Goal: Task Accomplishment & Management: Use online tool/utility

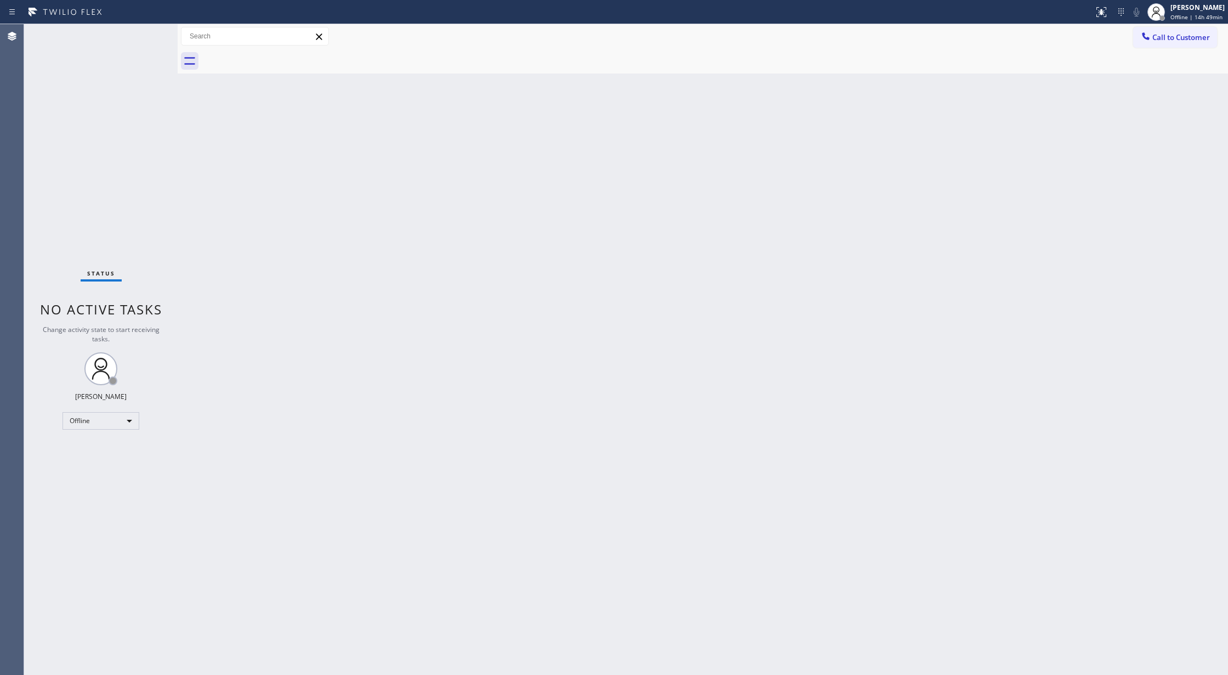
click at [1114, 257] on div "Back to Dashboard Change Sender ID Customers Technicians Select a contact Outbo…" at bounding box center [703, 349] width 1051 height 650
click at [109, 424] on div "Offline" at bounding box center [101, 421] width 77 height 18
click at [105, 452] on li "Available" at bounding box center [100, 449] width 74 height 13
click at [139, 29] on div "Status No active tasks You are ready to start receiving tasks. [PERSON_NAME] Av…" at bounding box center [101, 349] width 154 height 650
click at [1168, 38] on span "Call to Customer" at bounding box center [1182, 37] width 58 height 10
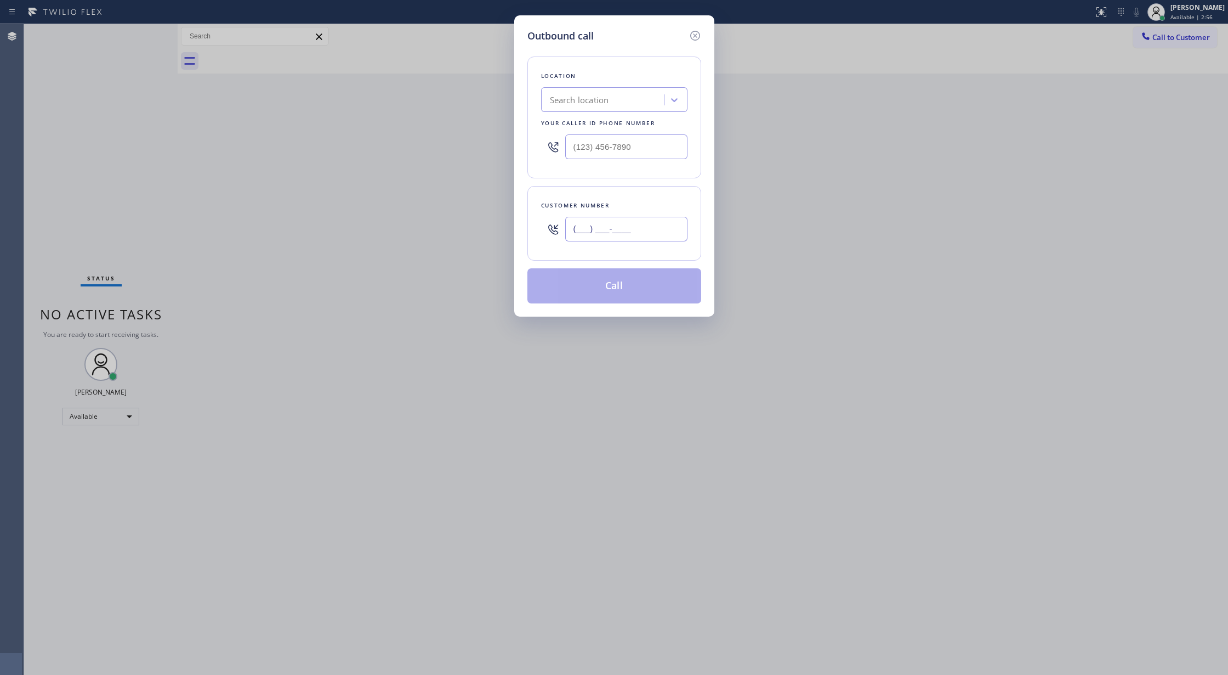
click at [569, 231] on input "(___) ___-____" at bounding box center [626, 229] width 122 height 25
paste input "408) 406-1236"
type input "[PHONE_NUMBER]"
click at [570, 98] on div "Search location" at bounding box center [579, 100] width 59 height 13
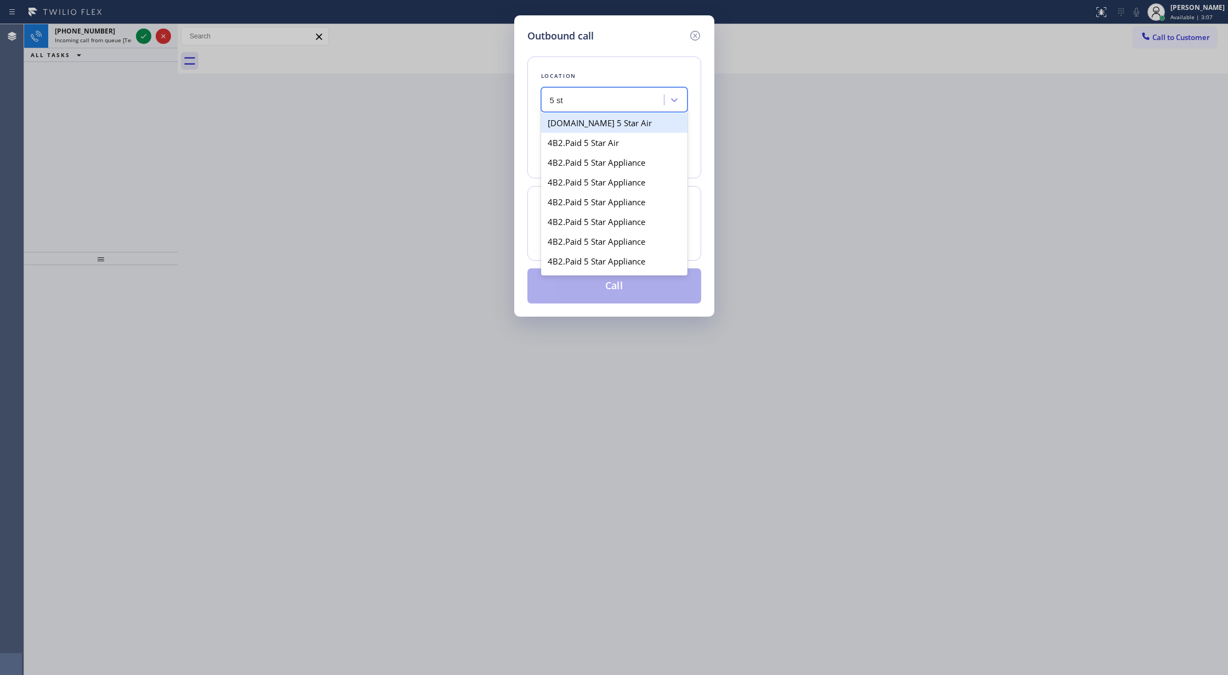
type input "5 st"
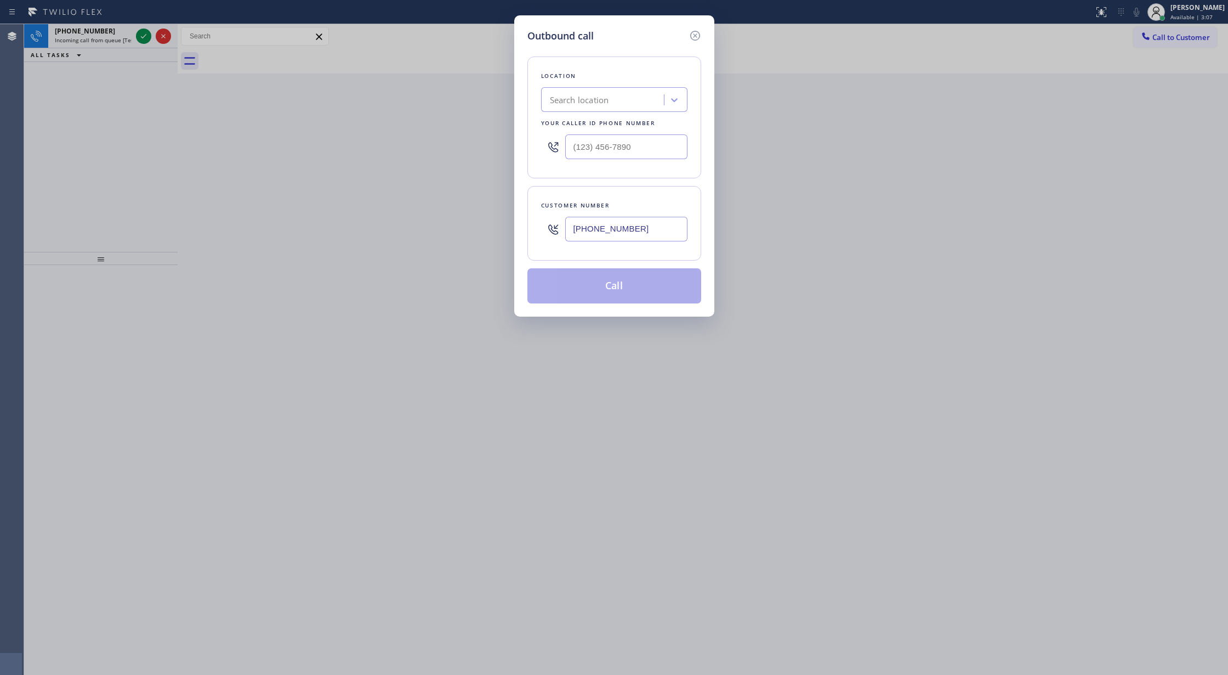
click at [702, 31] on div "Outbound call Location Search location Your caller id phone number Customer num…" at bounding box center [614, 165] width 200 height 301
click at [689, 31] on icon at bounding box center [695, 35] width 13 height 13
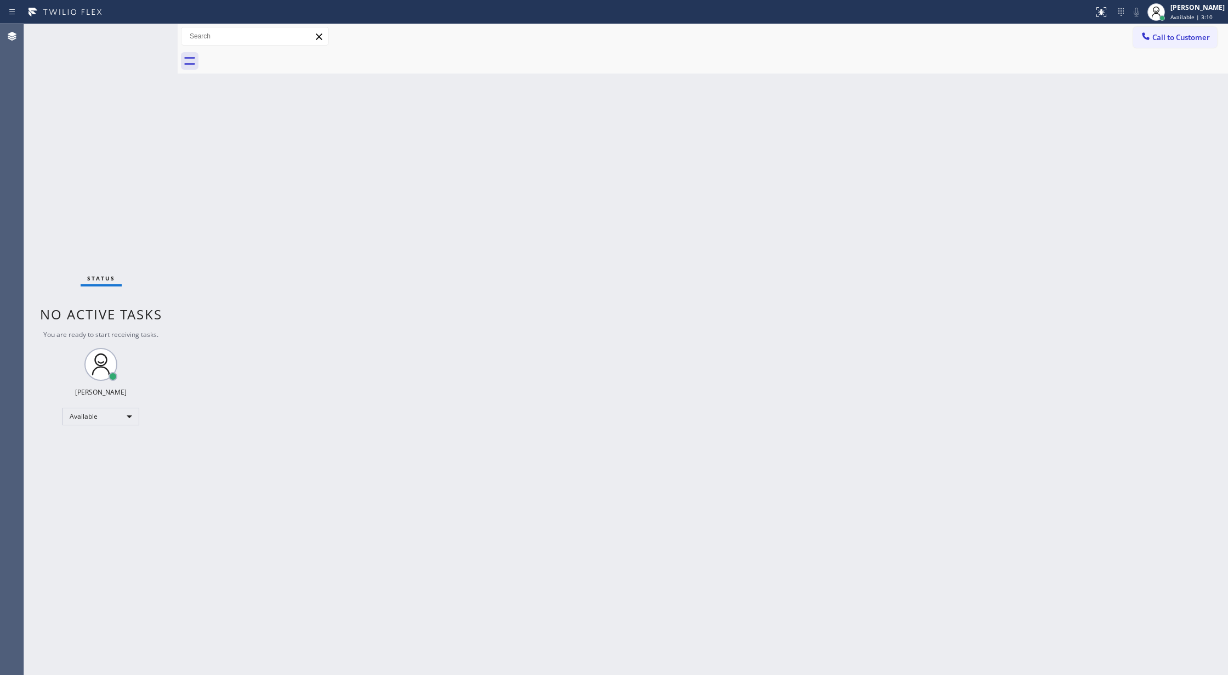
click at [141, 36] on div "Status No active tasks You are ready to start receiving tasks. [PERSON_NAME] Av…" at bounding box center [101, 349] width 154 height 650
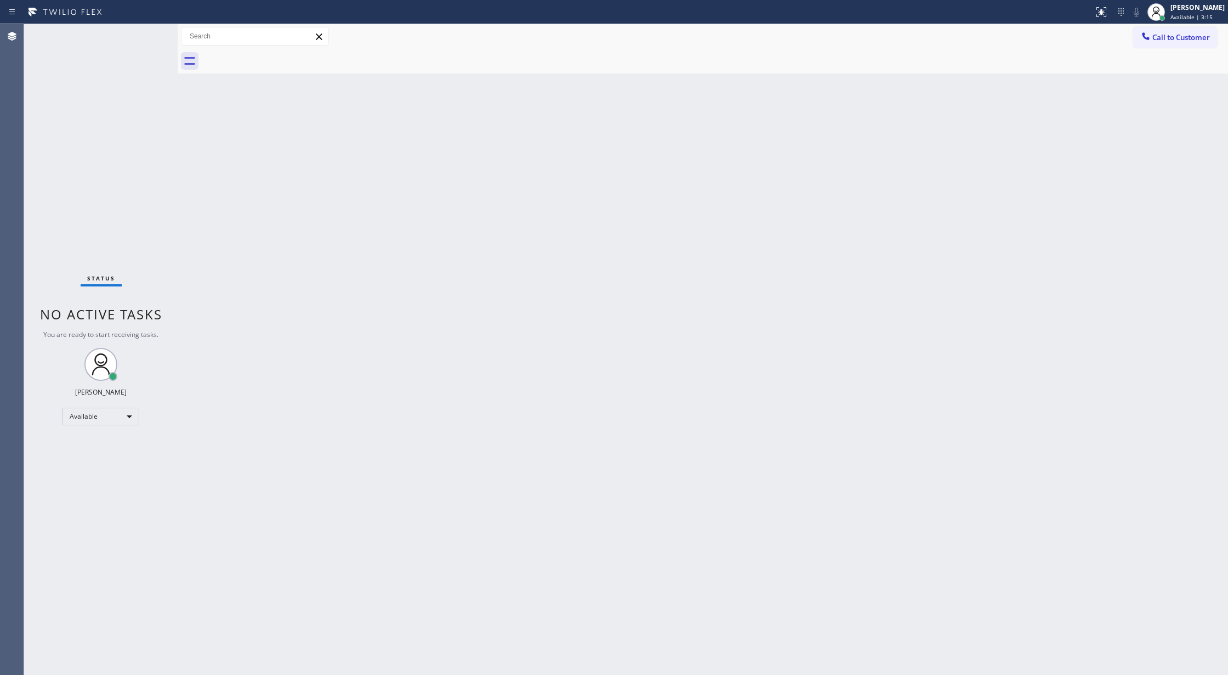
click at [1045, 183] on div "Back to Dashboard Change Sender ID Customers Technicians Select a contact Outbo…" at bounding box center [703, 349] width 1051 height 650
click at [1172, 36] on span "Call to Customer" at bounding box center [1182, 37] width 58 height 10
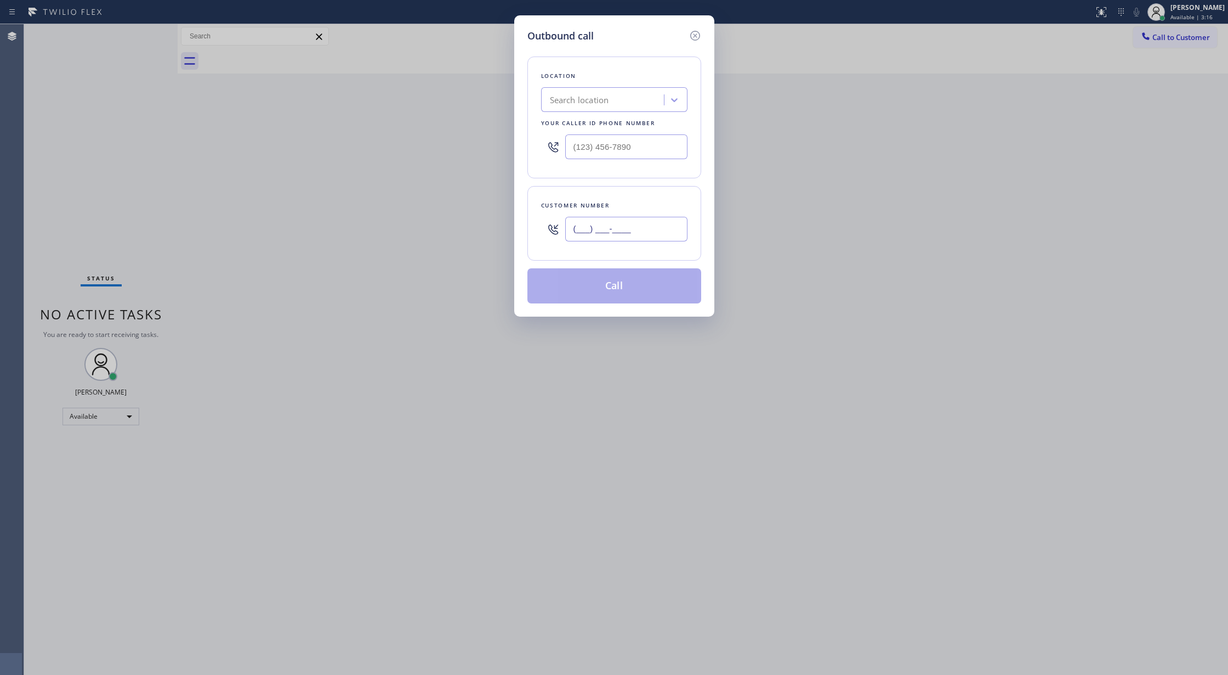
click at [571, 231] on input "(___) ___-____" at bounding box center [626, 229] width 122 height 25
paste input "408) 406-1236"
type input "[PHONE_NUMBER]"
click at [601, 97] on div "Search location" at bounding box center [579, 100] width 59 height 13
type input "s"
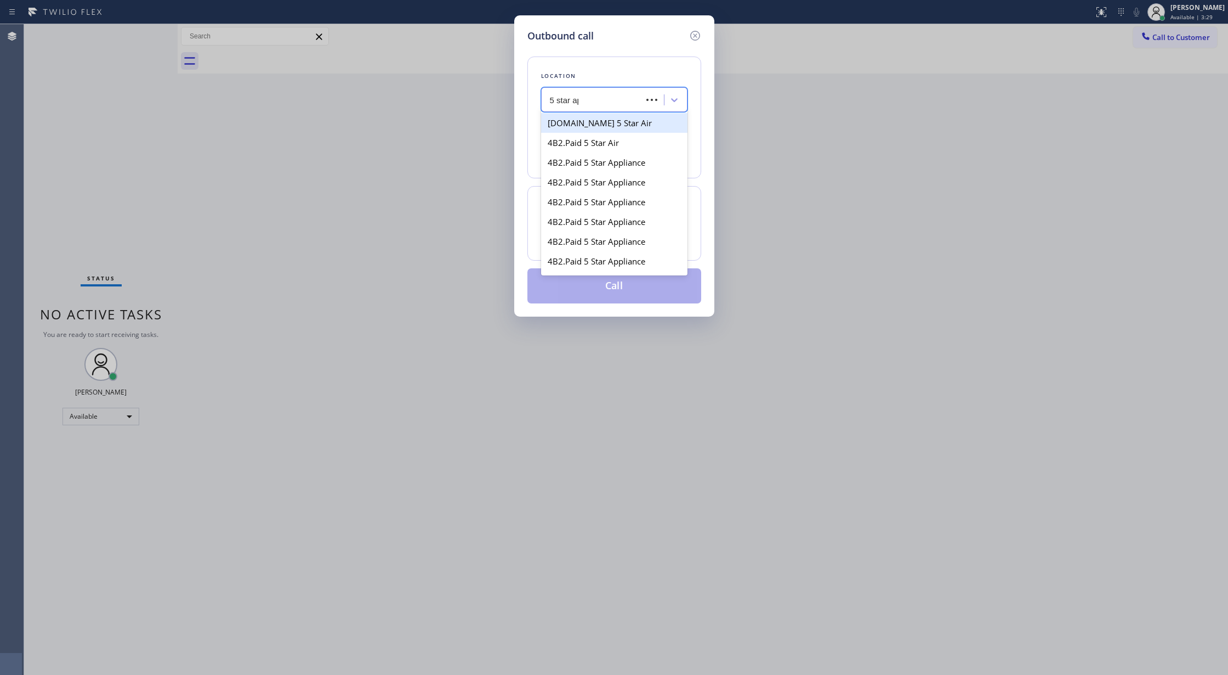
type input "5 star app"
click at [588, 126] on div "5 star appliance" at bounding box center [614, 123] width 146 height 20
type input "[PHONE_NUMBER]"
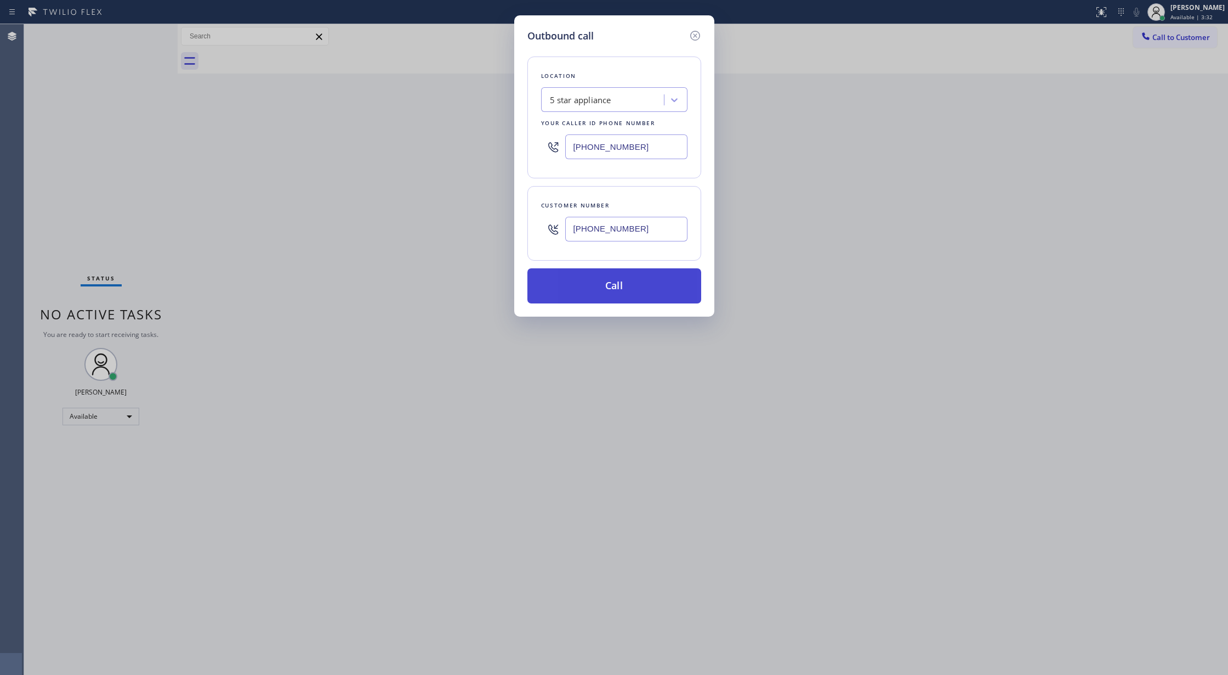
click at [604, 284] on button "Call" at bounding box center [615, 285] width 174 height 35
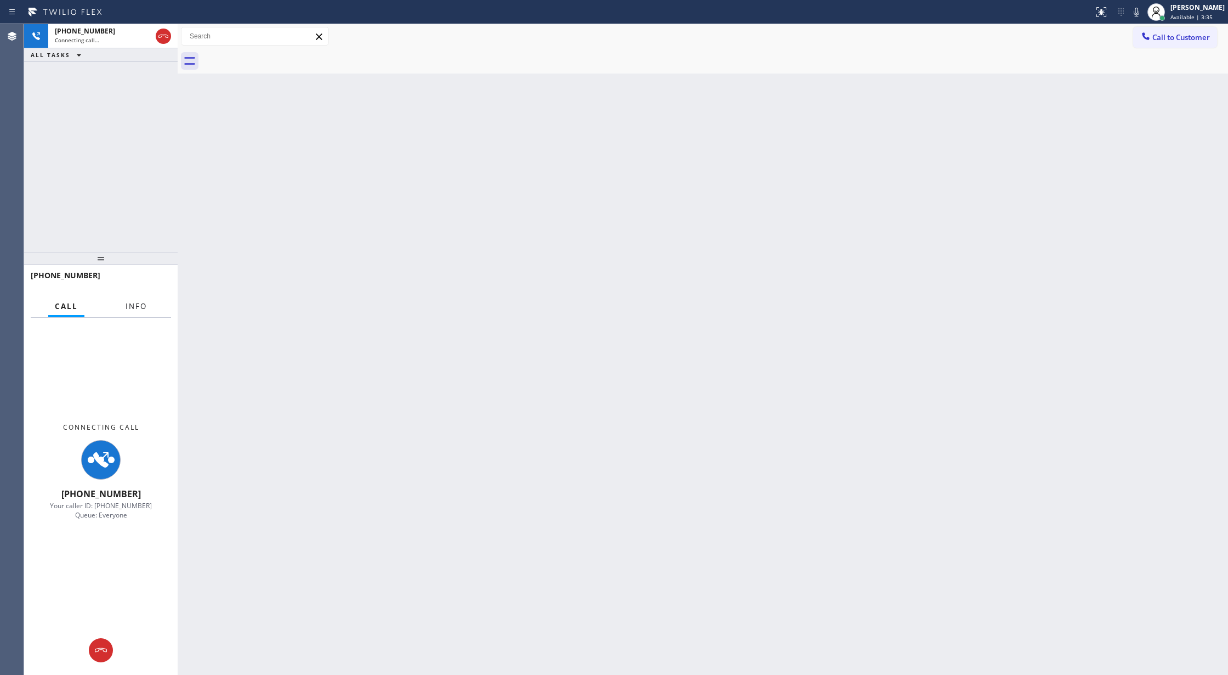
click at [138, 307] on span "Info" at bounding box center [136, 306] width 21 height 10
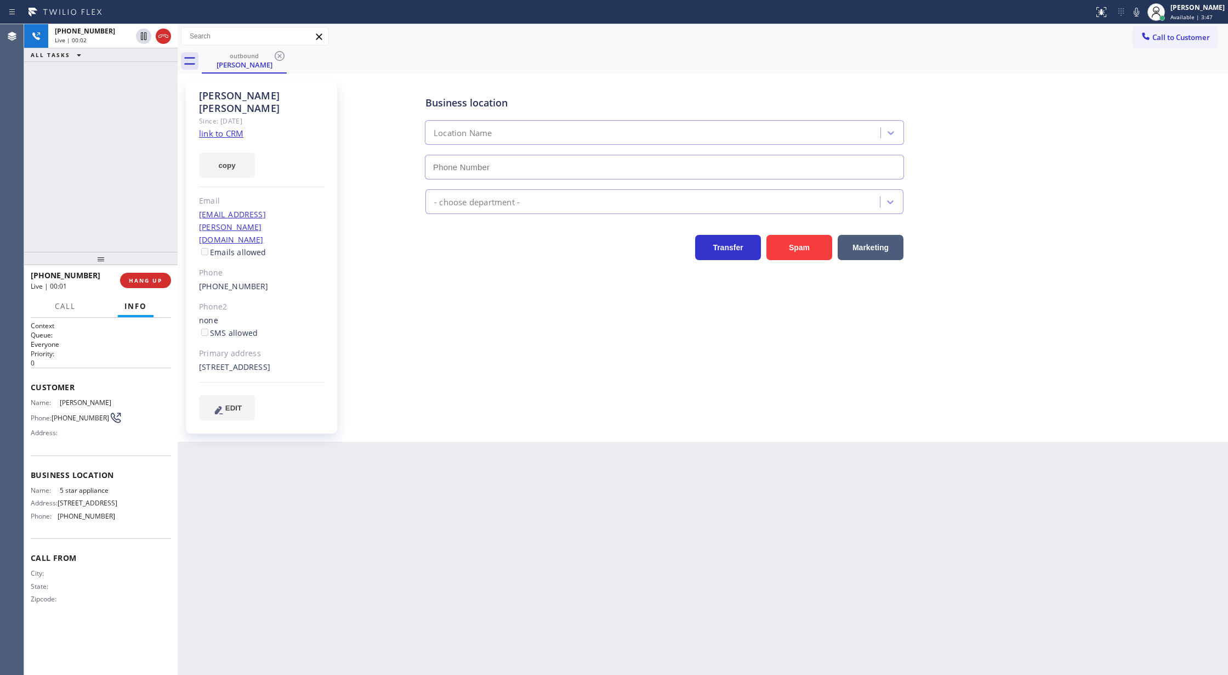
type input "[PHONE_NUMBER]"
click at [159, 35] on icon at bounding box center [163, 36] width 10 height 3
drag, startPoint x: 132, startPoint y: 279, endPoint x: 490, endPoint y: 342, distance: 363.2
click at [132, 279] on span "COMPLETE" at bounding box center [143, 280] width 38 height 8
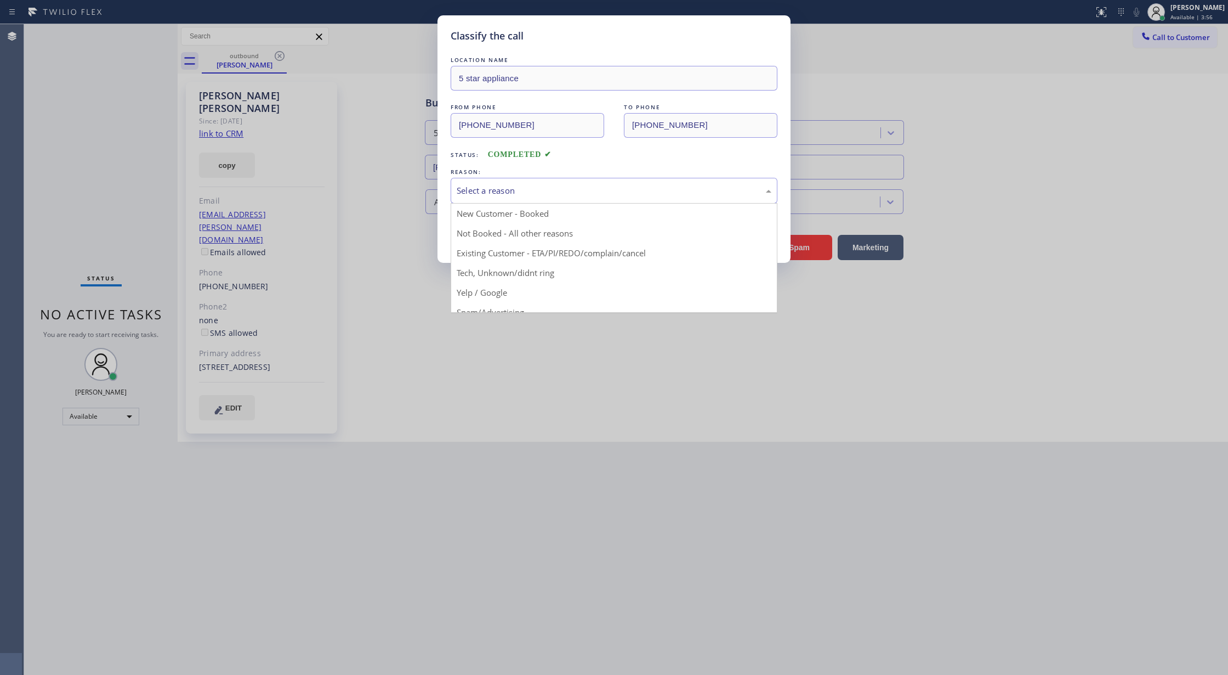
click at [564, 185] on div "Select a reason" at bounding box center [614, 190] width 315 height 13
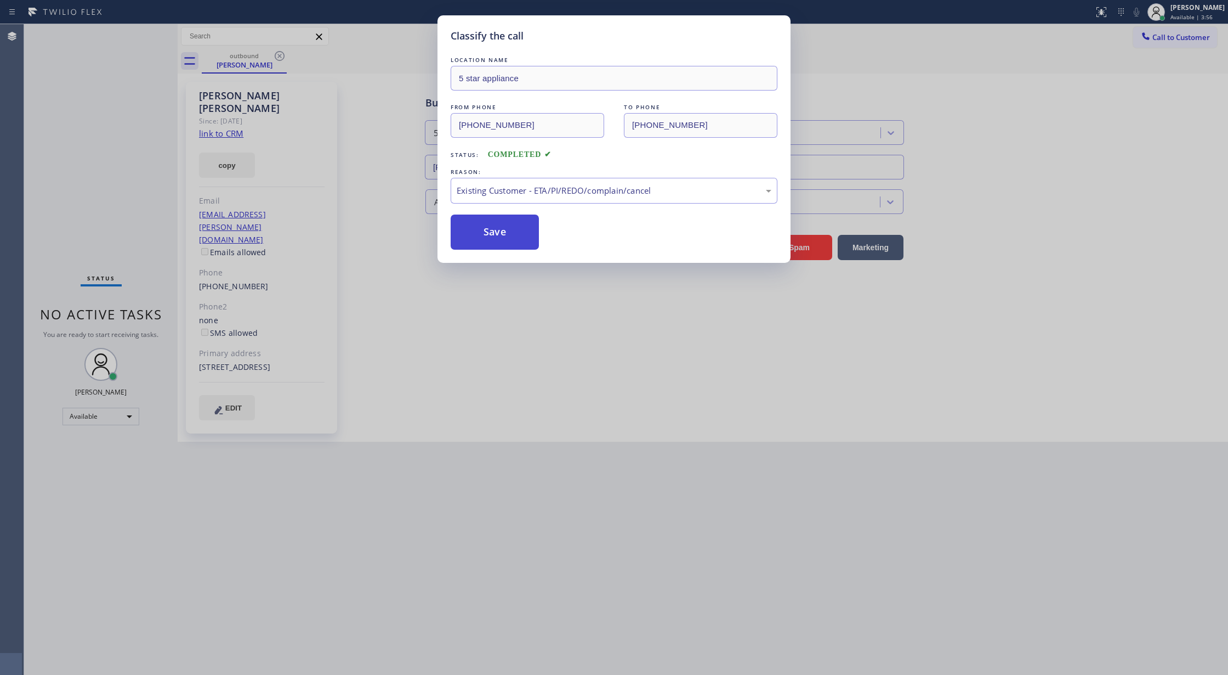
click at [509, 233] on button "Save" at bounding box center [495, 231] width 88 height 35
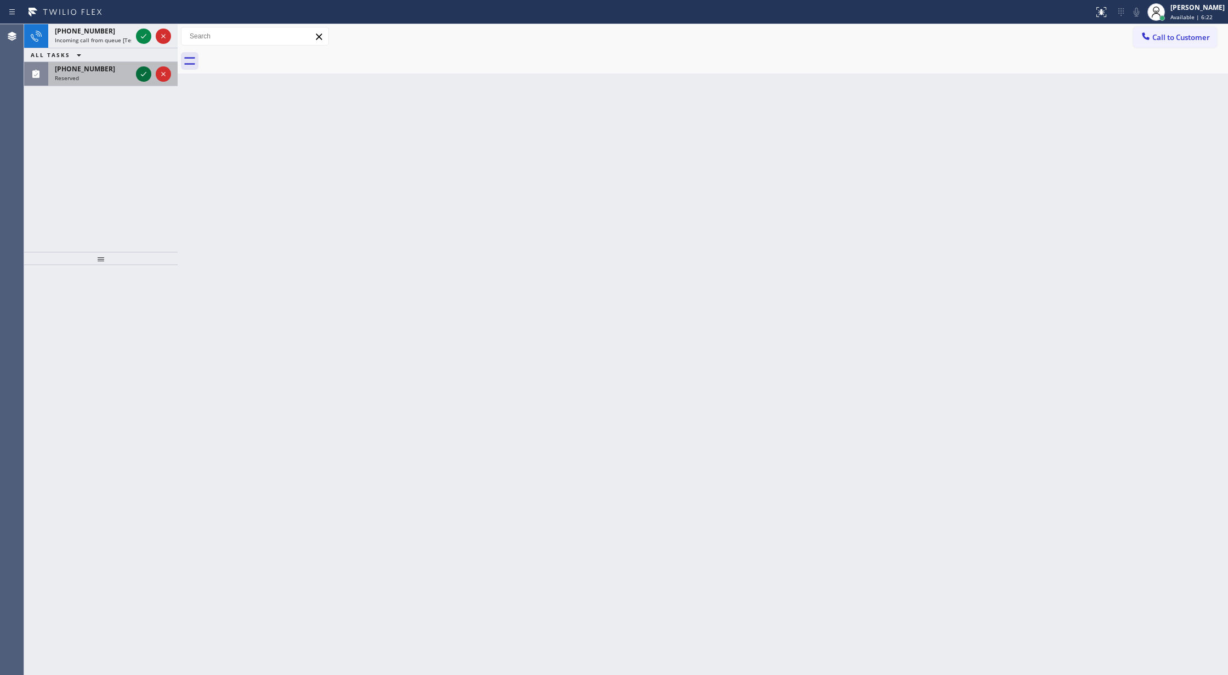
click at [139, 67] on icon at bounding box center [143, 73] width 13 height 13
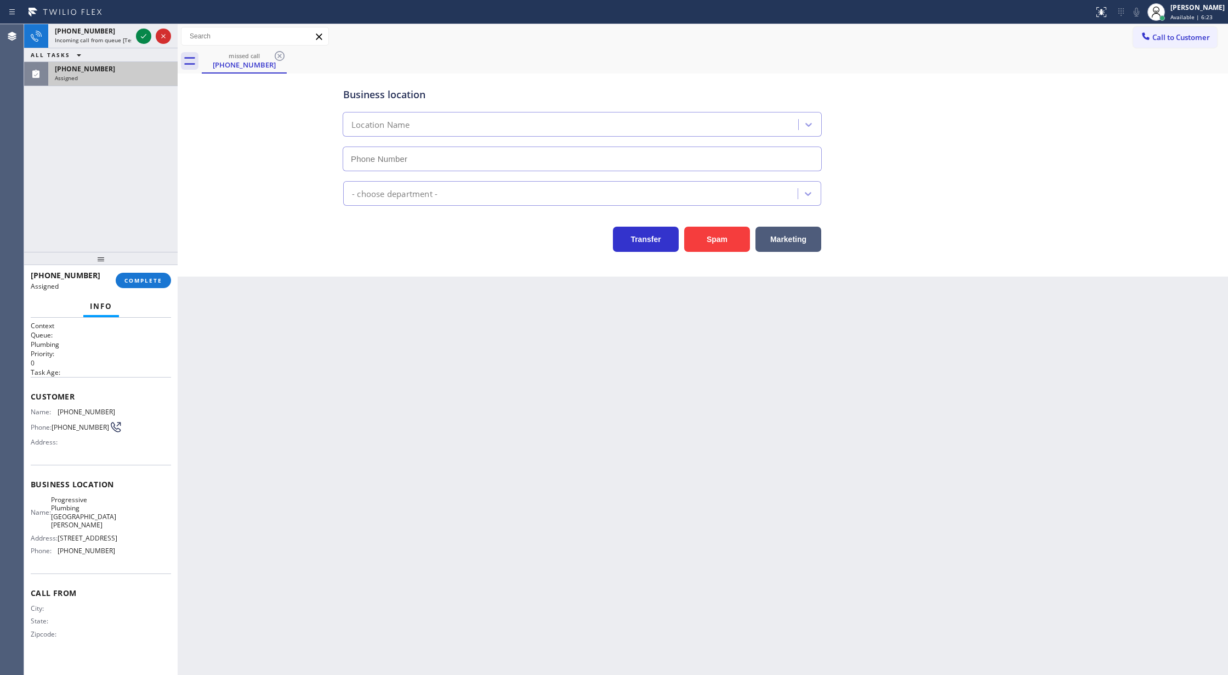
type input "[PHONE_NUMBER]"
click at [145, 281] on span "COMPLETE" at bounding box center [143, 280] width 38 height 8
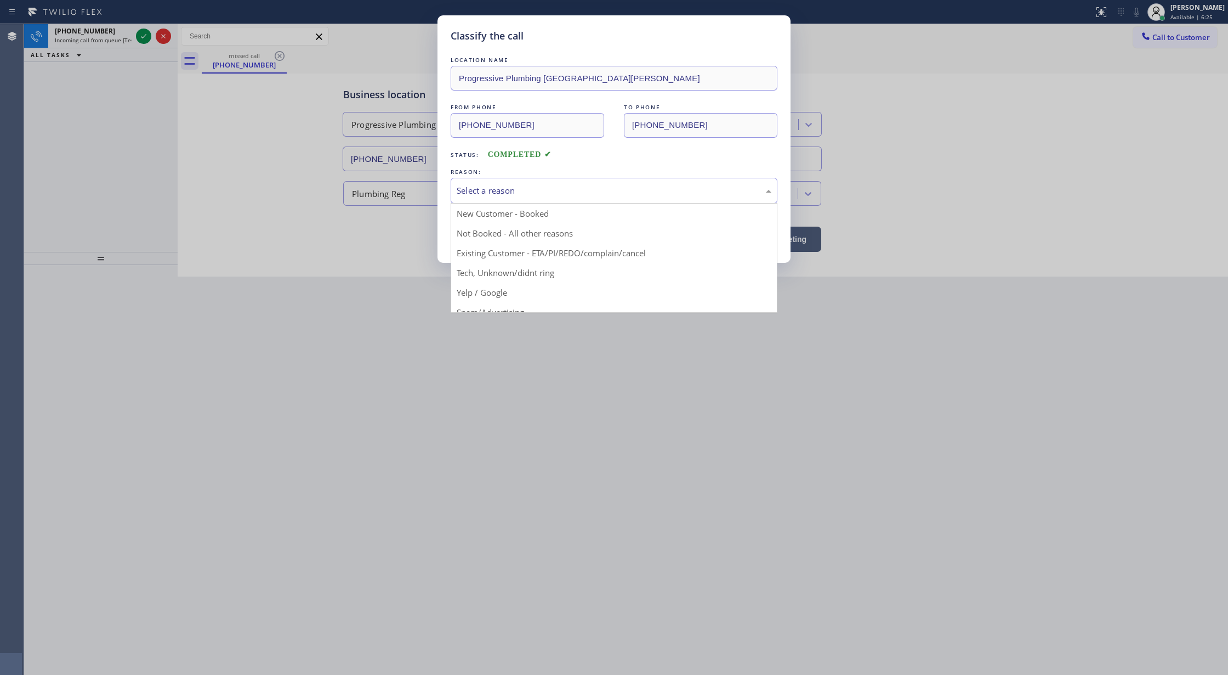
click at [485, 191] on div "Select a reason" at bounding box center [614, 190] width 315 height 13
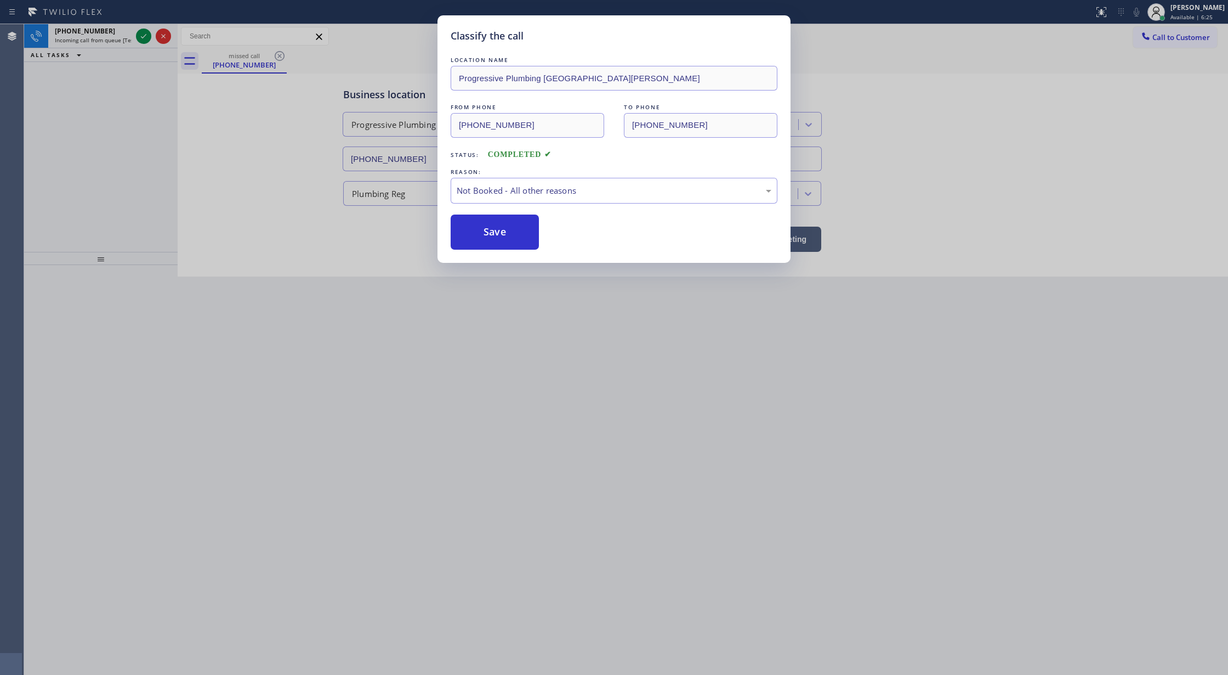
click at [494, 237] on button "Save" at bounding box center [495, 231] width 88 height 35
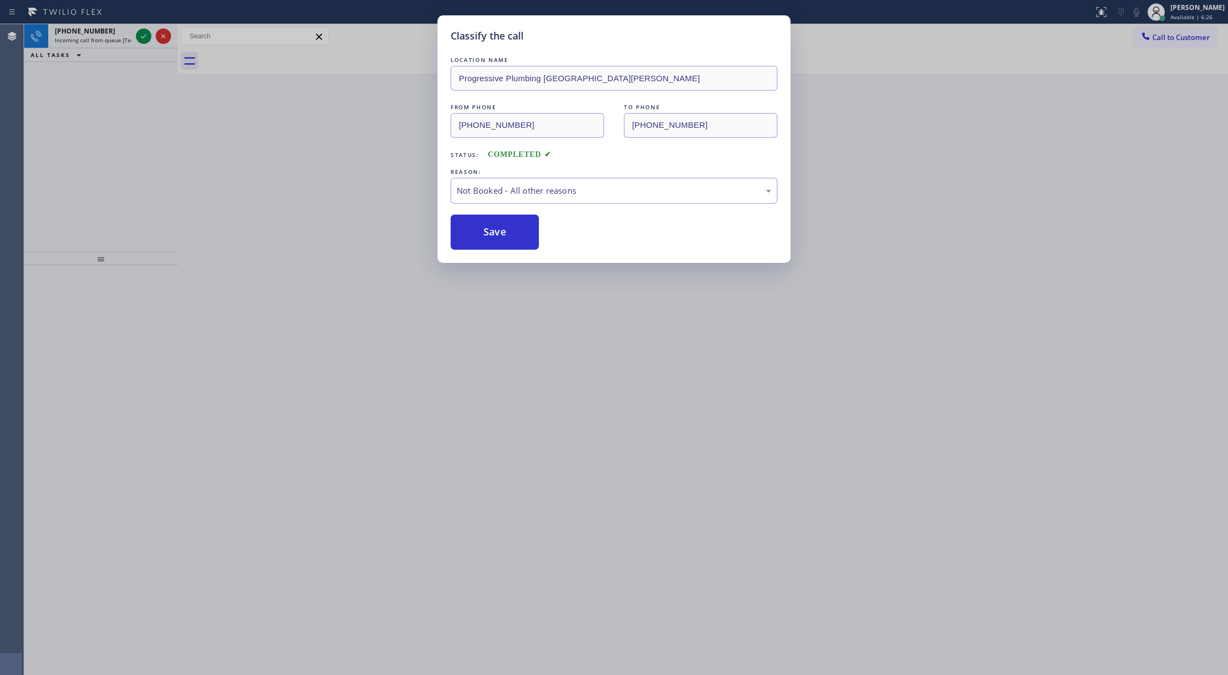
click at [141, 35] on div "Classify the call LOCATION NAME Progressive Plumbing [GEOGRAPHIC_DATA][PERSON_N…" at bounding box center [614, 337] width 1228 height 675
click at [141, 35] on div "Classify the call LOCATION NAME 5 star appliance FROM PHONE [PHONE_NUMBER] TO P…" at bounding box center [626, 349] width 1204 height 650
click at [141, 35] on icon at bounding box center [143, 36] width 13 height 13
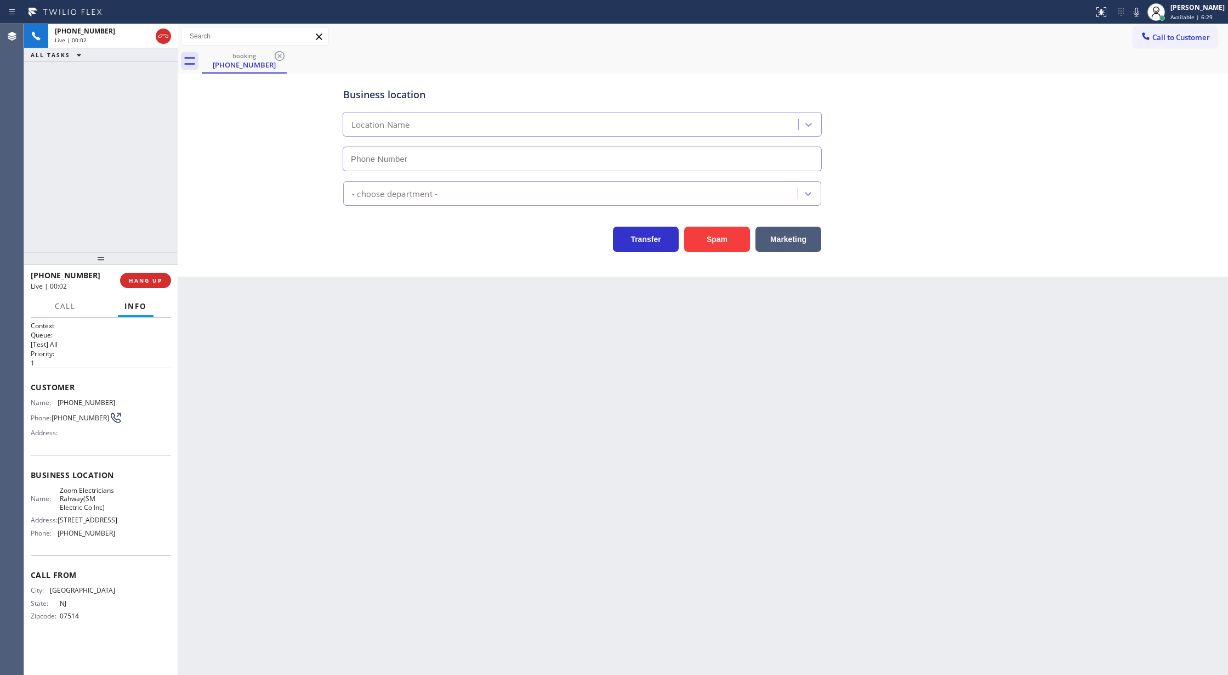
type input "[PHONE_NUMBER]"
click at [716, 238] on button "Spam" at bounding box center [717, 238] width 66 height 25
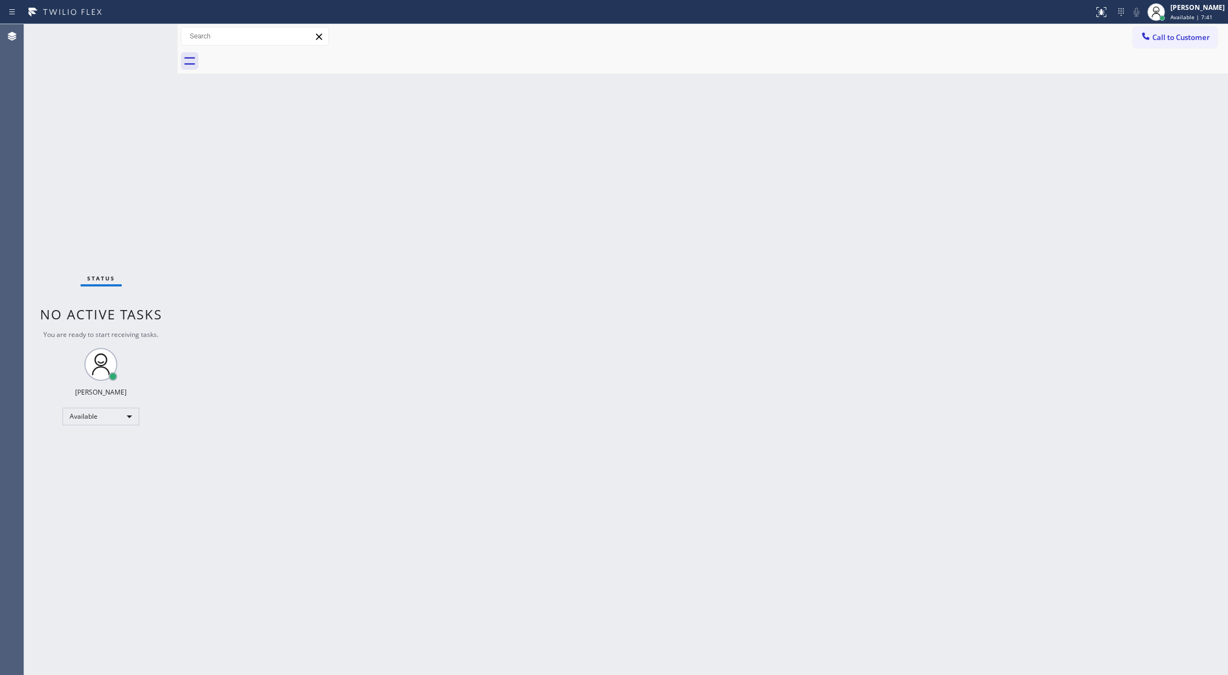
click at [162, 485] on div "Status No active tasks You are ready to start receiving tasks. [PERSON_NAME] Av…" at bounding box center [101, 349] width 154 height 650
drag, startPoint x: 1181, startPoint y: 41, endPoint x: 1030, endPoint y: 101, distance: 163.1
click at [1181, 40] on span "Call to Customer" at bounding box center [1182, 37] width 58 height 10
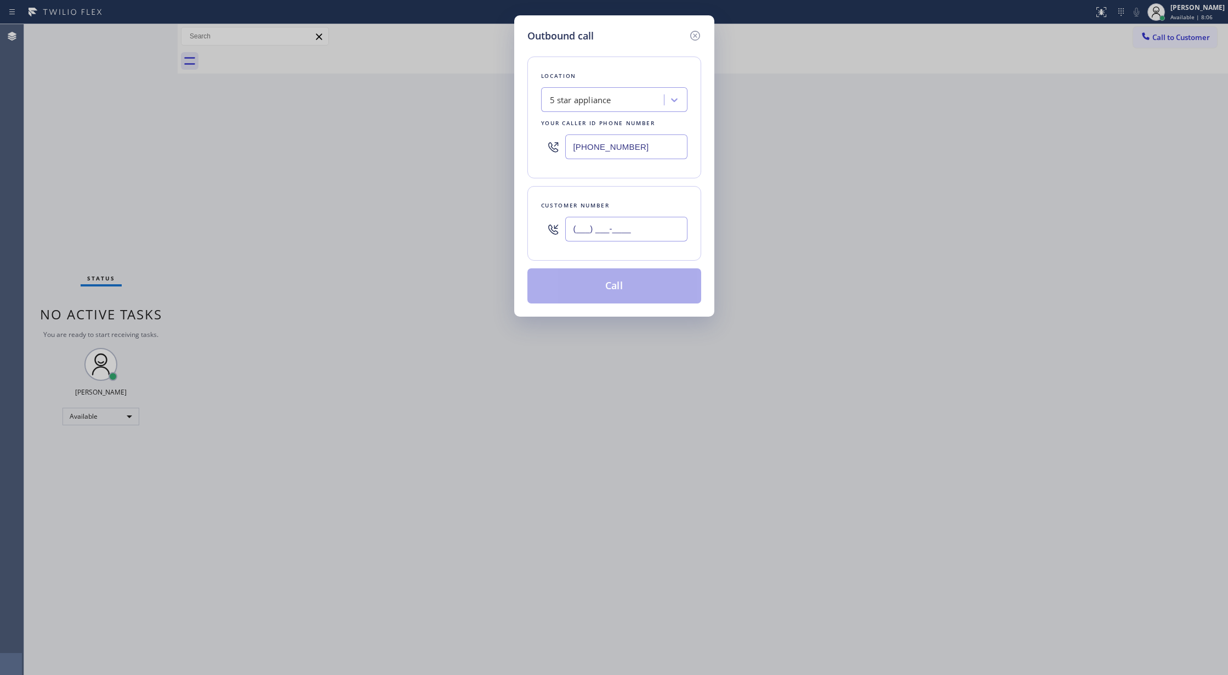
click at [576, 230] on input "(___) ___-____" at bounding box center [626, 229] width 122 height 25
paste input "408) 406-1236"
type input "[PHONE_NUMBER]"
click at [610, 288] on button "Call" at bounding box center [615, 285] width 174 height 35
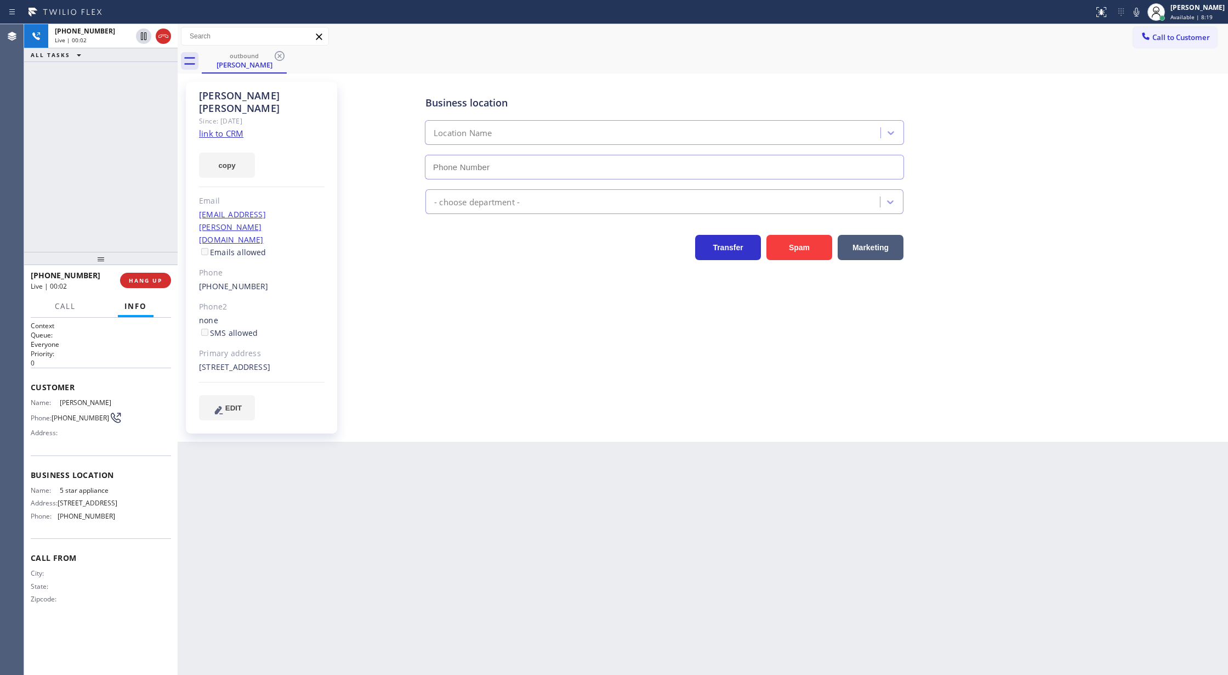
type input "[PHONE_NUMBER]"
click at [163, 33] on icon at bounding box center [163, 36] width 13 height 13
click at [155, 277] on span "COMPLETE" at bounding box center [143, 280] width 38 height 8
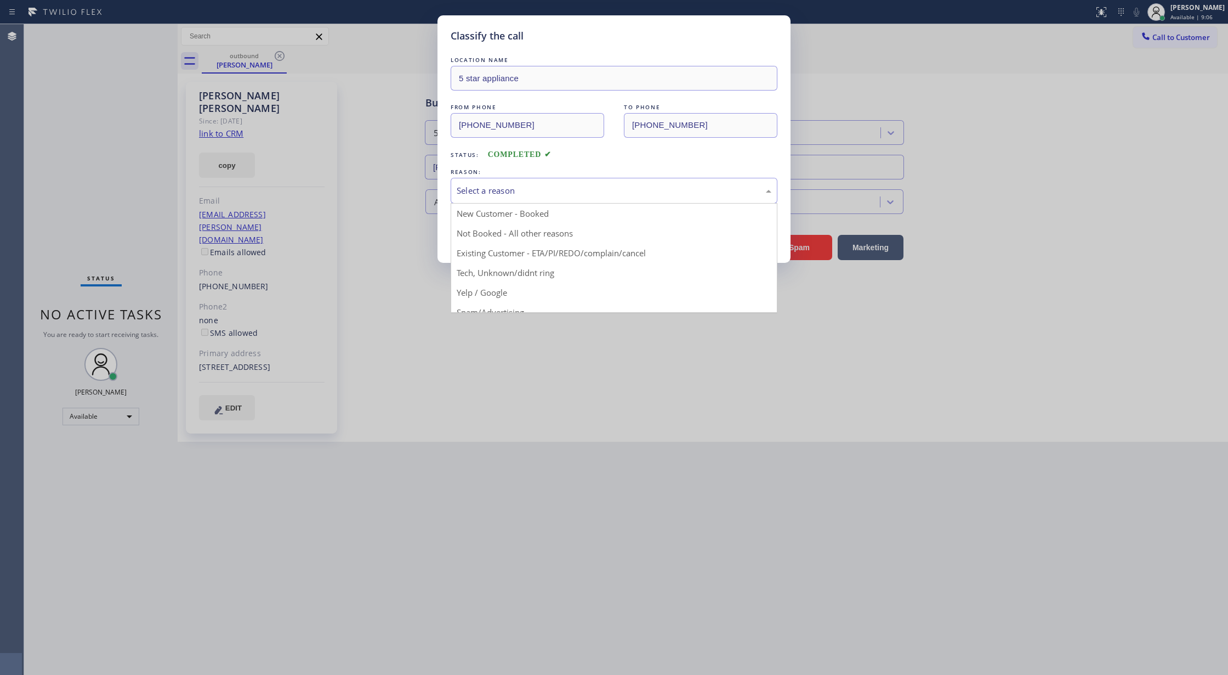
click at [545, 195] on div "Select a reason" at bounding box center [614, 190] width 315 height 13
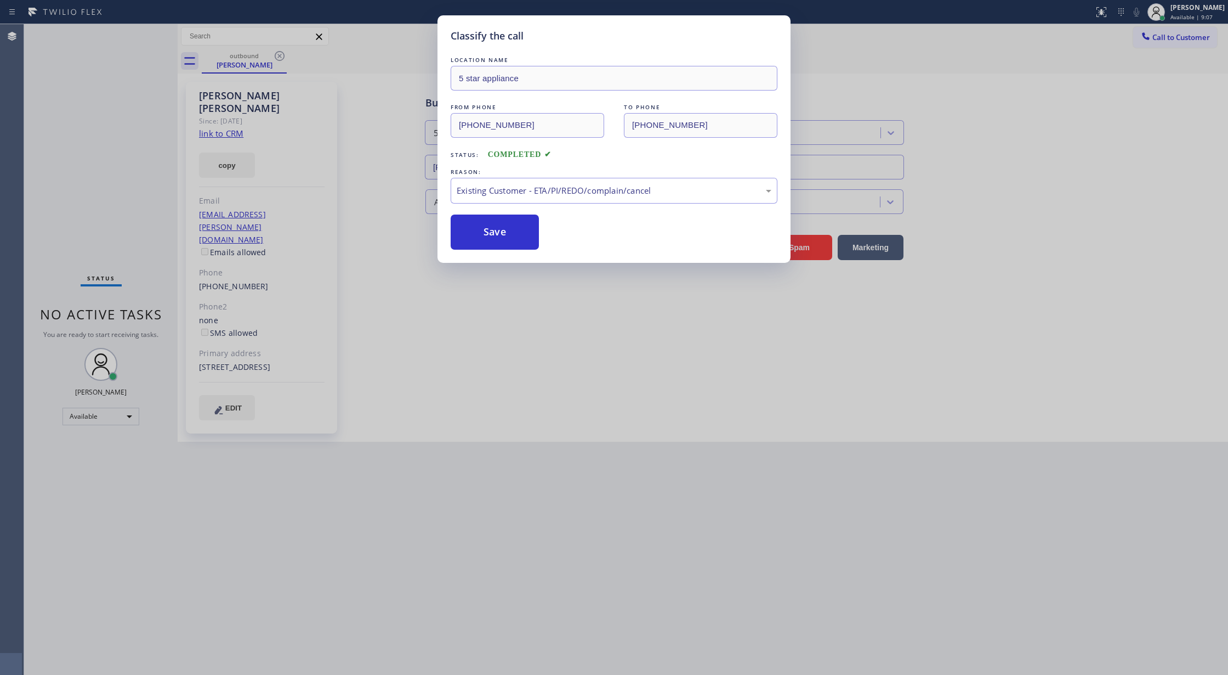
click at [494, 231] on button "Save" at bounding box center [495, 231] width 88 height 35
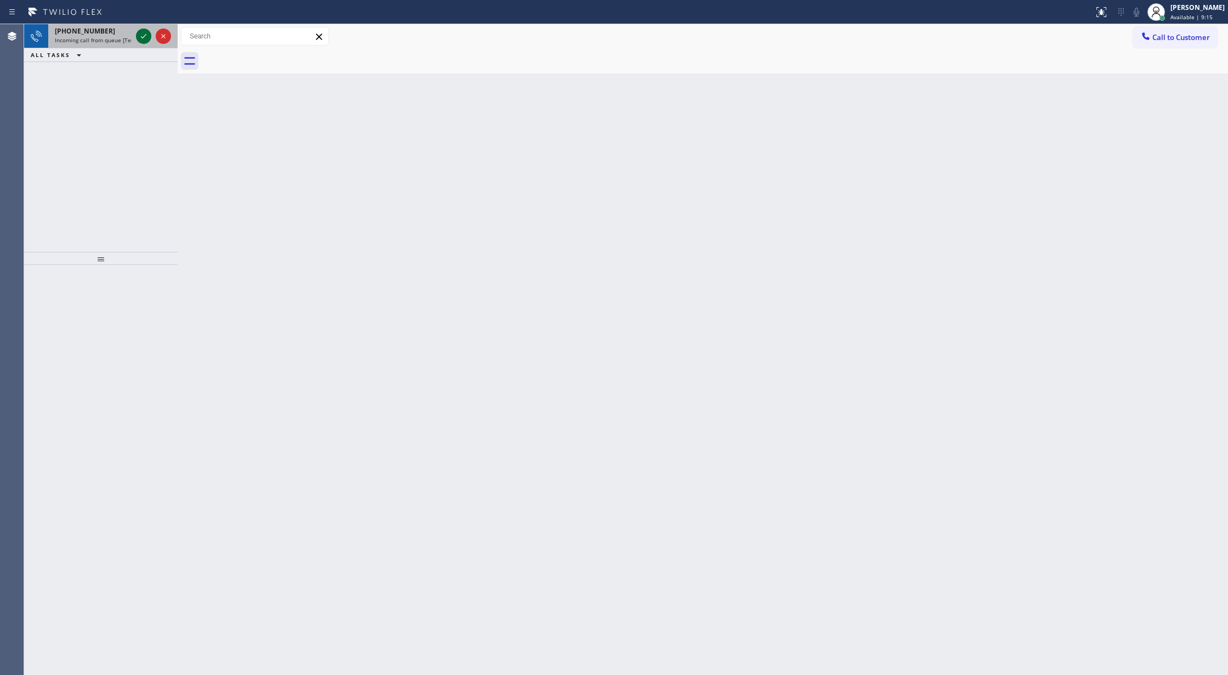
click at [137, 33] on icon at bounding box center [143, 36] width 13 height 13
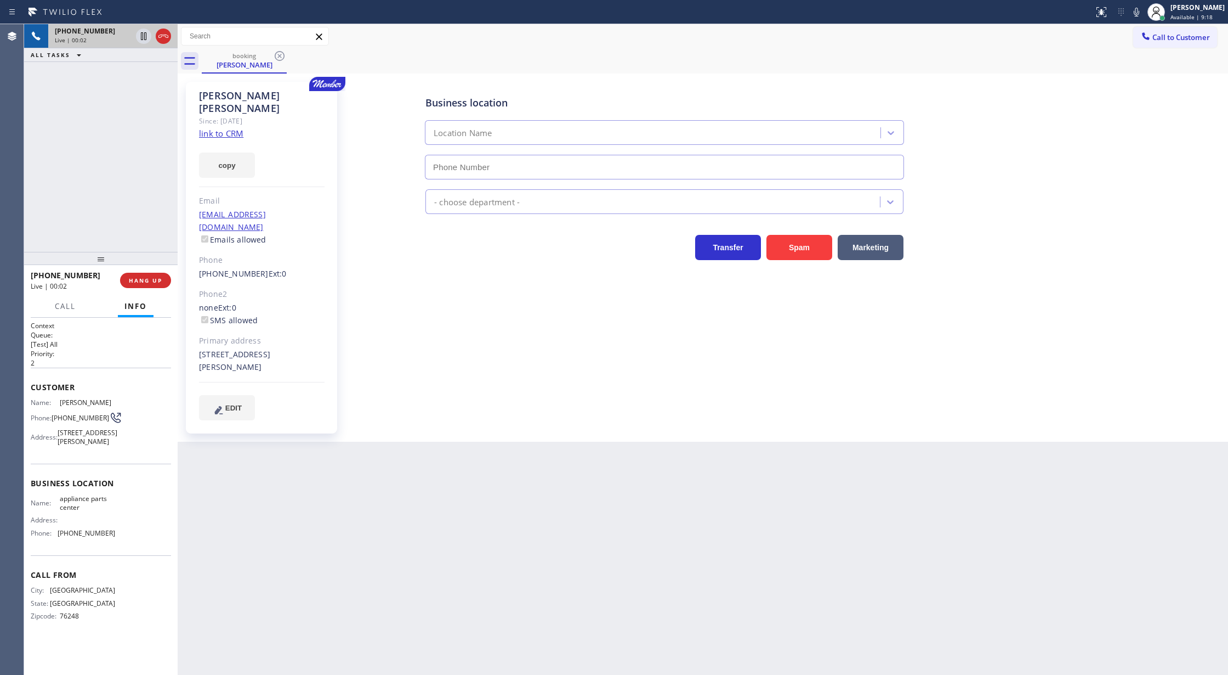
type input "[PHONE_NUMBER]"
click at [218, 128] on link "link to CRM" at bounding box center [221, 133] width 44 height 11
click at [163, 39] on icon at bounding box center [163, 36] width 13 height 13
click at [134, 279] on span "COMPLETE" at bounding box center [143, 280] width 38 height 8
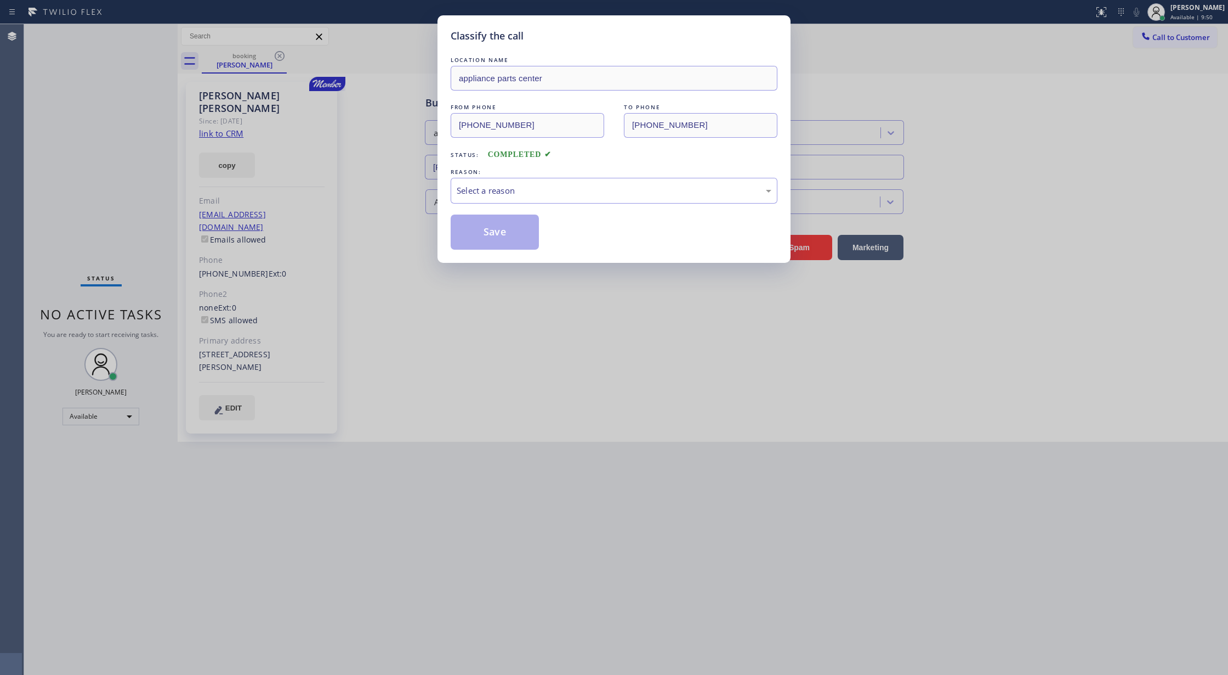
click at [445, 182] on div "Classify the call LOCATION NAME appliance parts center FROM PHONE [PHONE_NUMBER…" at bounding box center [614, 138] width 353 height 247
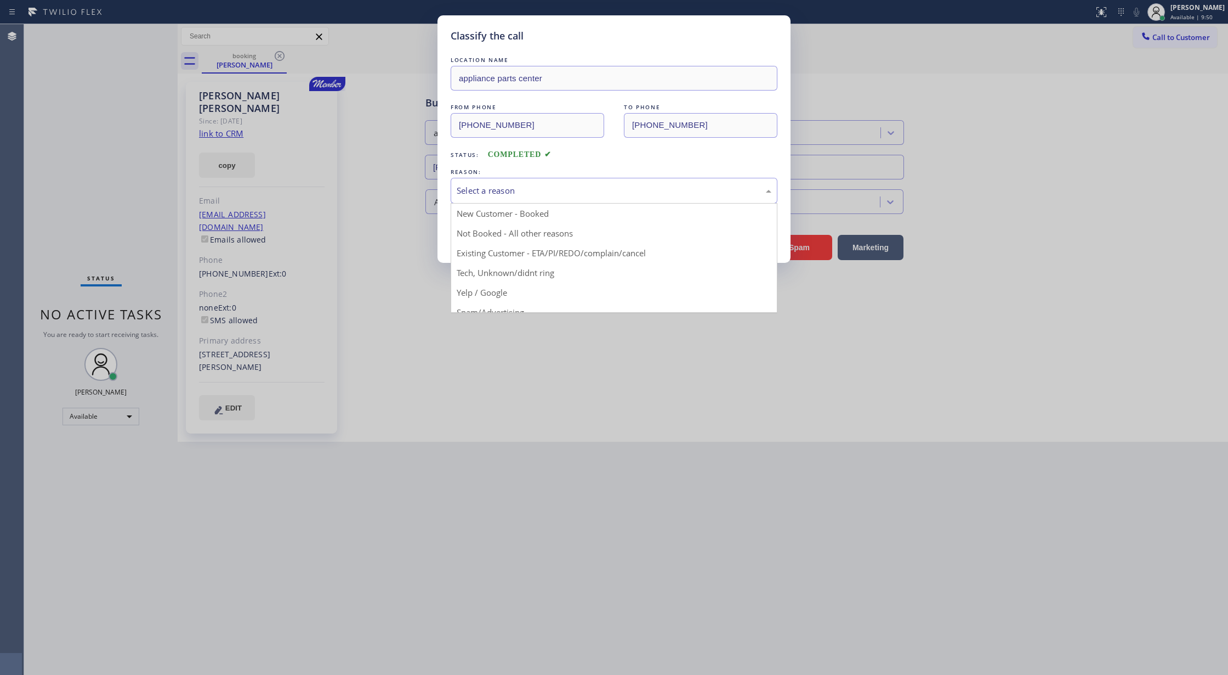
click at [474, 192] on div "Select a reason" at bounding box center [614, 190] width 315 height 13
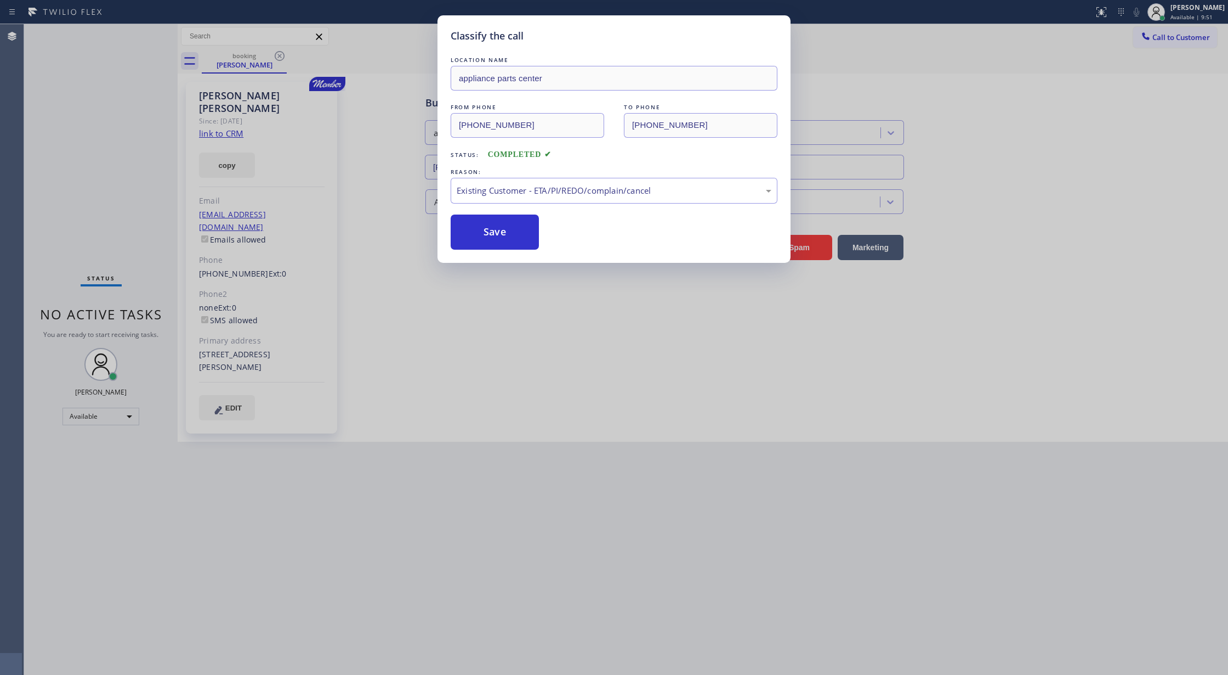
click at [506, 229] on button "Save" at bounding box center [495, 231] width 88 height 35
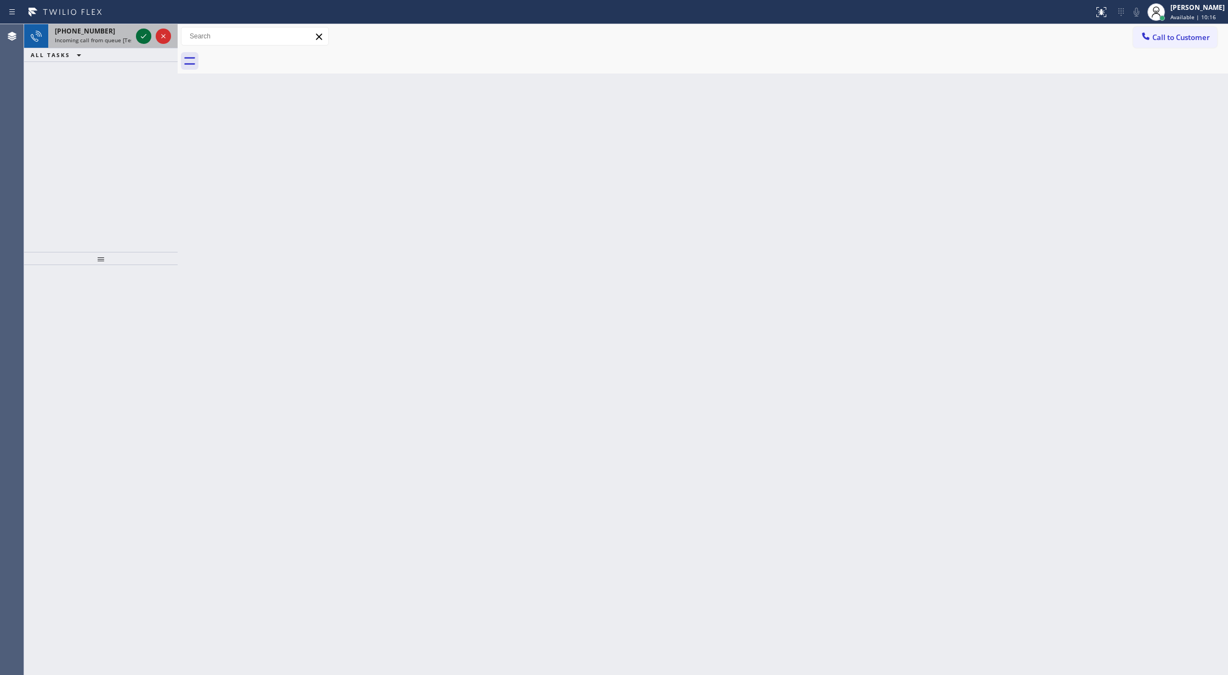
click at [138, 31] on icon at bounding box center [143, 36] width 13 height 13
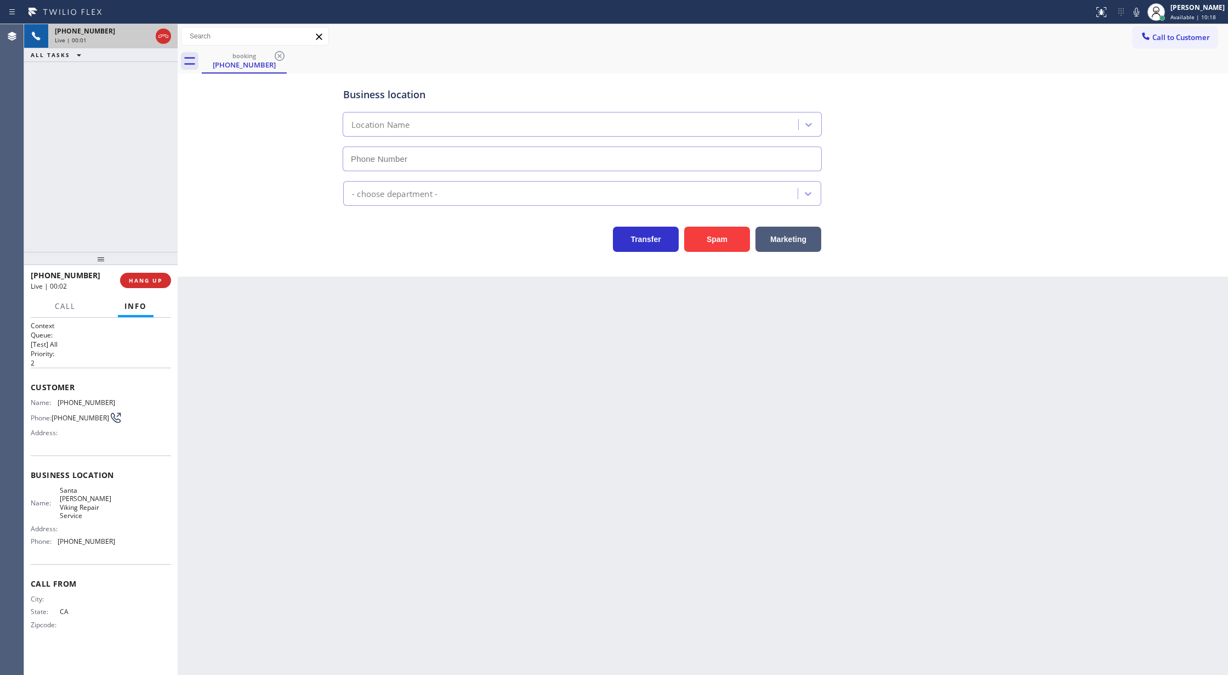
type input "[PHONE_NUMBER]"
click at [712, 237] on button "Spam" at bounding box center [717, 238] width 66 height 25
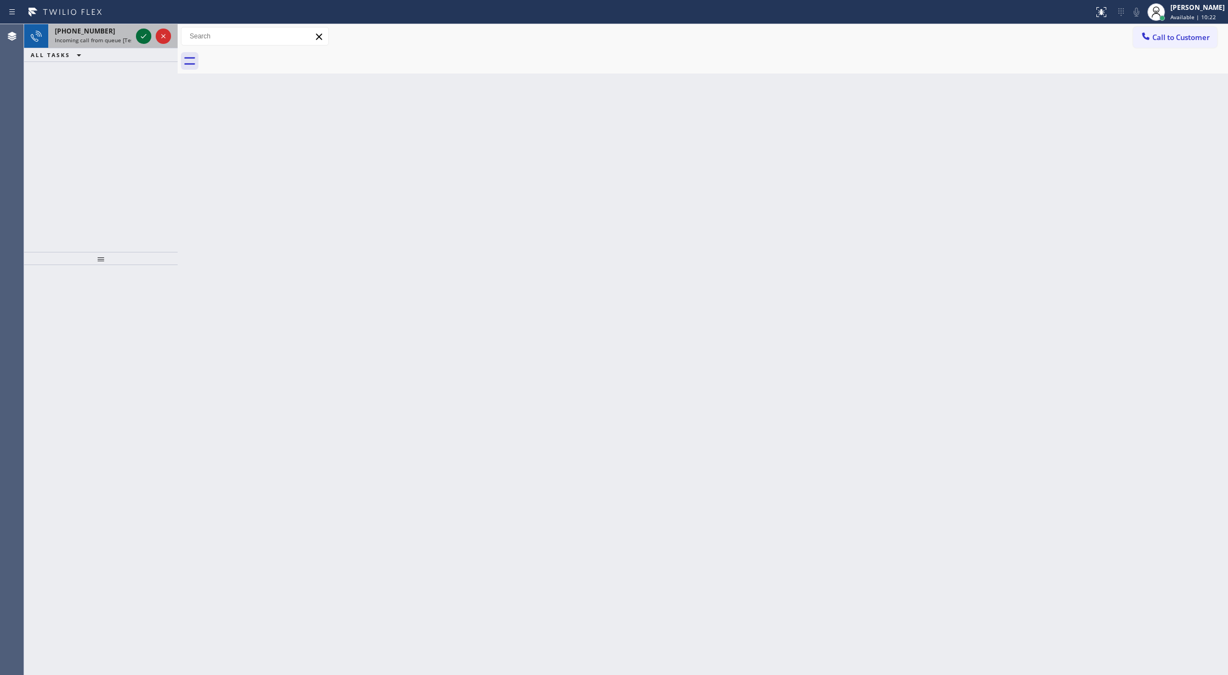
click at [139, 36] on icon at bounding box center [143, 36] width 13 height 13
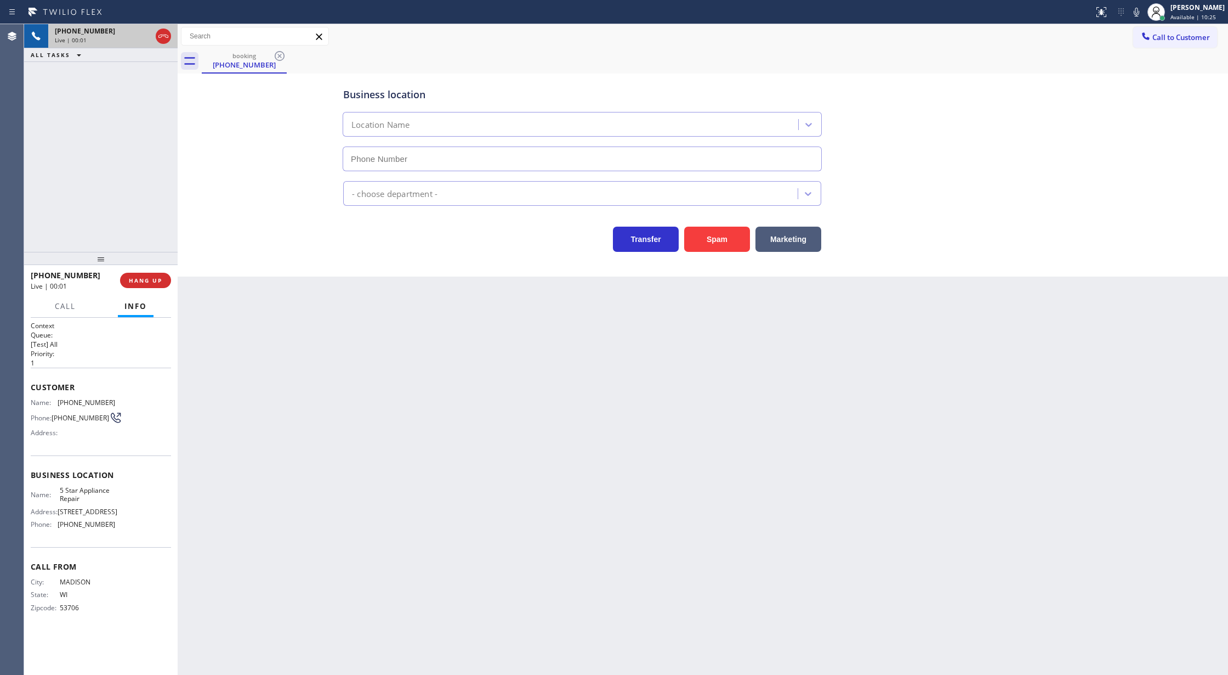
type input "[PHONE_NUMBER]"
click at [713, 231] on button "Spam" at bounding box center [717, 238] width 66 height 25
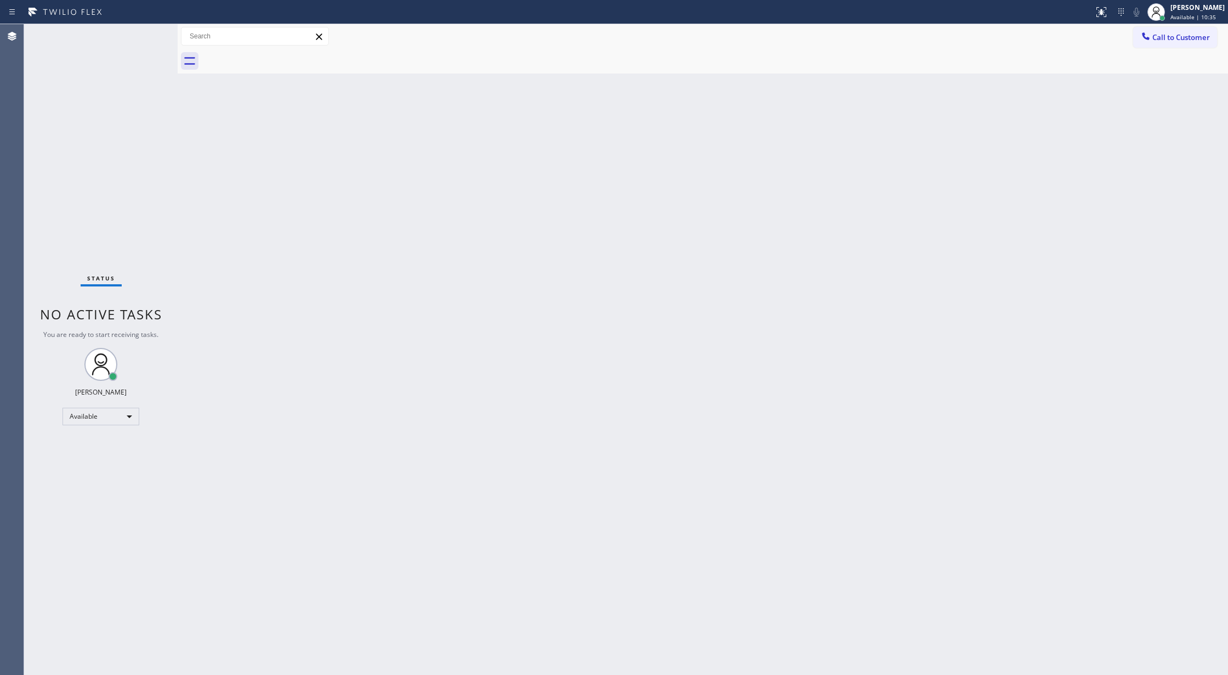
click at [152, 30] on div "Status No active tasks You are ready to start receiving tasks. [PERSON_NAME] Av…" at bounding box center [101, 349] width 154 height 650
click at [148, 34] on div "Status No active tasks You are ready to start receiving tasks. [PERSON_NAME] Av…" at bounding box center [101, 349] width 154 height 650
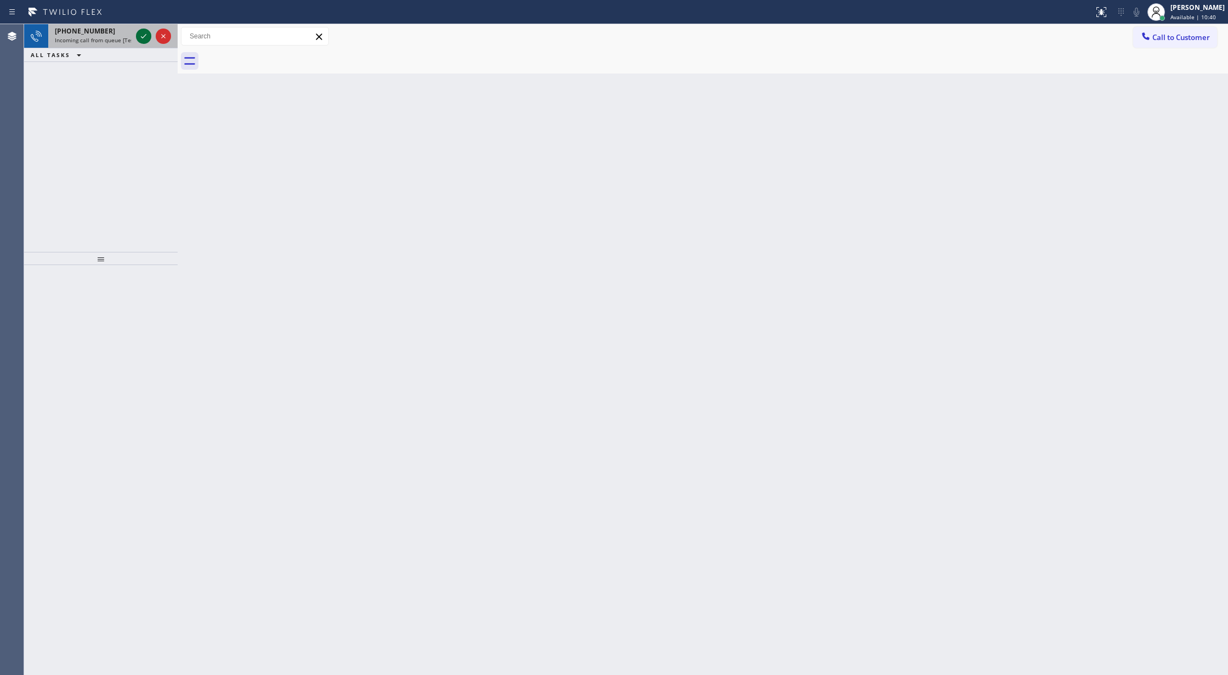
click at [148, 35] on icon at bounding box center [143, 36] width 13 height 13
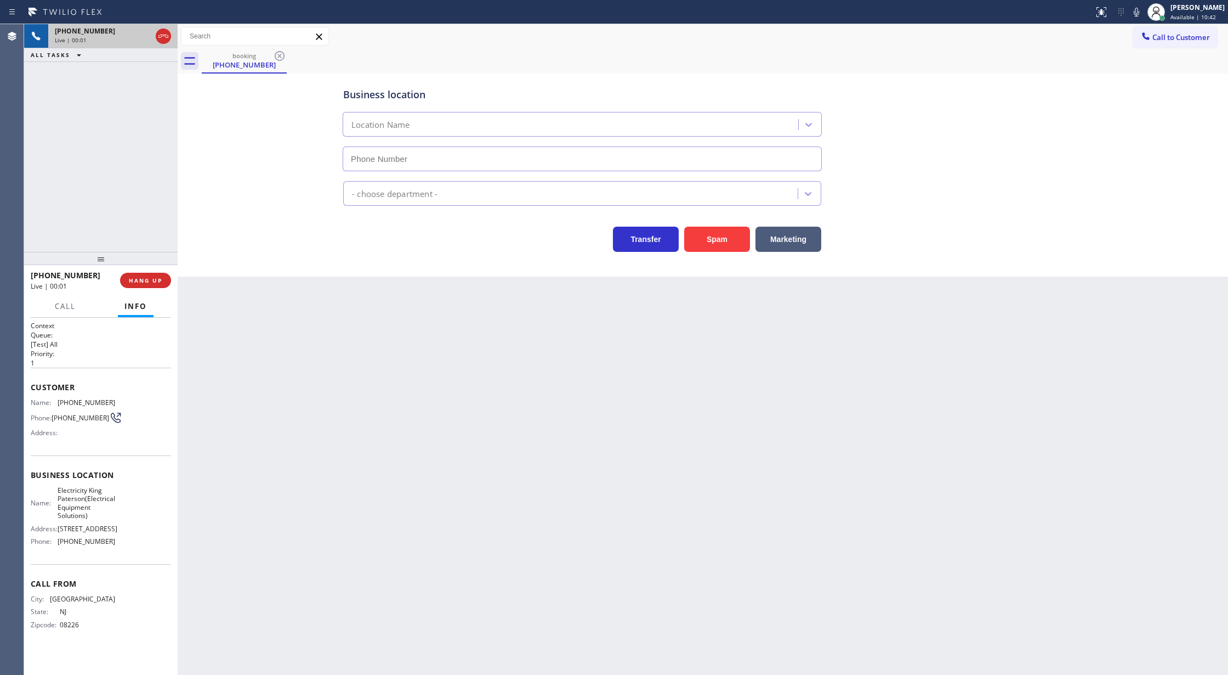
type input "[PHONE_NUMBER]"
click at [728, 238] on button "Spam" at bounding box center [717, 238] width 66 height 25
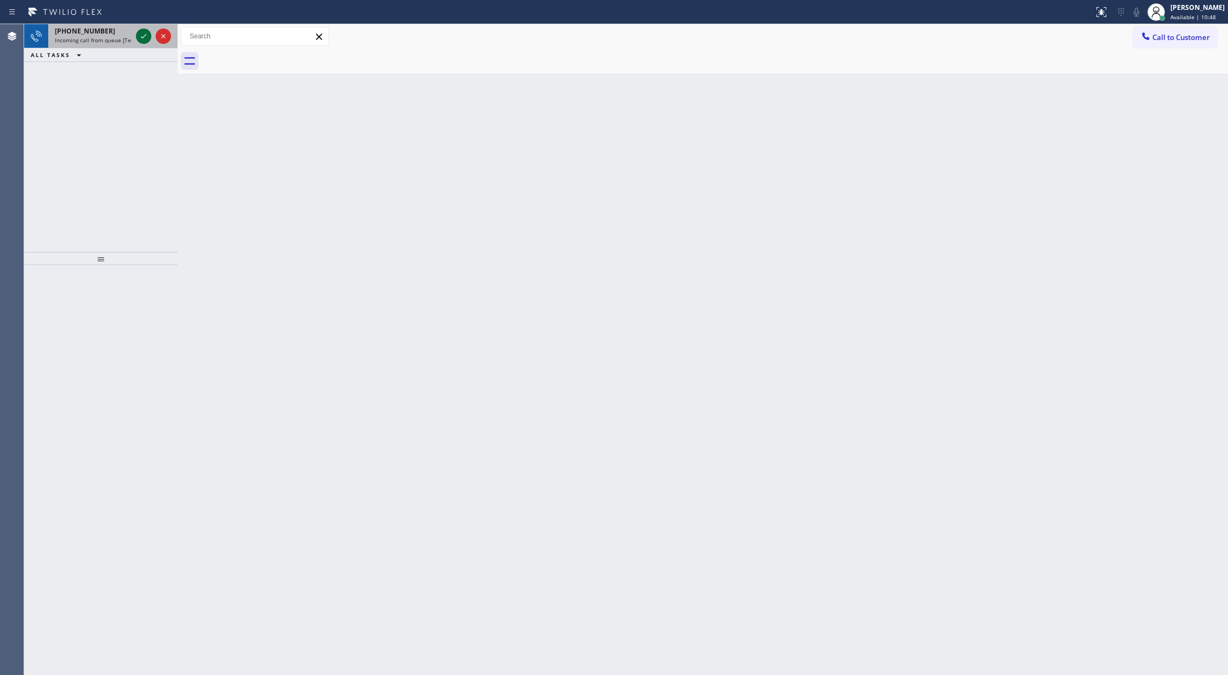
click at [140, 36] on icon at bounding box center [143, 36] width 13 height 13
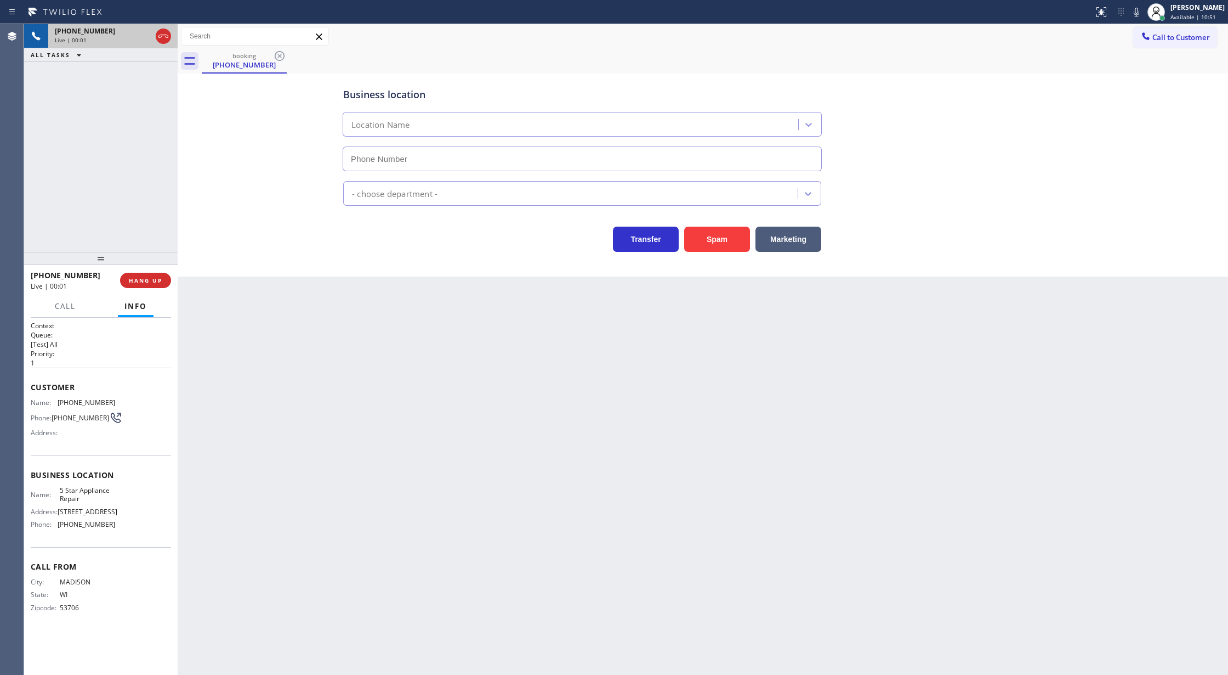
type input "[PHONE_NUMBER]"
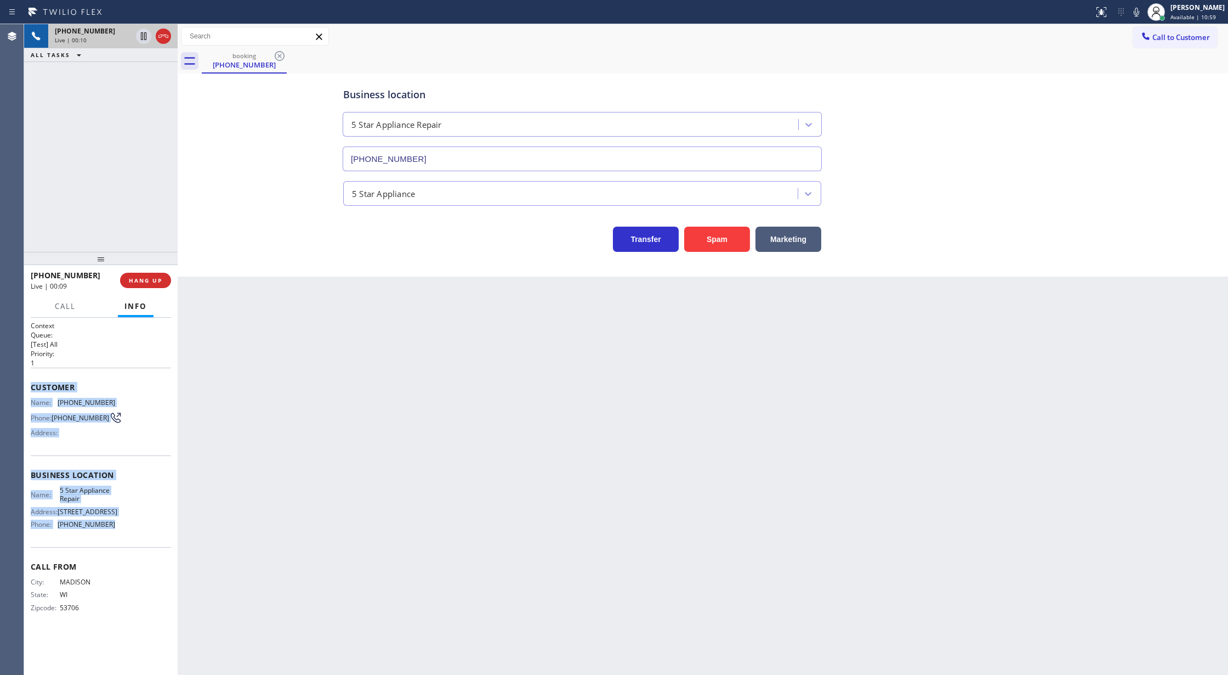
copy div "Customer Name: [PHONE_NUMBER] Phone: [PHONE_NUMBER] Address: Business location …"
drag, startPoint x: 31, startPoint y: 383, endPoint x: 141, endPoint y: 521, distance: 177.1
click at [141, 521] on div "Context Queue: [Test] All Priority: 1 Customer Name: [PHONE_NUMBER] Phone: [PHO…" at bounding box center [101, 475] width 140 height 309
drag, startPoint x: 161, startPoint y: 35, endPoint x: 222, endPoint y: 163, distance: 141.8
click at [161, 35] on icon at bounding box center [163, 36] width 13 height 13
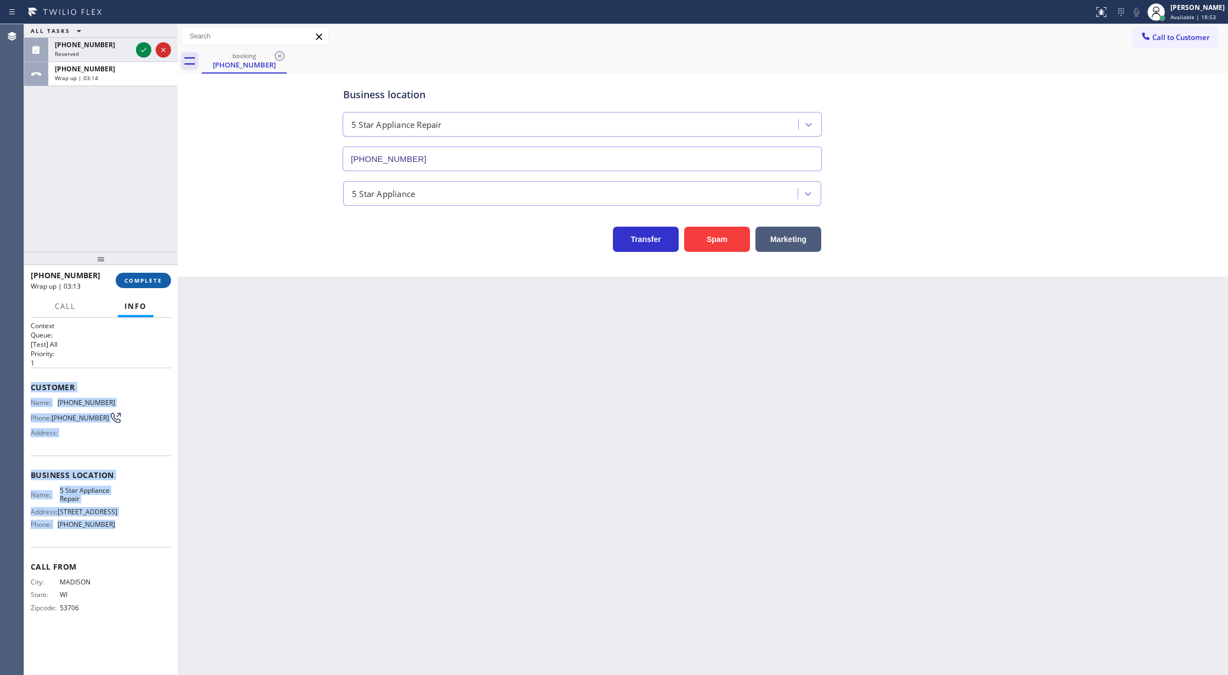
click at [134, 282] on span "COMPLETE" at bounding box center [143, 280] width 38 height 8
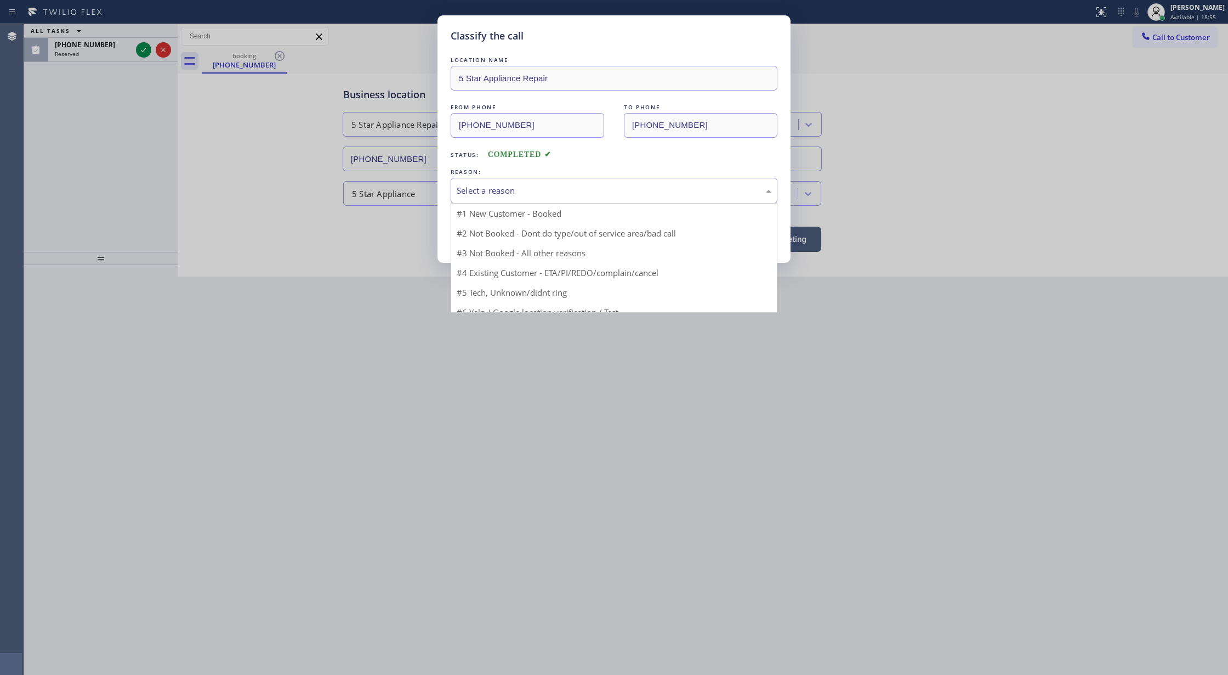
click at [476, 194] on div "Select a reason" at bounding box center [614, 190] width 315 height 13
click at [512, 193] on div "New Customer - Booked" at bounding box center [614, 190] width 315 height 13
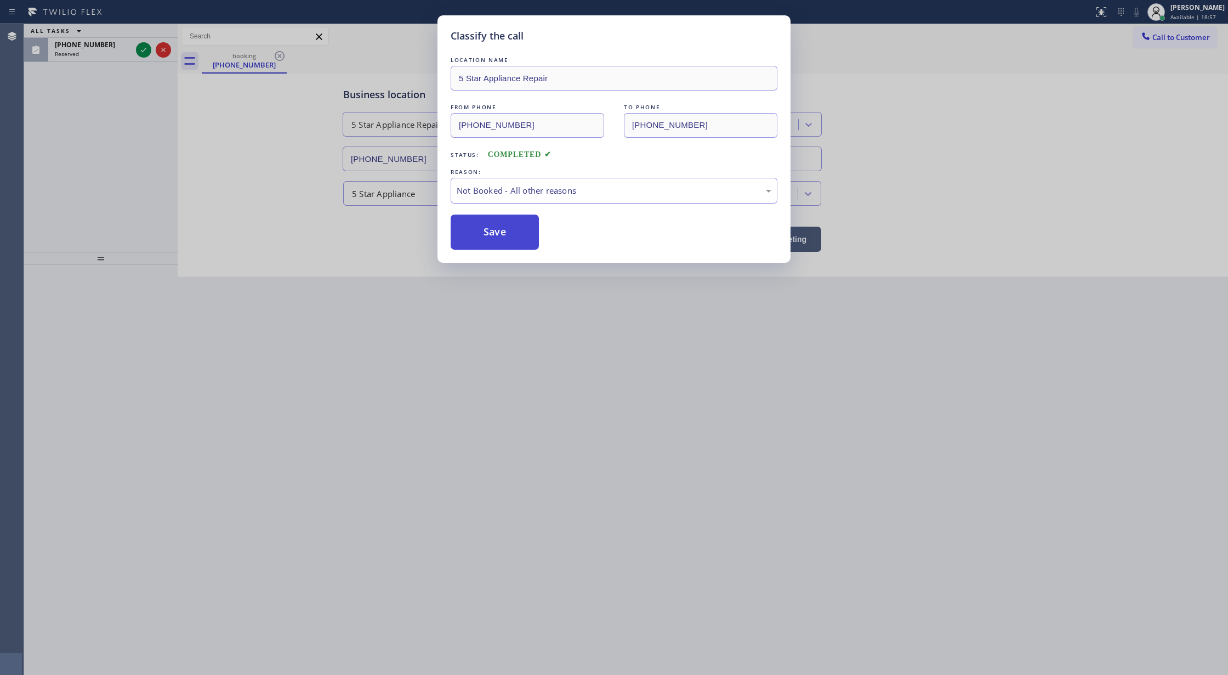
click at [529, 242] on button "Save" at bounding box center [495, 231] width 88 height 35
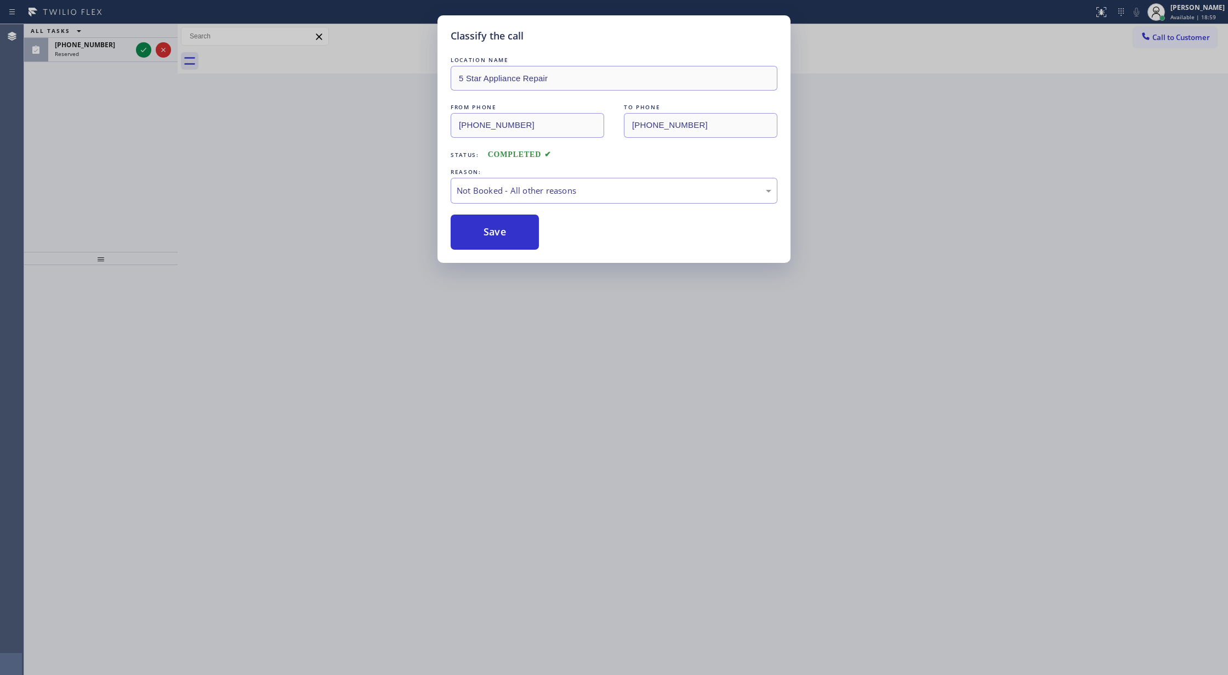
click at [143, 47] on div "Classify the call LOCATION NAME 5 Star Appliance Repair FROM PHONE [PHONE_NUMBE…" at bounding box center [614, 337] width 1228 height 675
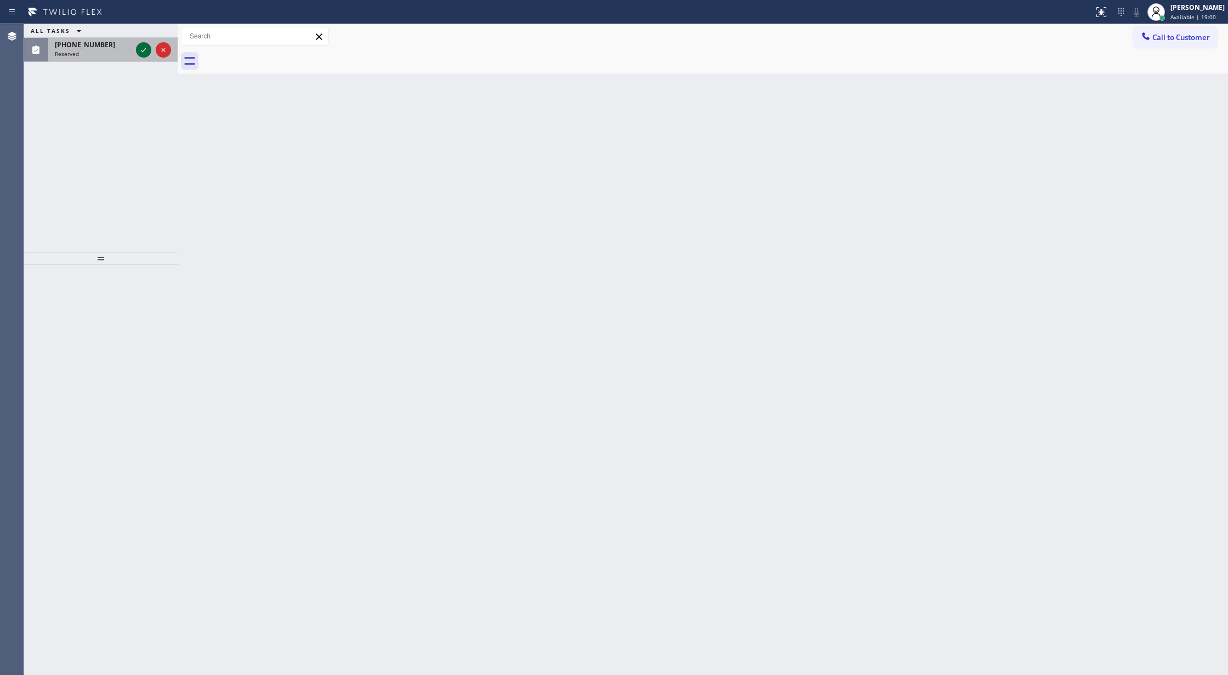
click at [141, 49] on icon at bounding box center [143, 49] width 13 height 13
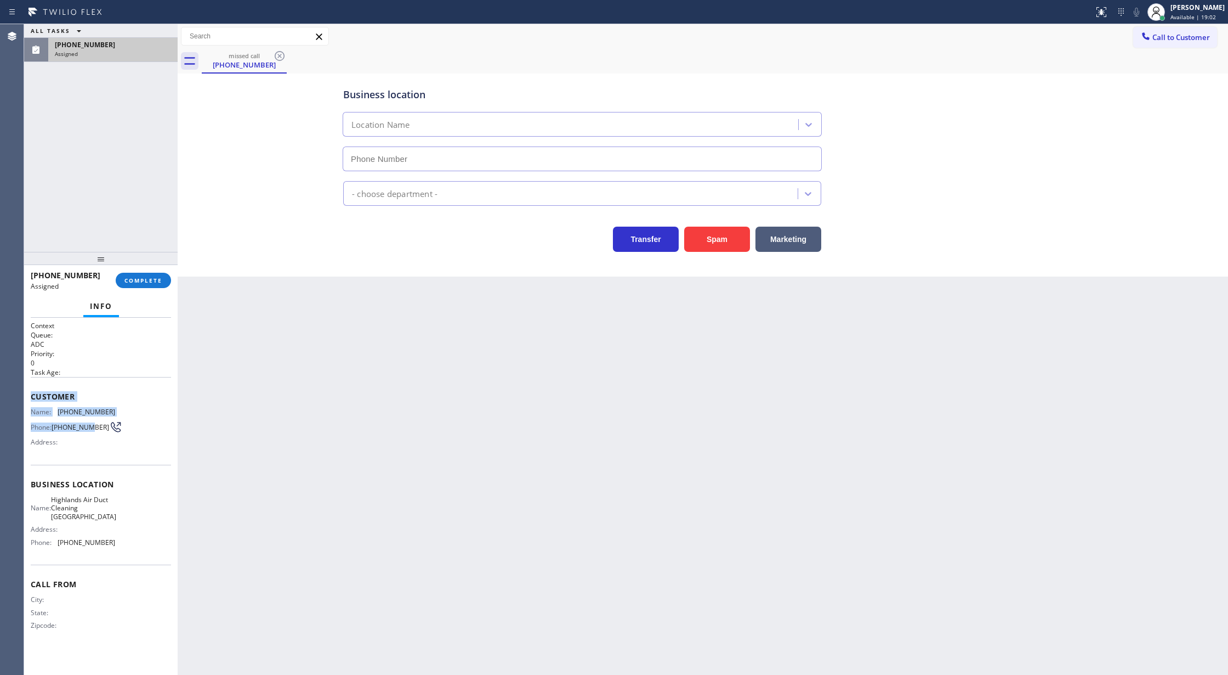
type input "[PHONE_NUMBER]"
copy div "Customer Name: [PHONE_NUMBER] Phone: [PHONE_NUMBER] Address: Business location …"
drag, startPoint x: 32, startPoint y: 400, endPoint x: 130, endPoint y: 538, distance: 169.5
click at [130, 538] on div "Context Queue: ADC Priority: 0 Task Age: Customer Name: [PHONE_NUMBER] Phone: […" at bounding box center [101, 484] width 140 height 327
click at [147, 274] on button "COMPLETE" at bounding box center [143, 280] width 55 height 15
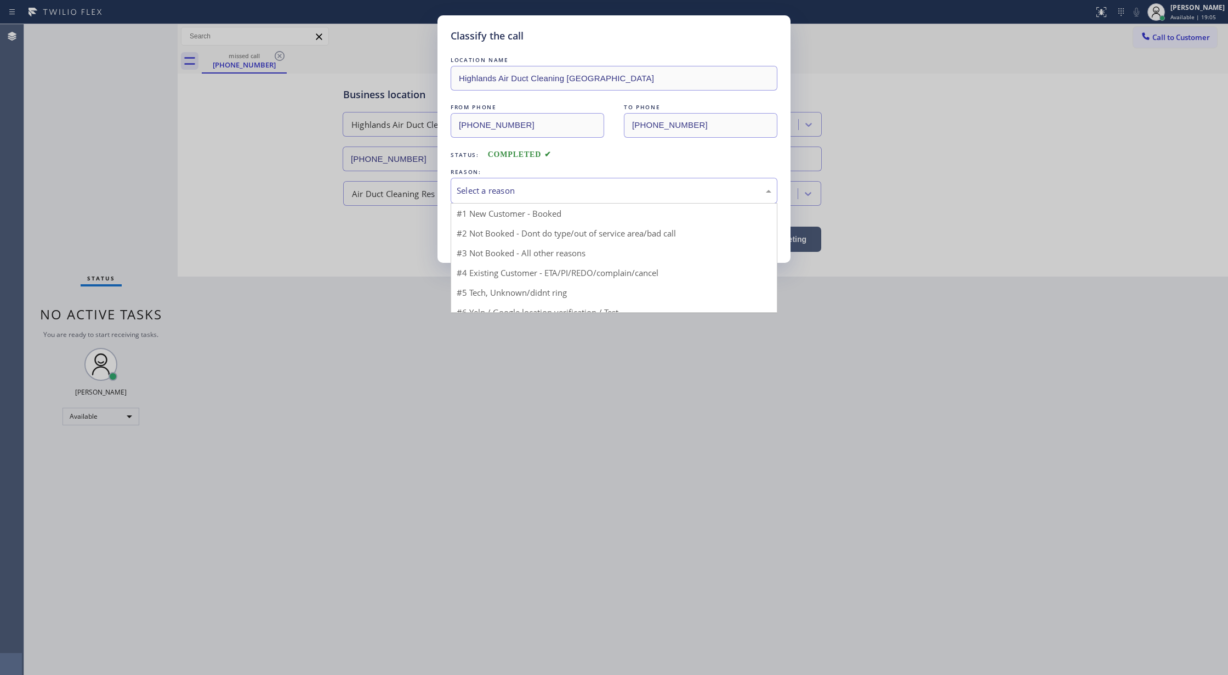
click at [502, 191] on div "Select a reason" at bounding box center [614, 190] width 315 height 13
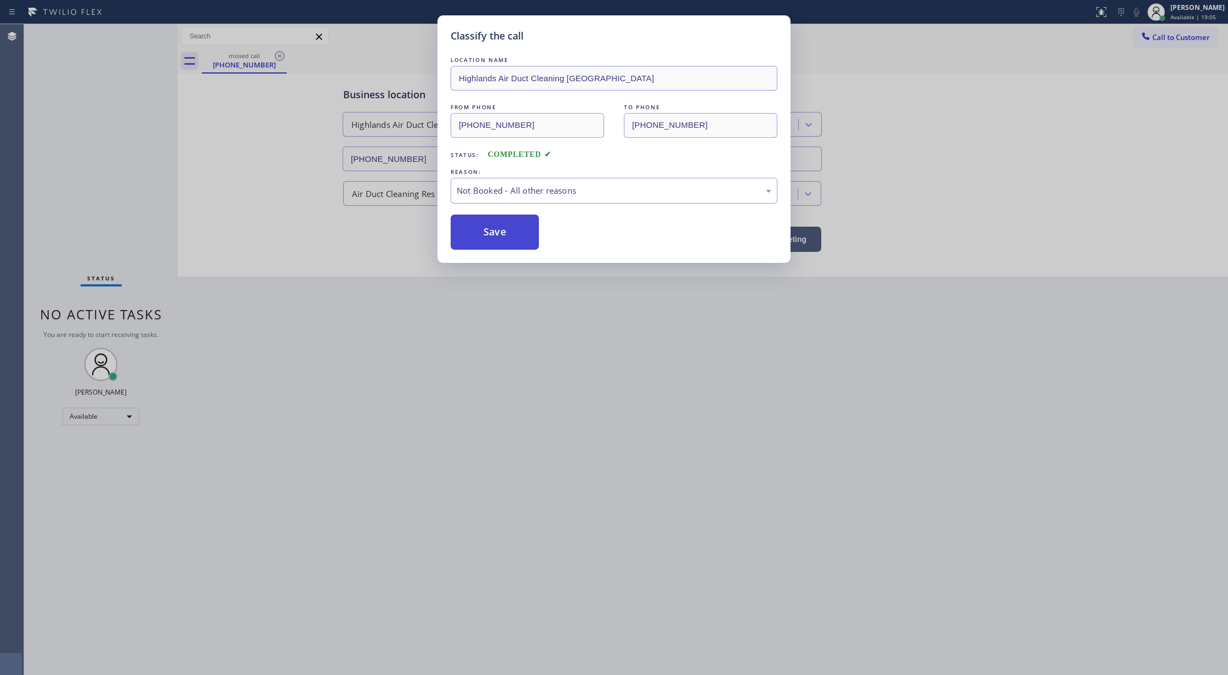
click at [484, 237] on button "Save" at bounding box center [495, 231] width 88 height 35
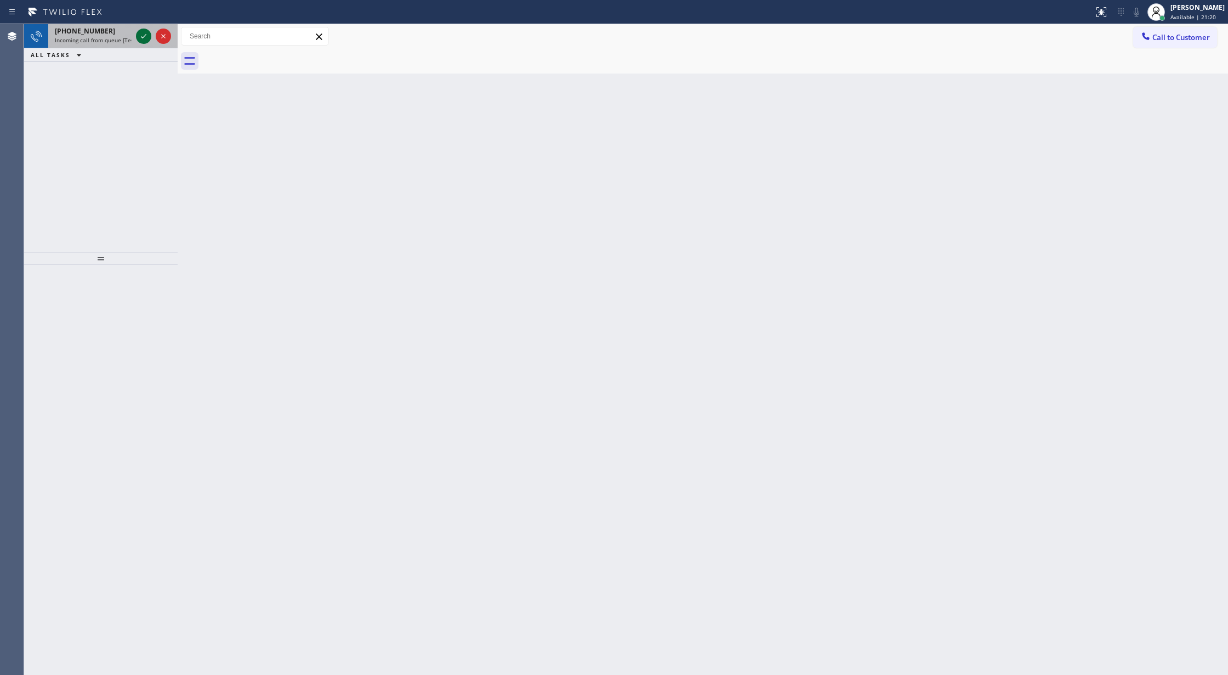
click at [141, 35] on icon at bounding box center [143, 36] width 13 height 13
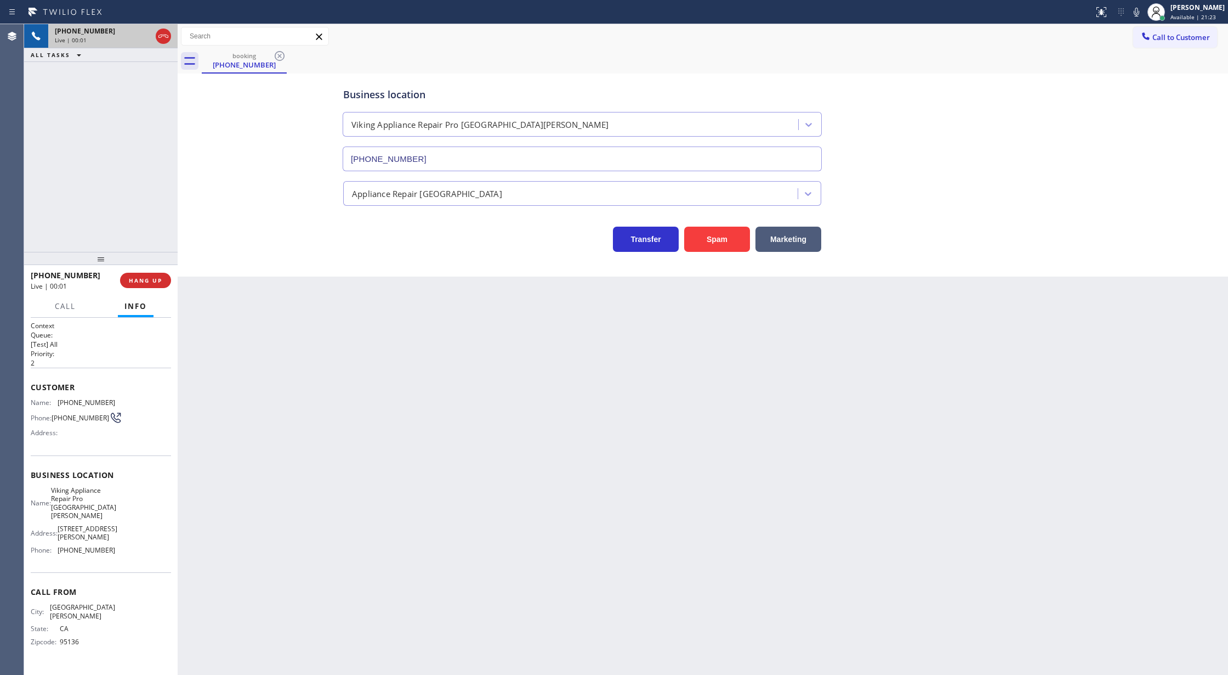
type input "[PHONE_NUMBER]"
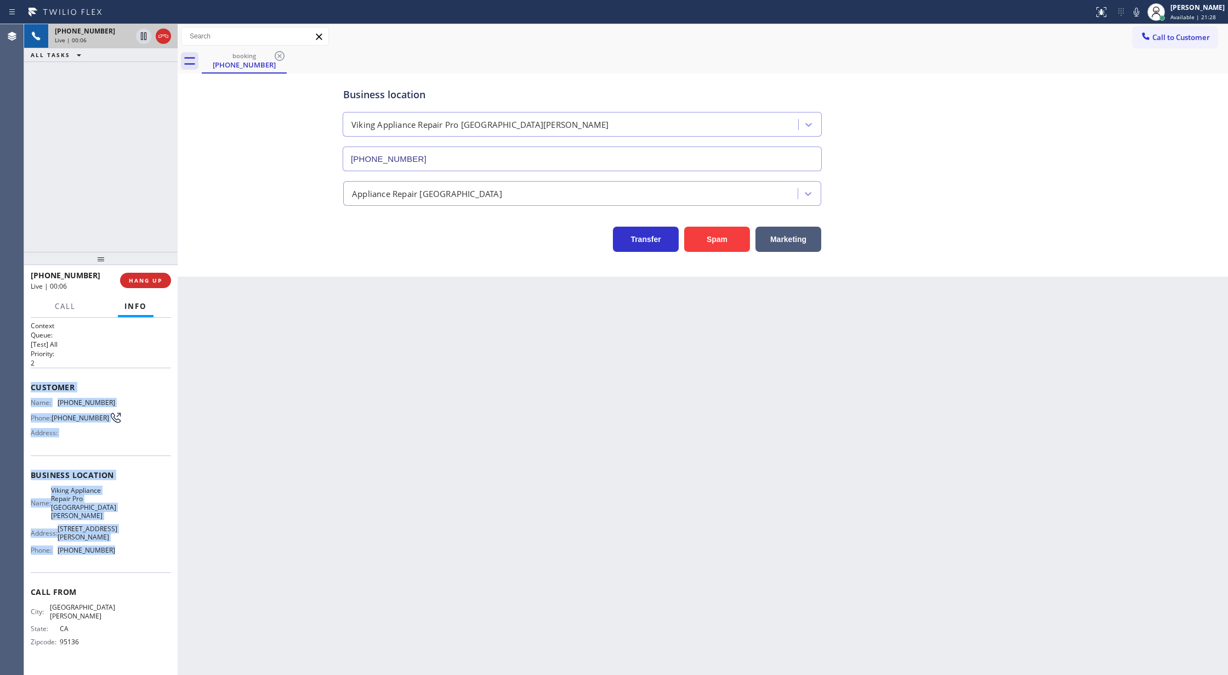
drag, startPoint x: 29, startPoint y: 387, endPoint x: 120, endPoint y: 547, distance: 184.2
click at [120, 547] on div "Context Queue: [Test] All Priority: 2 Customer Name: [PHONE_NUMBER] Phone: [PHO…" at bounding box center [101, 497] width 154 height 358
copy div "Customer Name: [PHONE_NUMBER] Phone: [PHONE_NUMBER] Address: Business location …"
click at [165, 32] on icon at bounding box center [163, 36] width 13 height 13
click at [149, 284] on span "COMPLETE" at bounding box center [143, 280] width 38 height 8
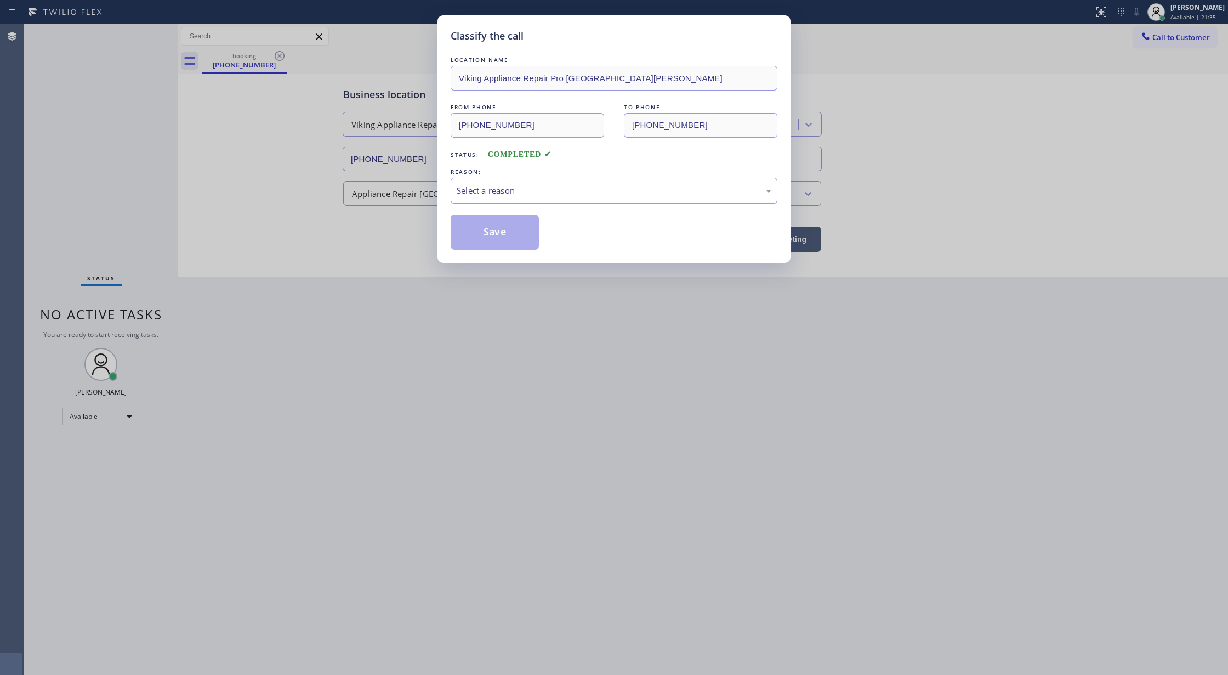
click at [534, 188] on div "Select a reason" at bounding box center [614, 190] width 315 height 13
click at [483, 246] on button "Save" at bounding box center [495, 231] width 88 height 35
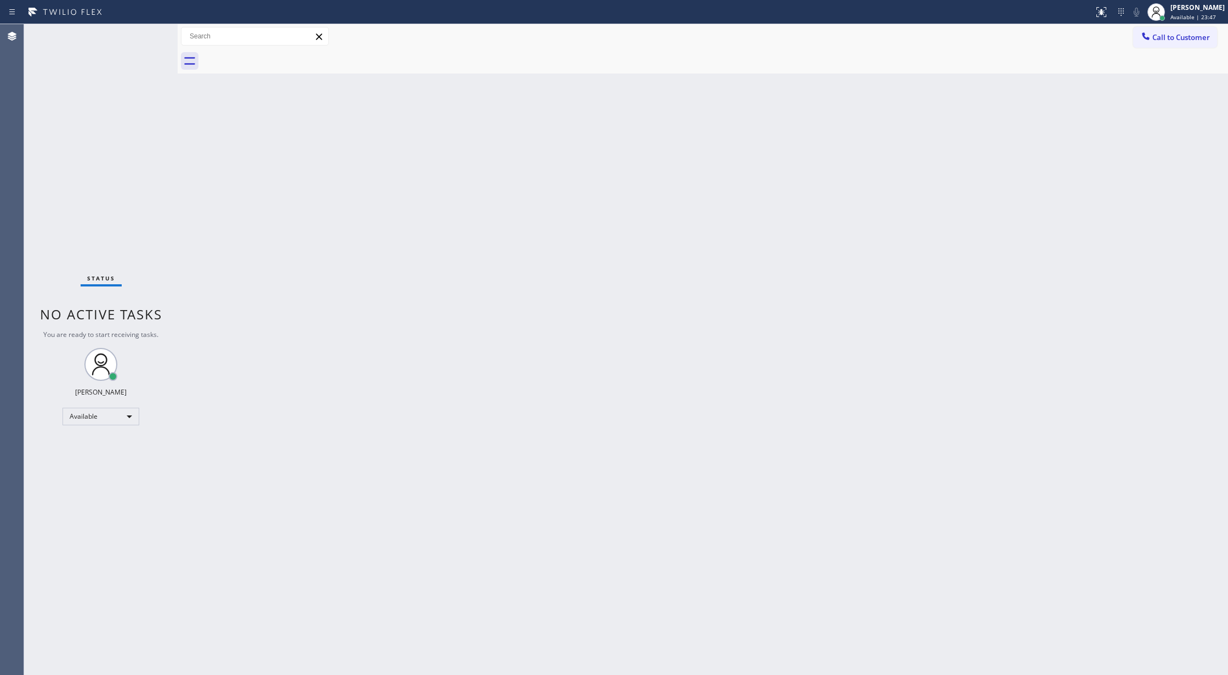
click at [145, 33] on div "Status No active tasks You are ready to start receiving tasks. [PERSON_NAME] Av…" at bounding box center [101, 349] width 154 height 650
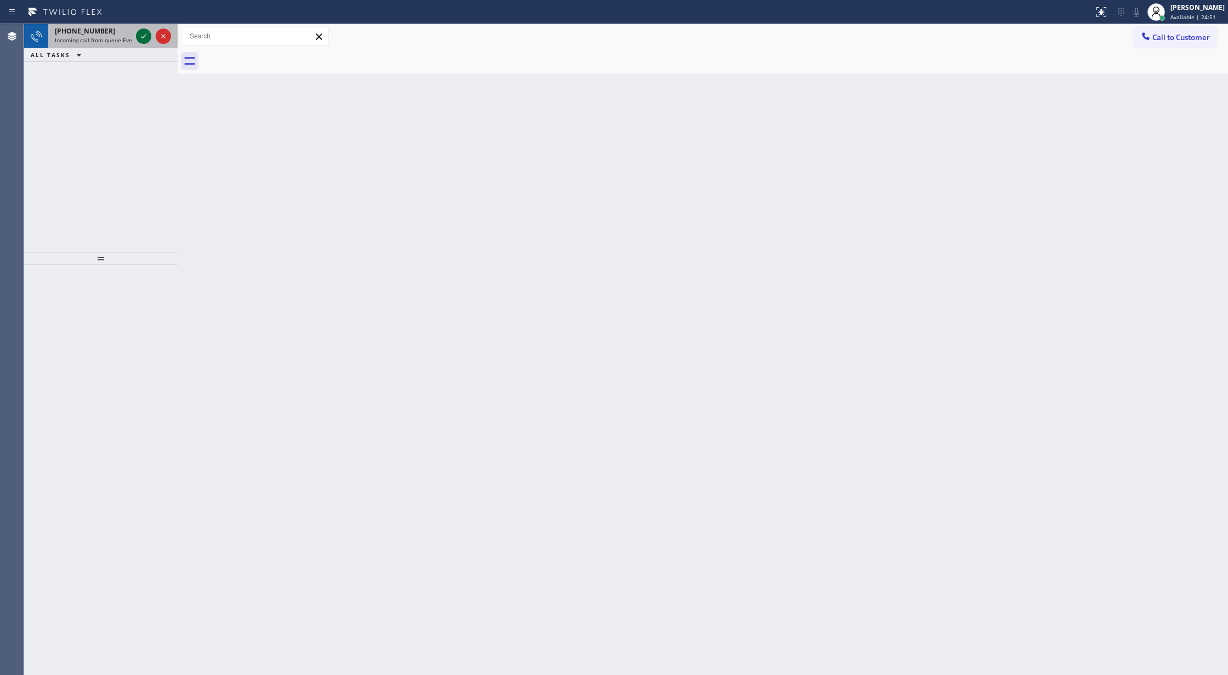
click at [141, 34] on icon at bounding box center [143, 36] width 13 height 13
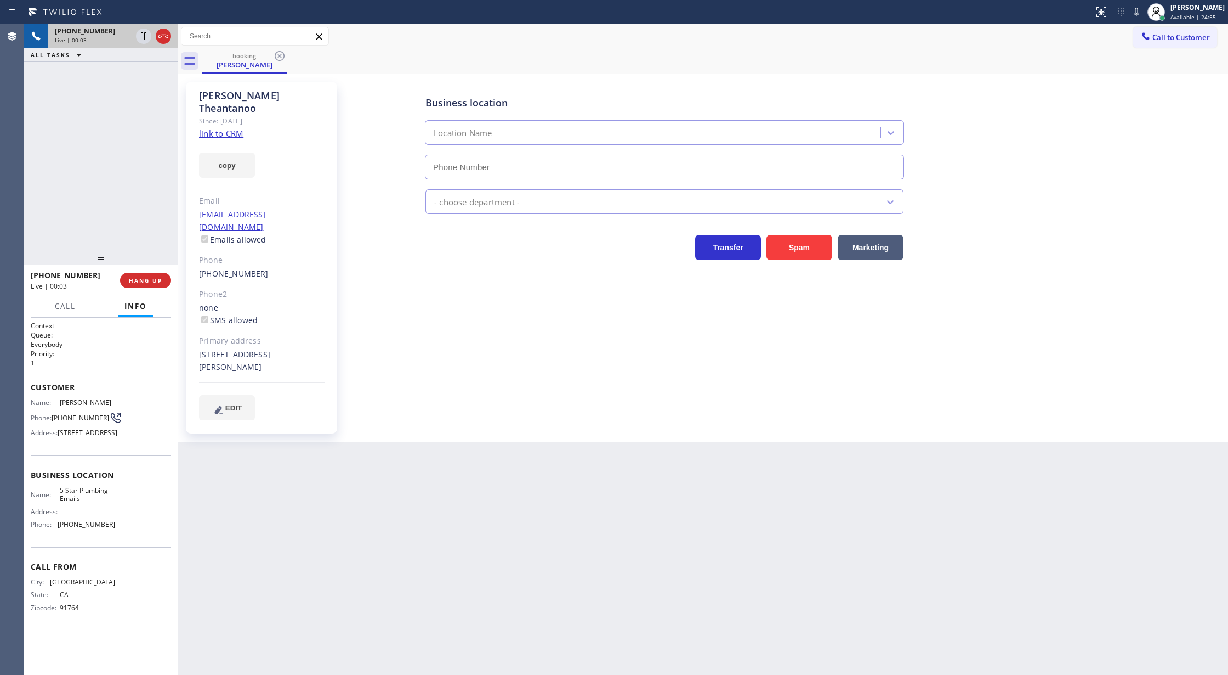
type input "[PHONE_NUMBER]"
click at [216, 128] on link "link to CRM" at bounding box center [221, 133] width 44 height 11
click at [163, 31] on icon at bounding box center [163, 36] width 13 height 13
click at [156, 284] on button "COMPLETE" at bounding box center [143, 280] width 55 height 15
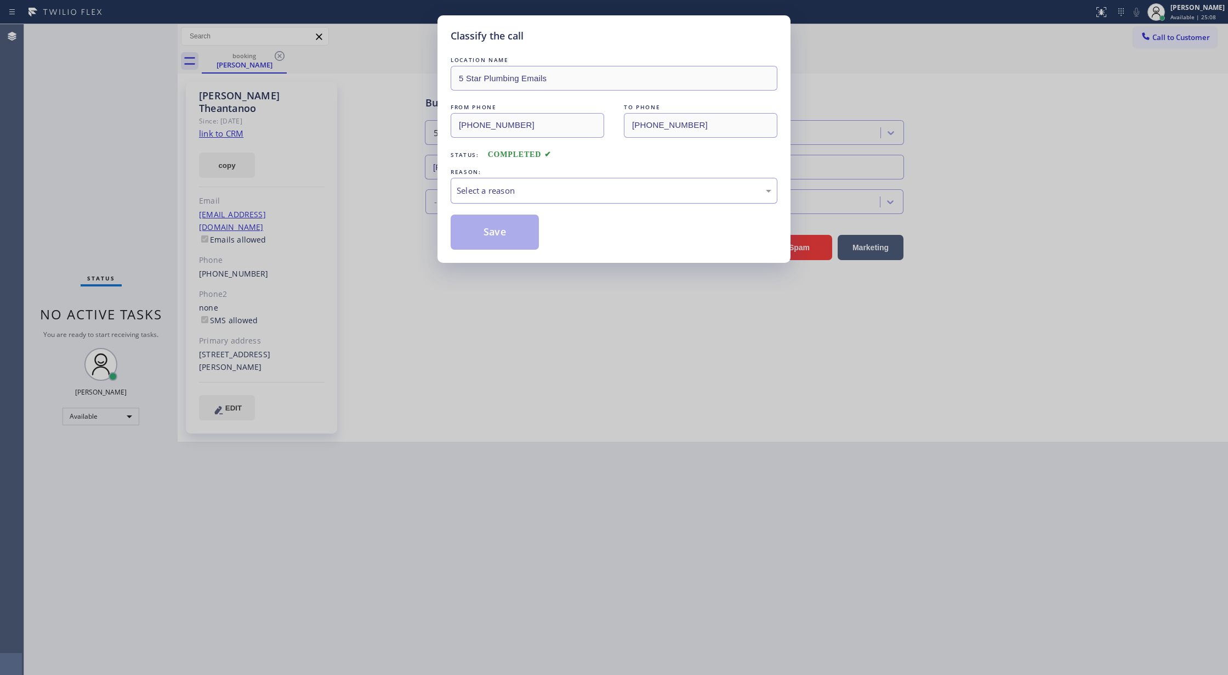
click at [481, 188] on div "Select a reason" at bounding box center [614, 190] width 315 height 13
click at [488, 235] on button "Save" at bounding box center [495, 231] width 88 height 35
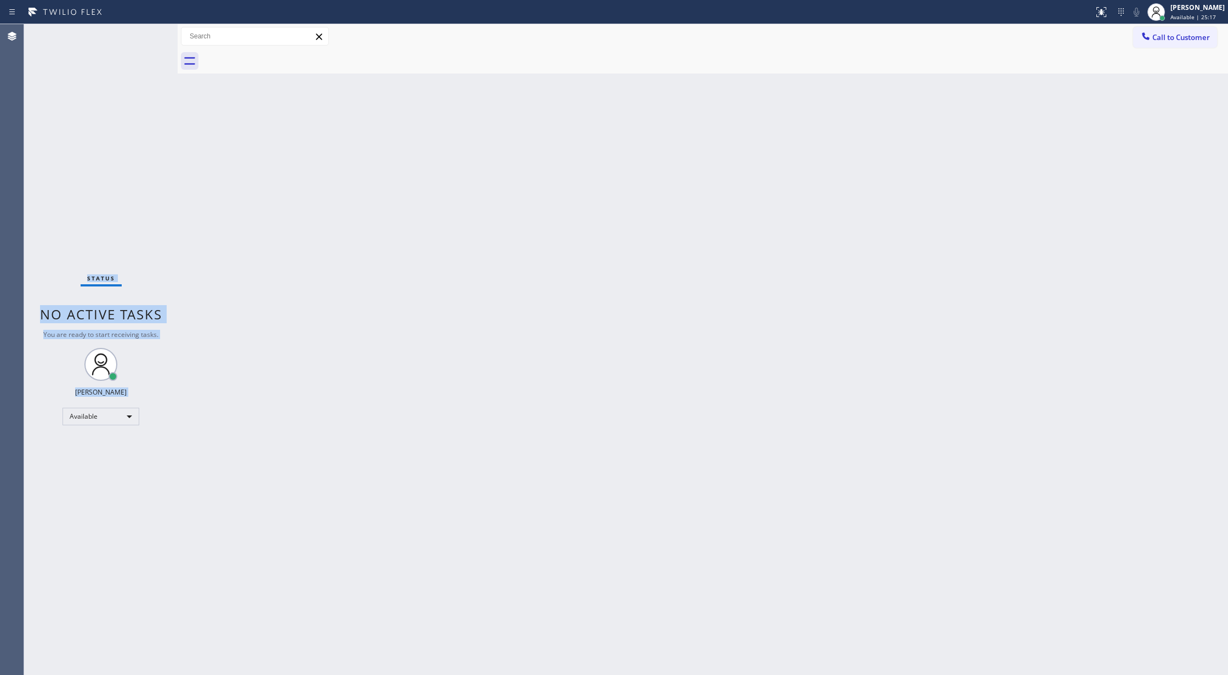
click at [141, 34] on div "Status No active tasks You are ready to start receiving tasks. [PERSON_NAME] Av…" at bounding box center [101, 349] width 154 height 650
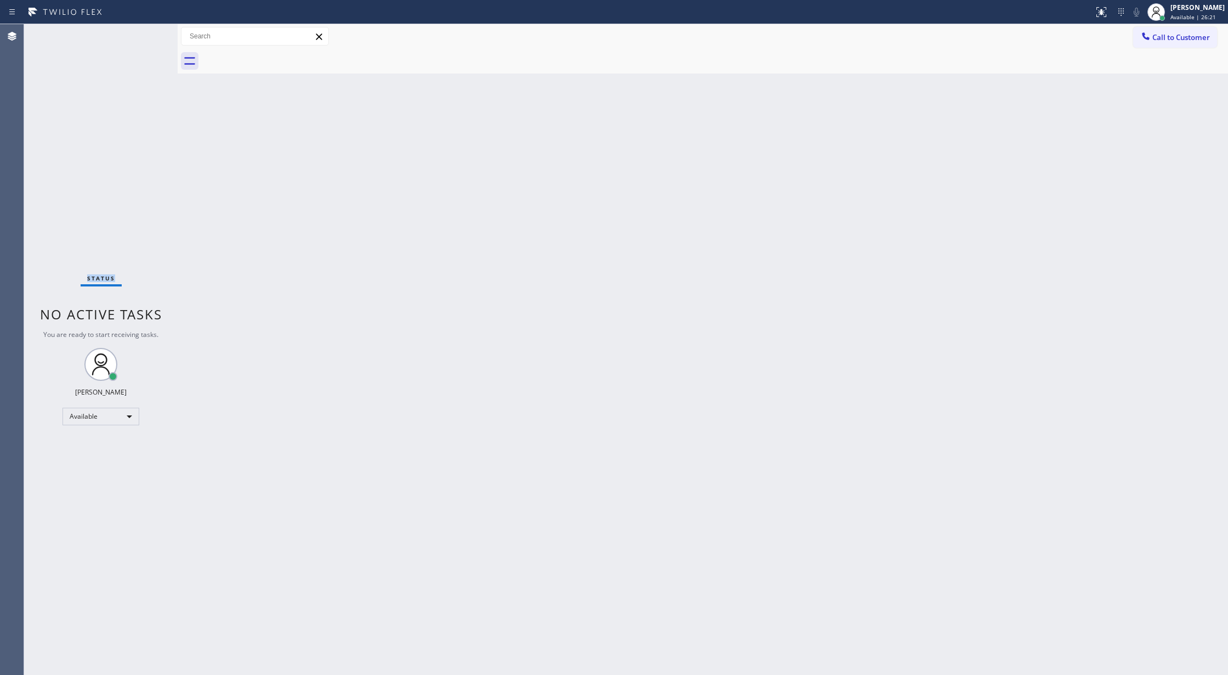
click at [149, 31] on div "Status No active tasks You are ready to start receiving tasks. [PERSON_NAME] Av…" at bounding box center [101, 349] width 154 height 650
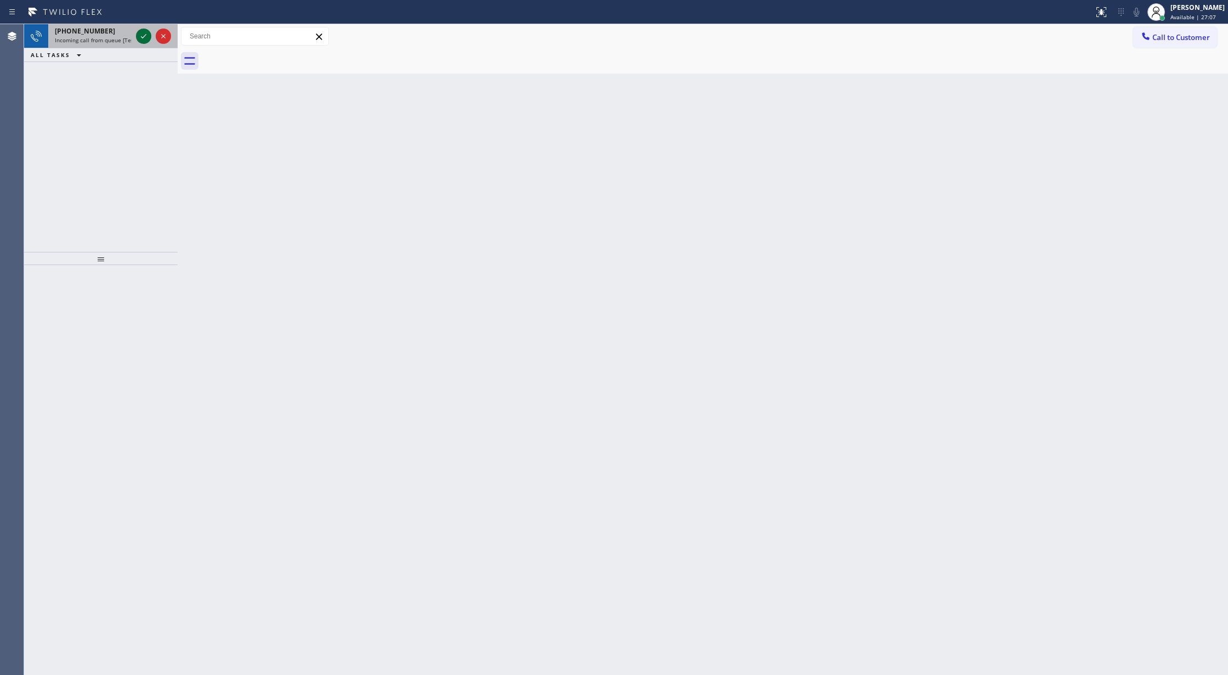
click at [143, 34] on icon at bounding box center [143, 36] width 13 height 13
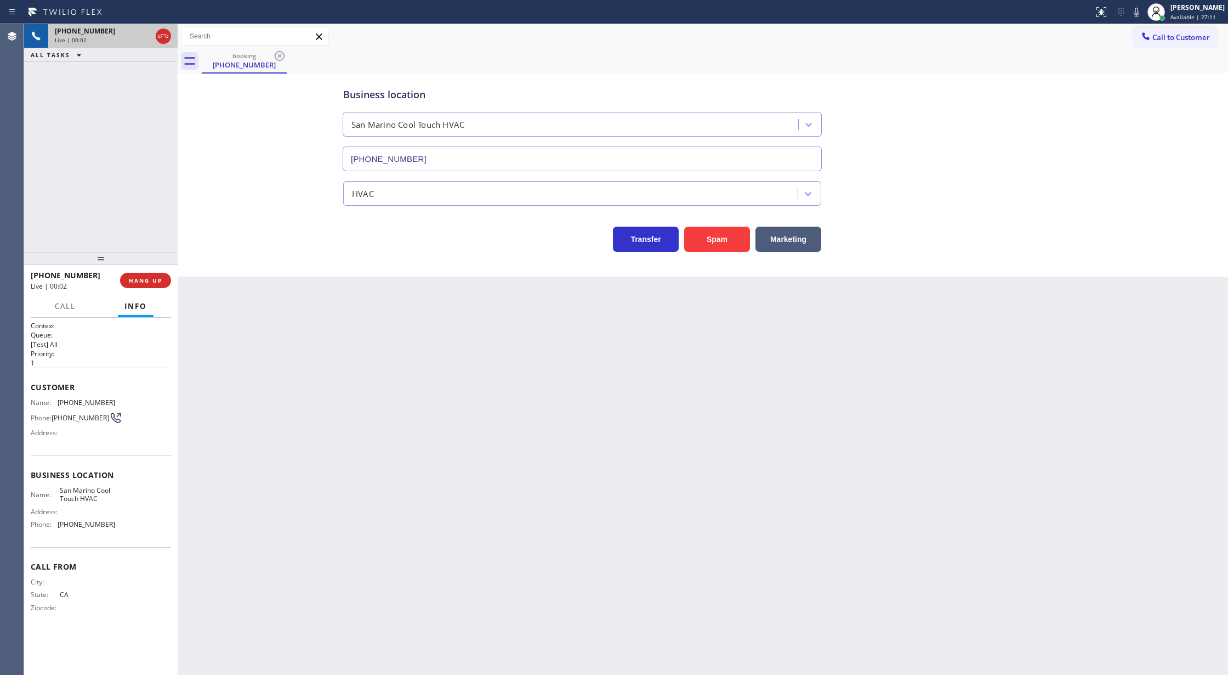
type input "[PHONE_NUMBER]"
drag, startPoint x: 30, startPoint y: 389, endPoint x: 138, endPoint y: 541, distance: 186.3
click at [138, 541] on div "Context Queue: [Test] All Priority: 1 Customer Name: [PHONE_NUMBER] Phone: [PHO…" at bounding box center [101, 497] width 154 height 358
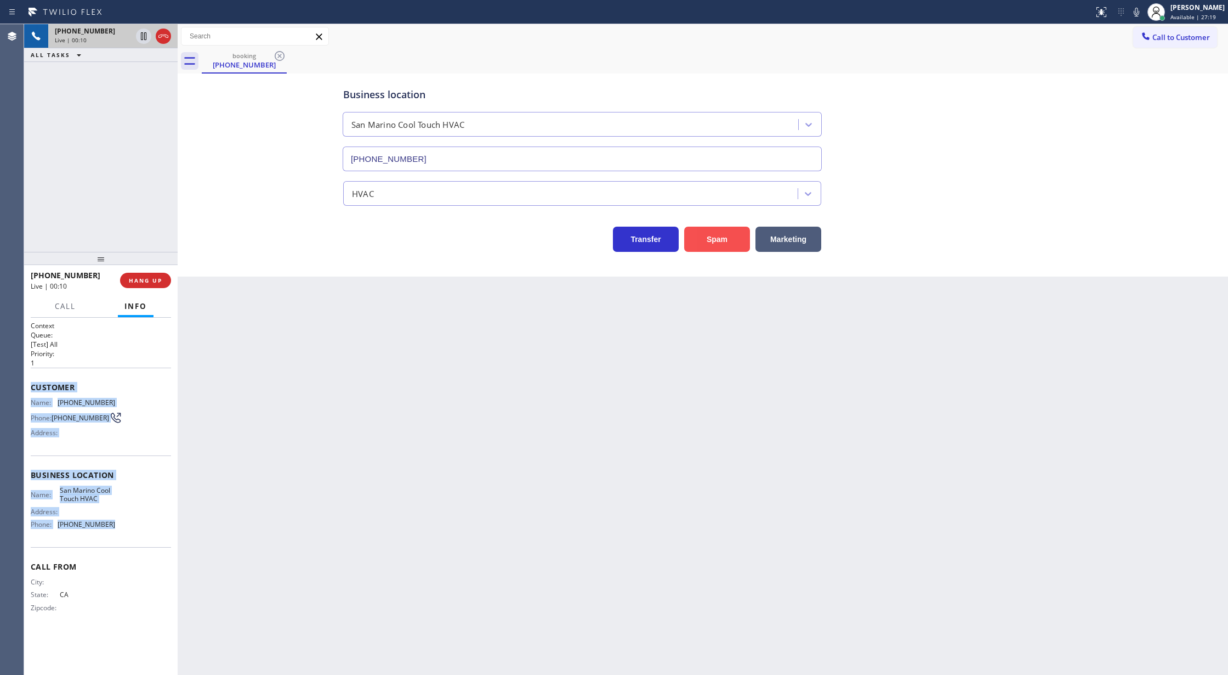
click at [733, 246] on button "Spam" at bounding box center [717, 238] width 66 height 25
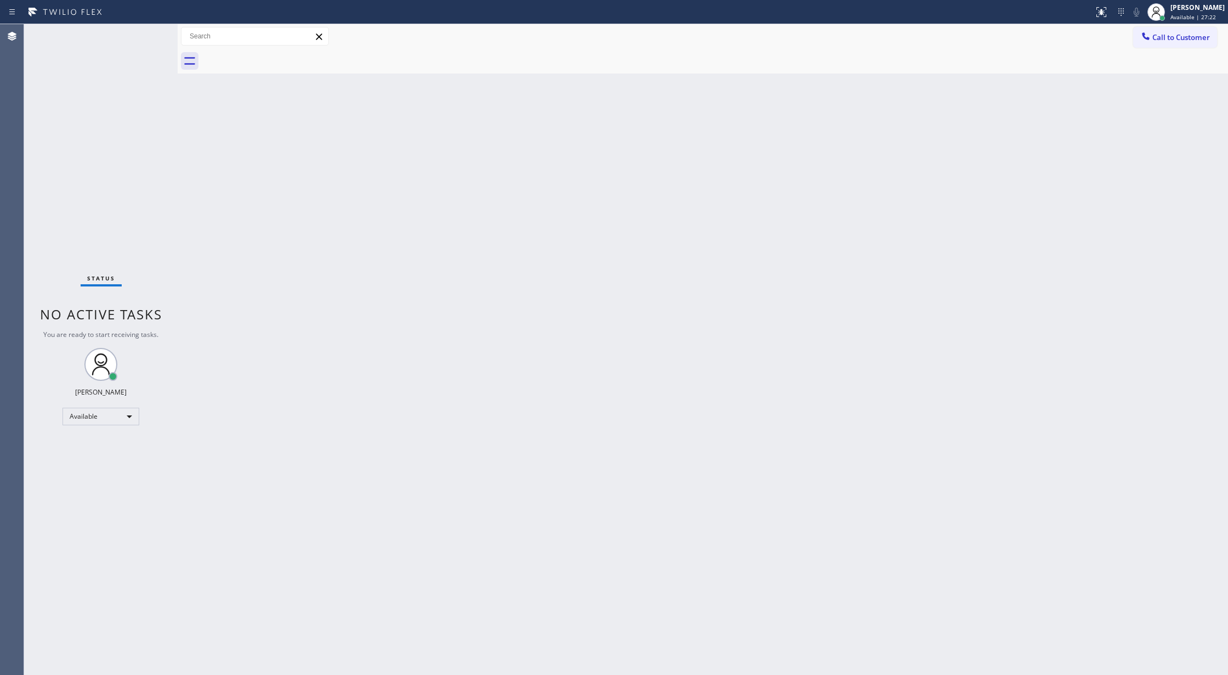
click at [152, 31] on div "Status No active tasks You are ready to start receiving tasks. [PERSON_NAME] Av…" at bounding box center [101, 349] width 154 height 650
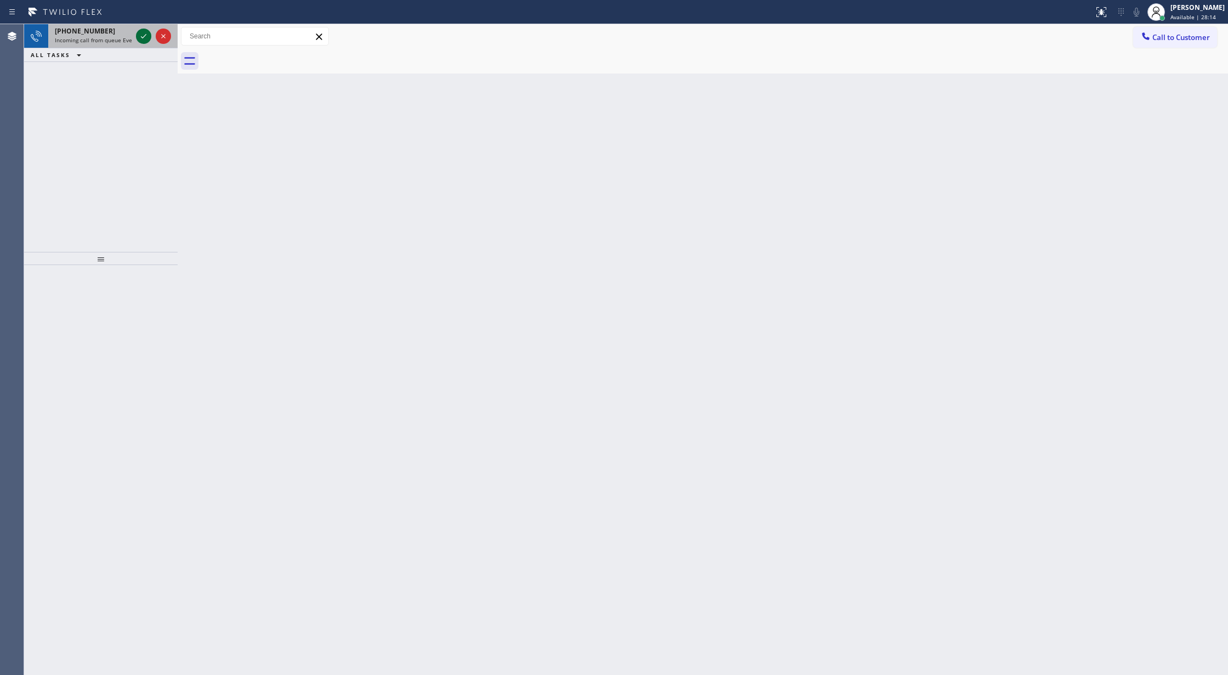
click at [143, 32] on icon at bounding box center [143, 36] width 13 height 13
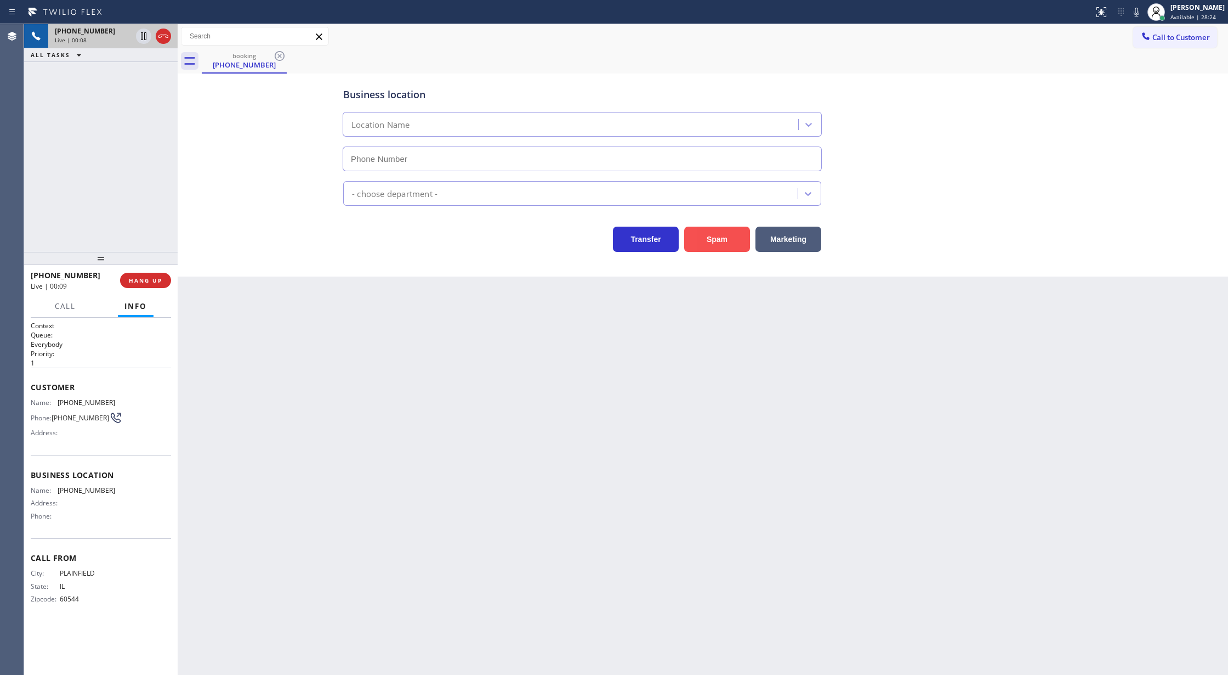
click at [718, 234] on button "Spam" at bounding box center [717, 238] width 66 height 25
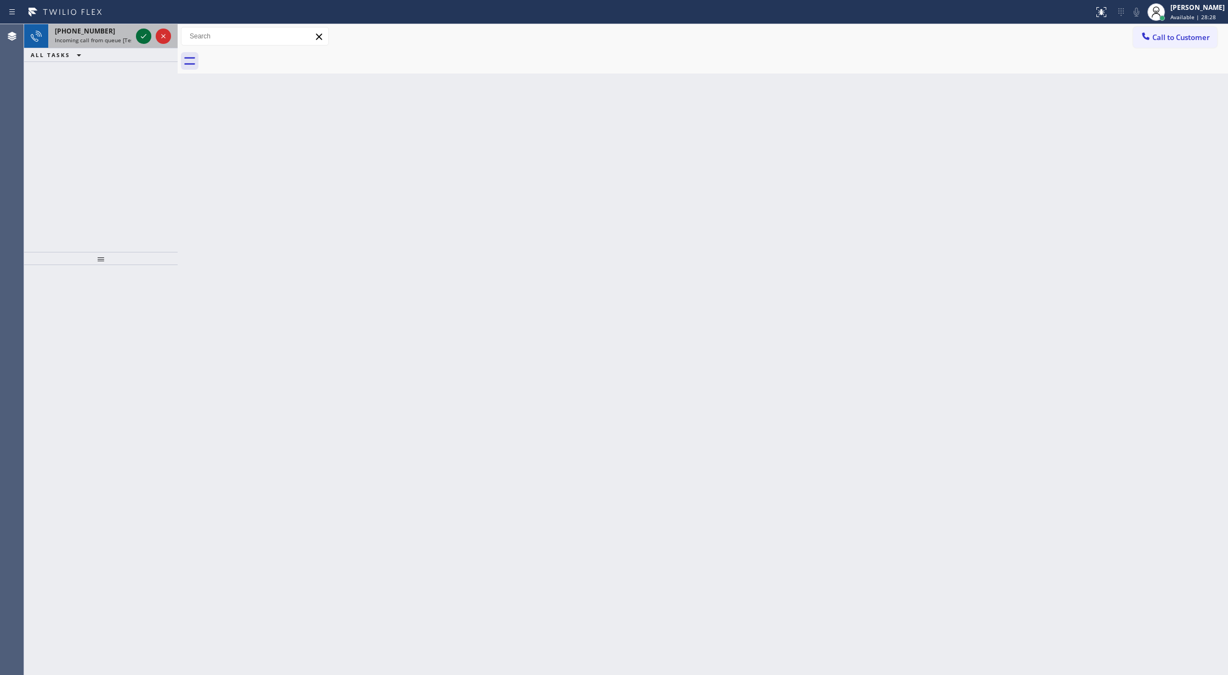
click at [138, 36] on icon at bounding box center [143, 36] width 13 height 13
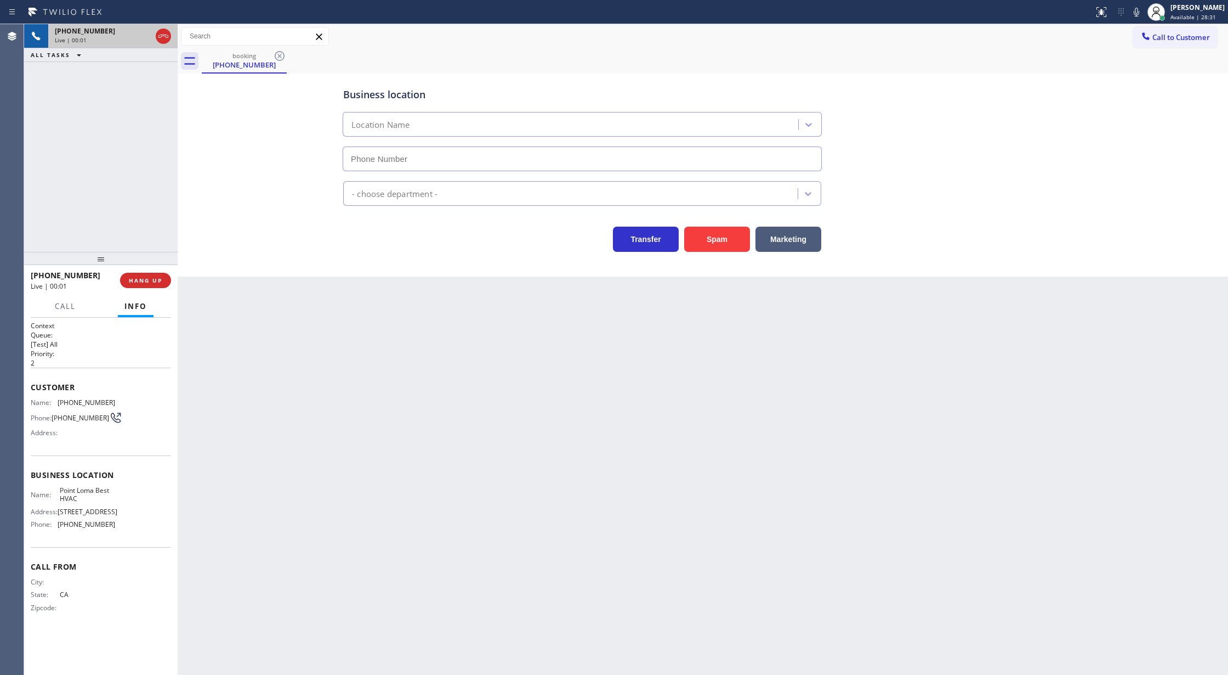
type input "[PHONE_NUMBER]"
click at [161, 41] on icon at bounding box center [163, 36] width 13 height 13
click at [148, 284] on span "COMPLETE" at bounding box center [143, 280] width 38 height 8
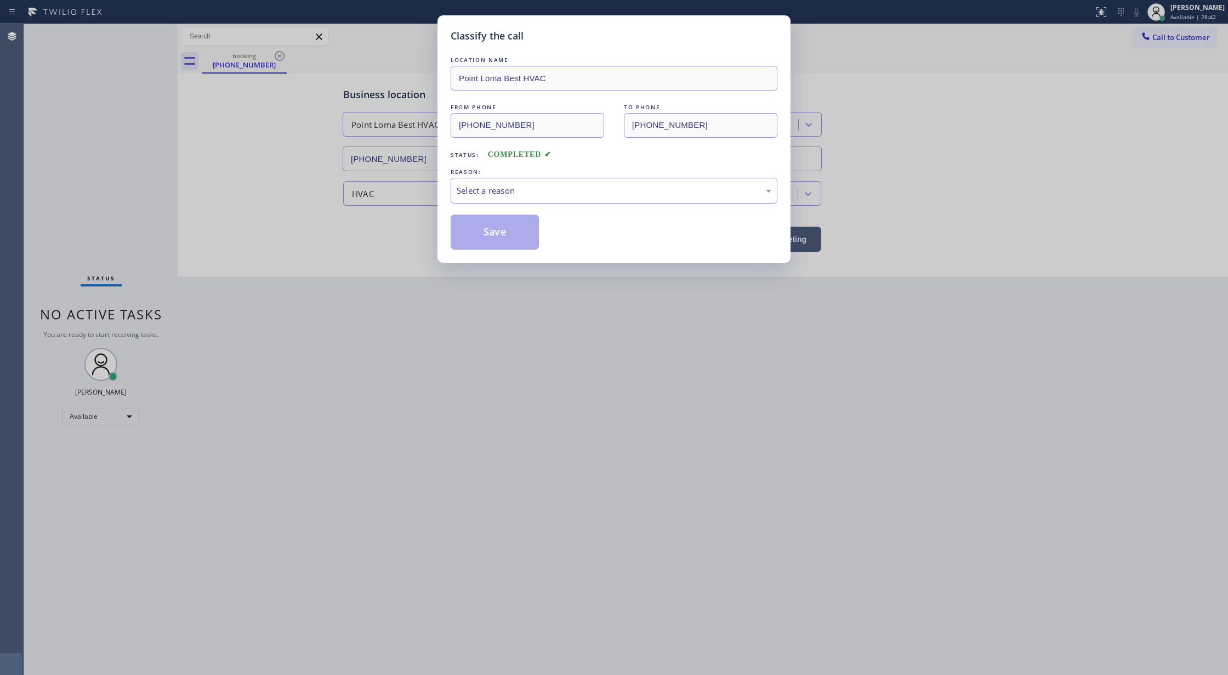
click at [517, 205] on div "LOCATION NAME [GEOGRAPHIC_DATA] Best HVAC FROM PHONE [PHONE_NUMBER] TO PHONE [P…" at bounding box center [614, 151] width 327 height 195
click at [520, 202] on div "Select a reason" at bounding box center [614, 191] width 327 height 26
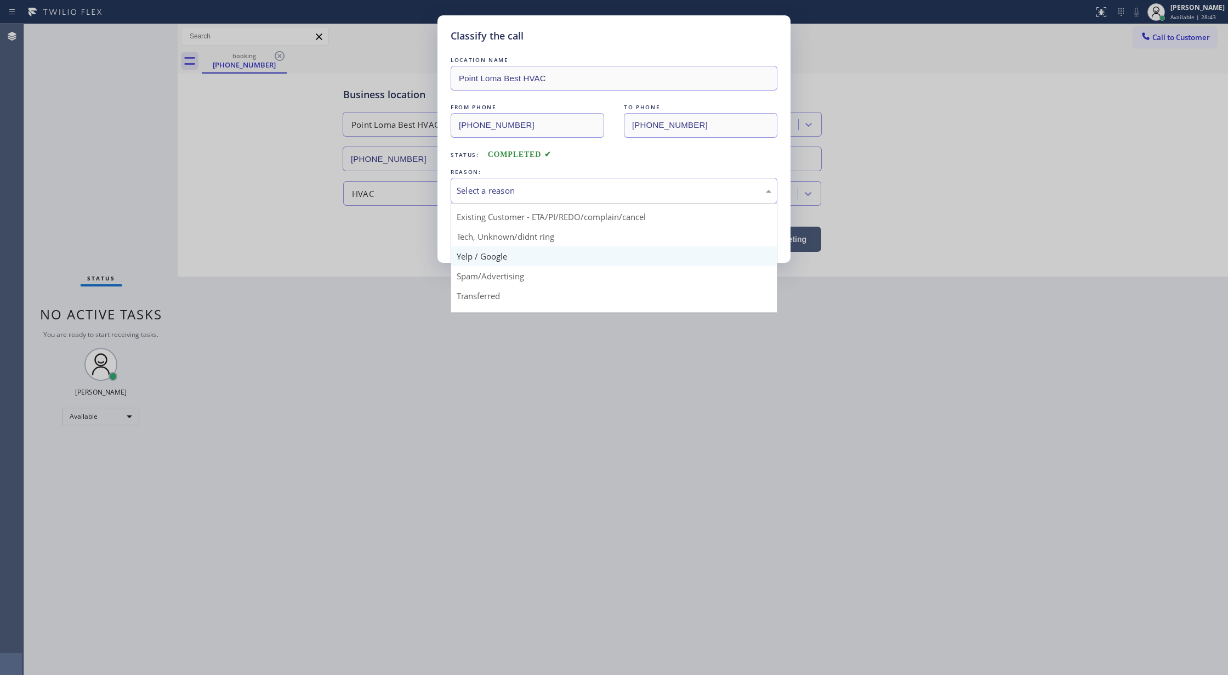
scroll to position [69, 0]
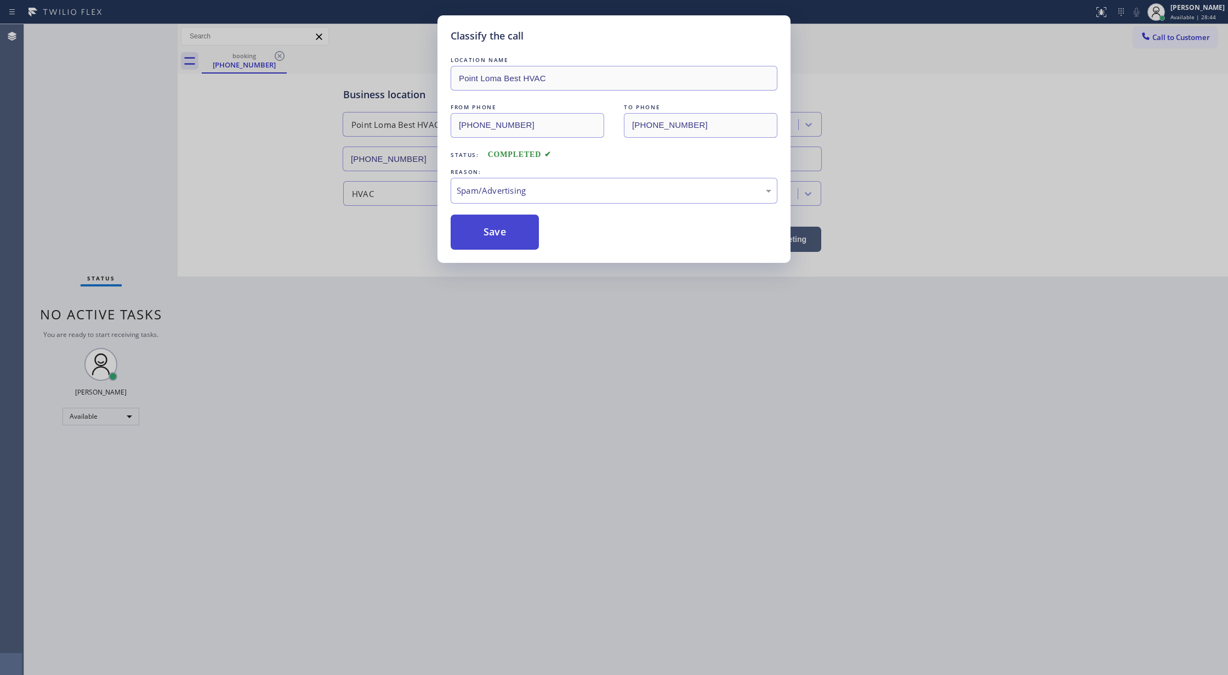
click at [499, 240] on button "Save" at bounding box center [495, 231] width 88 height 35
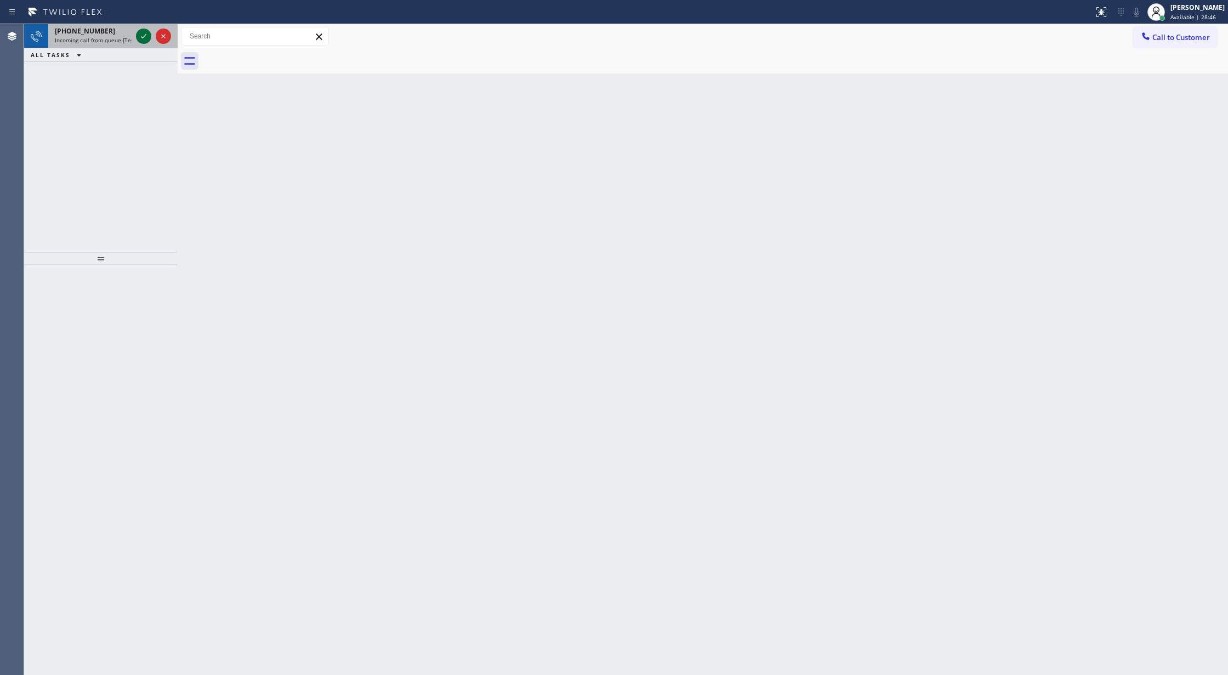
click at [140, 32] on icon at bounding box center [143, 36] width 13 height 13
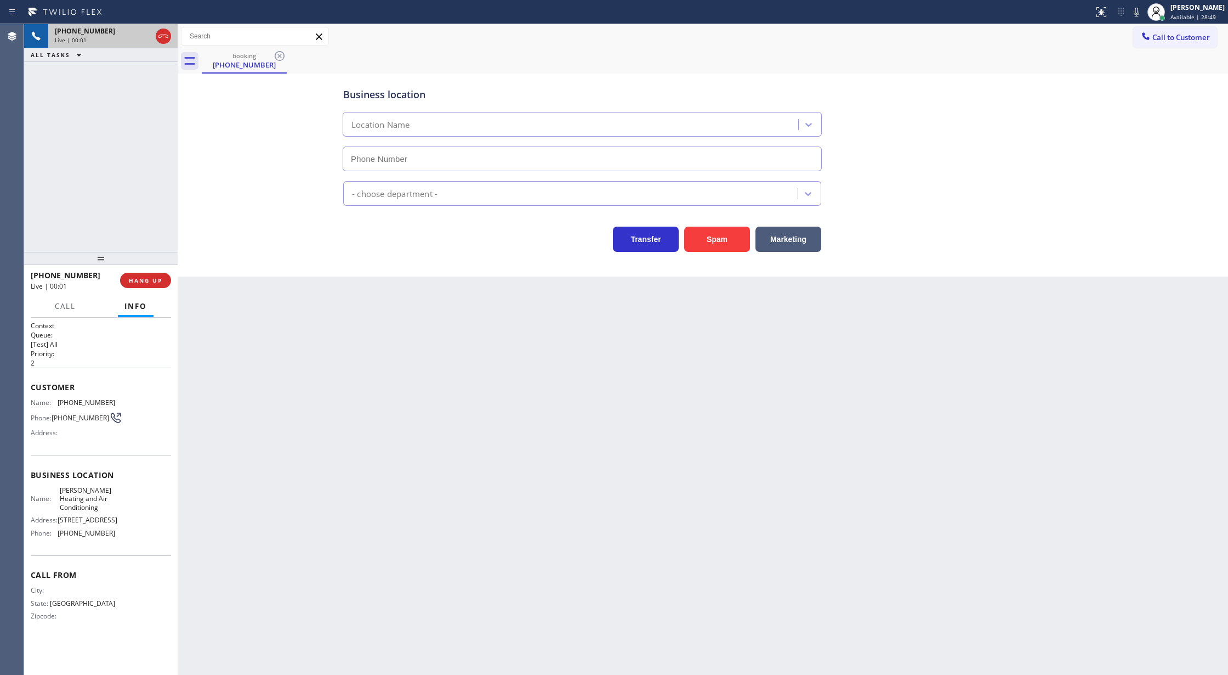
type input "[PHONE_NUMBER]"
click at [712, 237] on button "Spam" at bounding box center [717, 238] width 66 height 25
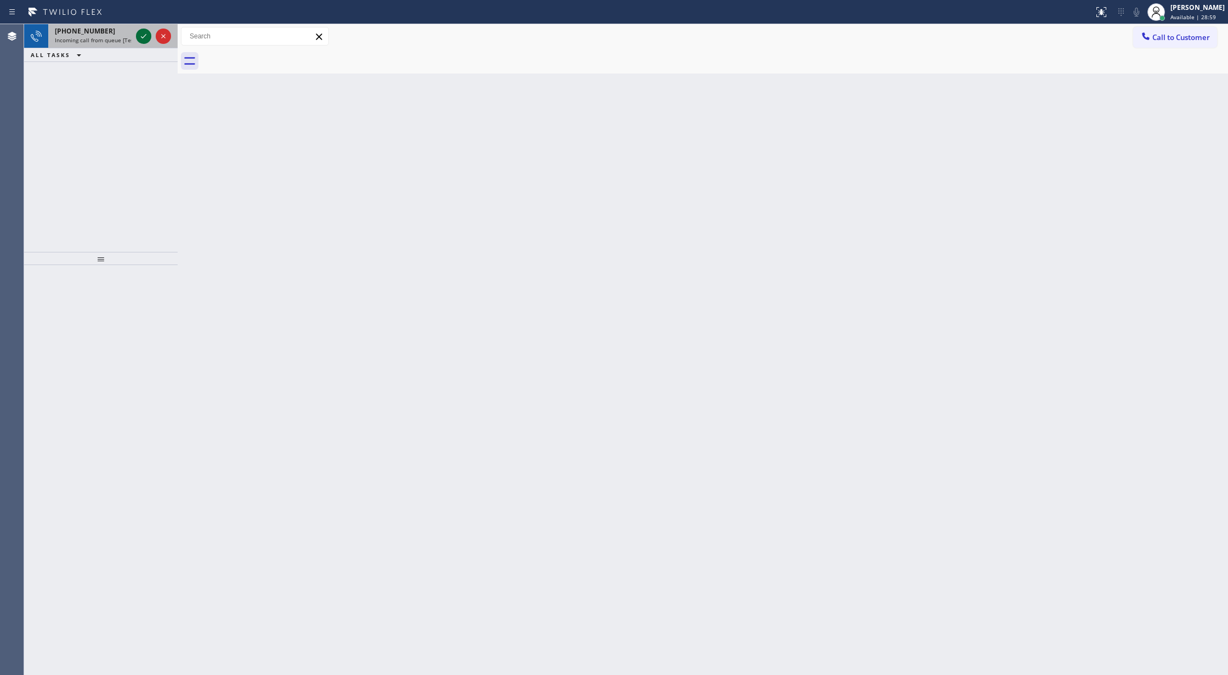
drag, startPoint x: 145, startPoint y: 34, endPoint x: 139, endPoint y: 35, distance: 6.1
click at [145, 33] on icon at bounding box center [143, 36] width 13 height 13
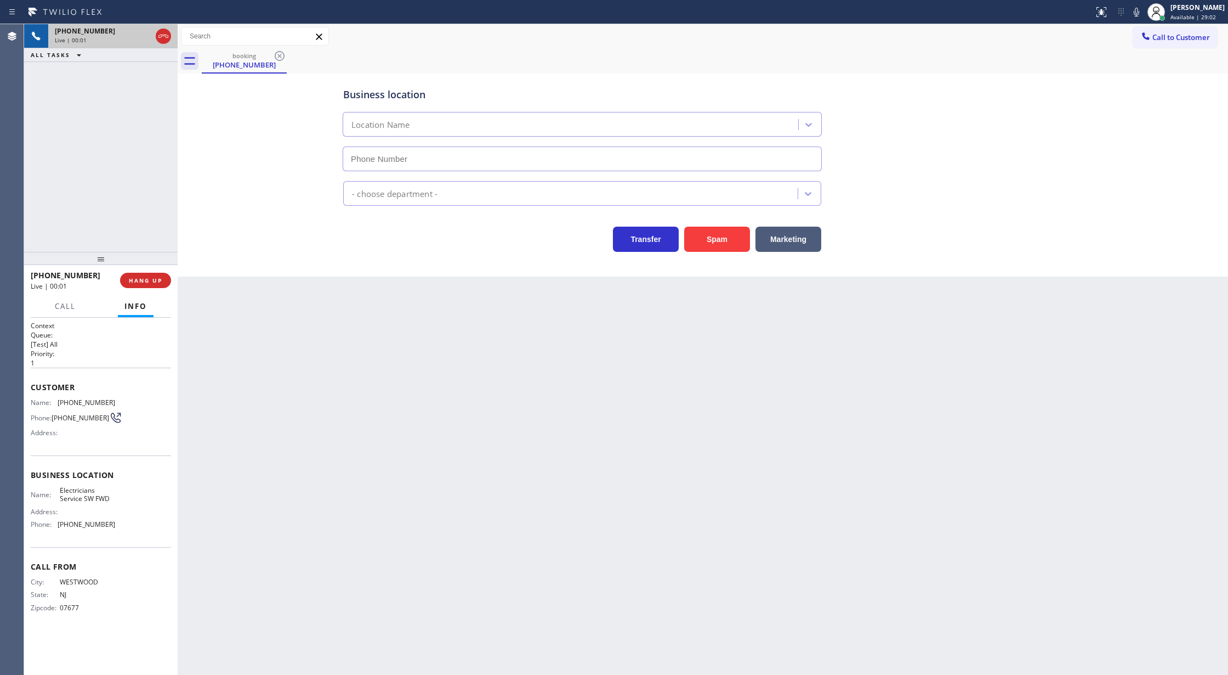
type input "[PHONE_NUMBER]"
click at [141, 282] on span "HANG UP" at bounding box center [145, 280] width 33 height 8
click at [147, 275] on button "COMPLETE" at bounding box center [143, 280] width 55 height 15
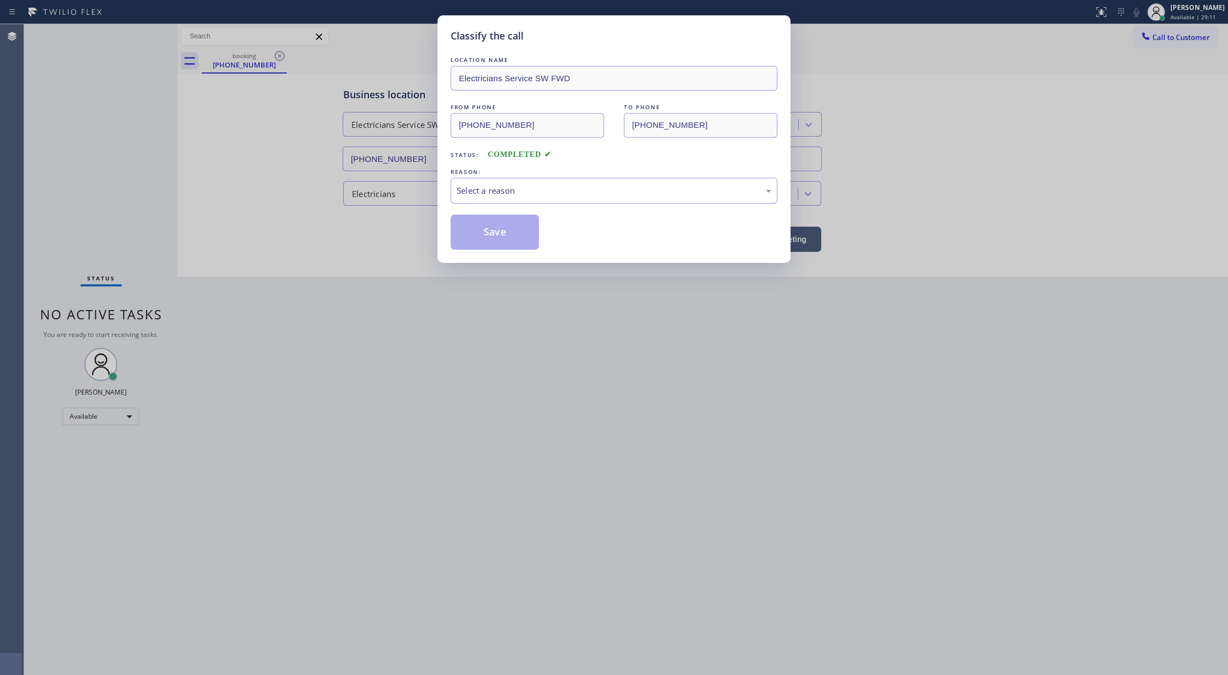
click at [481, 178] on div "Select a reason" at bounding box center [614, 191] width 327 height 26
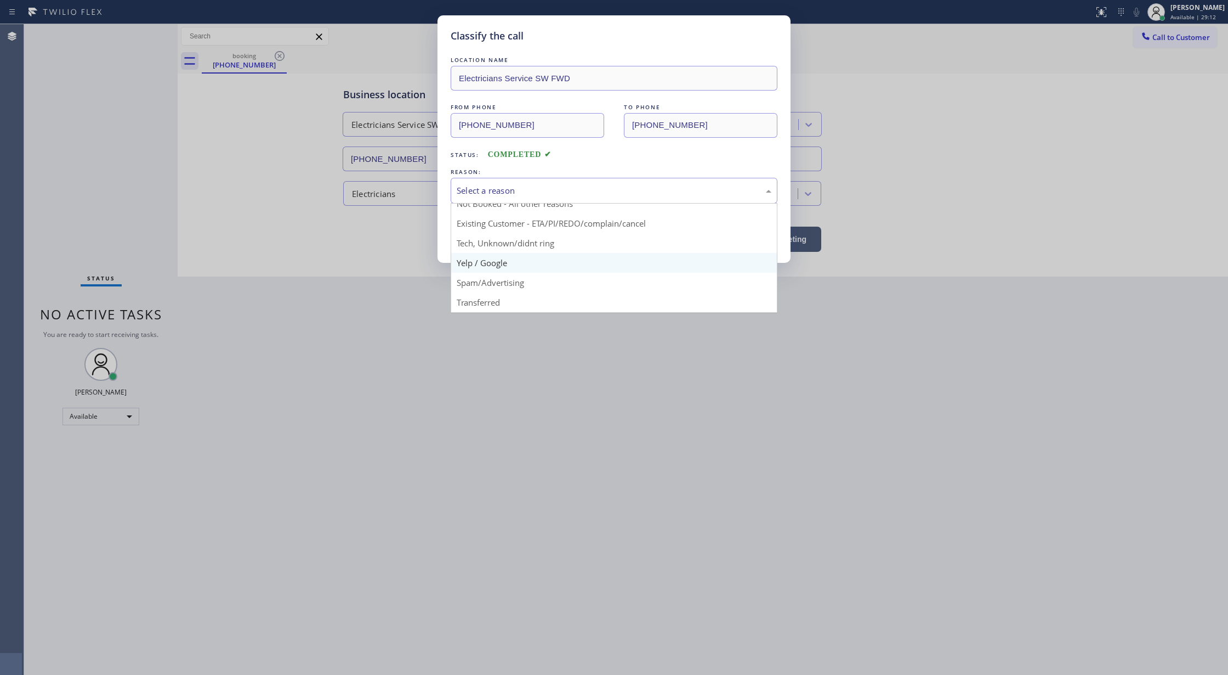
scroll to position [10, 0]
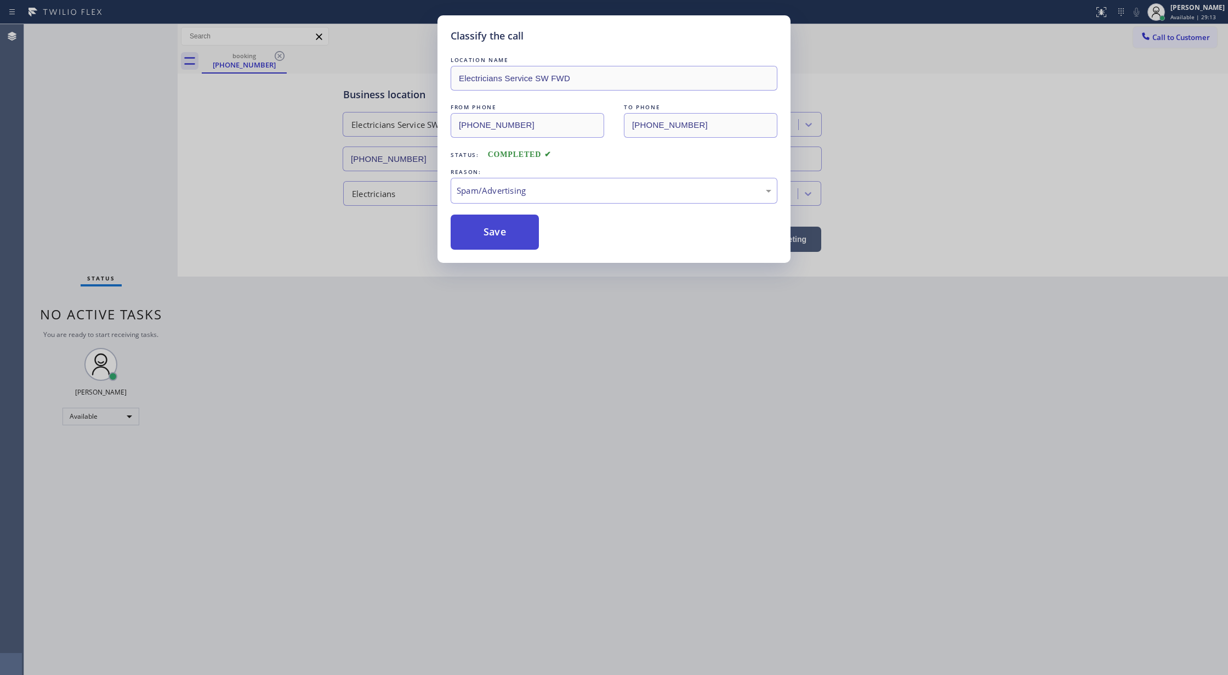
click at [488, 218] on button "Save" at bounding box center [495, 231] width 88 height 35
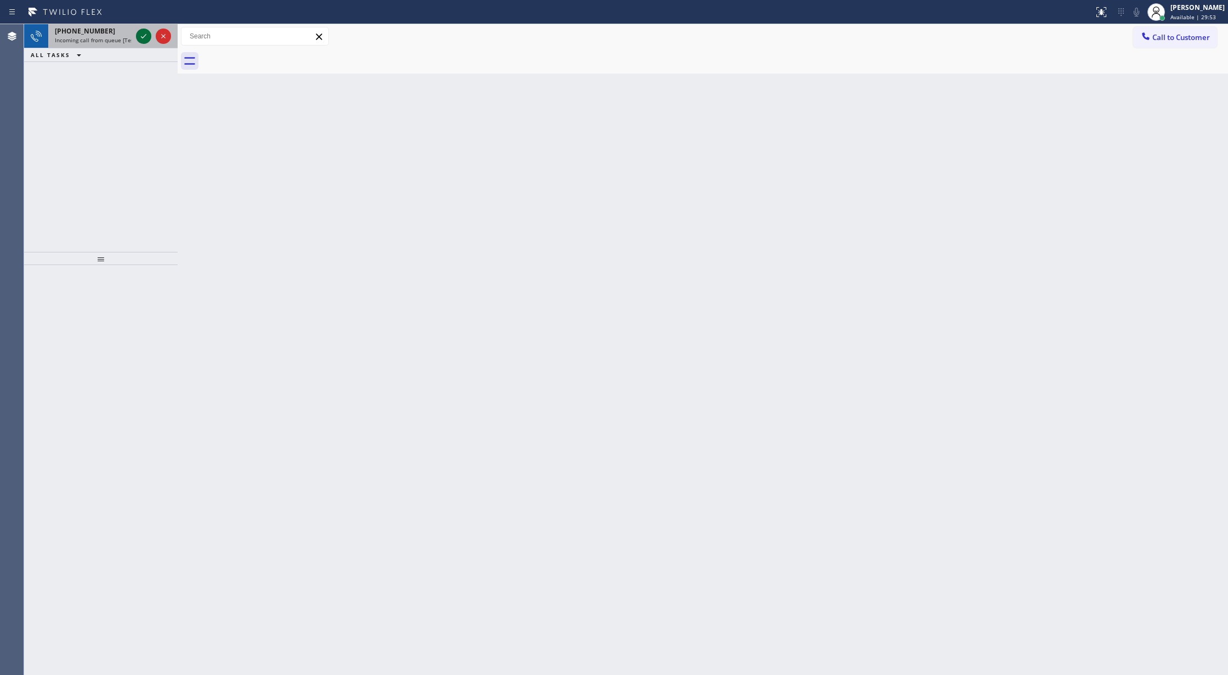
click at [141, 33] on icon at bounding box center [143, 36] width 13 height 13
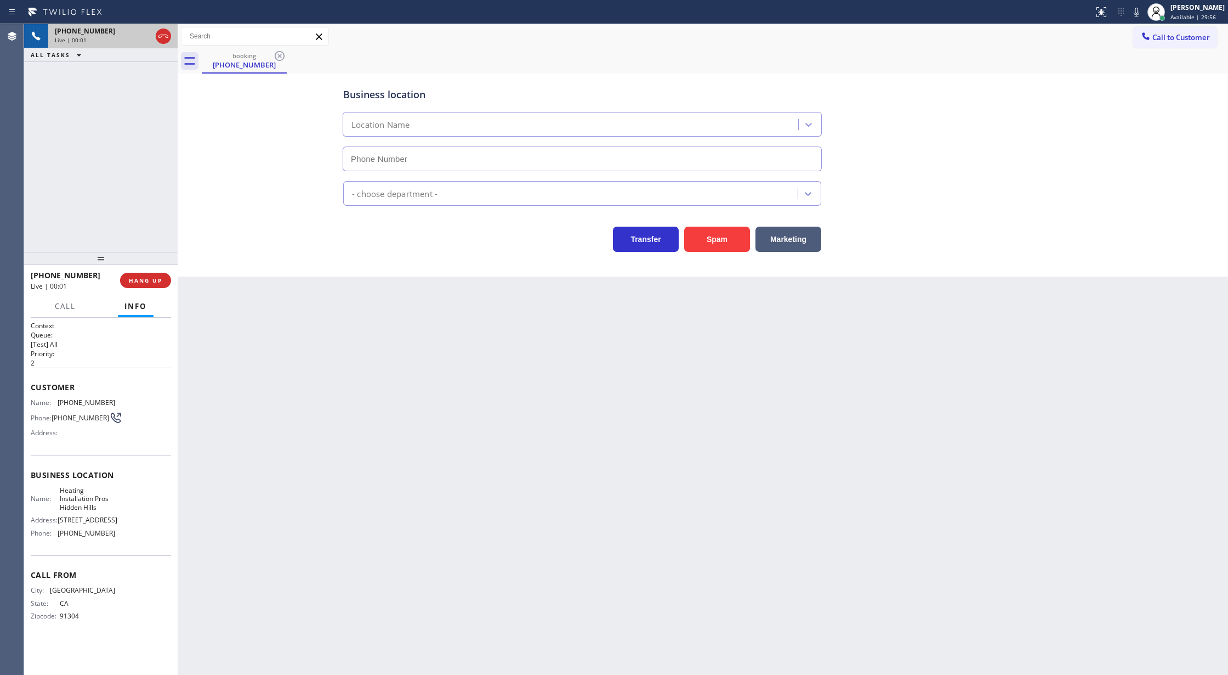
type input "[PHONE_NUMBER]"
click at [125, 281] on span "COMPLETE" at bounding box center [143, 280] width 38 height 8
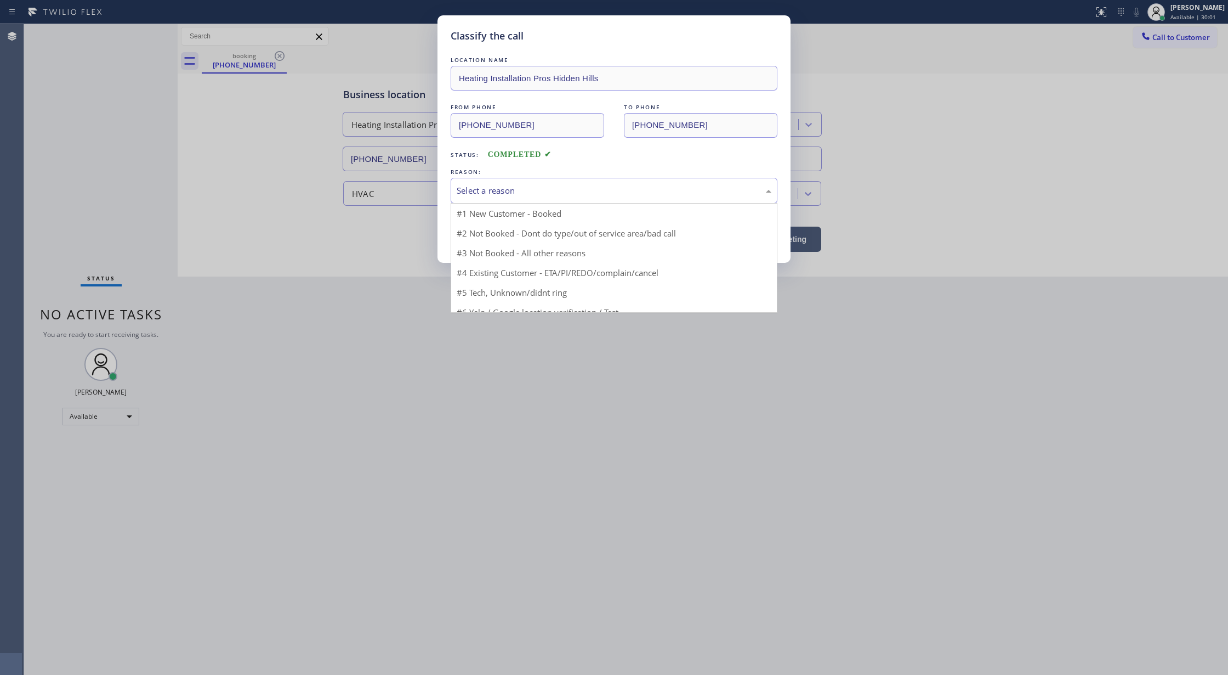
click at [509, 201] on div "Select a reason" at bounding box center [614, 191] width 327 height 26
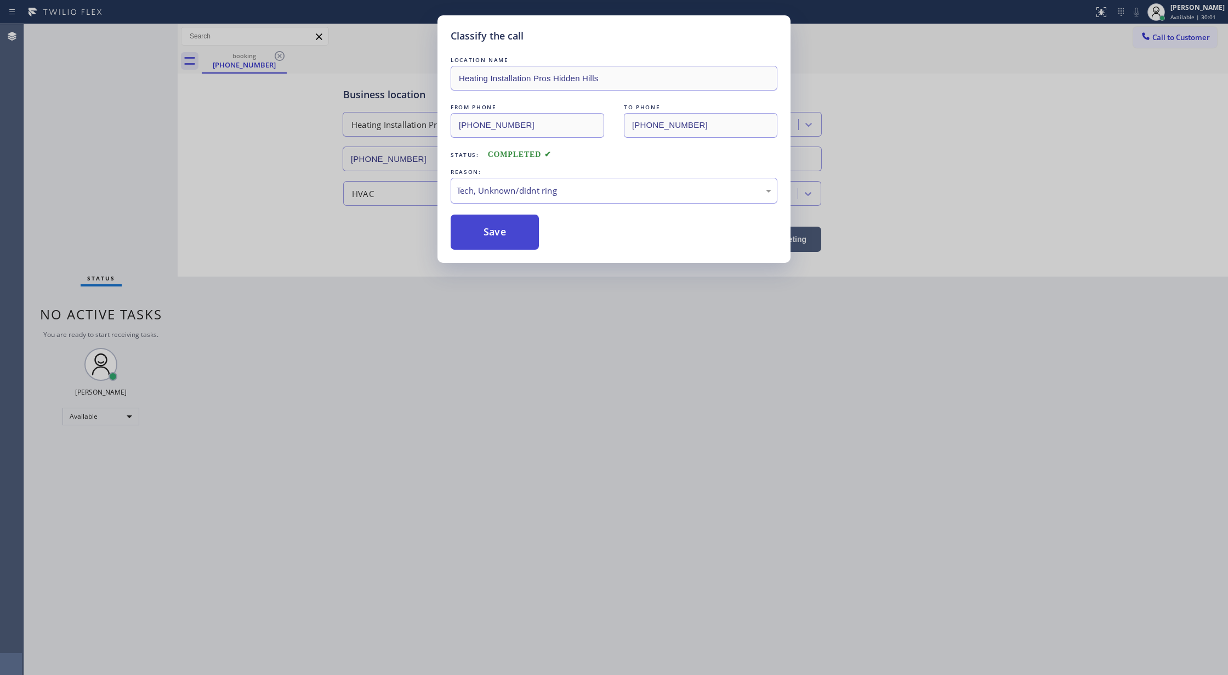
click at [494, 235] on button "Save" at bounding box center [495, 231] width 88 height 35
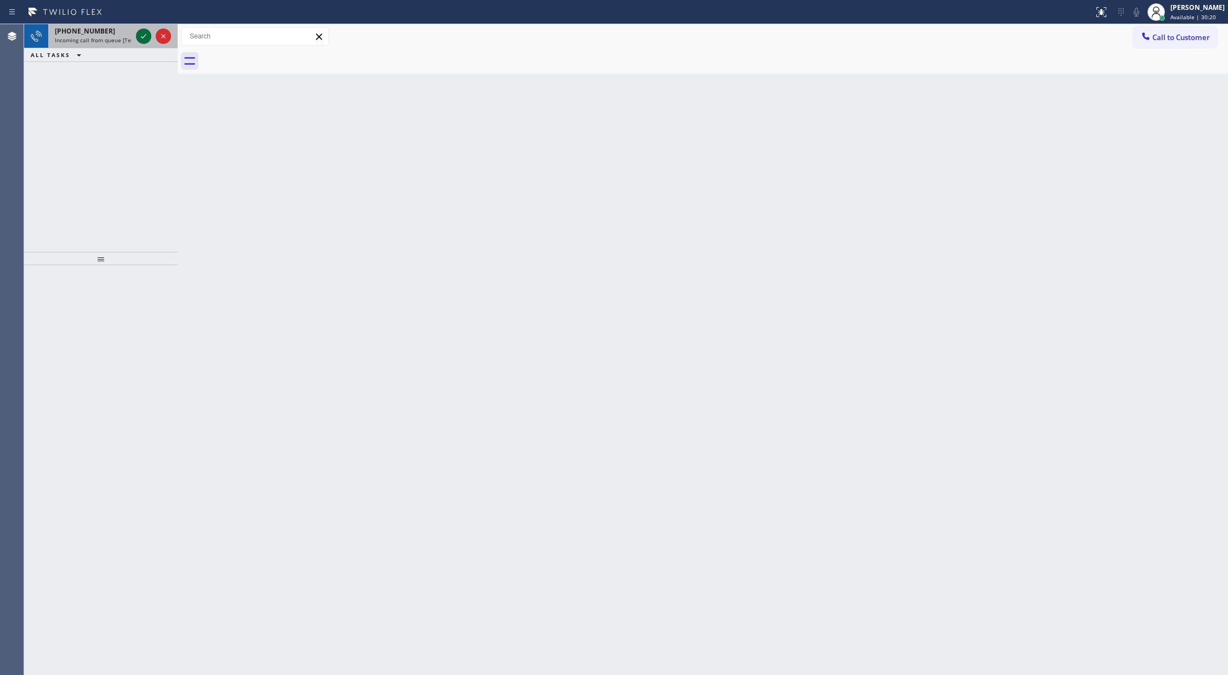
click at [150, 38] on div at bounding box center [143, 36] width 15 height 13
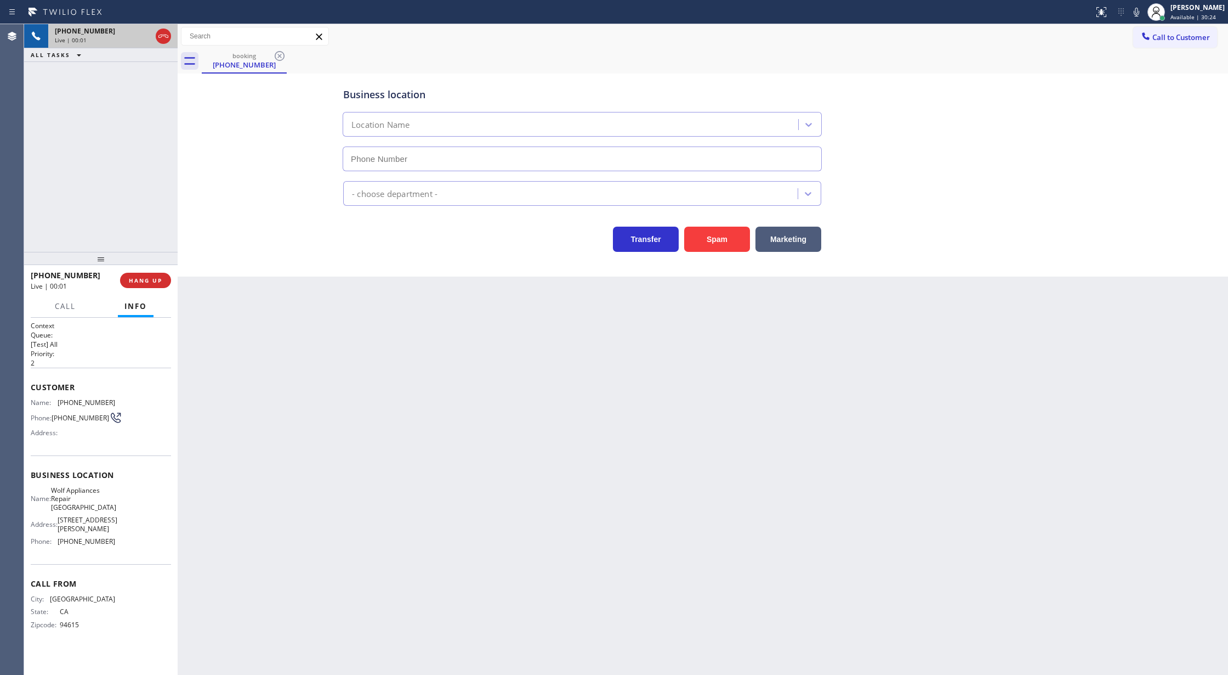
type input "[PHONE_NUMBER]"
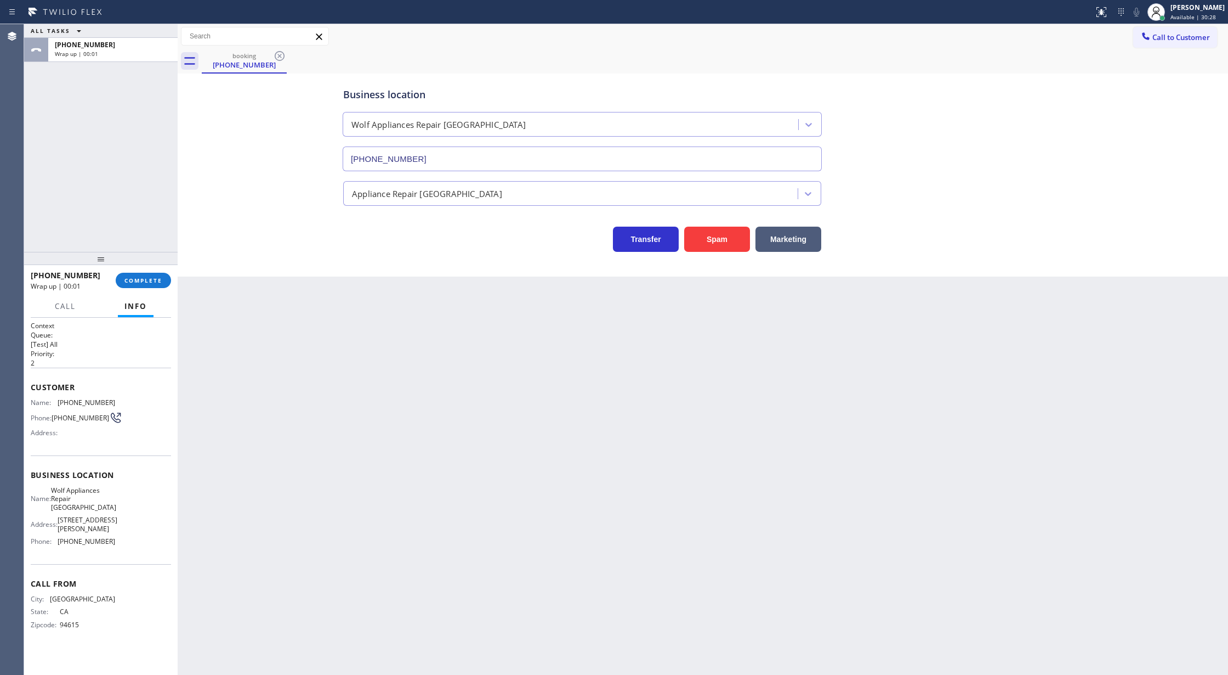
drag, startPoint x: 148, startPoint y: 281, endPoint x: 295, endPoint y: 281, distance: 147.0
click at [148, 281] on span "COMPLETE" at bounding box center [143, 280] width 38 height 8
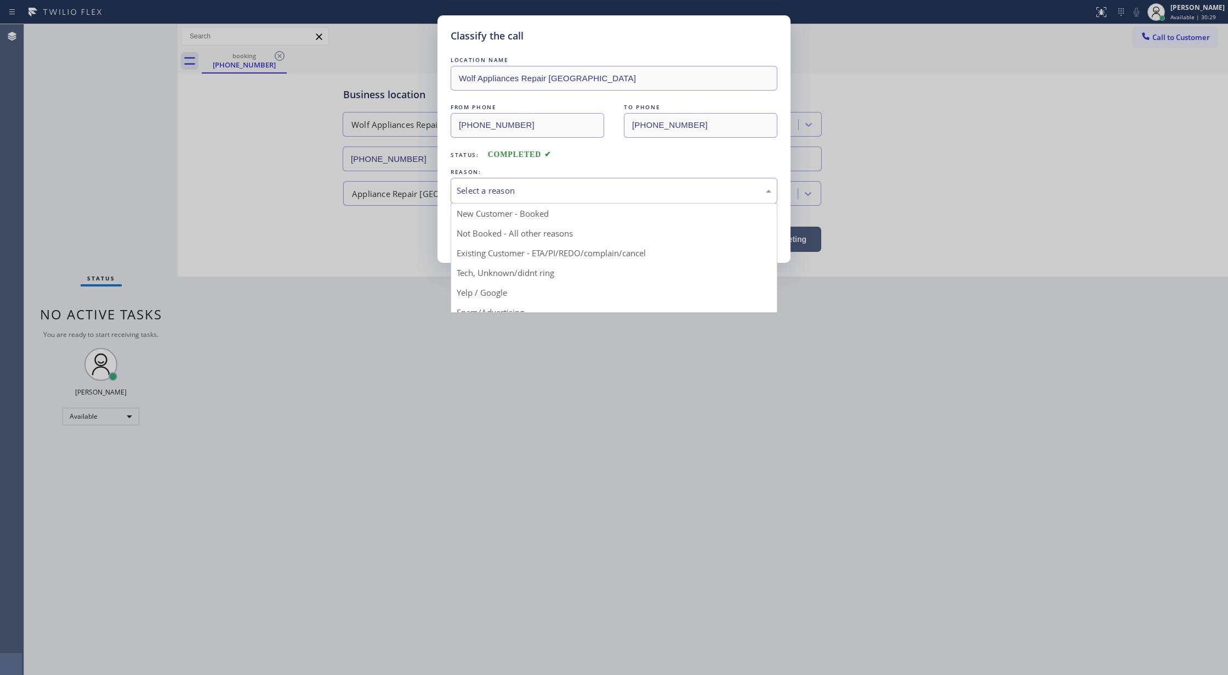
click at [533, 194] on div "Select a reason" at bounding box center [614, 190] width 315 height 13
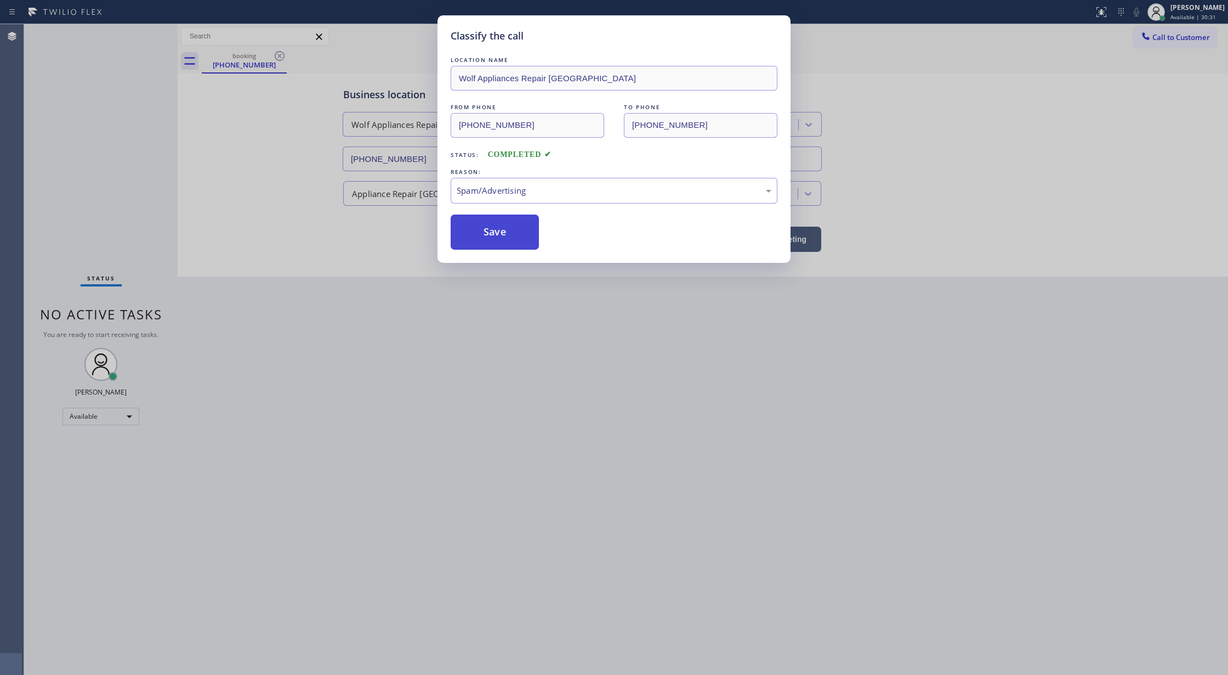
click at [488, 237] on button "Save" at bounding box center [495, 231] width 88 height 35
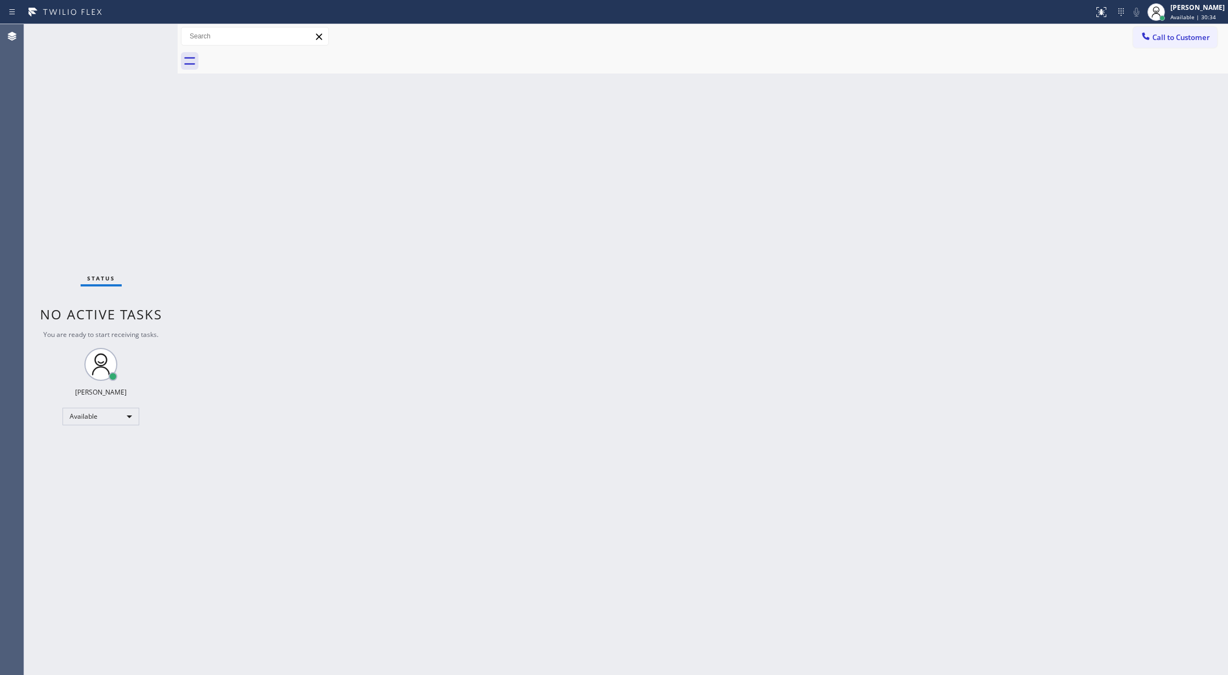
click at [148, 32] on div "Status No active tasks You are ready to start receiving tasks. [PERSON_NAME] Av…" at bounding box center [101, 349] width 154 height 650
click at [143, 30] on div "Status No active tasks You are ready to start receiving tasks. [PERSON_NAME] Av…" at bounding box center [101, 349] width 154 height 650
click at [147, 30] on div "Status No active tasks You are ready to start receiving tasks. [PERSON_NAME] Av…" at bounding box center [101, 349] width 154 height 650
click at [145, 35] on div "Status No active tasks You are ready to start receiving tasks. [PERSON_NAME] Av…" at bounding box center [101, 349] width 154 height 650
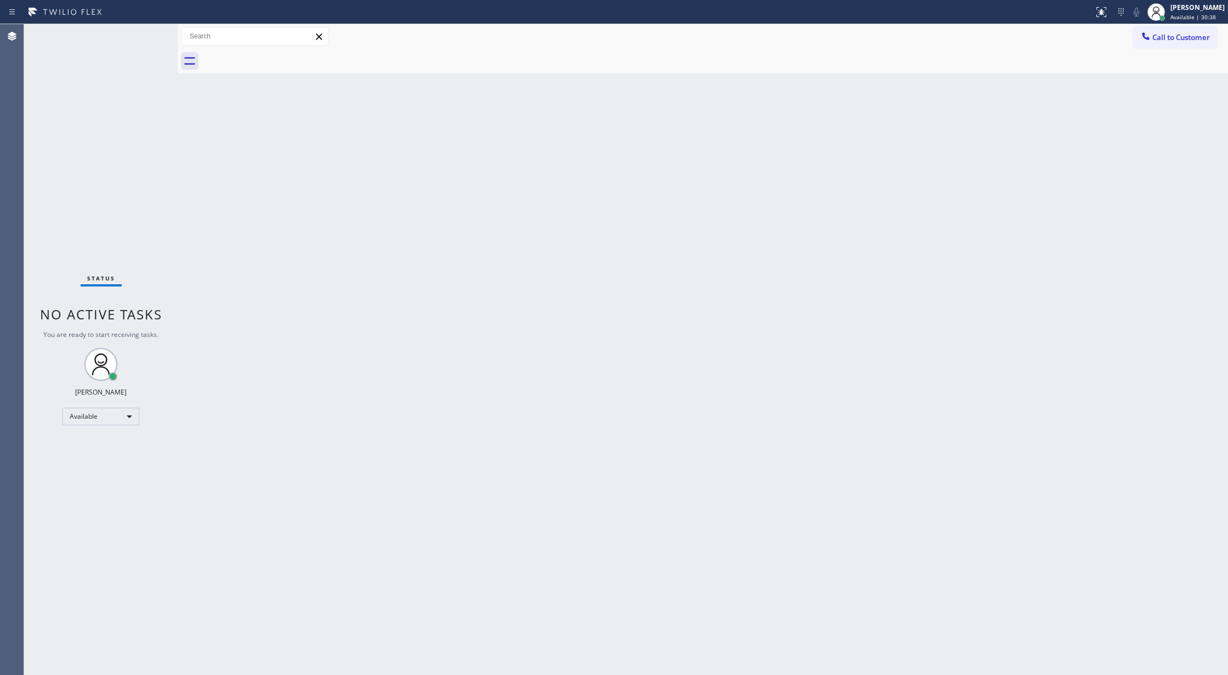
click at [145, 35] on div "Status No active tasks You are ready to start receiving tasks. [PERSON_NAME] Av…" at bounding box center [101, 349] width 154 height 650
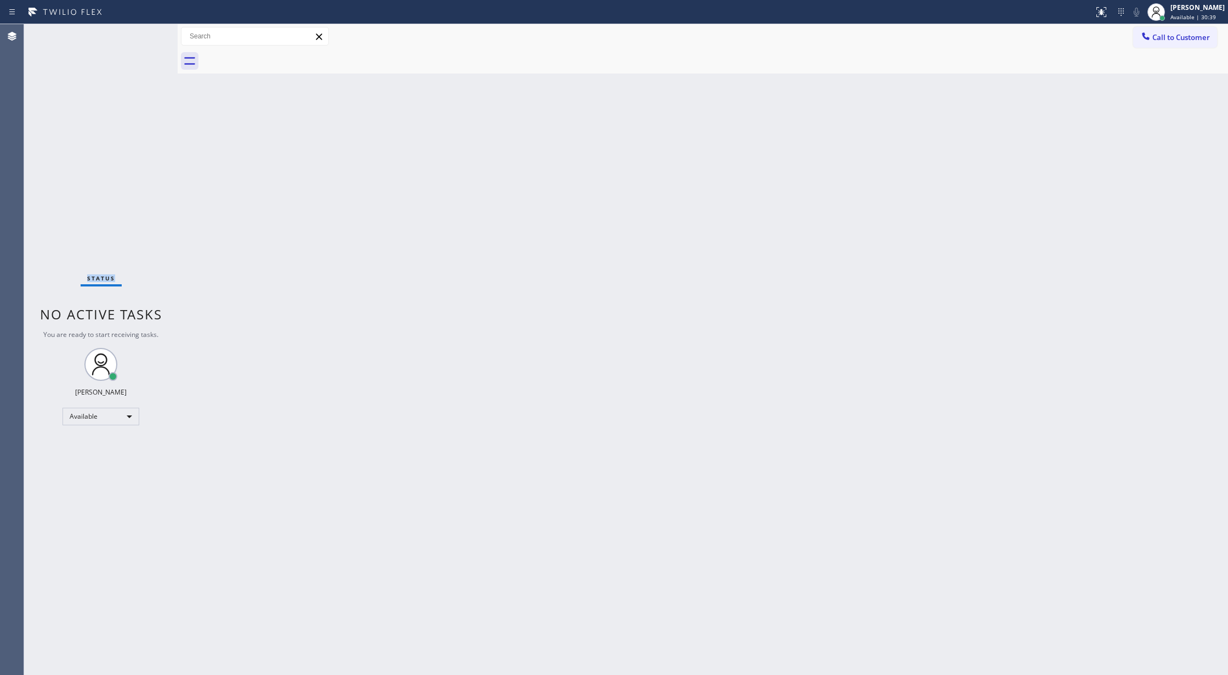
click at [145, 35] on div "Status No active tasks You are ready to start receiving tasks. [PERSON_NAME] Av…" at bounding box center [101, 349] width 154 height 650
click at [143, 34] on div "Status No active tasks You are ready to start receiving tasks. [PERSON_NAME] Av…" at bounding box center [101, 349] width 154 height 650
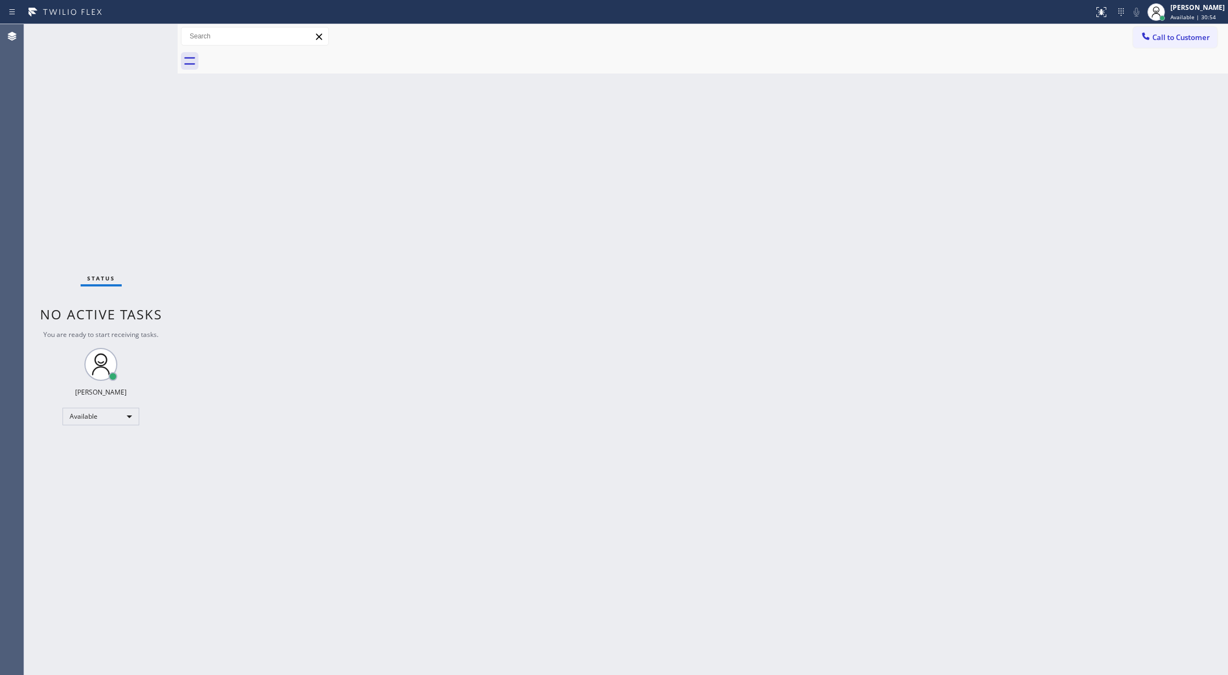
click at [143, 34] on div "Status No active tasks You are ready to start receiving tasks. [PERSON_NAME] Av…" at bounding box center [101, 349] width 154 height 650
click at [147, 33] on div "Status No active tasks You are ready to start receiving tasks. [PERSON_NAME] Av…" at bounding box center [101, 349] width 154 height 650
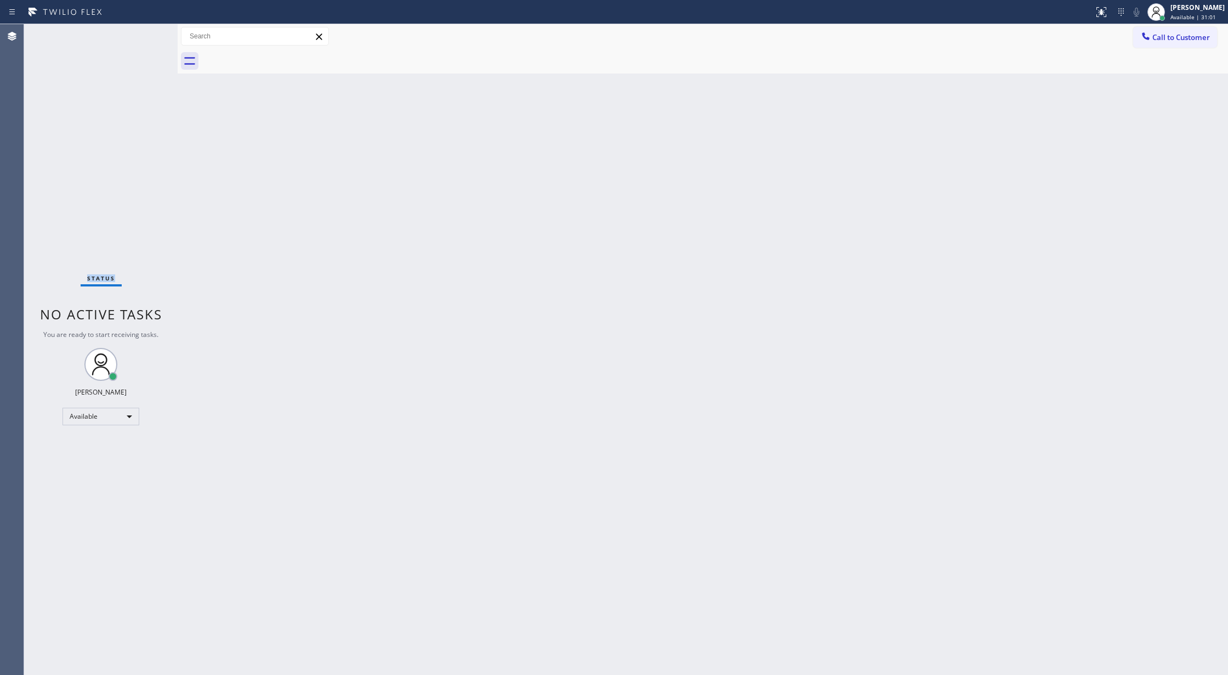
click at [147, 33] on div "Status No active tasks You are ready to start receiving tasks. [PERSON_NAME] Av…" at bounding box center [101, 349] width 154 height 650
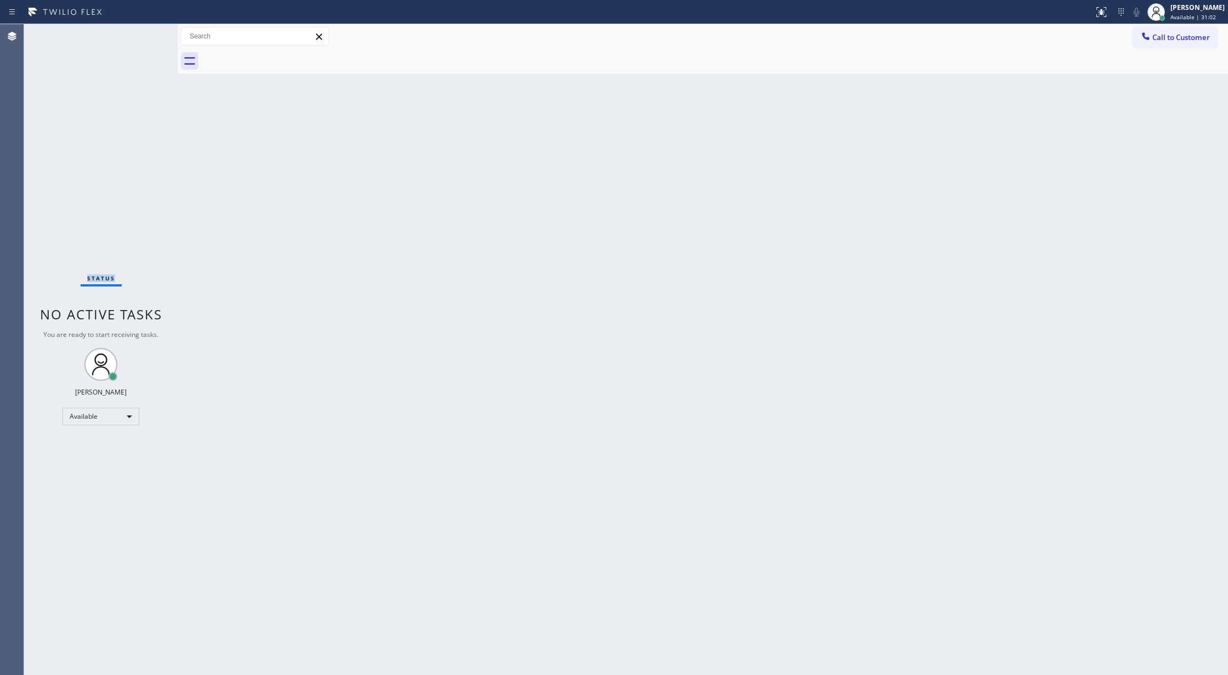
click at [147, 33] on div "Status No active tasks You are ready to start receiving tasks. [PERSON_NAME] Av…" at bounding box center [101, 349] width 154 height 650
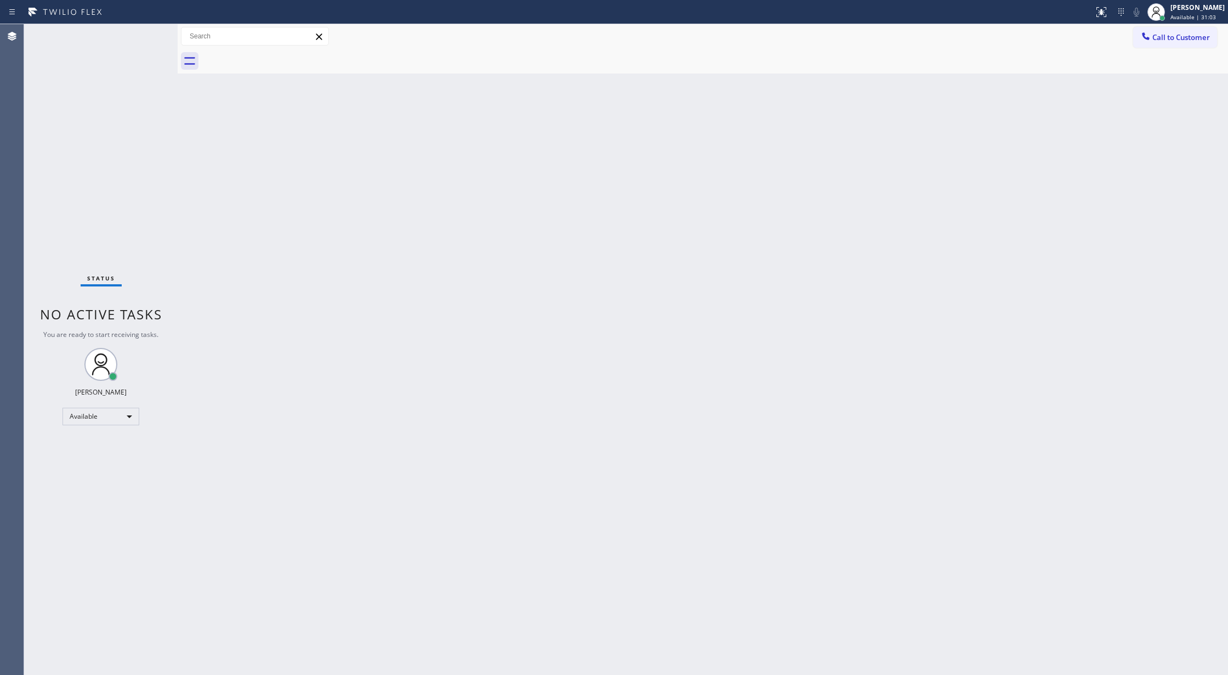
click at [147, 33] on div "Status No active tasks You are ready to start receiving tasks. [PERSON_NAME] Av…" at bounding box center [101, 349] width 154 height 650
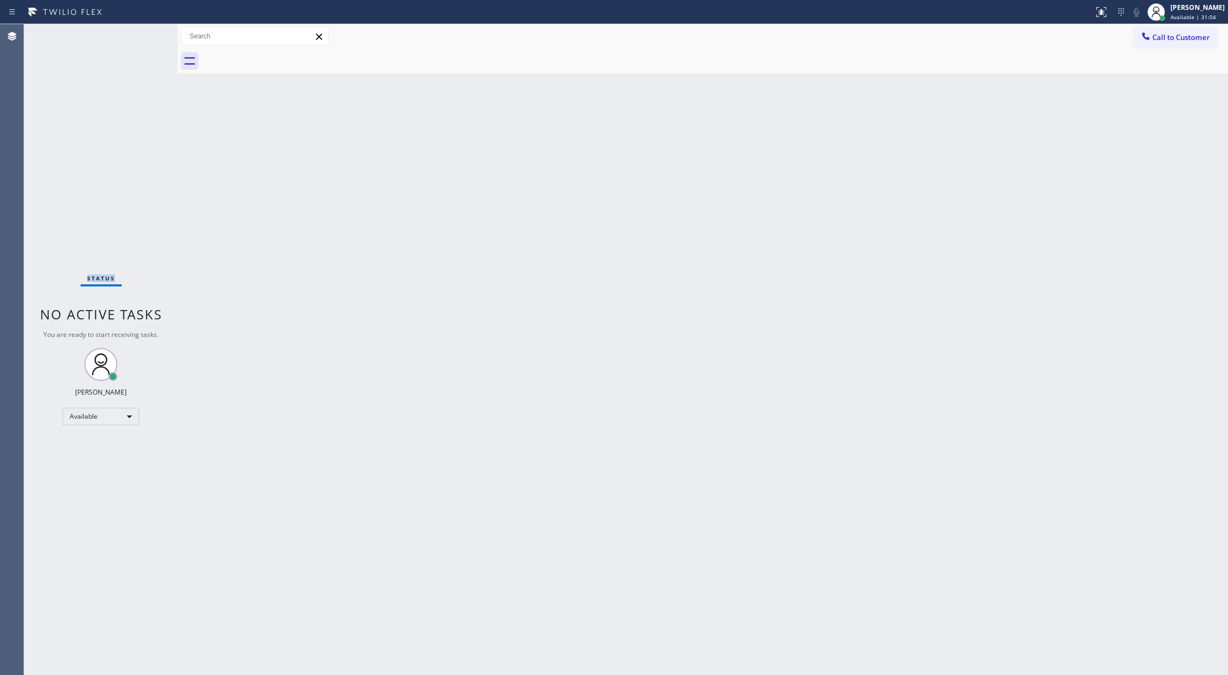
click at [147, 33] on div "Status No active tasks You are ready to start receiving tasks. [PERSON_NAME] Av…" at bounding box center [101, 349] width 154 height 650
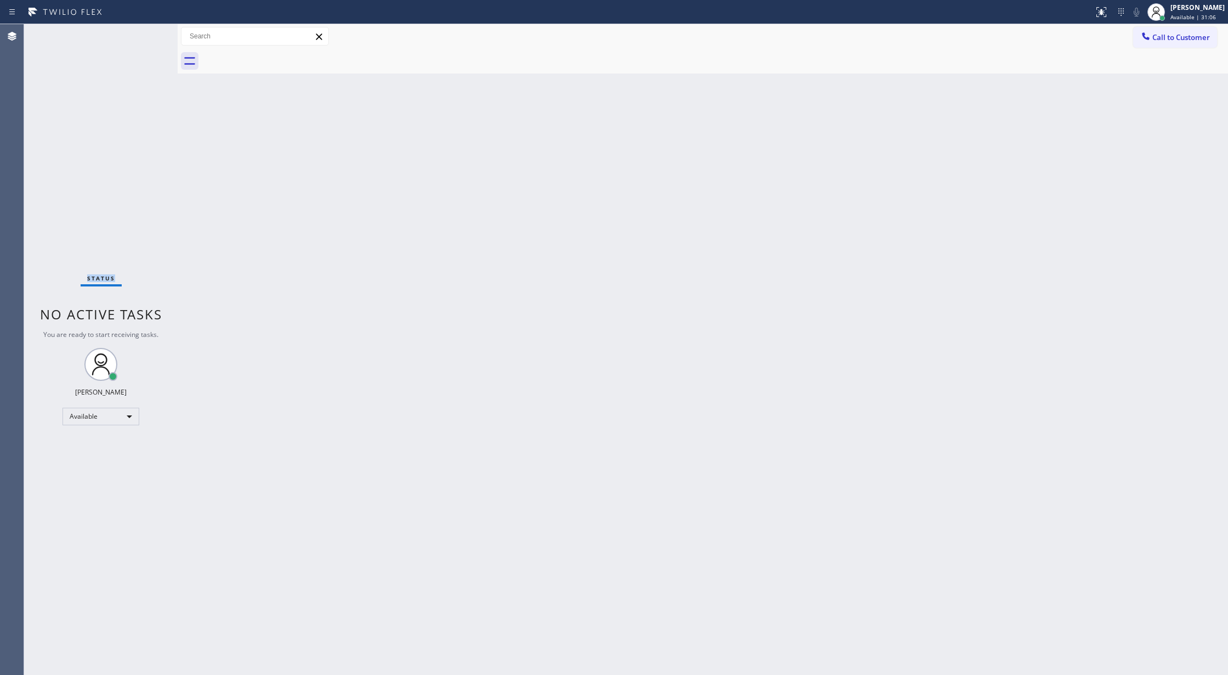
click at [147, 33] on div "Status No active tasks You are ready to start receiving tasks. [PERSON_NAME] Av…" at bounding box center [101, 349] width 154 height 650
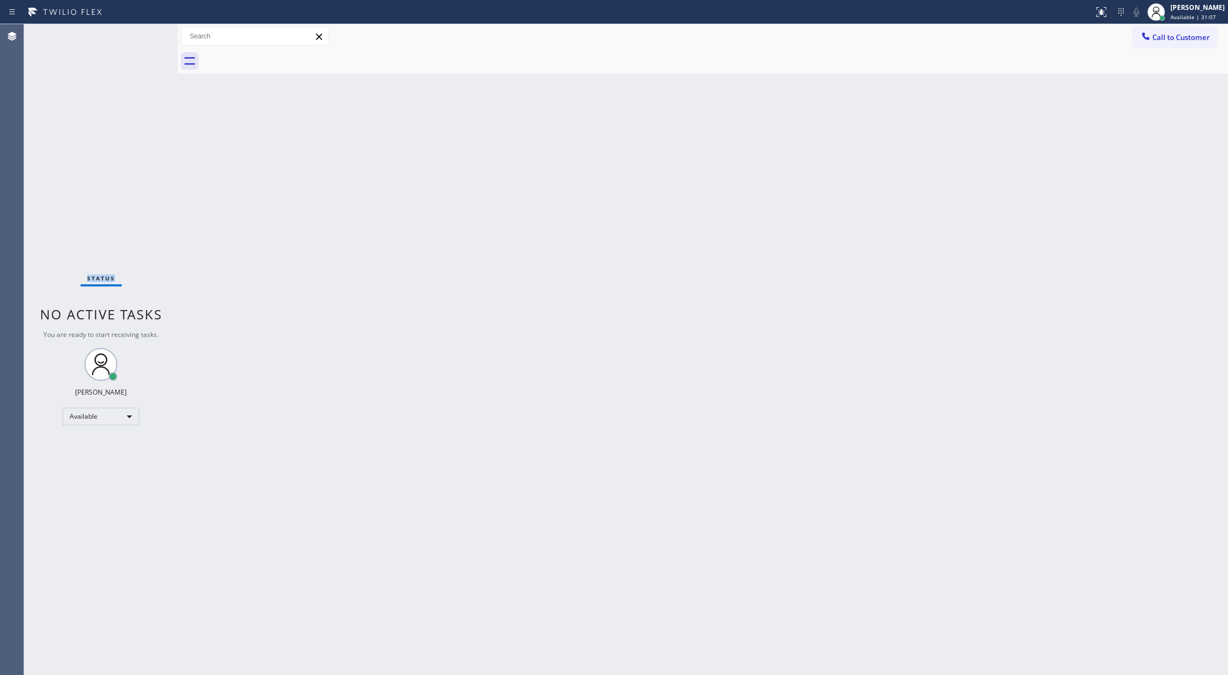
click at [147, 33] on div "Status No active tasks You are ready to start receiving tasks. [PERSON_NAME] Av…" at bounding box center [101, 349] width 154 height 650
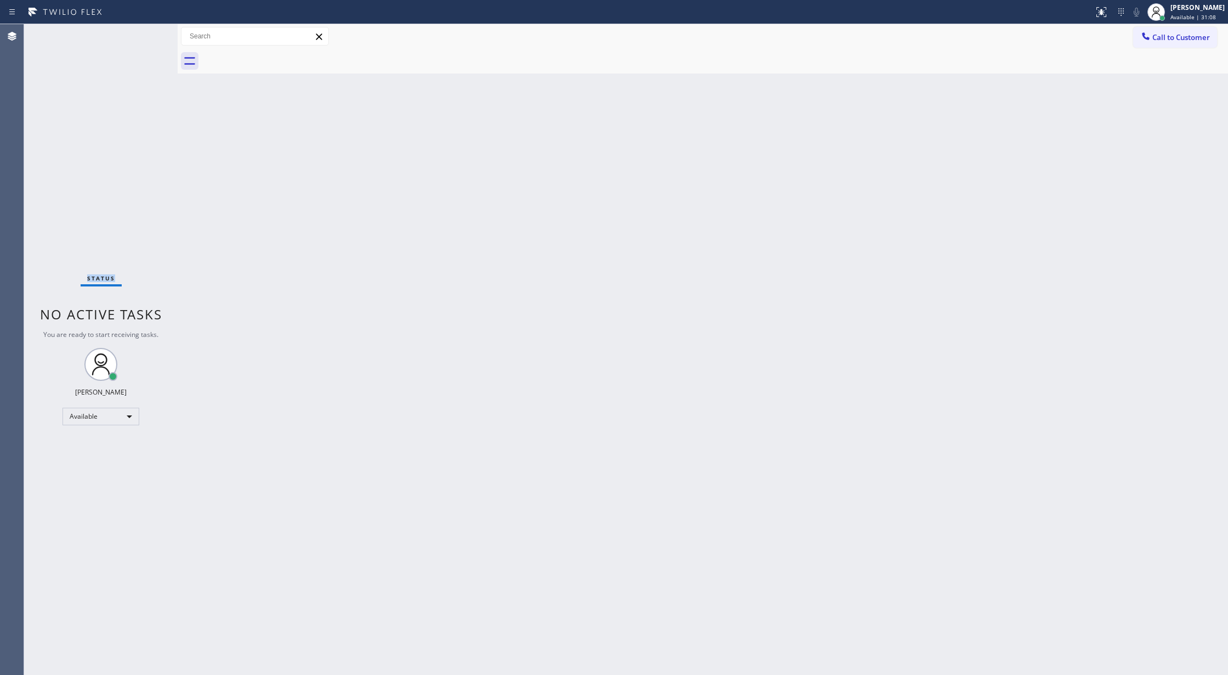
click at [147, 33] on div "Status No active tasks You are ready to start receiving tasks. [PERSON_NAME] Av…" at bounding box center [101, 349] width 154 height 650
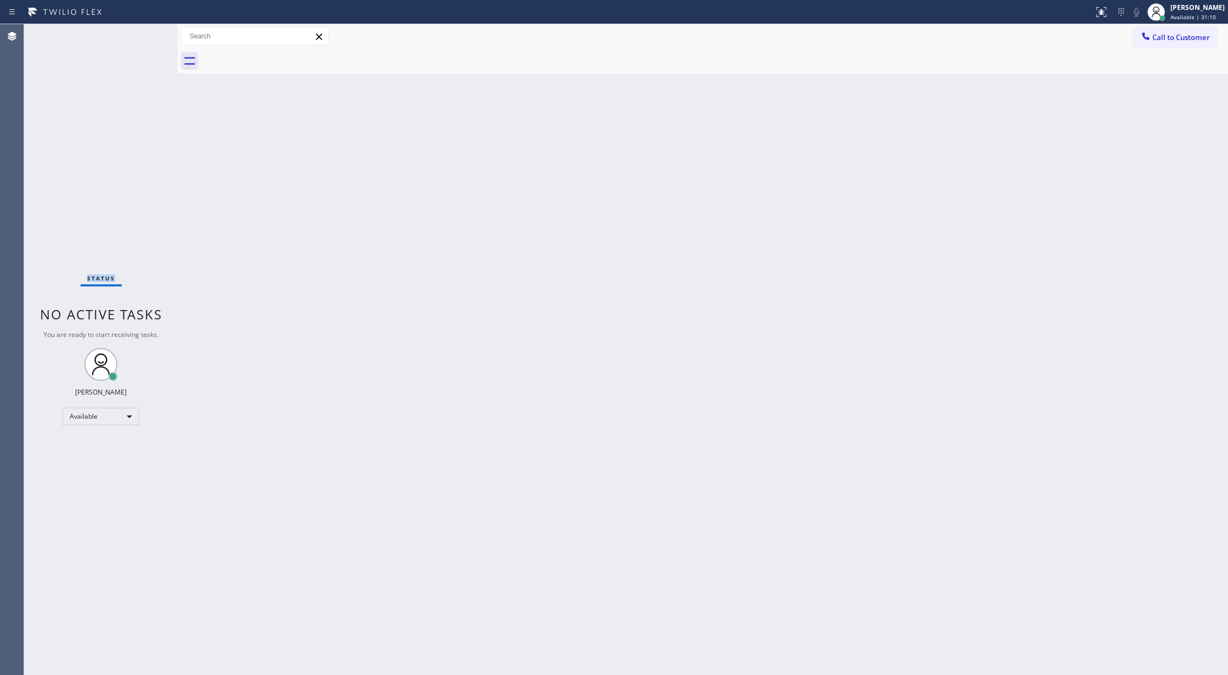
click at [147, 33] on div "Status No active tasks You are ready to start receiving tasks. [PERSON_NAME] Av…" at bounding box center [101, 349] width 154 height 650
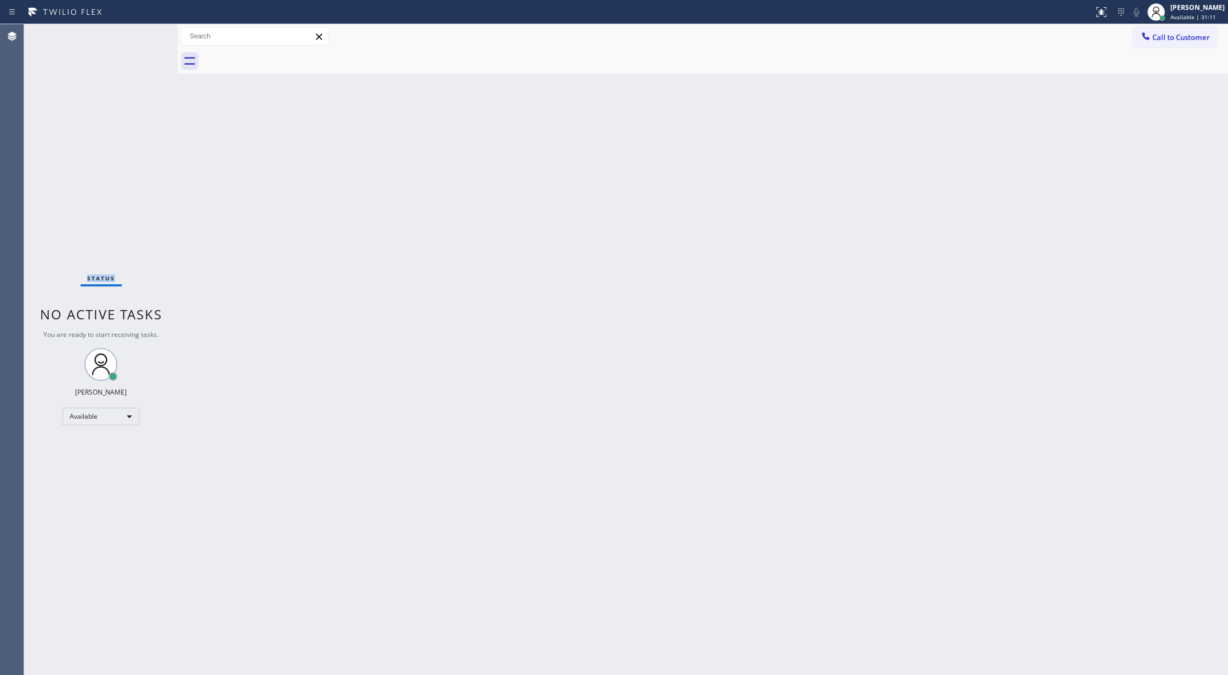
click at [147, 33] on div "Status No active tasks You are ready to start receiving tasks. [PERSON_NAME] Av…" at bounding box center [101, 349] width 154 height 650
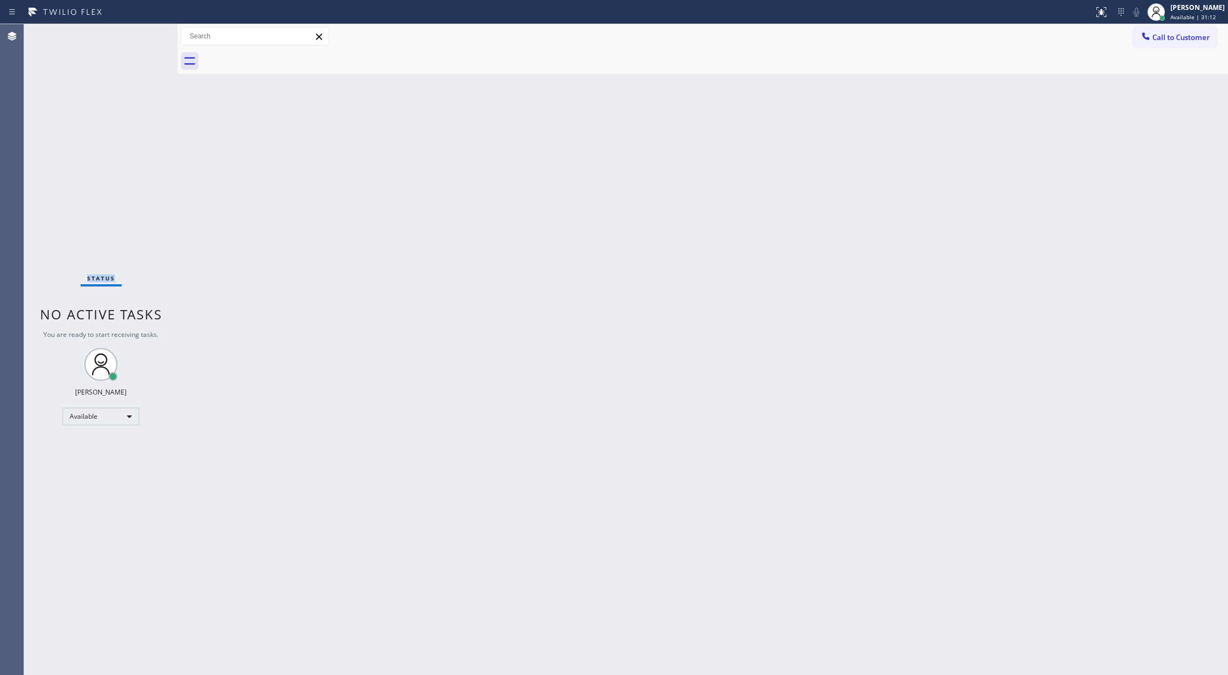
click at [147, 33] on div "Status No active tasks You are ready to start receiving tasks. [PERSON_NAME] Av…" at bounding box center [101, 349] width 154 height 650
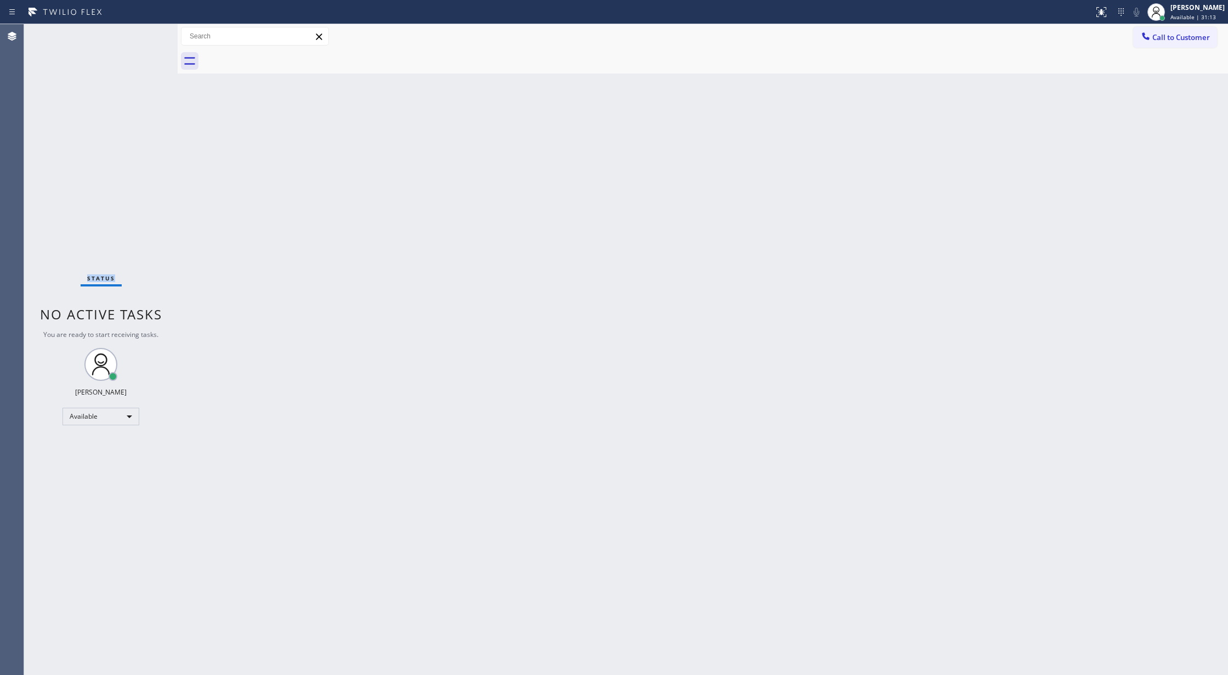
click at [147, 33] on div "Status No active tasks You are ready to start receiving tasks. [PERSON_NAME] Av…" at bounding box center [101, 349] width 154 height 650
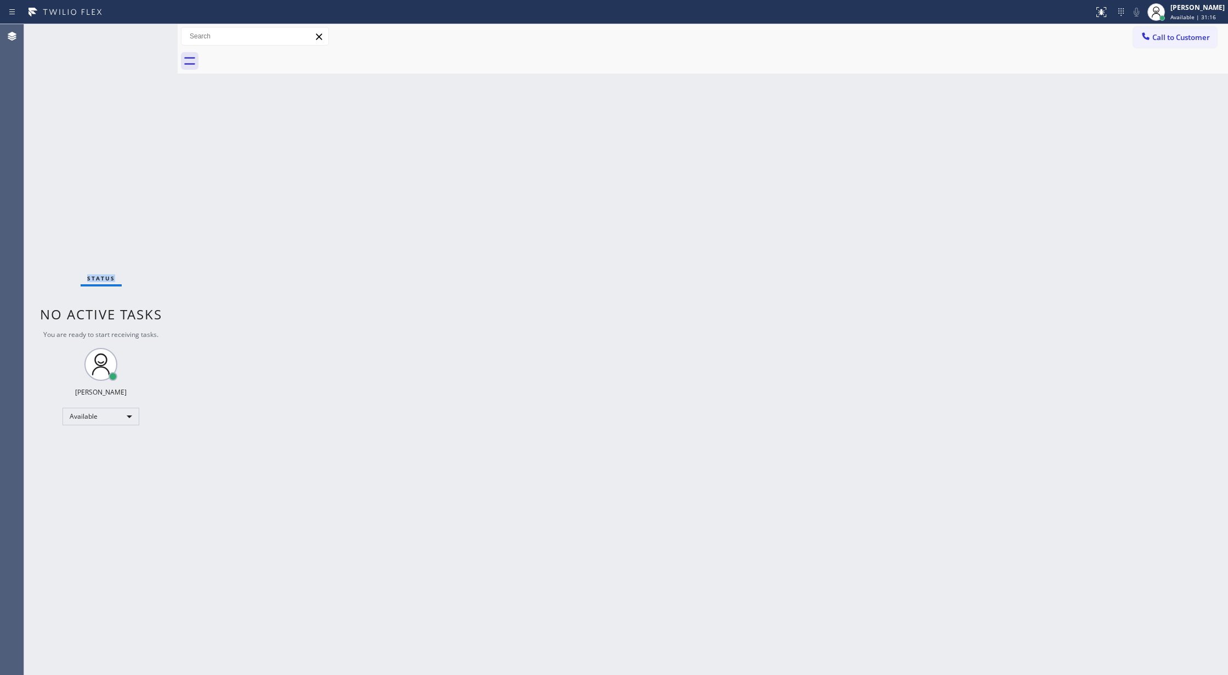
click at [147, 33] on div "Status No active tasks You are ready to start receiving tasks. [PERSON_NAME] Av…" at bounding box center [101, 349] width 154 height 650
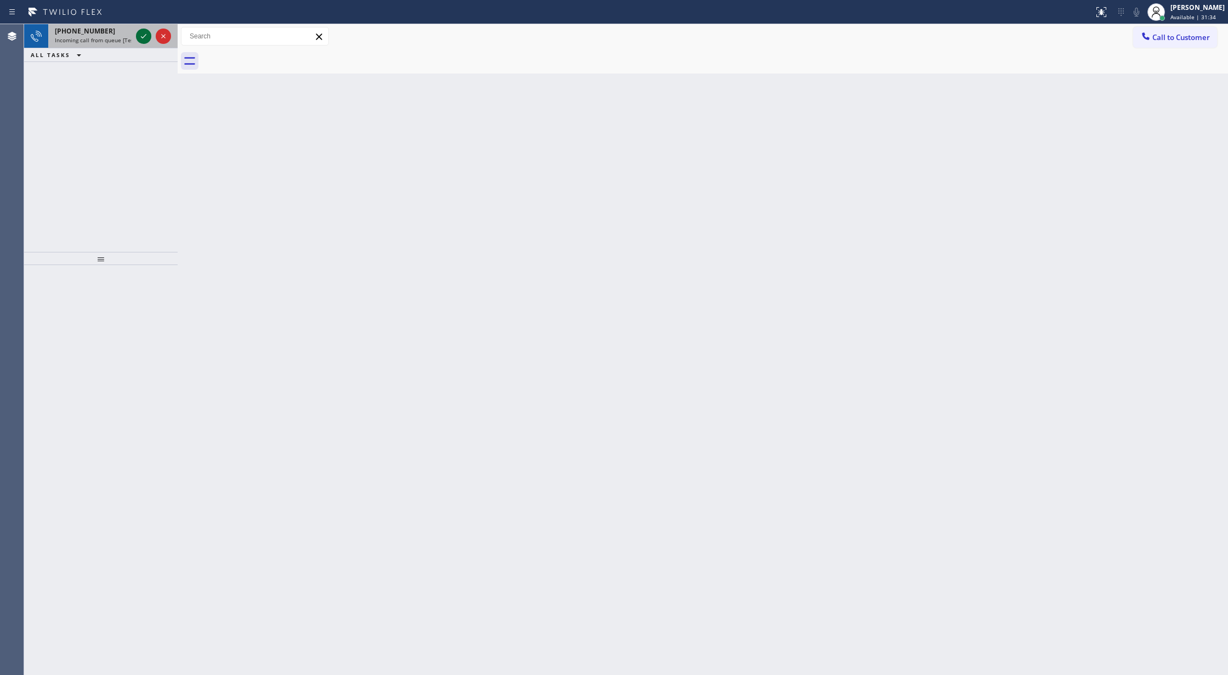
click at [138, 35] on icon at bounding box center [143, 36] width 13 height 13
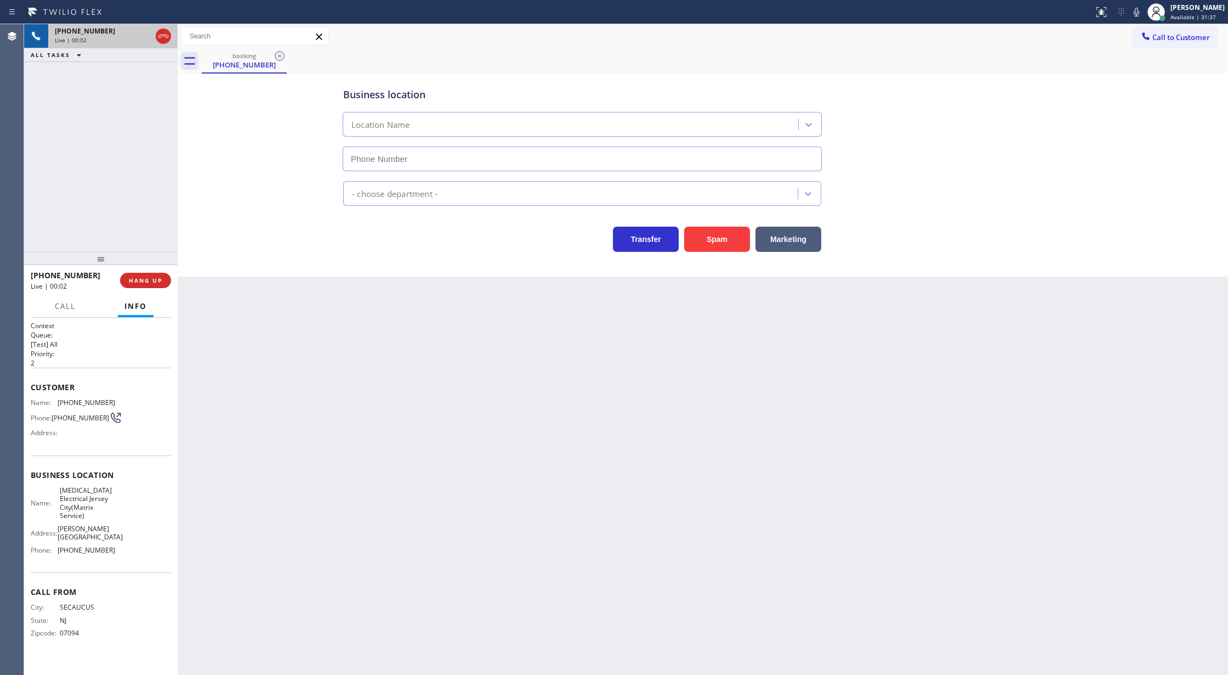
type input "[PHONE_NUMBER]"
click at [719, 240] on button "Spam" at bounding box center [717, 238] width 66 height 25
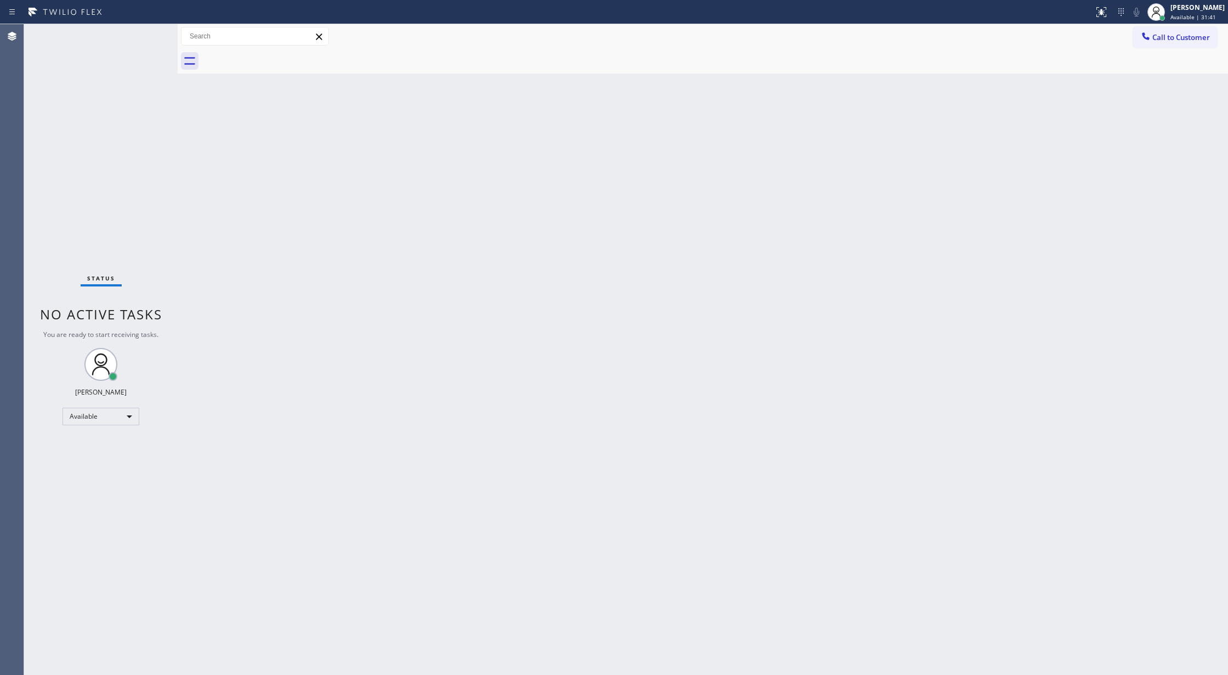
click at [145, 33] on div "Status No active tasks You are ready to start receiving tasks. [PERSON_NAME] Av…" at bounding box center [101, 349] width 154 height 650
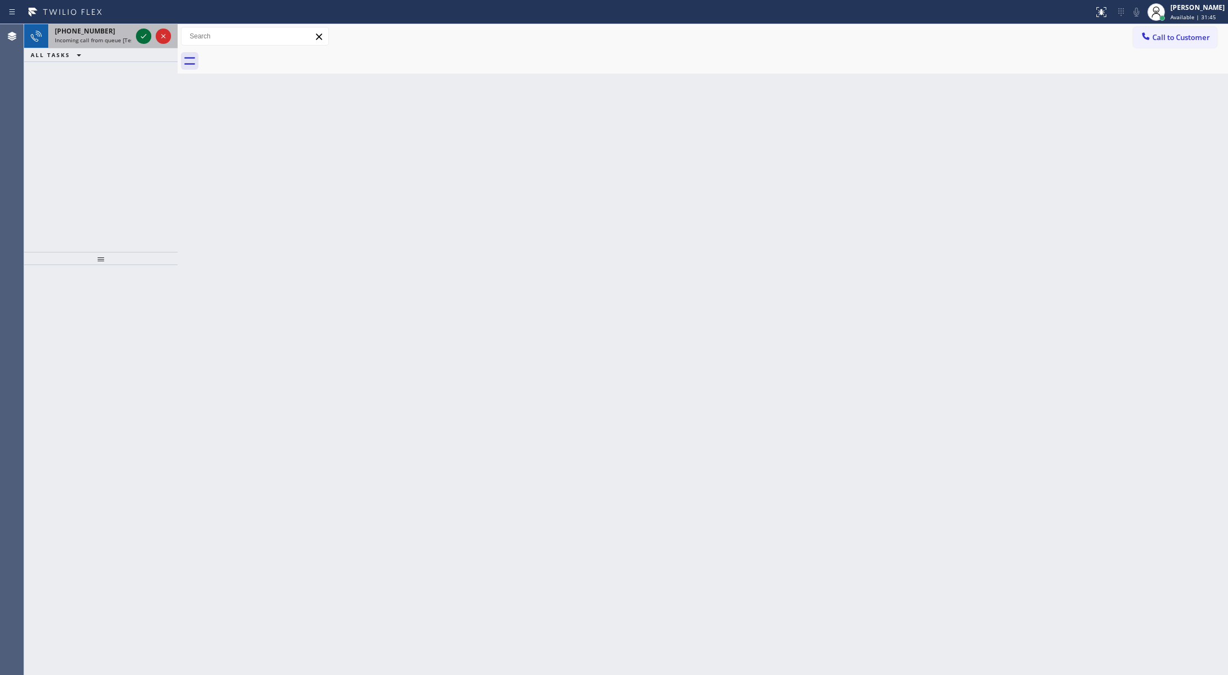
click at [146, 33] on icon at bounding box center [143, 36] width 13 height 13
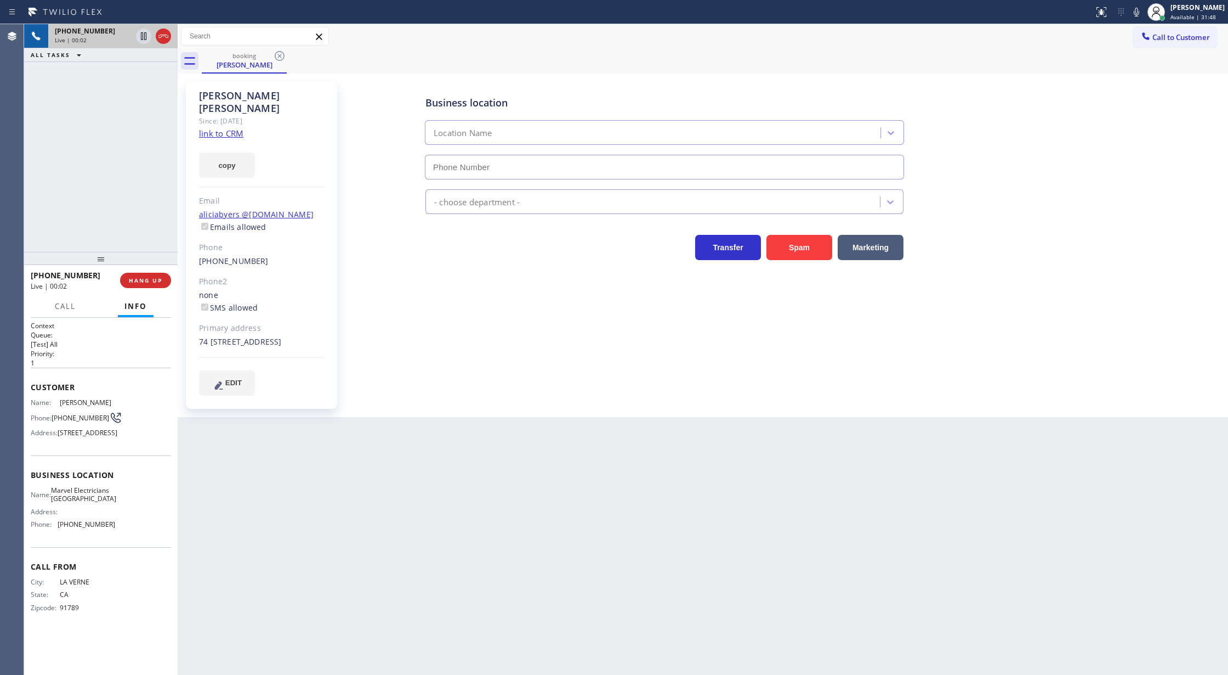
type input "[PHONE_NUMBER]"
click at [219, 128] on link "link to CRM" at bounding box center [221, 133] width 44 height 11
click at [148, 285] on button "COMPLETE" at bounding box center [143, 280] width 55 height 15
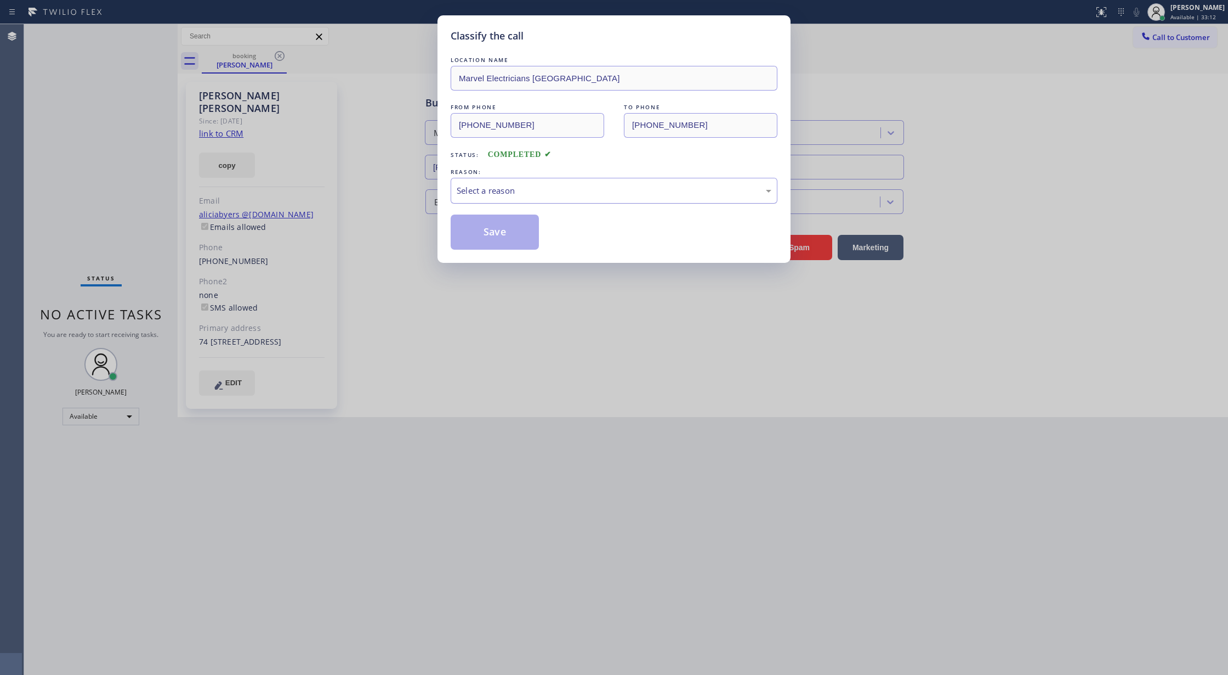
click at [521, 191] on div "Select a reason" at bounding box center [614, 190] width 315 height 13
click at [492, 227] on button "Save" at bounding box center [495, 231] width 88 height 35
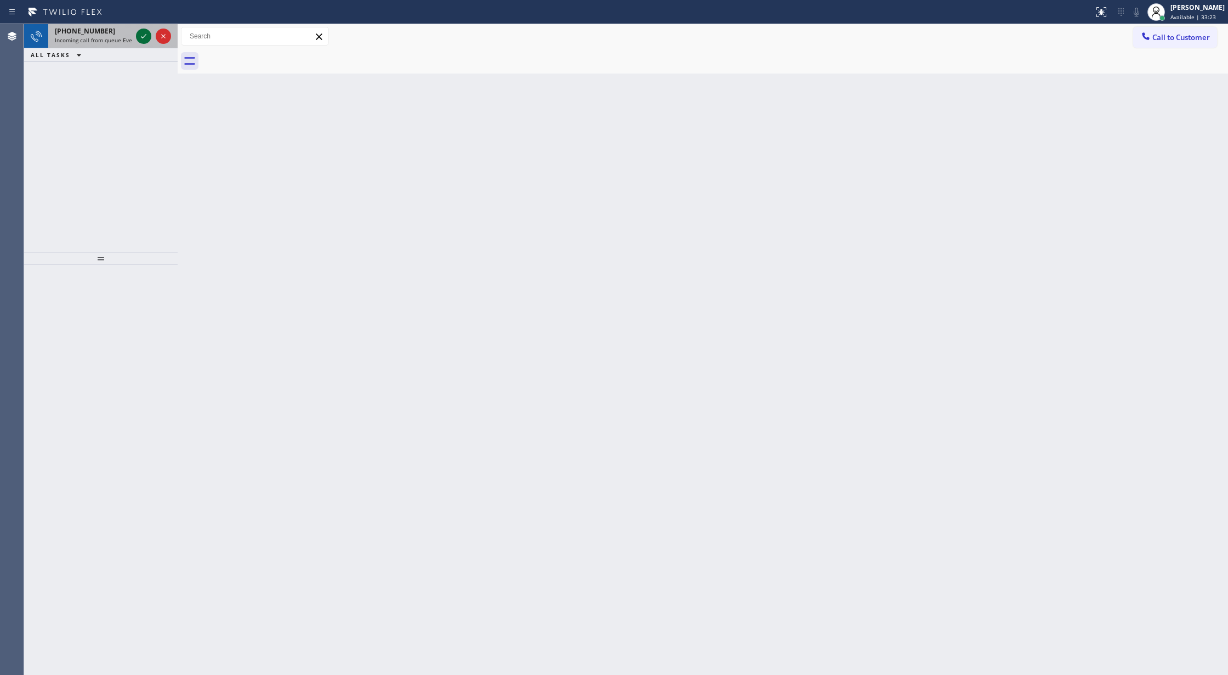
click at [143, 33] on icon at bounding box center [143, 36] width 13 height 13
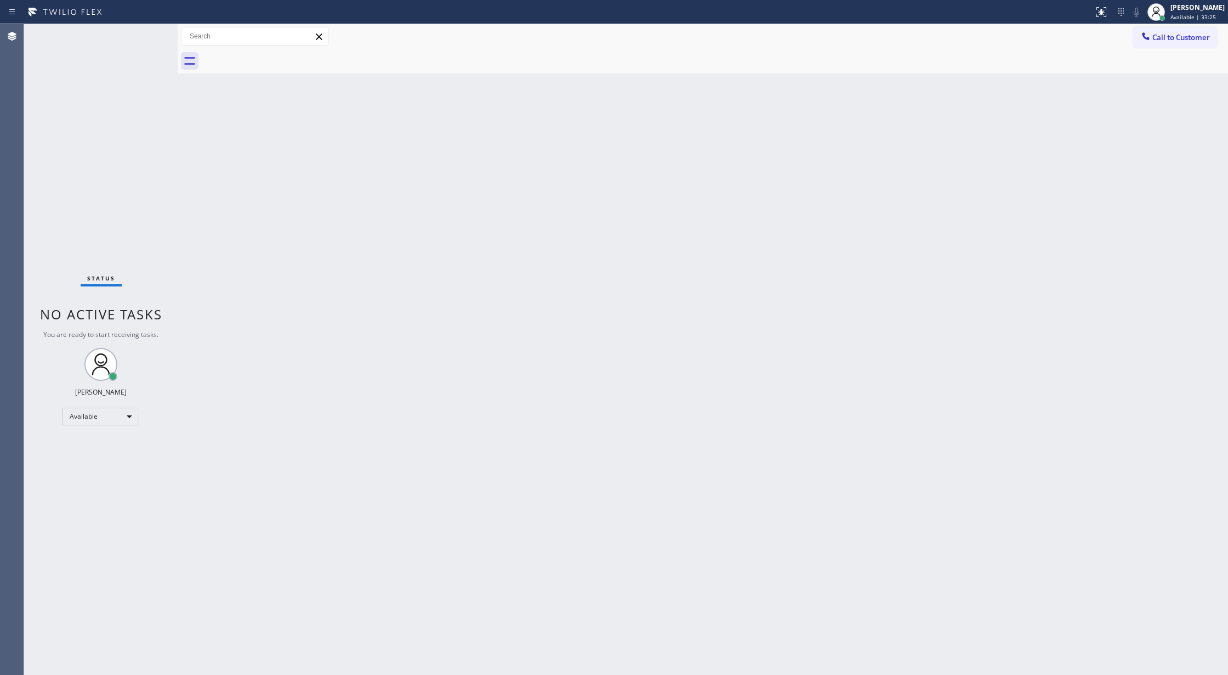
click at [144, 35] on div "Status No active tasks You are ready to start receiving tasks. [PERSON_NAME] Av…" at bounding box center [101, 349] width 154 height 650
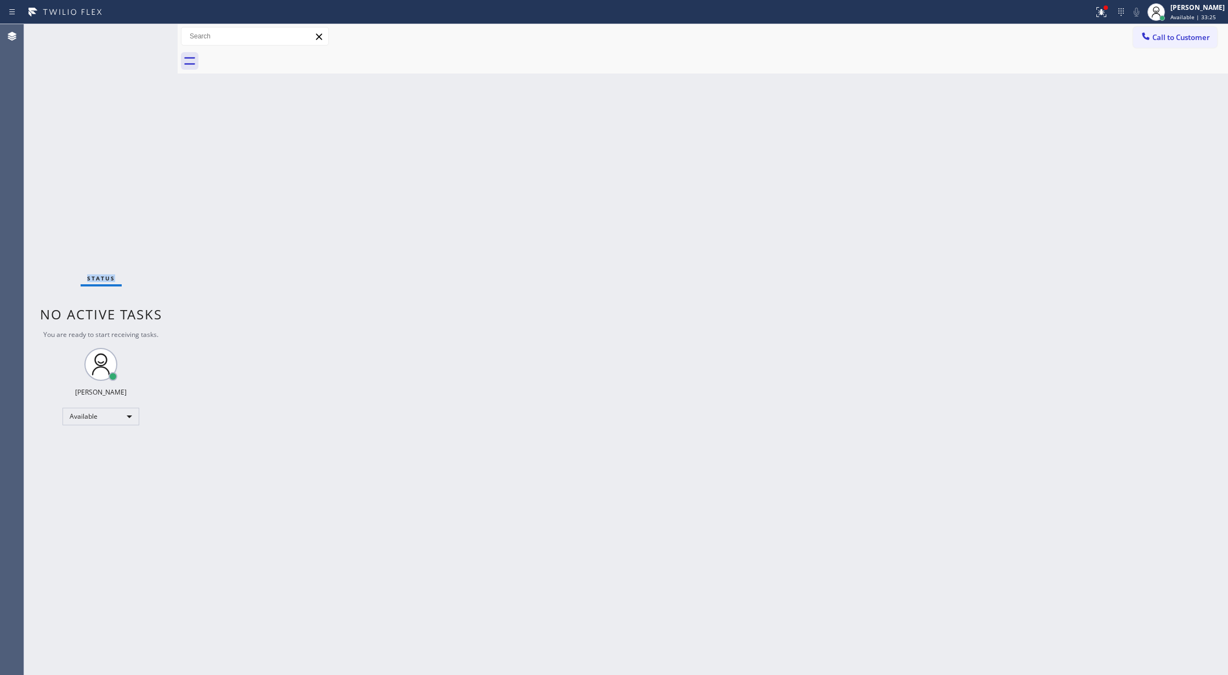
click at [144, 35] on div "Status No active tasks You are ready to start receiving tasks. [PERSON_NAME] Av…" at bounding box center [101, 349] width 154 height 650
click at [149, 42] on div "Status No active tasks You are ready to start receiving tasks. [PERSON_NAME] Av…" at bounding box center [101, 349] width 154 height 650
click at [150, 29] on div "Status No active tasks You are ready to start receiving tasks. [PERSON_NAME] Av…" at bounding box center [101, 349] width 154 height 650
click at [151, 34] on div "Status No active tasks You are ready to start receiving tasks. [PERSON_NAME] Av…" at bounding box center [101, 349] width 154 height 650
click at [147, 36] on div "Status No active tasks You are ready to start receiving tasks. [PERSON_NAME] Av…" at bounding box center [101, 349] width 154 height 650
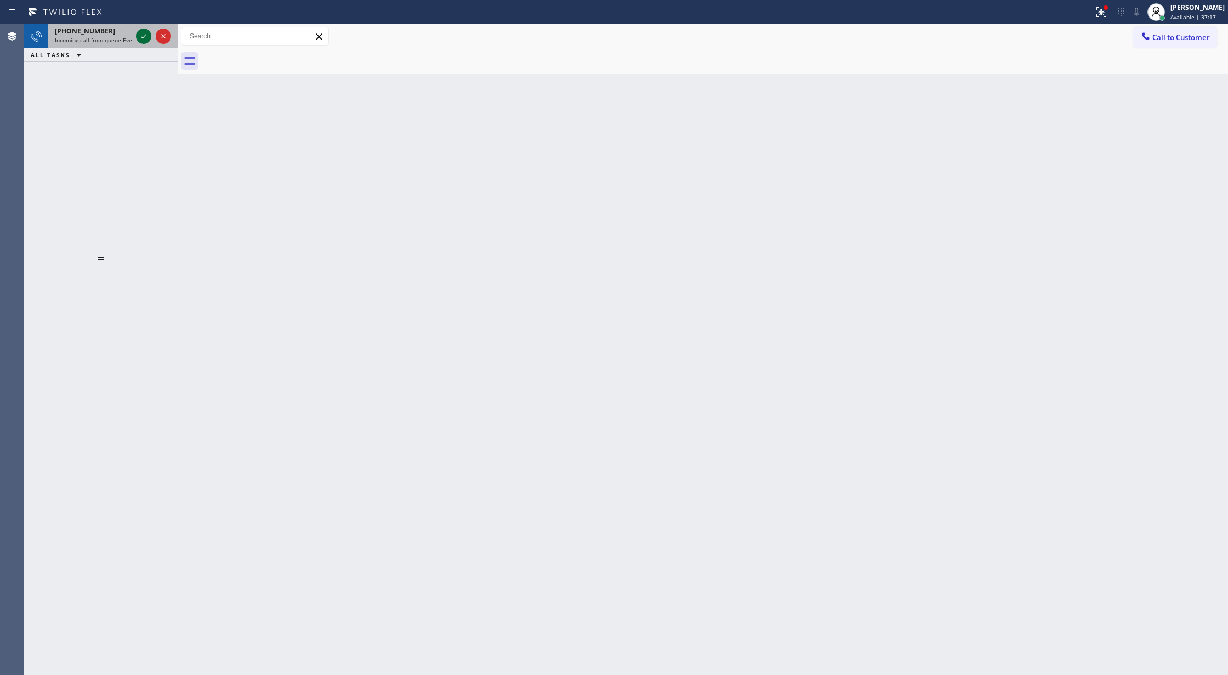
click at [141, 41] on icon at bounding box center [143, 36] width 13 height 13
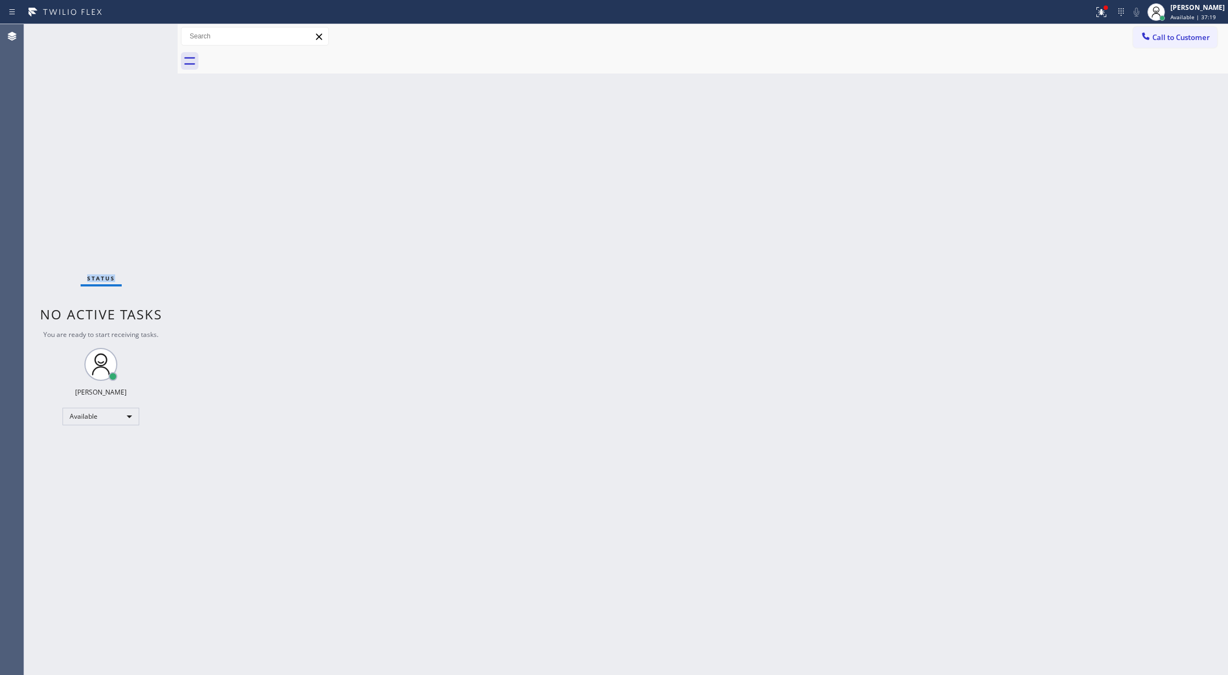
click at [141, 41] on div "Status No active tasks You are ready to start receiving tasks. [PERSON_NAME] Av…" at bounding box center [101, 349] width 154 height 650
click at [172, 102] on div "Status No active tasks You are ready to start receiving tasks. [PERSON_NAME] Av…" at bounding box center [101, 349] width 154 height 650
click at [145, 35] on div "Status No active tasks You are ready to start receiving tasks. [PERSON_NAME] Av…" at bounding box center [101, 349] width 154 height 650
click at [145, 33] on div "Status No active tasks You are ready to start receiving tasks. [PERSON_NAME] Av…" at bounding box center [101, 349] width 154 height 650
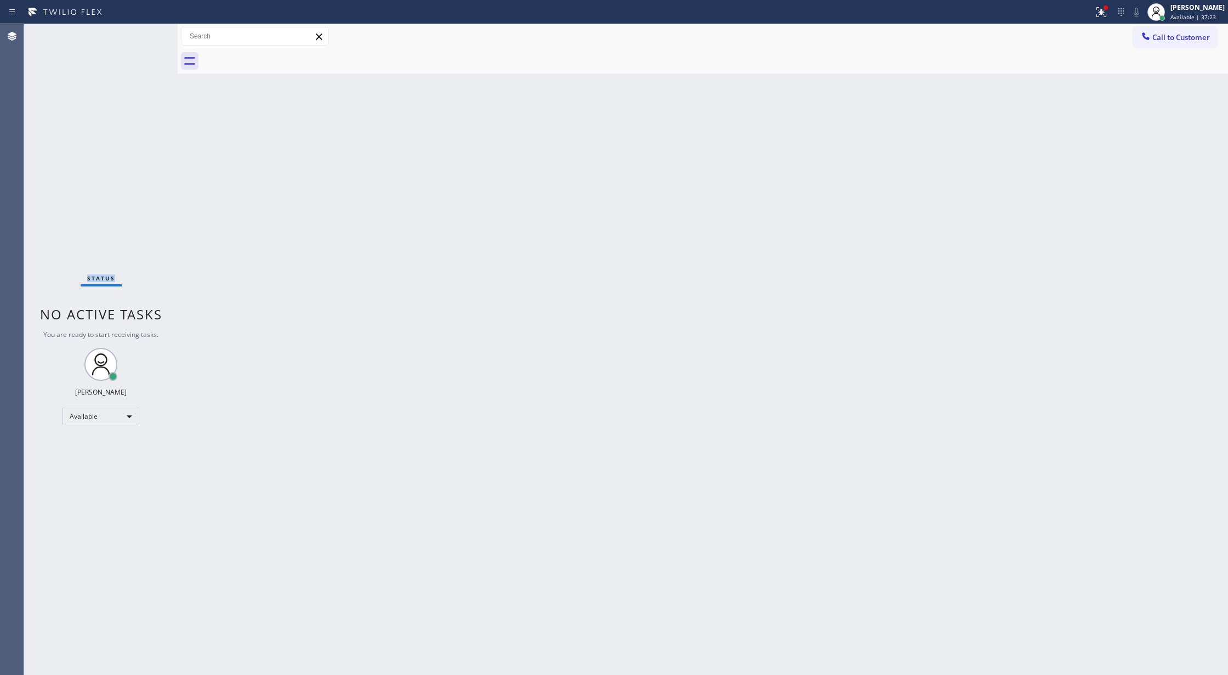
click at [145, 33] on div "Status No active tasks You are ready to start receiving tasks. [PERSON_NAME] Av…" at bounding box center [101, 349] width 154 height 650
drag, startPoint x: 147, startPoint y: 31, endPoint x: 146, endPoint y: 53, distance: 22.0
click at [147, 31] on div "Status No active tasks You are ready to start receiving tasks. [PERSON_NAME] Av…" at bounding box center [101, 349] width 154 height 650
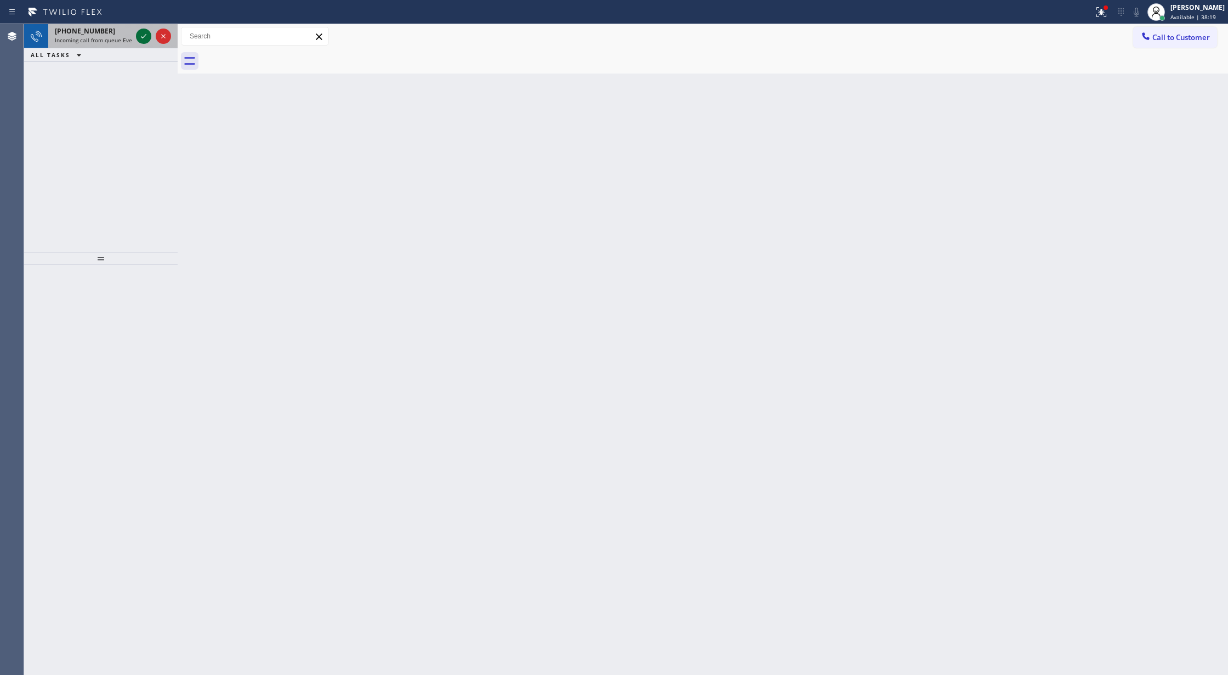
drag, startPoint x: 137, startPoint y: 38, endPoint x: 141, endPoint y: 27, distance: 12.5
click at [137, 36] on icon at bounding box center [143, 36] width 13 height 13
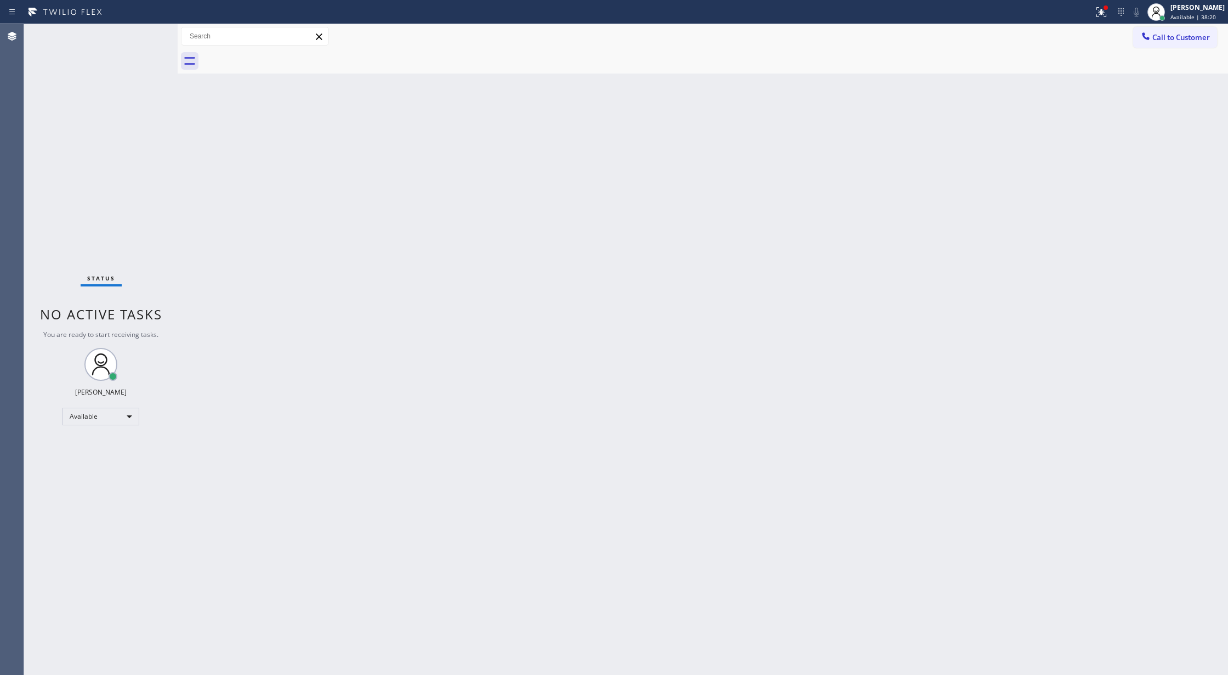
click at [140, 36] on div "Status No active tasks You are ready to start receiving tasks. [PERSON_NAME] Av…" at bounding box center [101, 349] width 154 height 650
click at [146, 38] on div "Status No active tasks You are ready to start receiving tasks. [PERSON_NAME] Av…" at bounding box center [101, 349] width 154 height 650
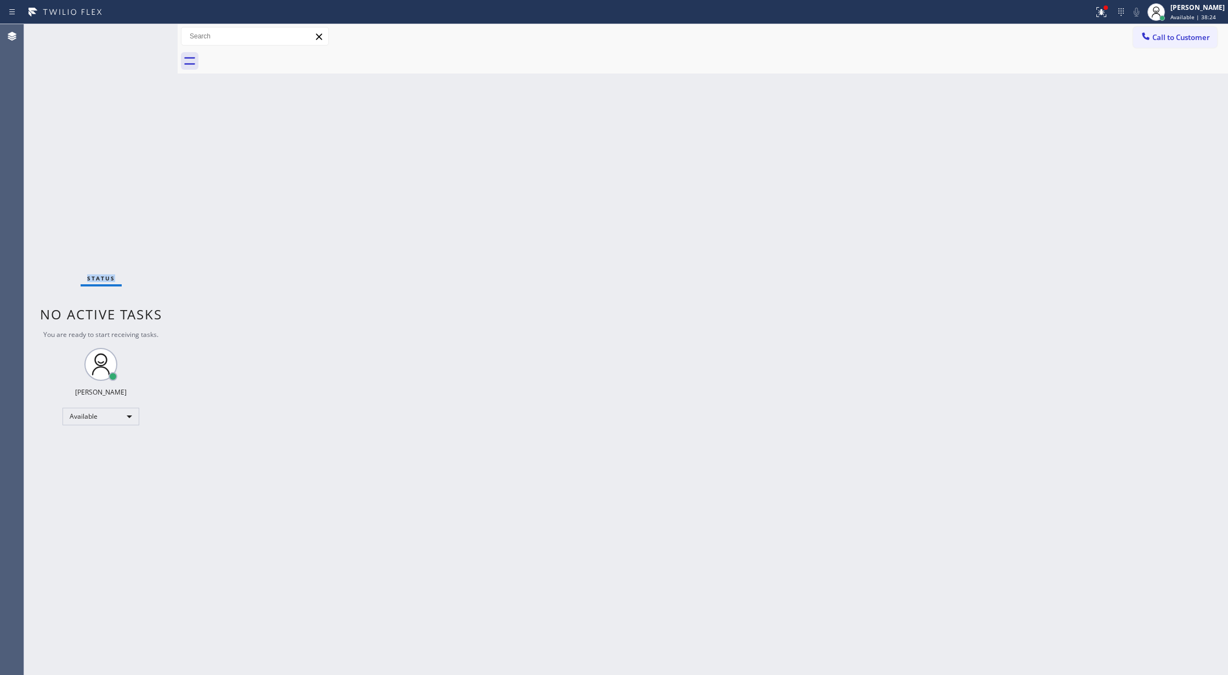
click at [146, 38] on div "Status No active tasks You are ready to start receiving tasks. [PERSON_NAME] Av…" at bounding box center [101, 349] width 154 height 650
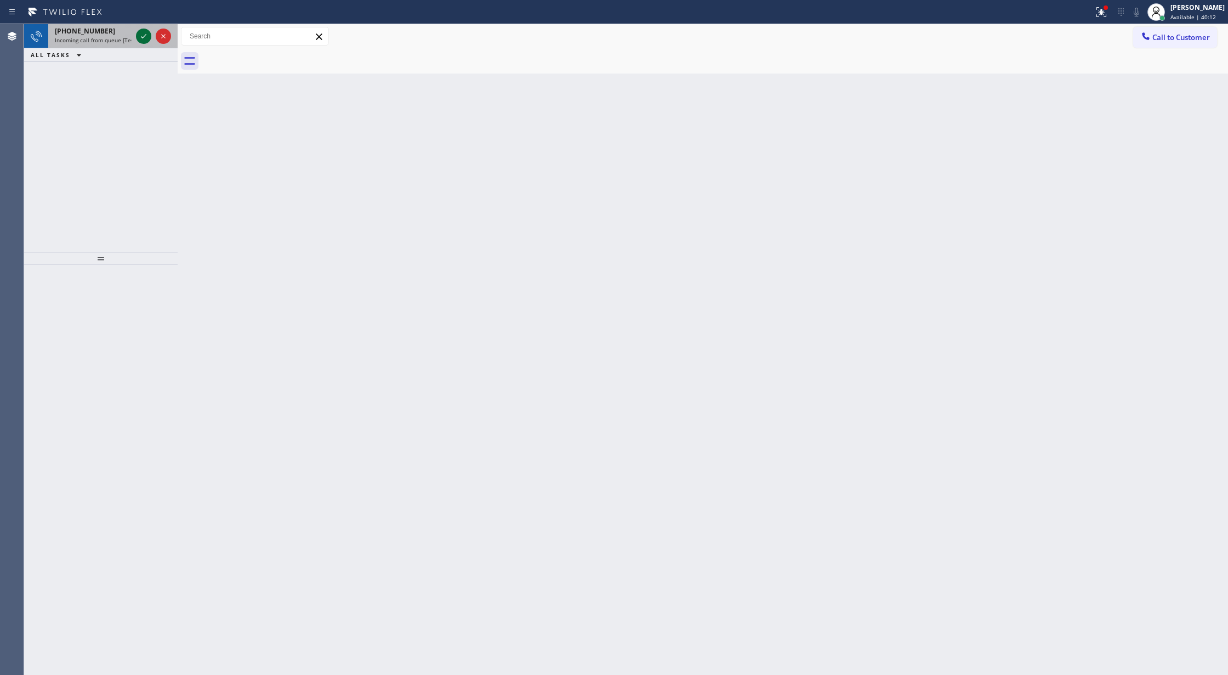
click at [141, 38] on icon at bounding box center [143, 36] width 13 height 13
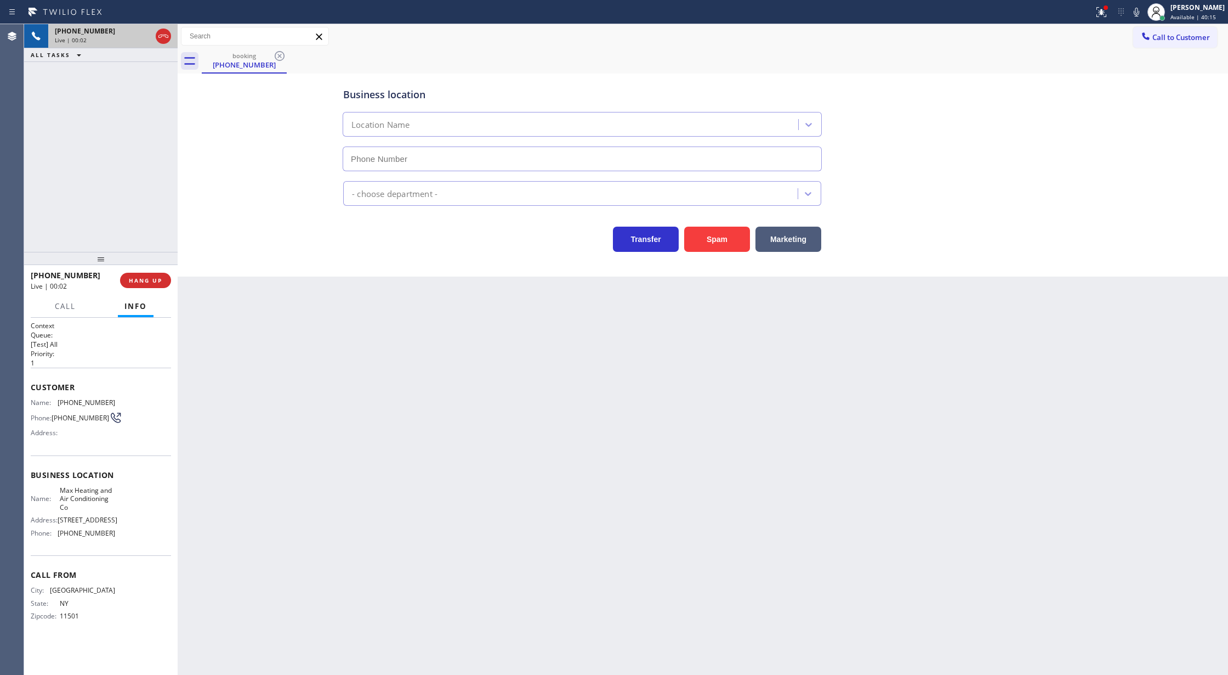
type input "[PHONE_NUMBER]"
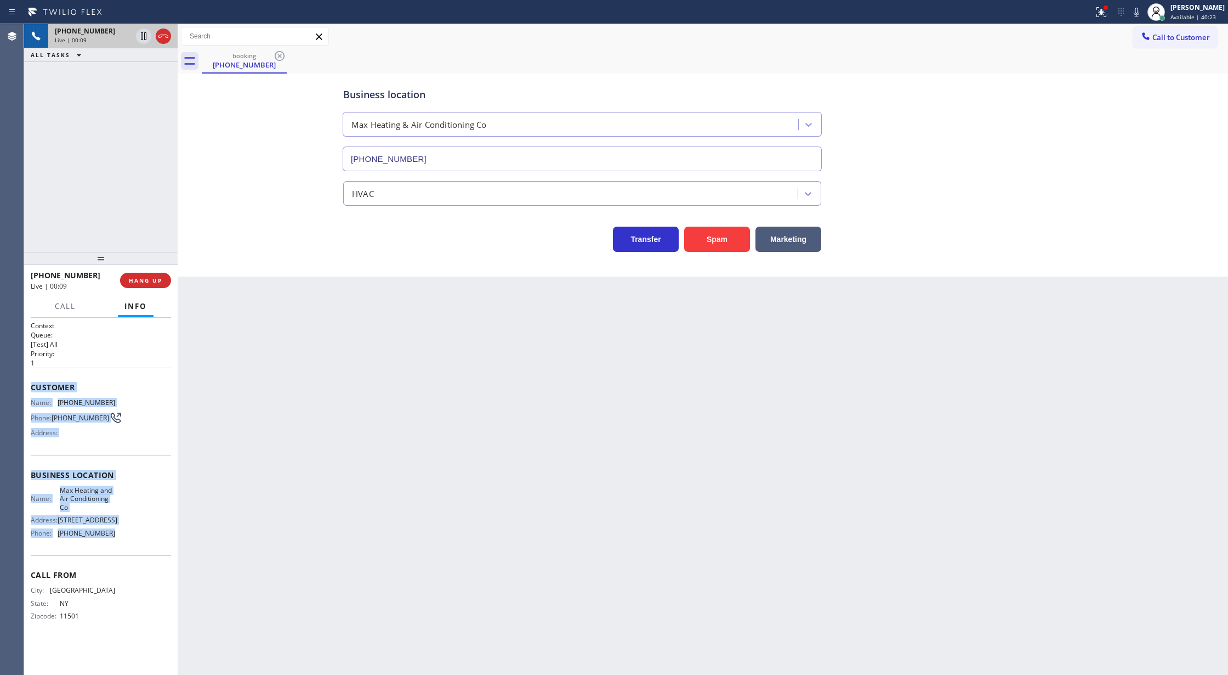
copy div "Customer Name: [PHONE_NUMBER] Phone: [PHONE_NUMBER] Address: Business location …"
drag, startPoint x: 30, startPoint y: 389, endPoint x: 113, endPoint y: 540, distance: 172.3
click at [113, 540] on div "Context Queue: [Test] All Priority: 1 Customer Name: [PHONE_NUMBER] Phone: [PHO…" at bounding box center [101, 497] width 154 height 358
click at [1143, 12] on icon at bounding box center [1136, 11] width 13 height 13
click at [145, 40] on icon at bounding box center [143, 36] width 13 height 13
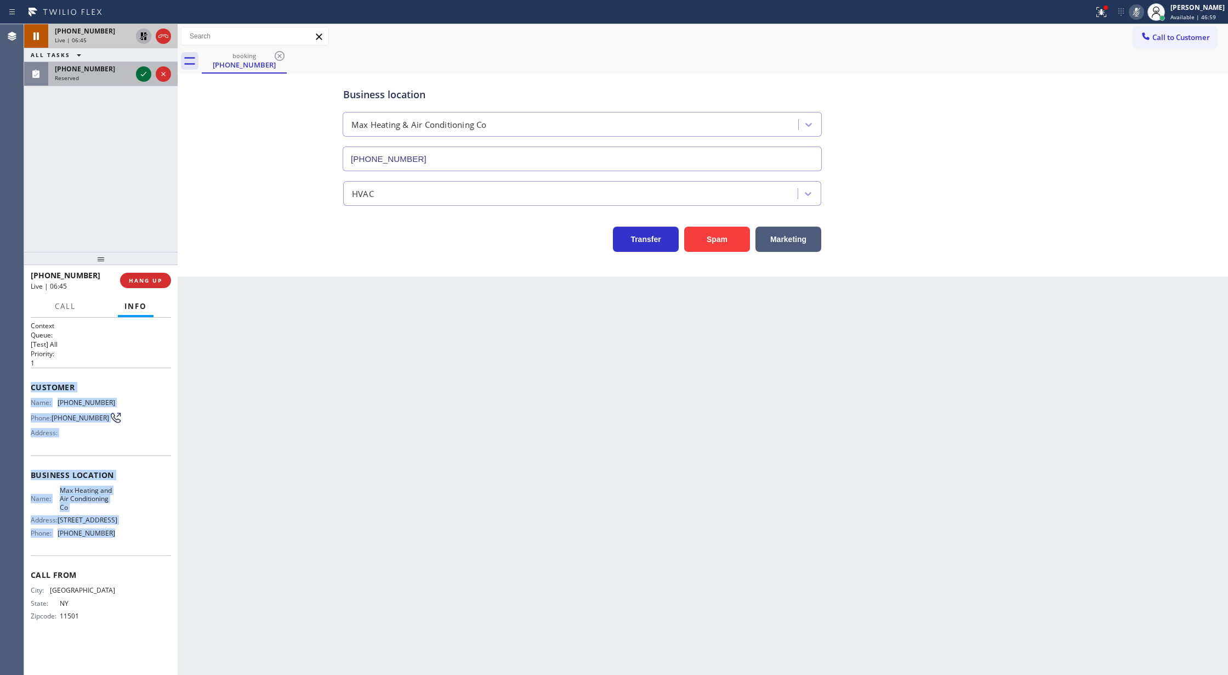
click at [141, 71] on icon at bounding box center [143, 73] width 13 height 13
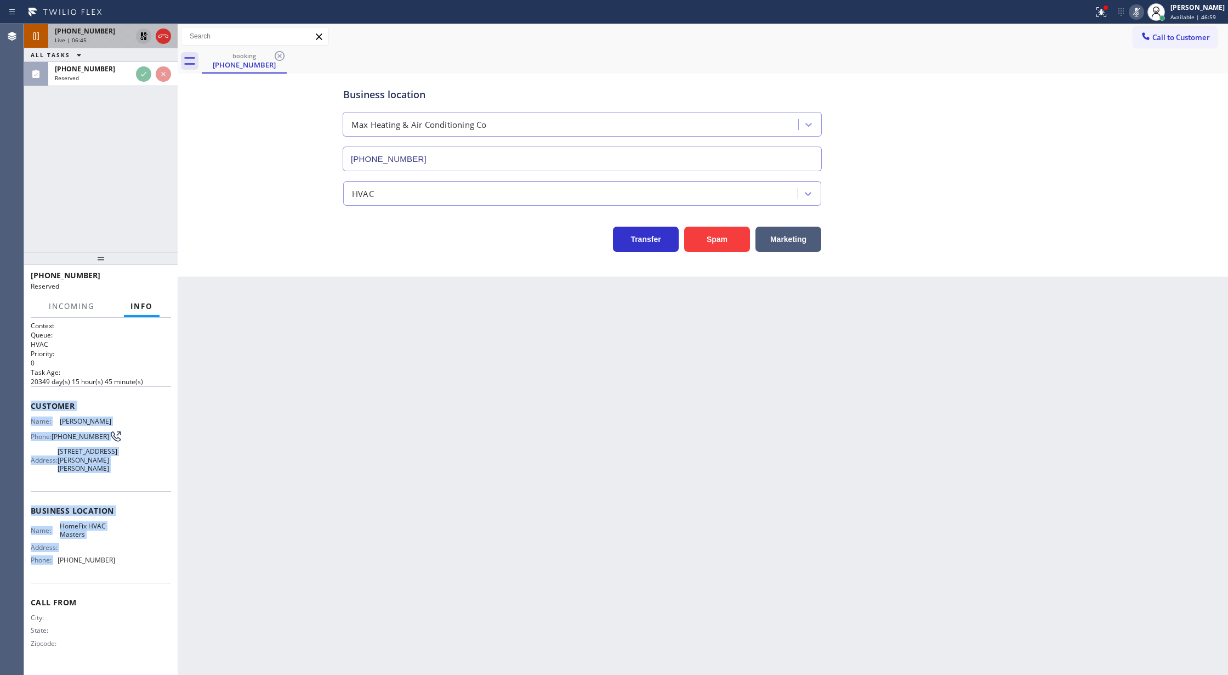
click at [145, 489] on div "Customer Name: [PERSON_NAME] Phone: [PHONE_NUMBER] Address: [STREET_ADDRESS][PE…" at bounding box center [101, 438] width 140 height 105
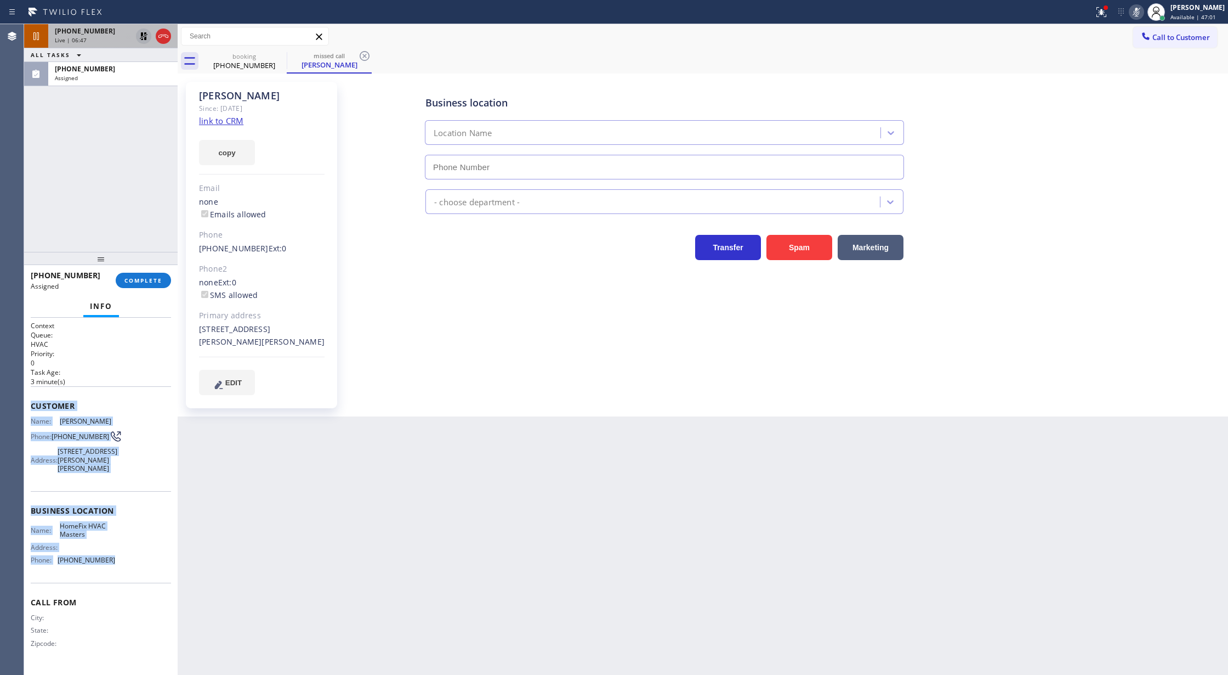
type input "[PHONE_NUMBER]"
drag, startPoint x: 31, startPoint y: 407, endPoint x: 147, endPoint y: 571, distance: 200.7
click at [147, 571] on div "Context Queue: HVAC Priority: 0 Task Age: [DEMOGRAPHIC_DATA] minute(s) Customer…" at bounding box center [101, 493] width 140 height 344
copy div "Customer Name: [PERSON_NAME] Phone: [PHONE_NUMBER] Address: [STREET_ADDRESS][PE…"
click at [141, 284] on span "COMPLETE" at bounding box center [143, 280] width 38 height 8
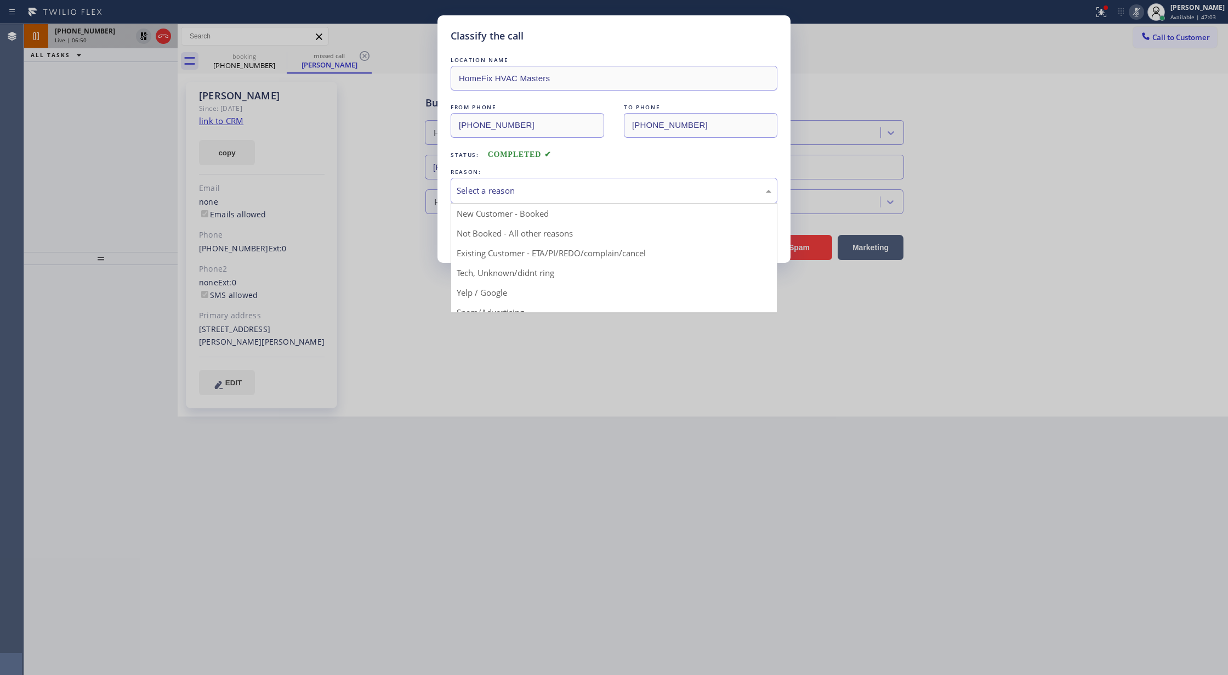
click at [491, 196] on div "Select a reason" at bounding box center [614, 190] width 315 height 13
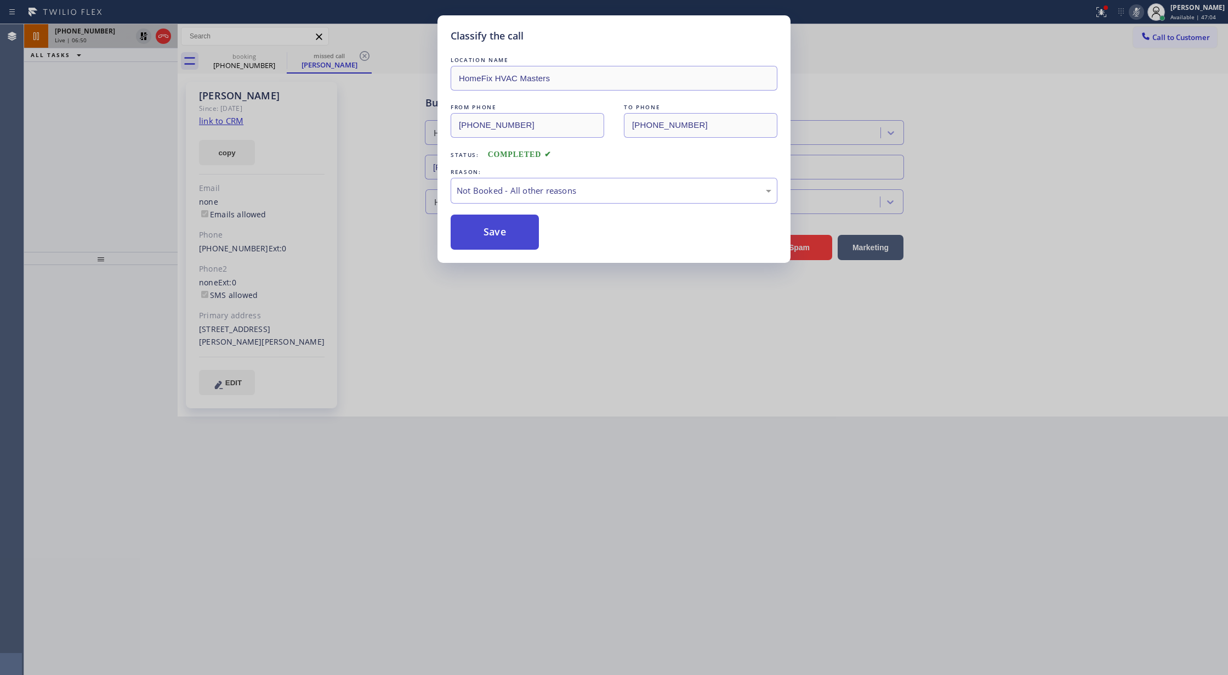
drag, startPoint x: 496, startPoint y: 230, endPoint x: 494, endPoint y: 674, distance: 443.7
click at [497, 231] on button "Save" at bounding box center [495, 231] width 88 height 35
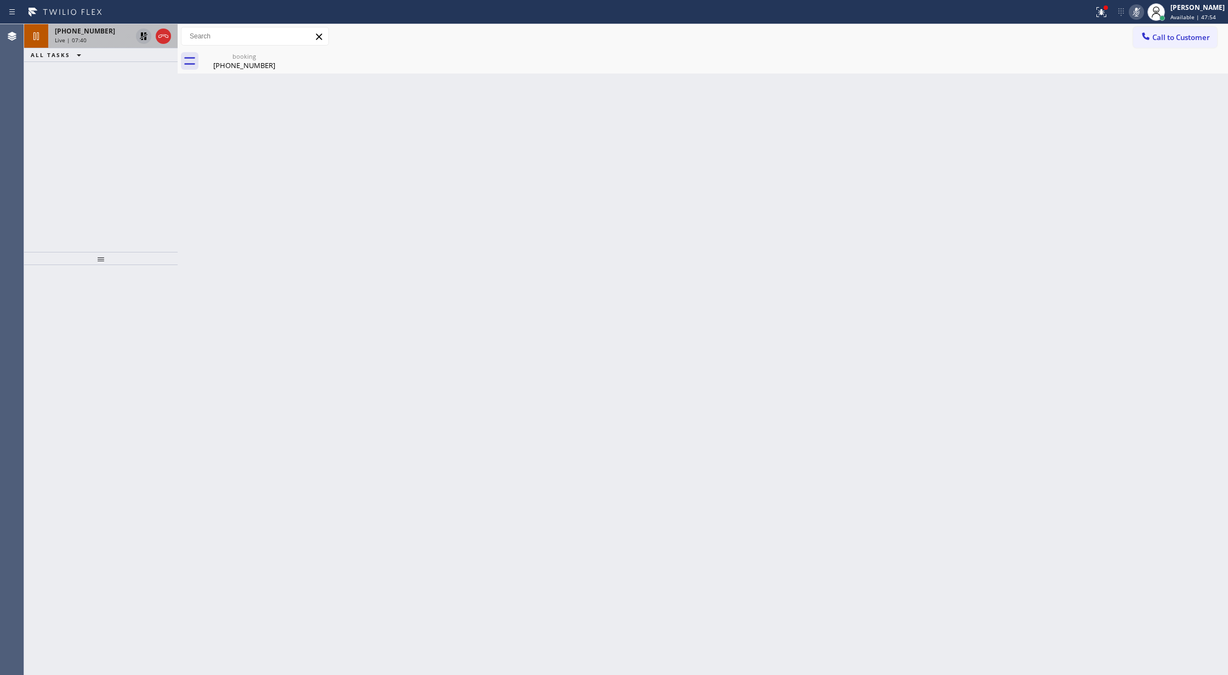
click at [143, 35] on icon at bounding box center [143, 36] width 13 height 13
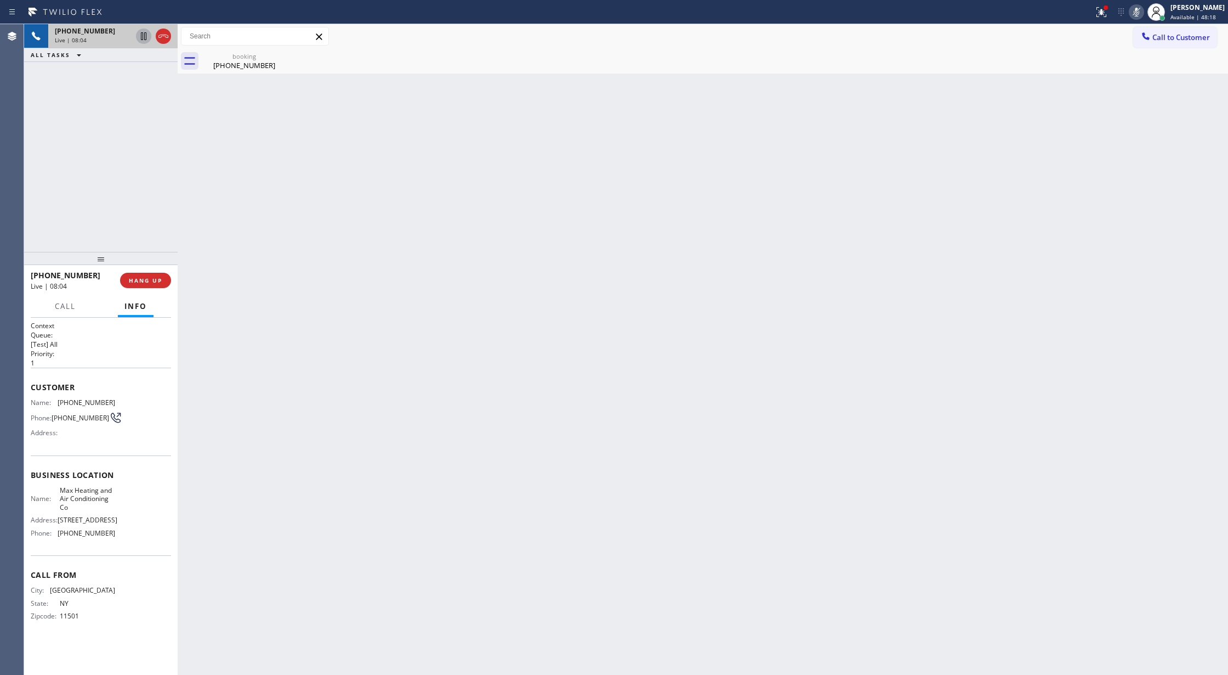
drag, startPoint x: 1147, startPoint y: 4, endPoint x: 1106, endPoint y: 90, distance: 95.4
click at [1142, 10] on div "Status report Issues detected These issues could affect your workflow. Please c…" at bounding box center [1159, 12] width 139 height 24
drag, startPoint x: 1149, startPoint y: 13, endPoint x: 1128, endPoint y: 27, distance: 25.4
click at [1143, 12] on icon at bounding box center [1136, 11] width 13 height 13
drag, startPoint x: 1143, startPoint y: 14, endPoint x: 1141, endPoint y: 108, distance: 93.8
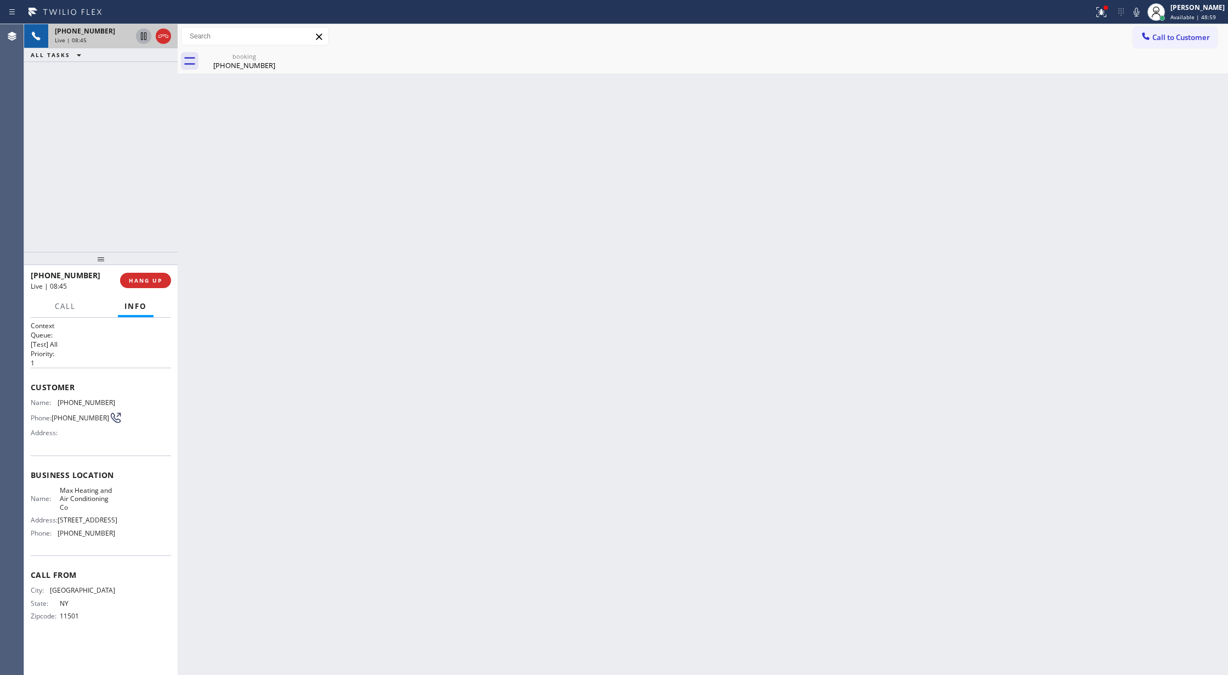
click at [1143, 14] on icon at bounding box center [1136, 11] width 13 height 13
drag, startPoint x: 1143, startPoint y: 14, endPoint x: 1121, endPoint y: 81, distance: 70.9
click at [1143, 14] on icon at bounding box center [1136, 11] width 13 height 13
click at [160, 36] on icon at bounding box center [163, 36] width 13 height 13
click at [148, 277] on span "COMPLETE" at bounding box center [143, 280] width 38 height 8
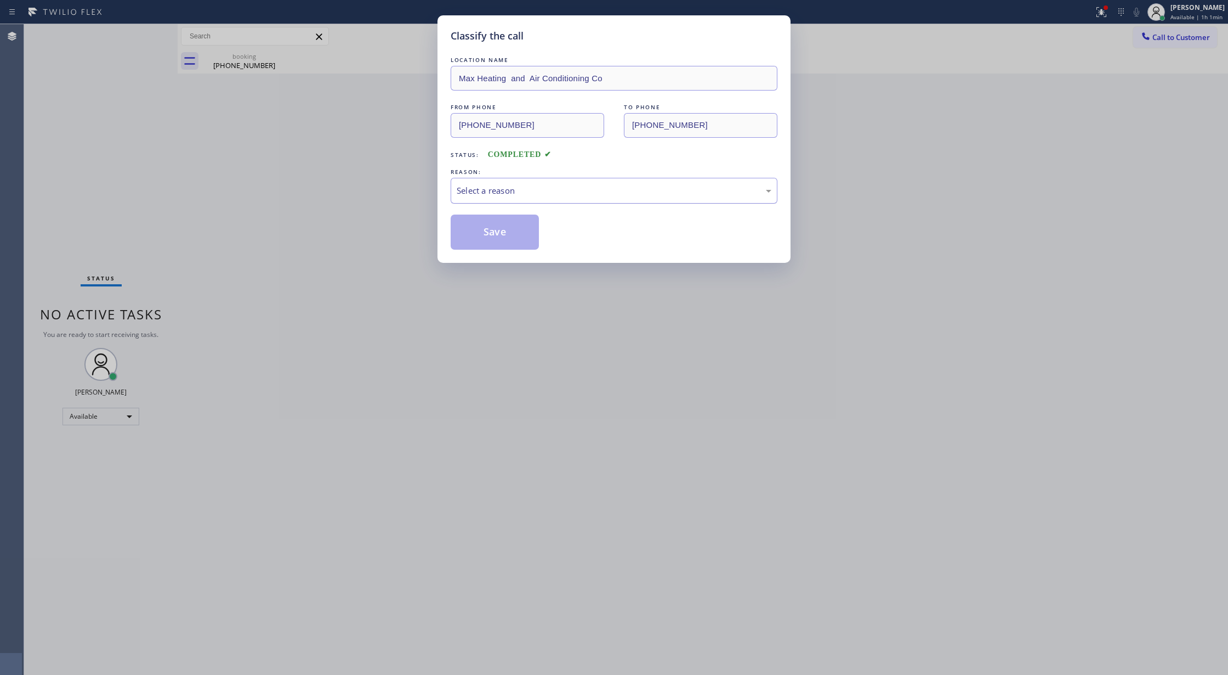
click at [528, 194] on div "Select a reason" at bounding box center [614, 190] width 315 height 13
click at [485, 235] on button "Save" at bounding box center [495, 231] width 88 height 35
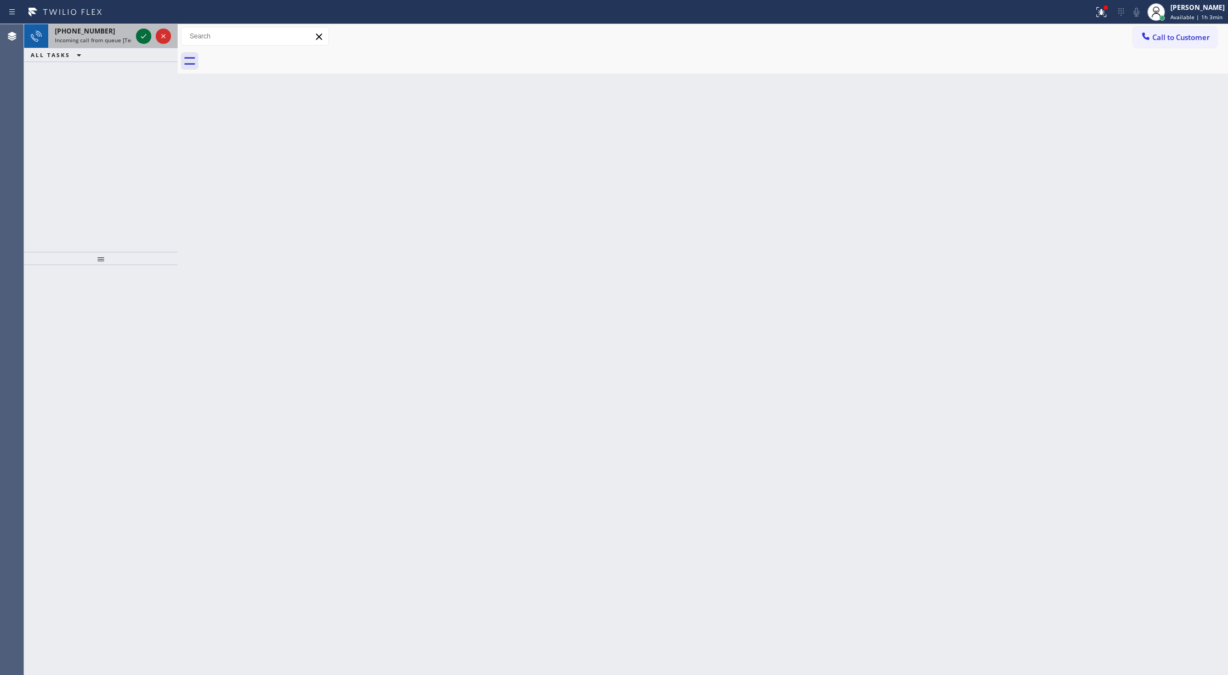
click at [141, 31] on icon at bounding box center [143, 36] width 13 height 13
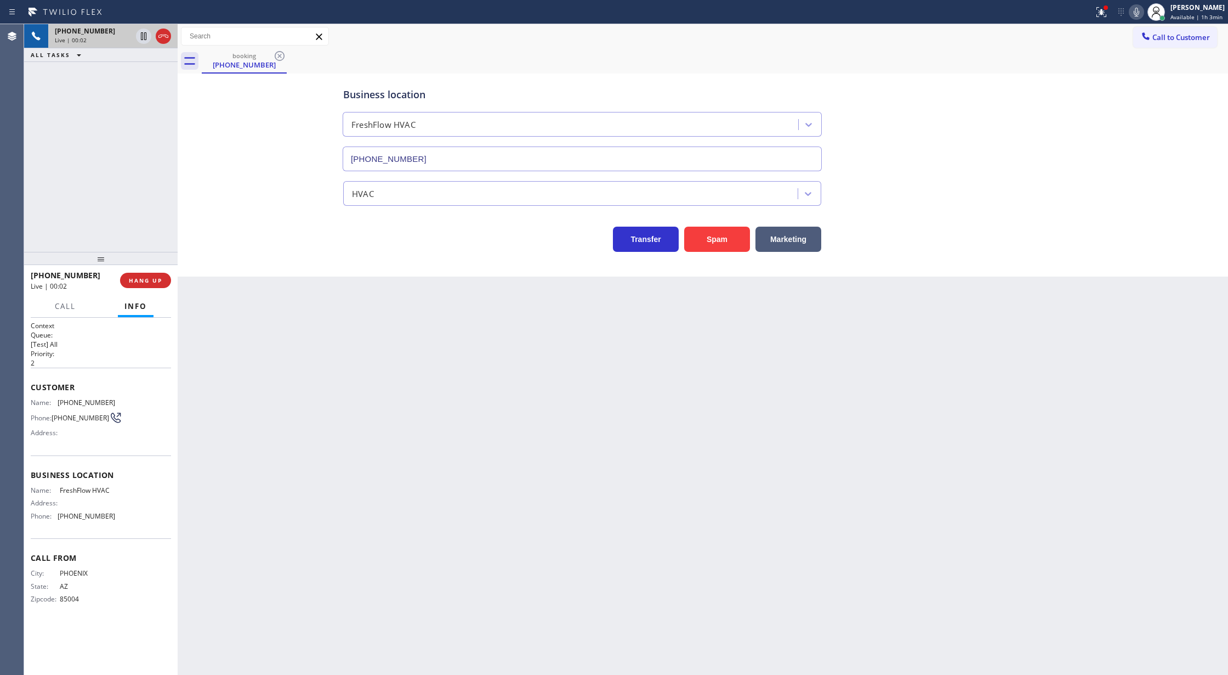
type input "[PHONE_NUMBER]"
click at [730, 236] on button "Spam" at bounding box center [717, 238] width 66 height 25
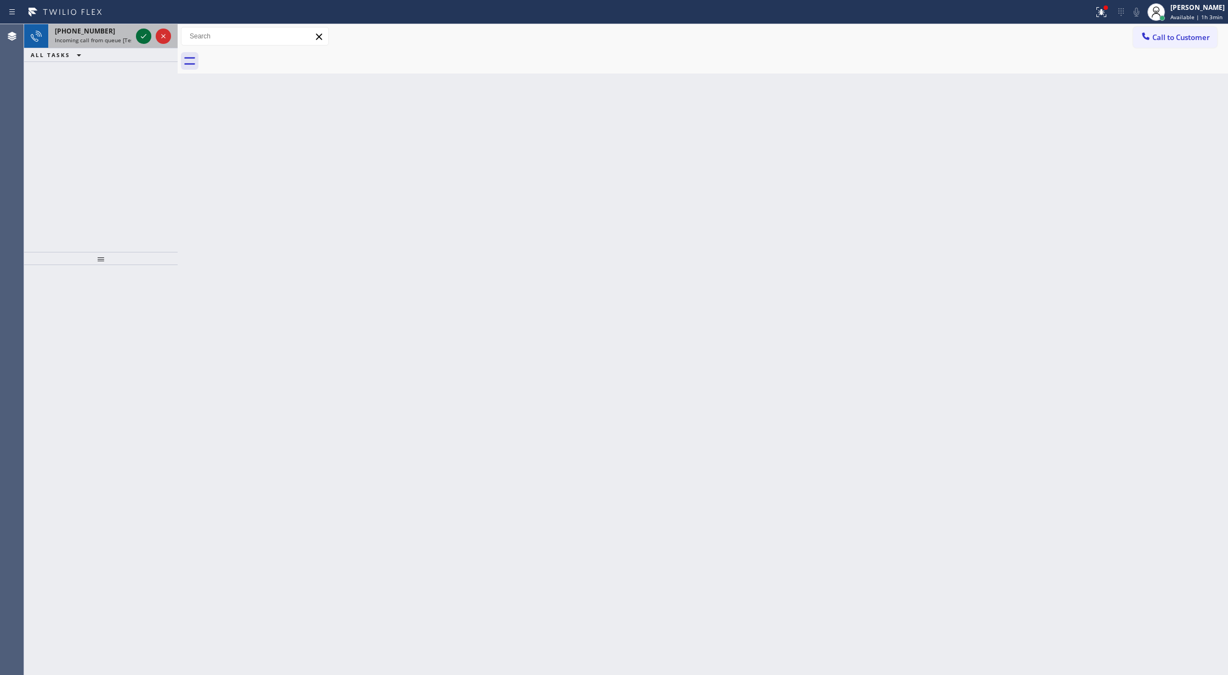
click at [143, 35] on icon at bounding box center [143, 36] width 13 height 13
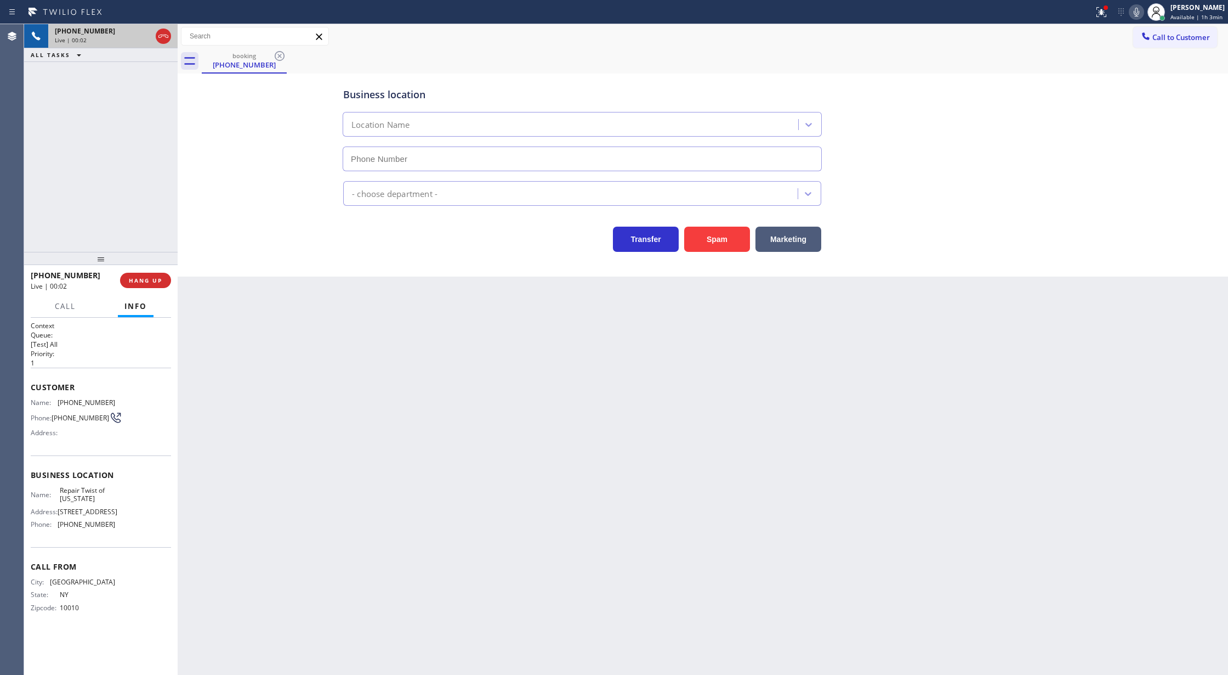
type input "[PHONE_NUMBER]"
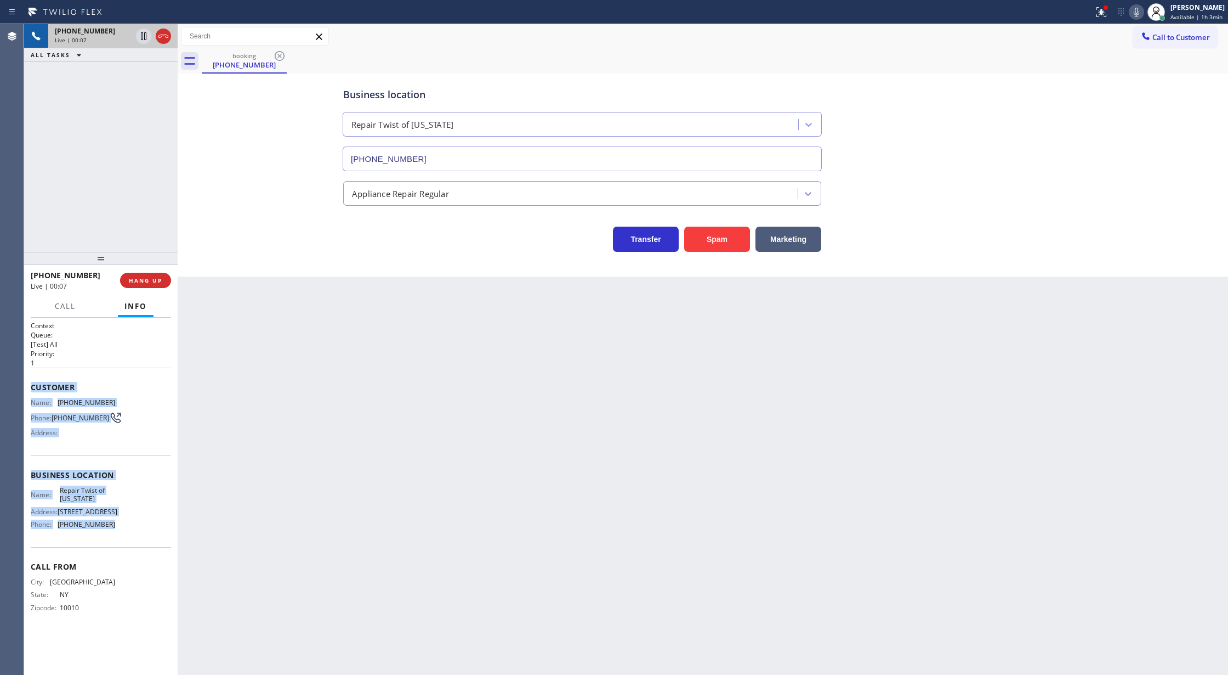
copy div "Customer Name: [PHONE_NUMBER] Phone: [PHONE_NUMBER] Address: Business location …"
drag, startPoint x: 31, startPoint y: 385, endPoint x: 133, endPoint y: 560, distance: 202.5
click at [133, 560] on div "Context Queue: [Test] All Priority: 1 Customer Name: [PHONE_NUMBER] Phone: [PHO…" at bounding box center [101, 475] width 140 height 309
drag, startPoint x: 161, startPoint y: 38, endPoint x: 158, endPoint y: 77, distance: 39.1
click at [161, 38] on icon at bounding box center [163, 36] width 13 height 13
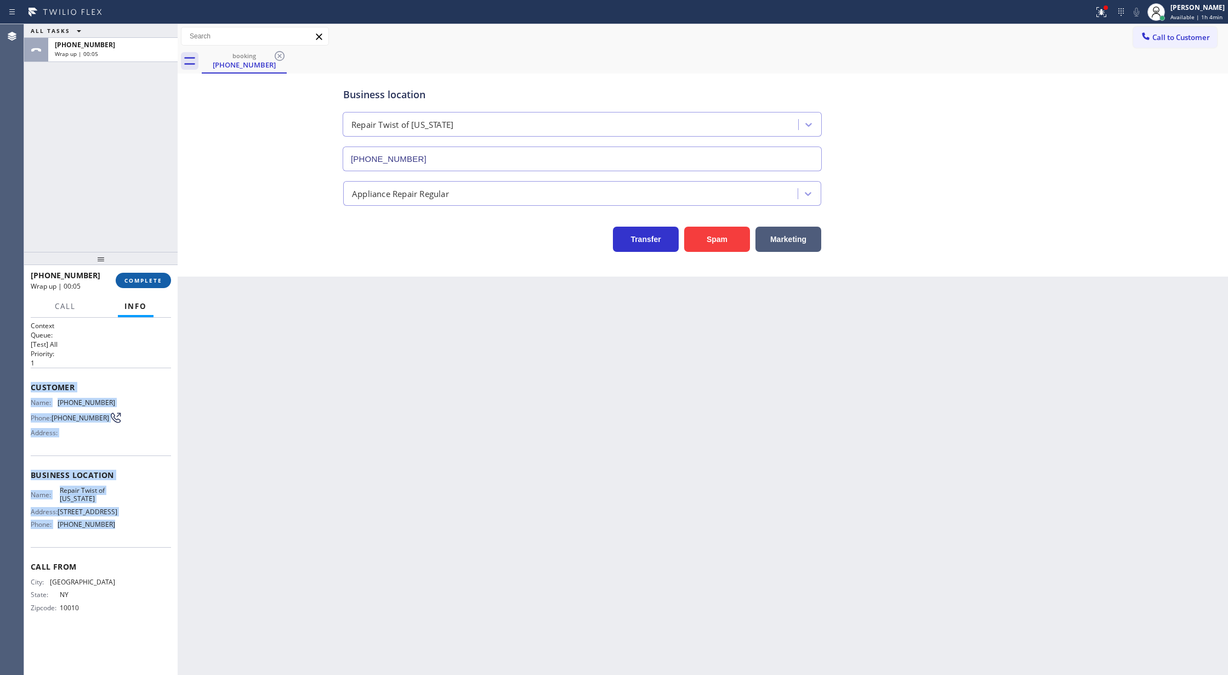
click at [150, 279] on span "COMPLETE" at bounding box center [143, 280] width 38 height 8
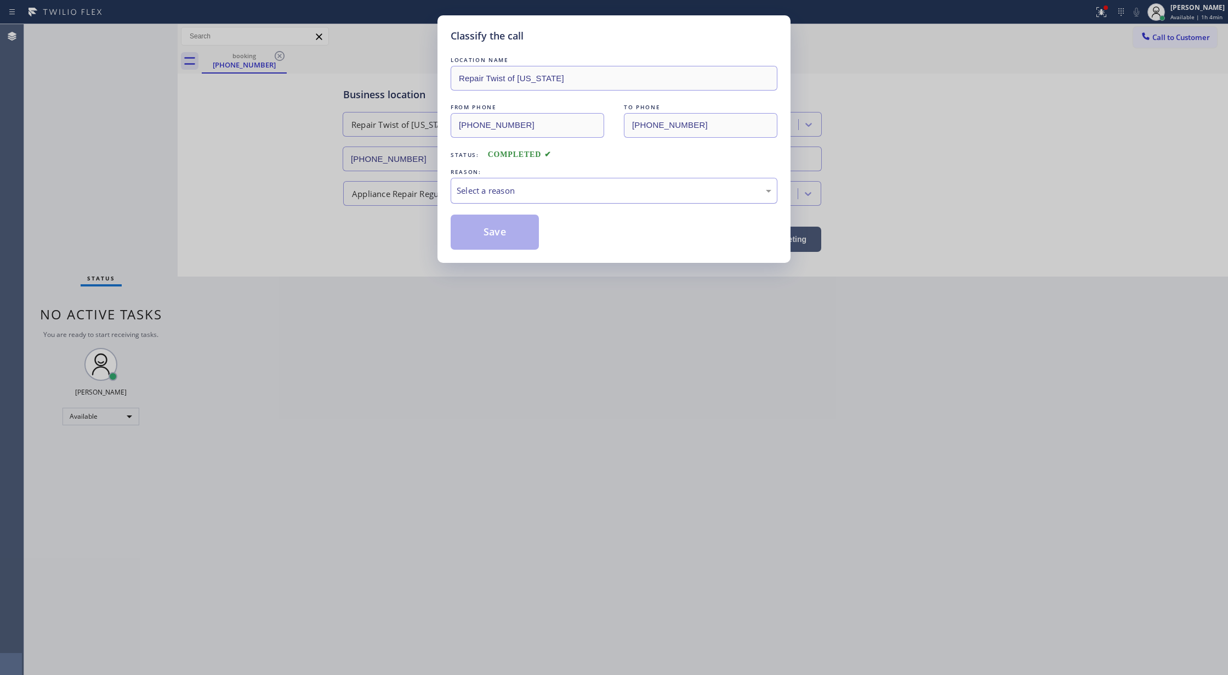
click at [556, 183] on div "Select a reason" at bounding box center [614, 191] width 327 height 26
click at [527, 194] on div "Tech, Unknown/didnt ring" at bounding box center [614, 190] width 315 height 13
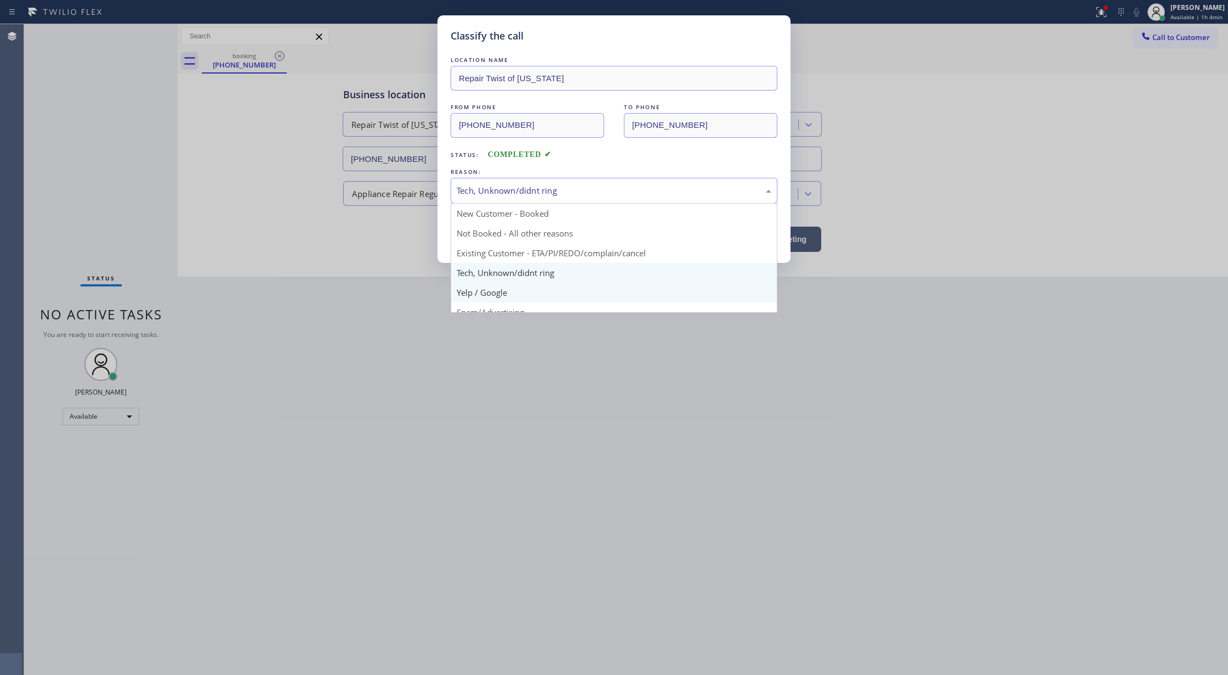
scroll to position [69, 0]
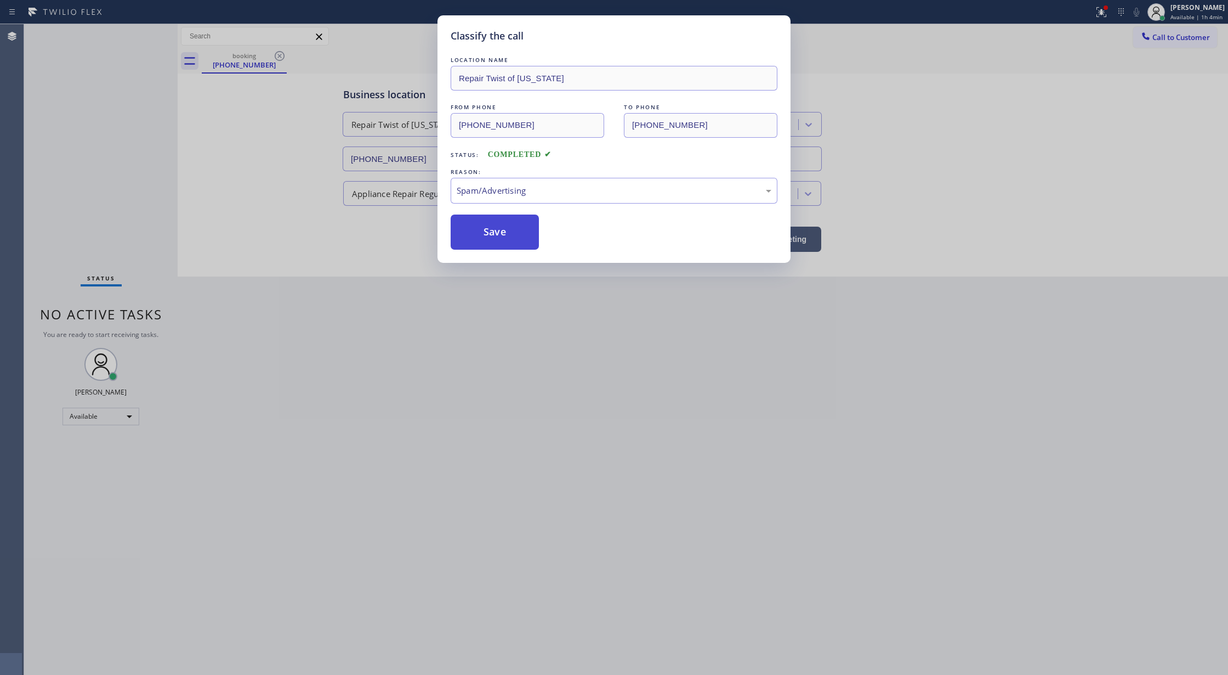
click at [490, 229] on button "Save" at bounding box center [495, 231] width 88 height 35
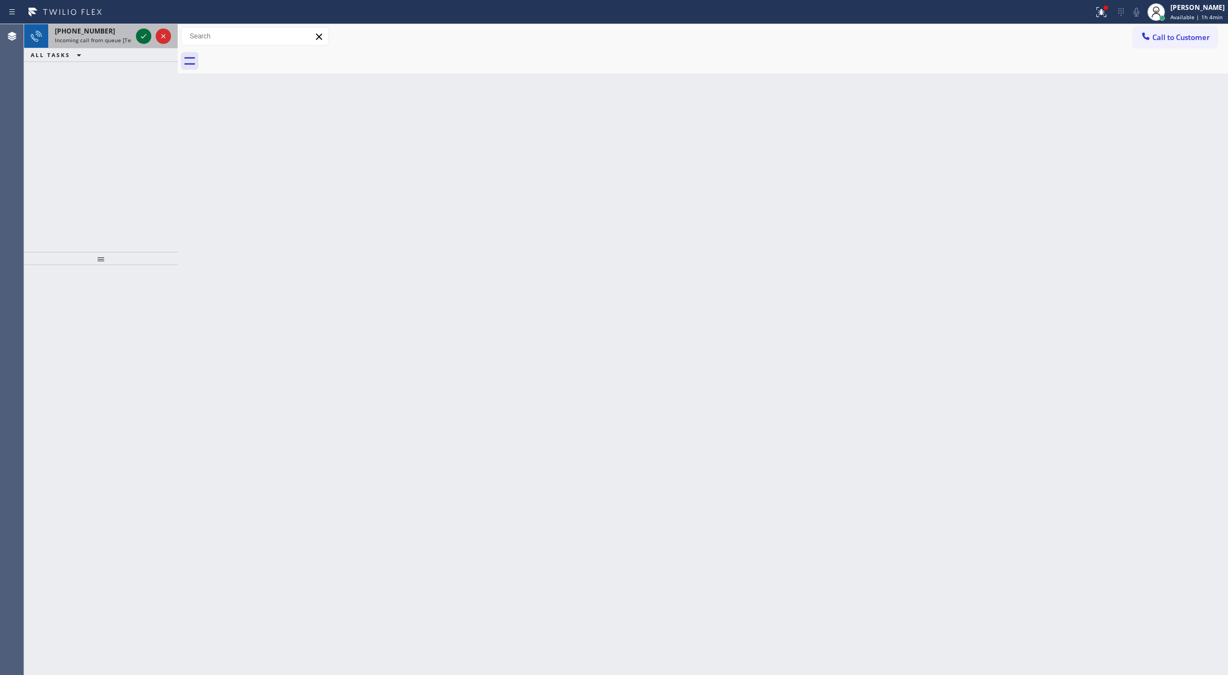
click at [143, 34] on icon at bounding box center [143, 36] width 13 height 13
click at [139, 33] on icon at bounding box center [143, 36] width 13 height 13
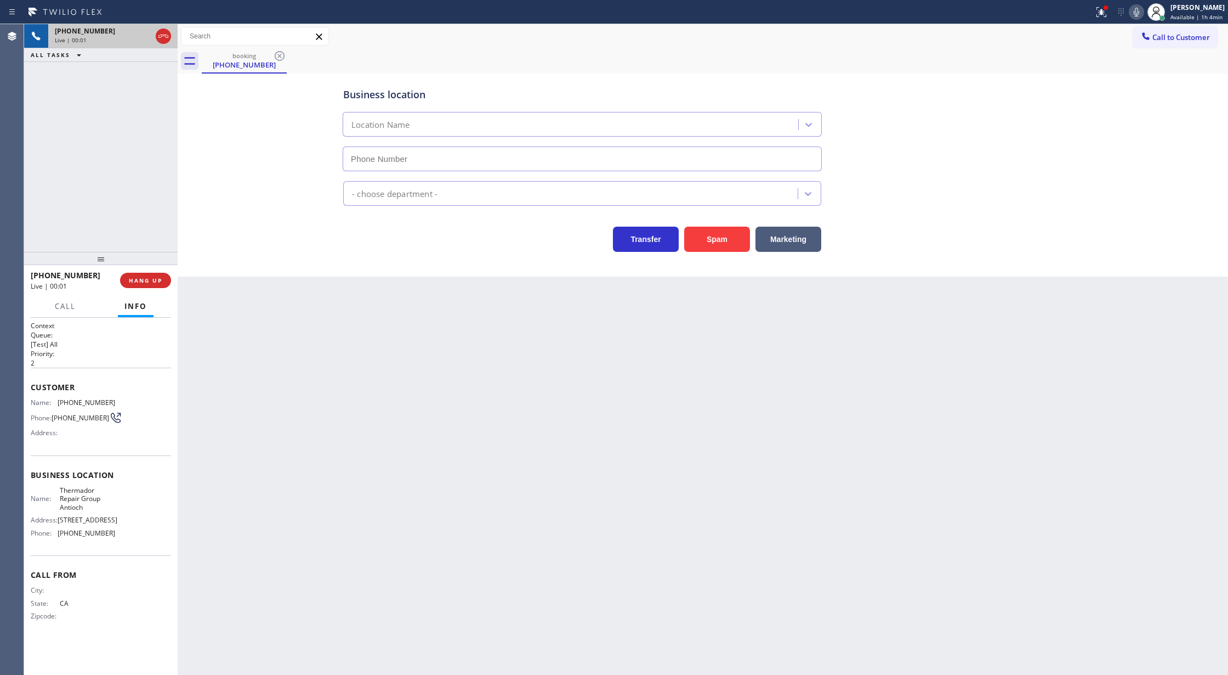
type input "[PHONE_NUMBER]"
click at [719, 240] on button "Spam" at bounding box center [717, 238] width 66 height 25
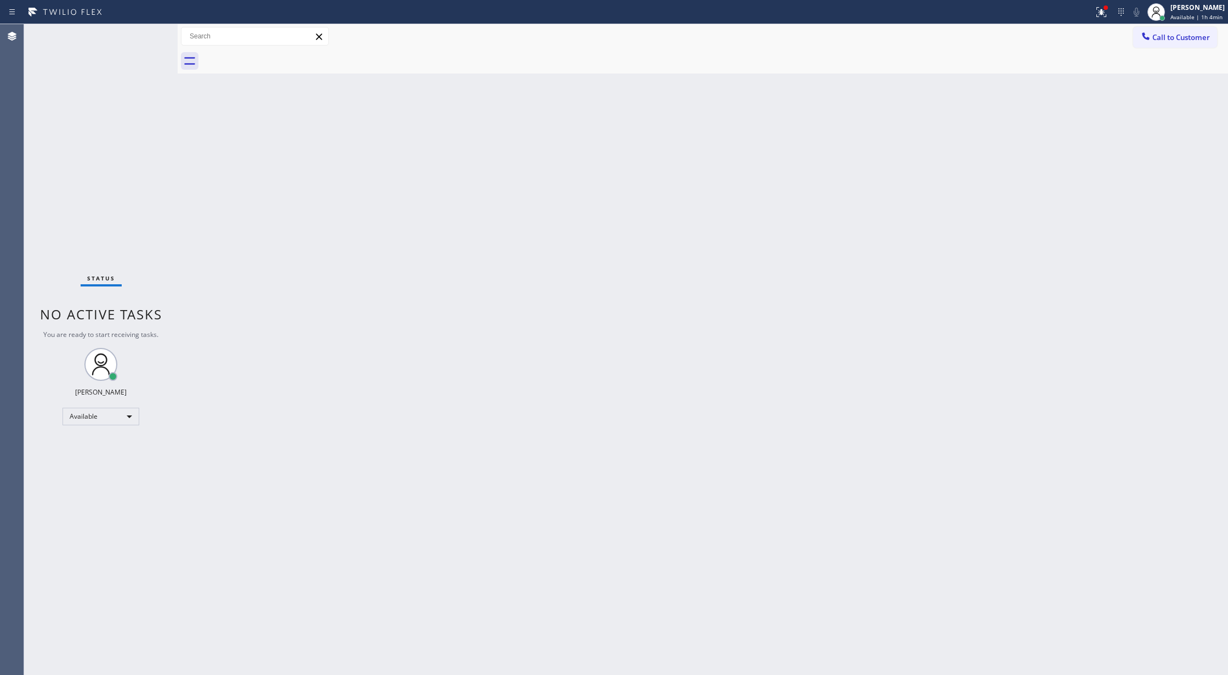
click at [148, 33] on div "Status No active tasks You are ready to start receiving tasks. [PERSON_NAME] Av…" at bounding box center [101, 349] width 154 height 650
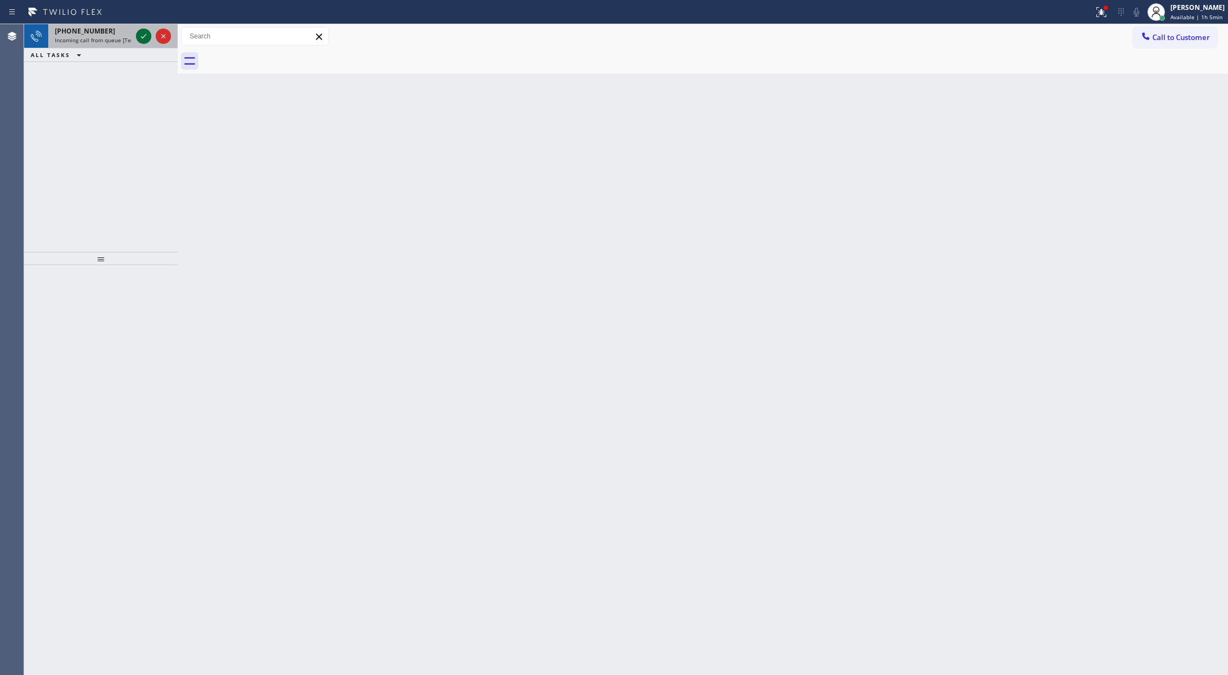
click at [137, 37] on icon at bounding box center [143, 36] width 13 height 13
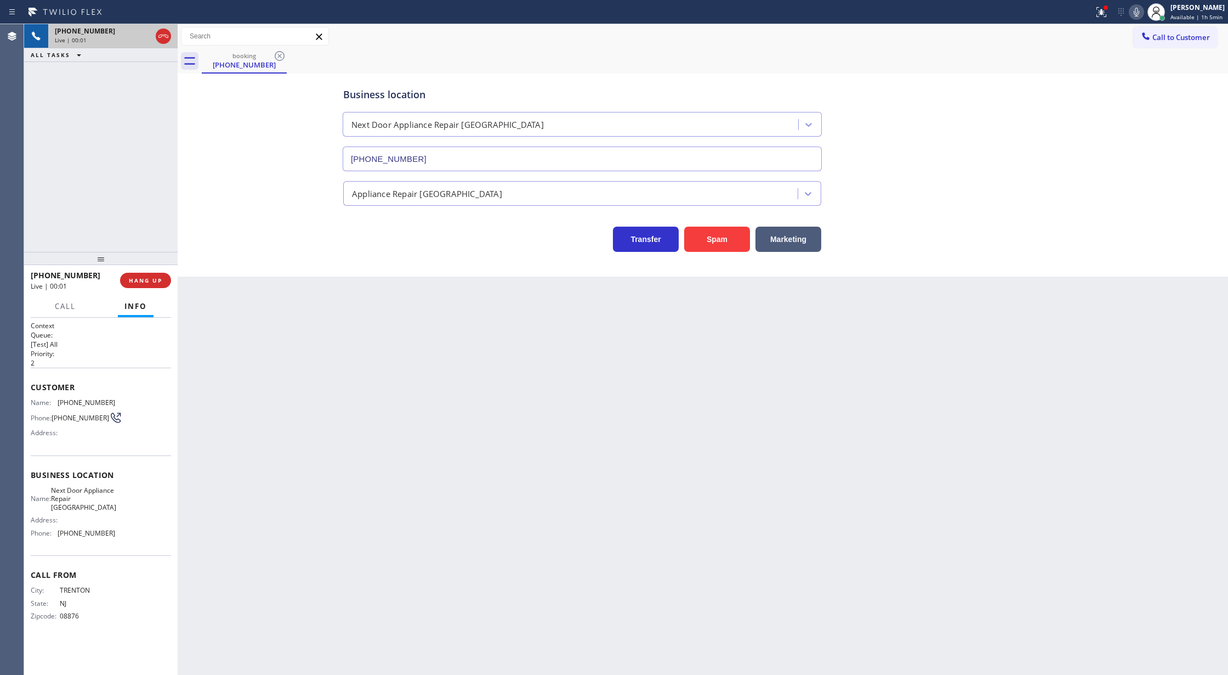
type input "[PHONE_NUMBER]"
copy div "Customer Name: [PHONE_NUMBER] Phone: [PHONE_NUMBER] Address: Business location …"
drag, startPoint x: 27, startPoint y: 391, endPoint x: 146, endPoint y: 547, distance: 196.1
click at [146, 547] on div "Context Queue: [Test] All Priority: 2 Customer Name: [PHONE_NUMBER] Phone: [PHO…" at bounding box center [101, 497] width 154 height 358
copy div "Customer Name: [PHONE_NUMBER] Phone: [PHONE_NUMBER] Address: Business location …"
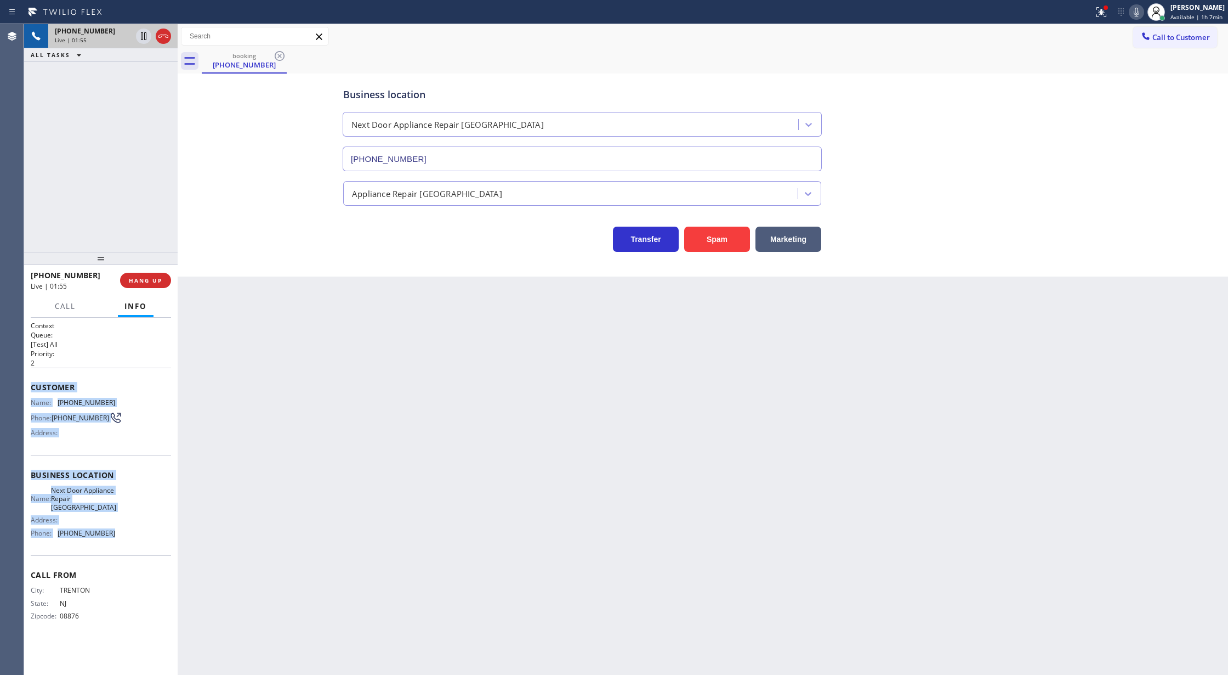
click at [1138, 14] on icon at bounding box center [1136, 11] width 13 height 13
click at [1138, 9] on icon at bounding box center [1135, 12] width 5 height 9
click at [143, 75] on icon at bounding box center [143, 73] width 13 height 13
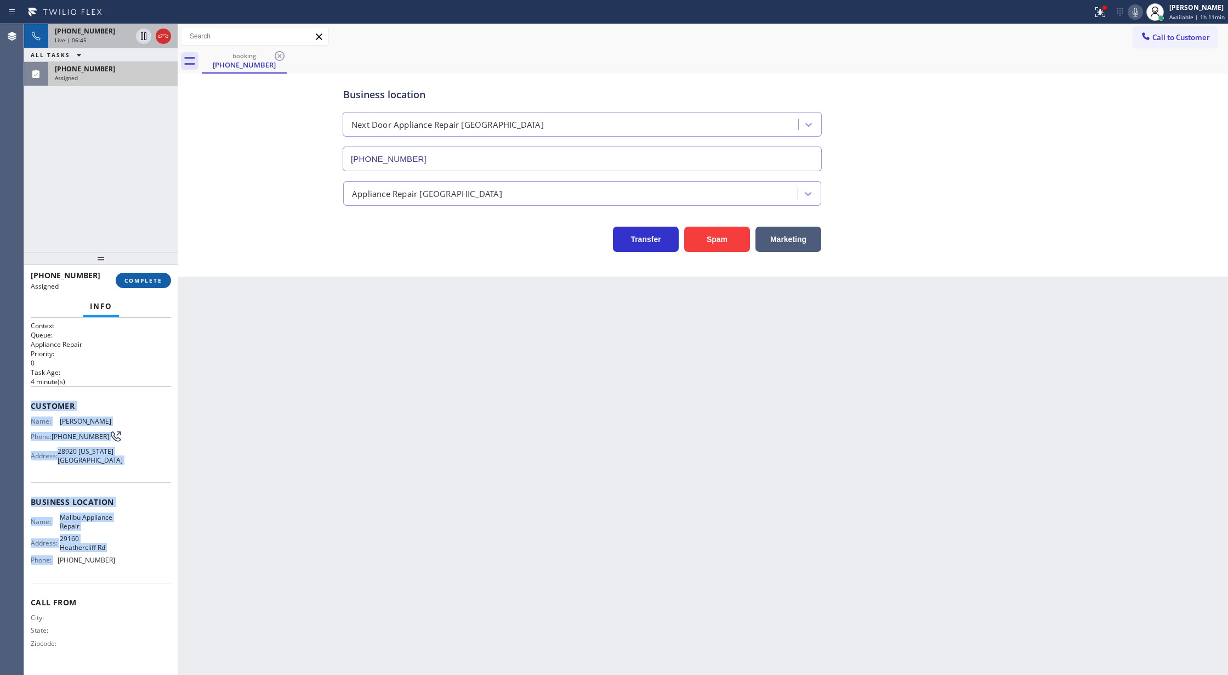
click at [139, 281] on span "COMPLETE" at bounding box center [143, 280] width 38 height 8
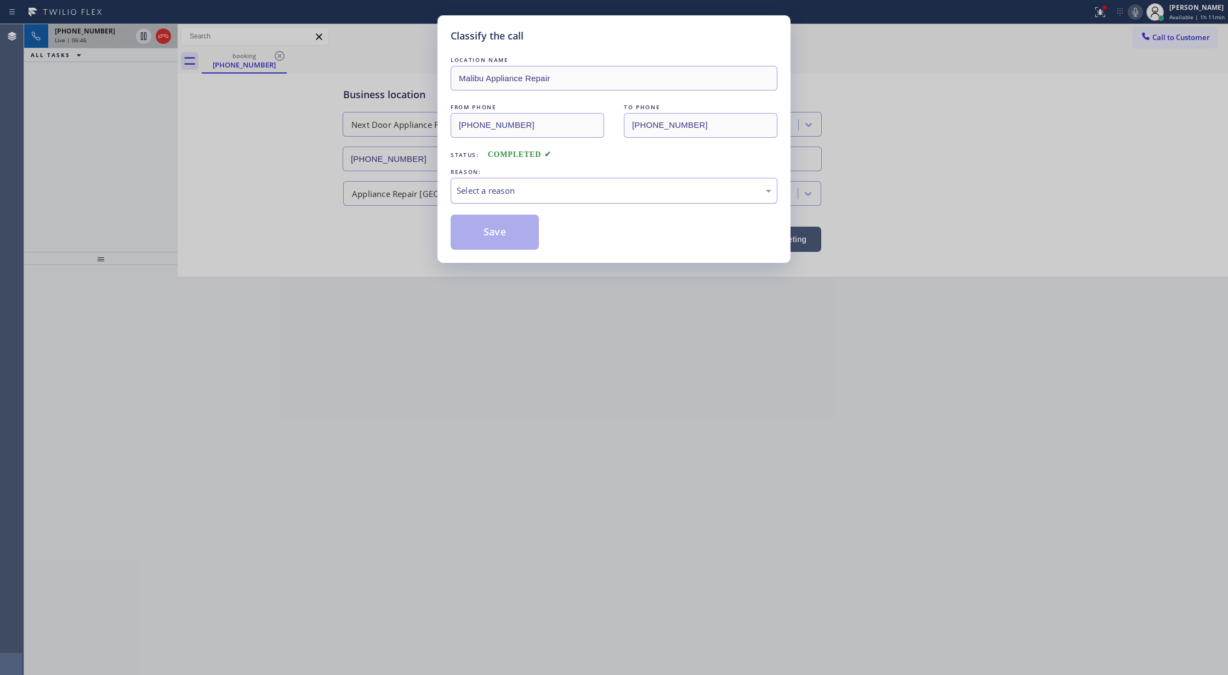
click at [486, 185] on div "Select a reason" at bounding box center [614, 190] width 315 height 13
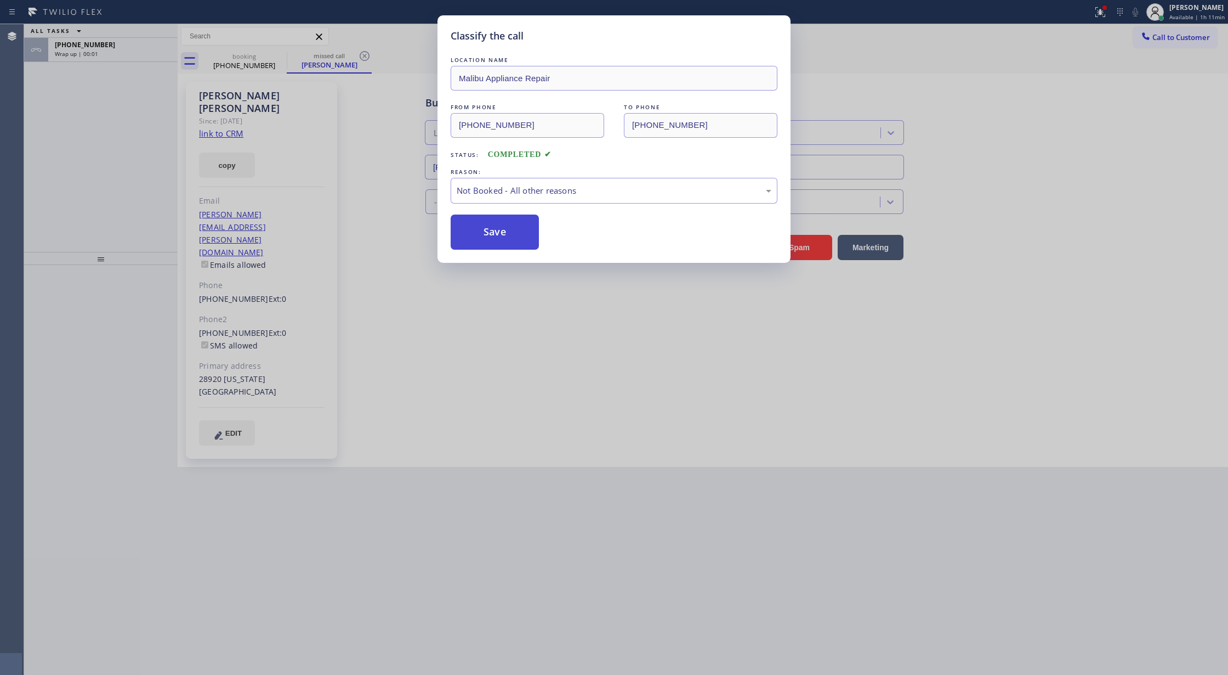
click at [496, 231] on button "Save" at bounding box center [495, 231] width 88 height 35
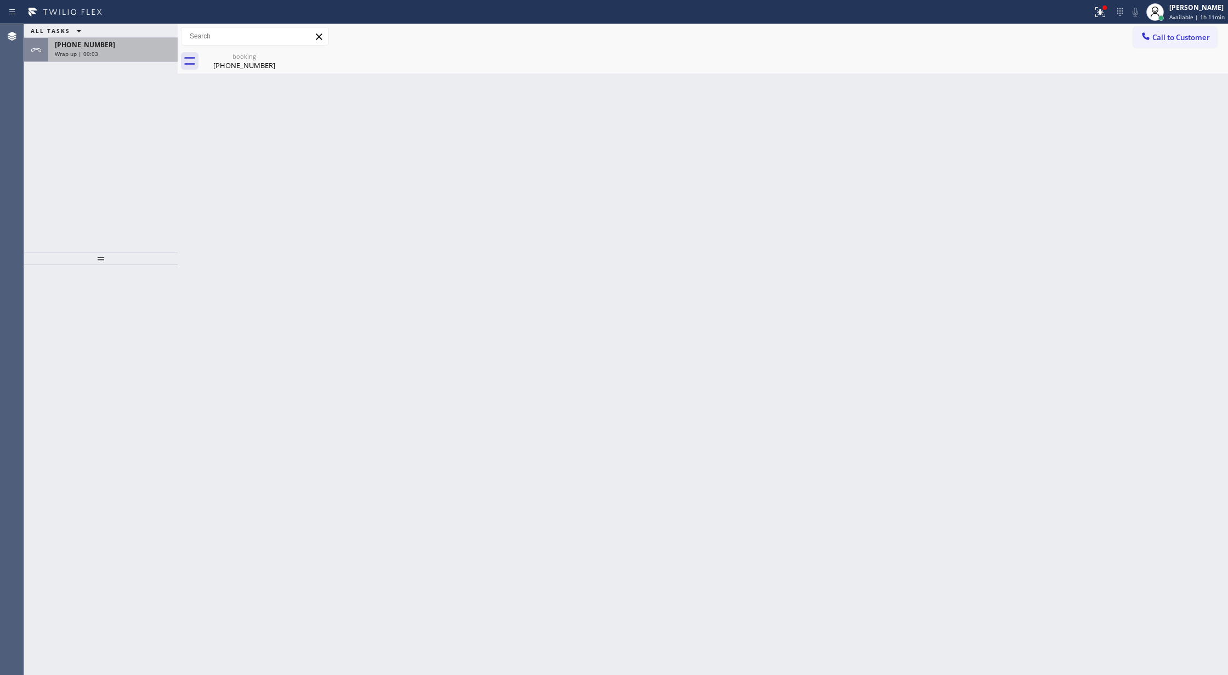
click at [137, 58] on div "[PHONE_NUMBER] Wrap up | 00:03" at bounding box center [110, 50] width 125 height 24
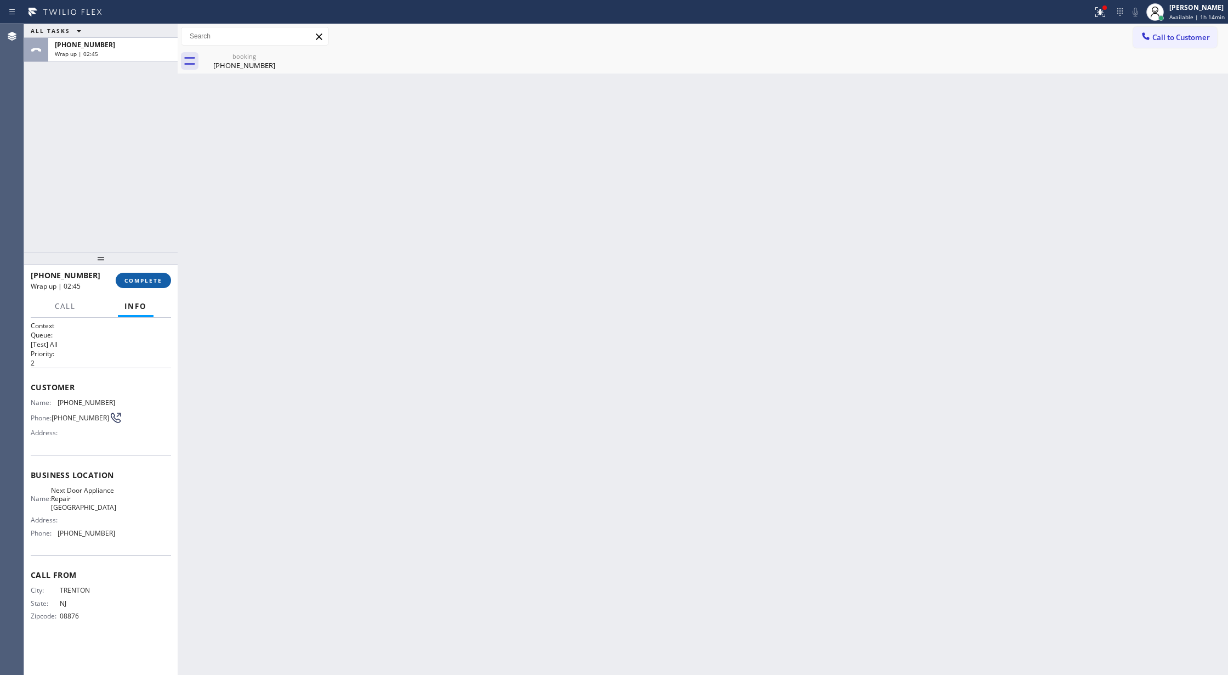
click at [137, 283] on span "COMPLETE" at bounding box center [143, 280] width 38 height 8
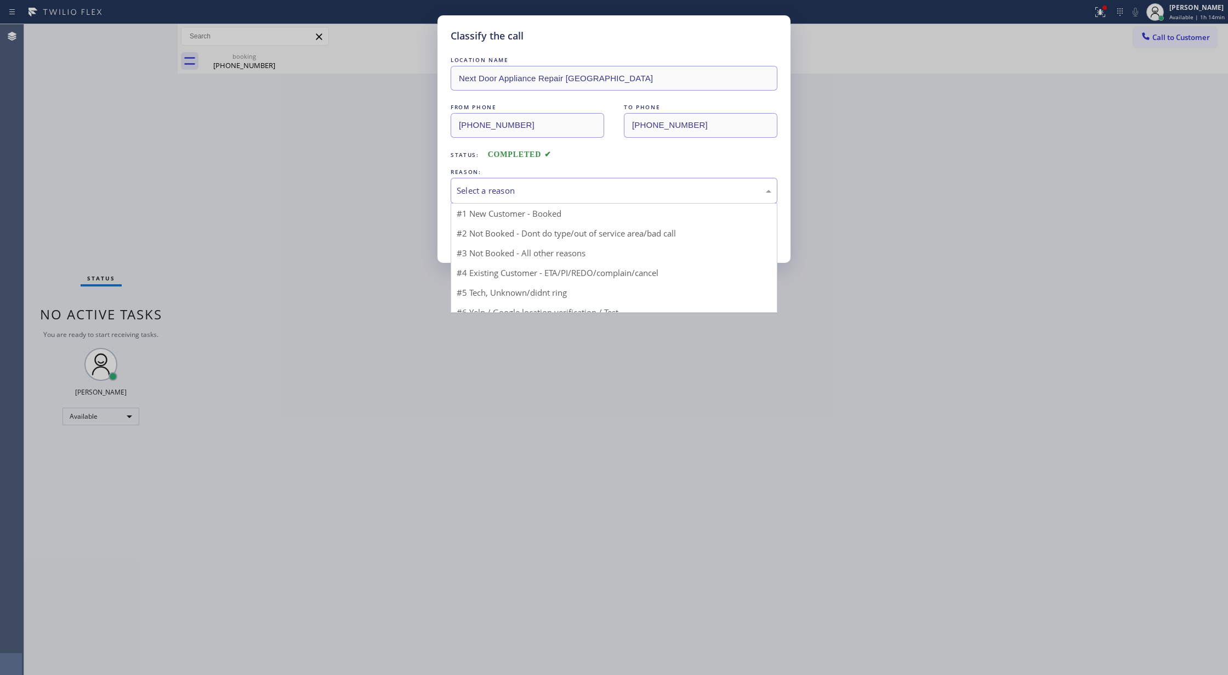
click at [554, 190] on div "Select a reason" at bounding box center [614, 190] width 315 height 13
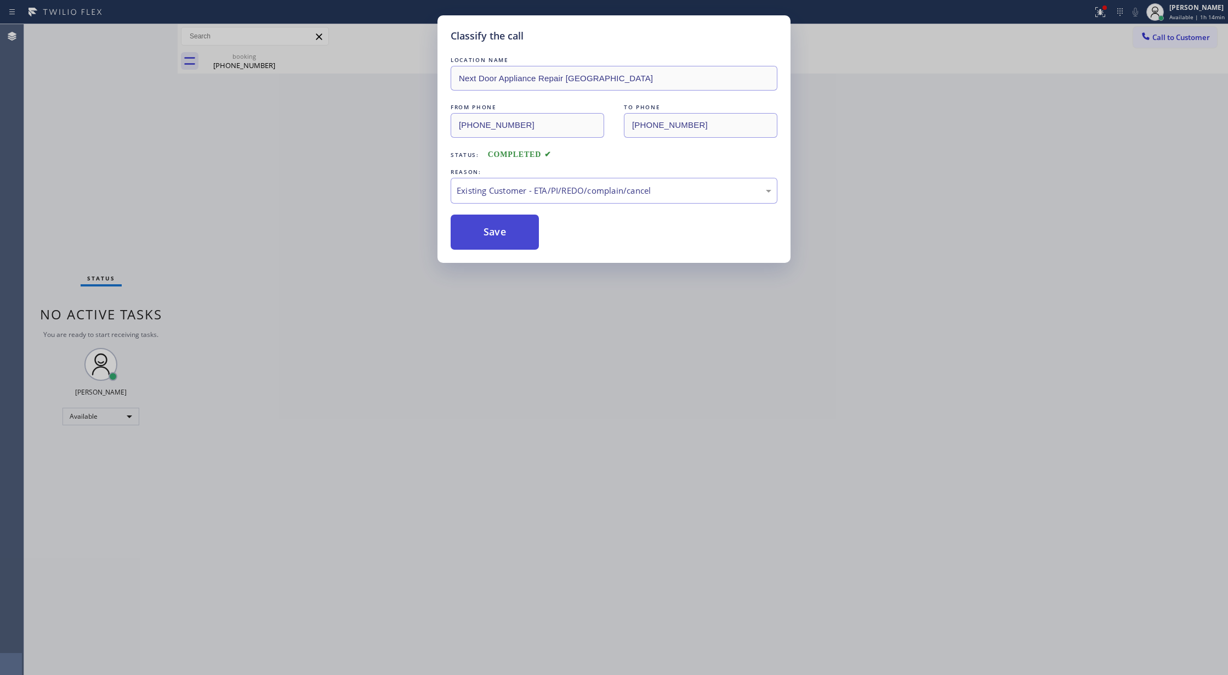
click at [484, 236] on button "Save" at bounding box center [495, 231] width 88 height 35
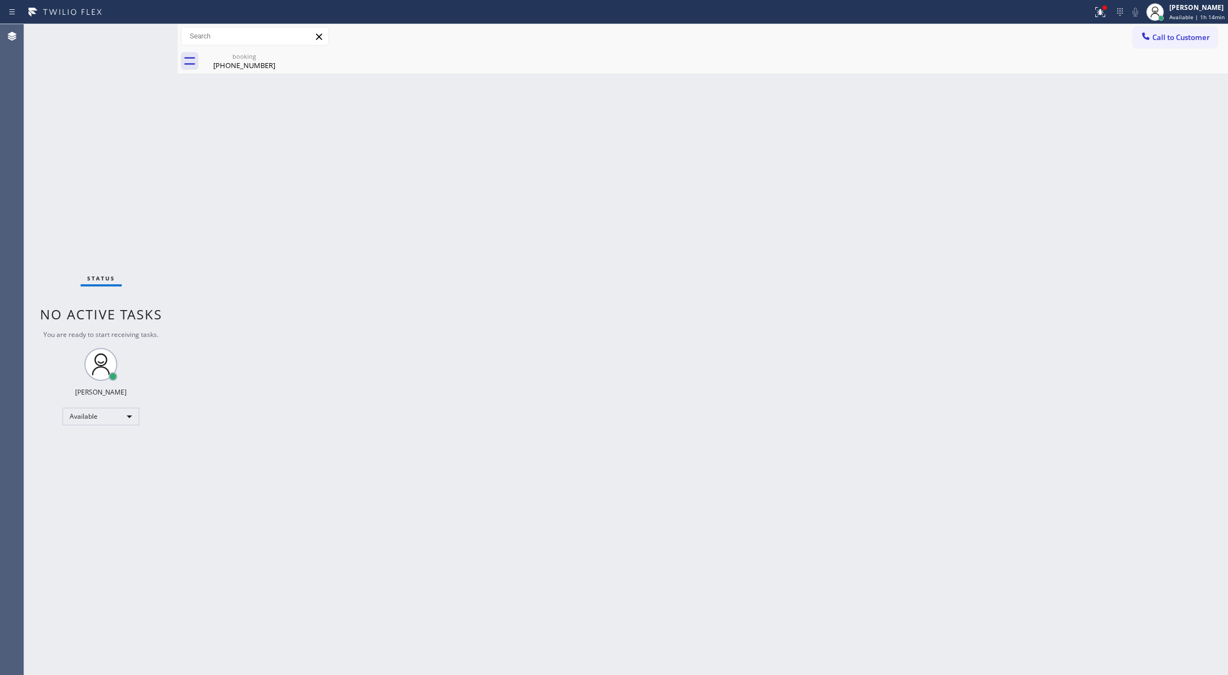
click at [152, 39] on div "Status No active tasks You are ready to start receiving tasks. [PERSON_NAME] Av…" at bounding box center [101, 349] width 154 height 650
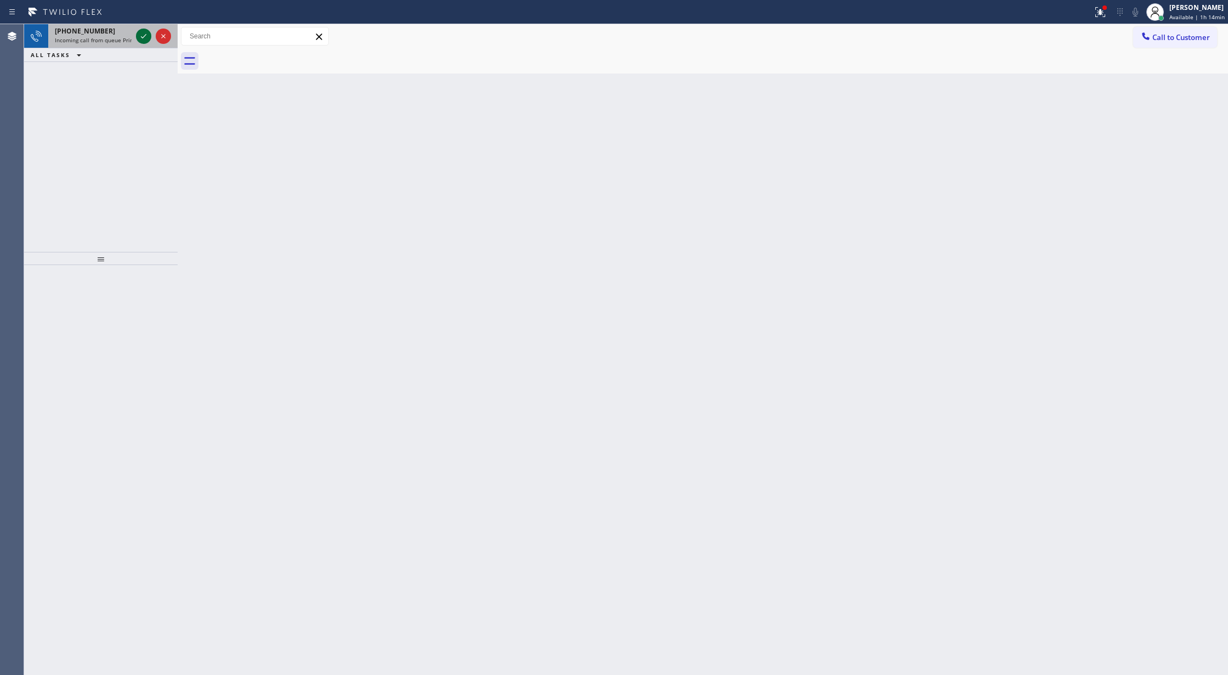
click at [141, 36] on icon at bounding box center [143, 36] width 13 height 13
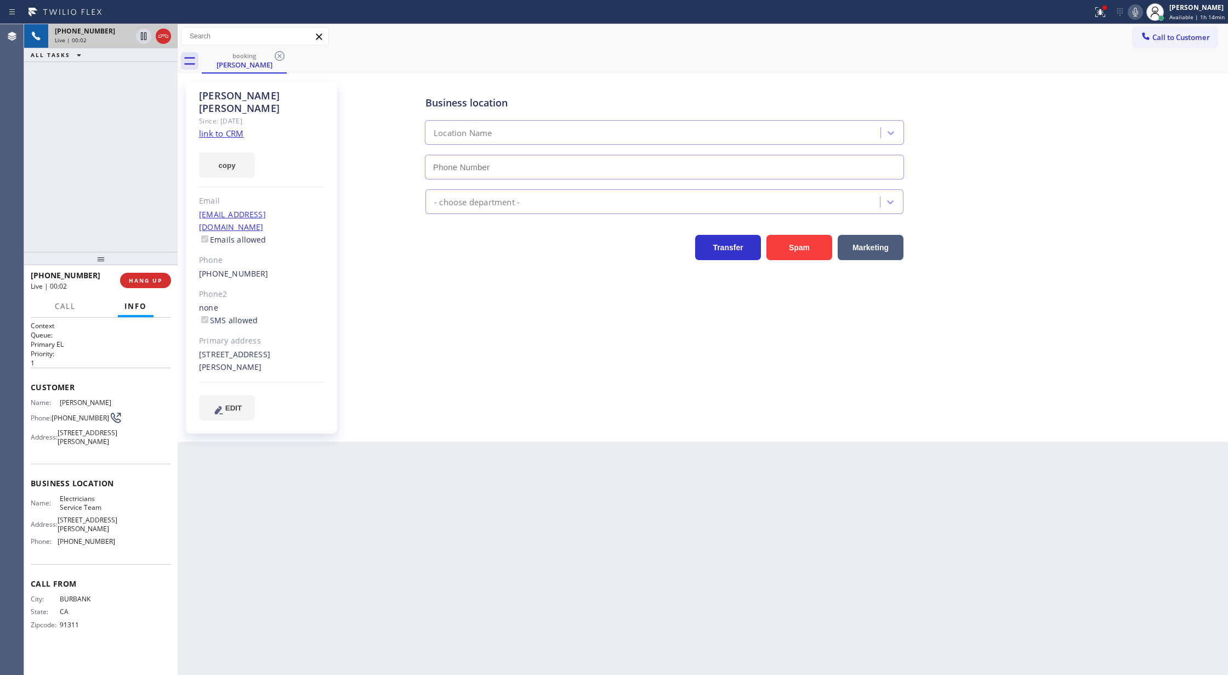
type input "[PHONE_NUMBER]"
click at [227, 128] on link "link to CRM" at bounding box center [221, 133] width 44 height 11
click at [1138, 13] on icon at bounding box center [1135, 12] width 5 height 9
drag, startPoint x: 1135, startPoint y: 10, endPoint x: 1135, endPoint y: 22, distance: 12.6
click at [1135, 10] on icon at bounding box center [1135, 11] width 13 height 13
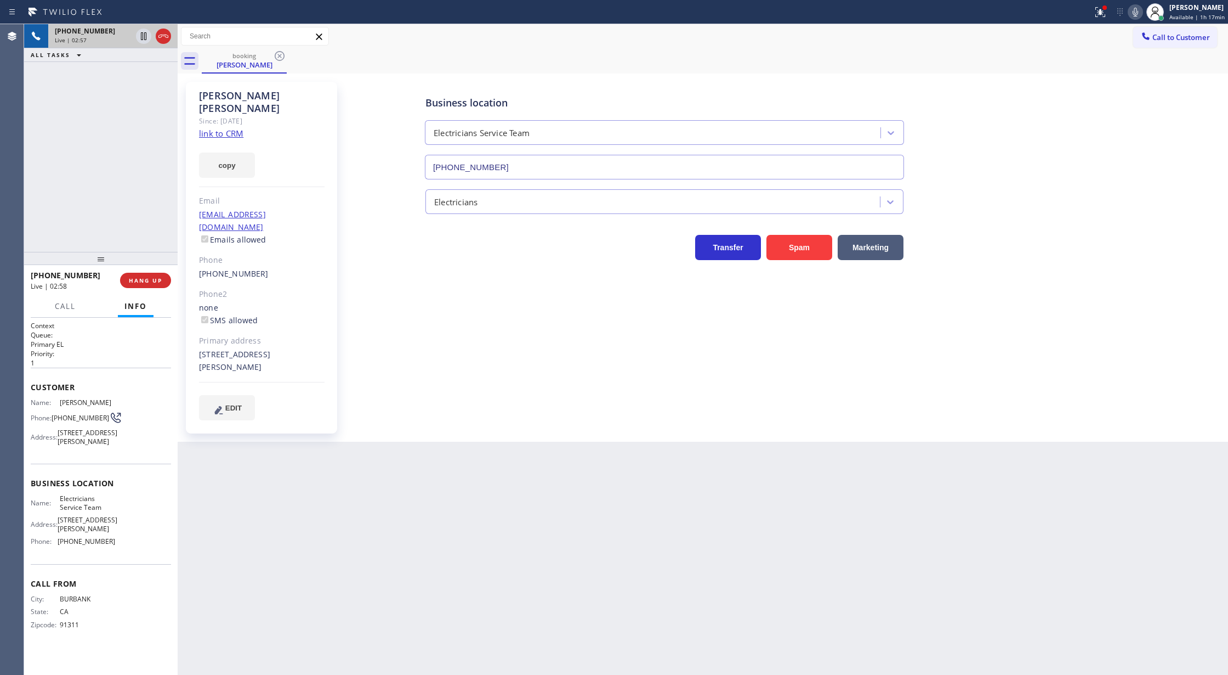
click at [1136, 11] on icon at bounding box center [1135, 11] width 13 height 13
click at [1135, 15] on icon at bounding box center [1135, 11] width 13 height 13
drag, startPoint x: 1139, startPoint y: 13, endPoint x: 1093, endPoint y: 44, distance: 55.7
click at [1139, 13] on icon at bounding box center [1135, 11] width 13 height 13
click at [143, 37] on icon at bounding box center [143, 36] width 5 height 8
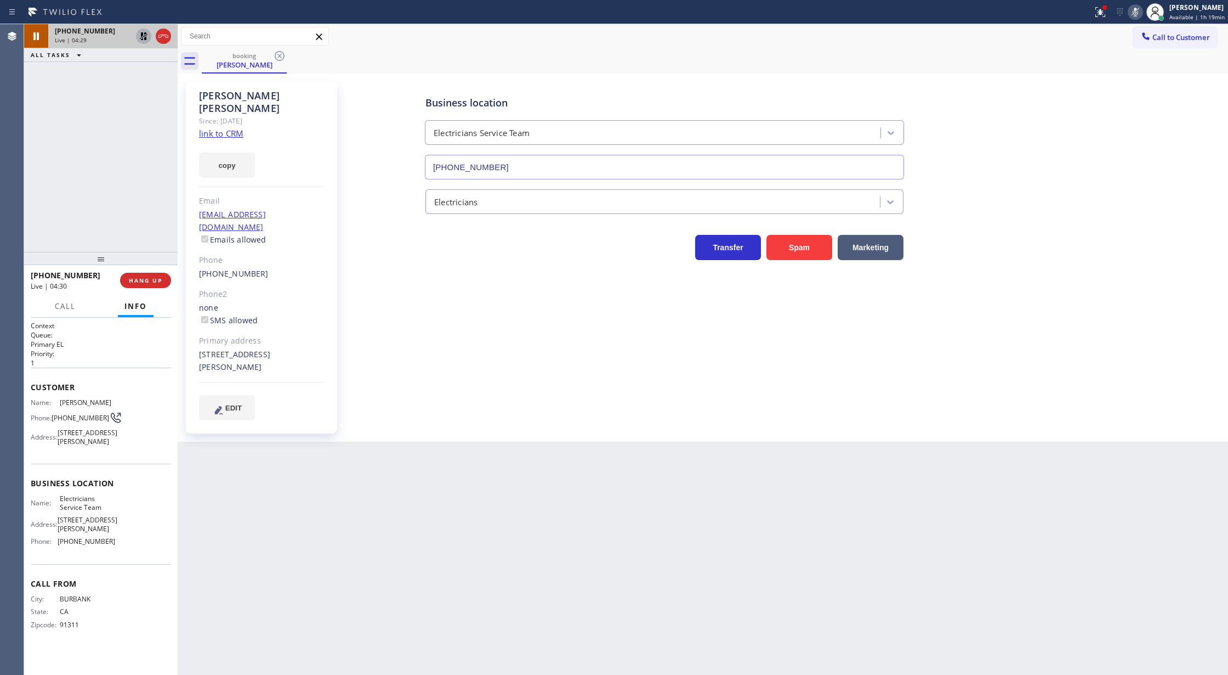
click at [1134, 9] on icon at bounding box center [1135, 11] width 13 height 13
click at [137, 41] on icon at bounding box center [143, 36] width 13 height 13
click at [147, 274] on button "COMPLETE" at bounding box center [143, 280] width 55 height 15
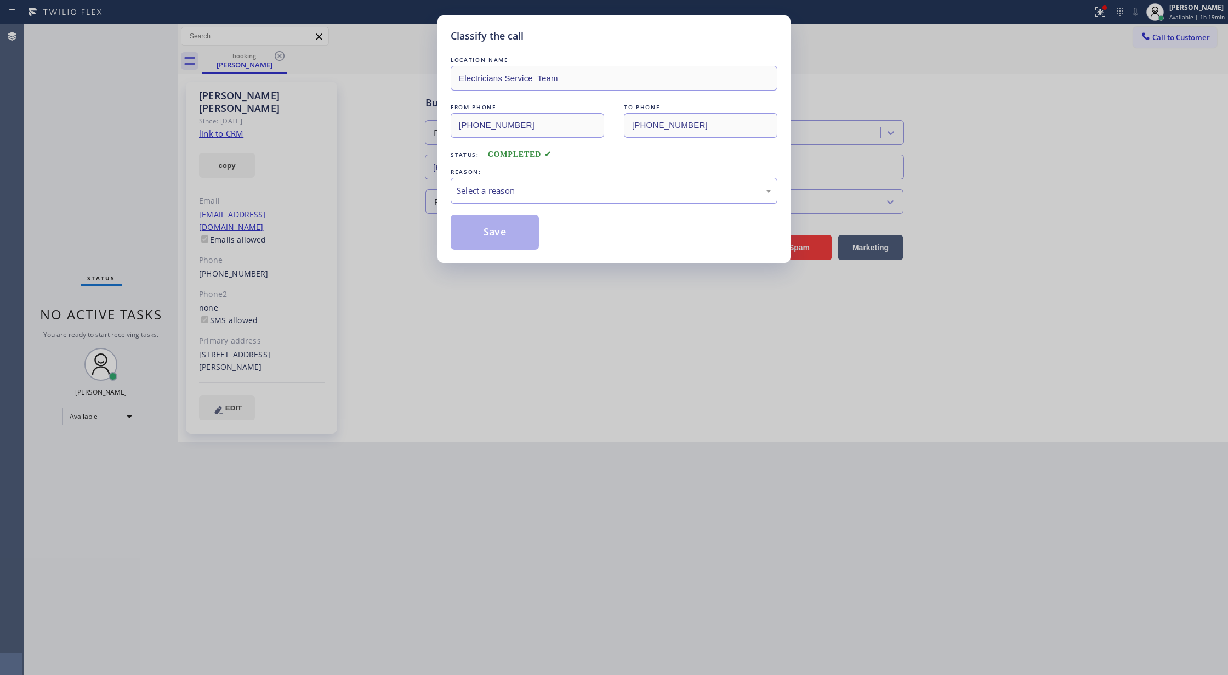
click at [499, 194] on div "Select a reason" at bounding box center [614, 190] width 315 height 13
click at [494, 239] on button "Save" at bounding box center [495, 231] width 88 height 35
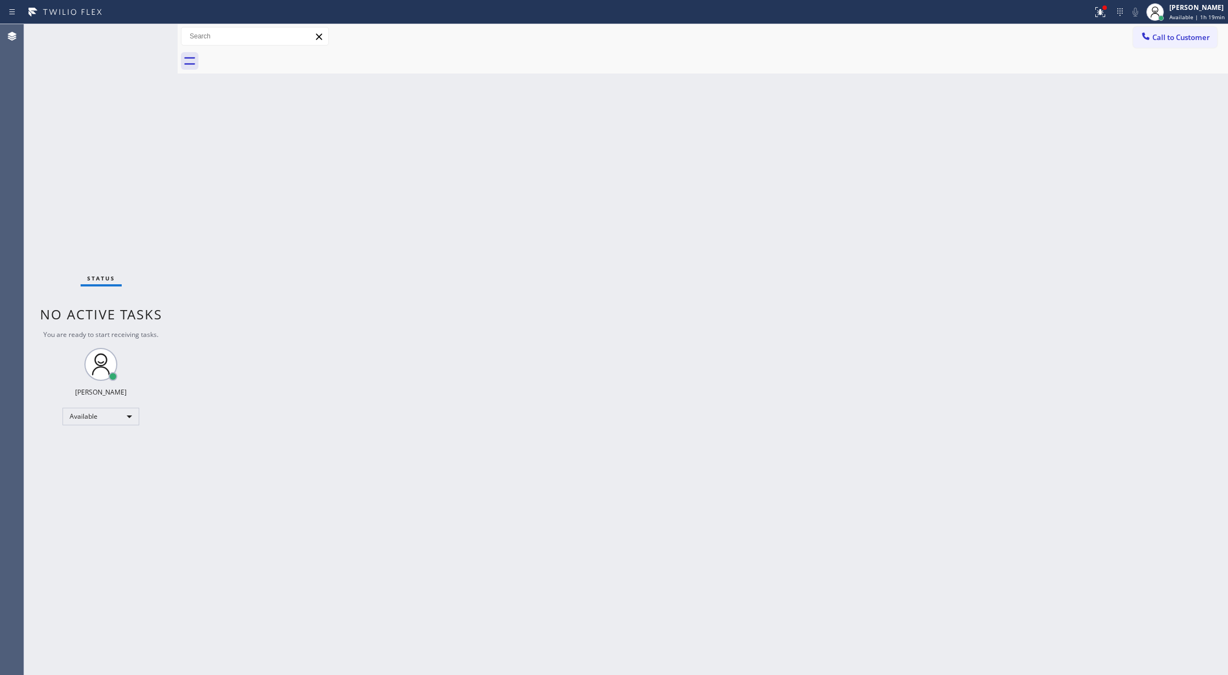
click at [147, 31] on div "Status No active tasks You are ready to start receiving tasks. [PERSON_NAME] Av…" at bounding box center [101, 349] width 154 height 650
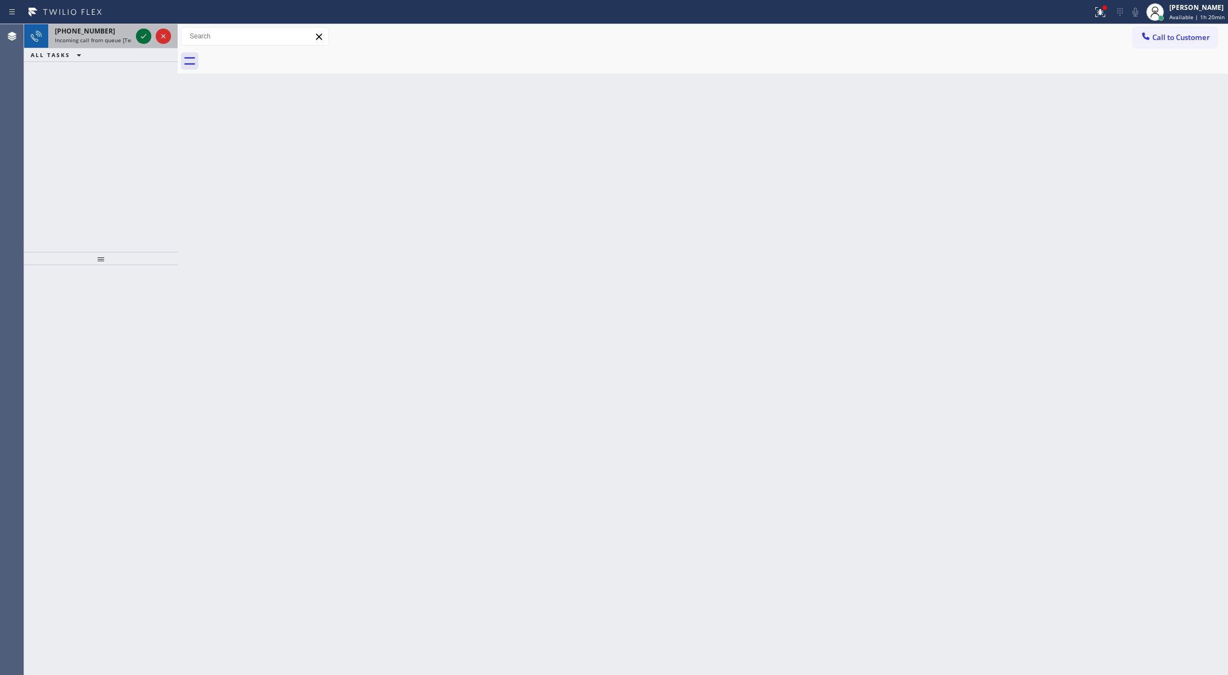
click at [137, 36] on icon at bounding box center [143, 36] width 13 height 13
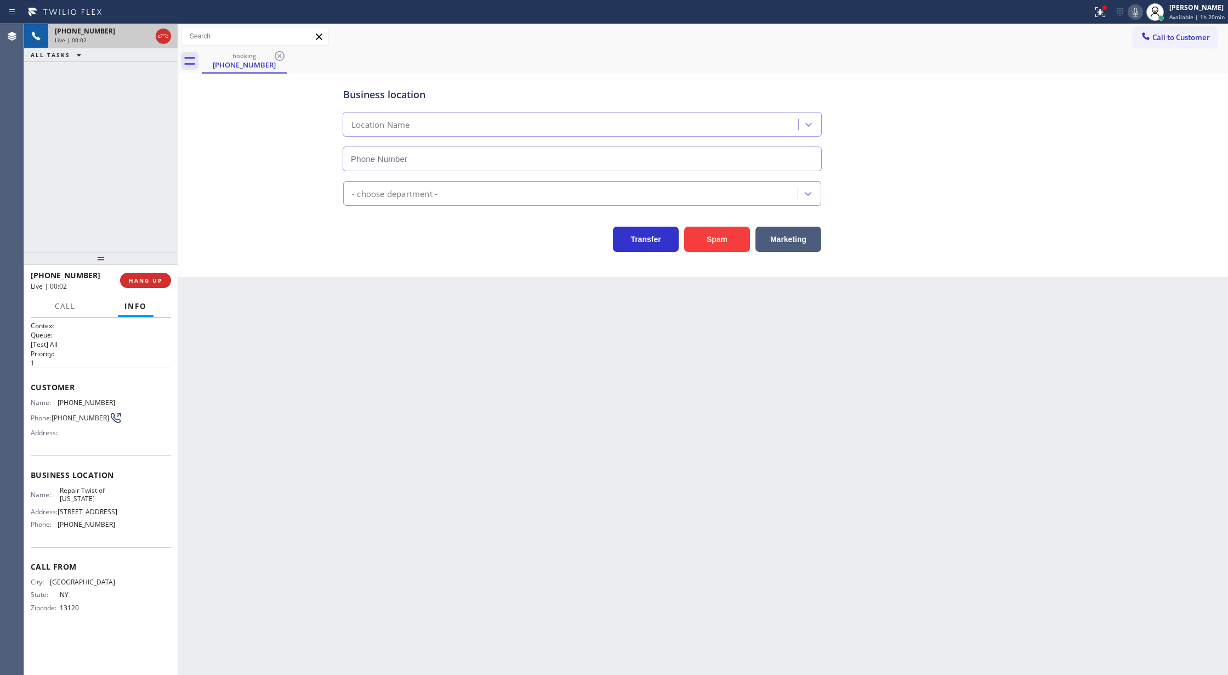
type input "[PHONE_NUMBER]"
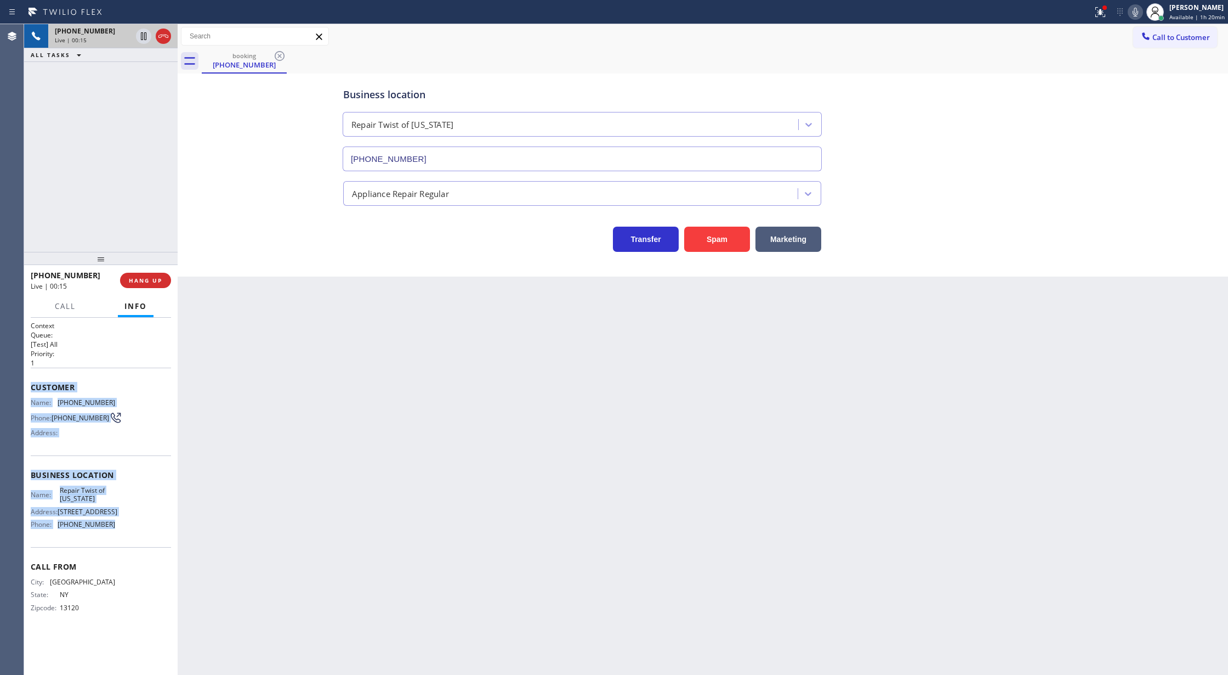
copy div "Customer Name: [PHONE_NUMBER] Phone: [PHONE_NUMBER] Address: Business location …"
drag, startPoint x: 33, startPoint y: 386, endPoint x: 165, endPoint y: 556, distance: 214.9
click at [165, 556] on div "Context Queue: [Test] All Priority: 1 Customer Name: [PHONE_NUMBER] Phone: [PHO…" at bounding box center [101, 475] width 140 height 309
drag, startPoint x: 127, startPoint y: 420, endPoint x: 56, endPoint y: 390, distance: 77.0
click at [127, 420] on div "Name: [PHONE_NUMBER] Phone: [PHONE_NUMBER] Address:" at bounding box center [101, 419] width 140 height 43
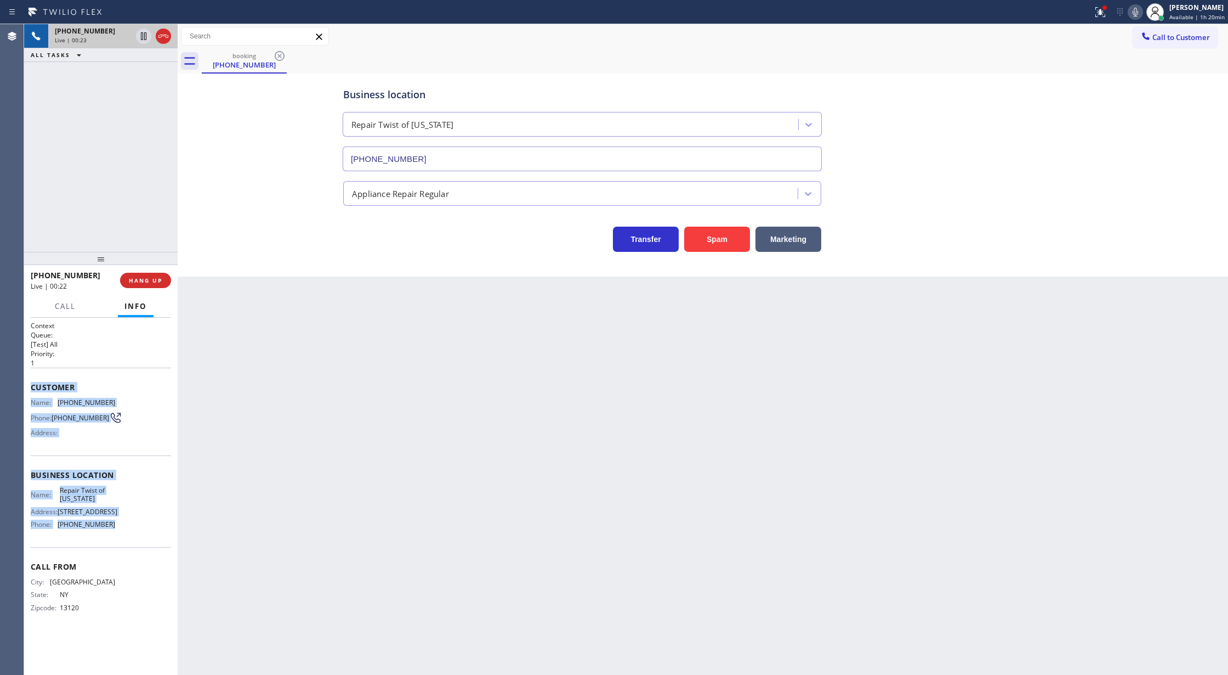
drag, startPoint x: 29, startPoint y: 386, endPoint x: 121, endPoint y: 547, distance: 186.0
click at [121, 547] on div "Context Queue: [Test] All Priority: 1 Customer Name: [PHONE_NUMBER] Phone: [PHO…" at bounding box center [101, 497] width 154 height 358
copy div "Customer Name: [PHONE_NUMBER] Phone: [PHONE_NUMBER] Address: Business location …"
click at [1142, 14] on icon at bounding box center [1135, 11] width 13 height 13
click at [1140, 13] on icon at bounding box center [1135, 11] width 13 height 13
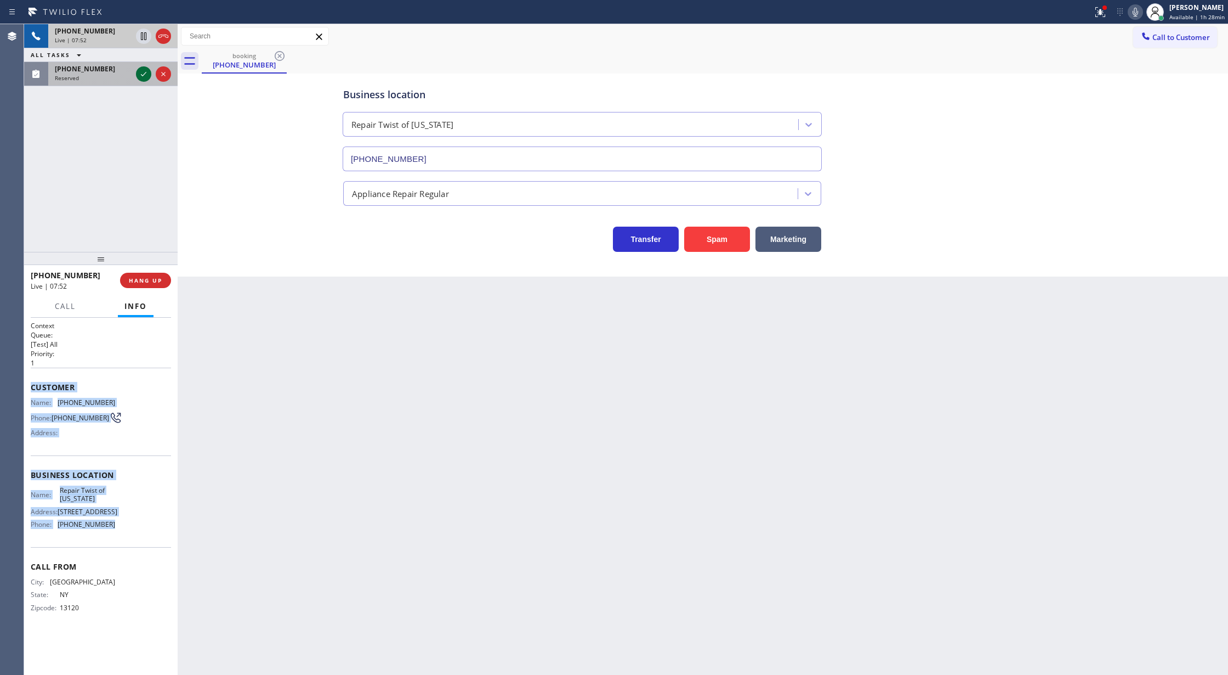
click at [138, 71] on icon at bounding box center [143, 73] width 13 height 13
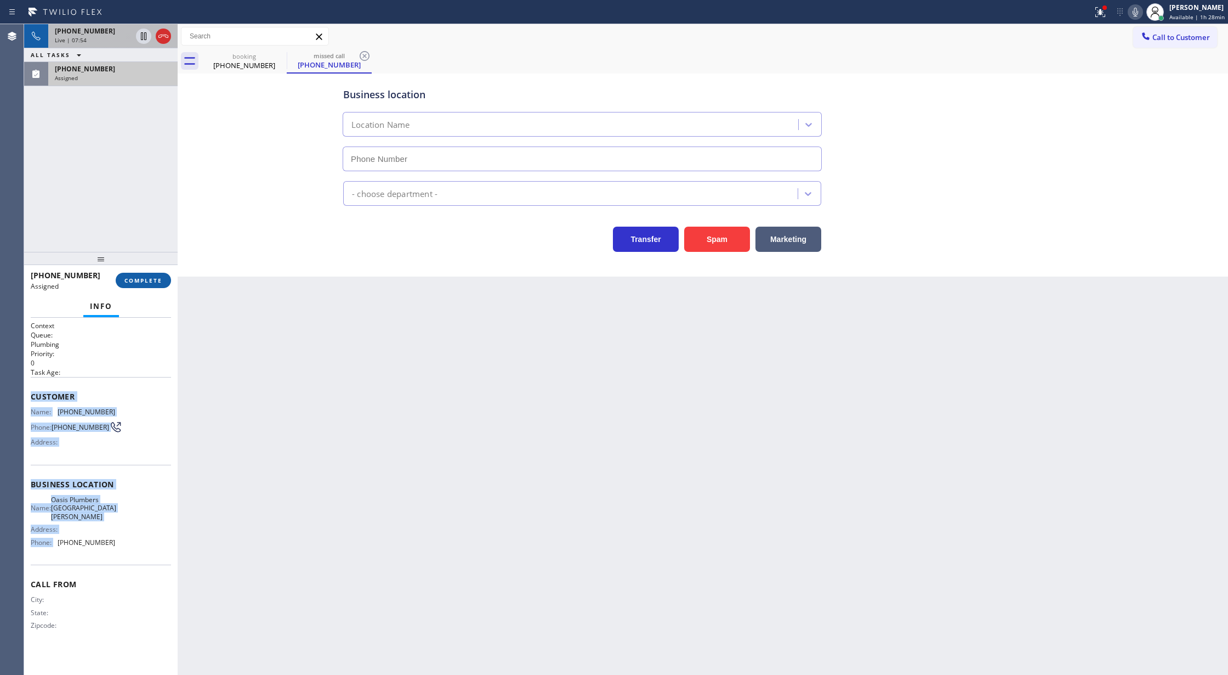
type input "[PHONE_NUMBER]"
click at [139, 279] on span "COMPLETE" at bounding box center [143, 280] width 38 height 8
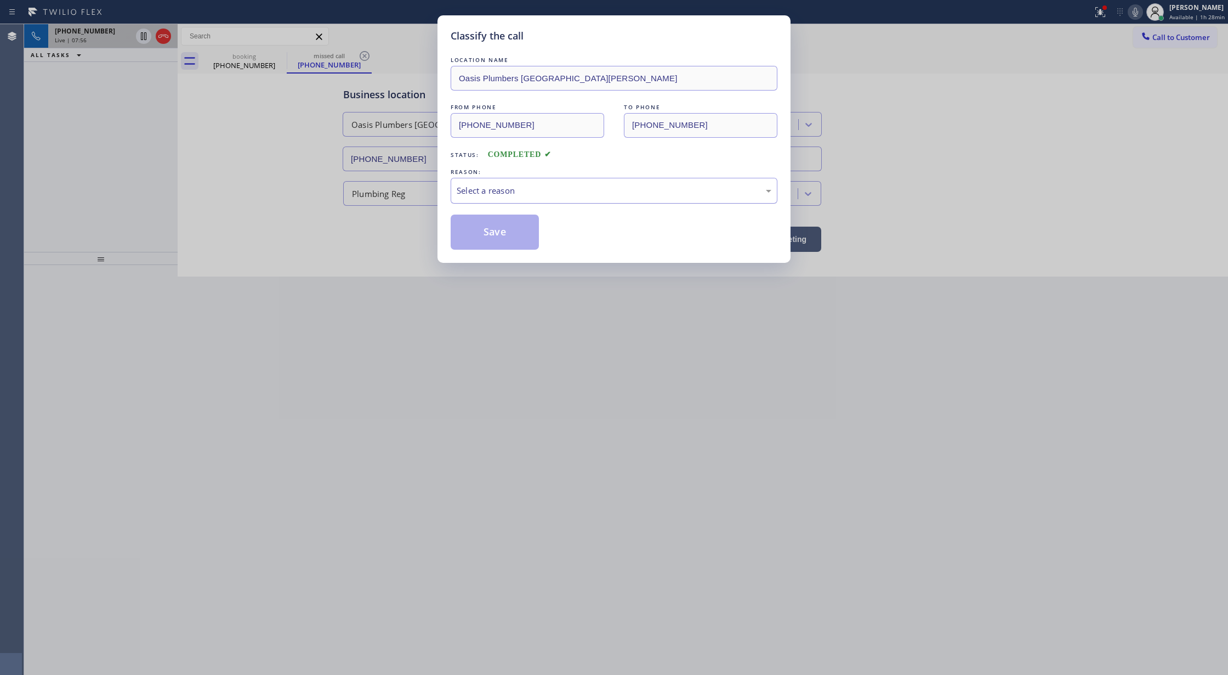
click at [505, 185] on div "Select a reason" at bounding box center [614, 190] width 315 height 13
click at [502, 229] on button "Save" at bounding box center [495, 231] width 88 height 35
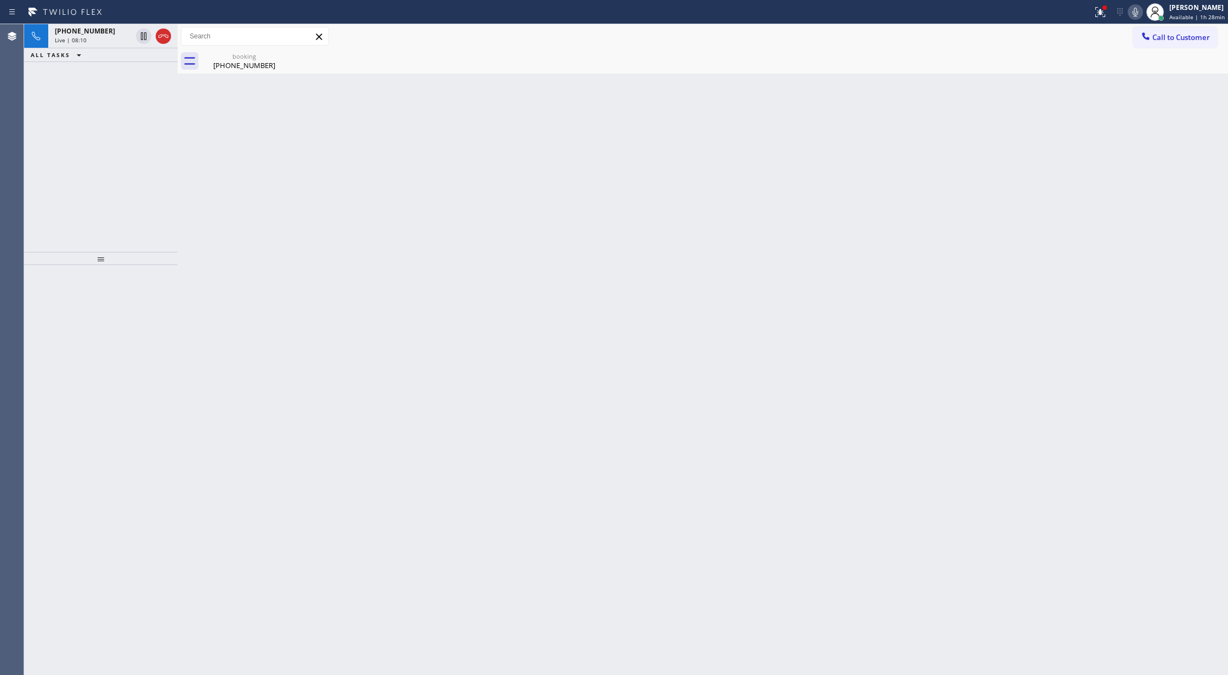
drag, startPoint x: 167, startPoint y: 38, endPoint x: 165, endPoint y: 57, distance: 19.3
click at [167, 38] on icon at bounding box center [163, 36] width 13 height 13
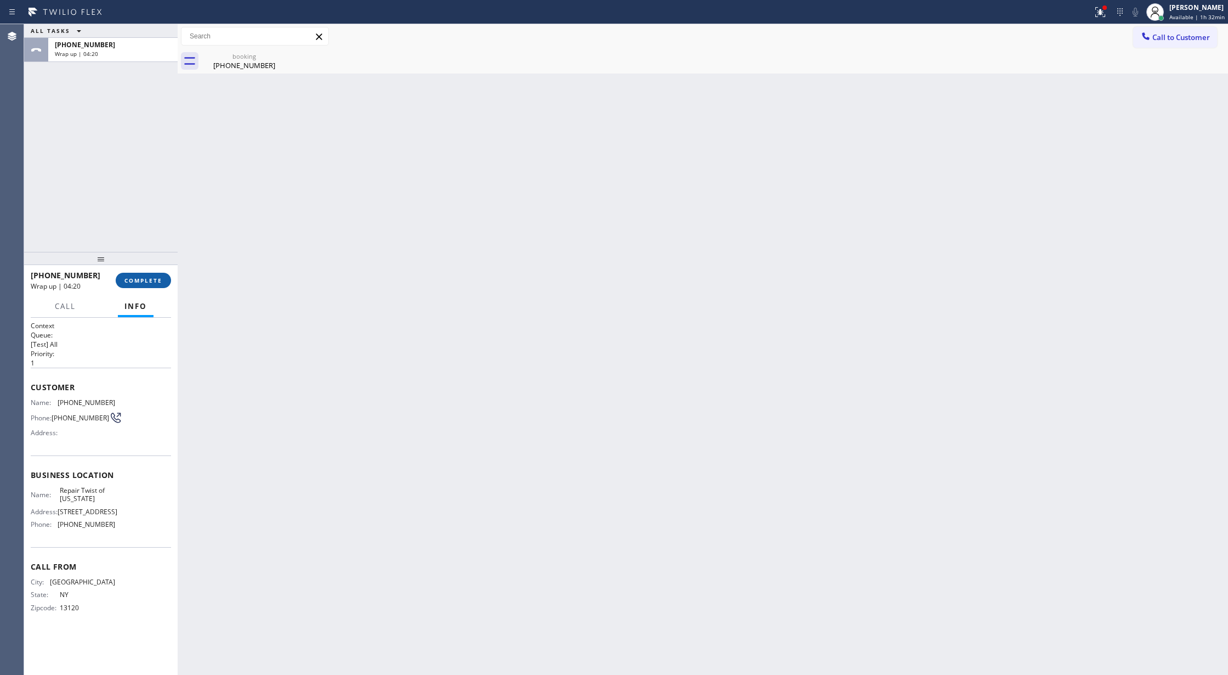
click at [154, 279] on span "COMPLETE" at bounding box center [143, 280] width 38 height 8
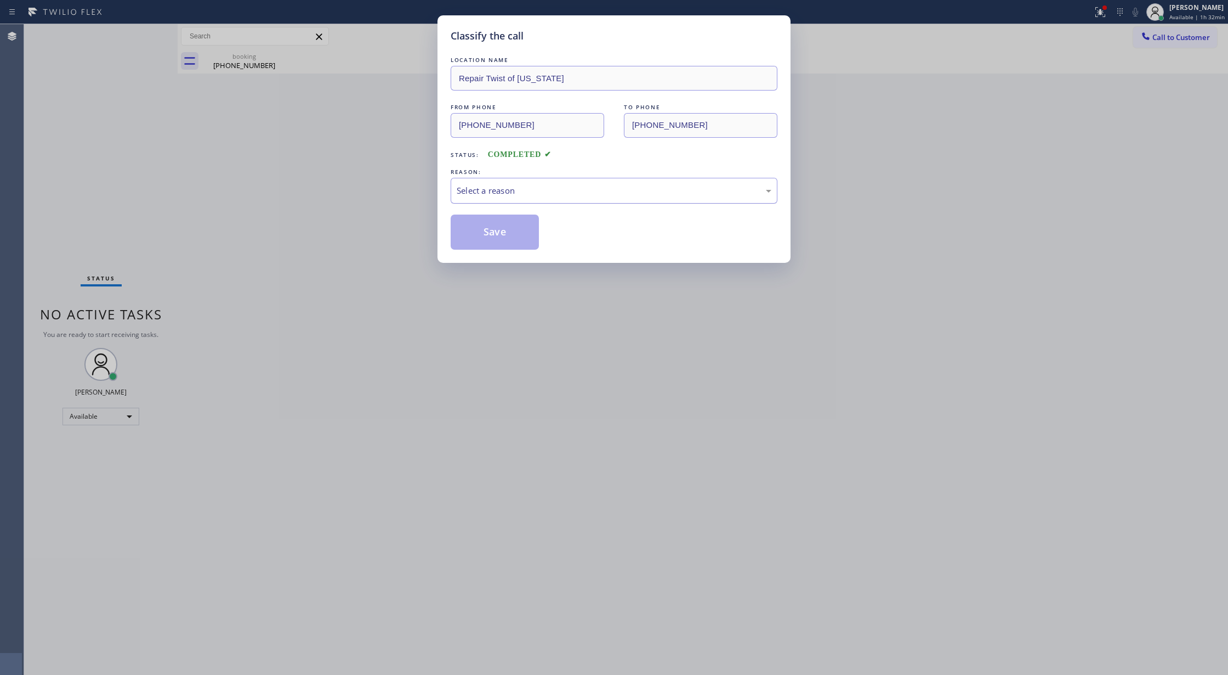
click at [487, 187] on div "Select a reason" at bounding box center [614, 190] width 315 height 13
click at [475, 238] on button "Save" at bounding box center [495, 231] width 88 height 35
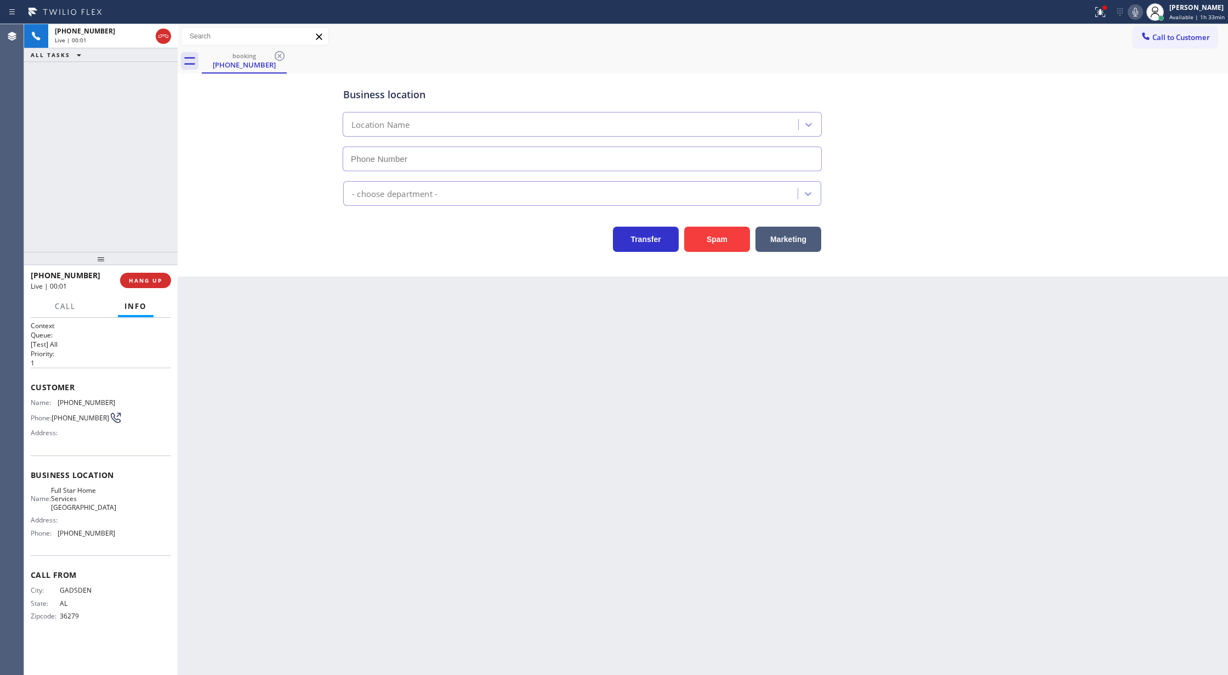
type input "[PHONE_NUMBER]"
click at [709, 239] on button "Spam" at bounding box center [717, 238] width 66 height 25
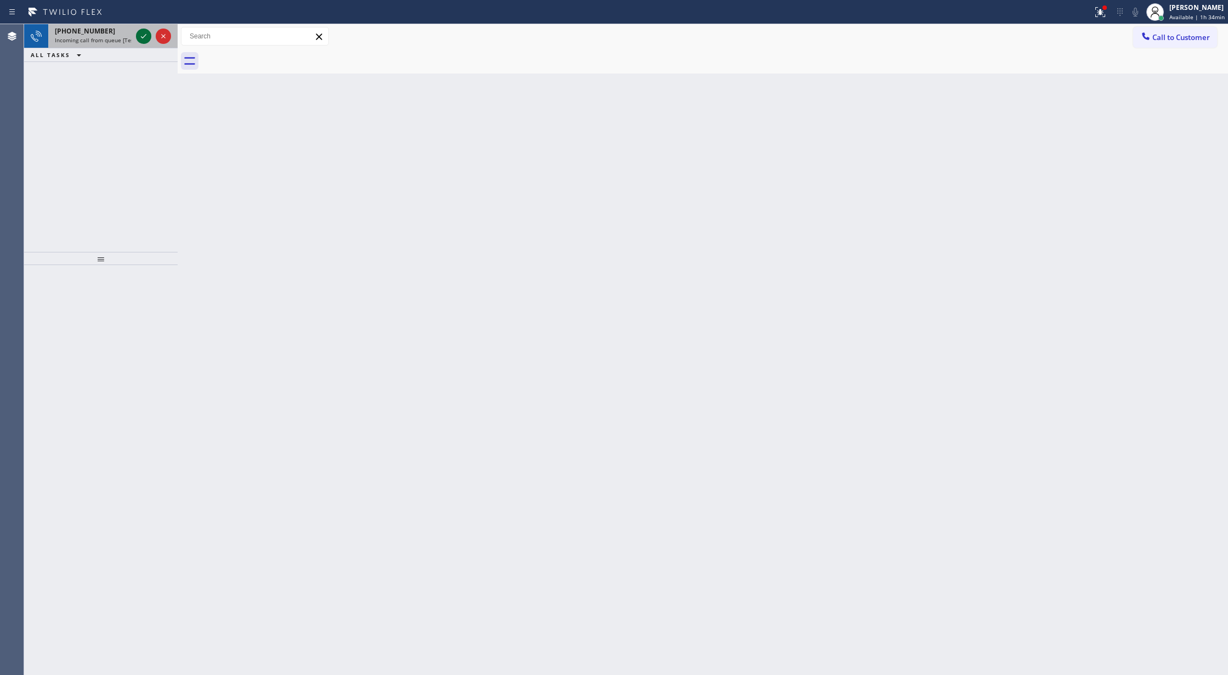
click at [146, 33] on icon at bounding box center [143, 36] width 13 height 13
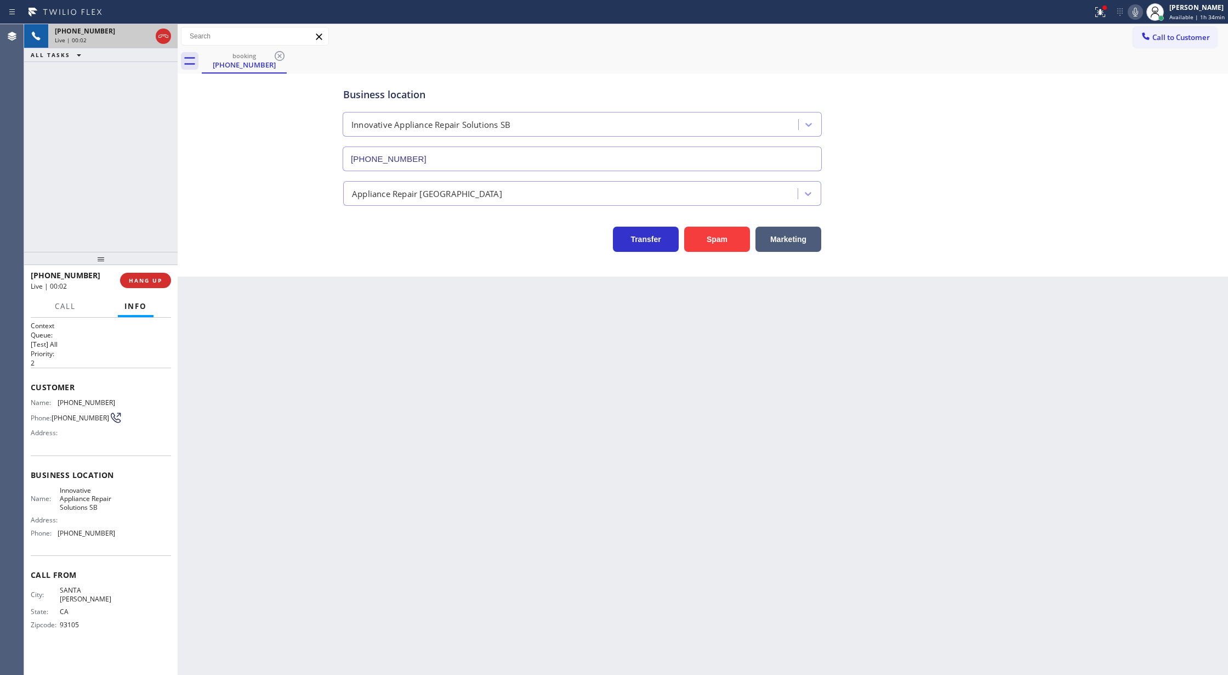
type input "[PHONE_NUMBER]"
drag, startPoint x: 26, startPoint y: 387, endPoint x: 151, endPoint y: 536, distance: 194.6
click at [151, 536] on div "Context Queue: [Test] All Priority: 2 Customer Name: [PHONE_NUMBER] Phone: [PHO…" at bounding box center [101, 497] width 154 height 358
drag, startPoint x: 95, startPoint y: 381, endPoint x: 50, endPoint y: 395, distance: 47.2
click at [95, 381] on div "Customer Name: [PHONE_NUMBER] Phone: [PHONE_NUMBER] Address:" at bounding box center [101, 411] width 140 height 88
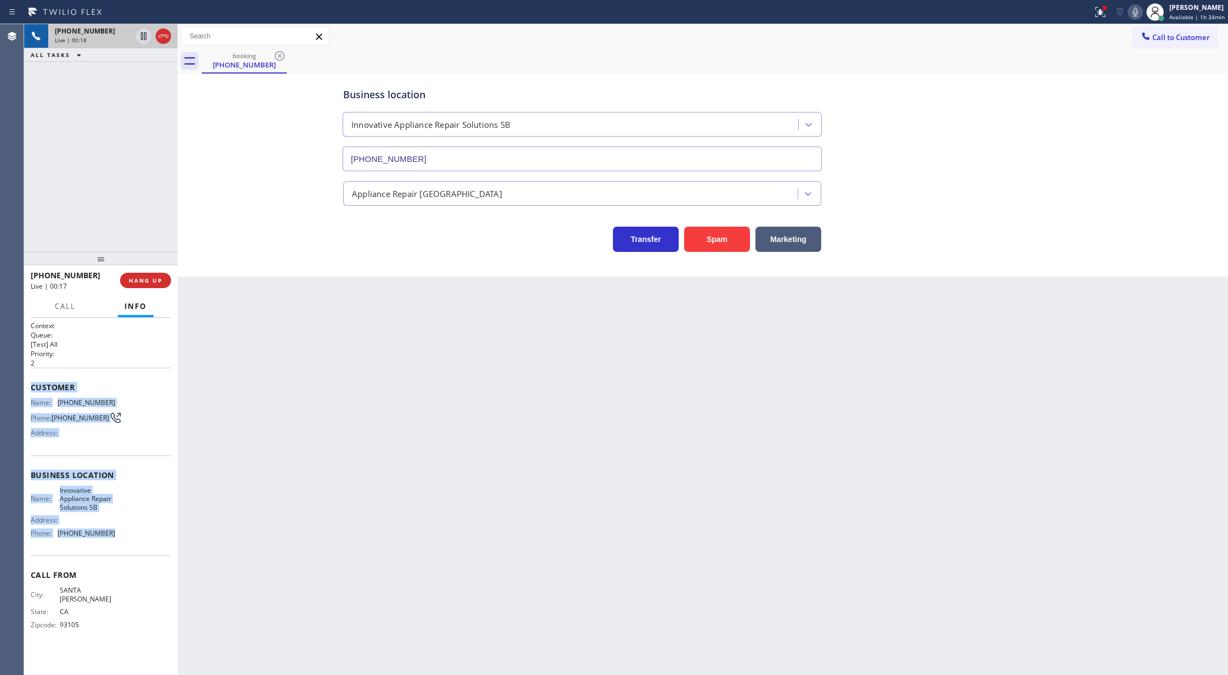
drag, startPoint x: 31, startPoint y: 386, endPoint x: 145, endPoint y: 533, distance: 186.0
click at [145, 533] on div "Context Queue: [Test] All Priority: 2 Customer Name: [PHONE_NUMBER] Phone: [PHO…" at bounding box center [101, 484] width 140 height 326
click at [167, 437] on div "Name: [PHONE_NUMBER] Phone: [PHONE_NUMBER] Address:" at bounding box center [101, 419] width 140 height 43
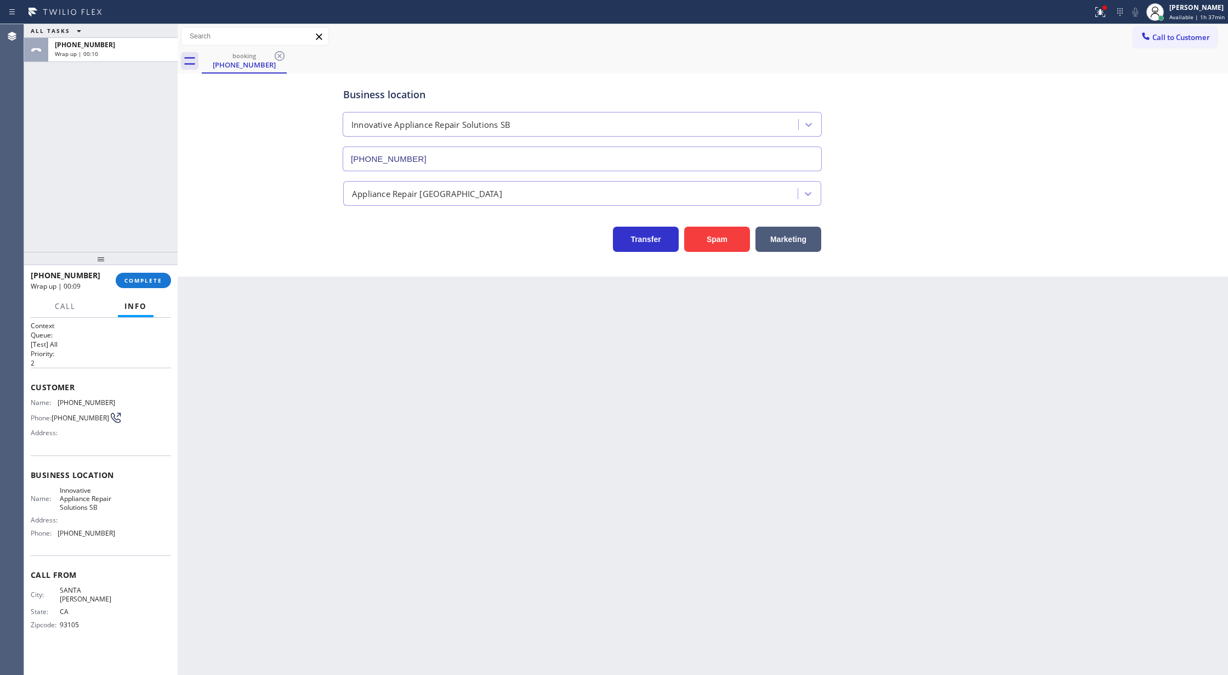
click at [93, 154] on div "ALL TASKS ALL TASKS ACTIVE TASKS TASKS IN WRAP UP [PHONE_NUMBER] Wrap up | 00:10" at bounding box center [101, 138] width 154 height 228
click at [138, 279] on span "COMPLETE" at bounding box center [143, 280] width 38 height 8
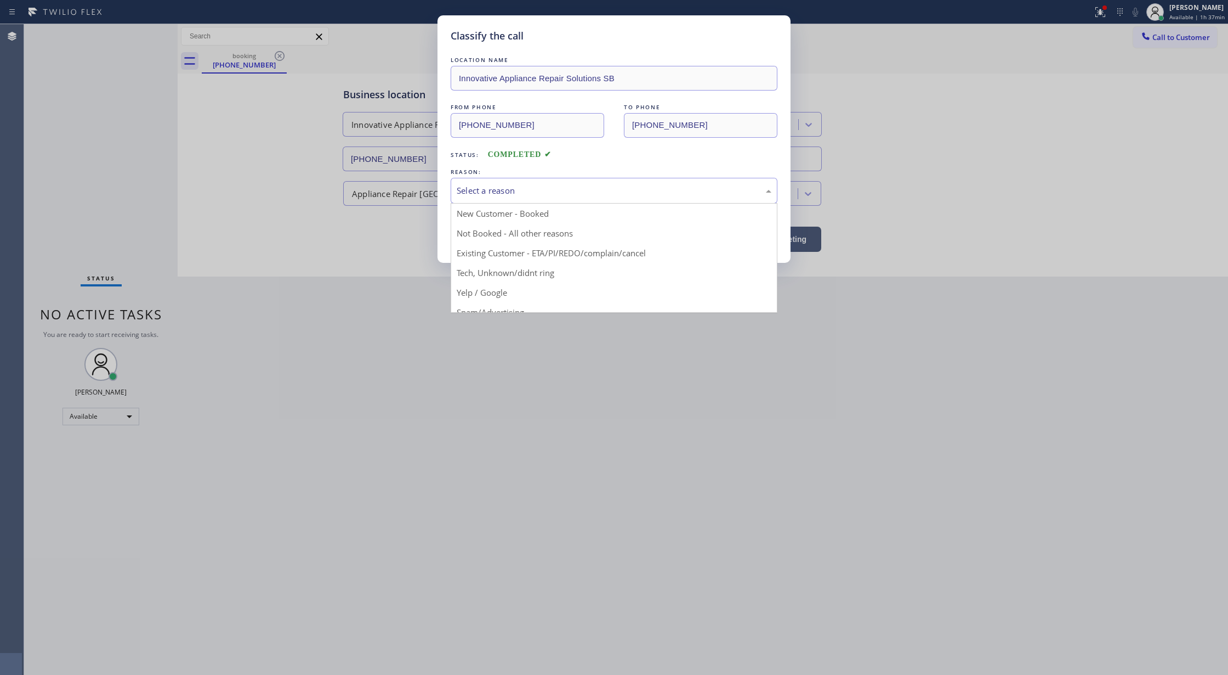
click at [541, 198] on div "Select a reason" at bounding box center [614, 191] width 327 height 26
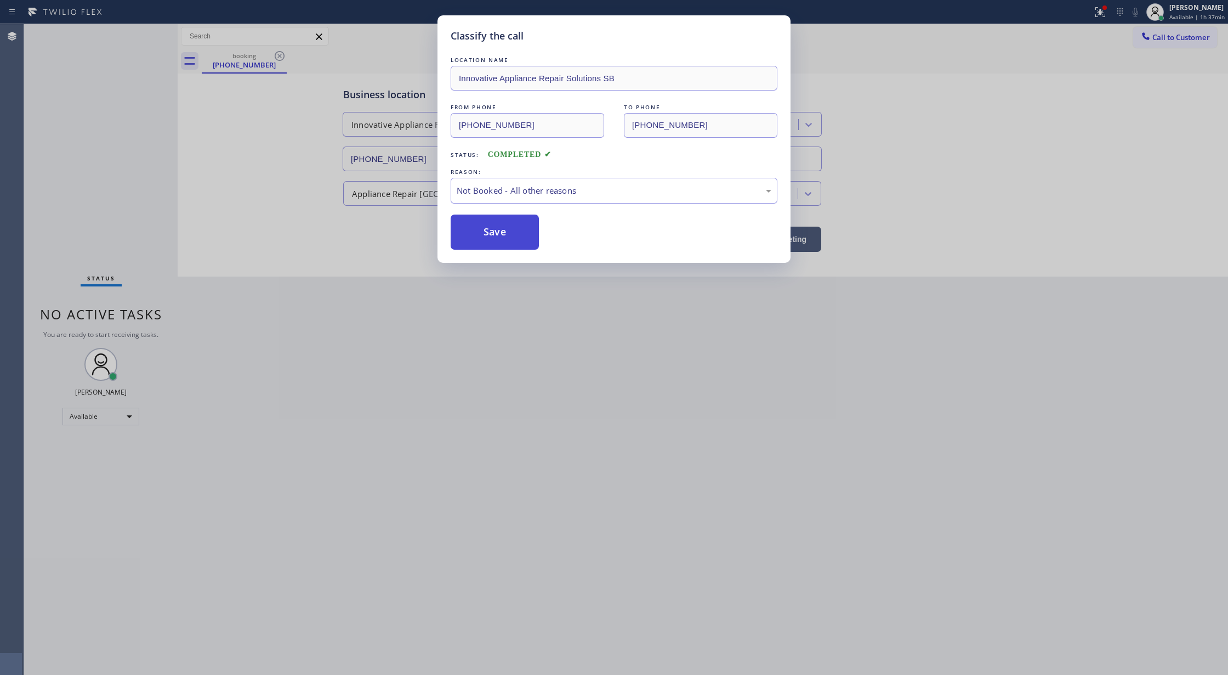
click at [483, 240] on button "Save" at bounding box center [495, 231] width 88 height 35
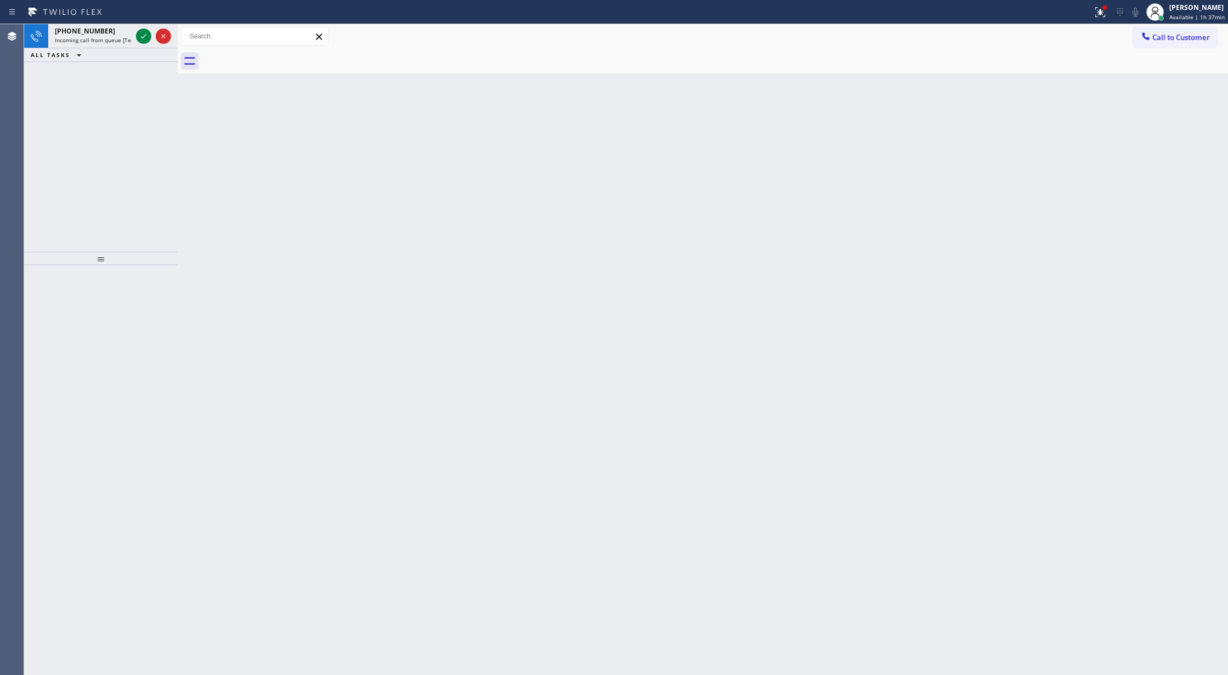
click at [1157, 33] on span "Call to Customer" at bounding box center [1182, 37] width 58 height 10
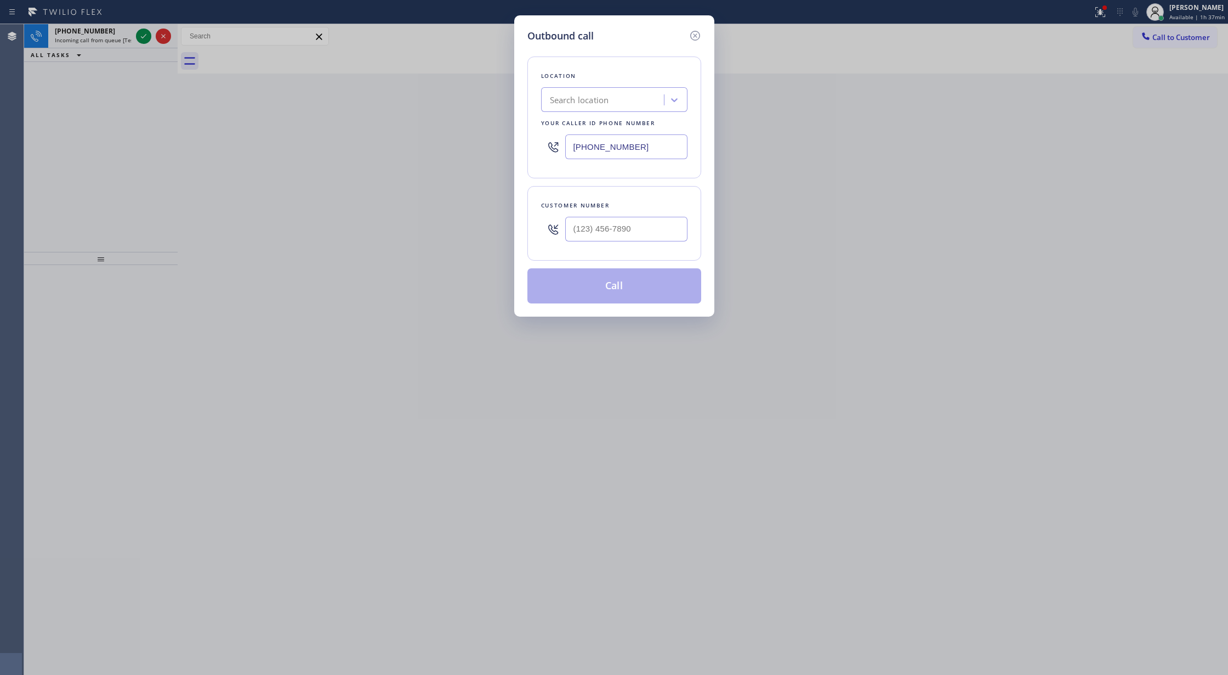
click at [695, 33] on icon at bounding box center [695, 35] width 13 height 13
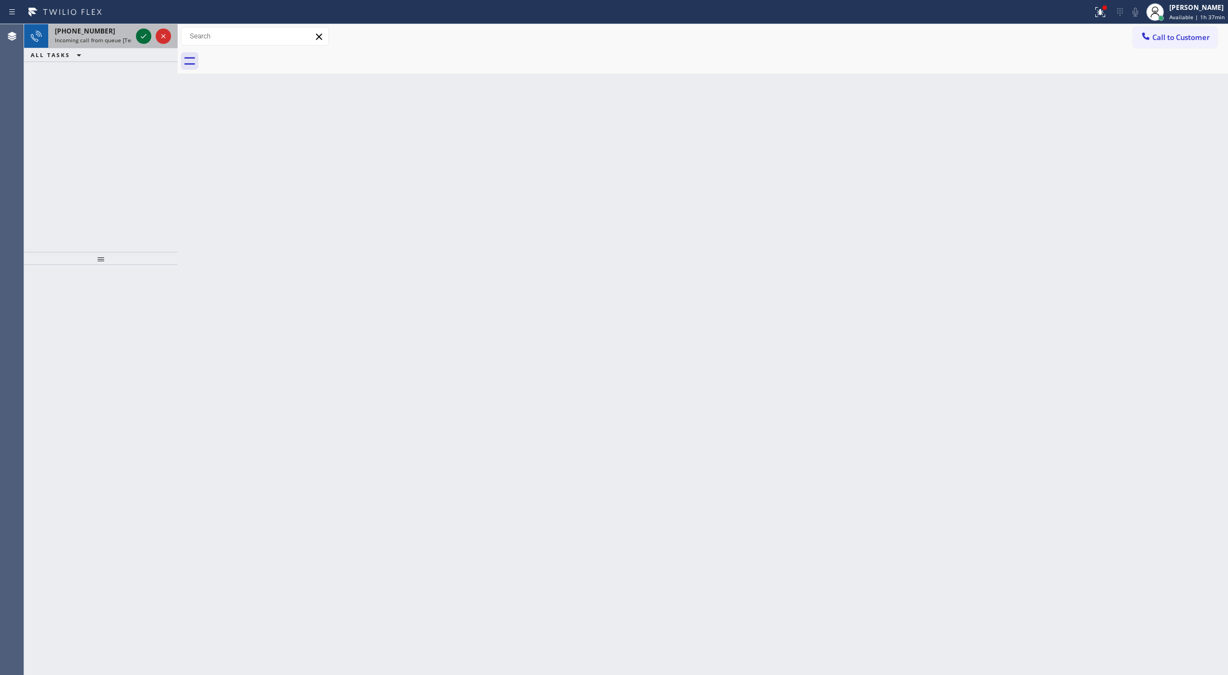
click at [145, 36] on icon at bounding box center [143, 36] width 13 height 13
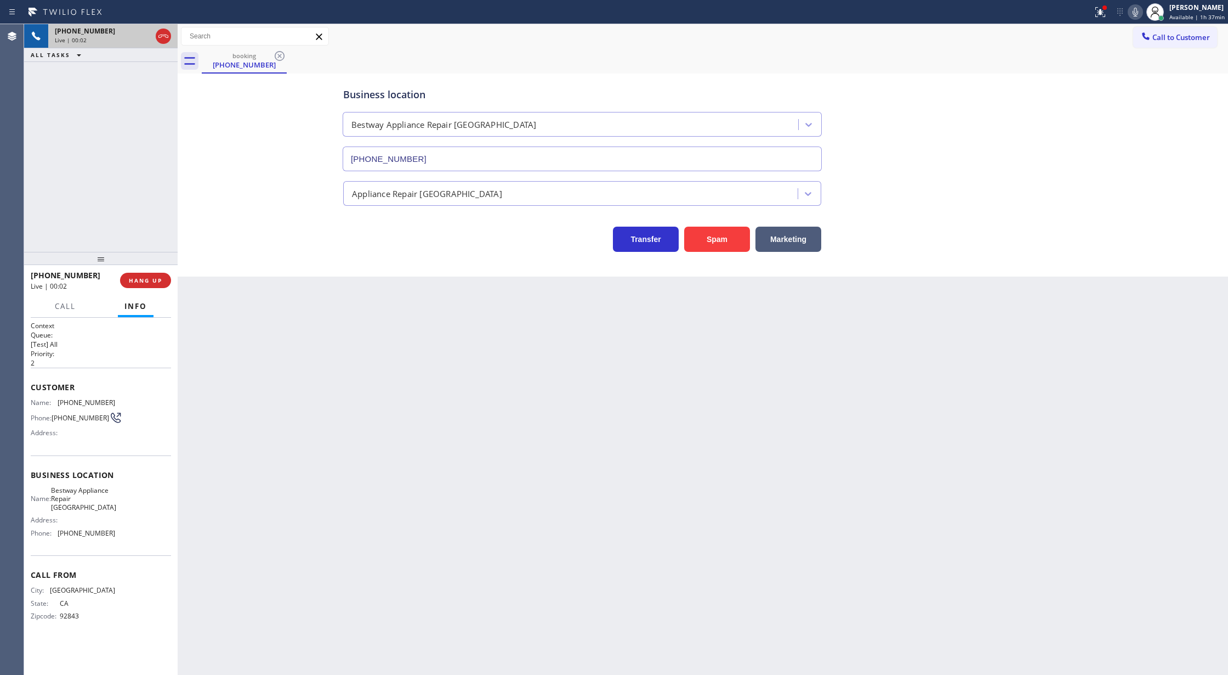
type input "[PHONE_NUMBER]"
click at [710, 240] on button "Spam" at bounding box center [717, 238] width 66 height 25
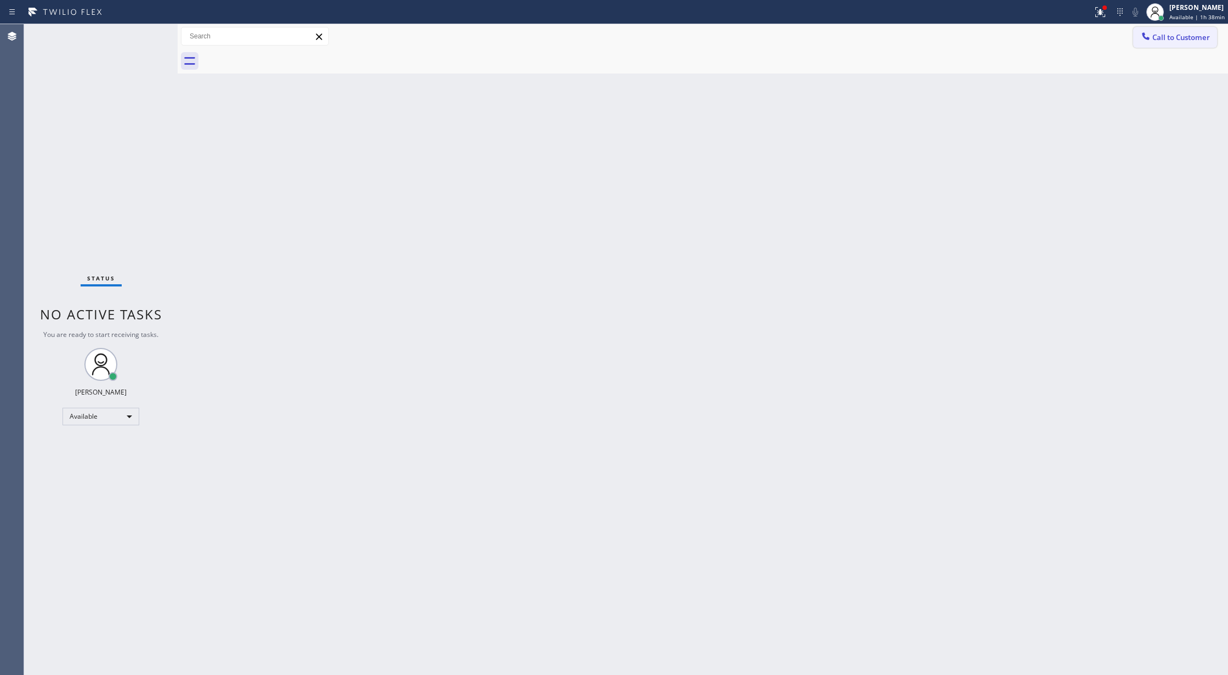
click at [1156, 44] on button "Call to Customer" at bounding box center [1176, 37] width 84 height 21
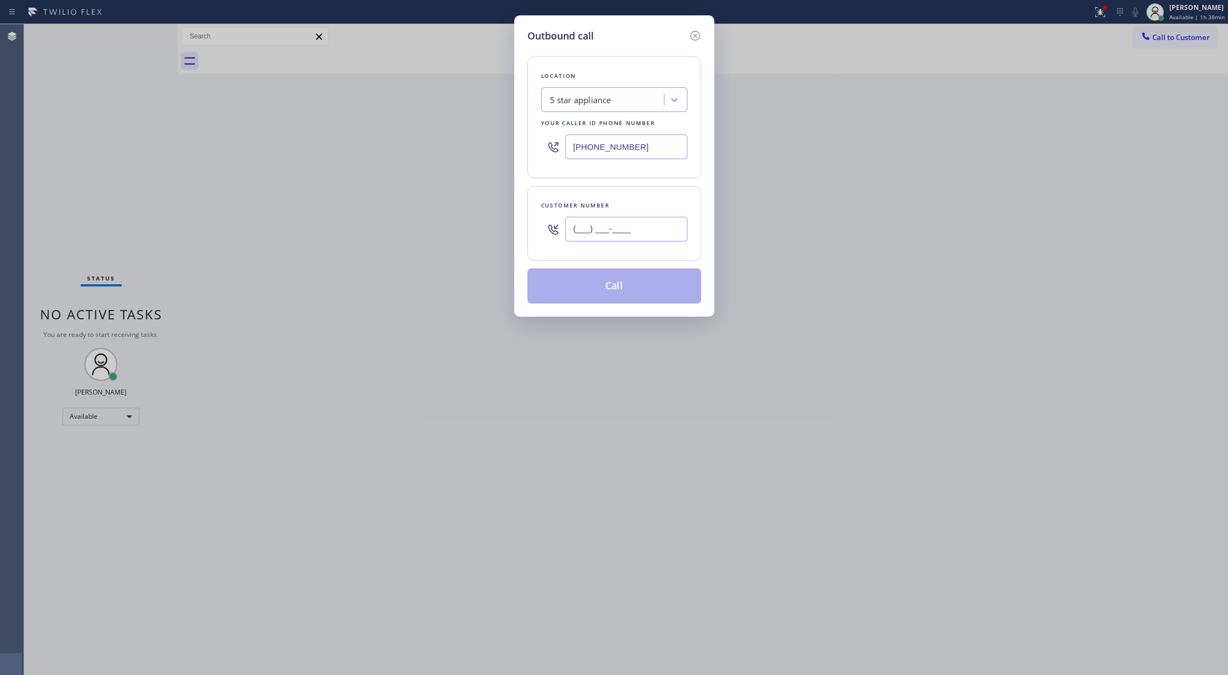
drag, startPoint x: 637, startPoint y: 233, endPoint x: 483, endPoint y: 247, distance: 154.7
click at [483, 247] on div "Outbound call Location 5 star appliance Your caller id phone number [PHONE_NUMB…" at bounding box center [614, 337] width 1228 height 675
paste input "805) 451-7488"
type input "[PHONE_NUMBER]"
drag, startPoint x: 637, startPoint y: 144, endPoint x: 516, endPoint y: 144, distance: 121.2
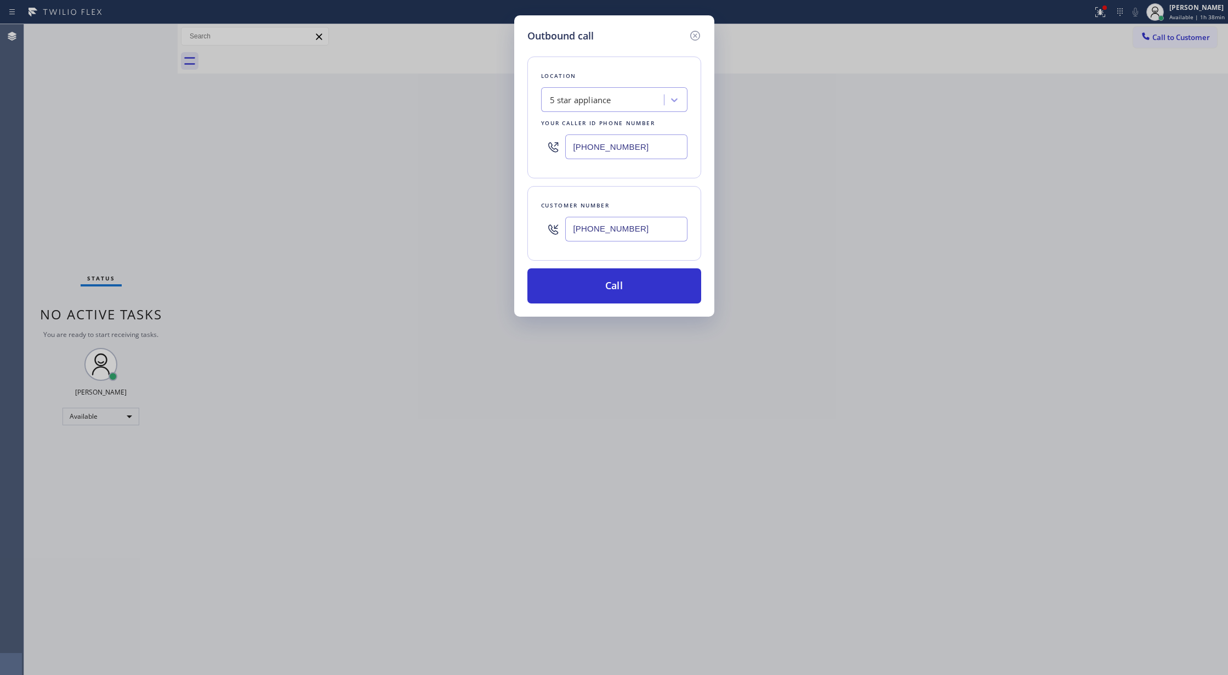
click at [518, 144] on div "Outbound call Location 5 star appliance Your caller id phone number [PHONE_NUMB…" at bounding box center [614, 165] width 200 height 301
paste input "805) 261-2411"
type input "[PHONE_NUMBER]"
click at [605, 288] on button "Call" at bounding box center [615, 285] width 174 height 35
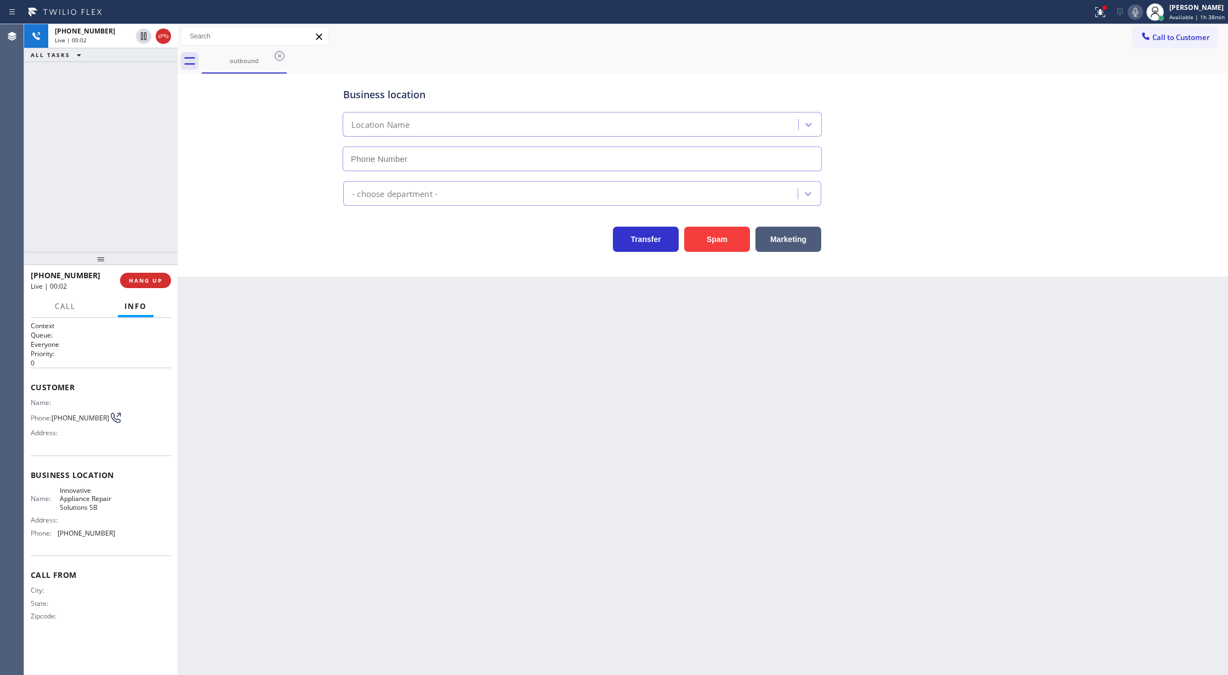
type input "[PHONE_NUMBER]"
click at [134, 290] on div "[PHONE_NUMBER] Wrap up | 01:16 COMPLETE" at bounding box center [101, 280] width 140 height 29
click at [134, 281] on span "COMPLETE" at bounding box center [143, 280] width 38 height 8
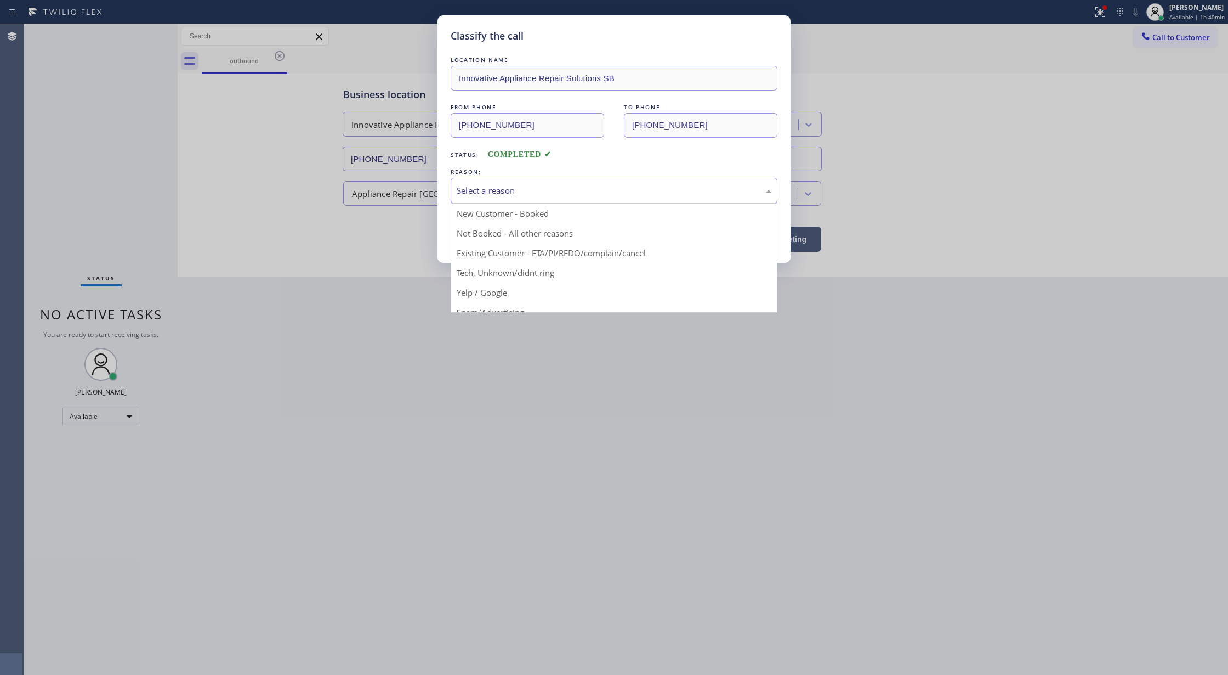
click at [474, 193] on div "Select a reason" at bounding box center [614, 190] width 315 height 13
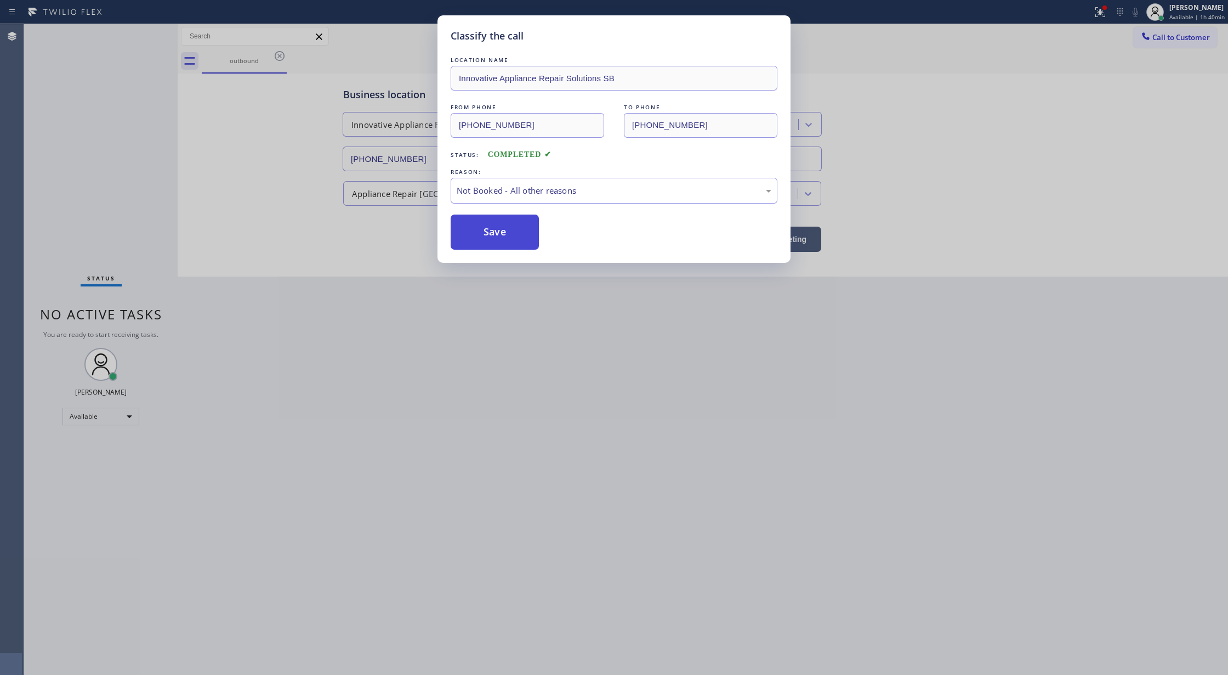
click at [485, 233] on button "Save" at bounding box center [495, 231] width 88 height 35
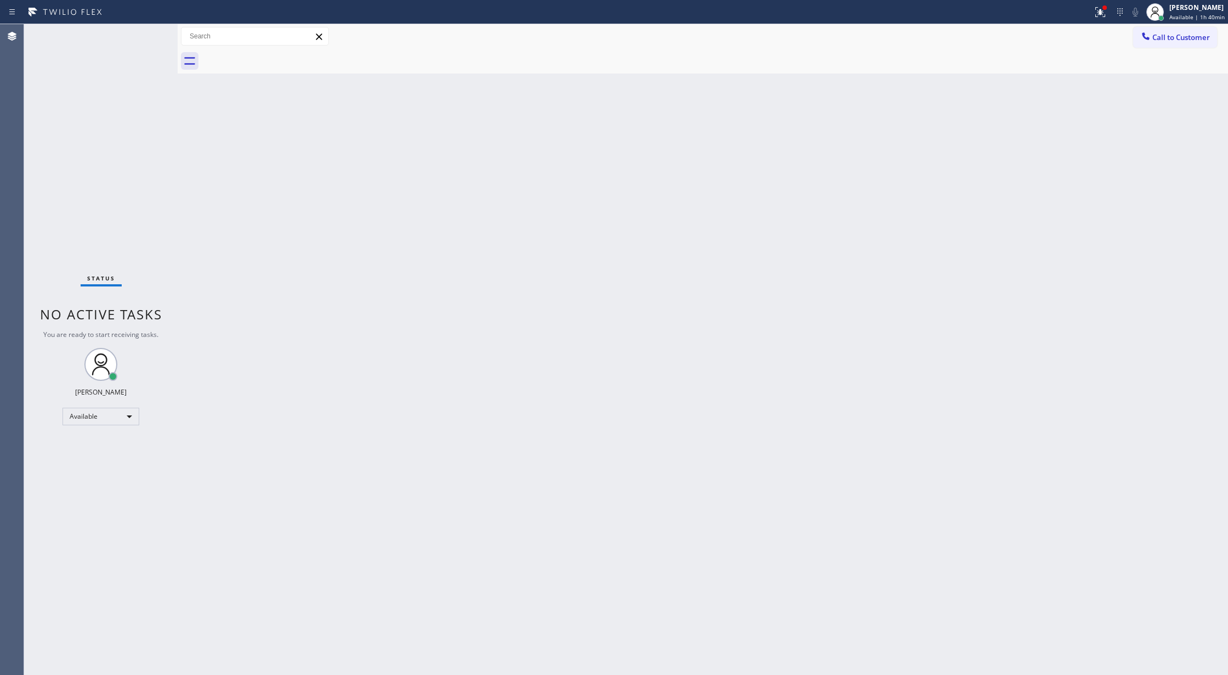
click at [148, 33] on div "Status No active tasks You are ready to start receiving tasks. [PERSON_NAME] Av…" at bounding box center [101, 349] width 154 height 650
click at [1103, 15] on icon at bounding box center [1100, 11] width 13 height 13
click at [1044, 144] on span "Clear issues" at bounding box center [1044, 144] width 52 height 8
click at [151, 34] on div "Status No active tasks You are ready to start receiving tasks. [PERSON_NAME] Av…" at bounding box center [101, 349] width 154 height 650
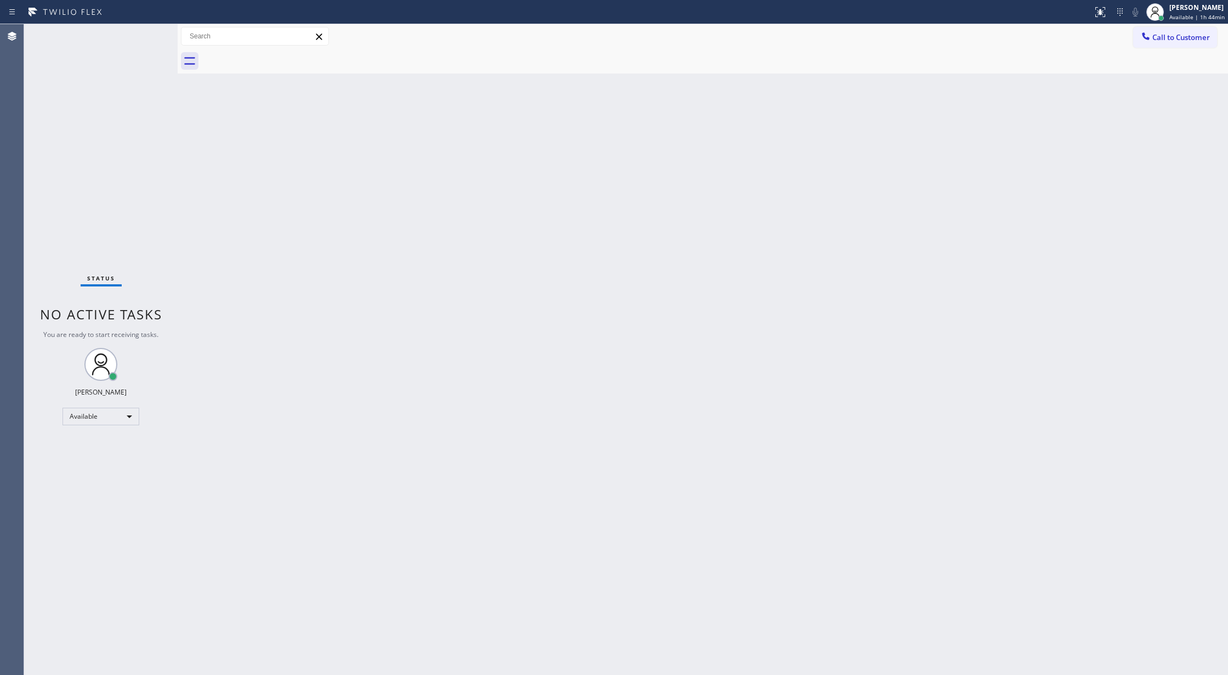
click at [145, 33] on div "Status No active tasks You are ready to start receiving tasks. [PERSON_NAME] Av…" at bounding box center [101, 349] width 154 height 650
click at [148, 35] on div "Status No active tasks You are ready to start receiving tasks. [PERSON_NAME] Av…" at bounding box center [101, 349] width 154 height 650
click at [148, 32] on div "Status No active tasks You are ready to start receiving tasks. [PERSON_NAME] Av…" at bounding box center [101, 349] width 154 height 650
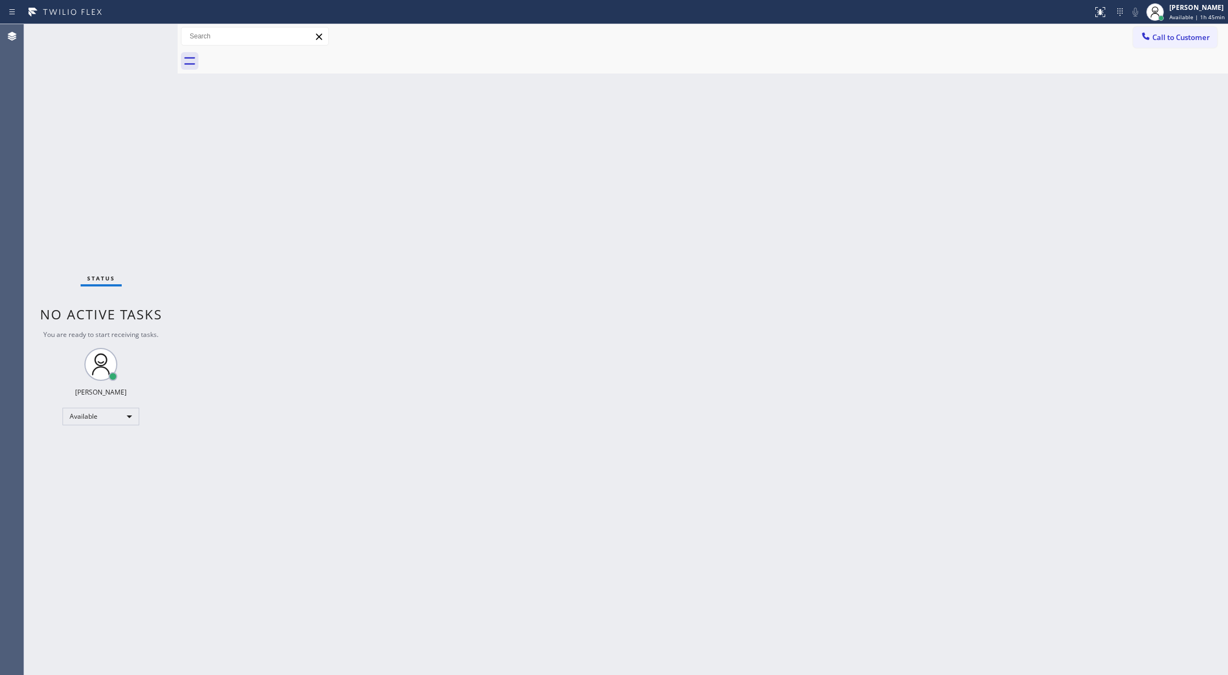
click at [148, 32] on div "Status No active tasks You are ready to start receiving tasks. [PERSON_NAME] Av…" at bounding box center [101, 349] width 154 height 650
click at [145, 32] on div "Status No active tasks You are ready to start receiving tasks. [PERSON_NAME] Av…" at bounding box center [101, 349] width 154 height 650
click at [150, 32] on div "Status No active tasks You are ready to start receiving tasks. [PERSON_NAME] Av…" at bounding box center [101, 349] width 154 height 650
click at [147, 33] on div "Status No active tasks You are ready to start receiving tasks. [PERSON_NAME] Av…" at bounding box center [101, 349] width 154 height 650
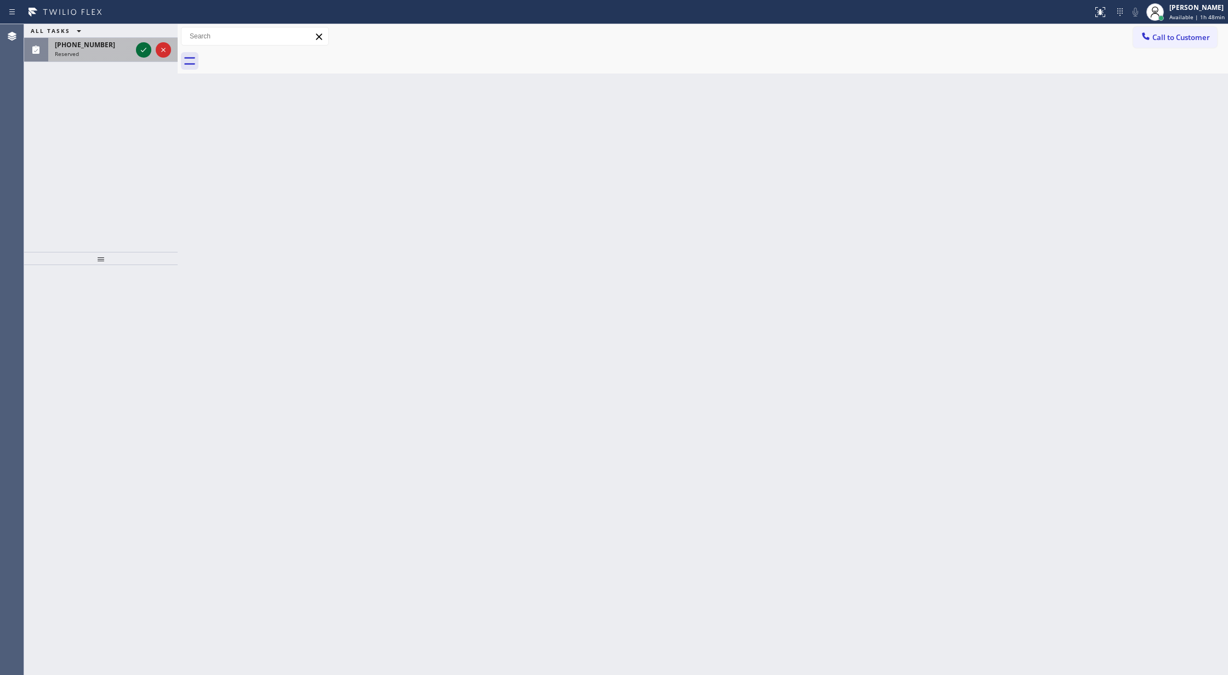
click at [145, 44] on icon at bounding box center [143, 49] width 13 height 13
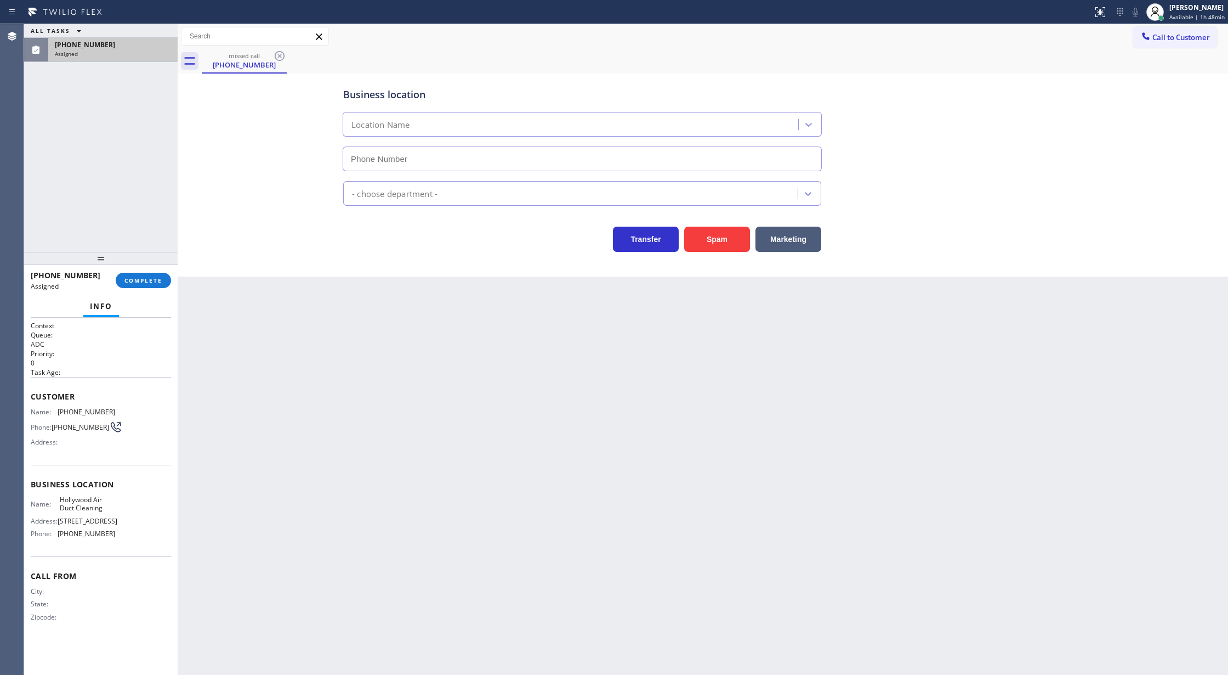
type input "[PHONE_NUMBER]"
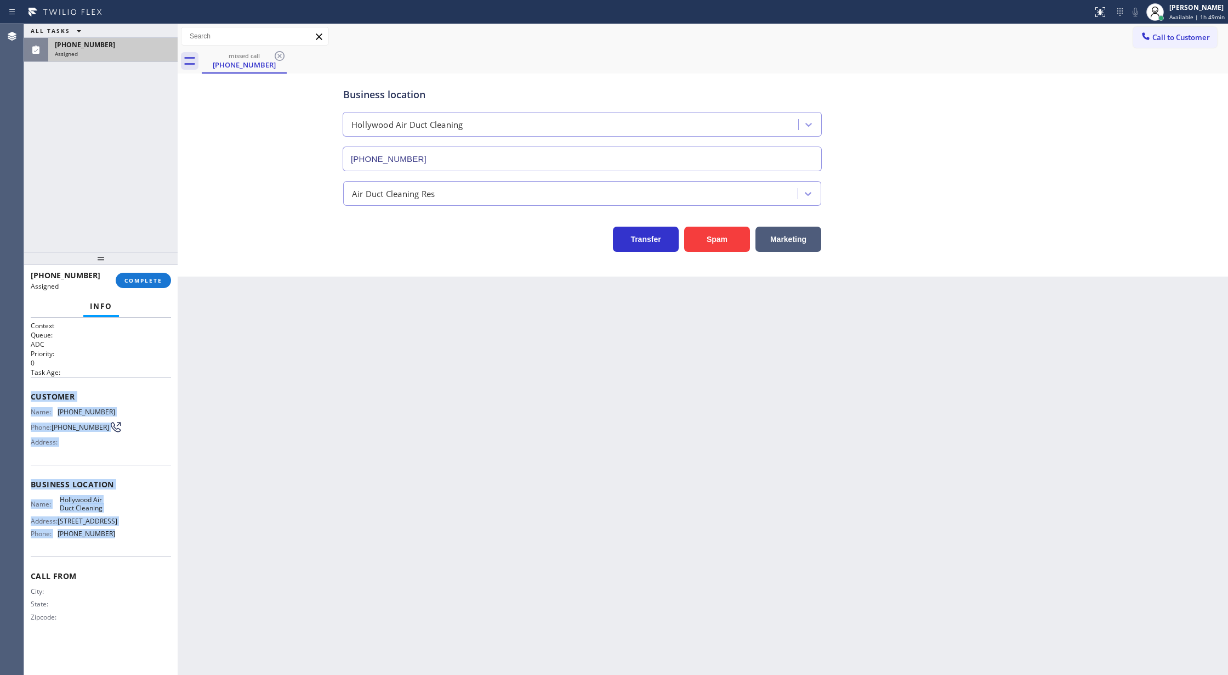
drag, startPoint x: 30, startPoint y: 398, endPoint x: 159, endPoint y: 555, distance: 203.3
click at [159, 555] on div "Context Queue: ADC Priority: 0 Task Age: Customer Name: [PHONE_NUMBER] Phone: […" at bounding box center [101, 497] width 154 height 358
click at [143, 274] on button "COMPLETE" at bounding box center [143, 280] width 55 height 15
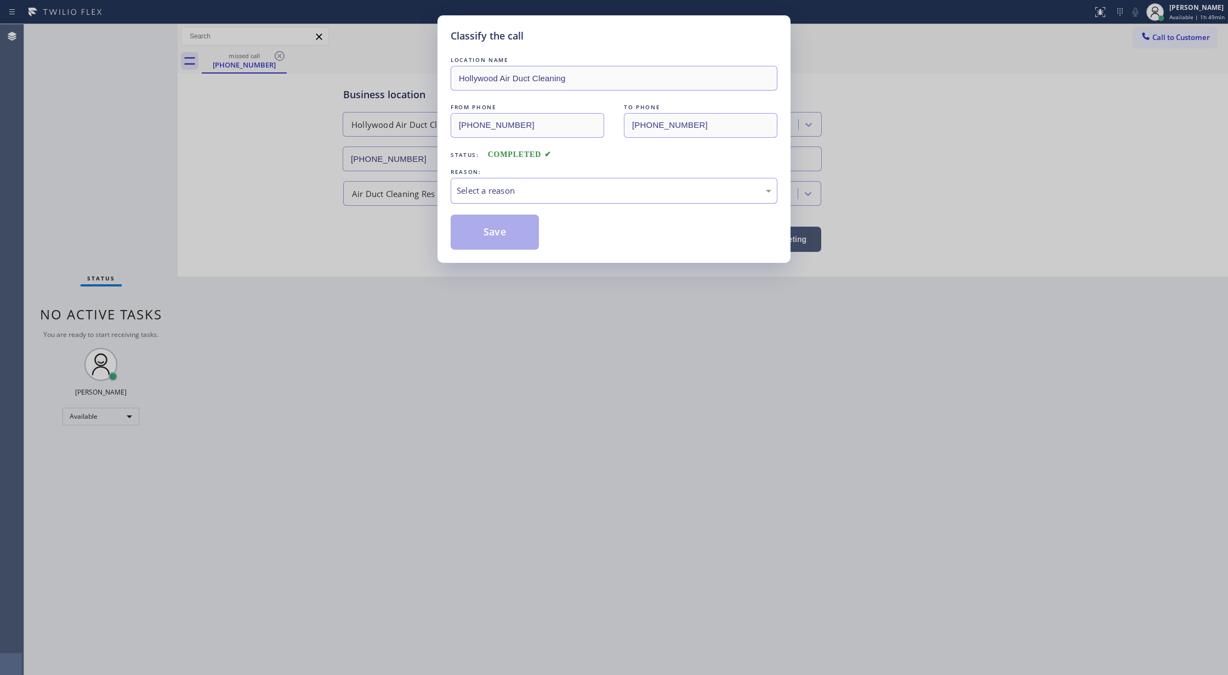
click at [491, 178] on div "Select a reason" at bounding box center [614, 191] width 327 height 26
click at [507, 231] on button "Save" at bounding box center [495, 231] width 88 height 35
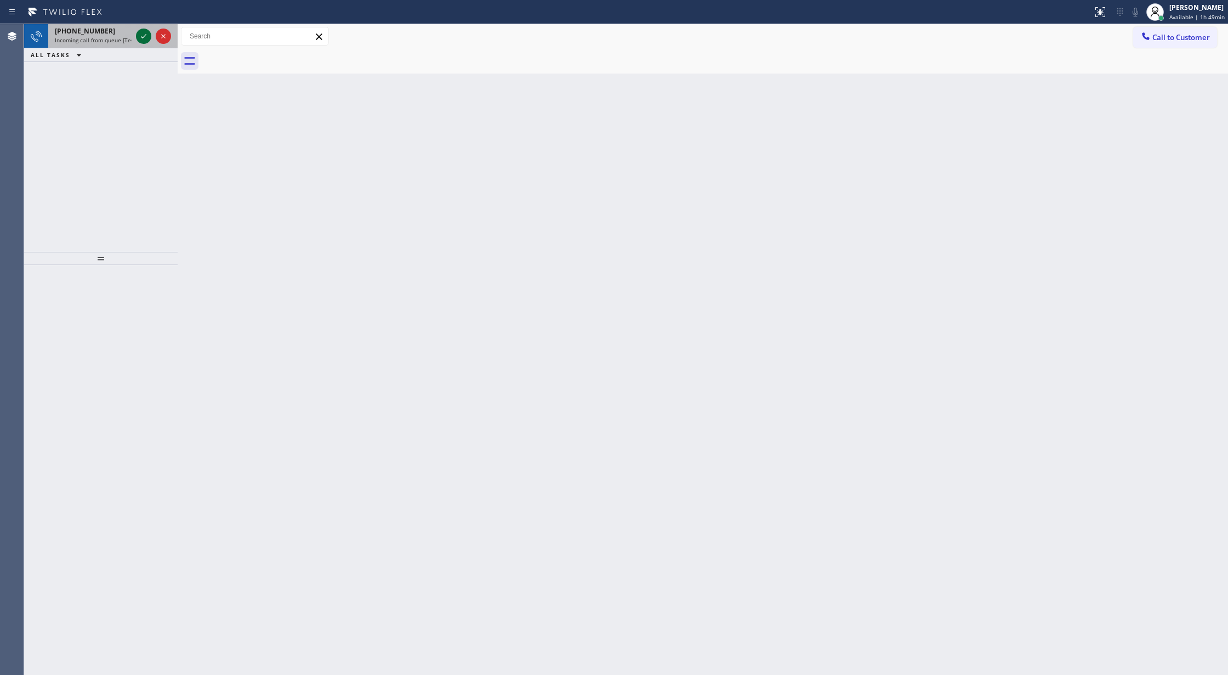
click at [145, 39] on icon at bounding box center [143, 36] width 13 height 13
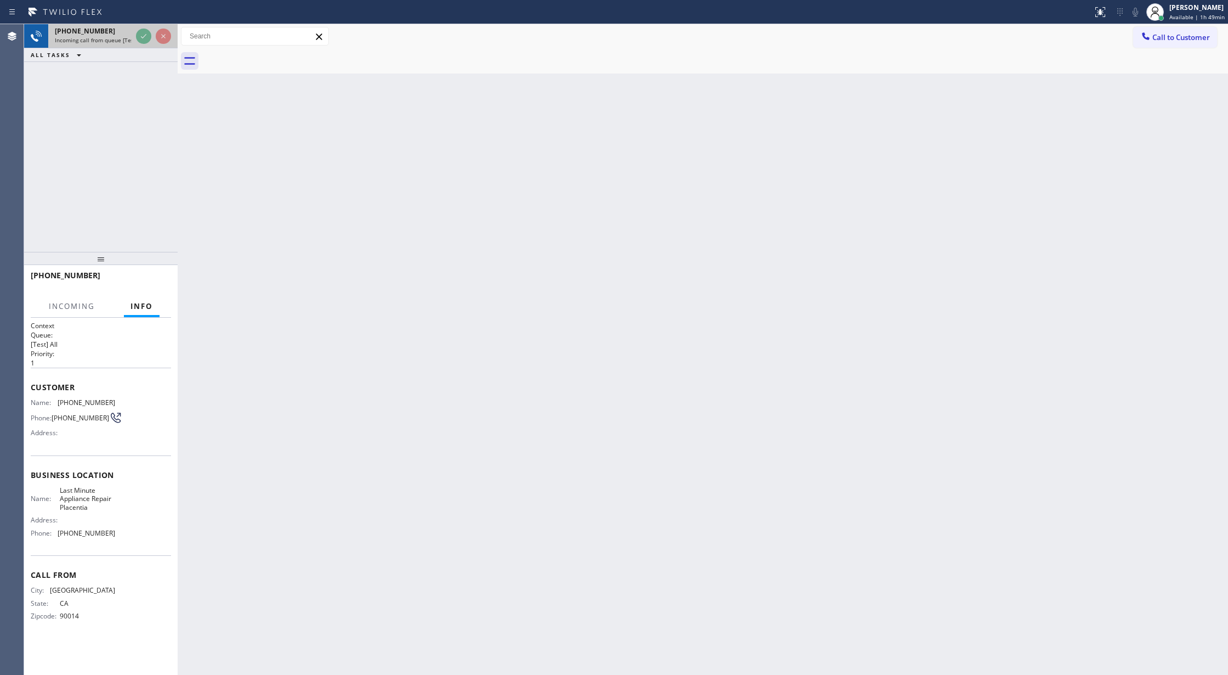
click at [145, 39] on icon at bounding box center [143, 36] width 13 height 13
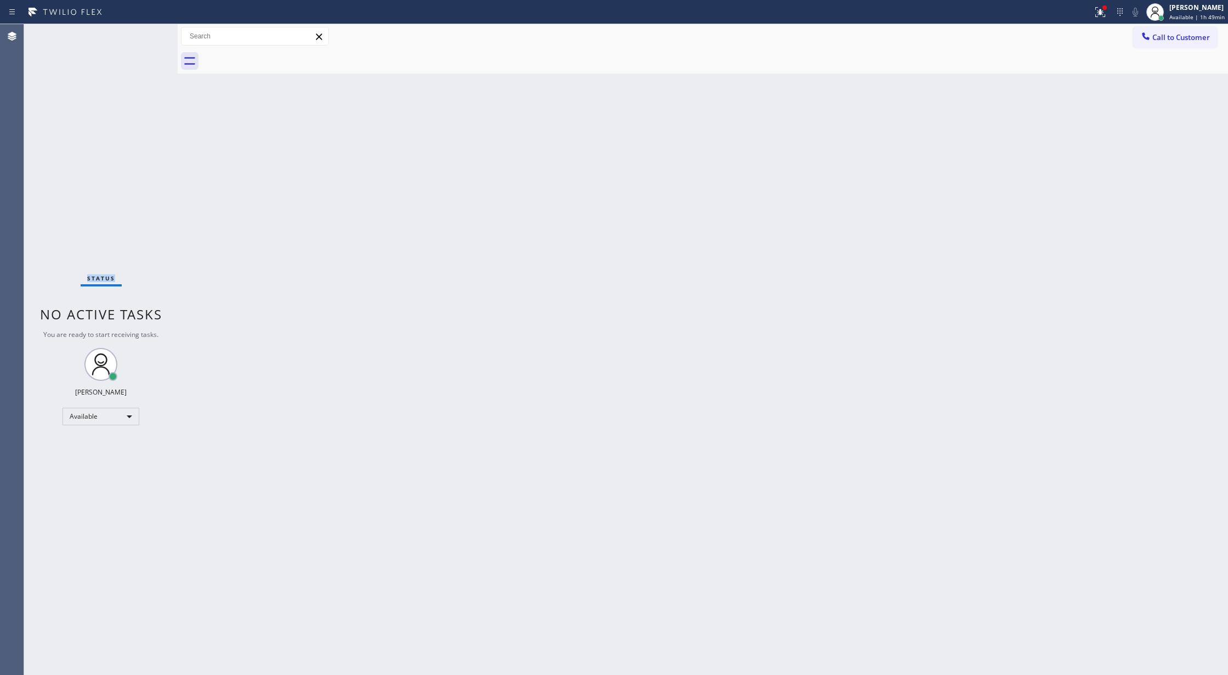
click at [145, 39] on div "Status No active tasks You are ready to start receiving tasks. [PERSON_NAME] Av…" at bounding box center [101, 349] width 154 height 650
click at [150, 36] on div "Status No active tasks You are ready to start receiving tasks. [PERSON_NAME] Av…" at bounding box center [101, 349] width 154 height 650
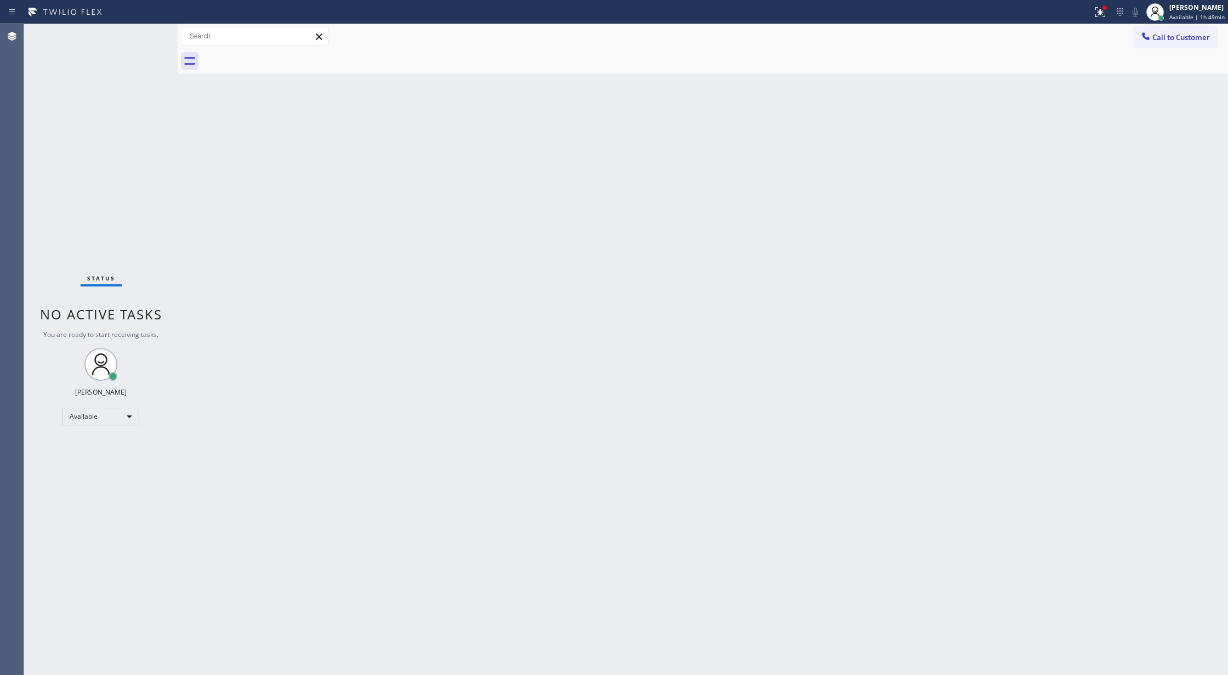
click at [138, 31] on div "Status No active tasks You are ready to start receiving tasks. [PERSON_NAME] Av…" at bounding box center [101, 349] width 154 height 650
click at [148, 34] on div "Status No active tasks You are ready to start receiving tasks. [PERSON_NAME] Av…" at bounding box center [101, 349] width 154 height 650
drag, startPoint x: 147, startPoint y: 29, endPoint x: 148, endPoint y: 49, distance: 20.3
click at [147, 30] on icon at bounding box center [143, 36] width 13 height 13
click at [143, 34] on div "Status No active tasks You are ready to start receiving tasks. [PERSON_NAME] Av…" at bounding box center [101, 349] width 154 height 650
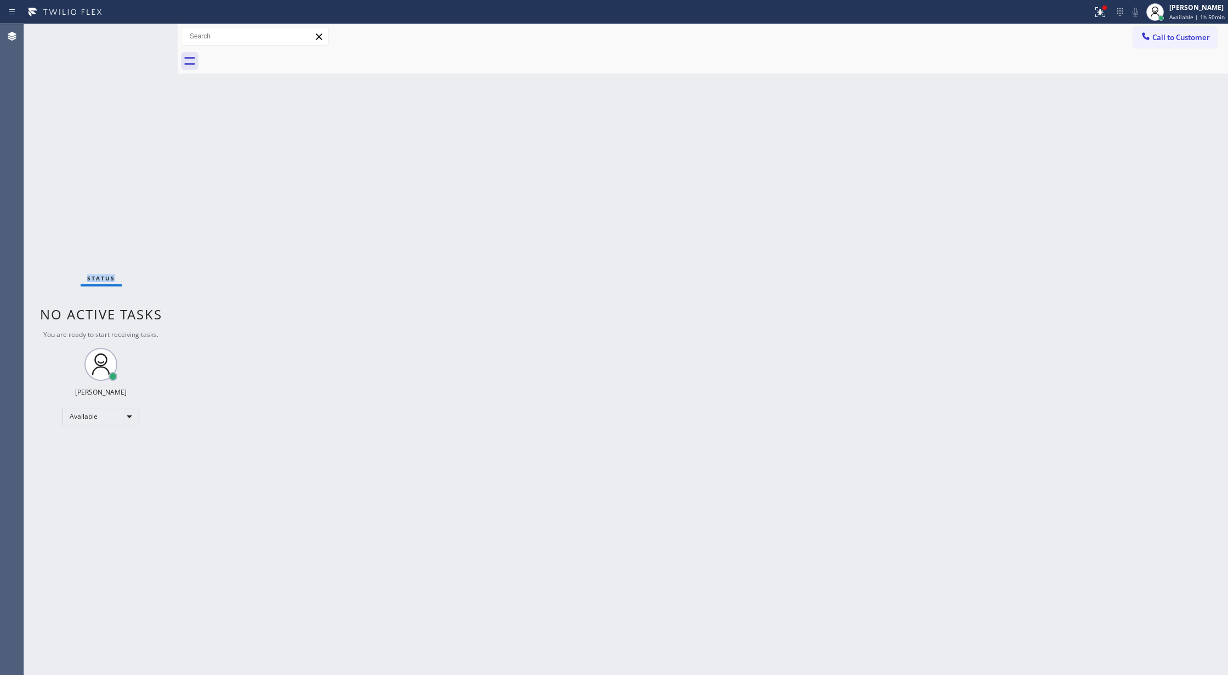
click at [143, 34] on div "Status No active tasks You are ready to start receiving tasks. [PERSON_NAME] Av…" at bounding box center [101, 349] width 154 height 650
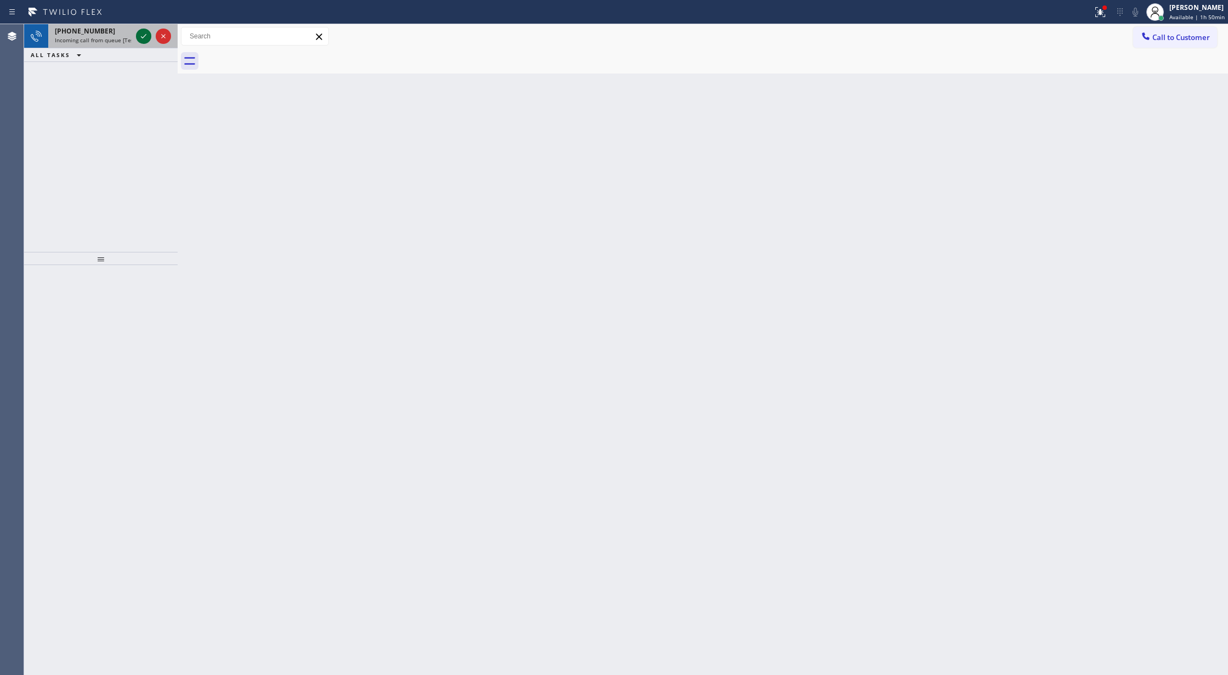
click at [141, 30] on icon at bounding box center [143, 36] width 13 height 13
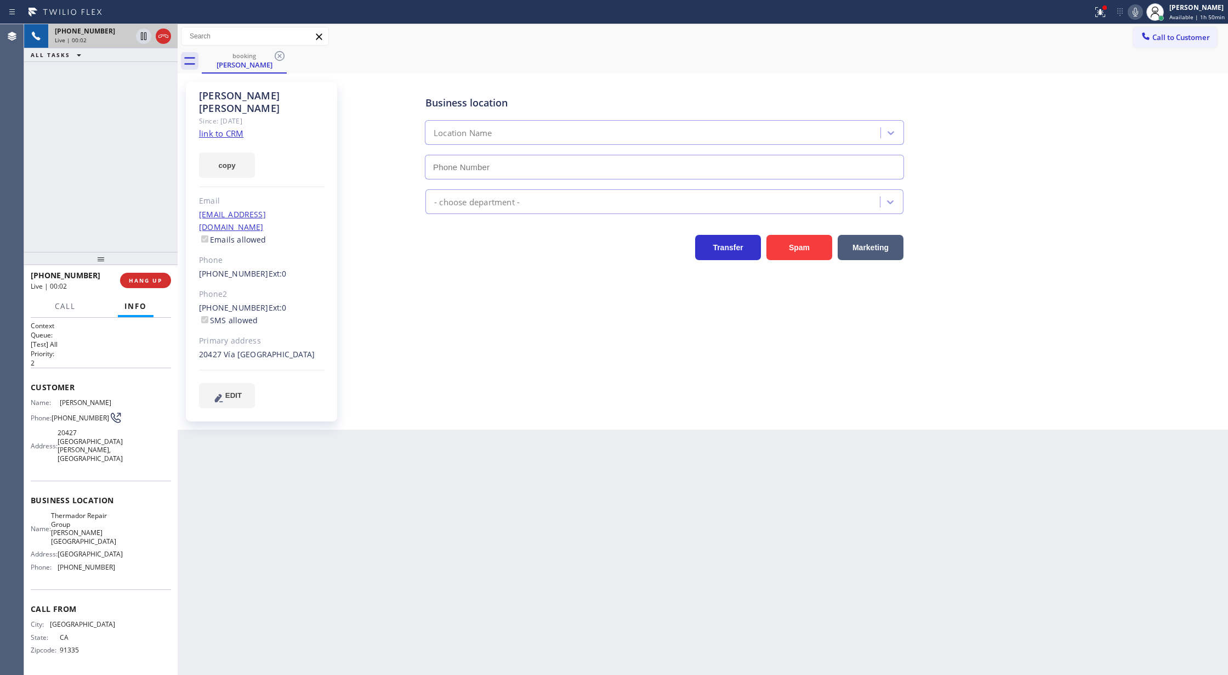
type input "[PHONE_NUMBER]"
click at [218, 128] on link "link to CRM" at bounding box center [221, 133] width 44 height 11
click at [1141, 10] on icon at bounding box center [1135, 11] width 13 height 13
click at [143, 38] on icon at bounding box center [143, 36] width 13 height 13
click at [1136, 12] on icon at bounding box center [1135, 11] width 13 height 13
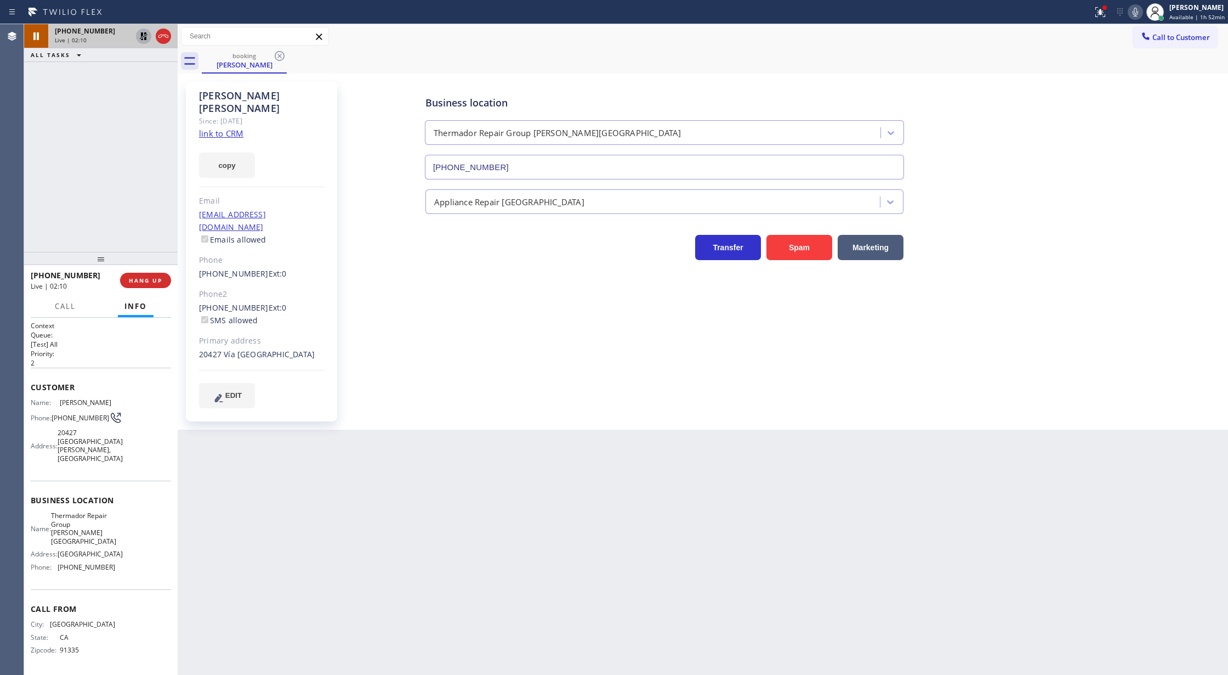
click at [146, 37] on icon at bounding box center [144, 36] width 8 height 8
click at [1035, 265] on div "Business location Thermador Repair Group [PERSON_NAME][GEOGRAPHIC_DATA] [PHONE_…" at bounding box center [785, 244] width 881 height 320
click at [1138, 16] on icon at bounding box center [1135, 12] width 5 height 9
click at [1136, 11] on icon at bounding box center [1135, 11] width 13 height 13
click at [145, 277] on span "COMPLETE" at bounding box center [143, 280] width 38 height 8
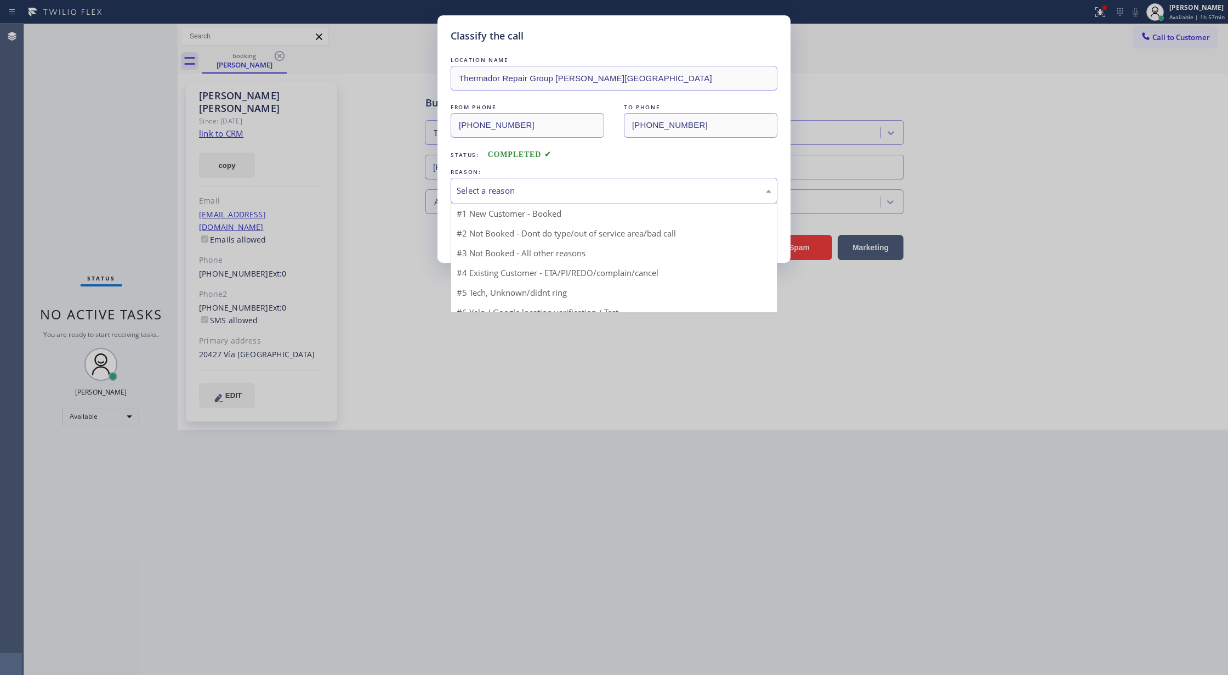
click at [510, 195] on div "Select a reason" at bounding box center [614, 190] width 315 height 13
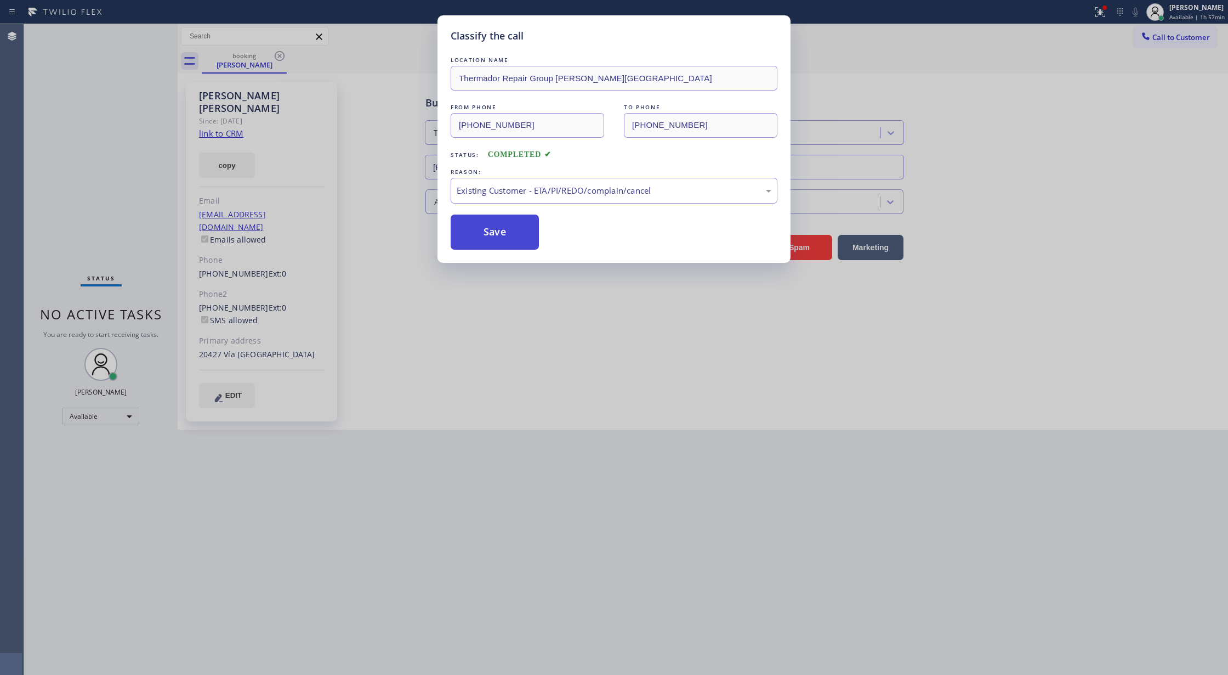
click at [490, 246] on button "Save" at bounding box center [495, 231] width 88 height 35
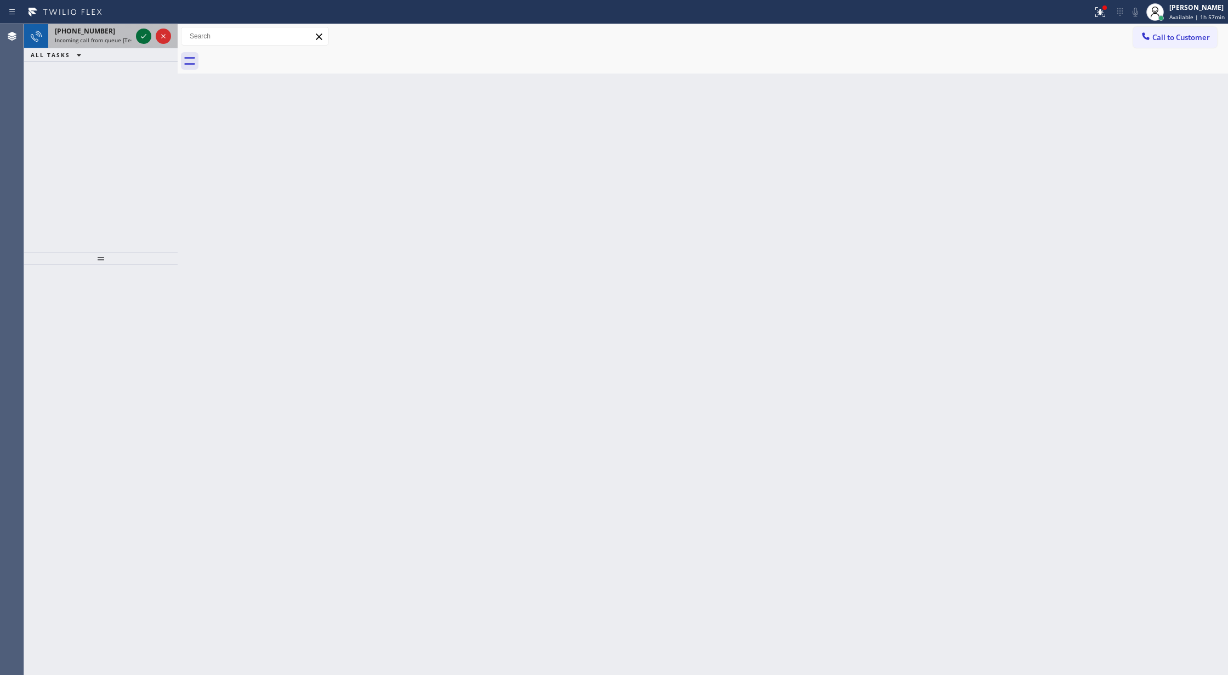
click at [141, 30] on icon at bounding box center [143, 36] width 13 height 13
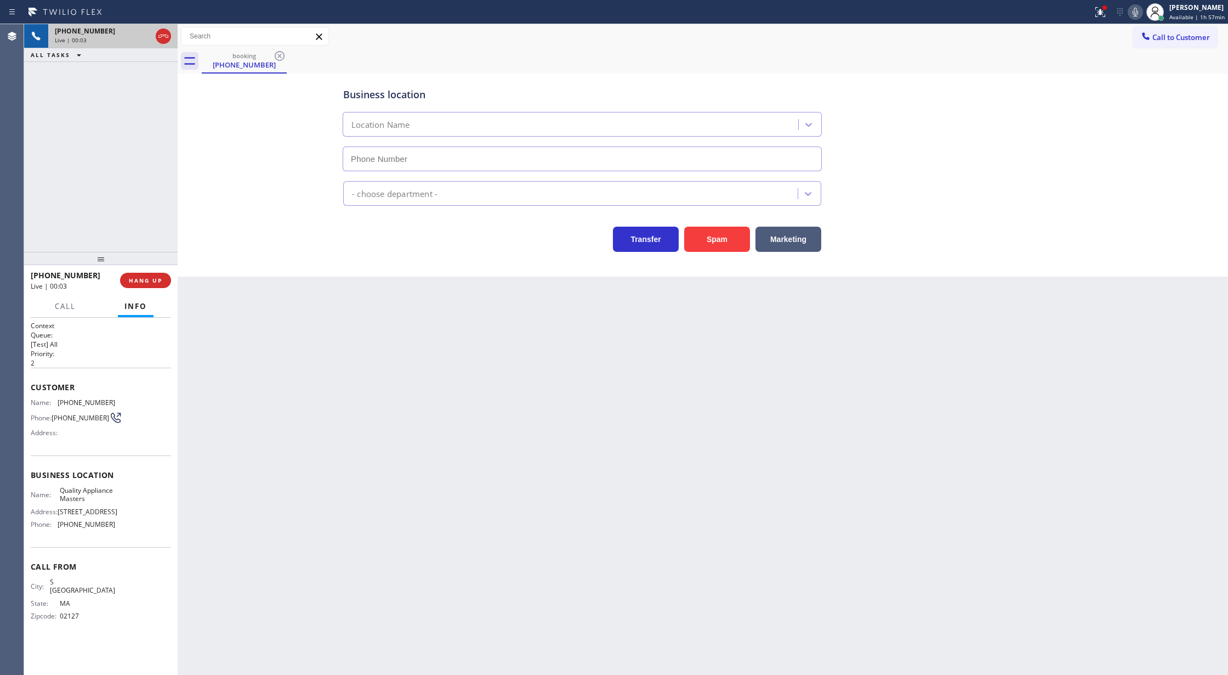
type input "[PHONE_NUMBER]"
click at [129, 283] on span "COMPLETE" at bounding box center [143, 280] width 38 height 8
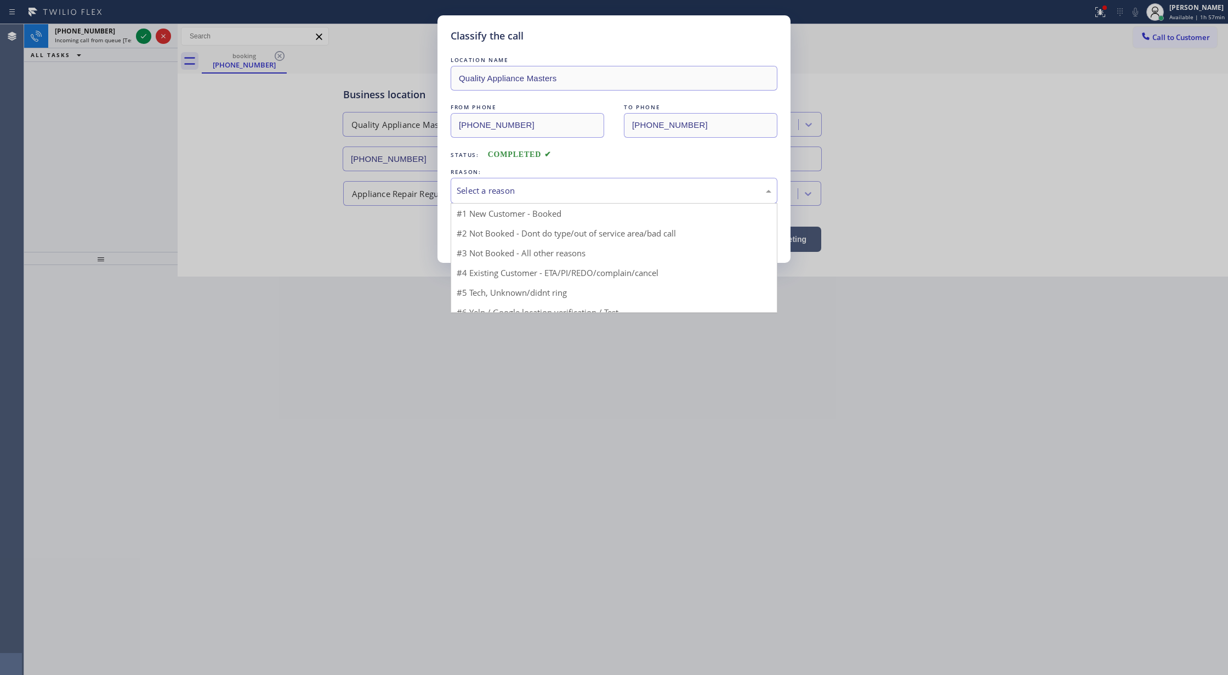
click at [505, 191] on div "Select a reason" at bounding box center [614, 190] width 315 height 13
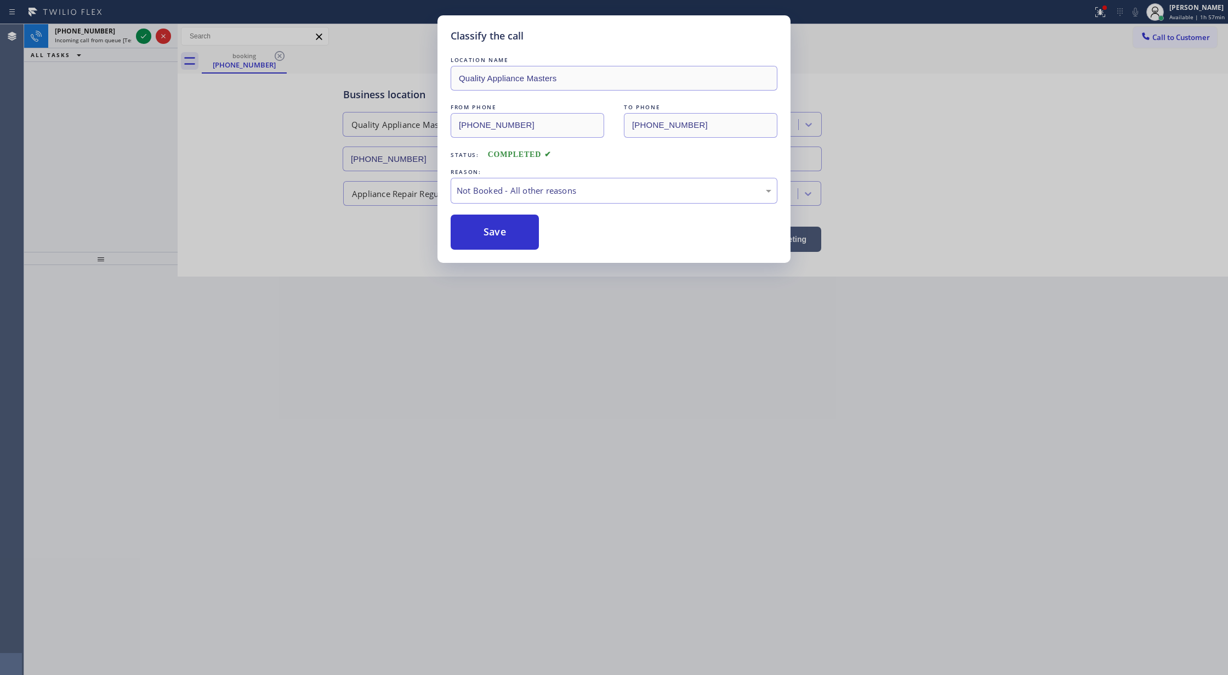
click at [488, 238] on button "Save" at bounding box center [495, 231] width 88 height 35
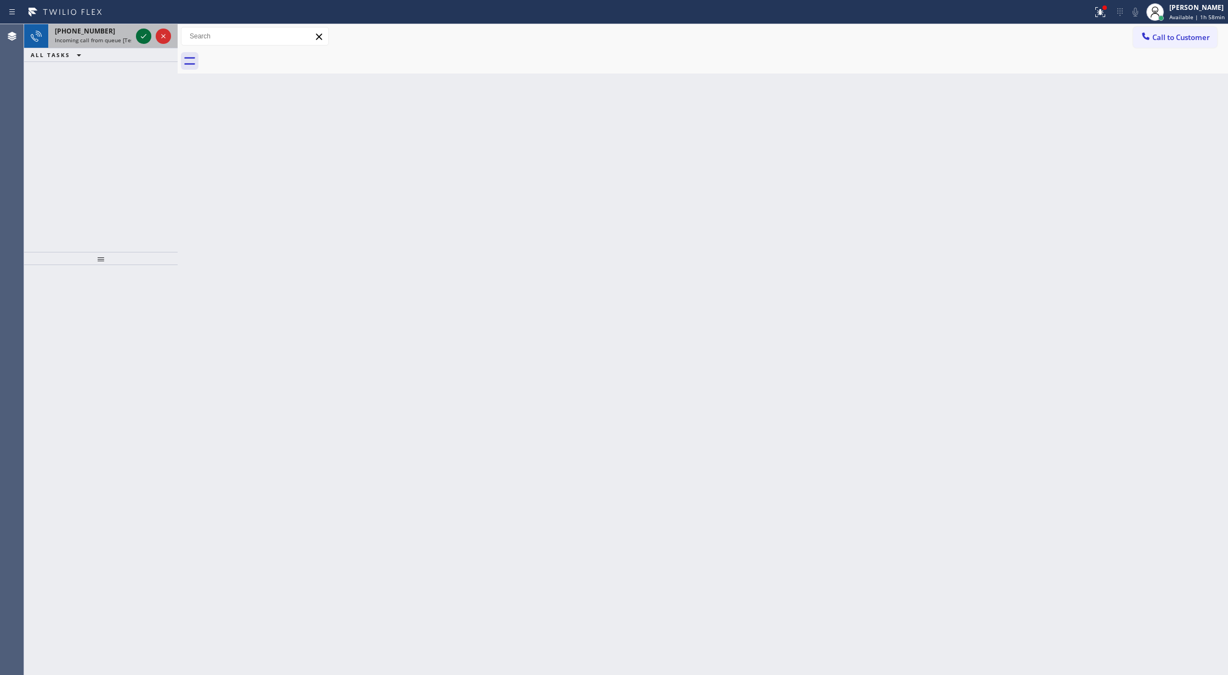
click at [132, 33] on div "[PHONE_NUMBER] Incoming call from queue [Test] All" at bounding box center [91, 36] width 86 height 24
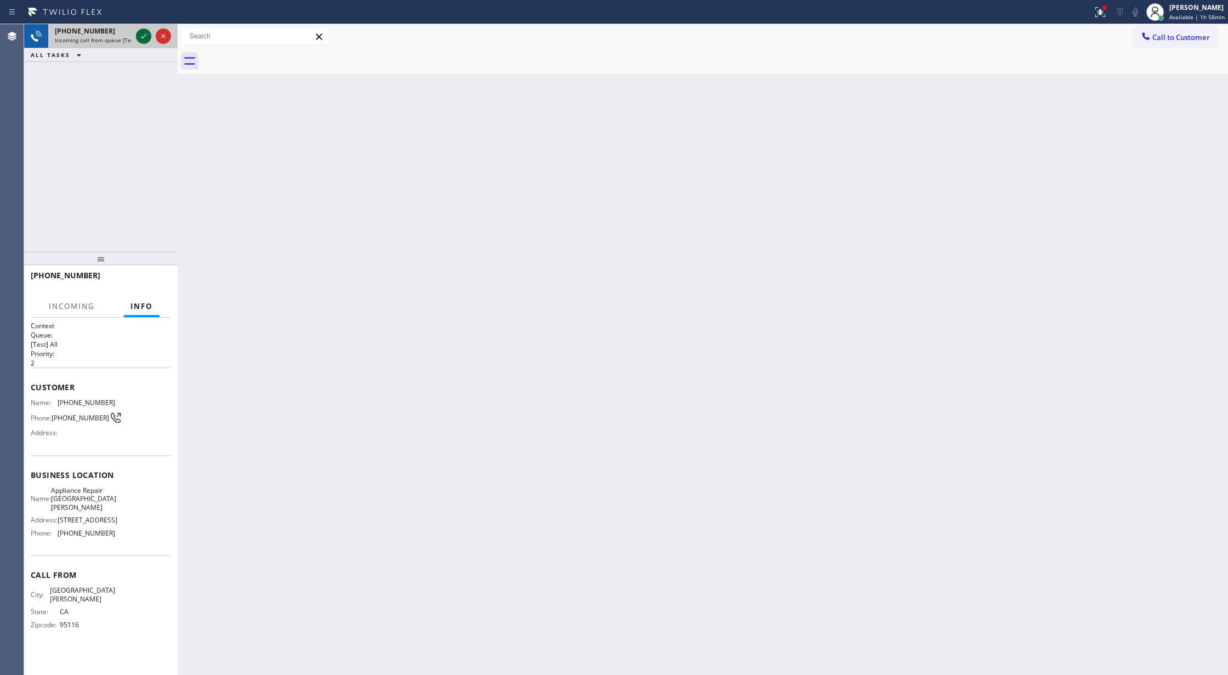
click at [140, 34] on icon at bounding box center [143, 36] width 13 height 13
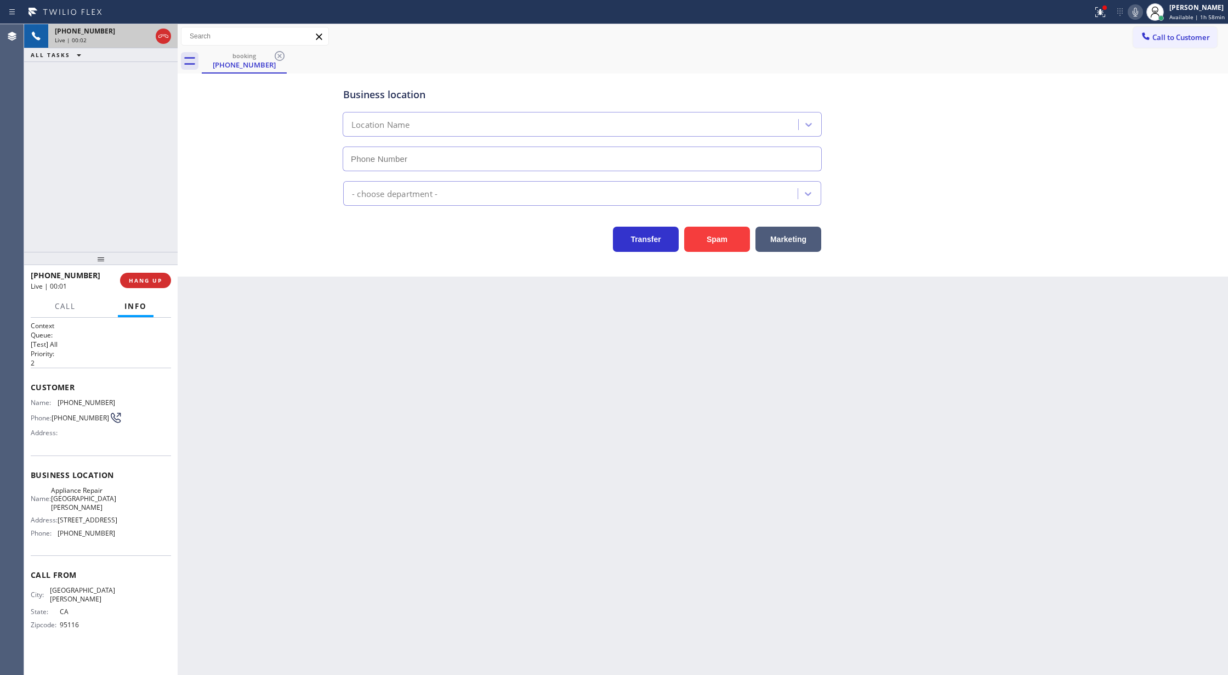
type input "[PHONE_NUMBER]"
click at [715, 241] on button "Spam" at bounding box center [717, 238] width 66 height 25
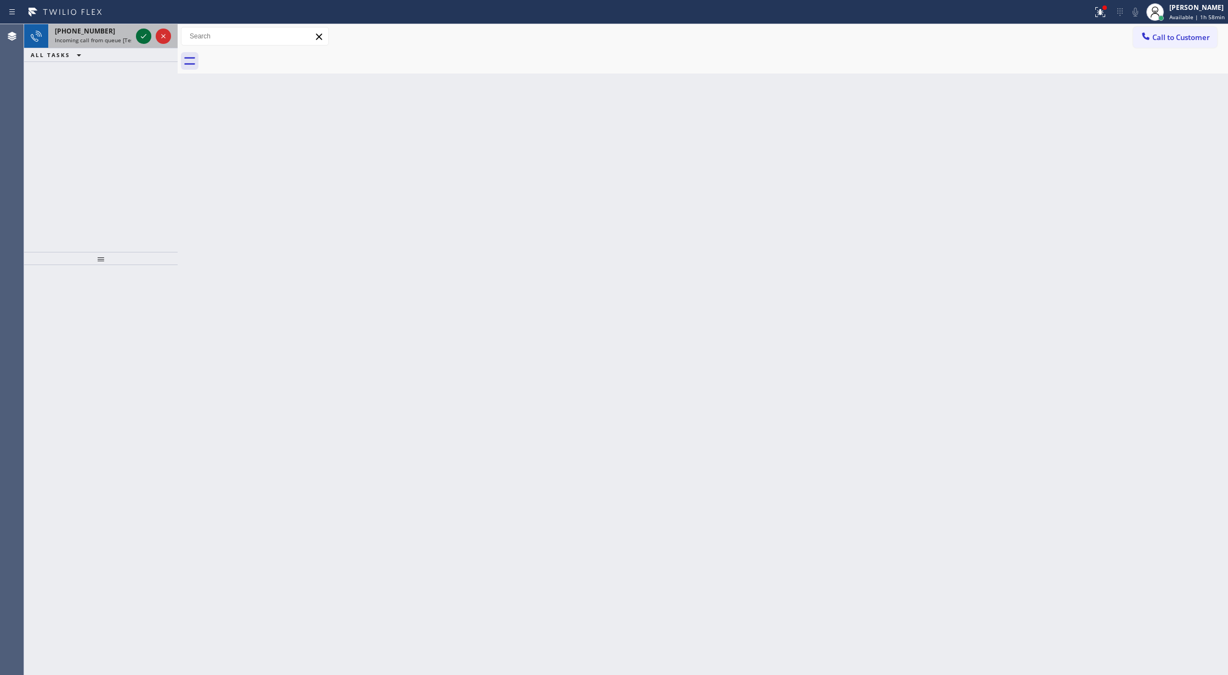
click at [145, 36] on icon at bounding box center [143, 36] width 13 height 13
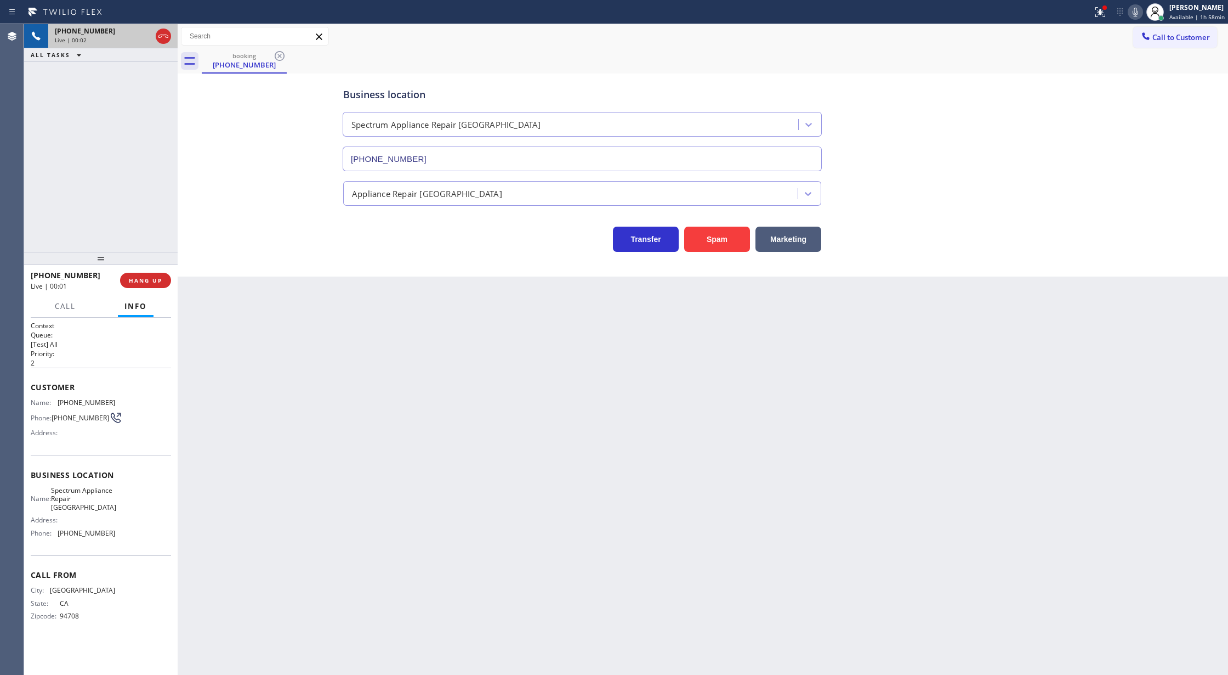
type input "[PHONE_NUMBER]"
click at [711, 229] on button "Spam" at bounding box center [717, 238] width 66 height 25
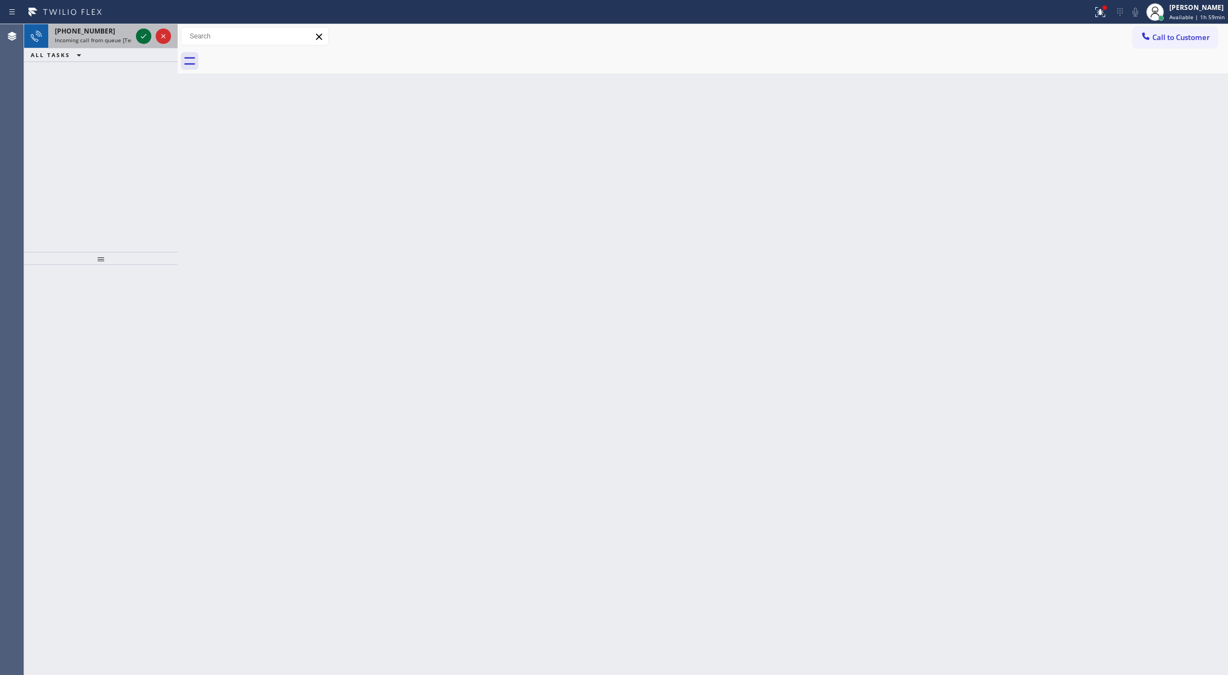
click at [141, 38] on icon at bounding box center [143, 36] width 13 height 13
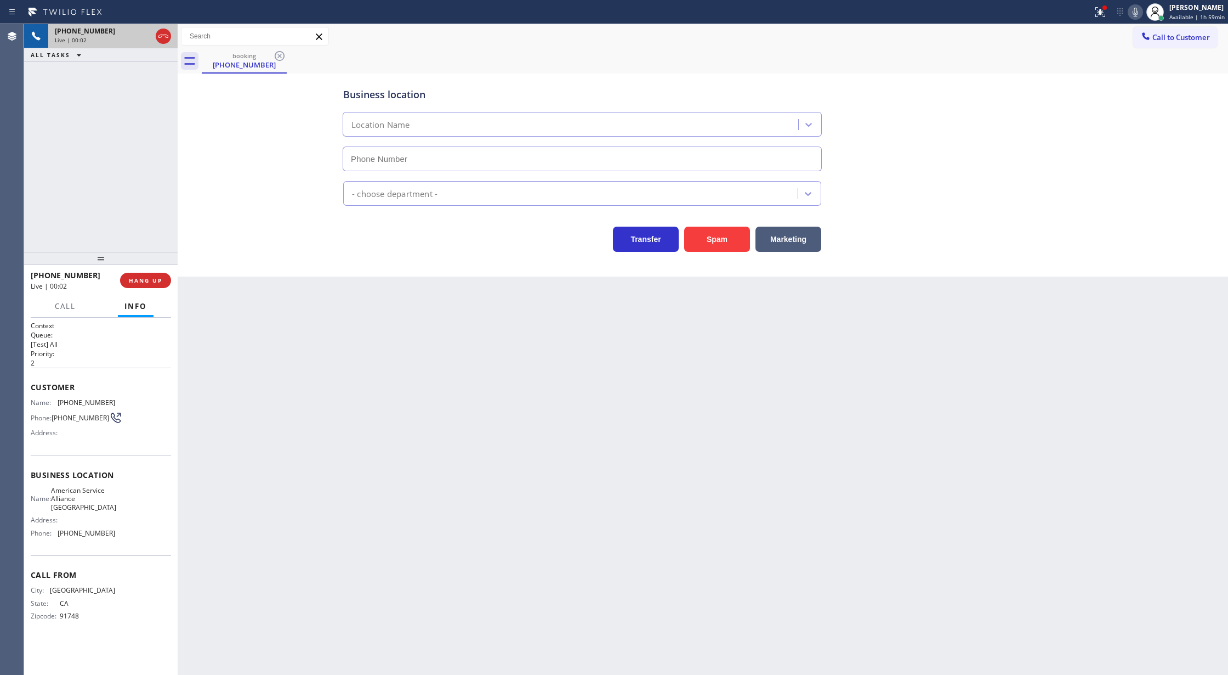
type input "[PHONE_NUMBER]"
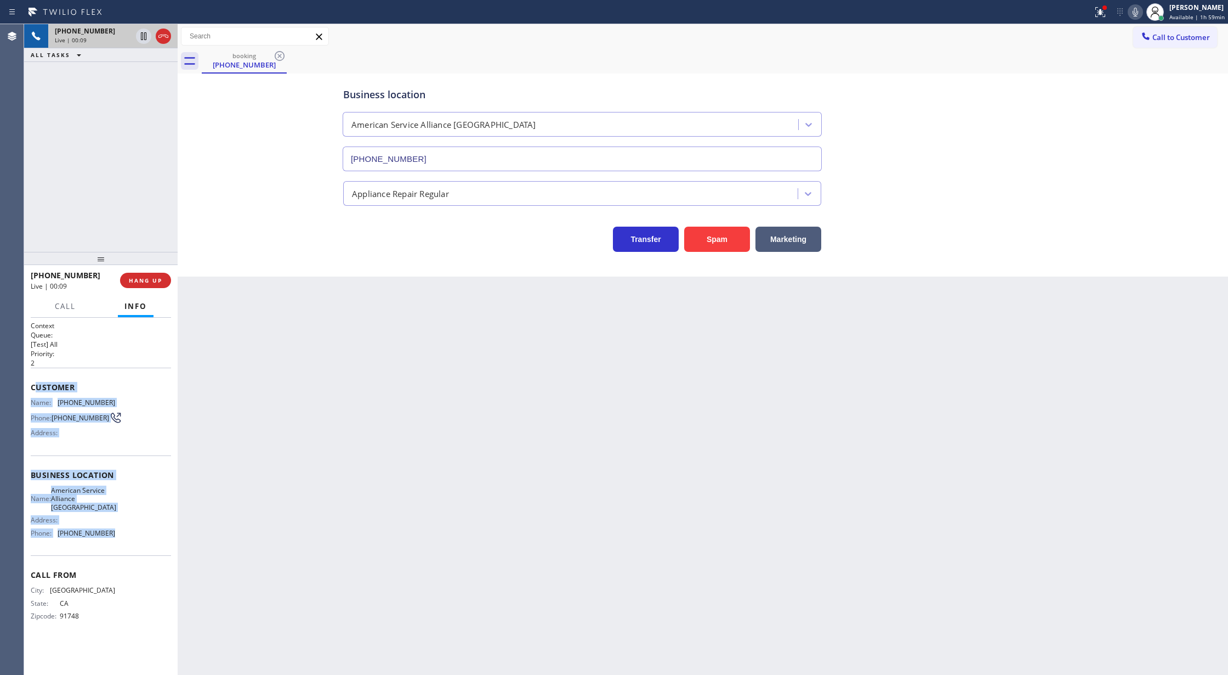
drag, startPoint x: 33, startPoint y: 389, endPoint x: 115, endPoint y: 544, distance: 175.1
click at [115, 544] on div "Context Queue: [Test] All Priority: 2 Customer Name: [PHONE_NUMBER] Phone: [PHO…" at bounding box center [101, 480] width 140 height 318
drag, startPoint x: 137, startPoint y: 279, endPoint x: 144, endPoint y: 279, distance: 6.6
click at [137, 279] on span "HANG UP" at bounding box center [145, 280] width 33 height 8
click at [135, 282] on span "COMPLETE" at bounding box center [143, 280] width 38 height 8
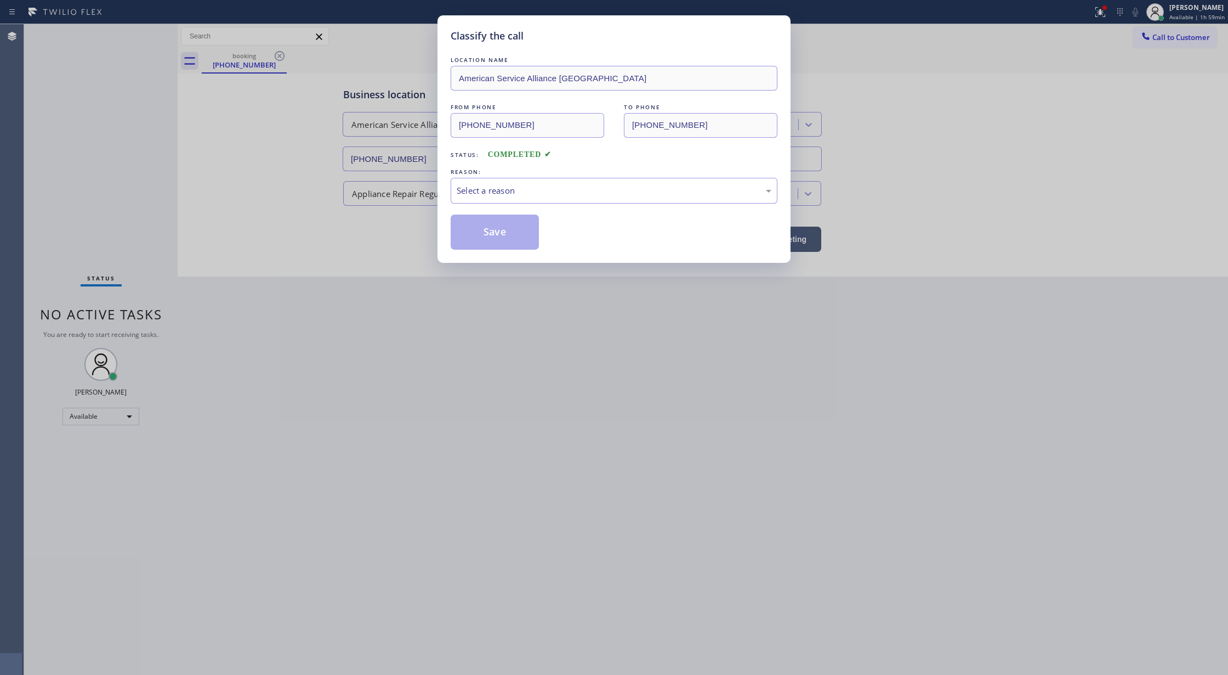
click at [494, 207] on div "LOCATION NAME American Service Alliance Alhambra FROM PHONE [PHONE_NUMBER] TO P…" at bounding box center [614, 151] width 327 height 195
click at [492, 203] on div "Select a reason" at bounding box center [614, 191] width 327 height 26
click at [487, 239] on button "Save" at bounding box center [495, 231] width 88 height 35
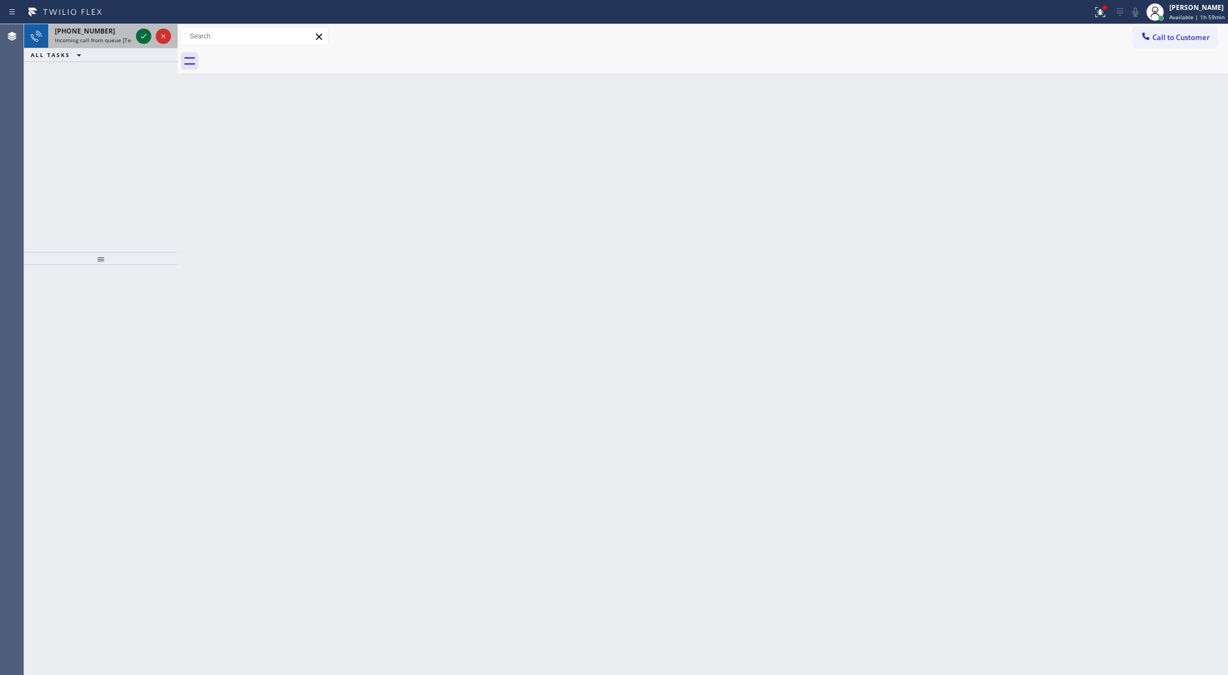
click at [146, 36] on icon at bounding box center [143, 36] width 13 height 13
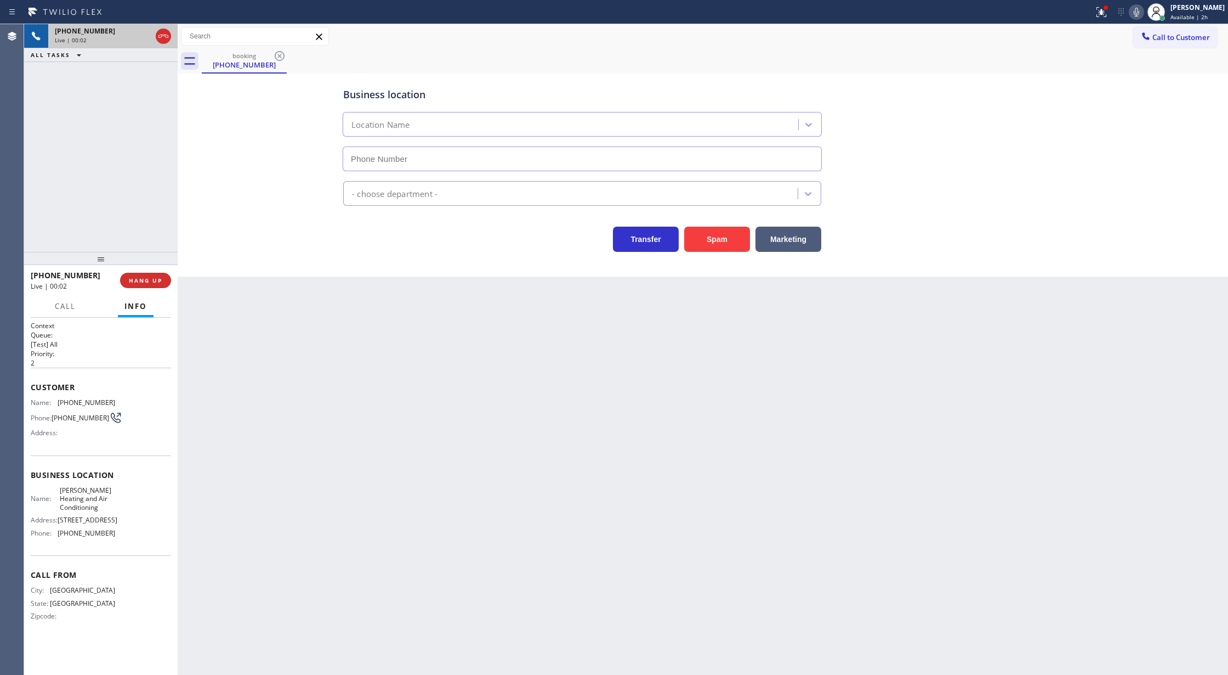
type input "[PHONE_NUMBER]"
click at [718, 240] on button "Spam" at bounding box center [717, 238] width 66 height 25
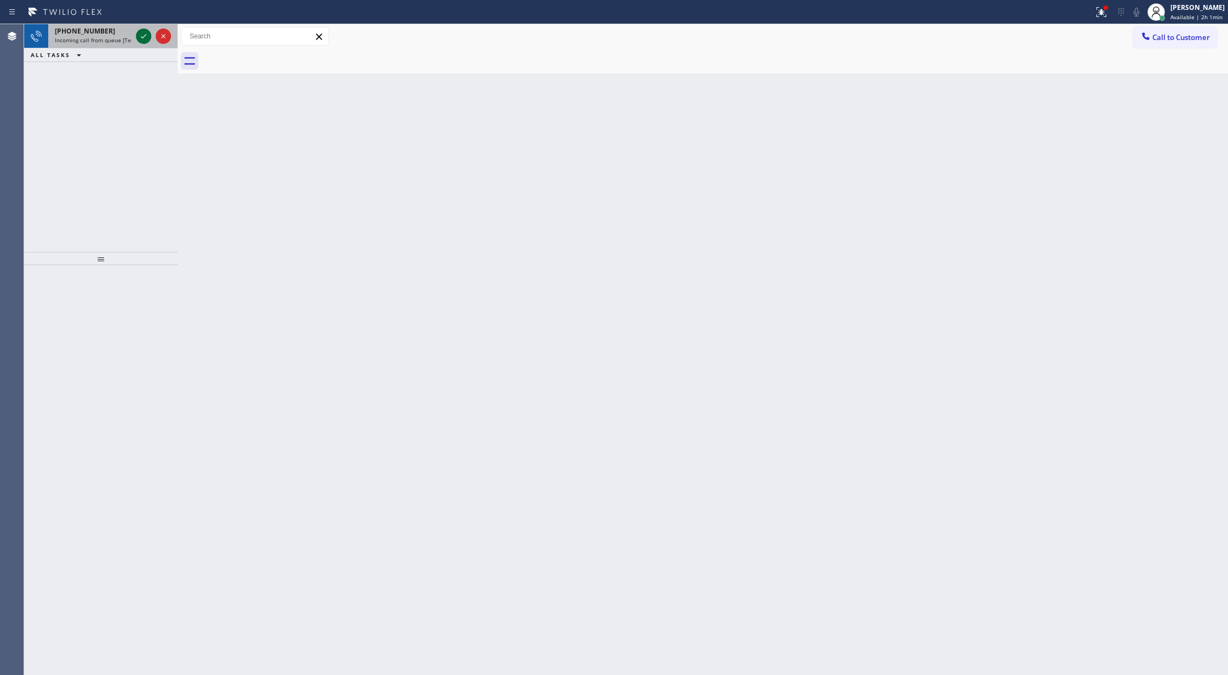
click at [144, 36] on icon at bounding box center [143, 36] width 13 height 13
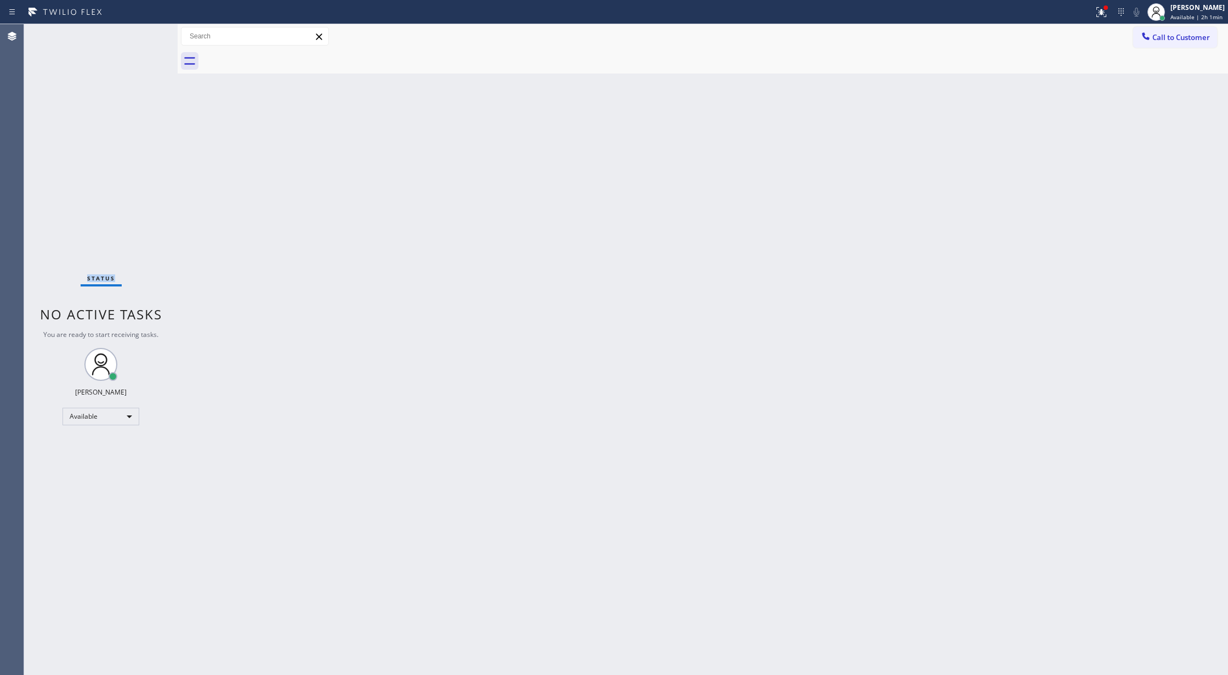
click at [144, 36] on div "Status No active tasks You are ready to start receiving tasks. [PERSON_NAME] Av…" at bounding box center [101, 349] width 154 height 650
click at [143, 36] on div "Status No active tasks You are ready to start receiving tasks. [PERSON_NAME] Av…" at bounding box center [101, 349] width 154 height 650
click at [150, 35] on div "Status No active tasks You are ready to start receiving tasks. [PERSON_NAME] Av…" at bounding box center [101, 349] width 154 height 650
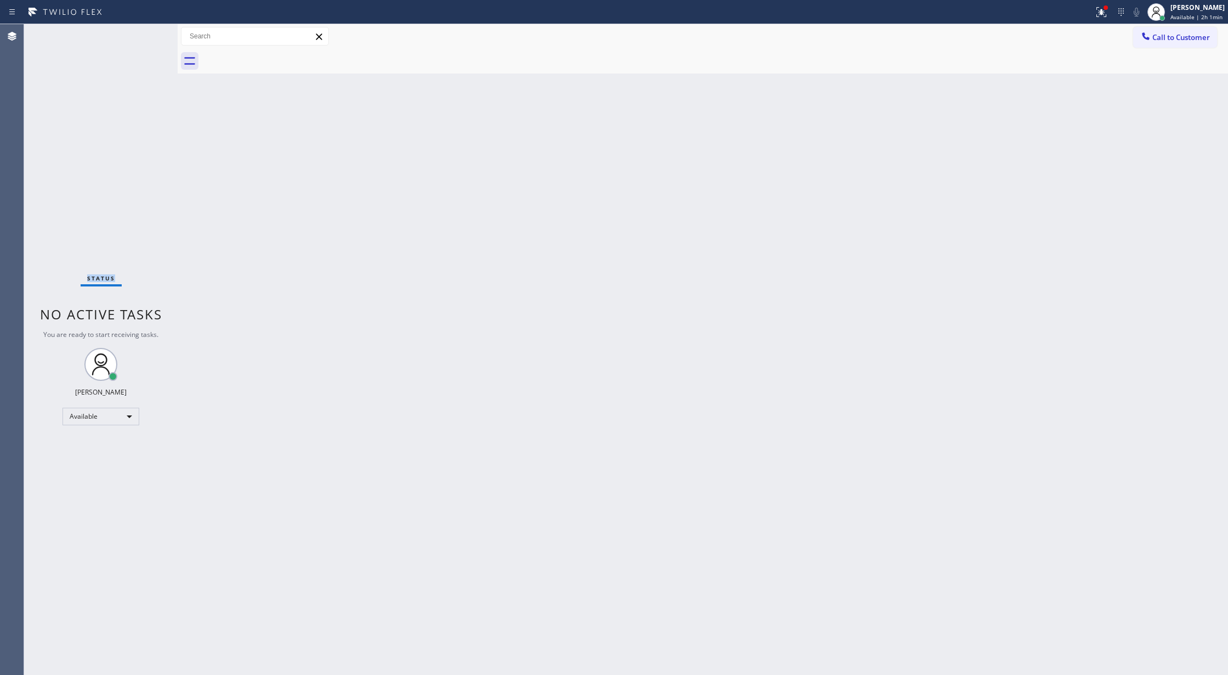
click at [150, 35] on div "Status No active tasks You are ready to start receiving tasks. [PERSON_NAME] Av…" at bounding box center [101, 349] width 154 height 650
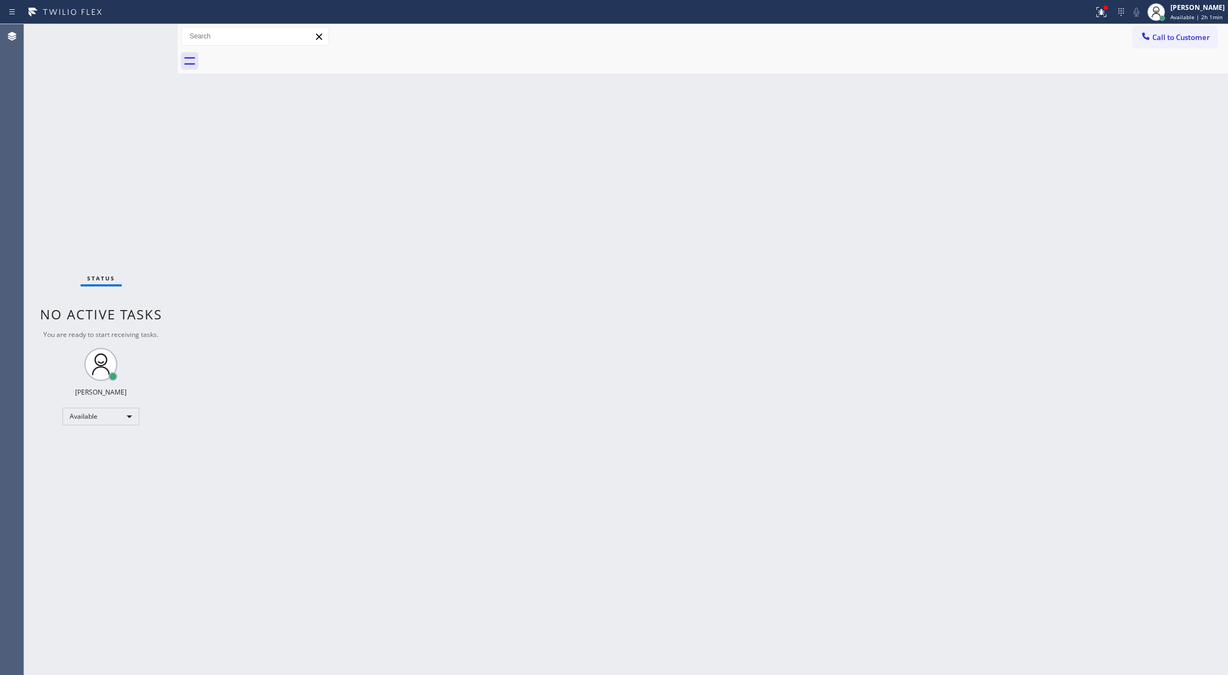
click at [150, 35] on div "Status No active tasks You are ready to start receiving tasks. [PERSON_NAME] Av…" at bounding box center [101, 349] width 154 height 650
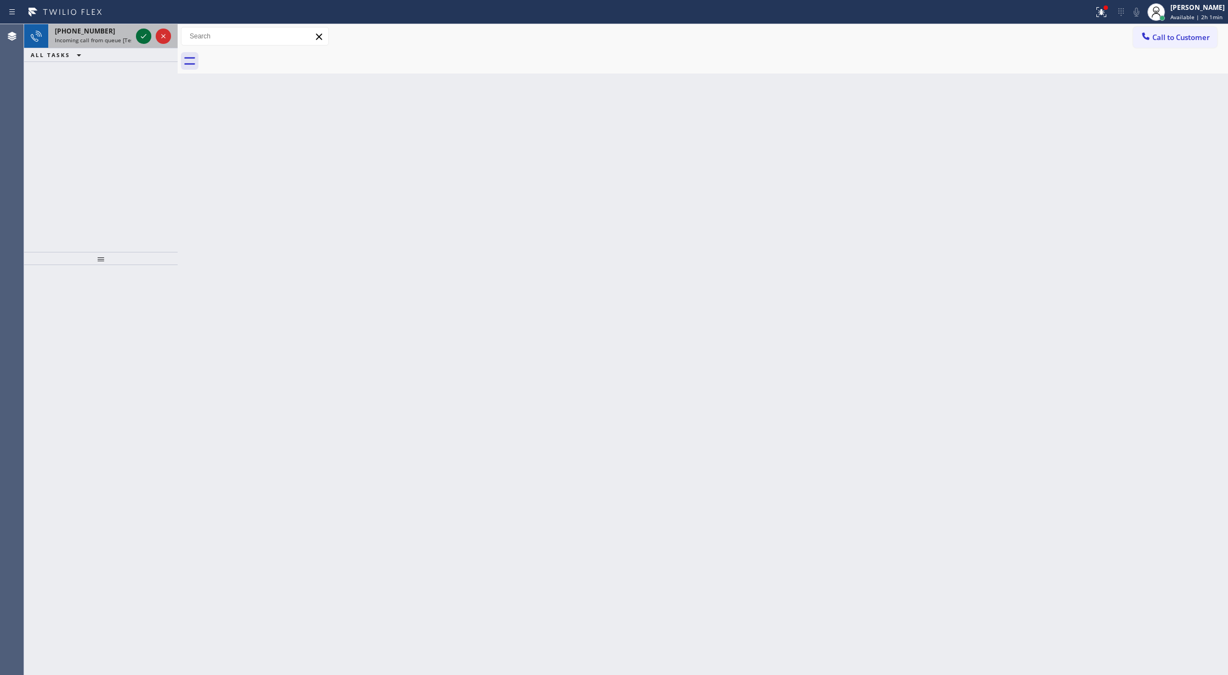
click at [139, 33] on icon at bounding box center [143, 36] width 13 height 13
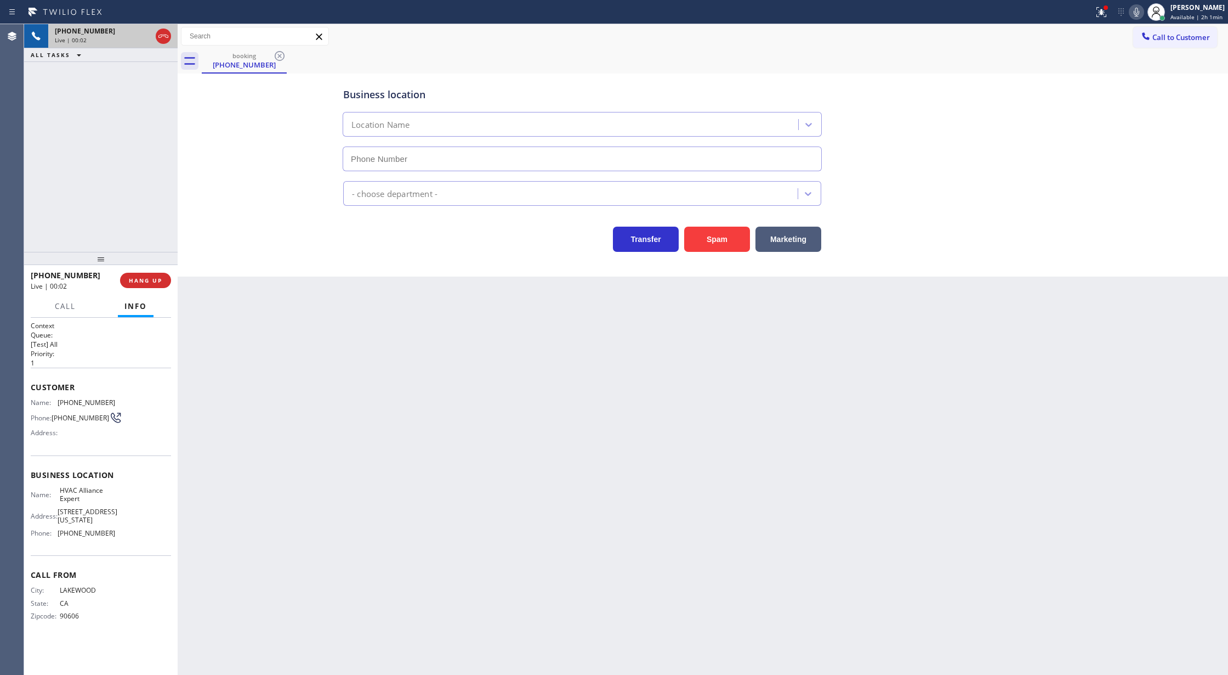
type input "[PHONE_NUMBER]"
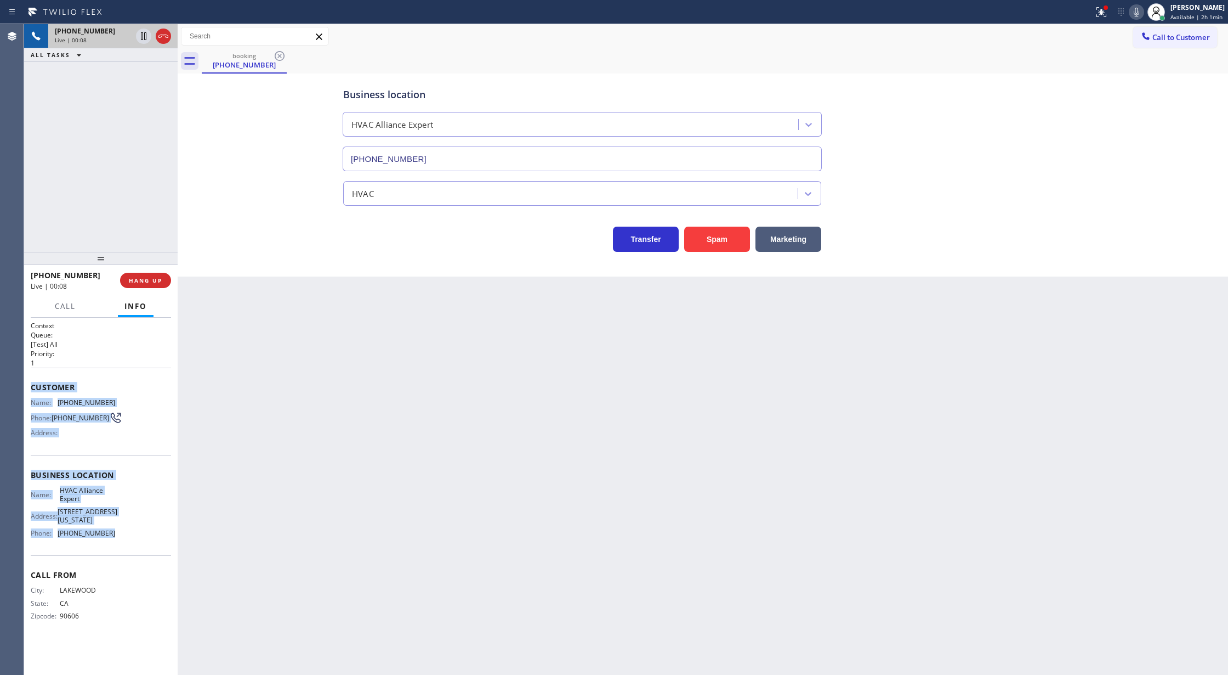
drag, startPoint x: 29, startPoint y: 388, endPoint x: 128, endPoint y: 534, distance: 176.4
click at [128, 534] on div "Context Queue: [Test] All Priority: 1 Customer Name: [PHONE_NUMBER] Phone: [PHO…" at bounding box center [101, 497] width 154 height 358
click at [163, 38] on icon at bounding box center [163, 36] width 13 height 13
click at [137, 281] on span "COMPLETE" at bounding box center [143, 280] width 38 height 8
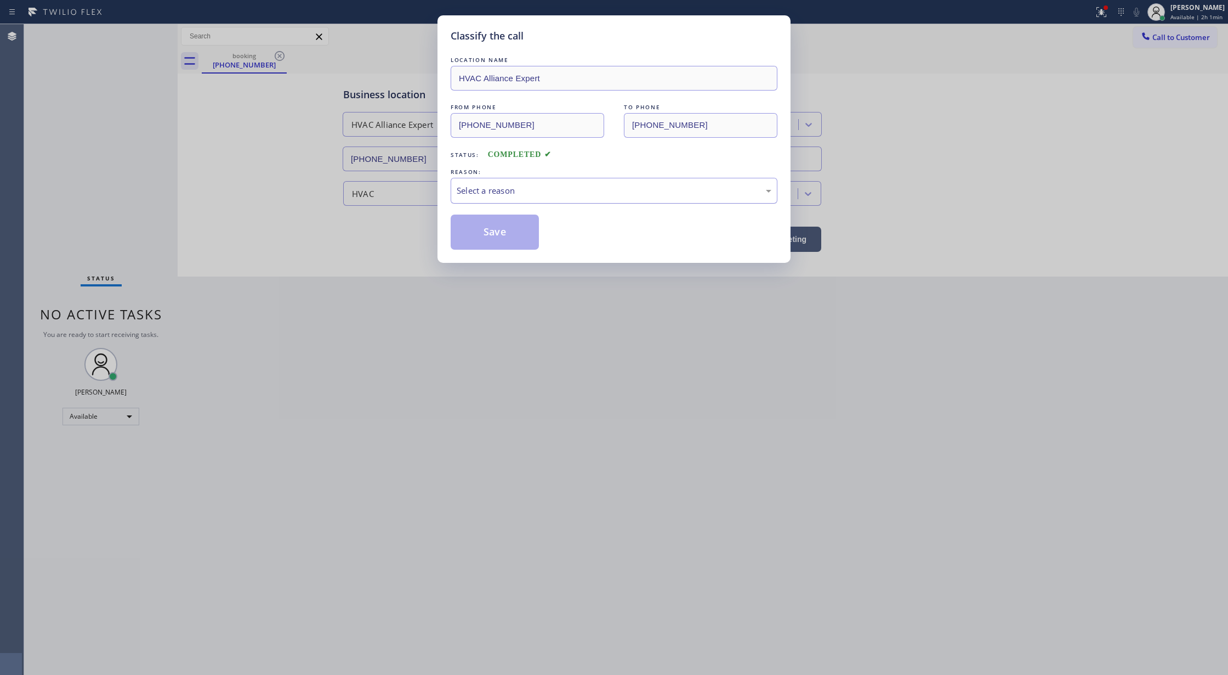
click at [481, 195] on div "Select a reason" at bounding box center [614, 190] width 315 height 13
click at [487, 233] on button "Save" at bounding box center [495, 231] width 88 height 35
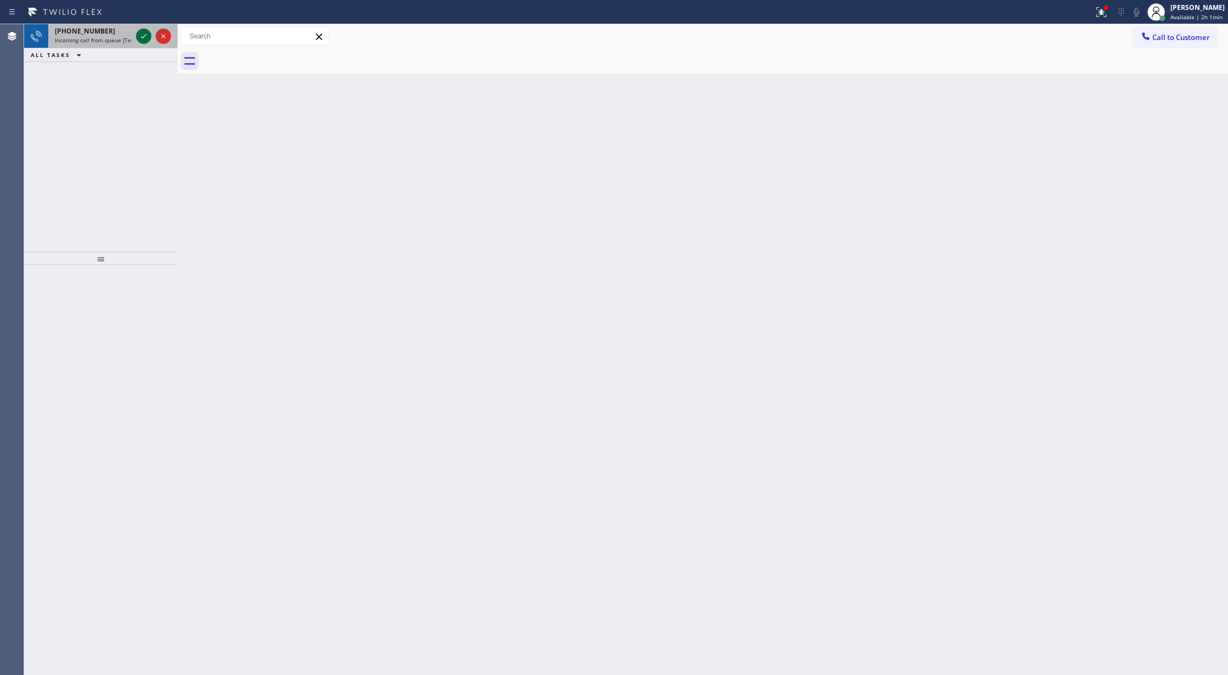
click at [145, 34] on icon at bounding box center [143, 36] width 13 height 13
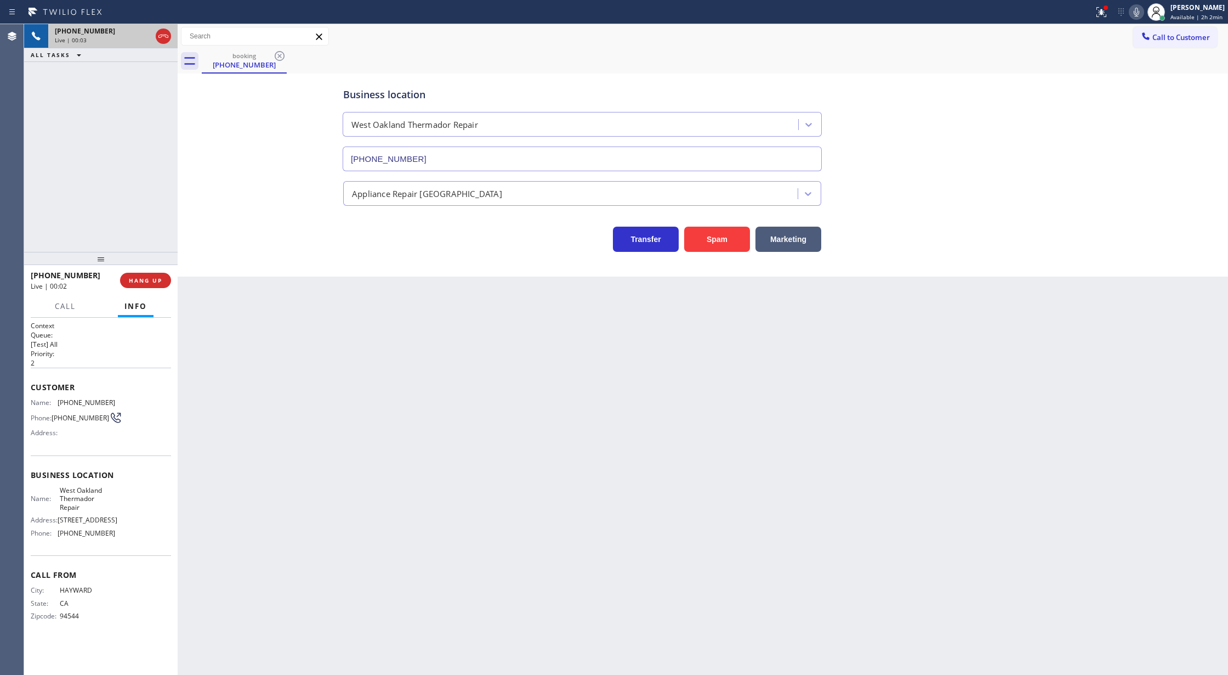
type input "[PHONE_NUMBER]"
click at [139, 283] on span "COMPLETE" at bounding box center [143, 280] width 38 height 8
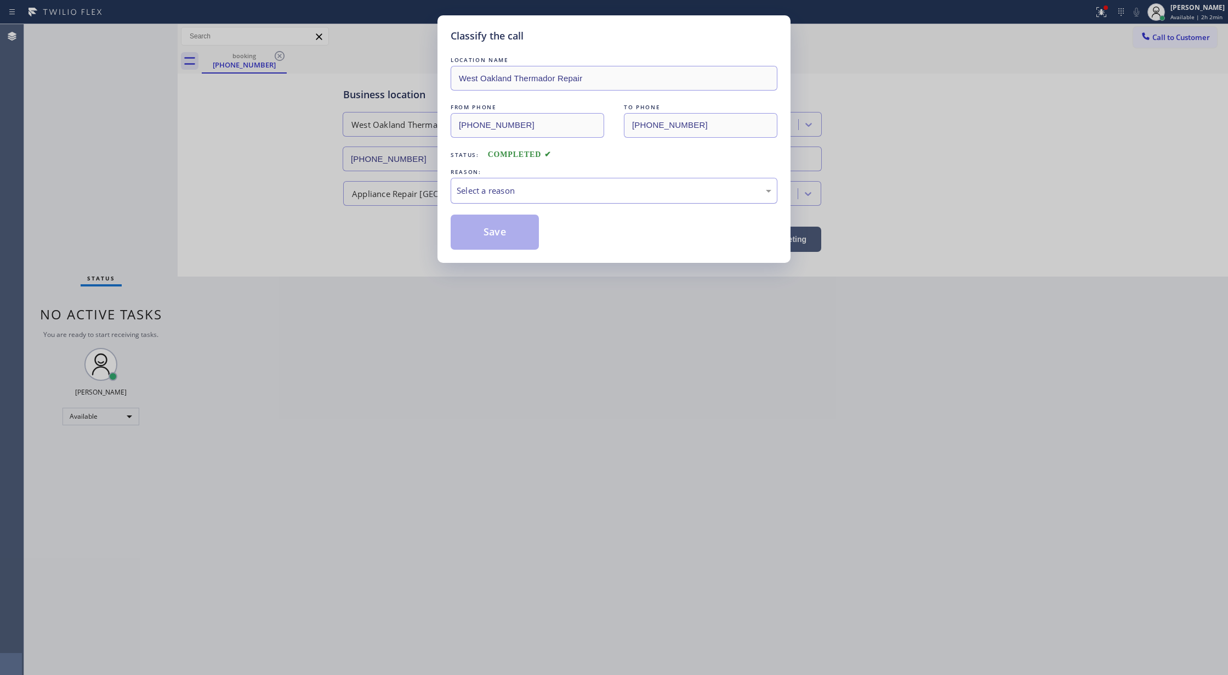
click at [559, 195] on div "Select a reason" at bounding box center [614, 190] width 315 height 13
click at [483, 229] on button "Save" at bounding box center [495, 231] width 88 height 35
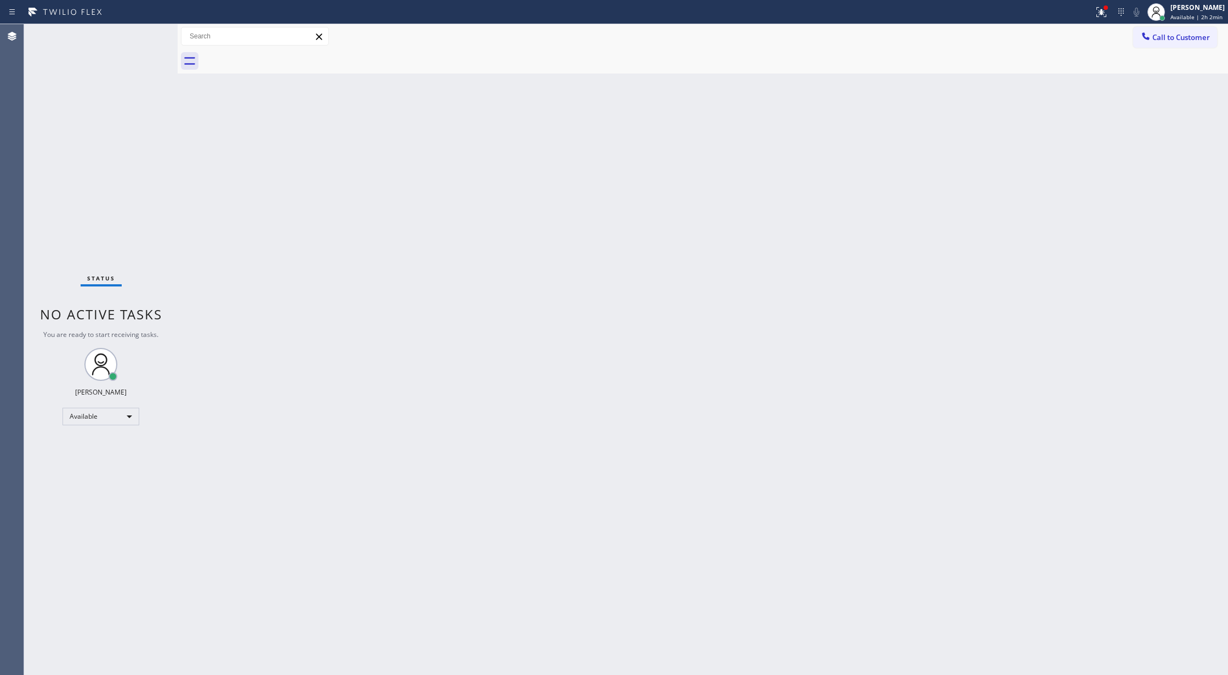
click at [141, 29] on div "Status No active tasks You are ready to start receiving tasks. [PERSON_NAME] Av…" at bounding box center [101, 349] width 154 height 650
click at [152, 30] on div "Status No active tasks You are ready to start receiving tasks. [PERSON_NAME] Av…" at bounding box center [101, 349] width 154 height 650
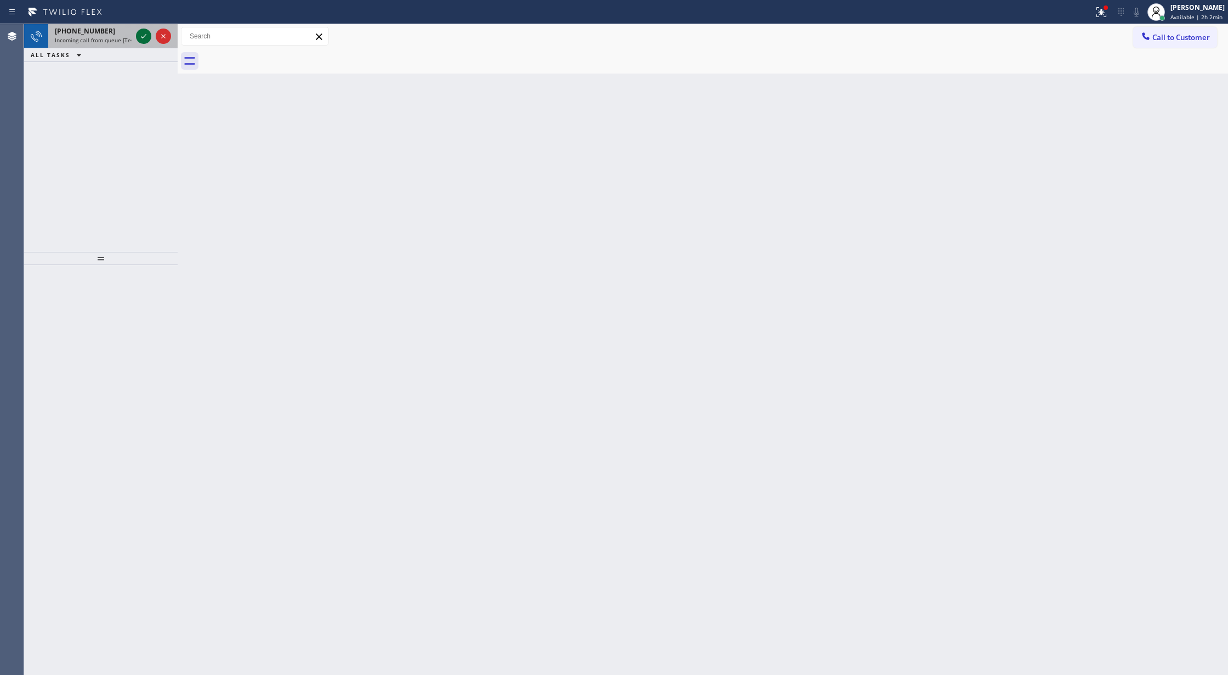
click at [141, 36] on icon at bounding box center [143, 36] width 13 height 13
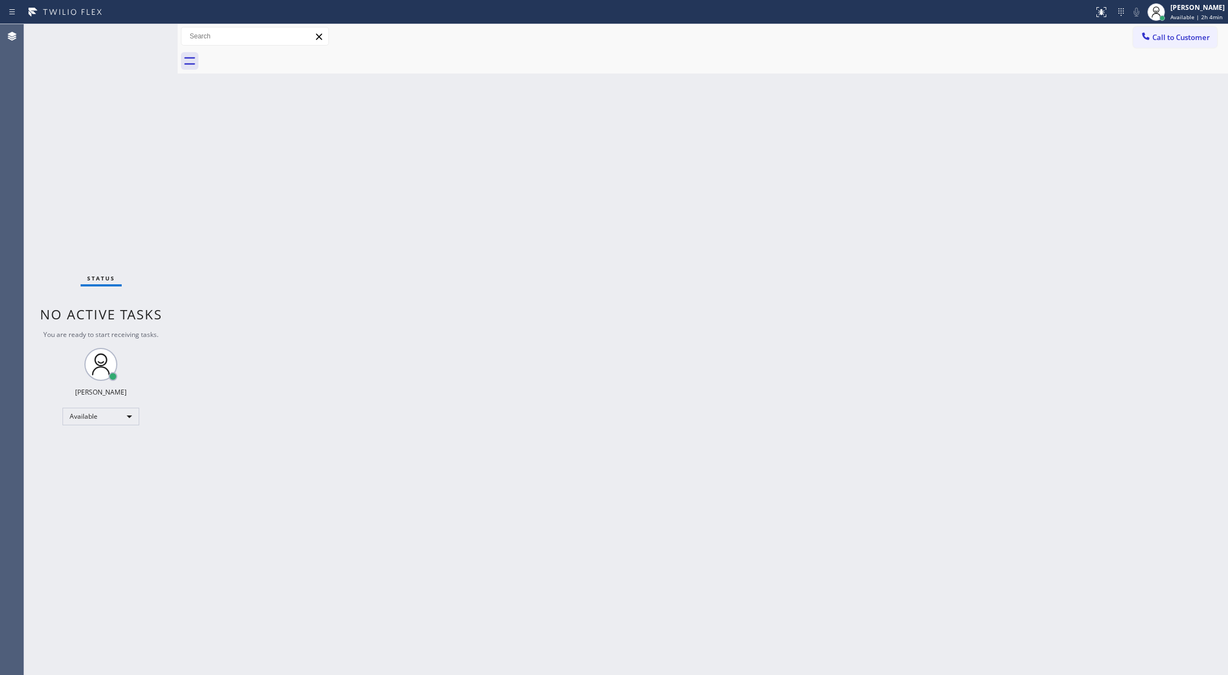
click at [199, 248] on div "Back to Dashboard Change Sender ID Customers Technicians Select a contact Outbo…" at bounding box center [703, 349] width 1051 height 650
click at [148, 32] on div "Status No active tasks You are ready to start receiving tasks. [PERSON_NAME] Av…" at bounding box center [101, 349] width 154 height 650
click at [148, 31] on div "Status No active tasks You are ready to start receiving tasks. [PERSON_NAME] Av…" at bounding box center [101, 349] width 154 height 650
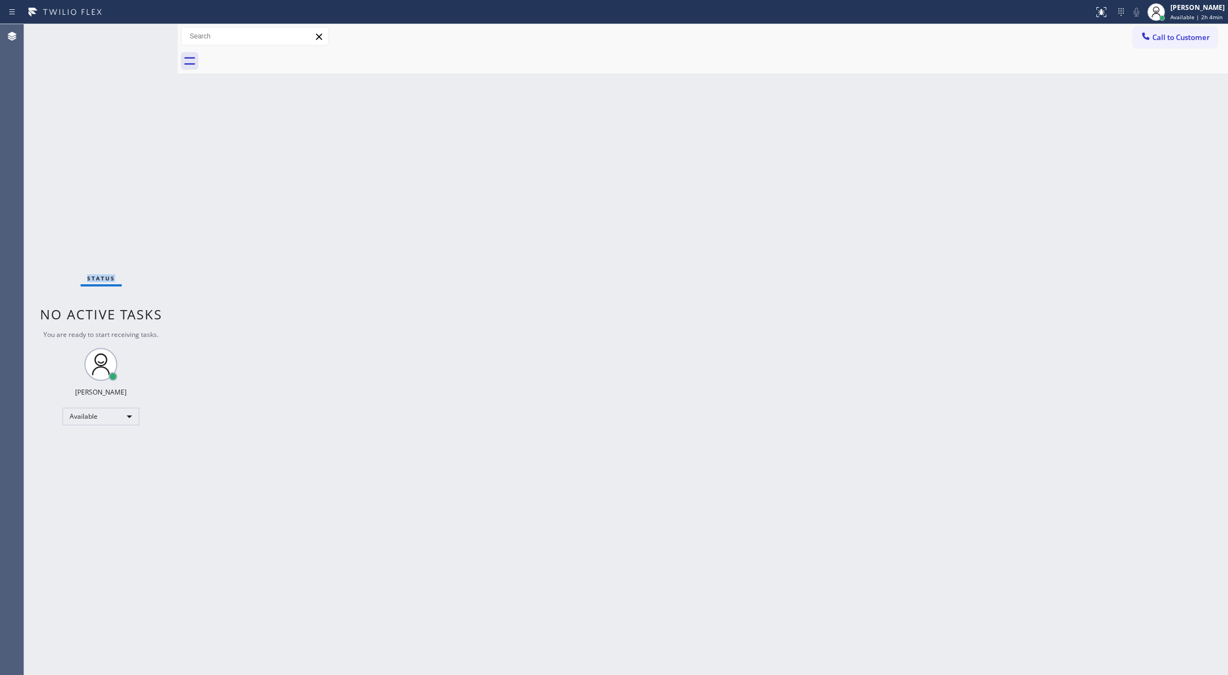
click at [148, 31] on div "Status No active tasks You are ready to start receiving tasks. [PERSON_NAME] Av…" at bounding box center [101, 349] width 154 height 650
click at [149, 29] on div "Status No active tasks You are ready to start receiving tasks. [PERSON_NAME] Av…" at bounding box center [101, 349] width 154 height 650
click at [150, 31] on div "Status No active tasks You are ready to start receiving tasks. [PERSON_NAME] Av…" at bounding box center [101, 349] width 154 height 650
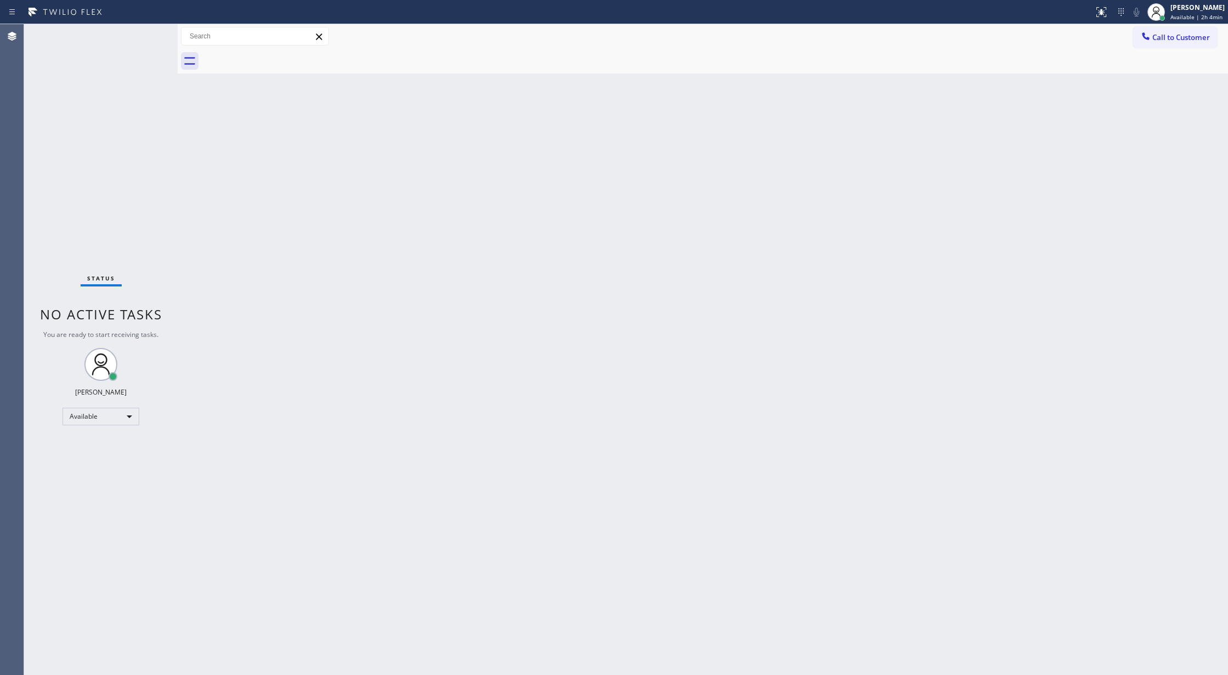
click at [150, 31] on div "Status No active tasks You are ready to start receiving tasks. [PERSON_NAME] Av…" at bounding box center [101, 349] width 154 height 650
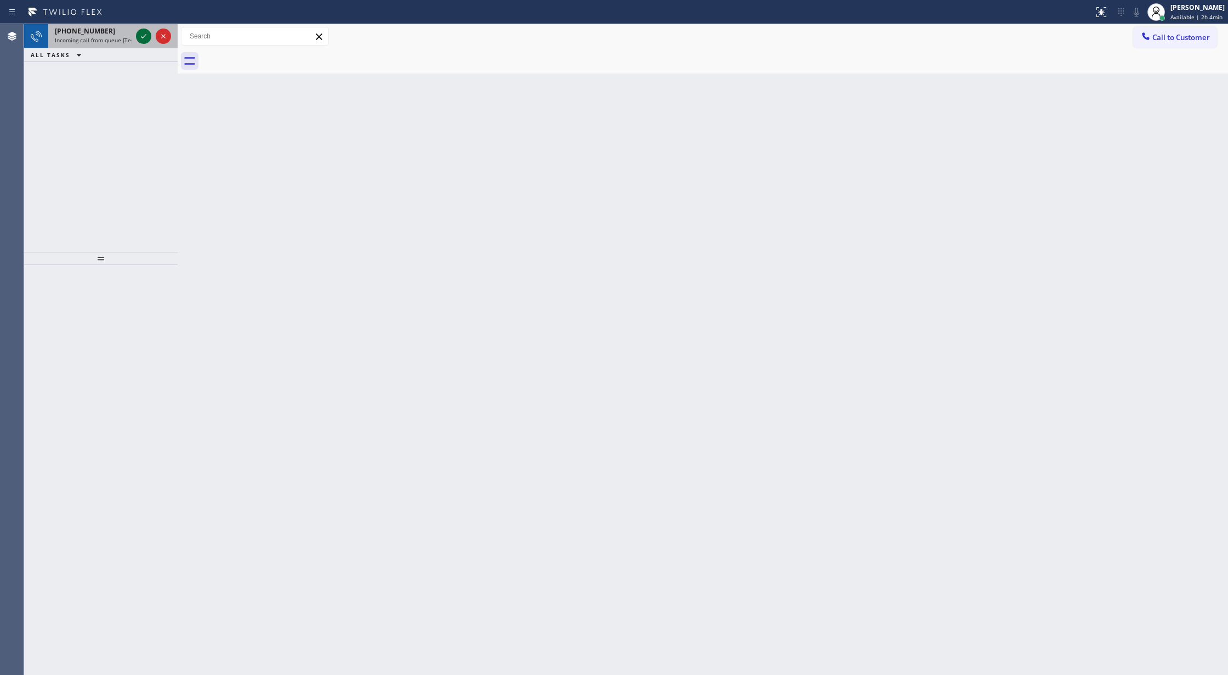
click at [145, 37] on icon at bounding box center [143, 36] width 13 height 13
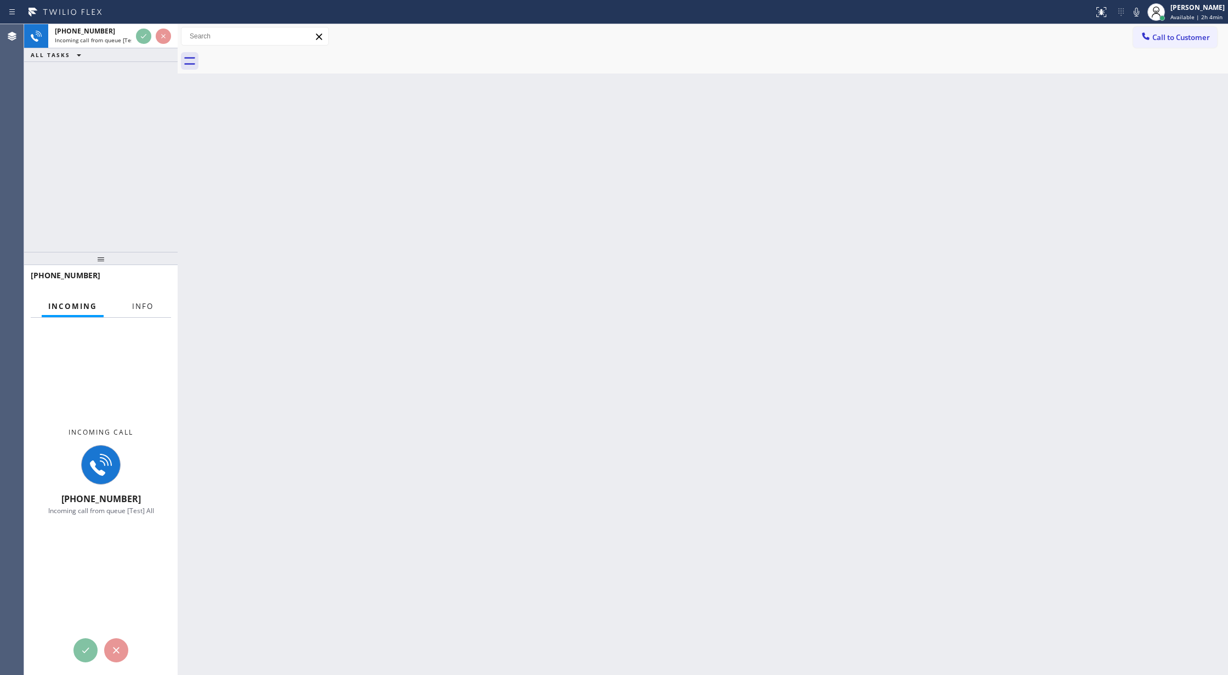
click at [146, 306] on span "Info" at bounding box center [142, 306] width 21 height 10
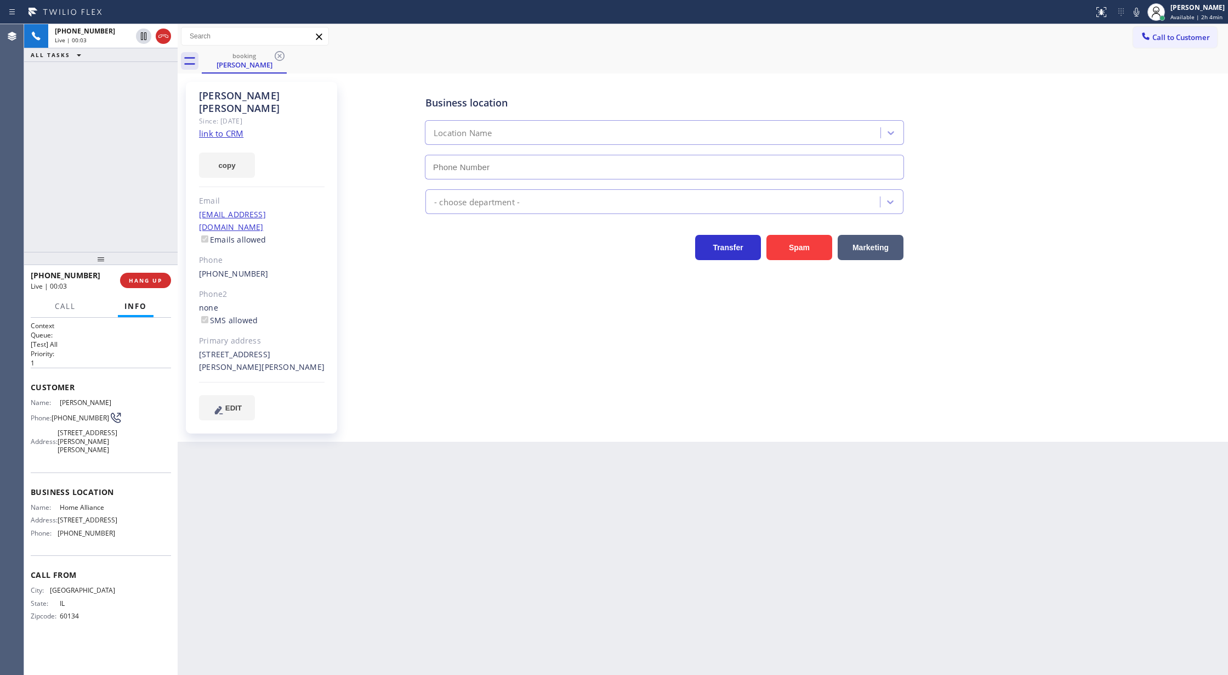
type input "(877) 777-0796"
click at [223, 128] on link "link to CRM" at bounding box center [221, 133] width 44 height 11
click at [1136, 10] on icon at bounding box center [1136, 11] width 13 height 13
click at [144, 36] on icon at bounding box center [143, 36] width 13 height 13
drag, startPoint x: 144, startPoint y: 76, endPoint x: 139, endPoint y: 136, distance: 60.5
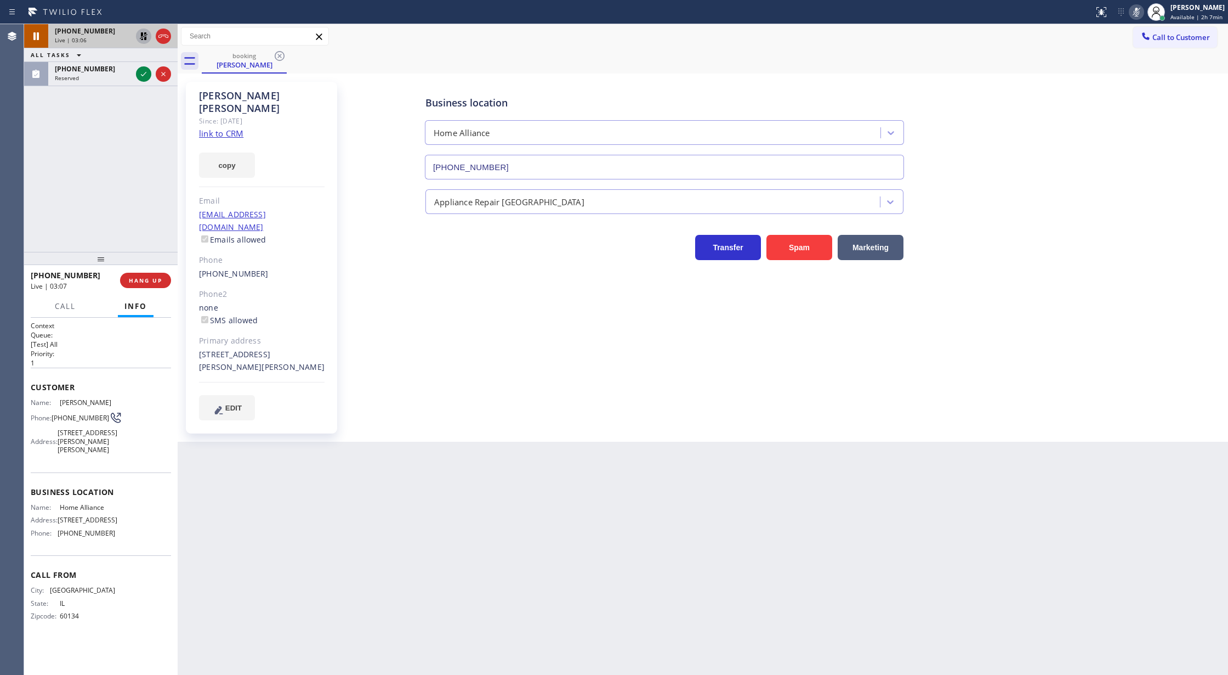
click at [144, 76] on icon at bounding box center [143, 73] width 13 height 13
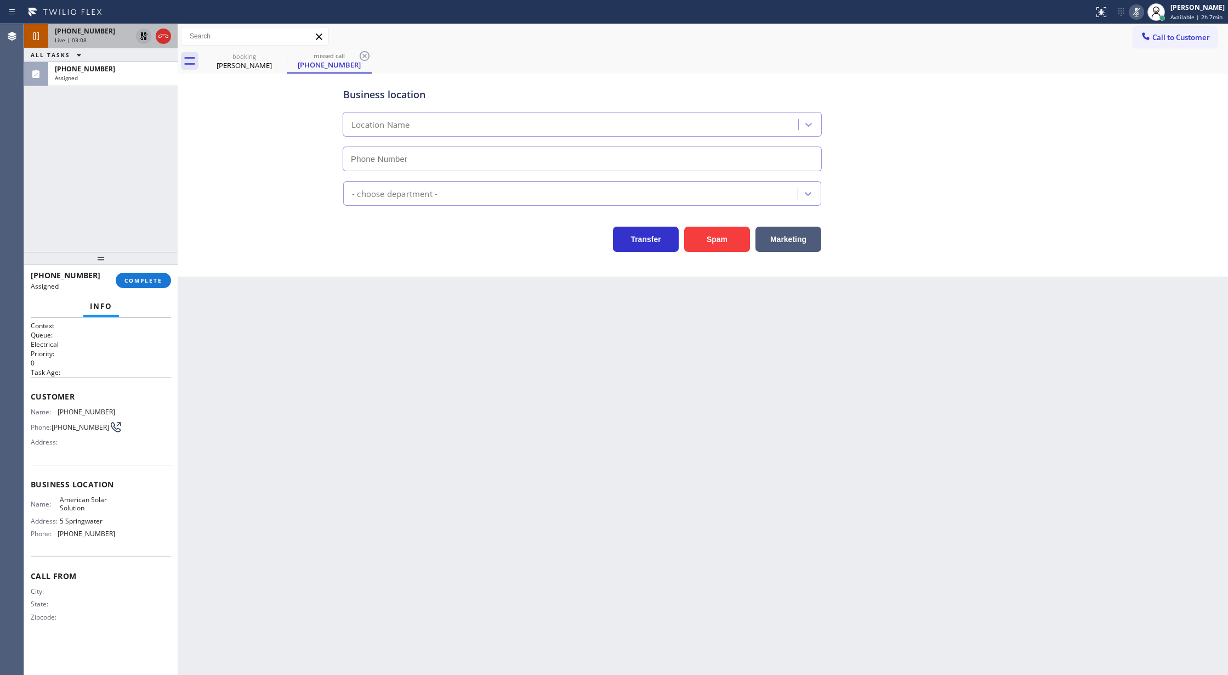
type input "(657) 221-2393"
click at [139, 284] on button "COMPLETE" at bounding box center [143, 280] width 55 height 15
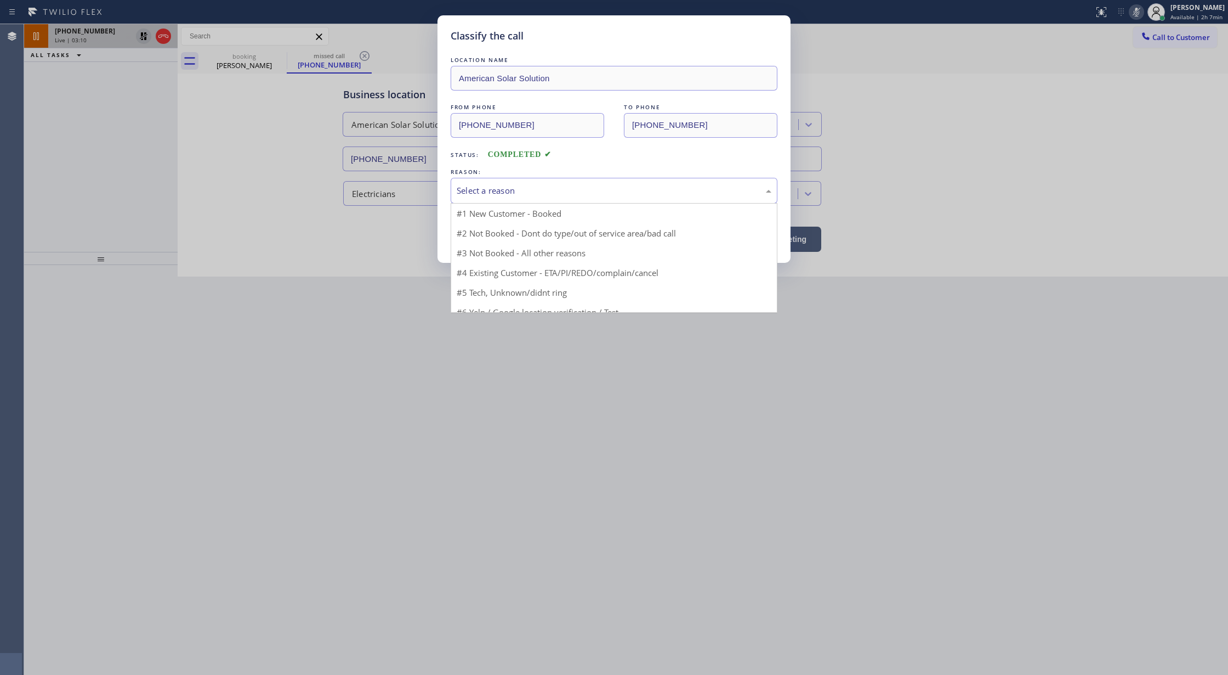
click at [507, 192] on div "Select a reason" at bounding box center [614, 190] width 315 height 13
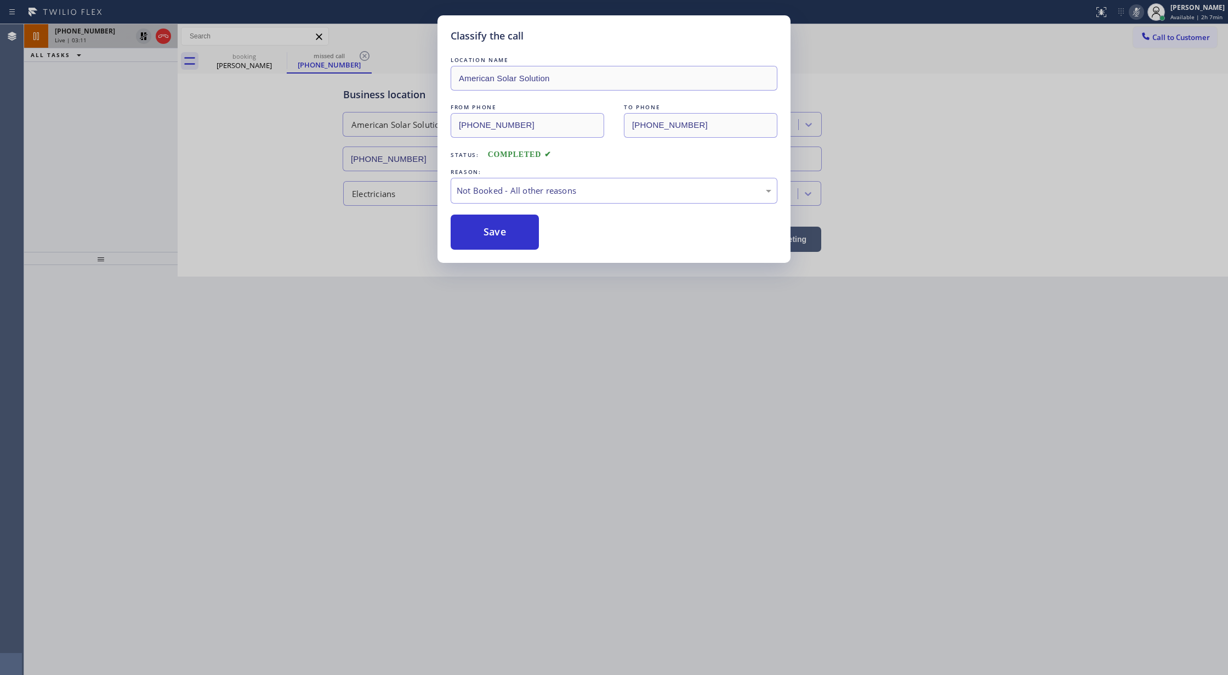
click at [490, 237] on button "Save" at bounding box center [495, 231] width 88 height 35
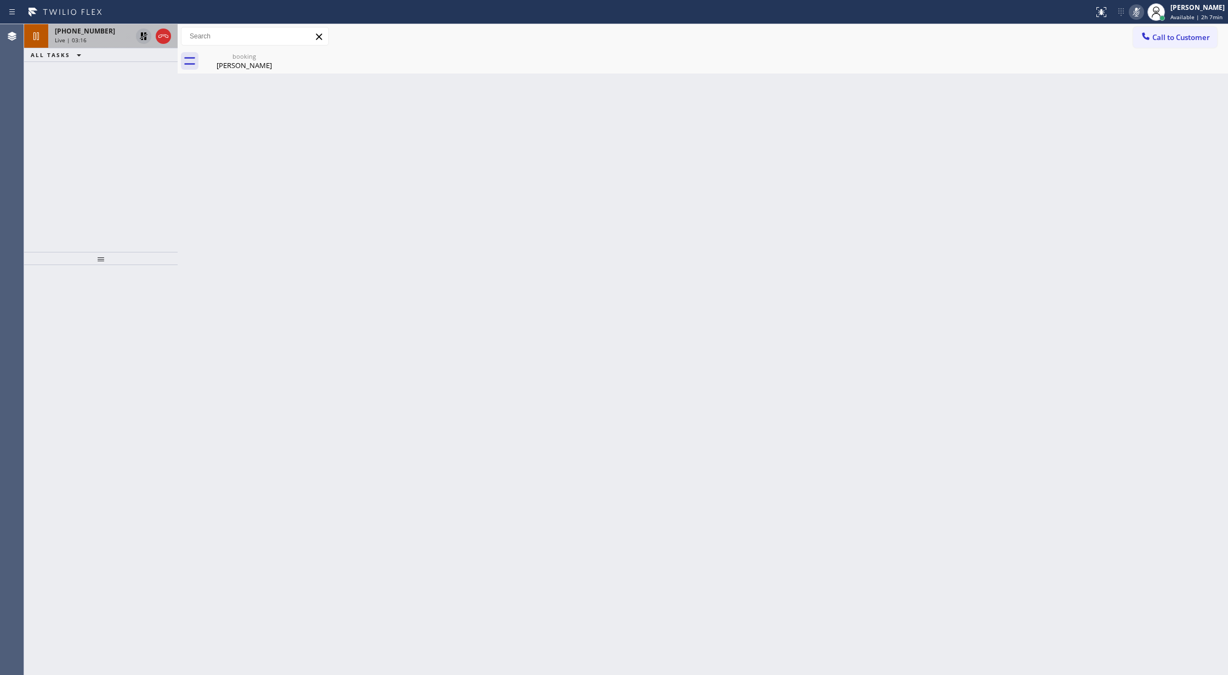
click at [115, 42] on div "Live | 03:16" at bounding box center [93, 40] width 77 height 8
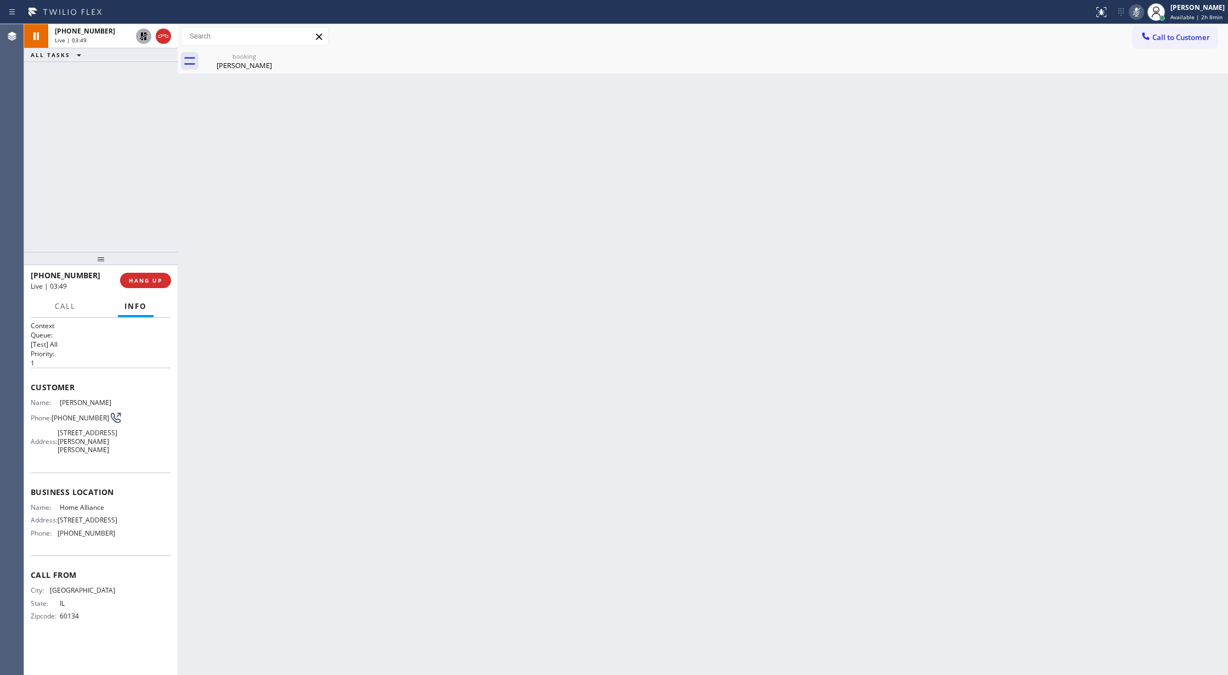
click at [141, 35] on icon at bounding box center [144, 36] width 8 height 8
click at [1137, 10] on icon at bounding box center [1136, 11] width 13 height 13
drag, startPoint x: 163, startPoint y: 36, endPoint x: 141, endPoint y: 117, distance: 84.1
click at [163, 38] on icon at bounding box center [163, 36] width 13 height 13
click at [133, 284] on button "COMPLETE" at bounding box center [143, 280] width 55 height 15
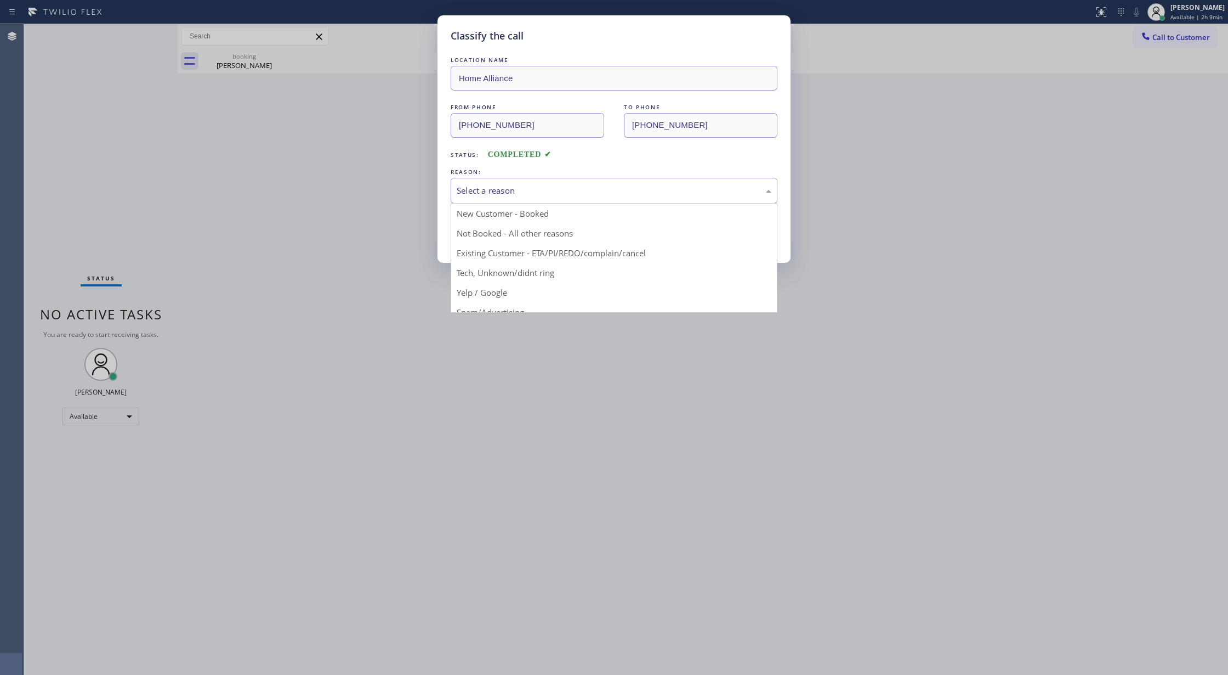
click at [514, 192] on div "Select a reason" at bounding box center [614, 190] width 315 height 13
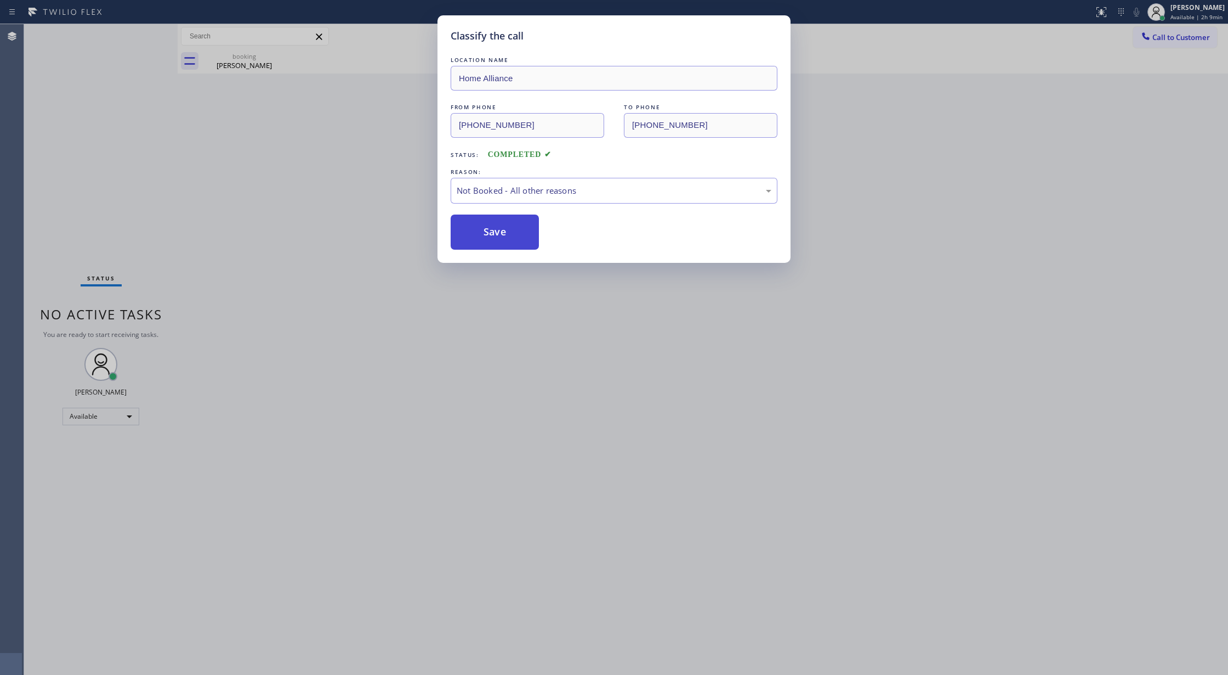
click at [496, 231] on button "Save" at bounding box center [495, 231] width 88 height 35
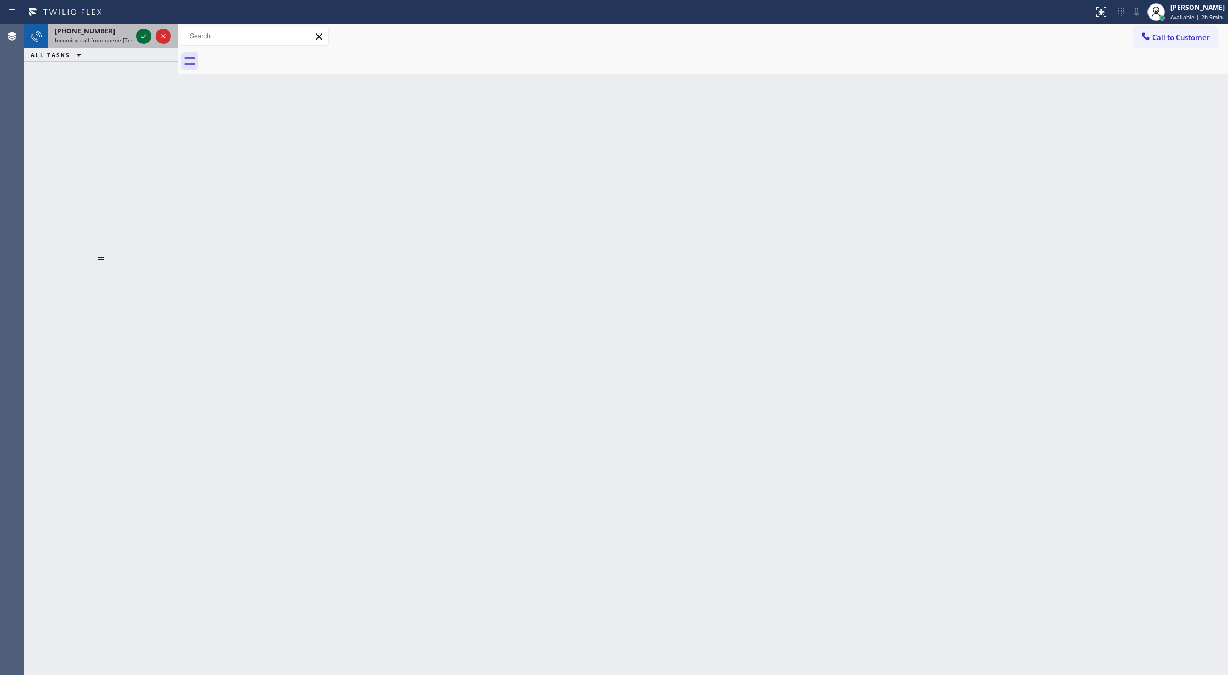
click at [141, 33] on icon at bounding box center [143, 36] width 13 height 13
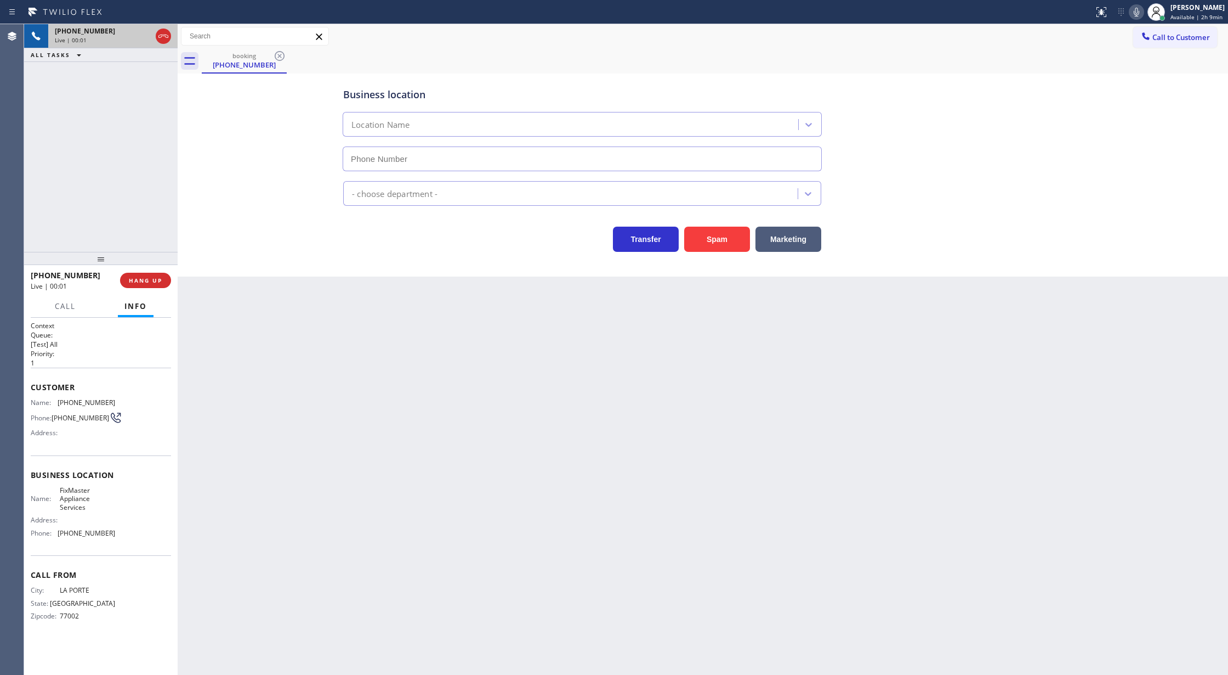
type input "(737) 387-3753"
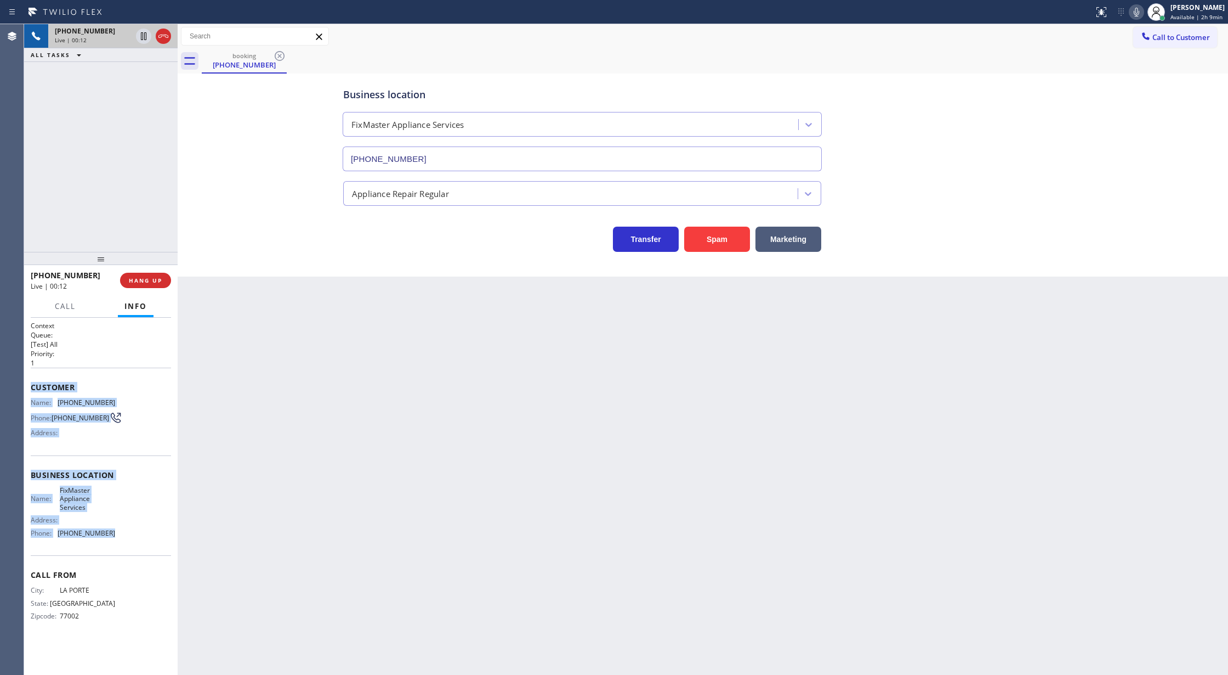
copy div "Customer Name: (832) 627-5033 Phone: (832) 627-5033 Address: Business location …"
drag, startPoint x: 31, startPoint y: 388, endPoint x: 134, endPoint y: 538, distance: 181.8
click at [134, 538] on div "Context Queue: [Test] All Priority: 1 Customer Name: (832) 627-5033 Phone: (832…" at bounding box center [101, 480] width 140 height 318
click at [139, 274] on button "COMPLETE" at bounding box center [143, 280] width 55 height 15
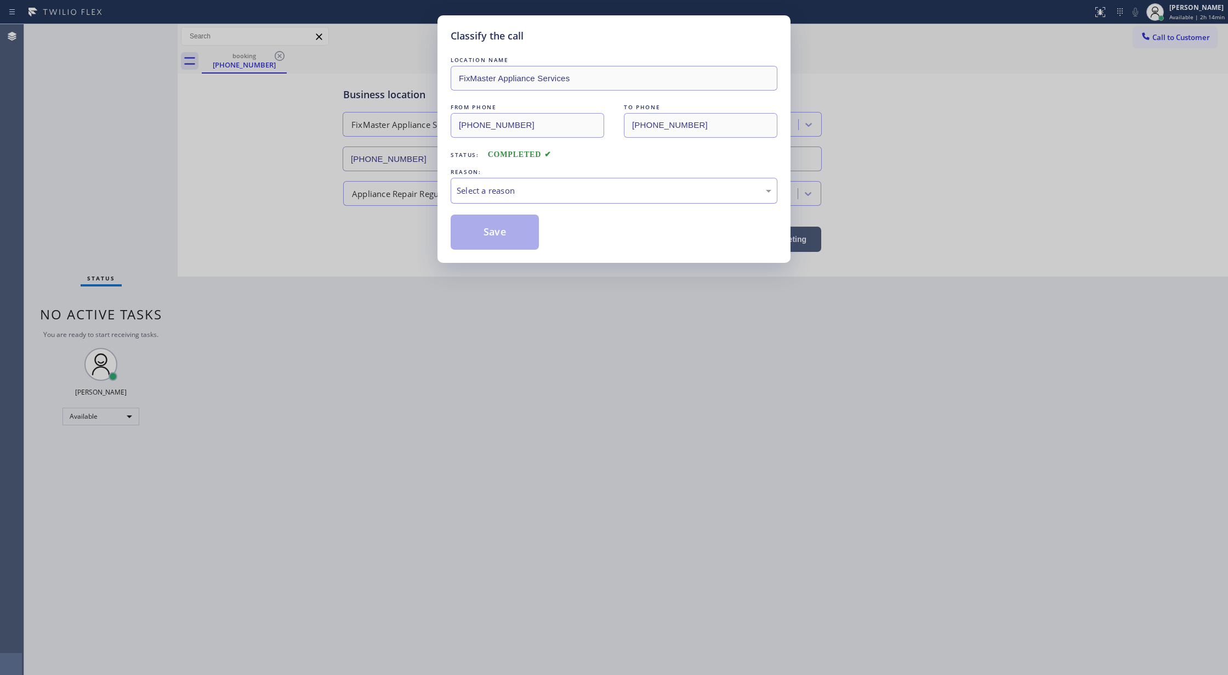
click at [490, 190] on div "Select a reason" at bounding box center [614, 190] width 315 height 13
click at [483, 226] on button "Save" at bounding box center [495, 231] width 88 height 35
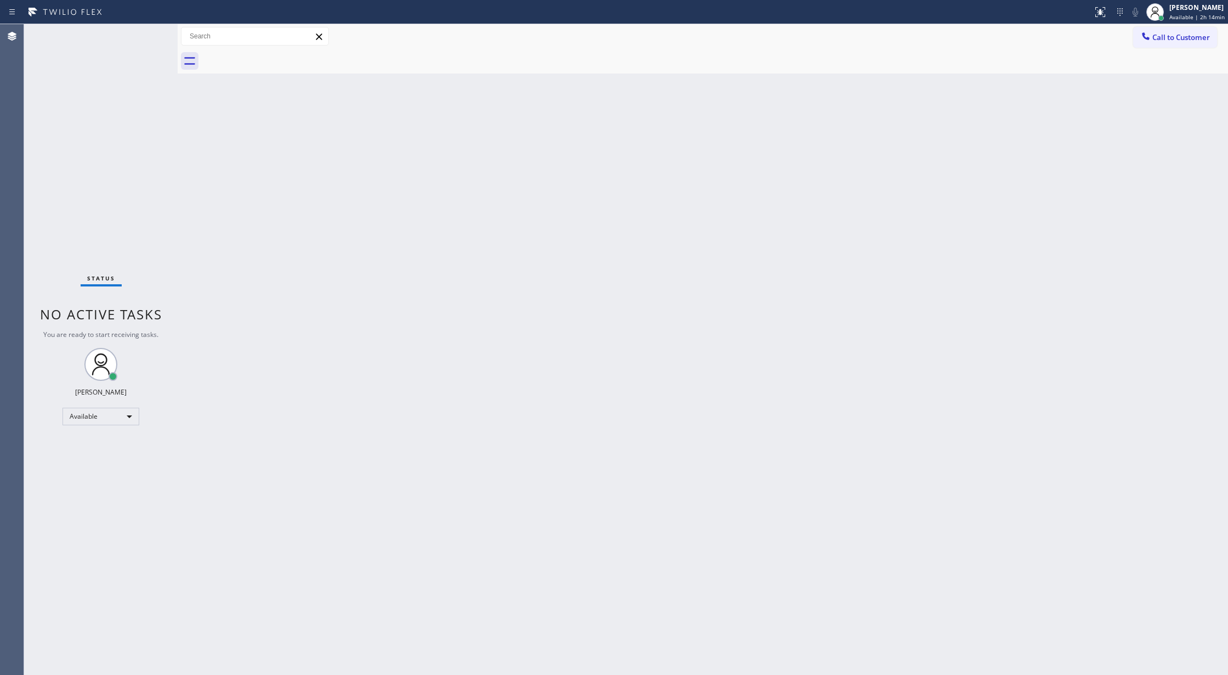
click at [141, 33] on div "Status No active tasks You are ready to start receiving tasks. [PERSON_NAME] Av…" at bounding box center [101, 349] width 154 height 650
click at [704, 404] on div "Back to Dashboard Change Sender ID Customers Technicians Select a contact Outbo…" at bounding box center [703, 349] width 1051 height 650
click at [501, 264] on div "Back to Dashboard Change Sender ID Customers Technicians Select a contact Outbo…" at bounding box center [703, 349] width 1051 height 650
click at [143, 36] on div "Status No active tasks You are ready to start receiving tasks. [PERSON_NAME] Av…" at bounding box center [101, 349] width 154 height 650
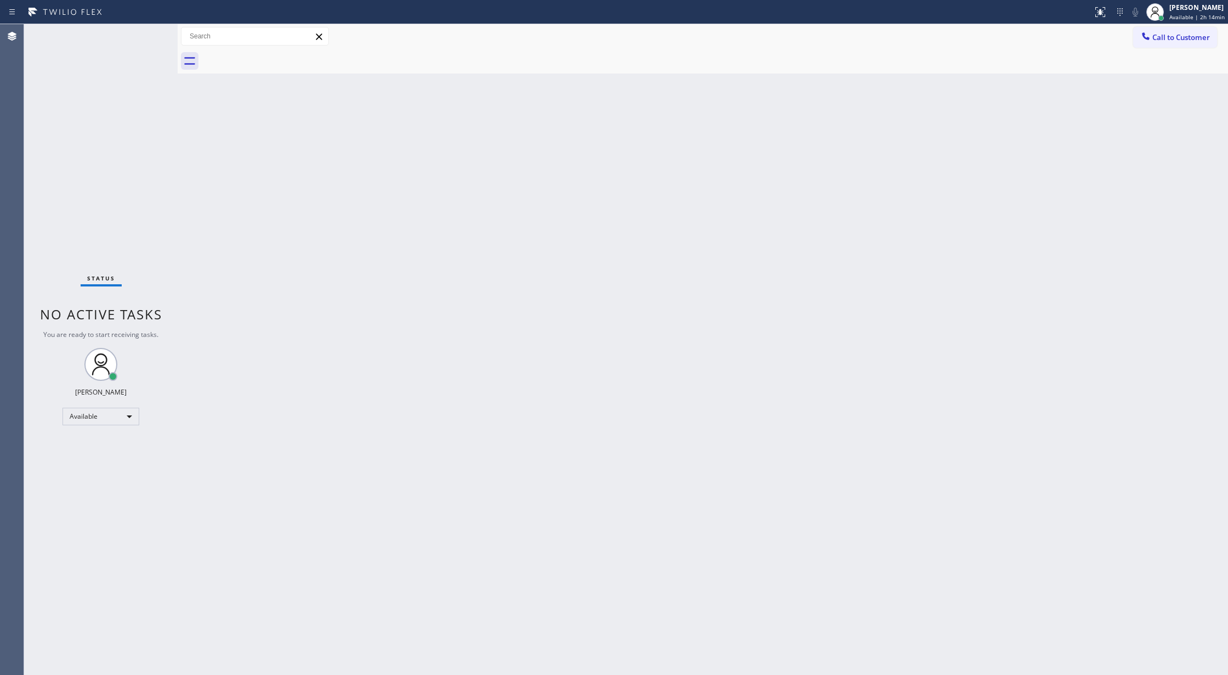
click at [150, 33] on div "Status No active tasks You are ready to start receiving tasks. [PERSON_NAME] Av…" at bounding box center [101, 349] width 154 height 650
click at [144, 31] on div "Status No active tasks You are ready to start receiving tasks. [PERSON_NAME] Av…" at bounding box center [101, 349] width 154 height 650
click at [148, 29] on div "Status No active tasks You are ready to start receiving tasks. [PERSON_NAME] Av…" at bounding box center [101, 349] width 154 height 650
click at [143, 30] on div "Status No active tasks You are ready to start receiving tasks. [PERSON_NAME] Av…" at bounding box center [101, 349] width 154 height 650
click at [148, 33] on div "Status No active tasks You are ready to start receiving tasks. [PERSON_NAME] Av…" at bounding box center [101, 349] width 154 height 650
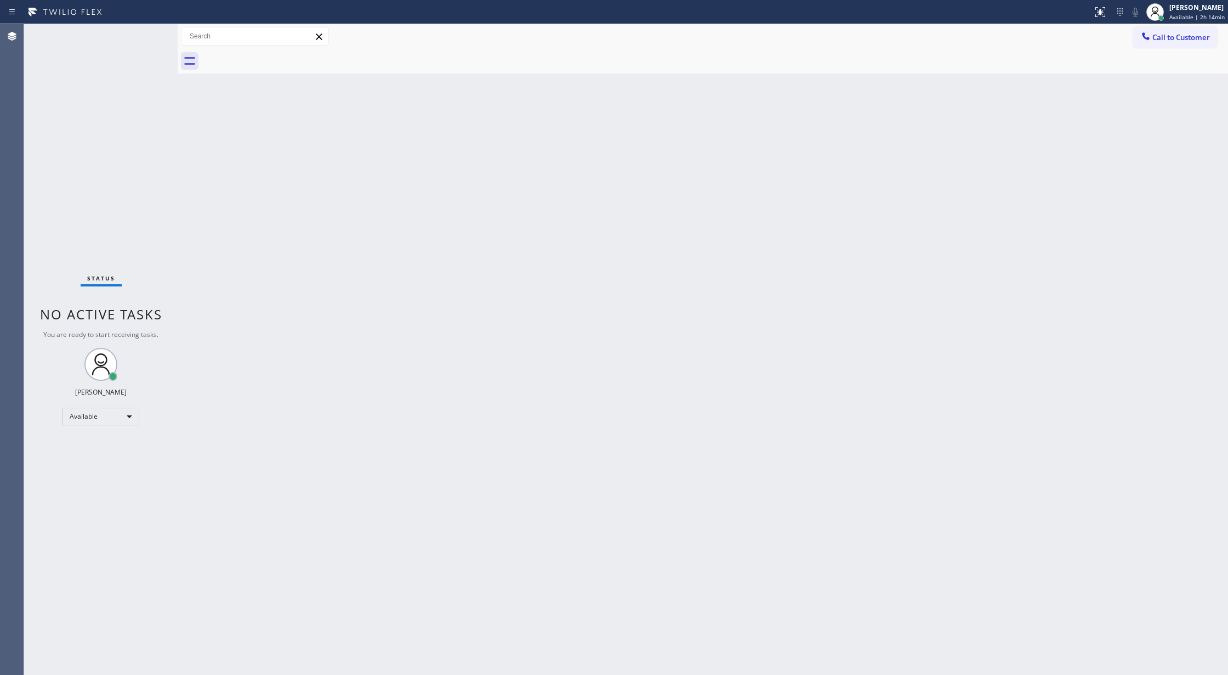
click at [148, 33] on div "Status No active tasks You are ready to start receiving tasks. [PERSON_NAME] Av…" at bounding box center [101, 349] width 154 height 650
click at [148, 31] on div "Status No active tasks You are ready to start receiving tasks. [PERSON_NAME] Av…" at bounding box center [101, 349] width 154 height 650
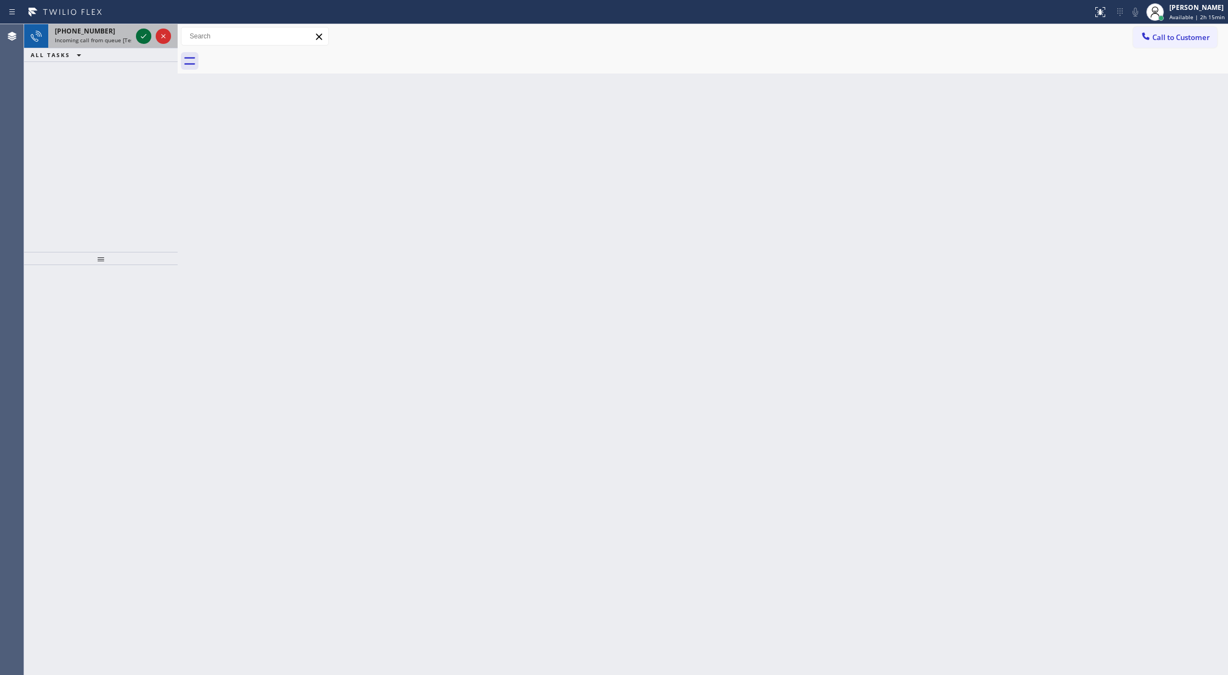
click at [140, 36] on icon at bounding box center [143, 36] width 13 height 13
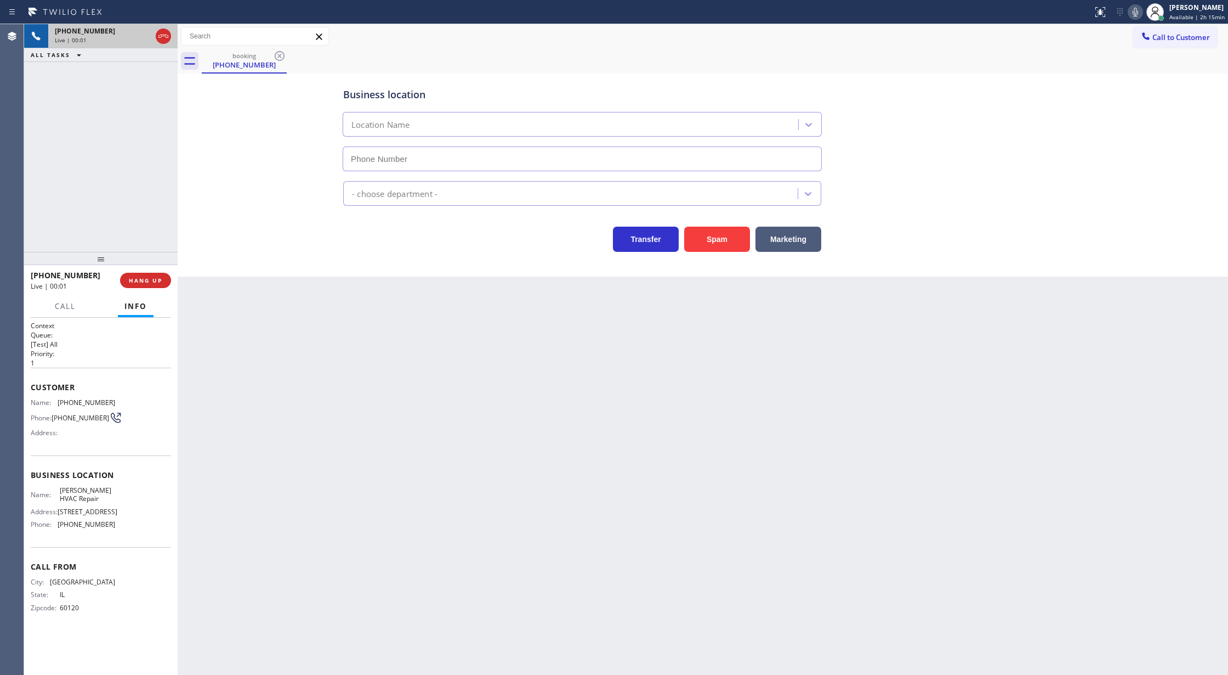
type input "(929) 325-2750"
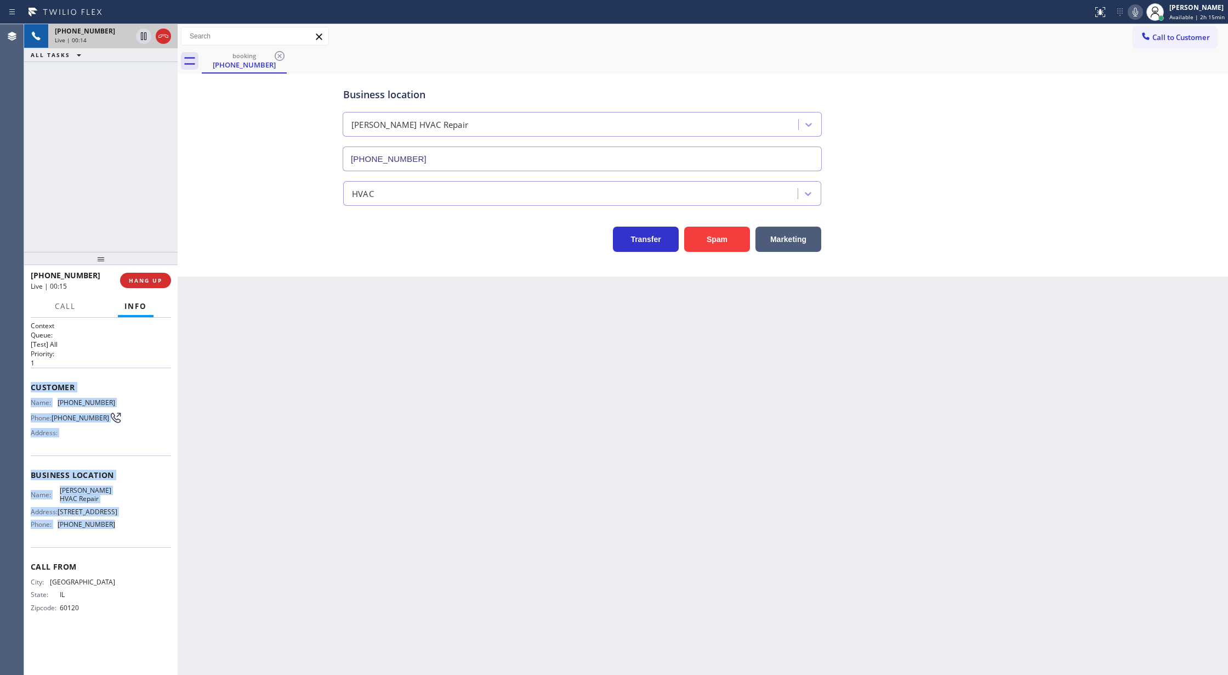
copy div "Customer Name: (847) 651-8141 Phone: (847) 651-8141 Address: Business location …"
drag, startPoint x: 31, startPoint y: 387, endPoint x: 120, endPoint y: 523, distance: 162.9
click at [120, 523] on div "Context Queue: [Test] All Priority: 1 Customer Name: (847) 651-8141 Phone: (847…" at bounding box center [101, 475] width 140 height 309
drag, startPoint x: 1140, startPoint y: 14, endPoint x: 934, endPoint y: 48, distance: 207.9
click at [1140, 14] on icon at bounding box center [1135, 11] width 13 height 13
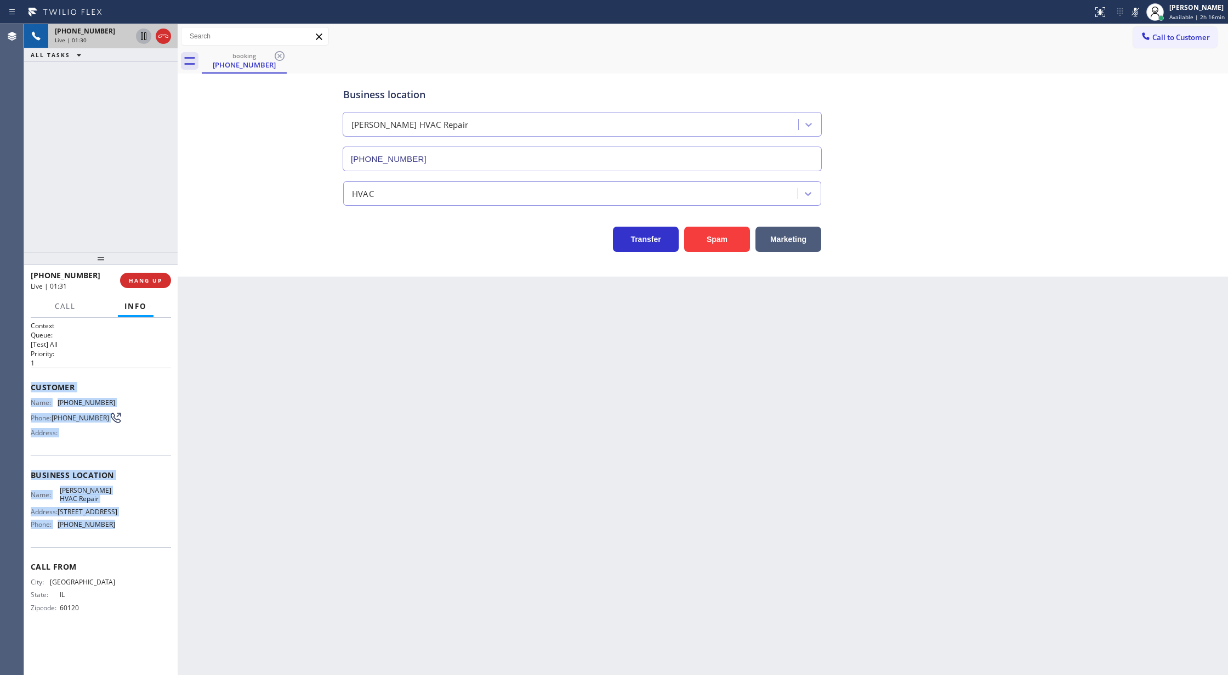
click at [144, 36] on icon at bounding box center [143, 36] width 13 height 13
drag, startPoint x: 1137, startPoint y: 11, endPoint x: 732, endPoint y: 16, distance: 405.3
click at [1137, 11] on icon at bounding box center [1135, 12] width 5 height 9
click at [147, 37] on icon at bounding box center [143, 36] width 13 height 13
click at [133, 286] on button "COMPLETE" at bounding box center [143, 280] width 55 height 15
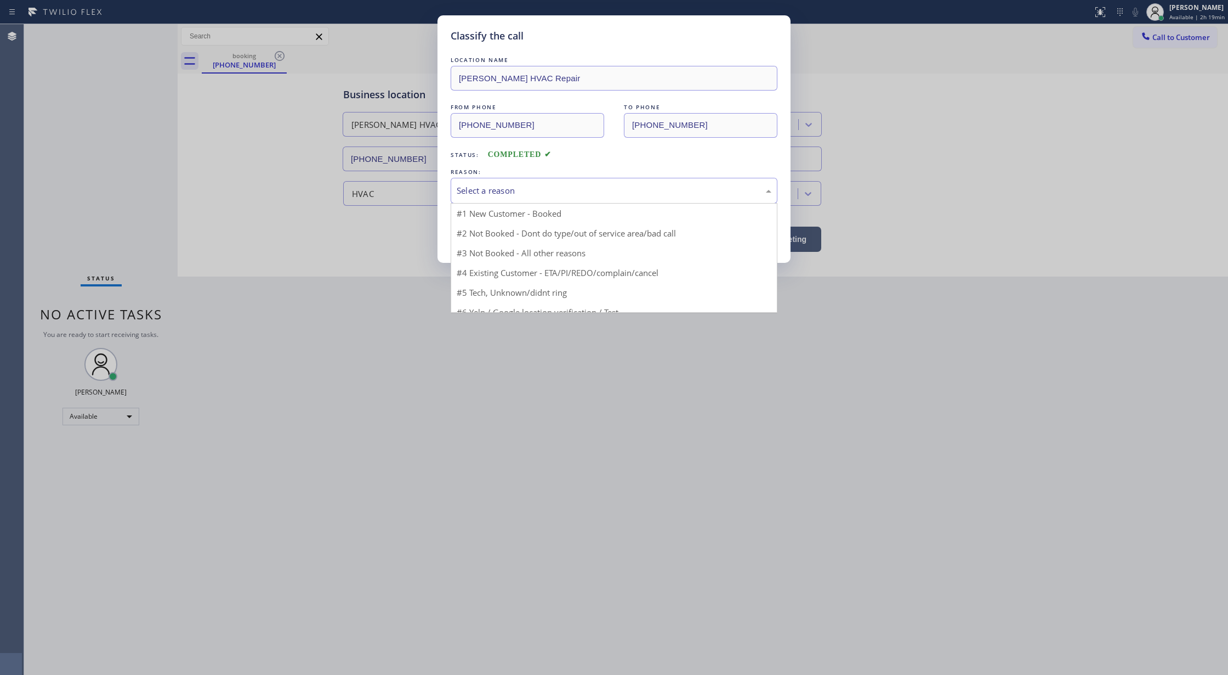
click at [528, 194] on div "Select a reason" at bounding box center [614, 190] width 315 height 13
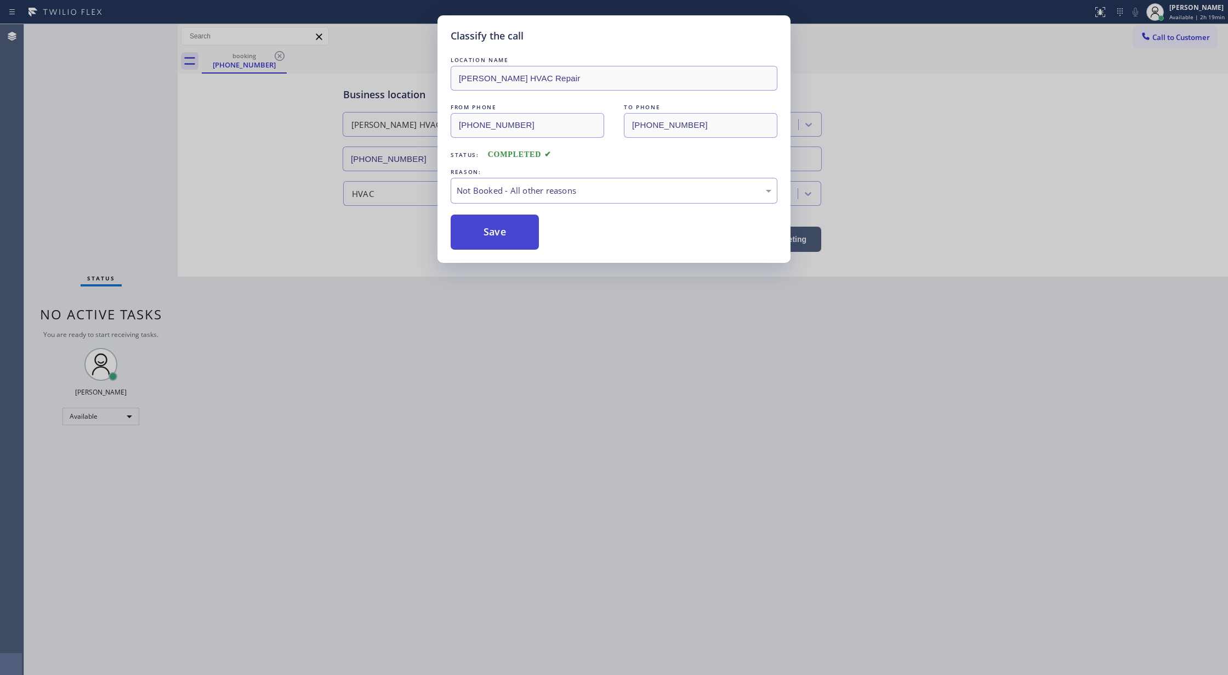
click at [492, 231] on button "Save" at bounding box center [495, 231] width 88 height 35
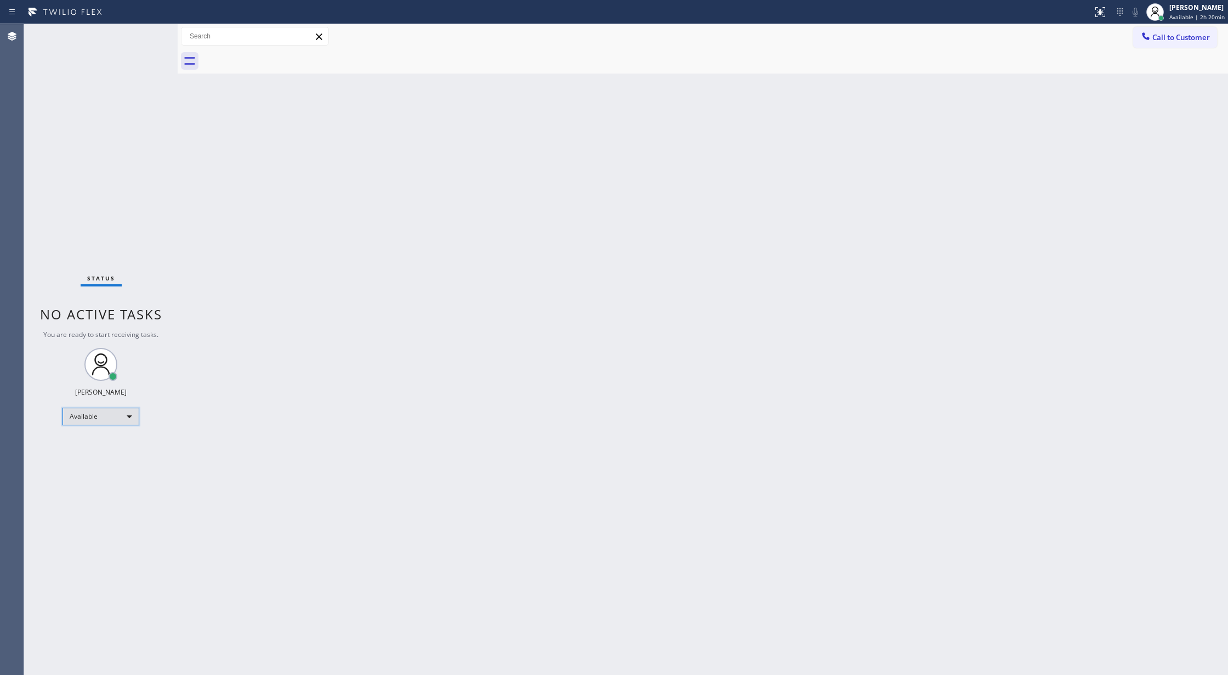
click at [126, 415] on div "Available" at bounding box center [101, 416] width 77 height 18
click at [105, 472] on li "Break" at bounding box center [100, 472] width 74 height 13
click at [112, 422] on div "Break" at bounding box center [101, 421] width 77 height 18
click at [106, 449] on li "Available" at bounding box center [100, 449] width 74 height 13
click at [144, 31] on div "Status No active tasks You are ready to start receiving tasks. [PERSON_NAME] Av…" at bounding box center [101, 349] width 154 height 650
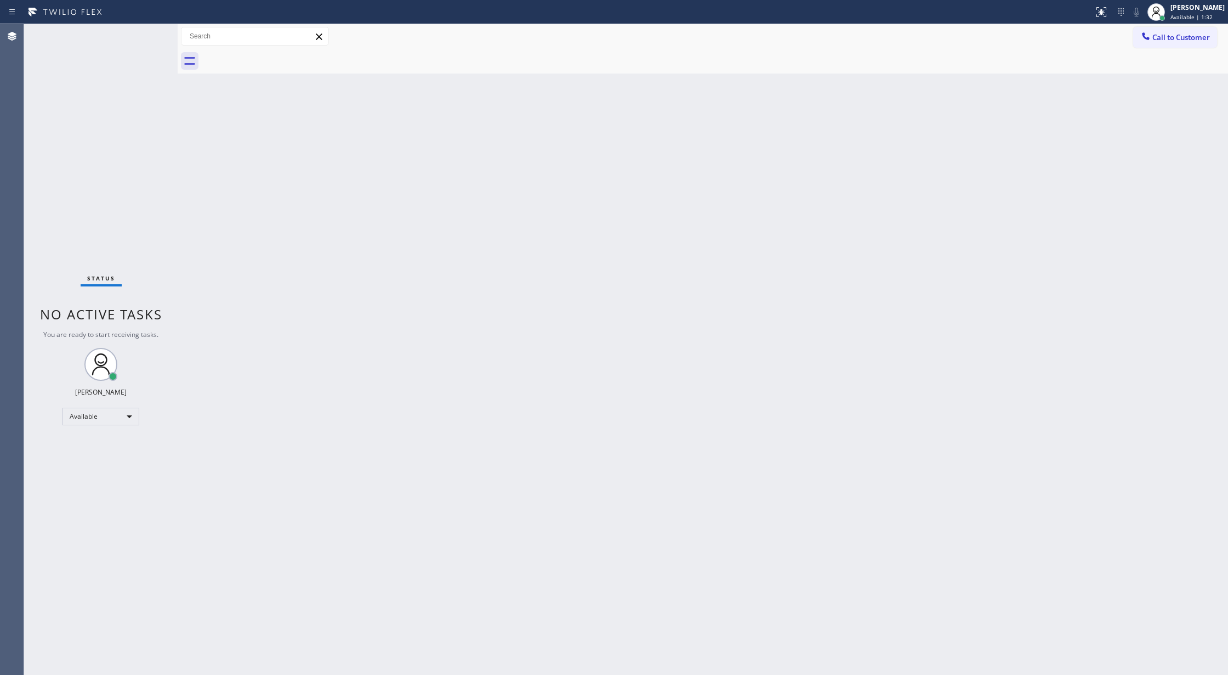
click at [143, 33] on div "Status No active tasks You are ready to start receiving tasks. [PERSON_NAME] Av…" at bounding box center [101, 349] width 154 height 650
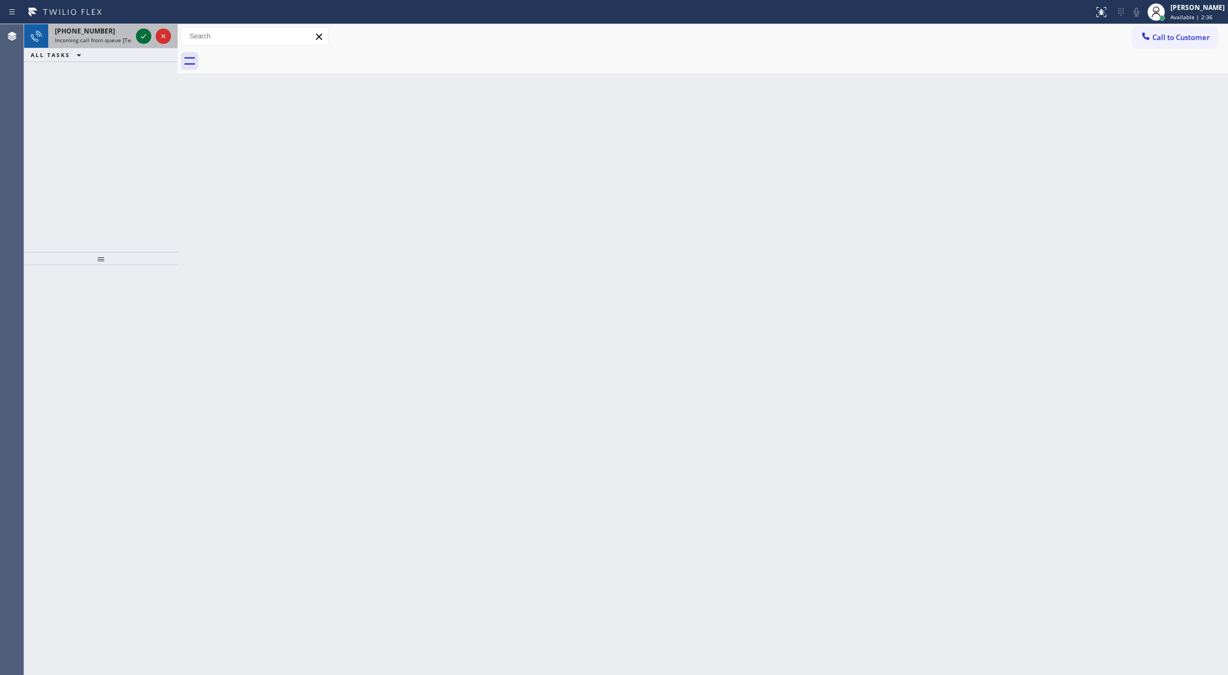
click at [147, 33] on icon at bounding box center [143, 36] width 13 height 13
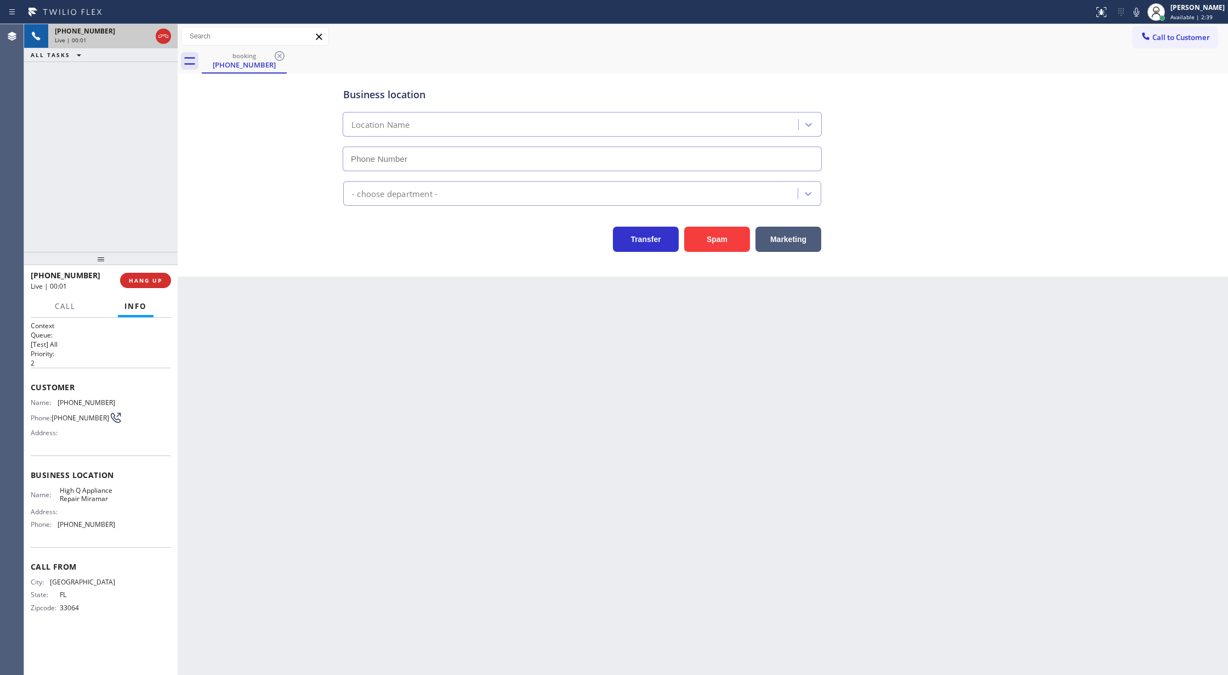
type input "(954) 833-1913"
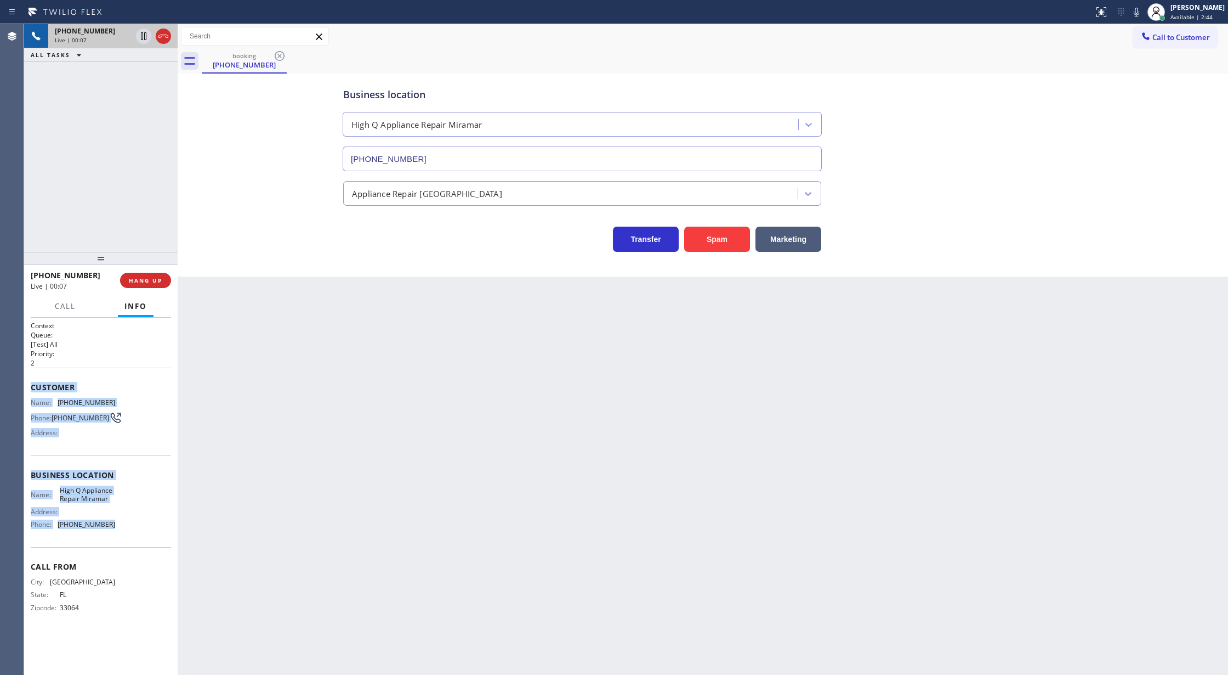
copy div "Customer Name: (954) 569-7974 Phone: (954) 569-7974 Address: Business location …"
drag, startPoint x: 32, startPoint y: 389, endPoint x: 145, endPoint y: 531, distance: 182.3
click at [145, 531] on div "Context Queue: [Test] All Priority: 2 Customer Name: (954) 569-7974 Phone: (954…" at bounding box center [101, 475] width 140 height 309
click at [707, 236] on button "Spam" at bounding box center [717, 238] width 66 height 25
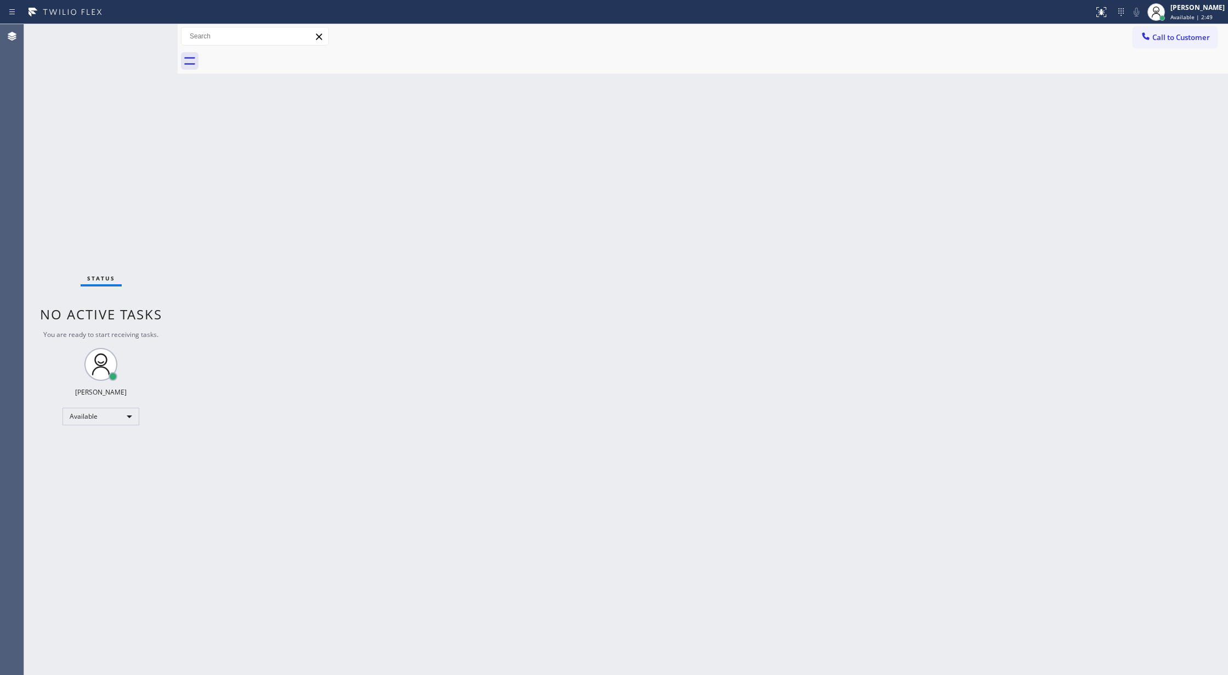
click at [147, 36] on div "Status No active tasks You are ready to start receiving tasks. [PERSON_NAME] Av…" at bounding box center [101, 349] width 154 height 650
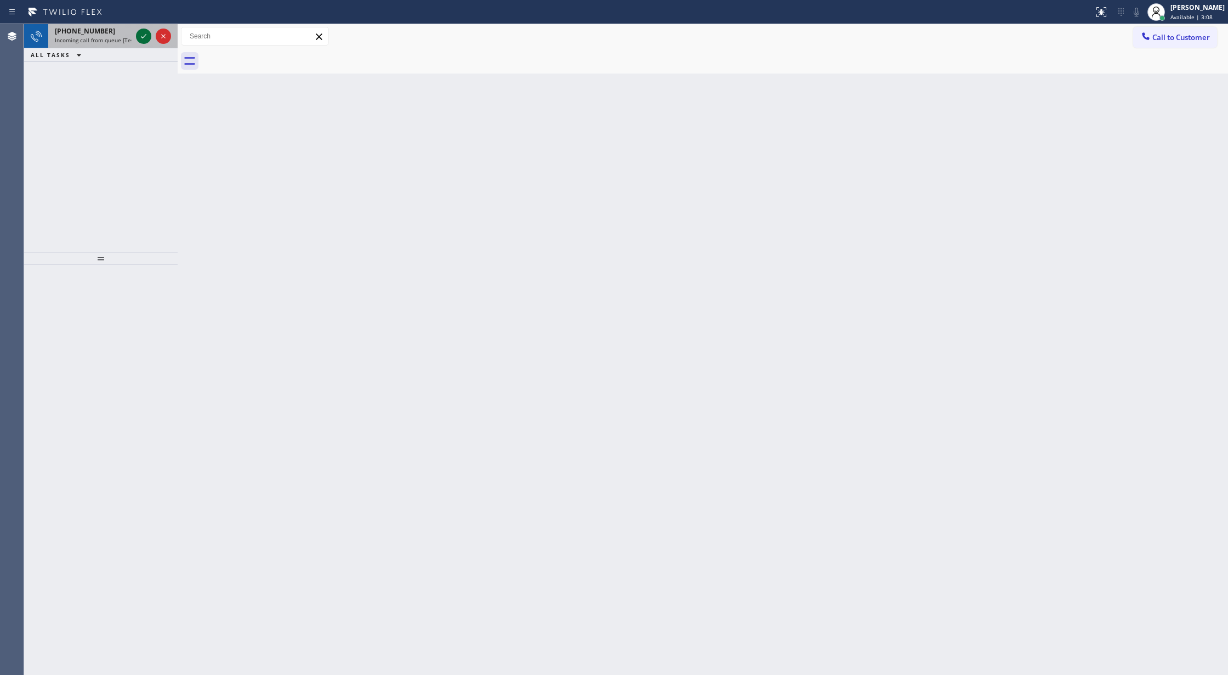
click at [147, 36] on icon at bounding box center [143, 36] width 13 height 13
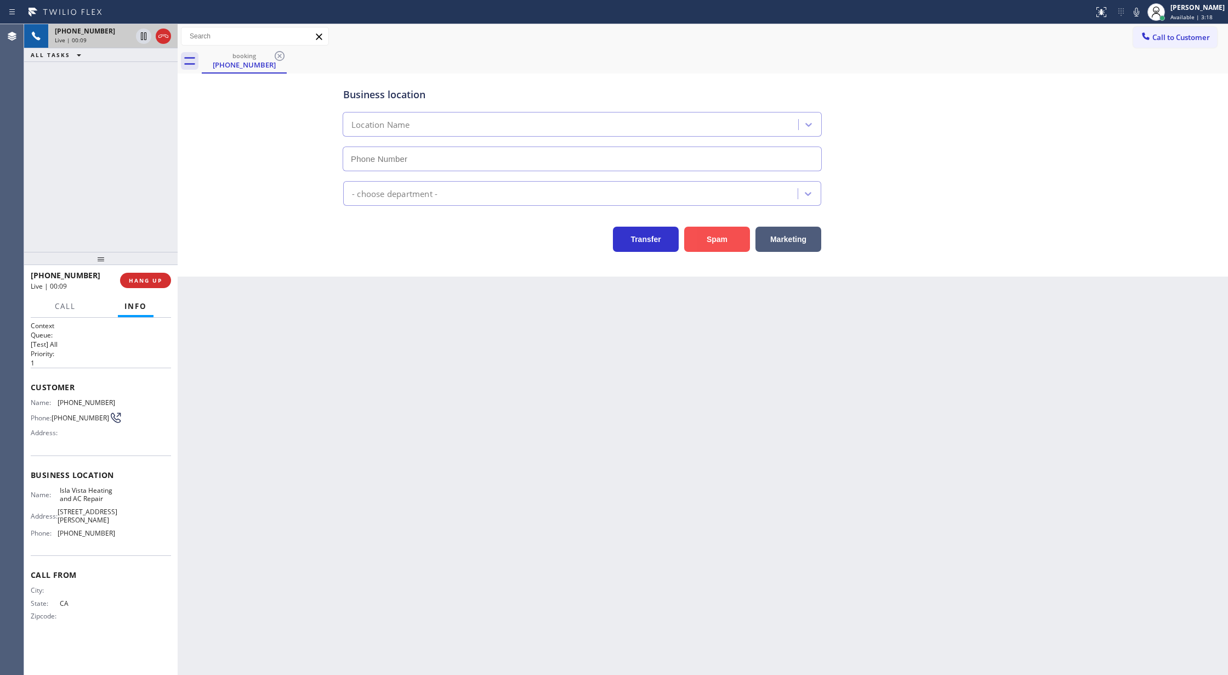
click at [722, 238] on button "Spam" at bounding box center [717, 238] width 66 height 25
type input "(805) 209-0107"
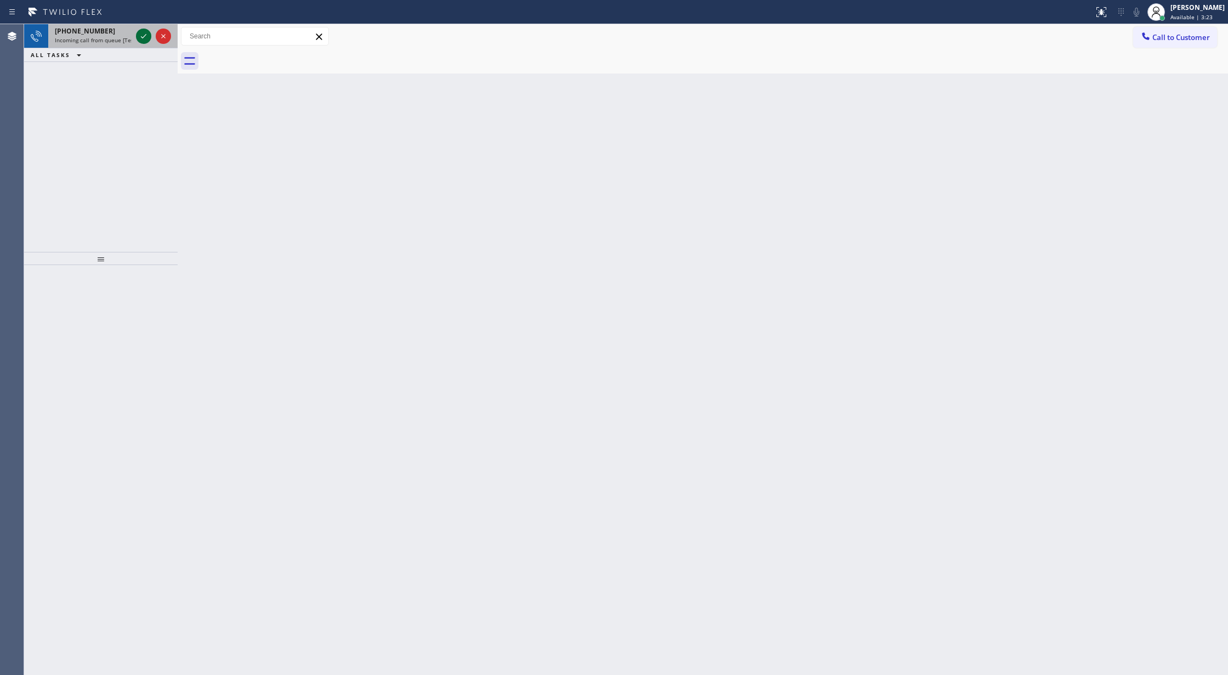
click at [139, 36] on icon at bounding box center [143, 36] width 13 height 13
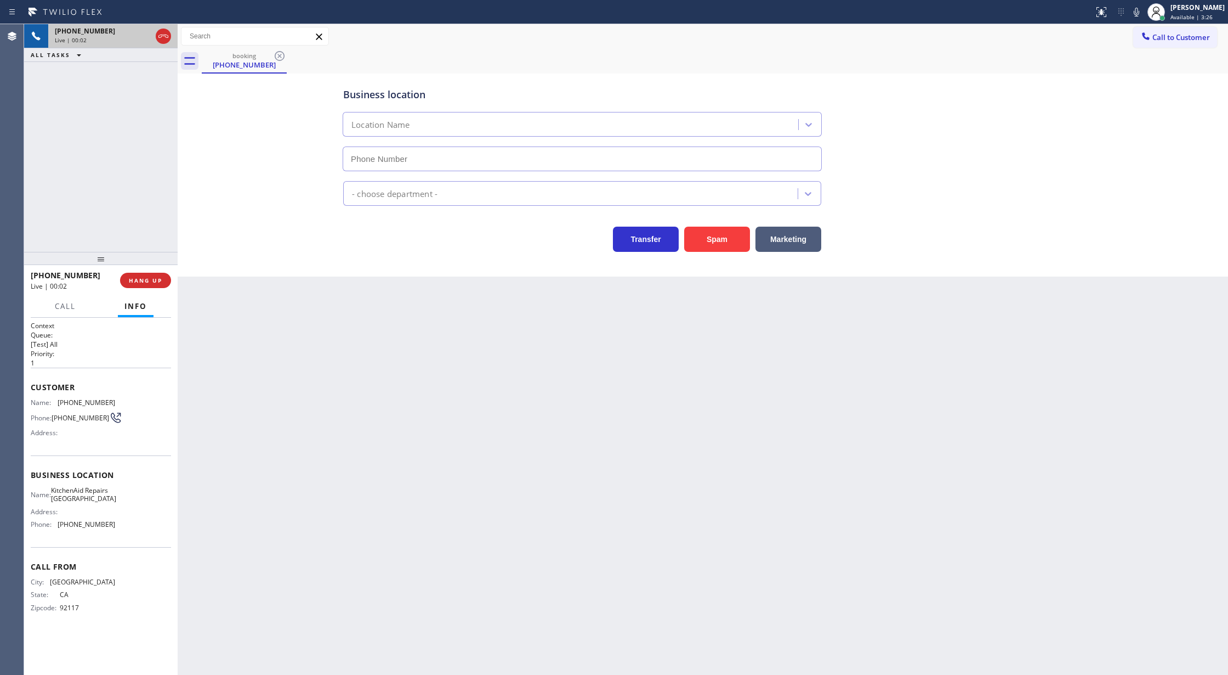
type input "(361) 203-3251"
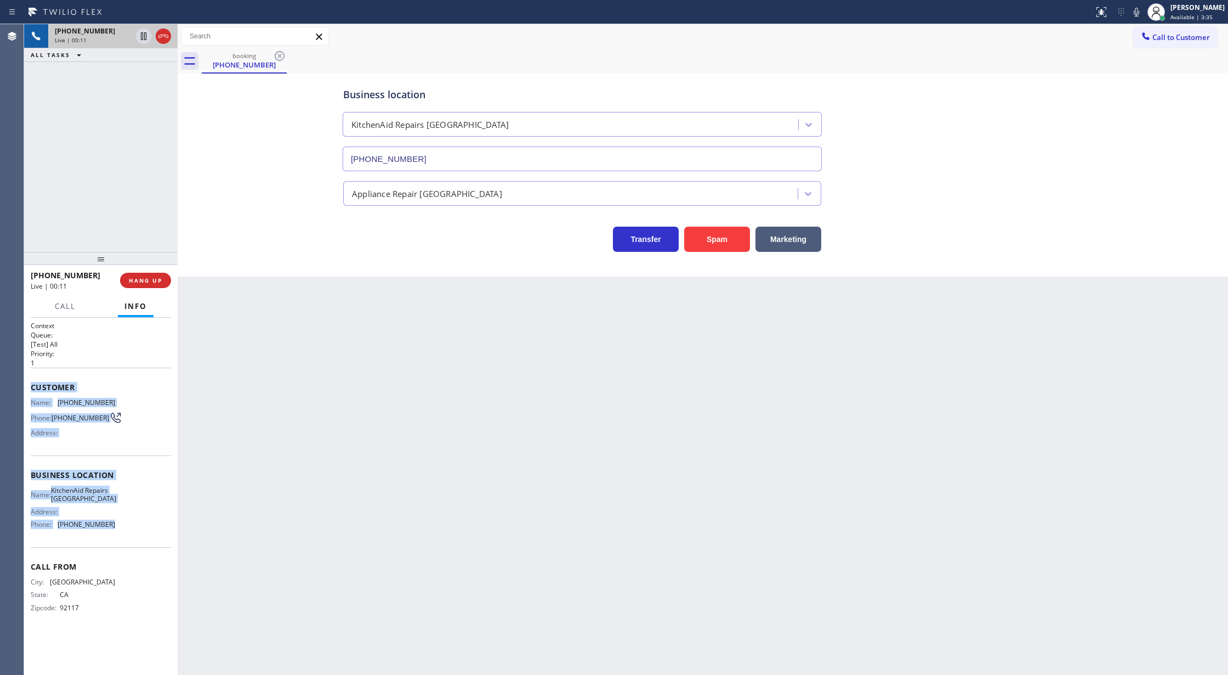
copy div "Customer Name: (858) 888-4300 Phone: (858) 888-4300 Address: Business location …"
drag, startPoint x: 31, startPoint y: 389, endPoint x: 113, endPoint y: 533, distance: 165.8
click at [113, 533] on div "Context Queue: [Test] All Priority: 1 Customer Name: (858) 888-4300 Phone: (858…" at bounding box center [101, 475] width 140 height 309
click at [726, 234] on button "Spam" at bounding box center [717, 238] width 66 height 25
click at [140, 276] on span "COMPLETE" at bounding box center [143, 280] width 38 height 8
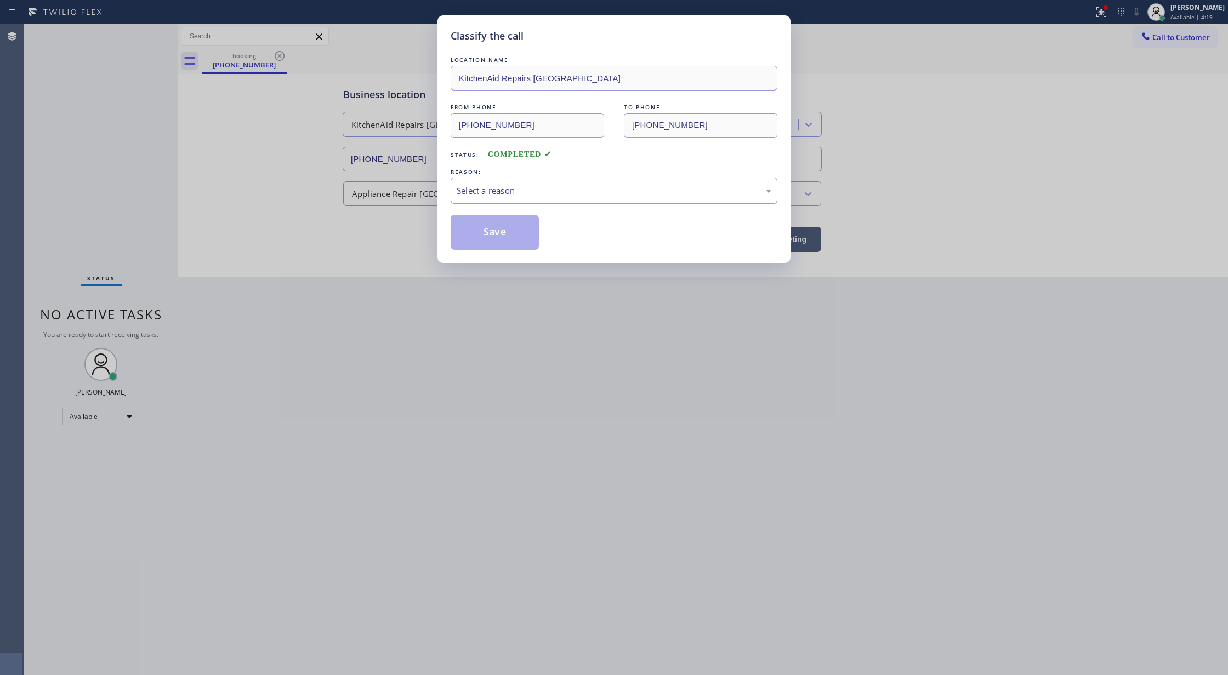
click at [488, 185] on div "Select a reason" at bounding box center [614, 190] width 315 height 13
click at [492, 234] on button "Save" at bounding box center [495, 231] width 88 height 35
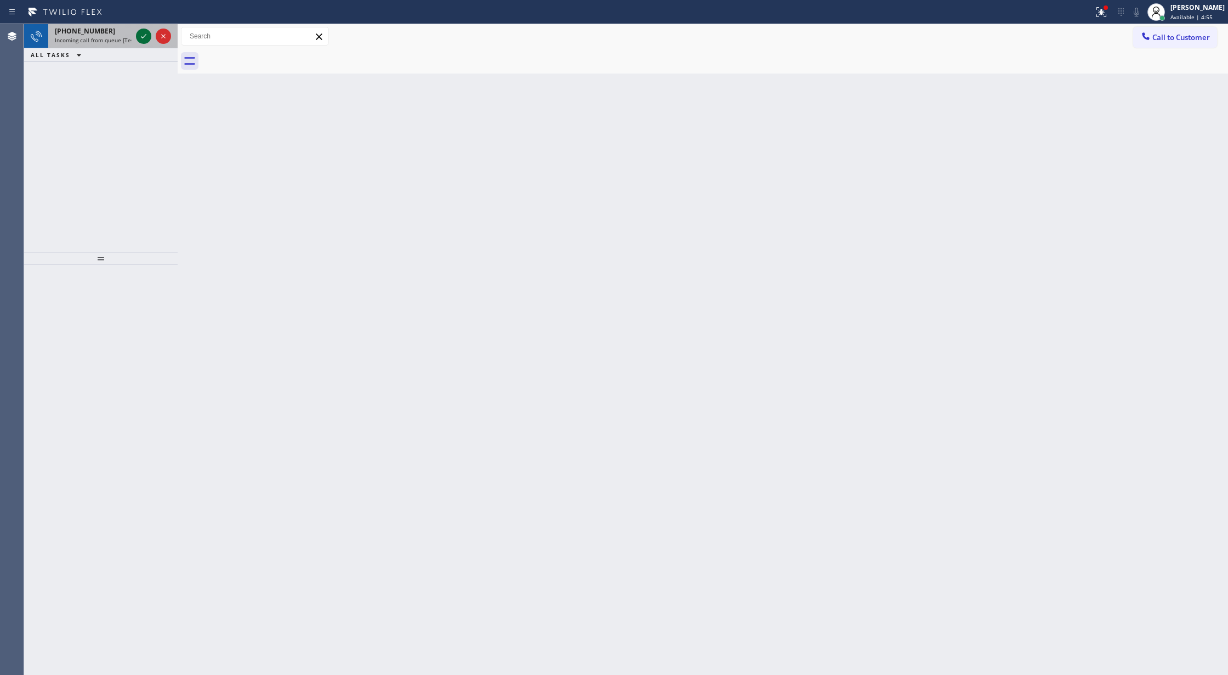
click at [146, 37] on icon at bounding box center [143, 36] width 13 height 13
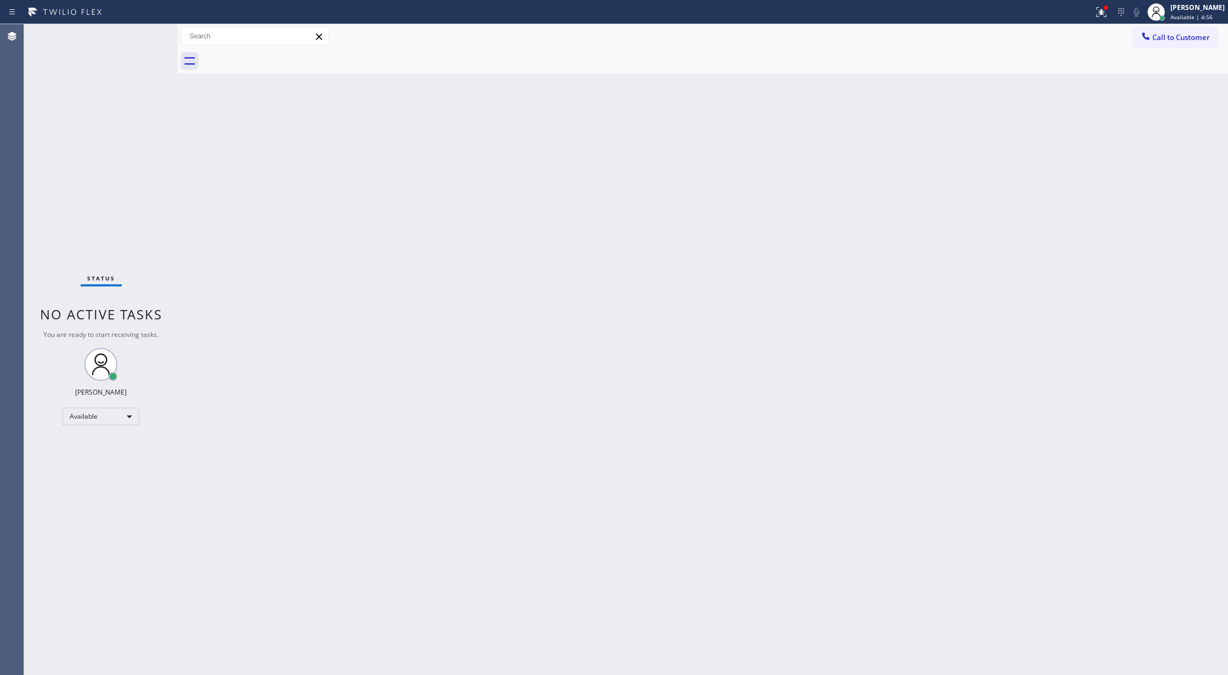
click at [146, 37] on div "Status No active tasks You are ready to start receiving tasks. [PERSON_NAME] Av…" at bounding box center [101, 349] width 154 height 650
click at [146, 37] on icon at bounding box center [143, 36] width 13 height 13
click at [145, 36] on div "Status No active tasks You are ready to start receiving tasks. [PERSON_NAME] Av…" at bounding box center [101, 349] width 154 height 650
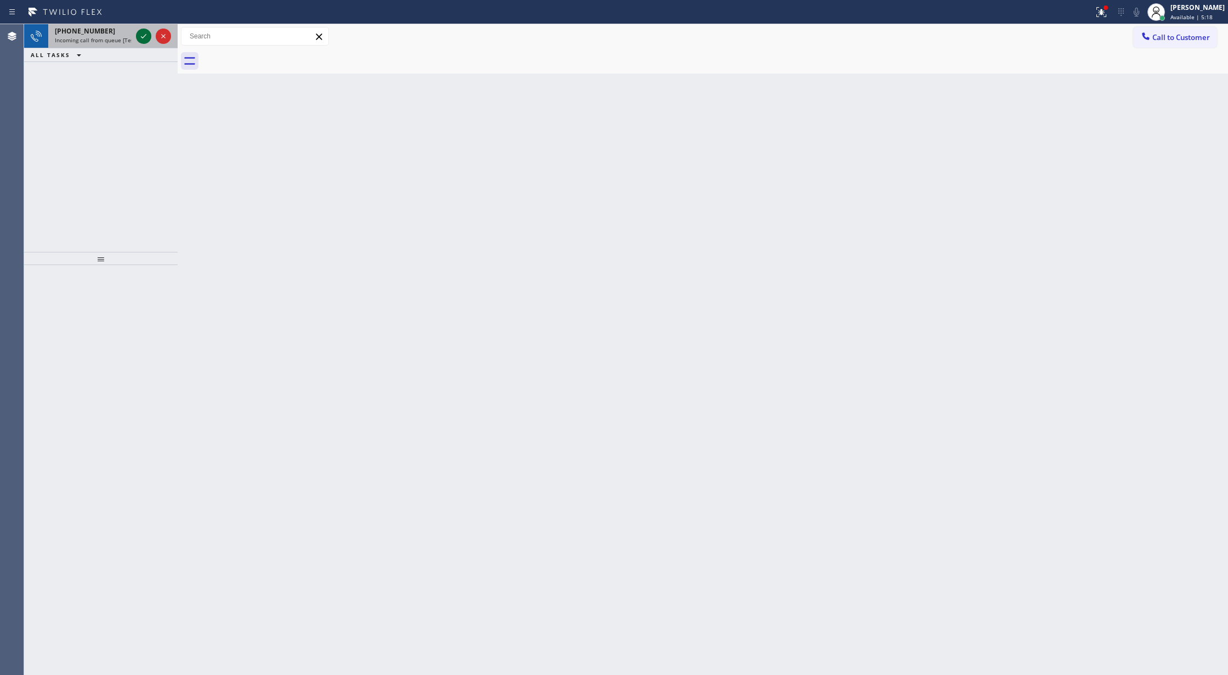
click at [140, 33] on icon at bounding box center [143, 36] width 13 height 13
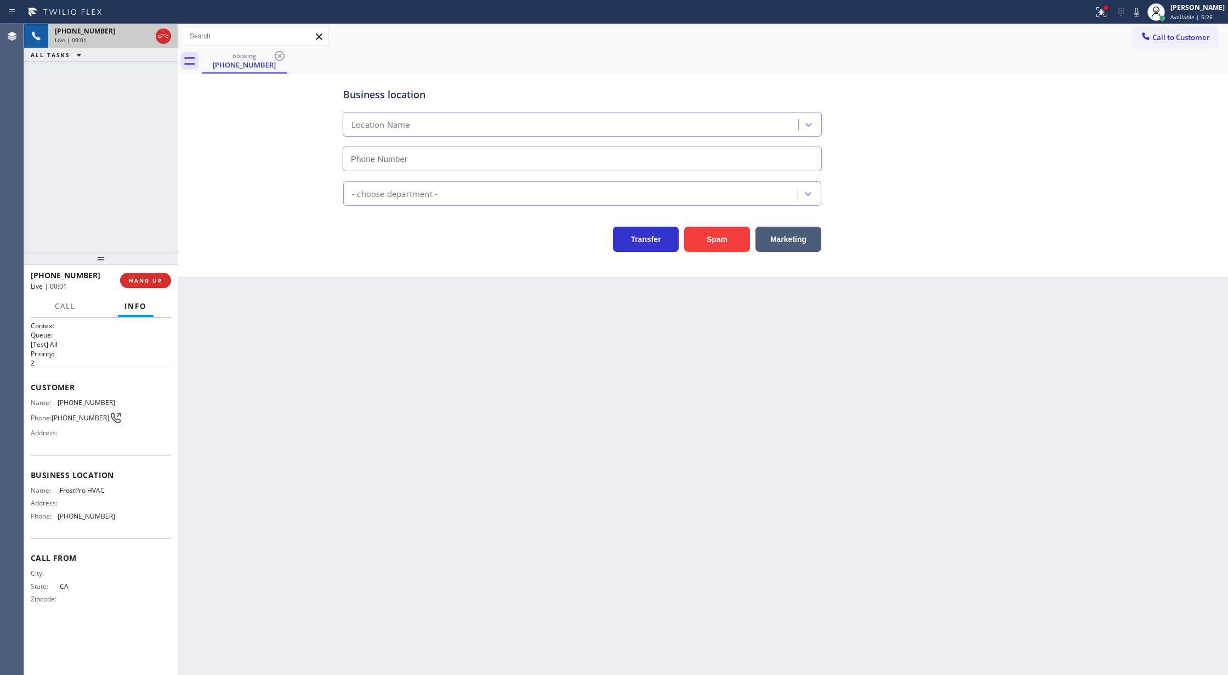
type input "(858) 758-7847"
click at [709, 240] on button "Spam" at bounding box center [717, 238] width 66 height 25
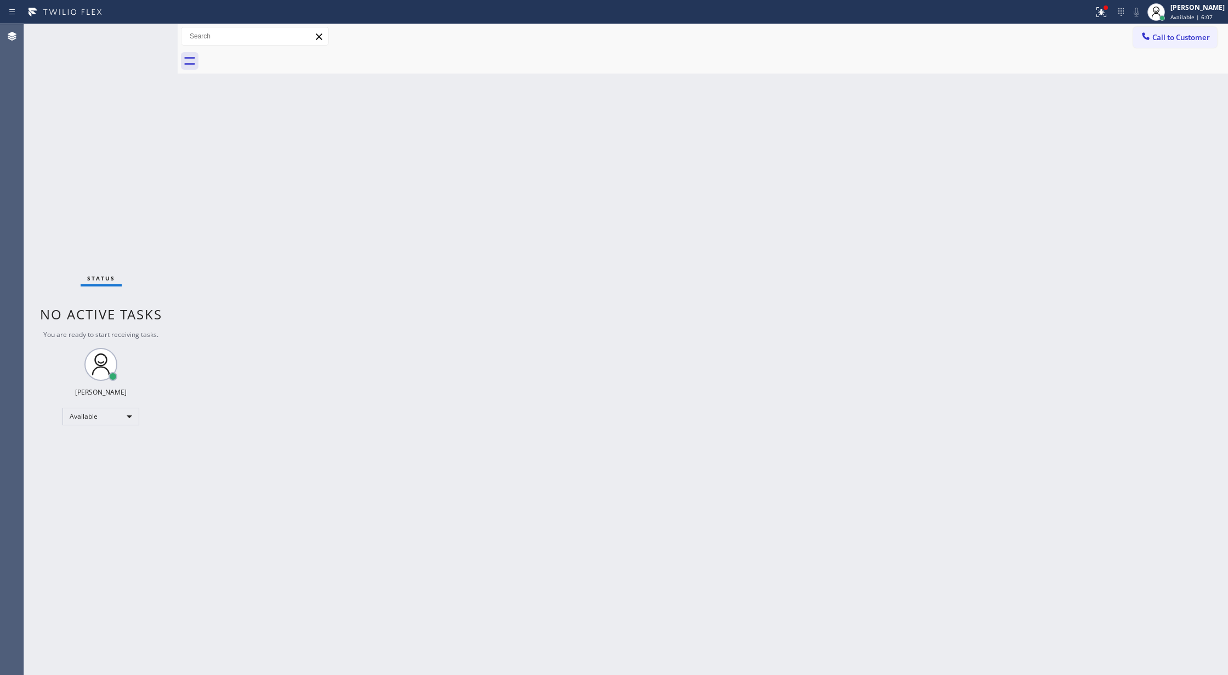
click at [154, 33] on div "Status No active tasks You are ready to start receiving tasks. [PERSON_NAME] Av…" at bounding box center [101, 349] width 154 height 650
click at [149, 33] on div "Status No active tasks You are ready to start receiving tasks. [PERSON_NAME] Av…" at bounding box center [101, 349] width 154 height 650
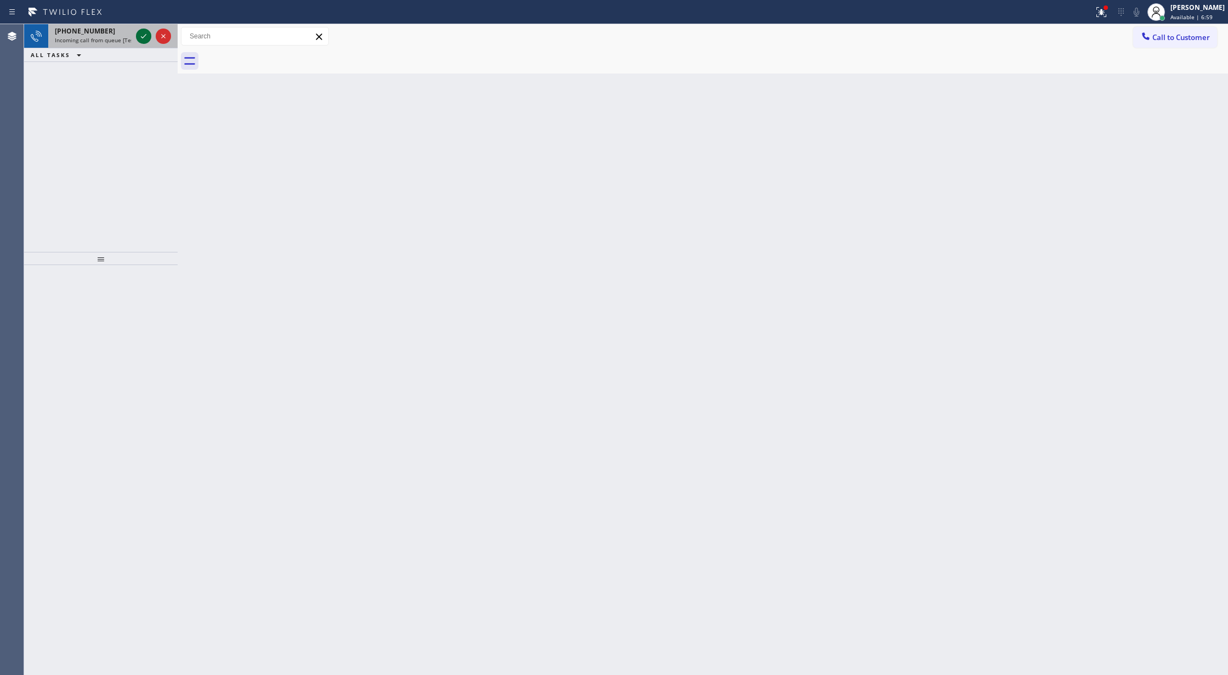
click at [145, 38] on icon at bounding box center [143, 36] width 13 height 13
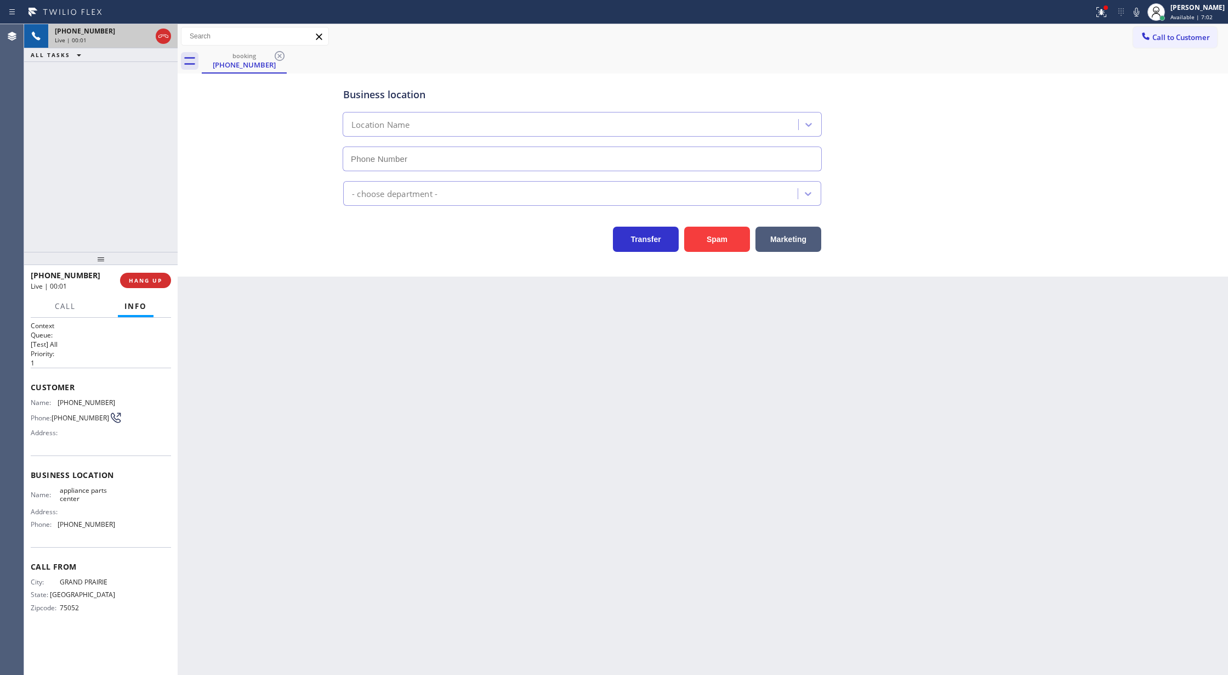
type input "[PHONE_NUMBER]"
click at [160, 36] on icon at bounding box center [163, 36] width 13 height 13
click at [134, 277] on span "COMPLETE" at bounding box center [143, 280] width 38 height 8
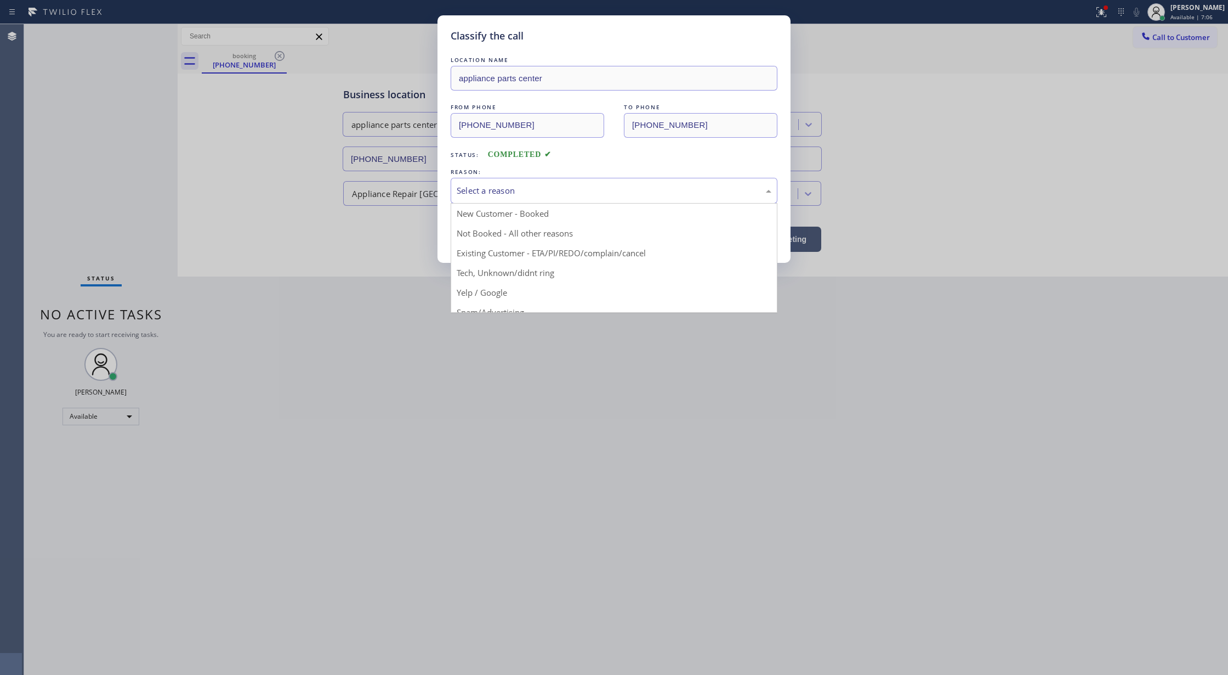
click at [492, 196] on div "Select a reason" at bounding box center [614, 190] width 315 height 13
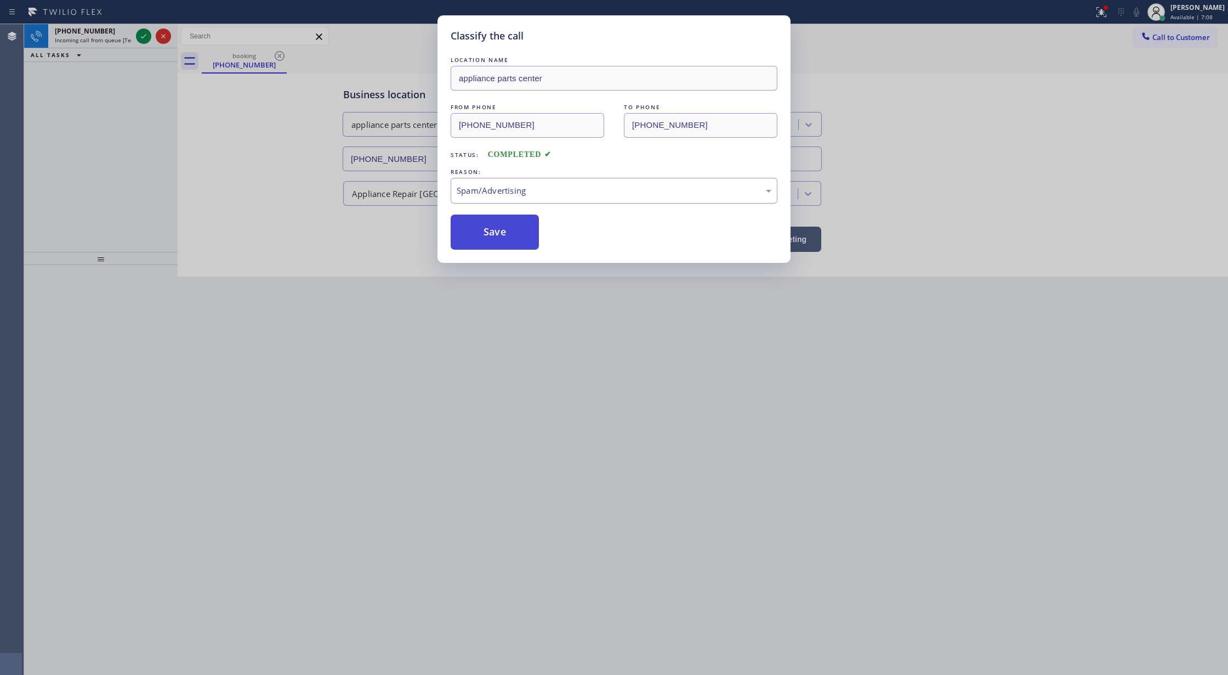
click at [490, 235] on button "Save" at bounding box center [495, 231] width 88 height 35
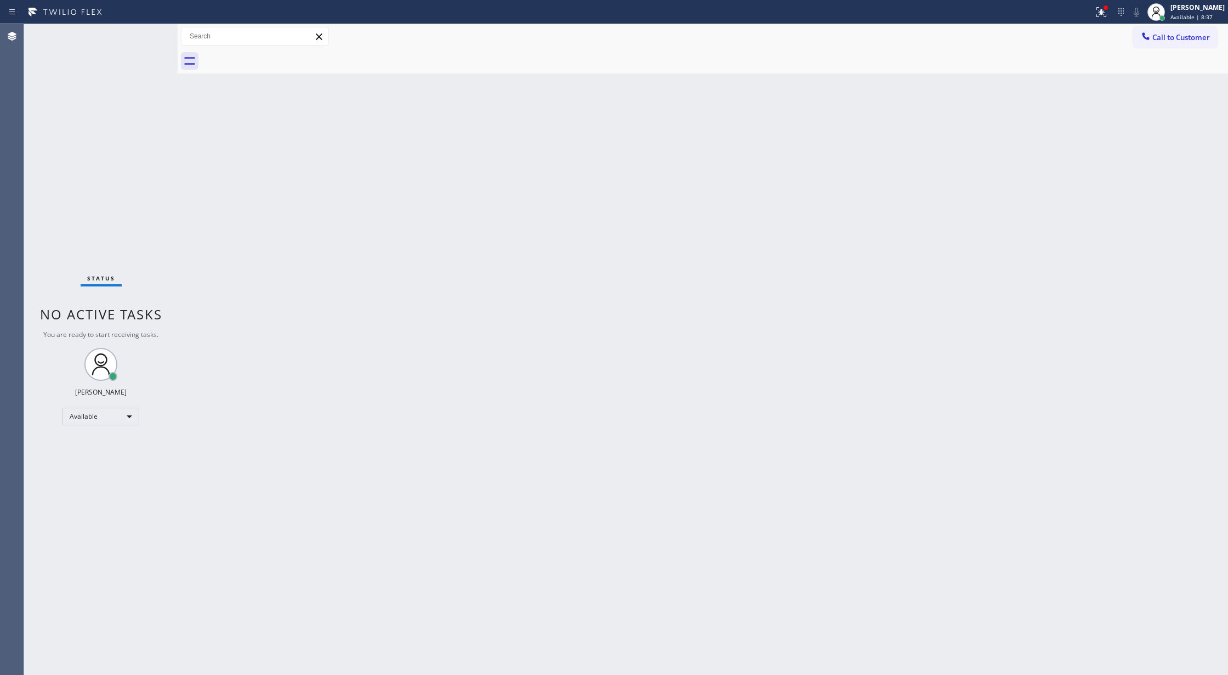
click at [211, 447] on div "Back to Dashboard Change Sender ID Customers Technicians Select a contact Outbo…" at bounding box center [703, 349] width 1051 height 650
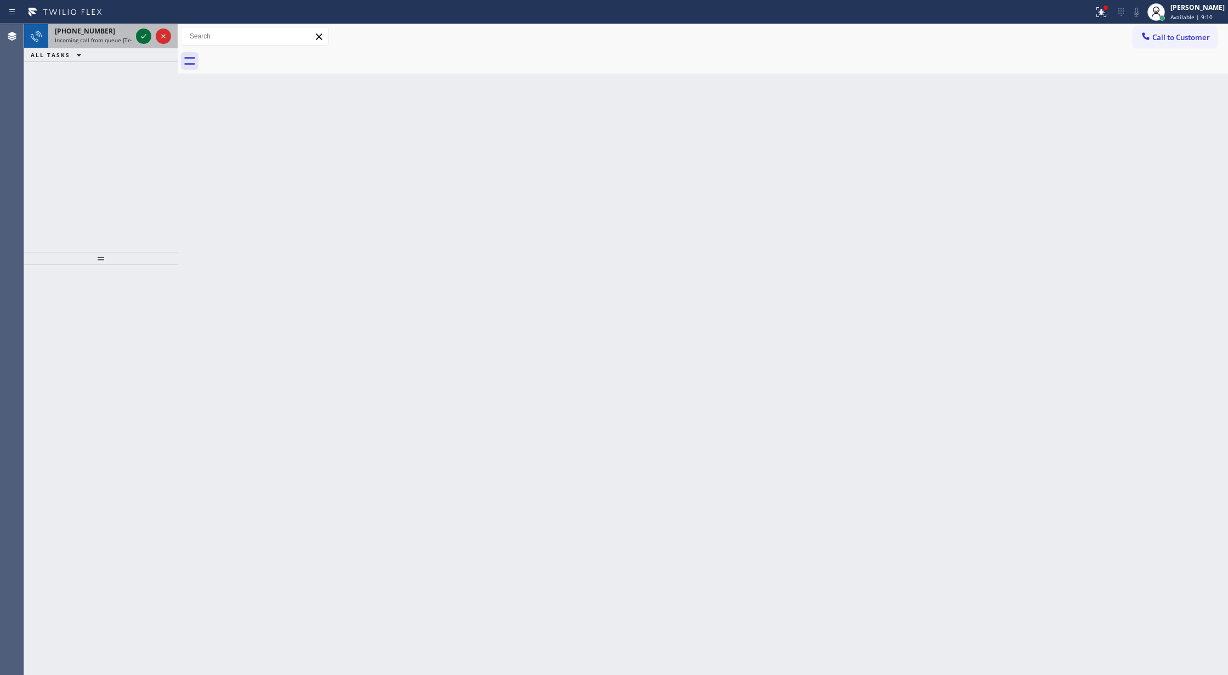
drag, startPoint x: 145, startPoint y: 29, endPoint x: 141, endPoint y: 40, distance: 12.3
click at [145, 29] on button at bounding box center [143, 36] width 15 height 15
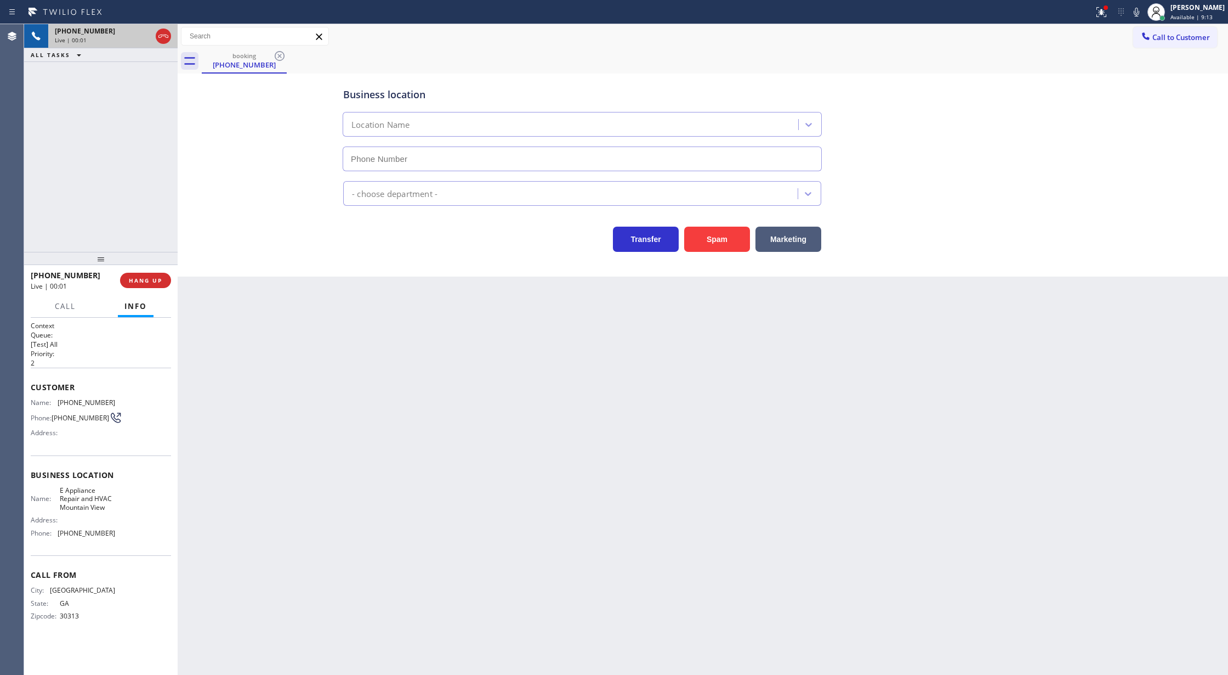
type input "(470) 673-7412"
click at [718, 237] on button "Spam" at bounding box center [717, 238] width 66 height 25
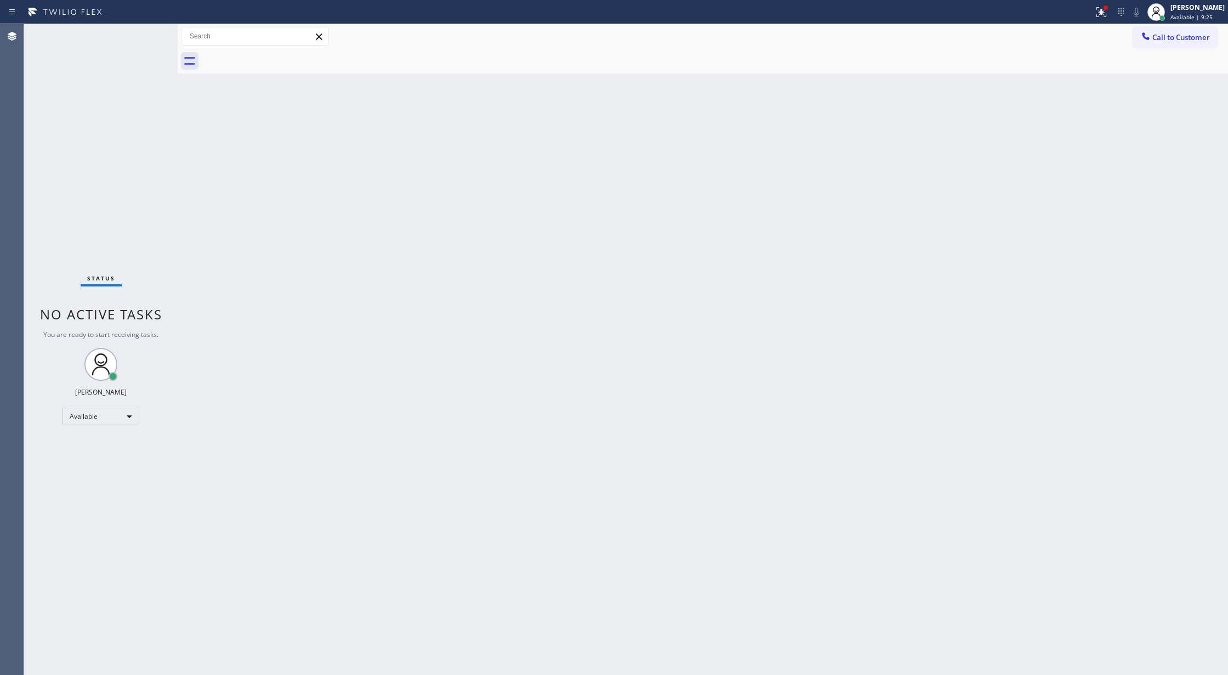
click at [146, 32] on div "Status No active tasks You are ready to start receiving tasks. [PERSON_NAME] Av…" at bounding box center [101, 349] width 154 height 650
click at [150, 27] on div "Status No active tasks You are ready to start receiving tasks. [PERSON_NAME] Av…" at bounding box center [101, 349] width 154 height 650
click at [148, 31] on div "Status No active tasks You are ready to start receiving tasks. [PERSON_NAME] Av…" at bounding box center [101, 349] width 154 height 650
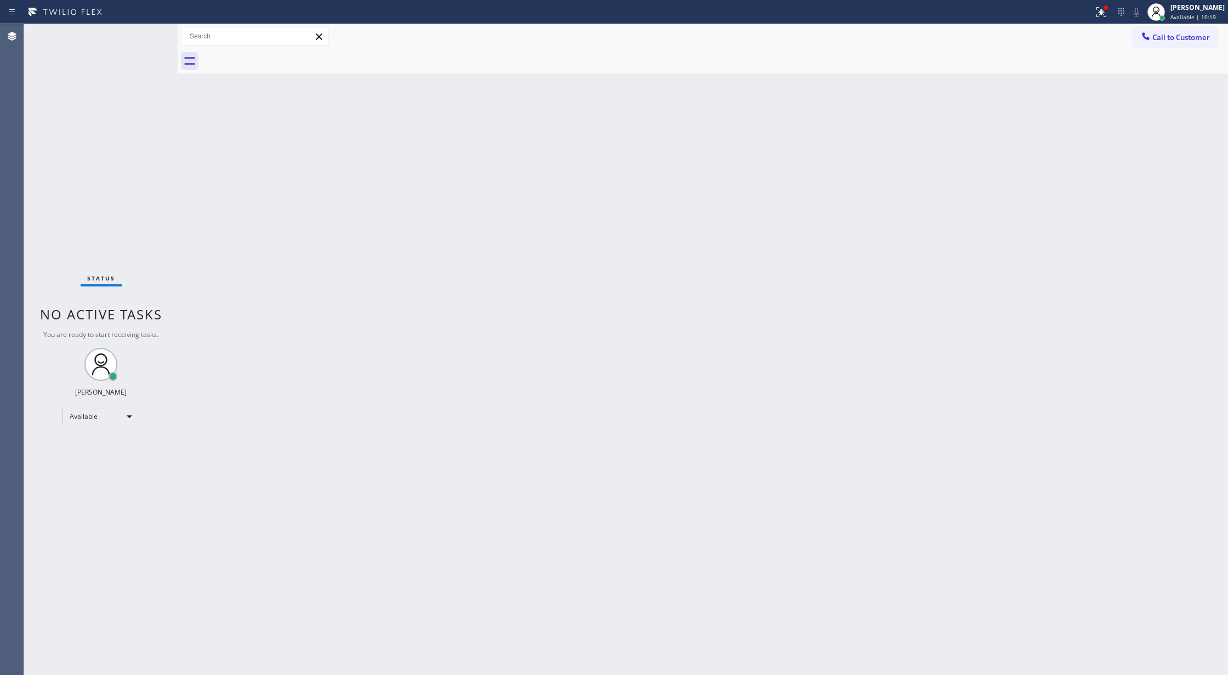
click at [238, 411] on div "Back to Dashboard Change Sender ID Customers Technicians Select a contact Outbo…" at bounding box center [703, 349] width 1051 height 650
click at [149, 31] on div "Status No active tasks You are ready to start receiving tasks. [PERSON_NAME] Av…" at bounding box center [101, 349] width 154 height 650
click at [148, 36] on div "Status No active tasks You are ready to start receiving tasks. [PERSON_NAME] Av…" at bounding box center [101, 349] width 154 height 650
click at [148, 33] on div "Status No active tasks You are ready to start receiving tasks. [PERSON_NAME] Av…" at bounding box center [101, 349] width 154 height 650
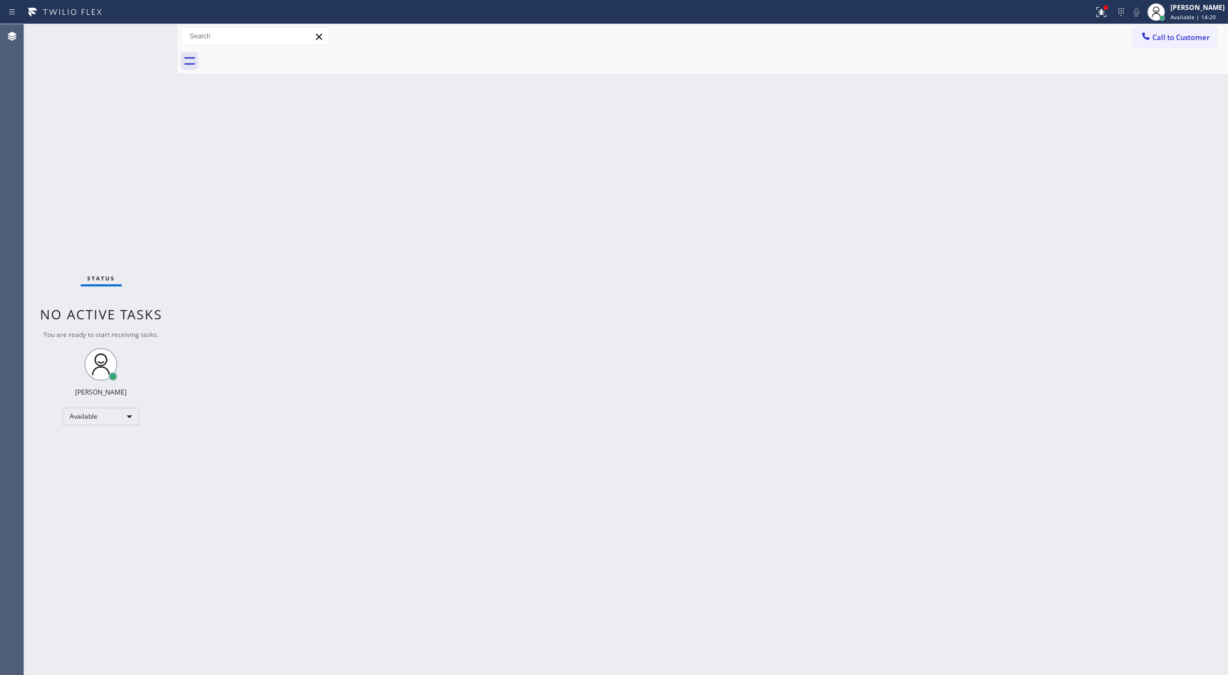
click at [148, 33] on div "Status No active tasks You are ready to start receiving tasks. [PERSON_NAME] Av…" at bounding box center [101, 349] width 154 height 650
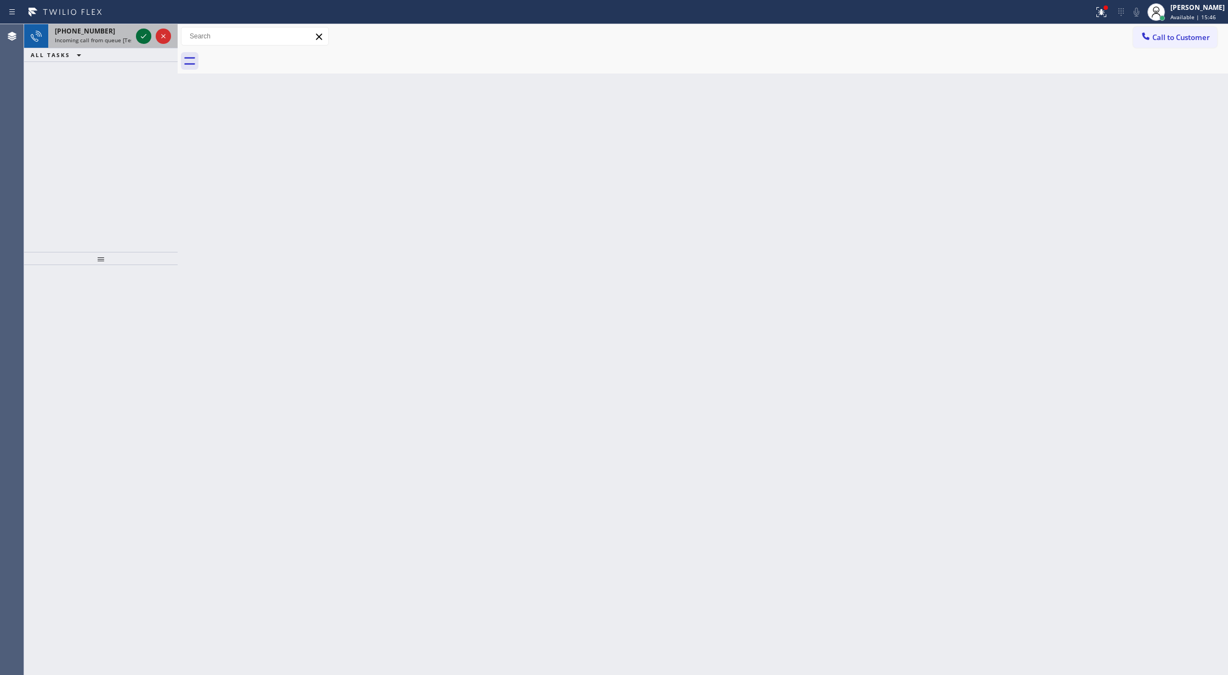
click at [141, 35] on icon at bounding box center [143, 36] width 13 height 13
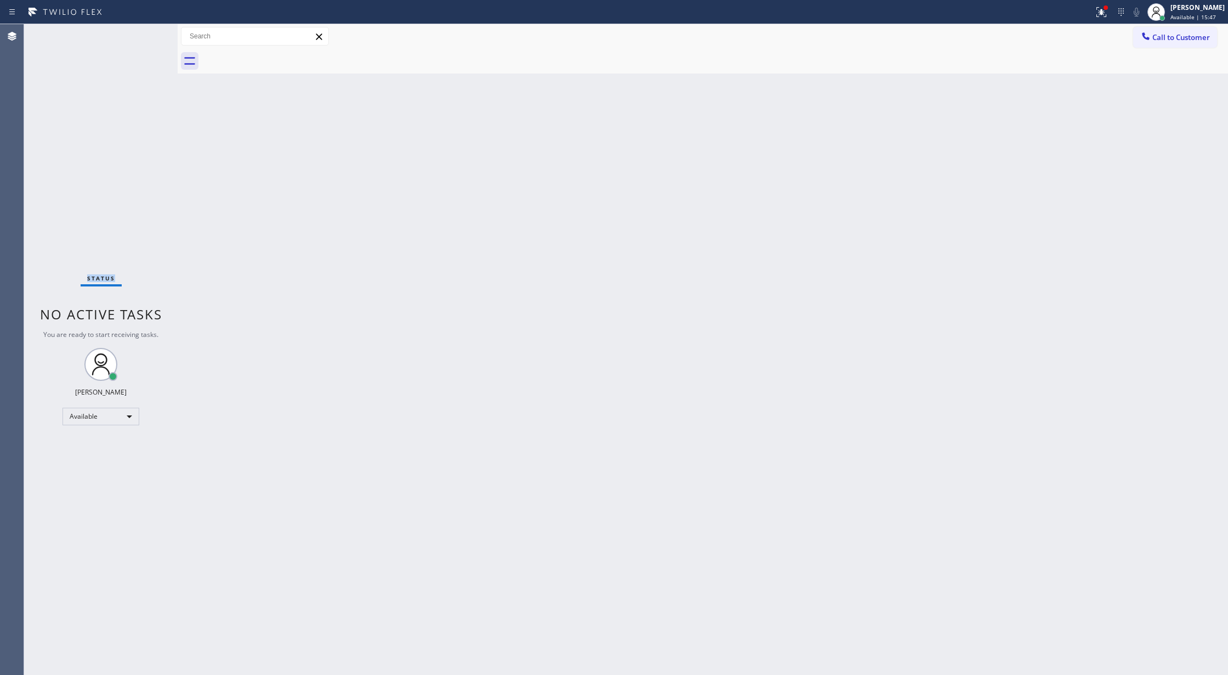
click at [141, 35] on div "Status No active tasks You are ready to start receiving tasks. [PERSON_NAME] Av…" at bounding box center [101, 349] width 154 height 650
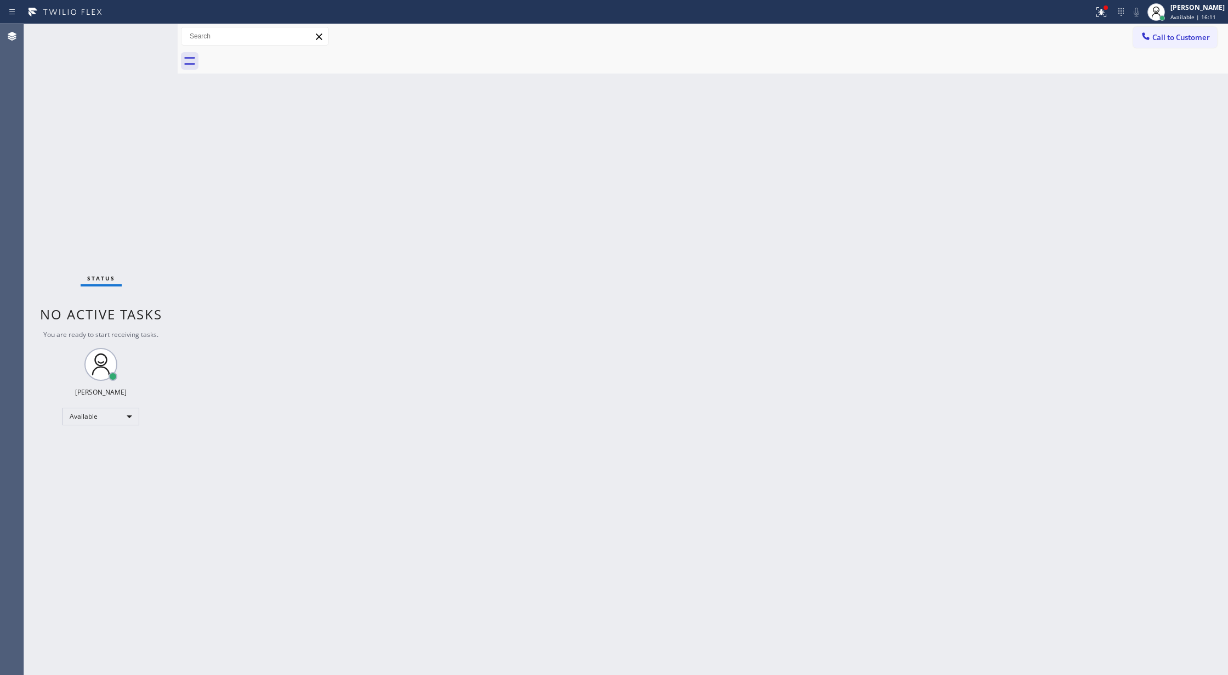
click at [141, 35] on div "Status No active tasks You are ready to start receiving tasks. [PERSON_NAME] Av…" at bounding box center [101, 349] width 154 height 650
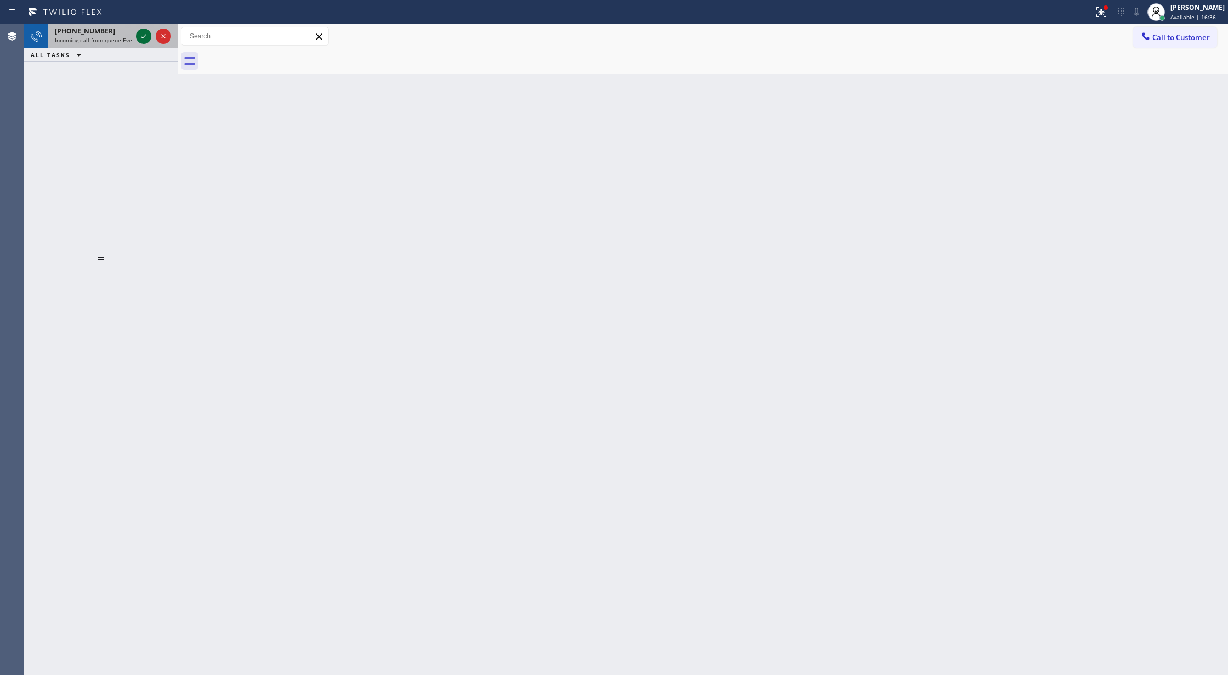
click at [141, 36] on icon at bounding box center [143, 36] width 13 height 13
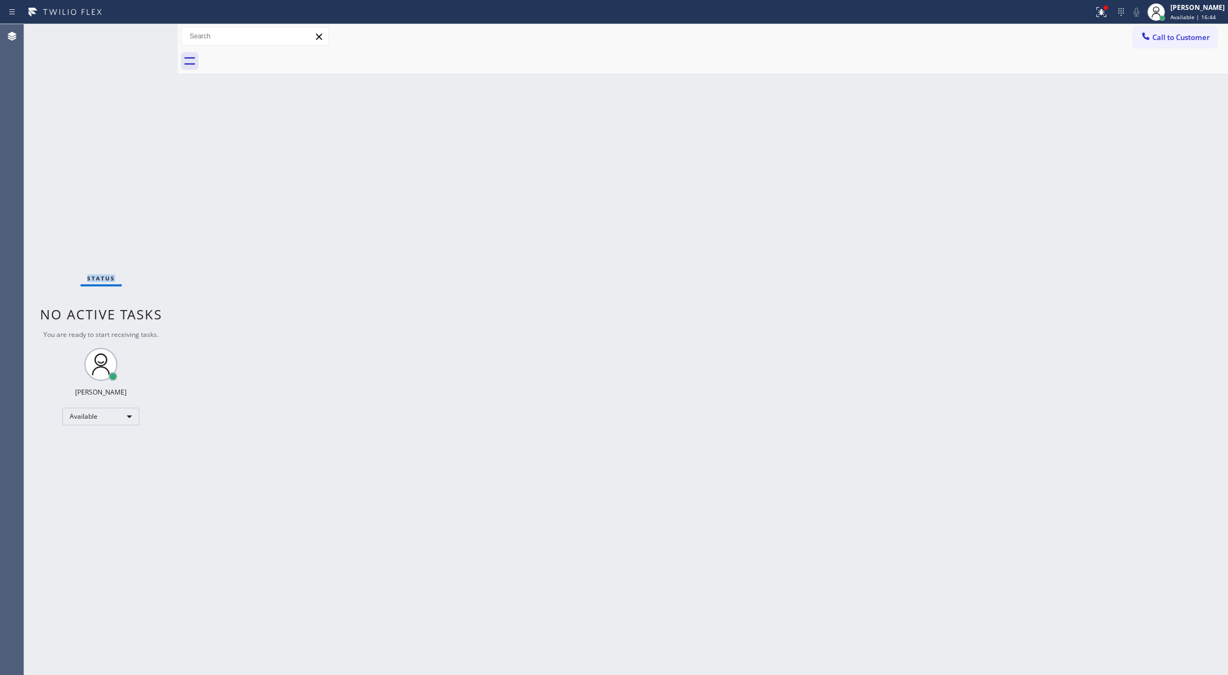
click at [141, 36] on div "Status No active tasks You are ready to start receiving tasks. [PERSON_NAME] Av…" at bounding box center [101, 349] width 154 height 650
click at [149, 27] on div "Status No active tasks You are ready to start receiving tasks. [PERSON_NAME] Av…" at bounding box center [101, 349] width 154 height 650
click at [149, 29] on div "Status No active tasks You are ready to start receiving tasks. [PERSON_NAME] Av…" at bounding box center [101, 349] width 154 height 650
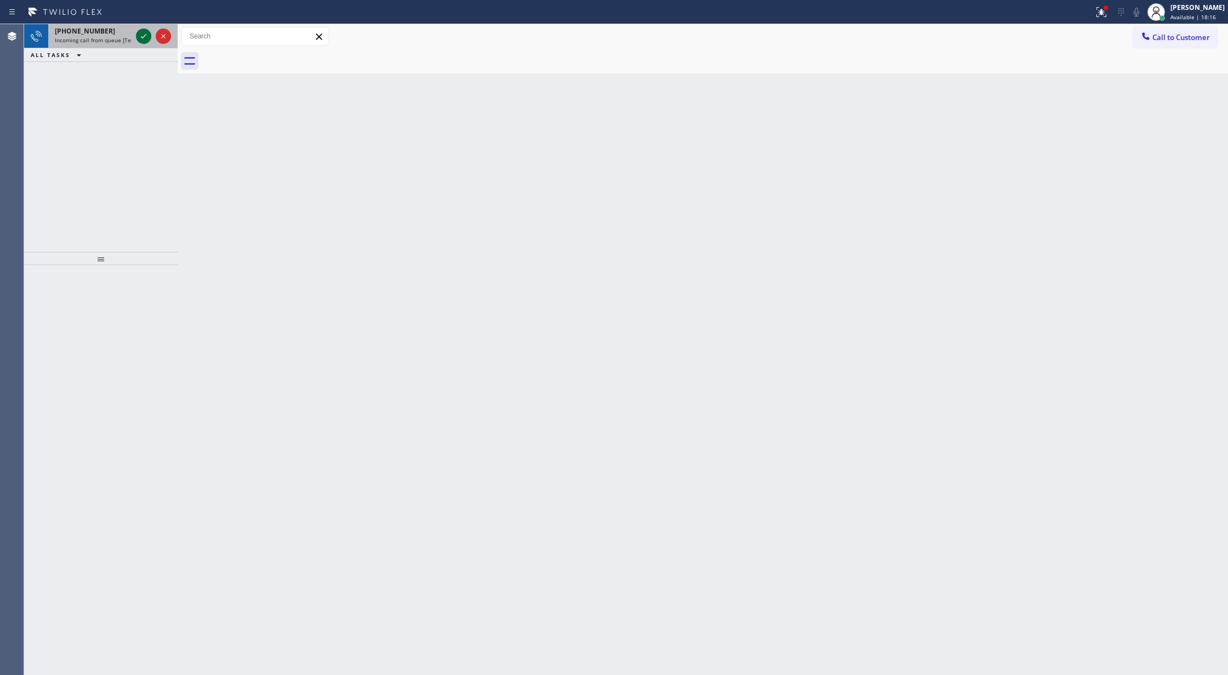
click at [143, 41] on icon at bounding box center [143, 36] width 13 height 13
click at [143, 38] on icon at bounding box center [143, 36] width 13 height 13
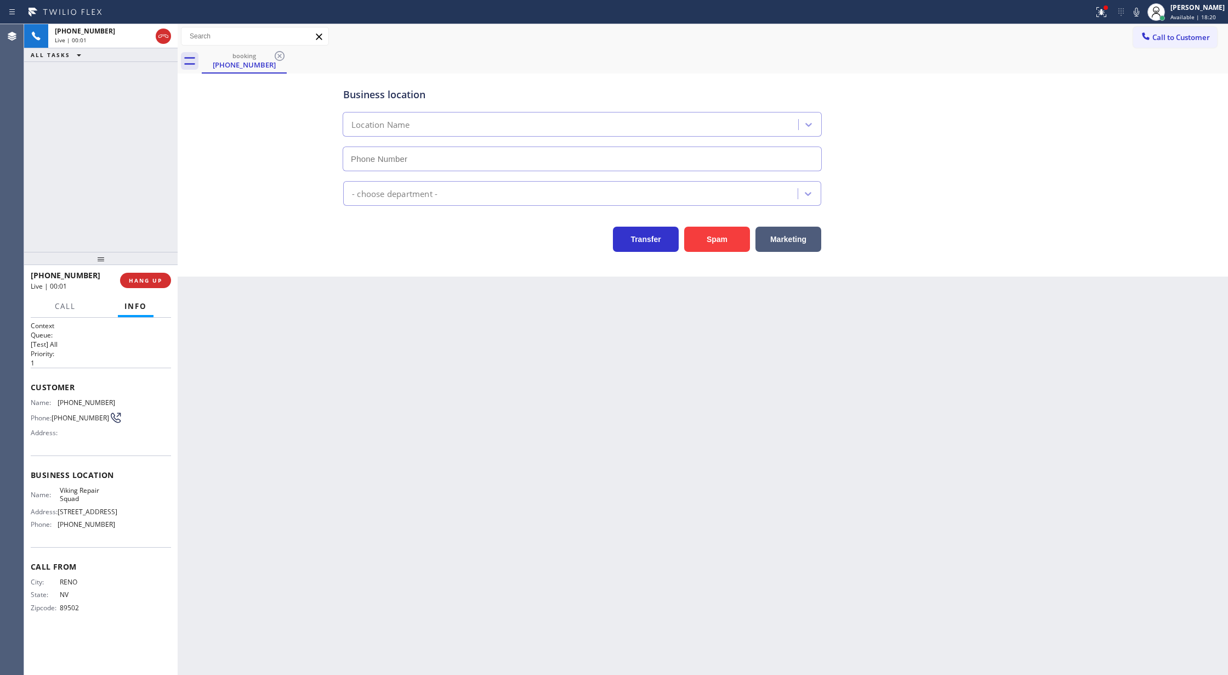
type input "(929) 236-9734"
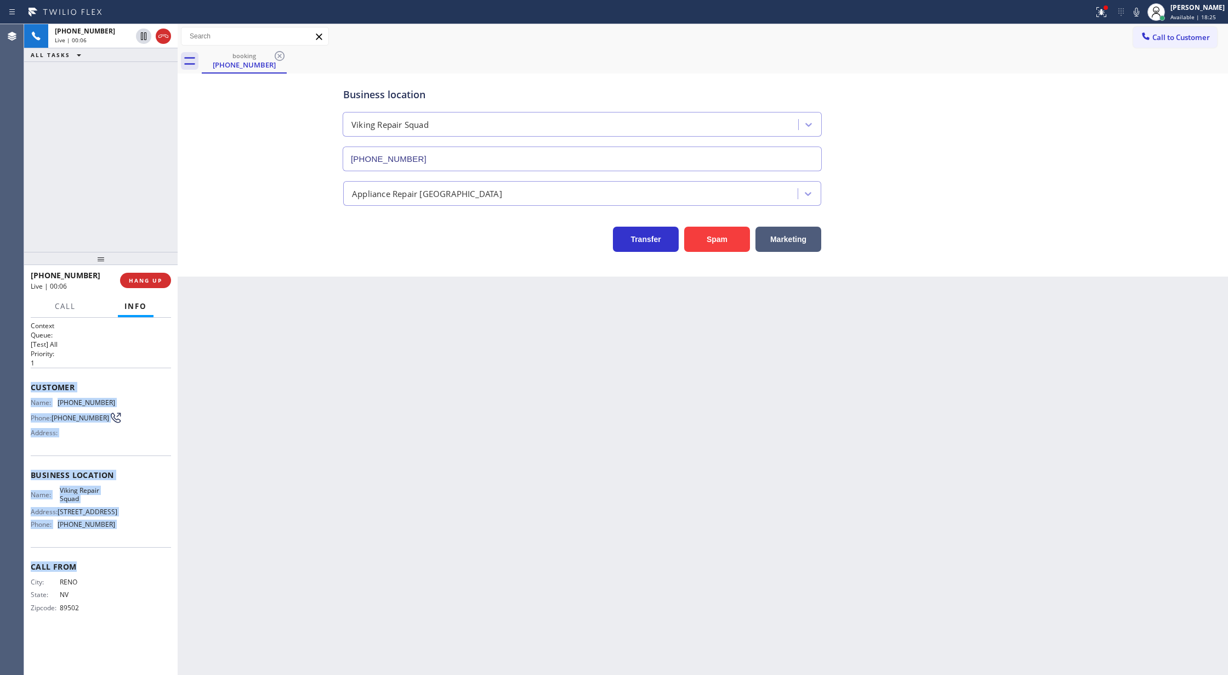
copy div "Customer Name: (775) 815-9395 Phone: (775) 815-9395 Address: Business location …"
drag, startPoint x: 33, startPoint y: 385, endPoint x: 158, endPoint y: 541, distance: 200.1
click at [158, 541] on div "Context Queue: [Test] All Priority: 1 Customer Name: (775) 815-9395 Phone: (775…" at bounding box center [101, 475] width 140 height 309
drag, startPoint x: 165, startPoint y: 37, endPoint x: 163, endPoint y: 50, distance: 13.3
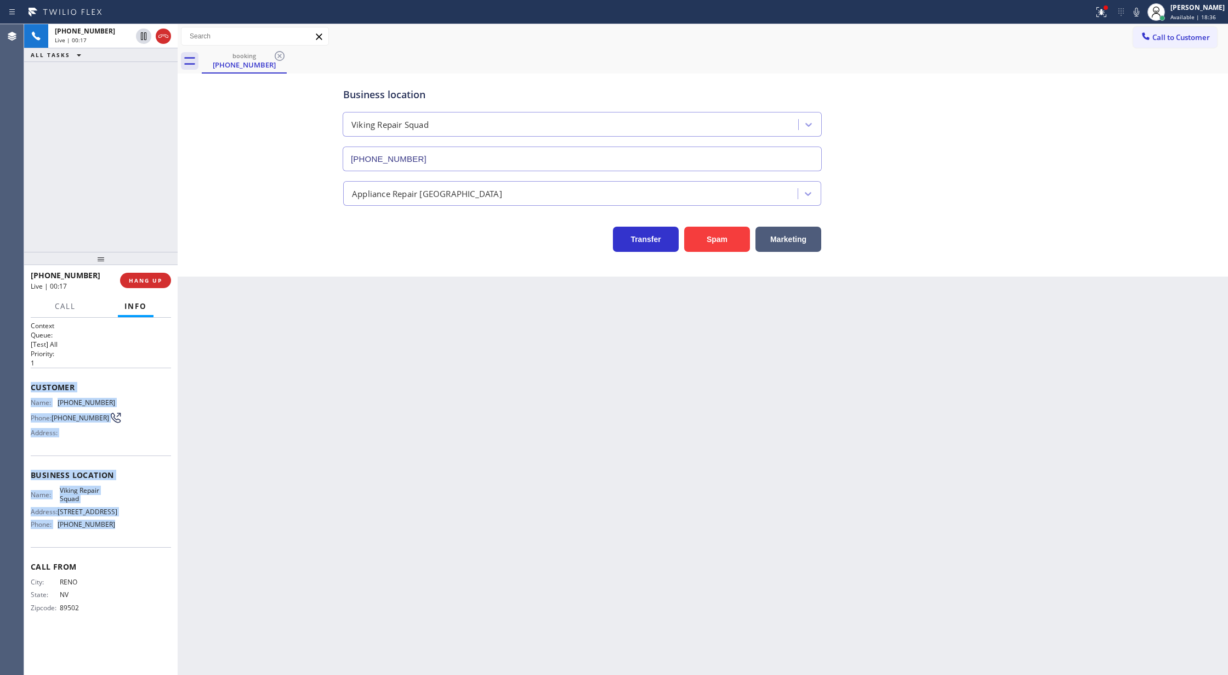
click at [165, 37] on icon at bounding box center [163, 36] width 13 height 13
click at [148, 280] on span "COMPLETE" at bounding box center [143, 280] width 38 height 8
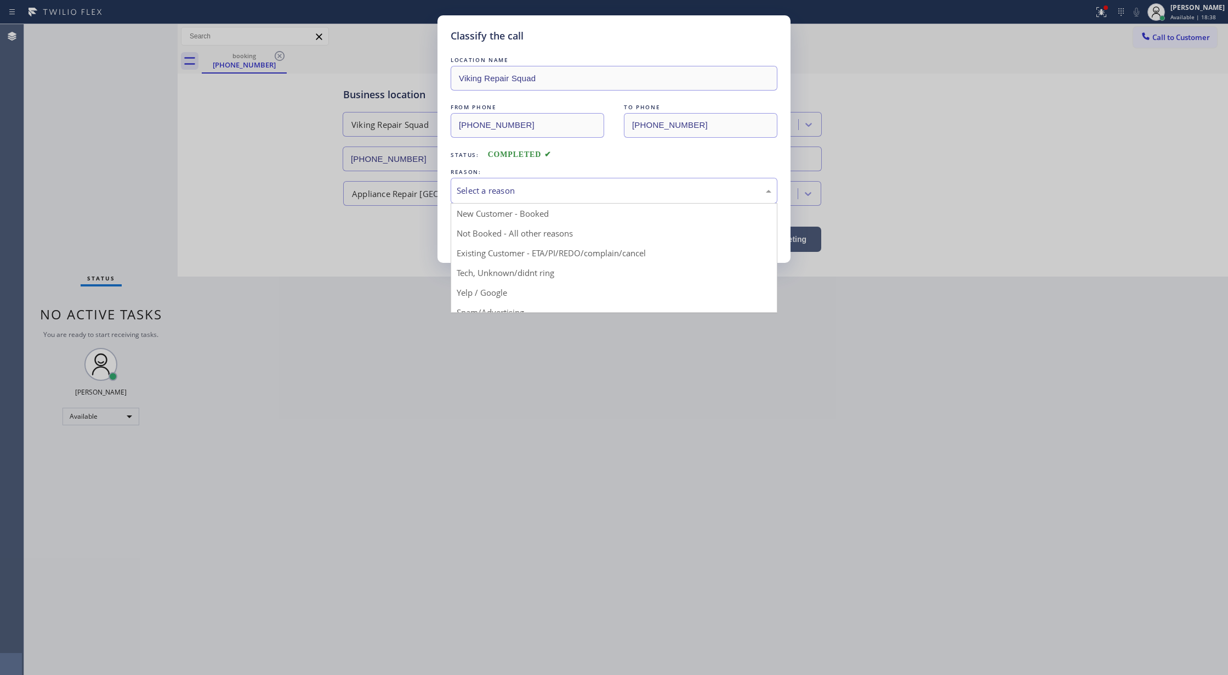
click at [520, 180] on div "Select a reason" at bounding box center [614, 191] width 327 height 26
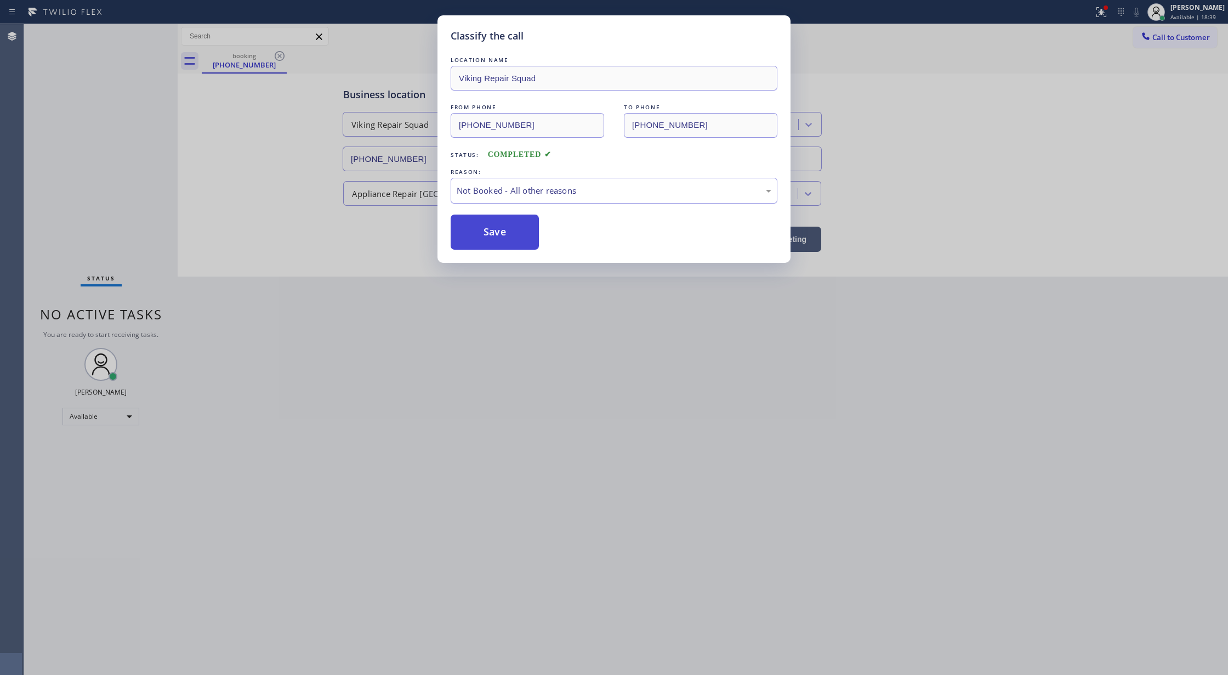
click at [503, 229] on button "Save" at bounding box center [495, 231] width 88 height 35
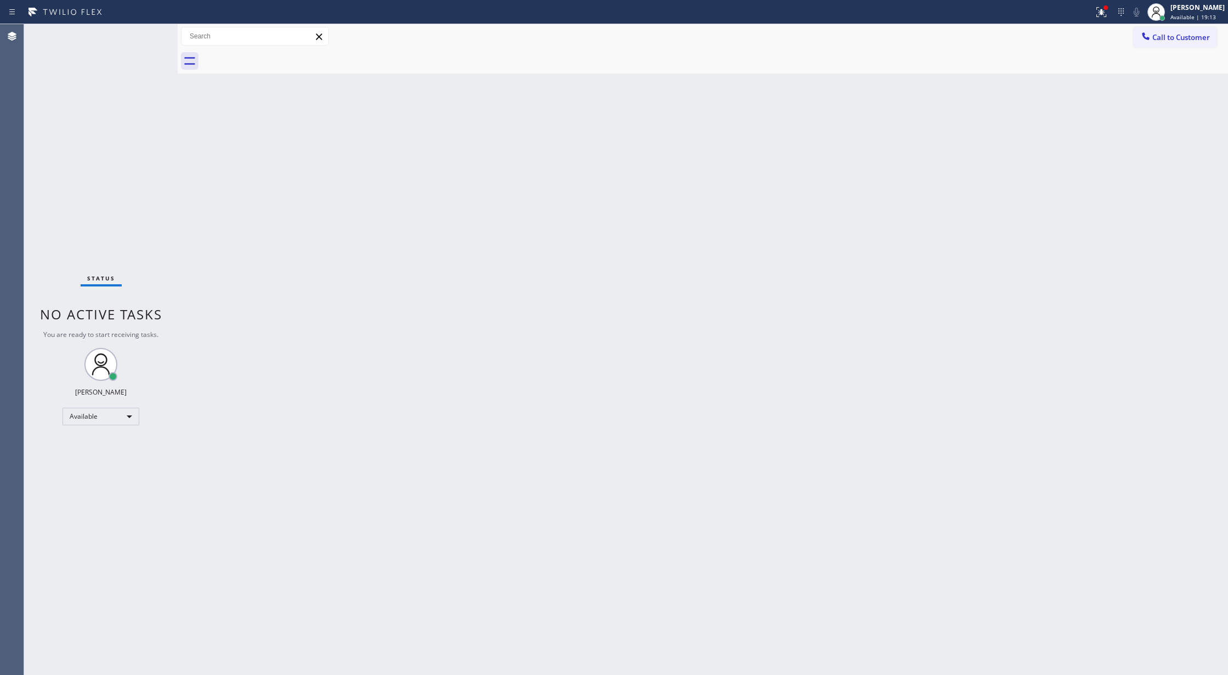
click at [139, 36] on div "Status No active tasks You are ready to start receiving tasks. [PERSON_NAME] Av…" at bounding box center [101, 349] width 154 height 650
click at [149, 32] on div "Status No active tasks You are ready to start receiving tasks. [PERSON_NAME] Av…" at bounding box center [101, 349] width 154 height 650
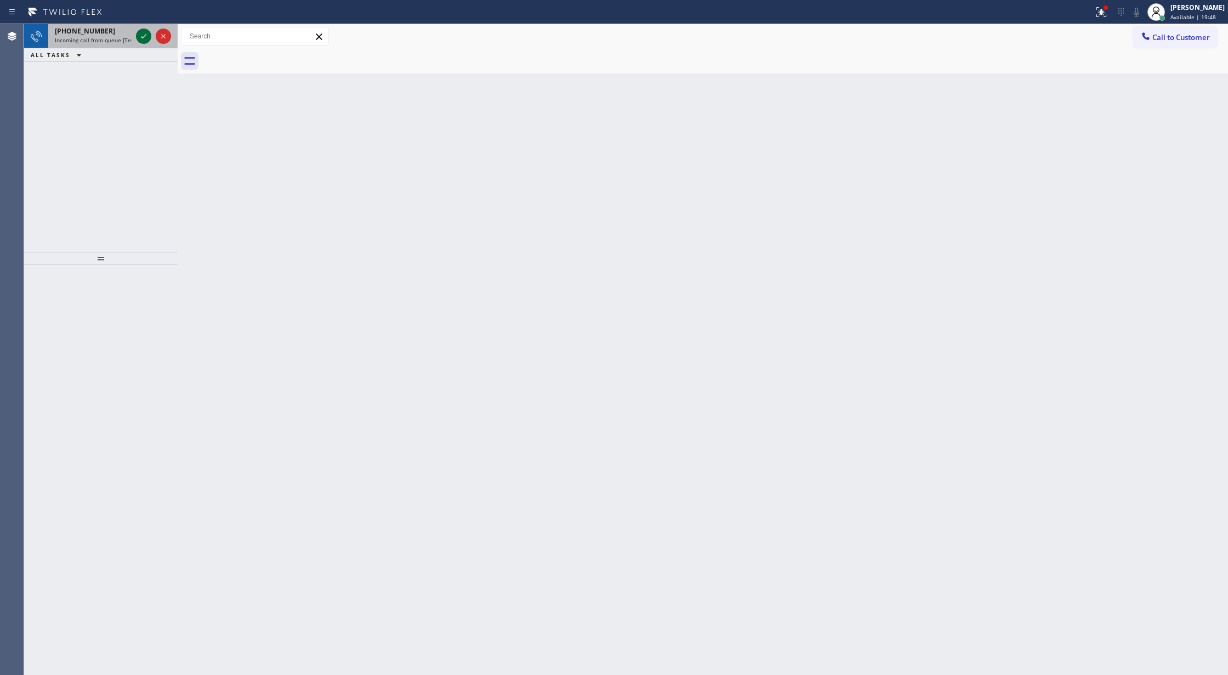
click at [139, 39] on icon at bounding box center [143, 36] width 13 height 13
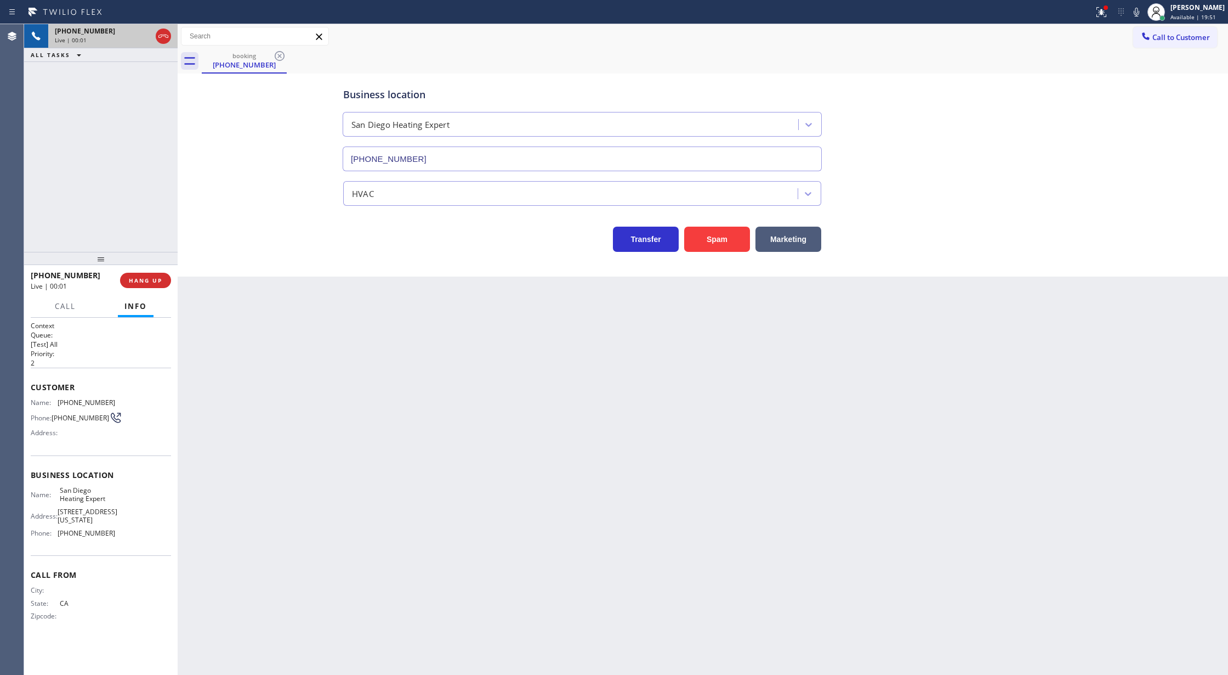
type input "(951) 373-3445"
drag, startPoint x: 31, startPoint y: 387, endPoint x: 117, endPoint y: 536, distance: 172.2
click at [117, 536] on div "Context Queue: [Test] All Priority: 2 Customer Name: (951) 528-5564 Phone: (951…" at bounding box center [101, 480] width 140 height 318
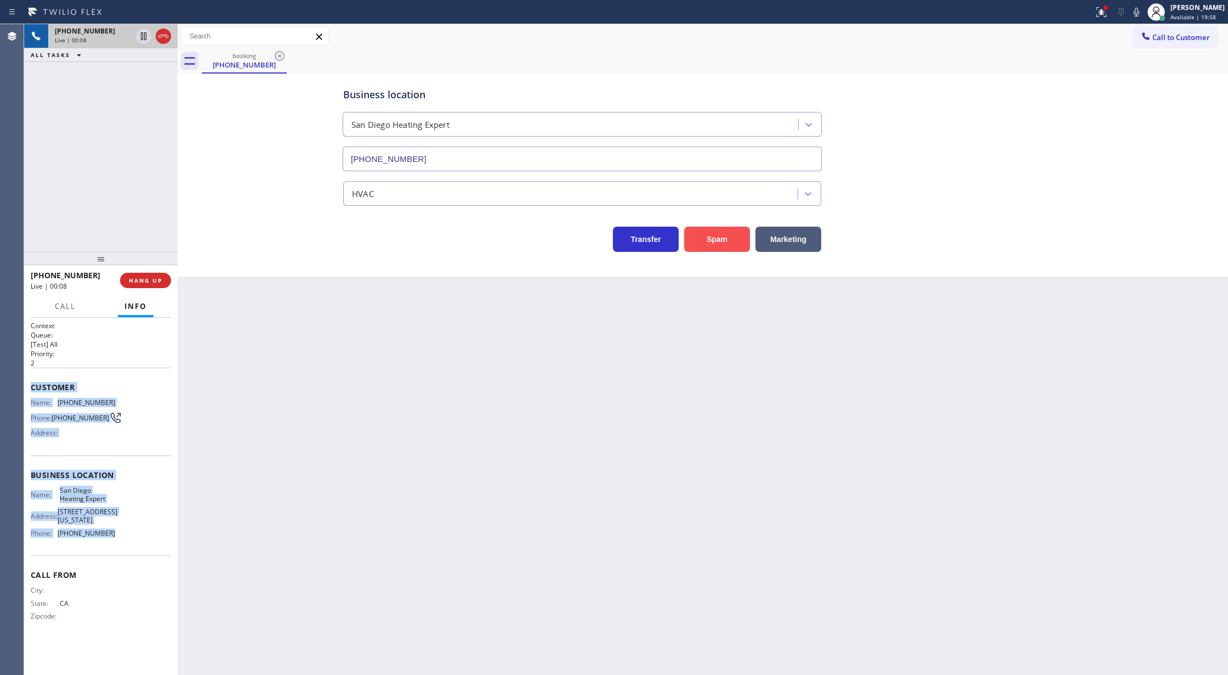
click at [714, 243] on button "Spam" at bounding box center [717, 238] width 66 height 25
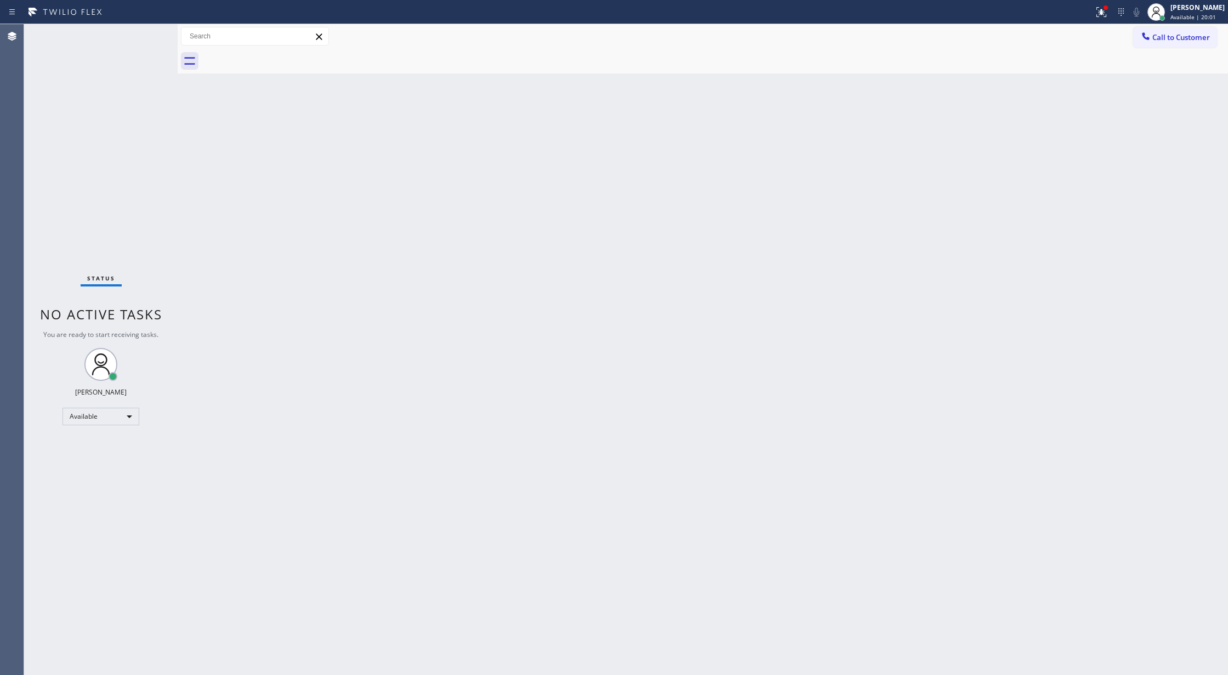
click at [150, 36] on div "Status No active tasks You are ready to start receiving tasks. [PERSON_NAME] Av…" at bounding box center [101, 349] width 154 height 650
click at [145, 31] on div "Status No active tasks You are ready to start receiving tasks. [PERSON_NAME] Av…" at bounding box center [101, 349] width 154 height 650
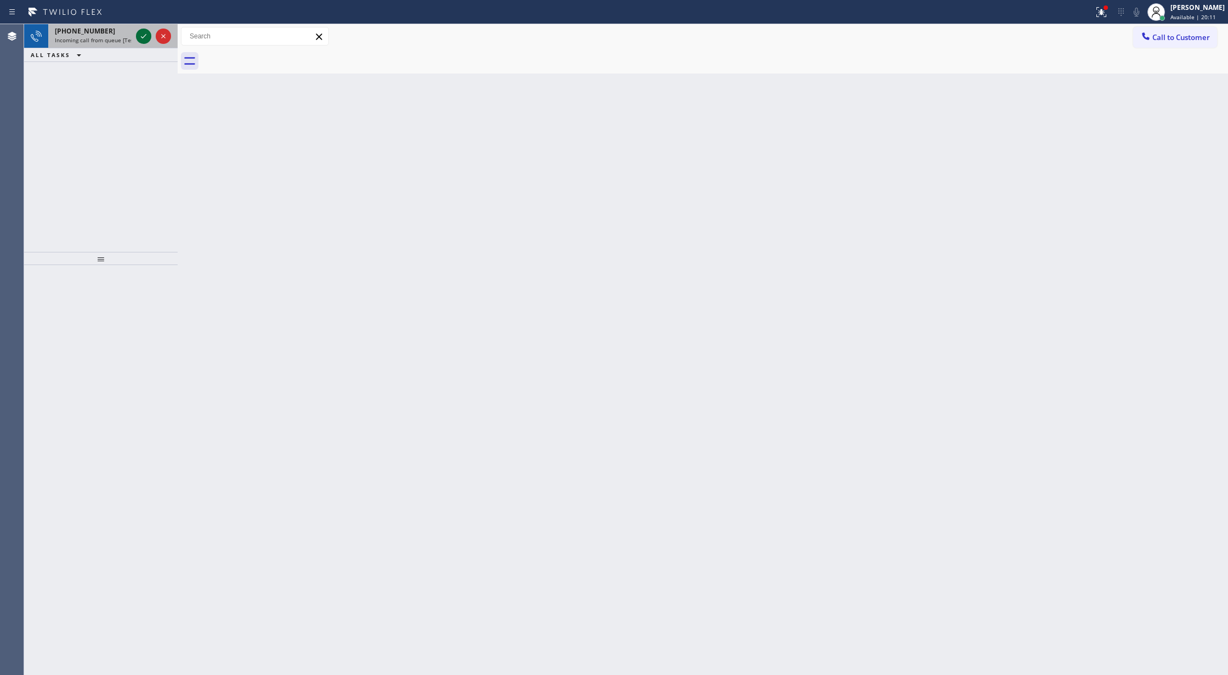
click at [145, 31] on icon at bounding box center [143, 36] width 13 height 13
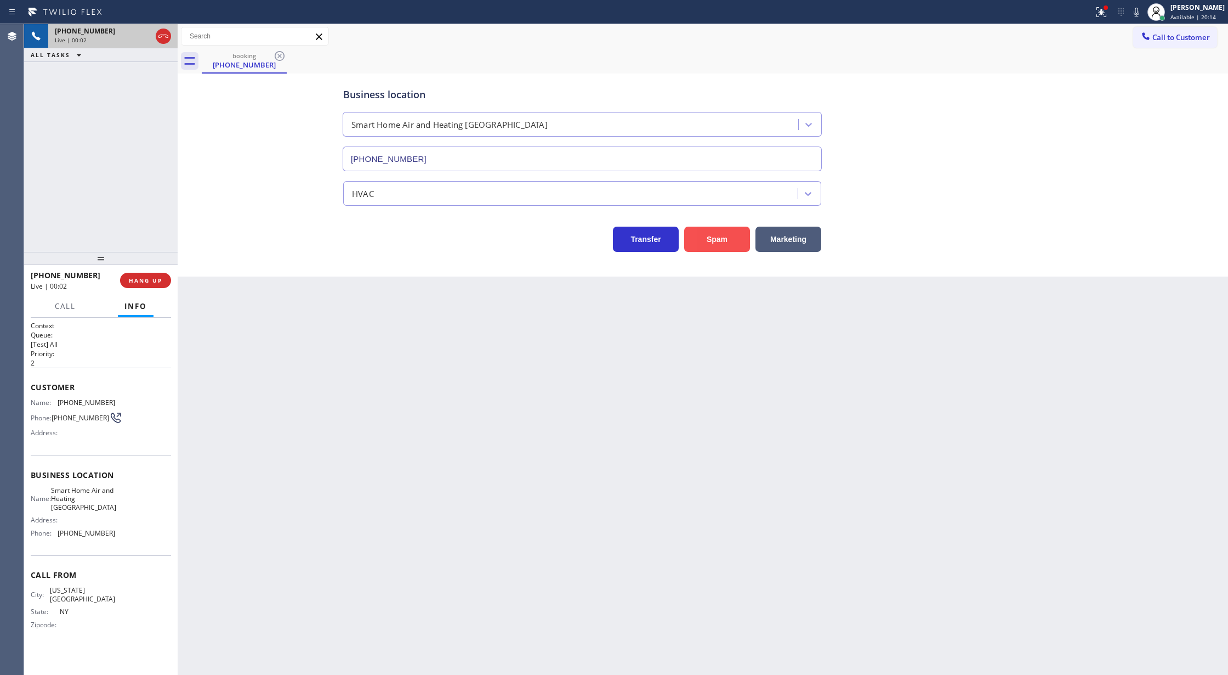
type input "(929) 590-9989"
click at [715, 239] on button "Spam" at bounding box center [717, 238] width 66 height 25
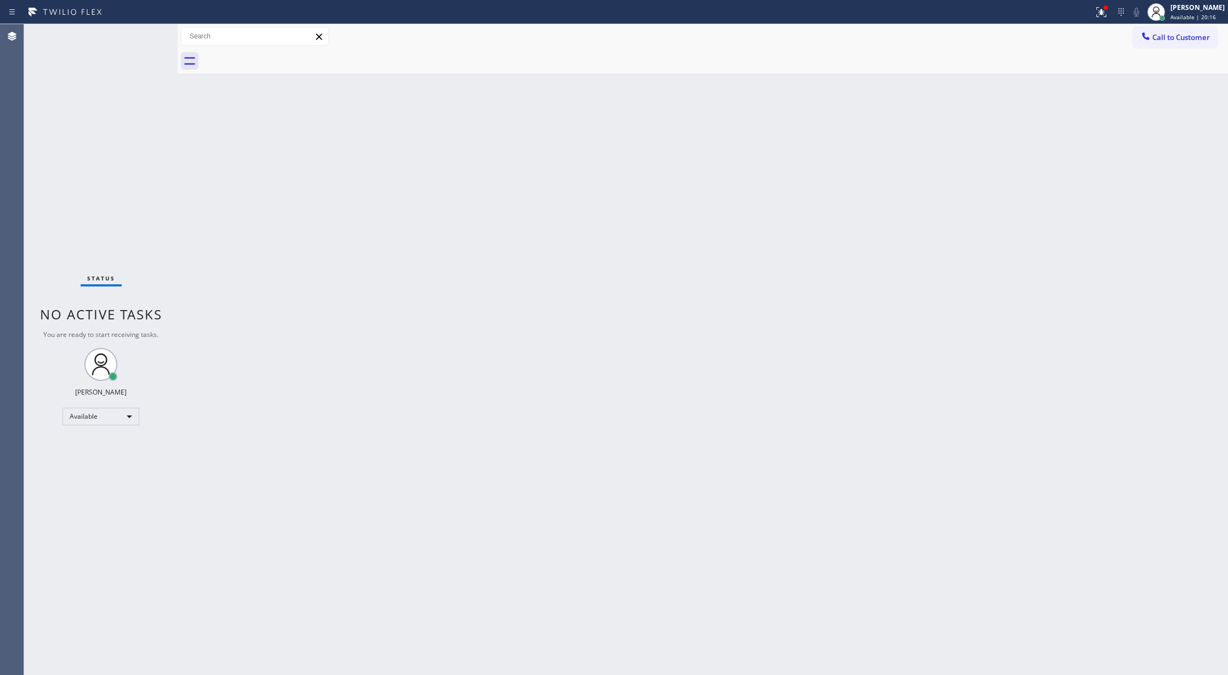
click at [148, 33] on div "Status No active tasks You are ready to start receiving tasks. [PERSON_NAME] Av…" at bounding box center [101, 349] width 154 height 650
click at [147, 33] on div "Status No active tasks You are ready to start receiving tasks. [PERSON_NAME] Av…" at bounding box center [101, 349] width 154 height 650
click at [144, 32] on div "Status No active tasks You are ready to start receiving tasks. [PERSON_NAME] Av…" at bounding box center [101, 349] width 154 height 650
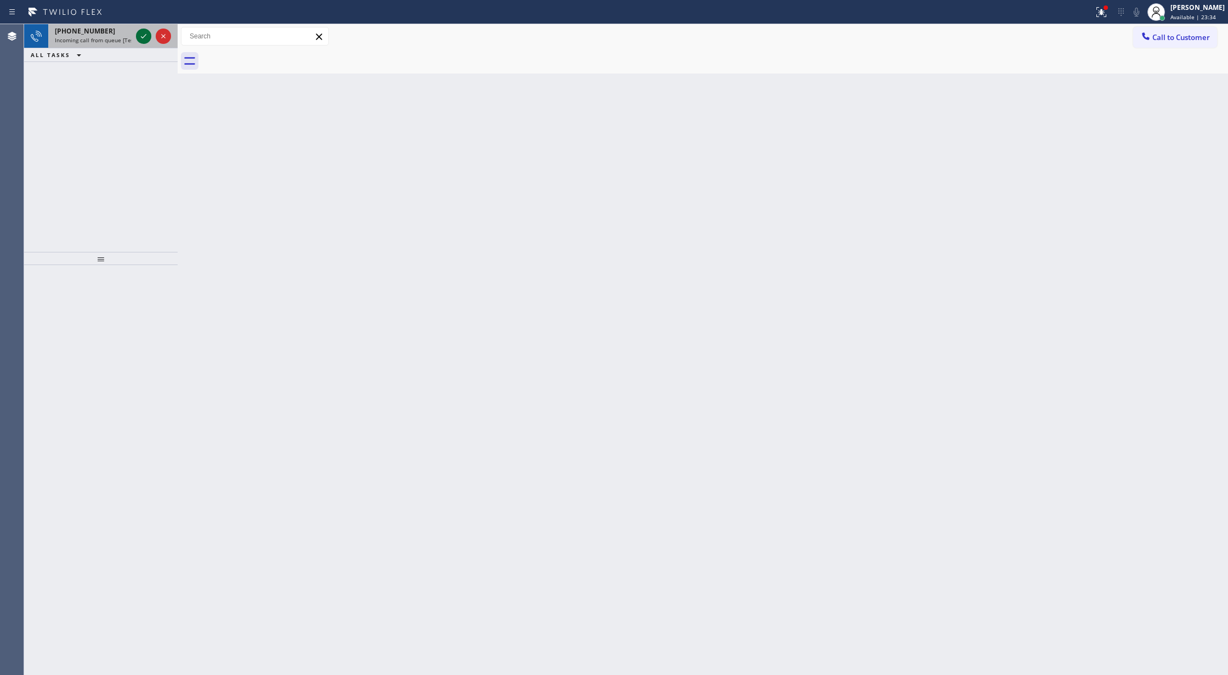
click at [144, 32] on icon at bounding box center [143, 36] width 13 height 13
click at [146, 33] on icon at bounding box center [143, 36] width 13 height 13
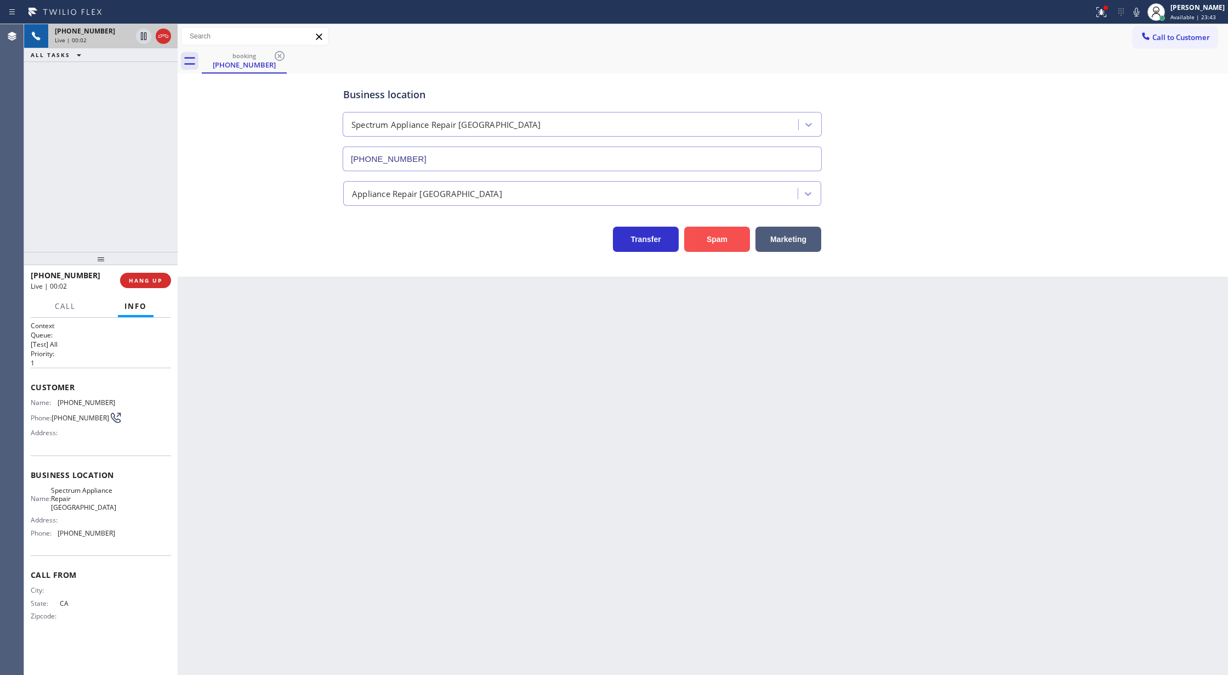
type input "(310) 362-6406"
click at [713, 235] on button "Spam" at bounding box center [717, 238] width 66 height 25
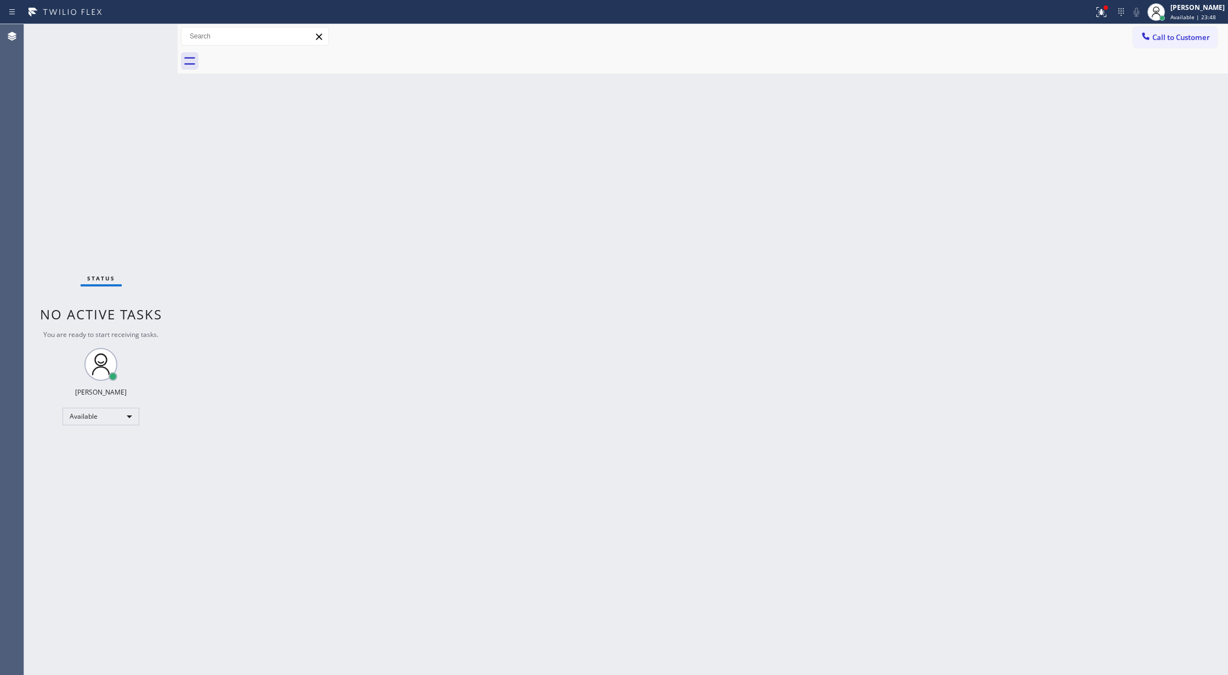
click at [143, 31] on div "Status No active tasks You are ready to start receiving tasks. [PERSON_NAME] Av…" at bounding box center [101, 349] width 154 height 650
click at [1104, 12] on icon at bounding box center [1101, 11] width 13 height 13
click at [1064, 140] on span "Clear issues" at bounding box center [1050, 144] width 52 height 8
click at [143, 30] on div "Status No active tasks You are ready to start receiving tasks. [PERSON_NAME] Av…" at bounding box center [101, 349] width 154 height 650
click at [147, 31] on div "Status No active tasks You are ready to start receiving tasks. [PERSON_NAME] Av…" at bounding box center [101, 349] width 154 height 650
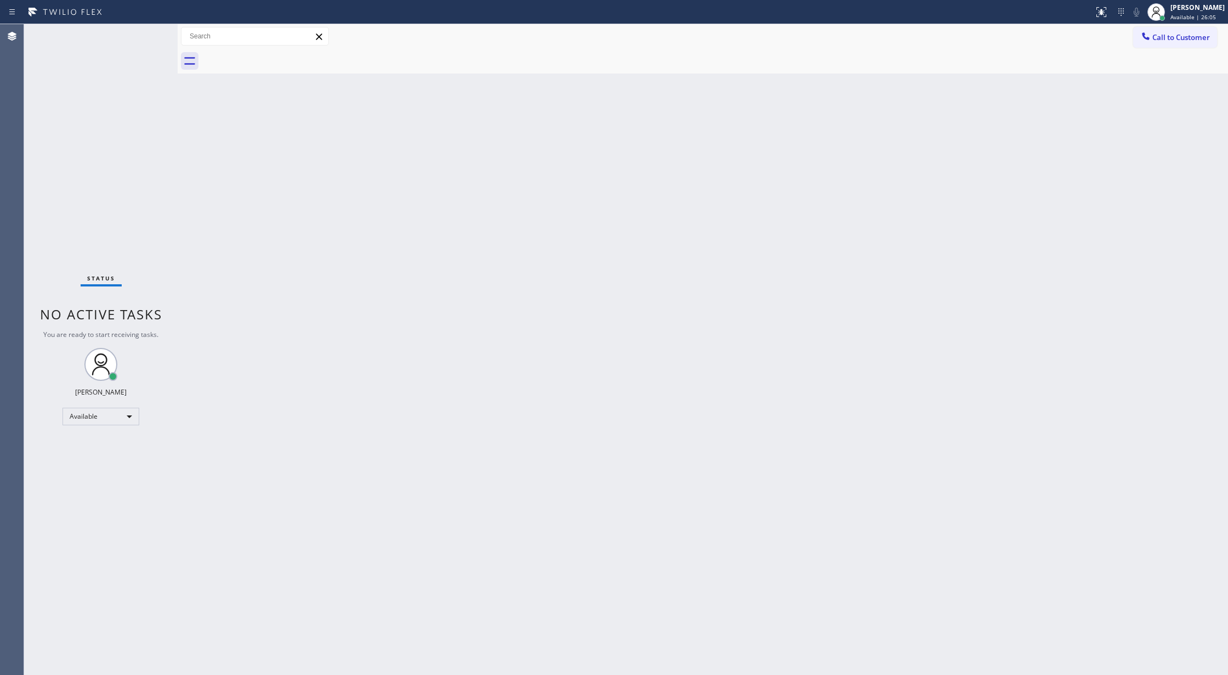
click at [147, 31] on div "Status No active tasks You are ready to start receiving tasks. [PERSON_NAME] Av…" at bounding box center [101, 349] width 154 height 650
click at [143, 33] on div "Status No active tasks You are ready to start receiving tasks. [PERSON_NAME] Av…" at bounding box center [101, 349] width 154 height 650
click at [150, 31] on div "Status No active tasks You are ready to start receiving tasks. [PERSON_NAME] Av…" at bounding box center [101, 349] width 154 height 650
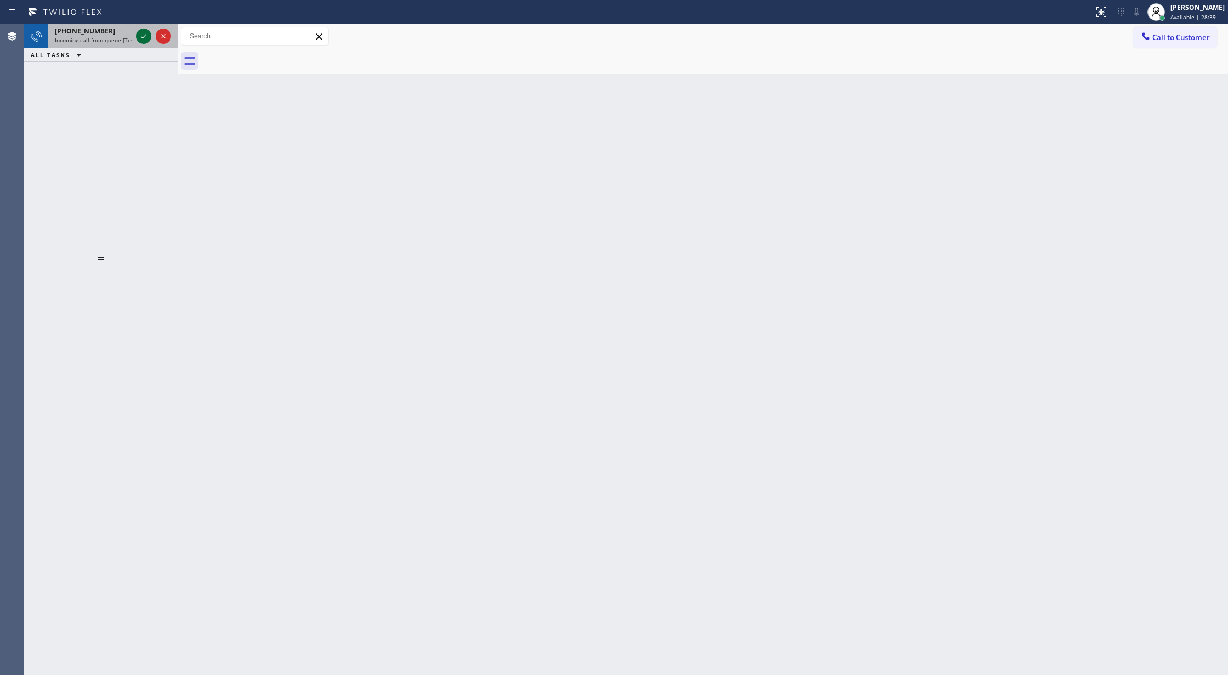
click at [139, 35] on icon at bounding box center [143, 36] width 13 height 13
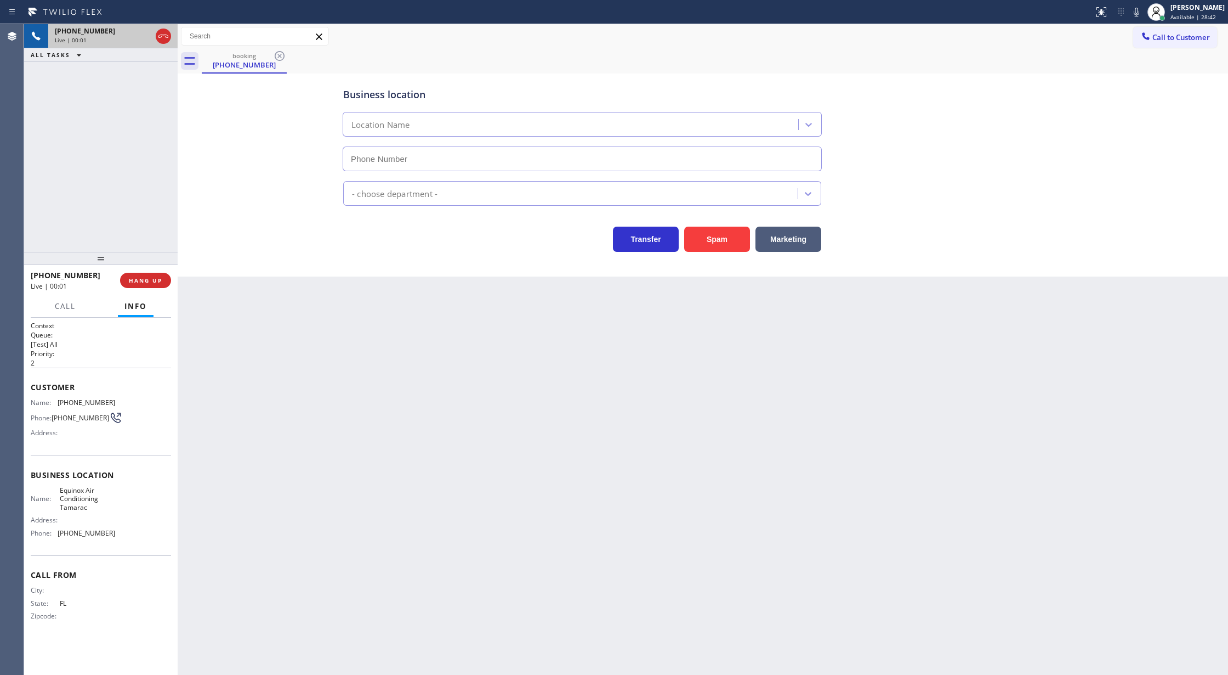
type input "(754) 714-7884"
click at [716, 241] on button "Spam" at bounding box center [717, 238] width 66 height 25
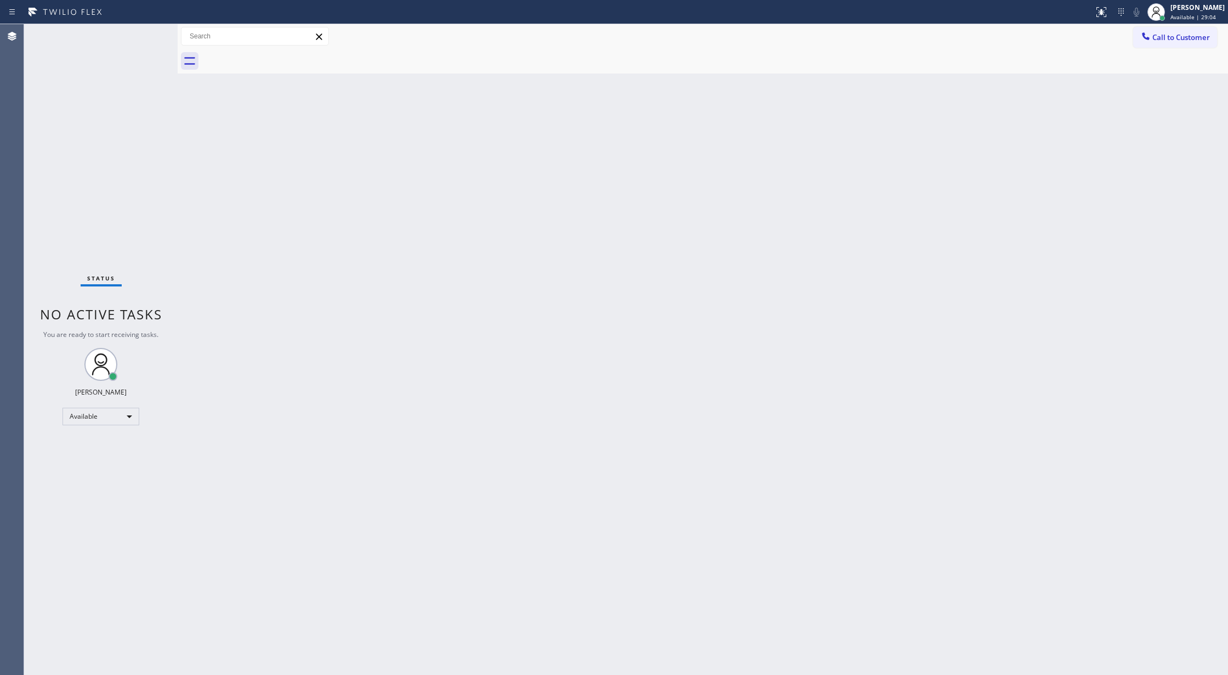
click at [150, 31] on div "Status No active tasks You are ready to start receiving tasks. [PERSON_NAME] Av…" at bounding box center [101, 349] width 154 height 650
click at [154, 30] on div "Status No active tasks You are ready to start receiving tasks. [PERSON_NAME] Av…" at bounding box center [101, 349] width 154 height 650
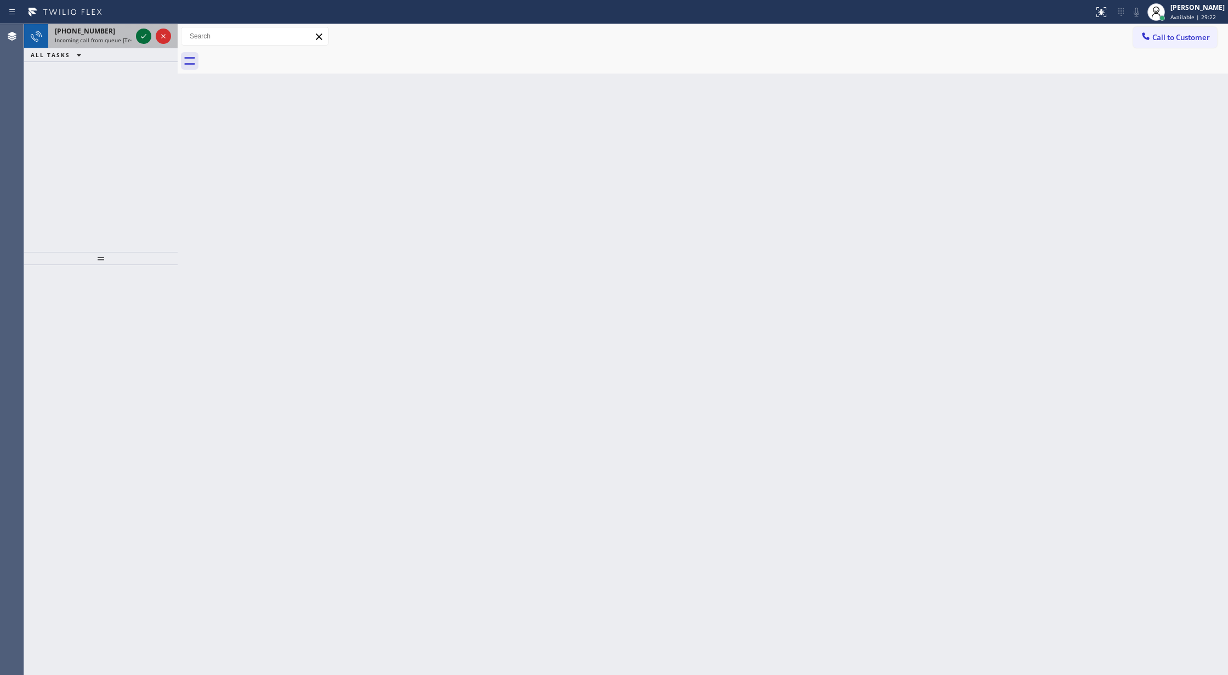
click at [145, 34] on icon at bounding box center [143, 36] width 13 height 13
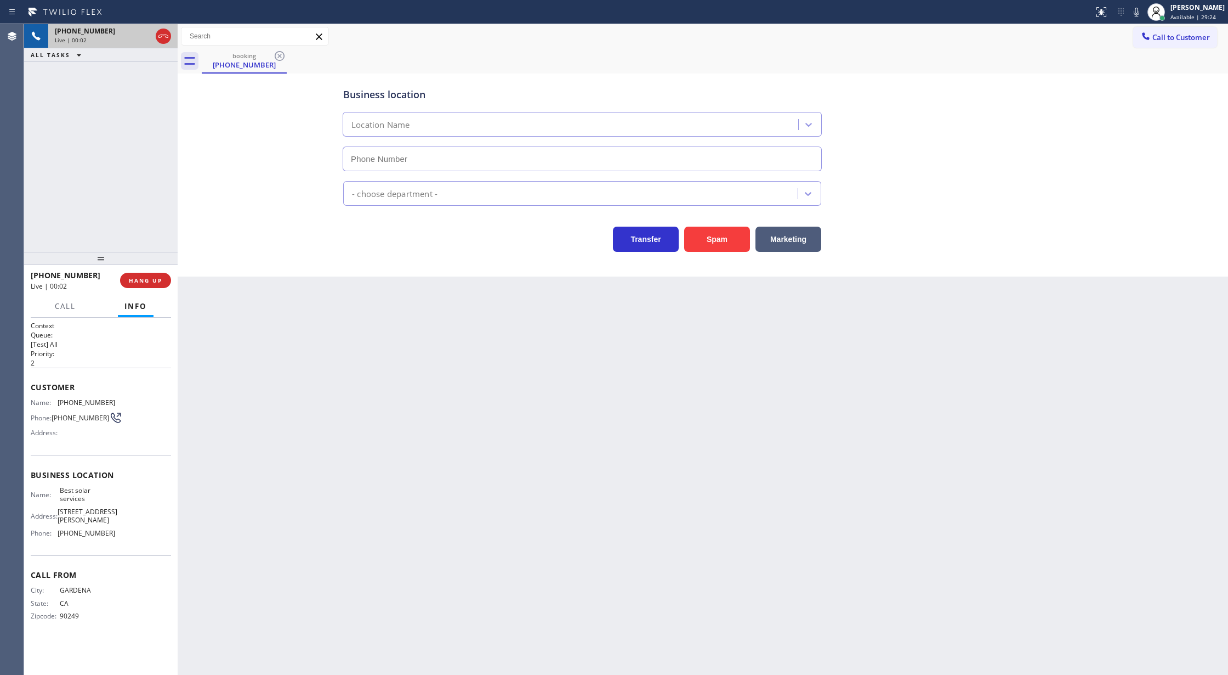
type input "(310) 553-3300"
click at [152, 281] on span "COMPLETE" at bounding box center [143, 280] width 38 height 8
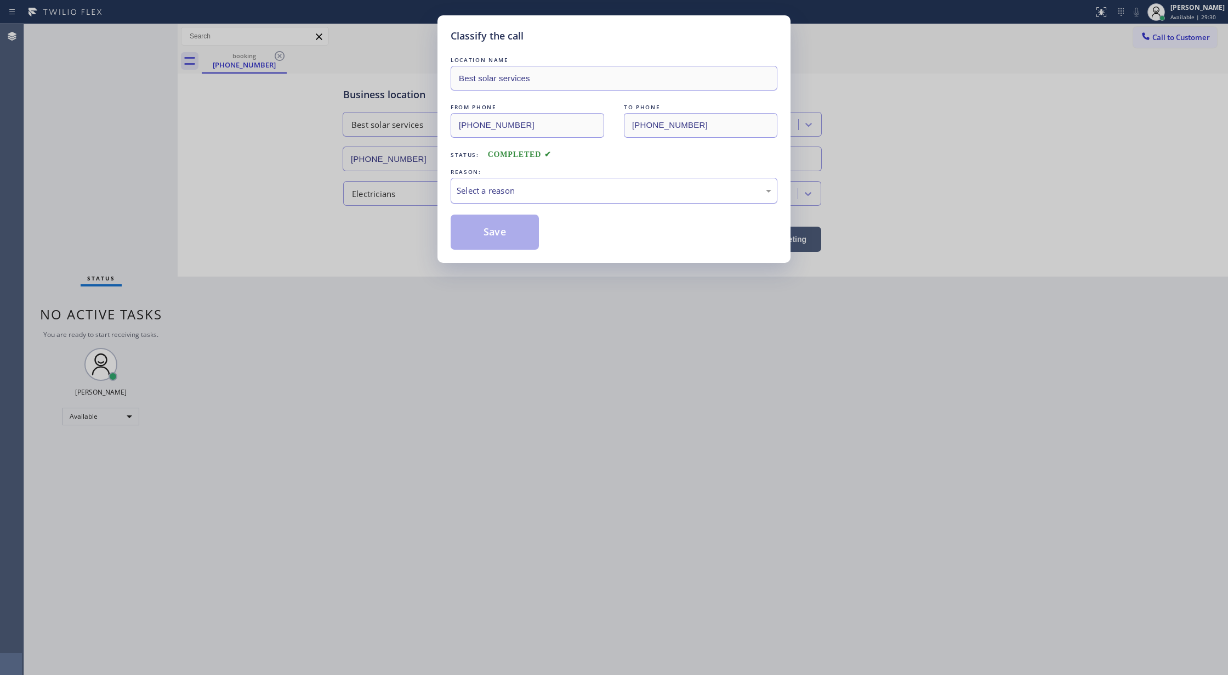
click at [485, 195] on div "Select a reason" at bounding box center [614, 190] width 315 height 13
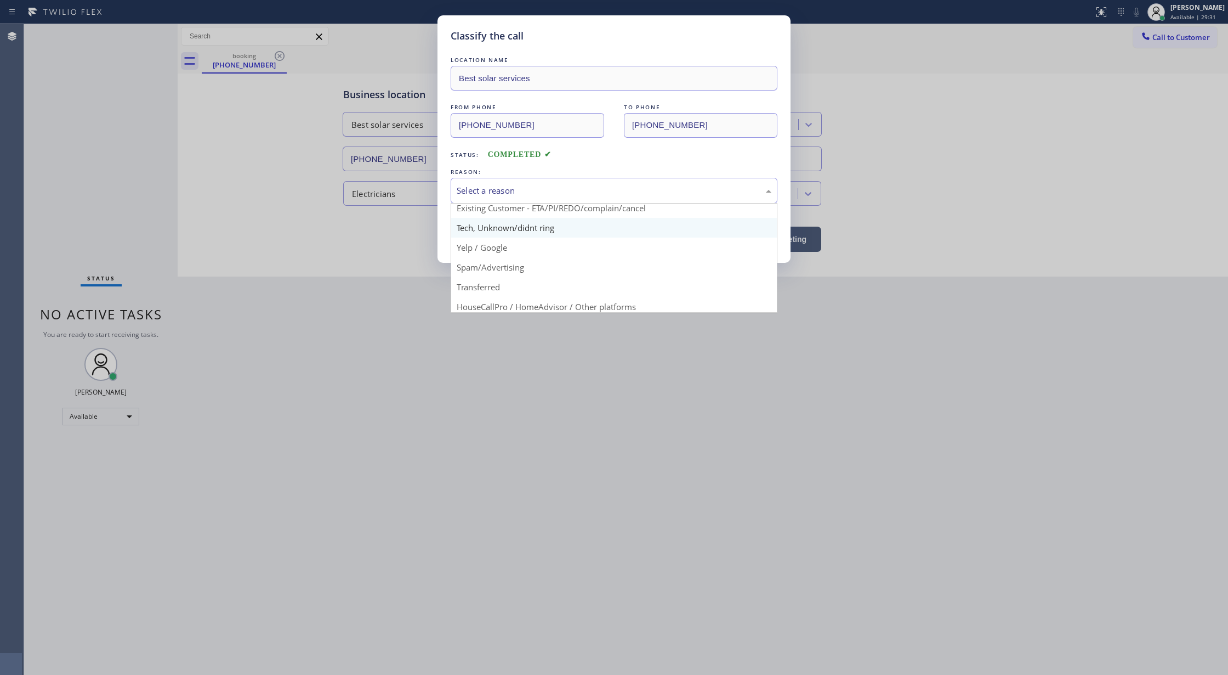
scroll to position [69, 0]
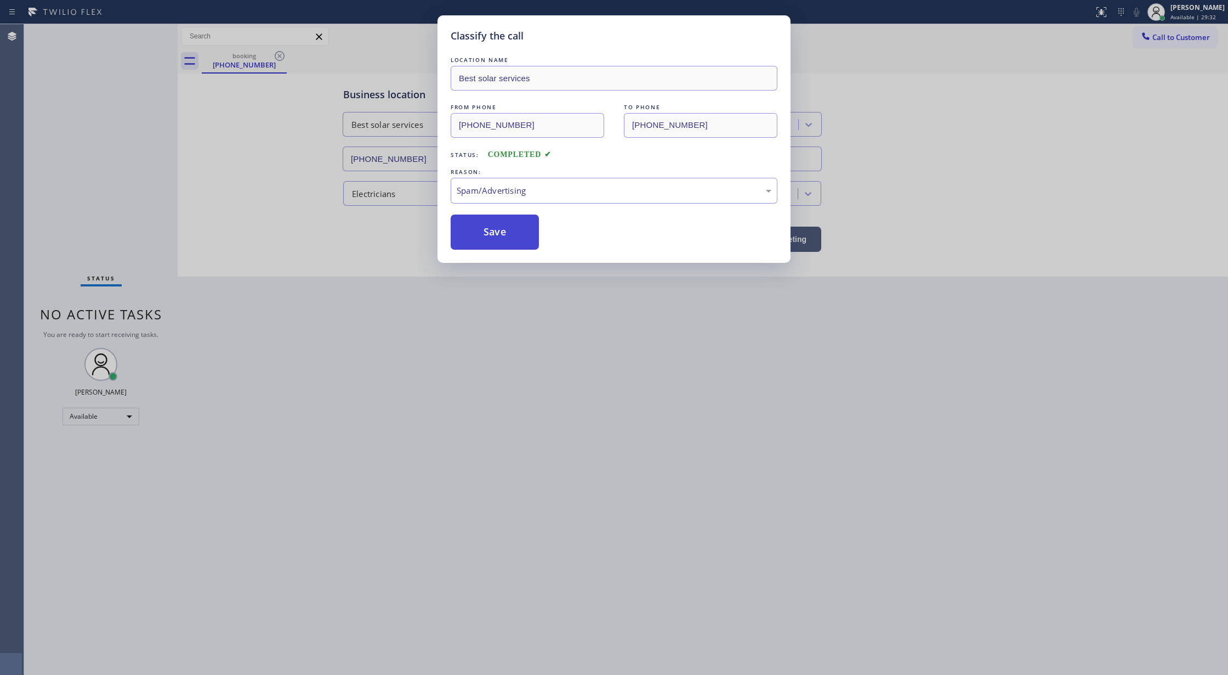
click at [492, 230] on button "Save" at bounding box center [495, 231] width 88 height 35
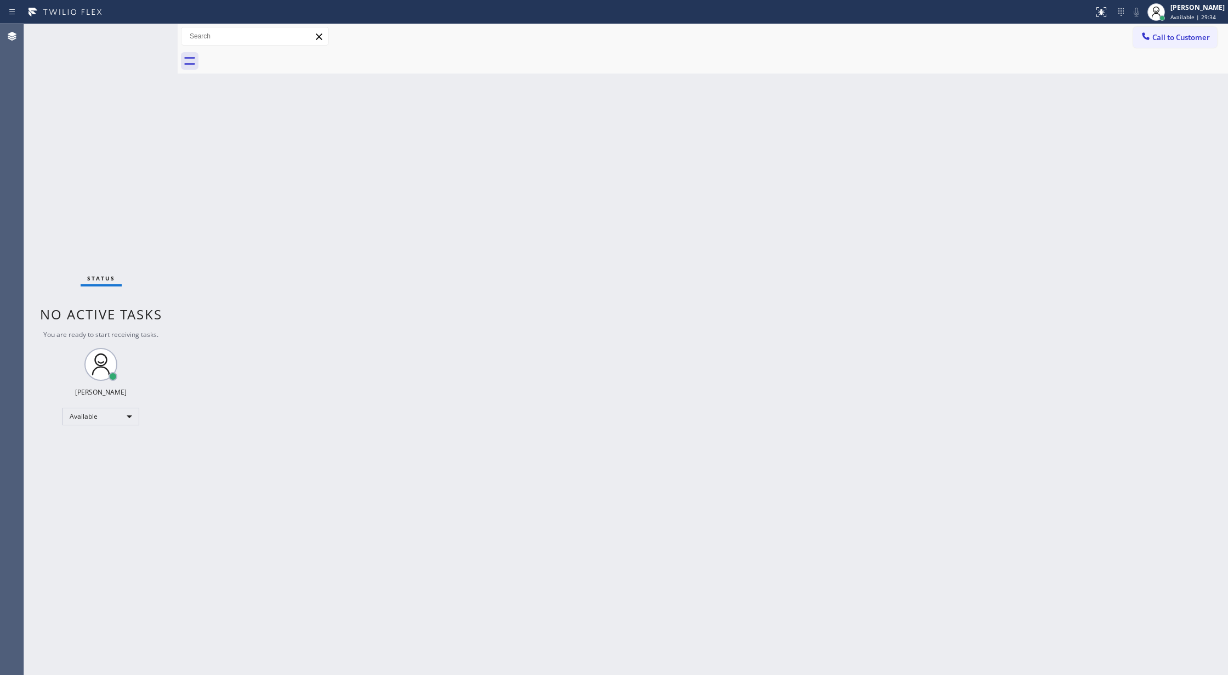
click at [148, 33] on div "Status No active tasks You are ready to start receiving tasks. [PERSON_NAME] Av…" at bounding box center [101, 349] width 154 height 650
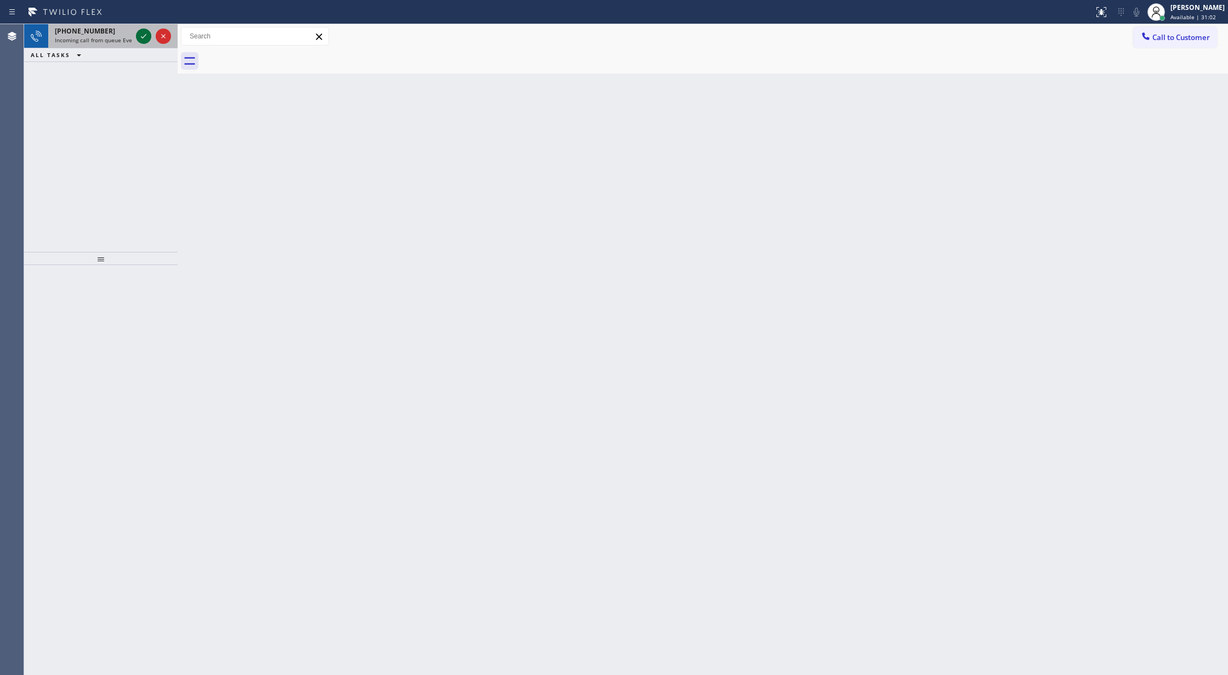
click at [138, 39] on icon at bounding box center [143, 36] width 13 height 13
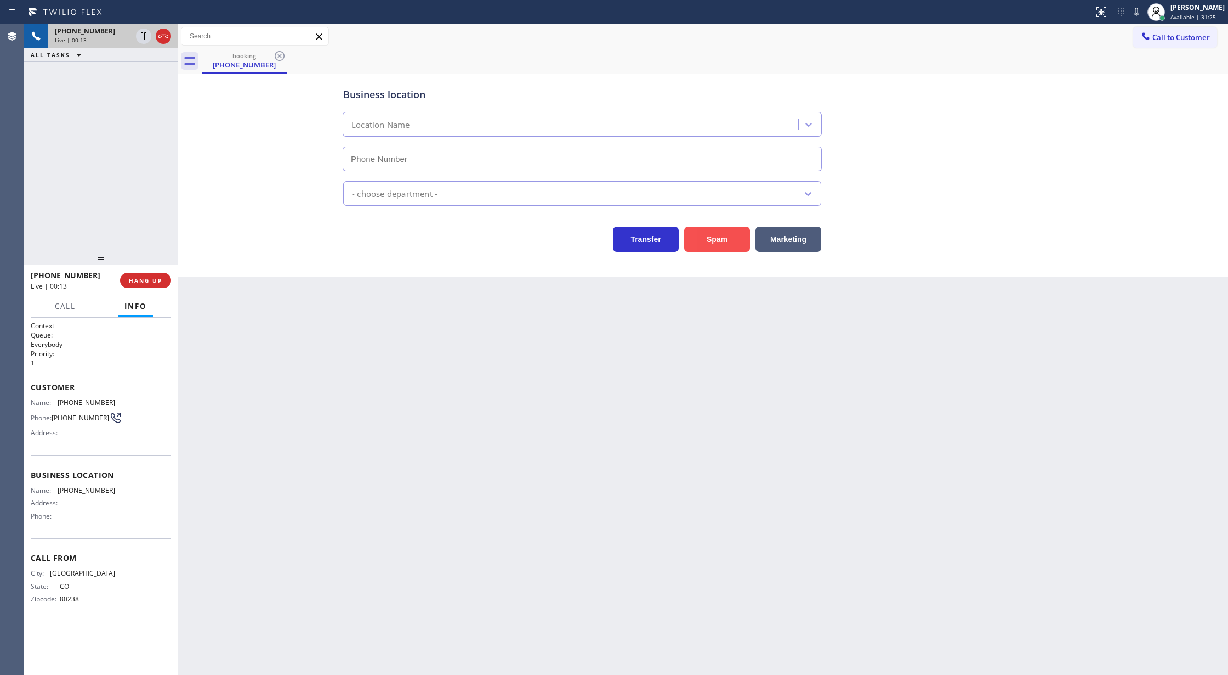
click at [714, 244] on button "Spam" at bounding box center [717, 238] width 66 height 25
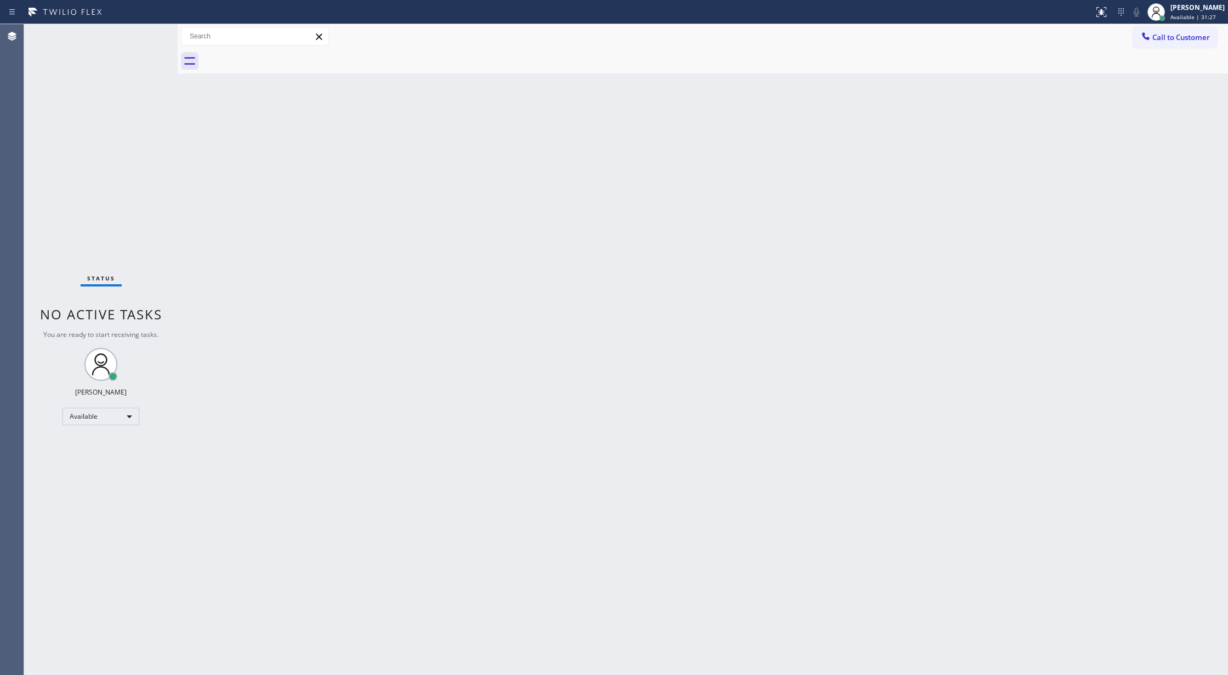
click at [154, 30] on div "Status No active tasks You are ready to start receiving tasks. [PERSON_NAME] Av…" at bounding box center [101, 349] width 154 height 650
click at [152, 31] on div "Status No active tasks You are ready to start receiving tasks. [PERSON_NAME] Av…" at bounding box center [101, 349] width 154 height 650
click at [150, 31] on div "Status No active tasks You are ready to start receiving tasks. [PERSON_NAME] Av…" at bounding box center [101, 349] width 154 height 650
click at [150, 32] on div "Status No active tasks You are ready to start receiving tasks. [PERSON_NAME] Av…" at bounding box center [101, 349] width 154 height 650
click at [143, 33] on div "Status No active tasks You are ready to start receiving tasks. [PERSON_NAME] Av…" at bounding box center [101, 349] width 154 height 650
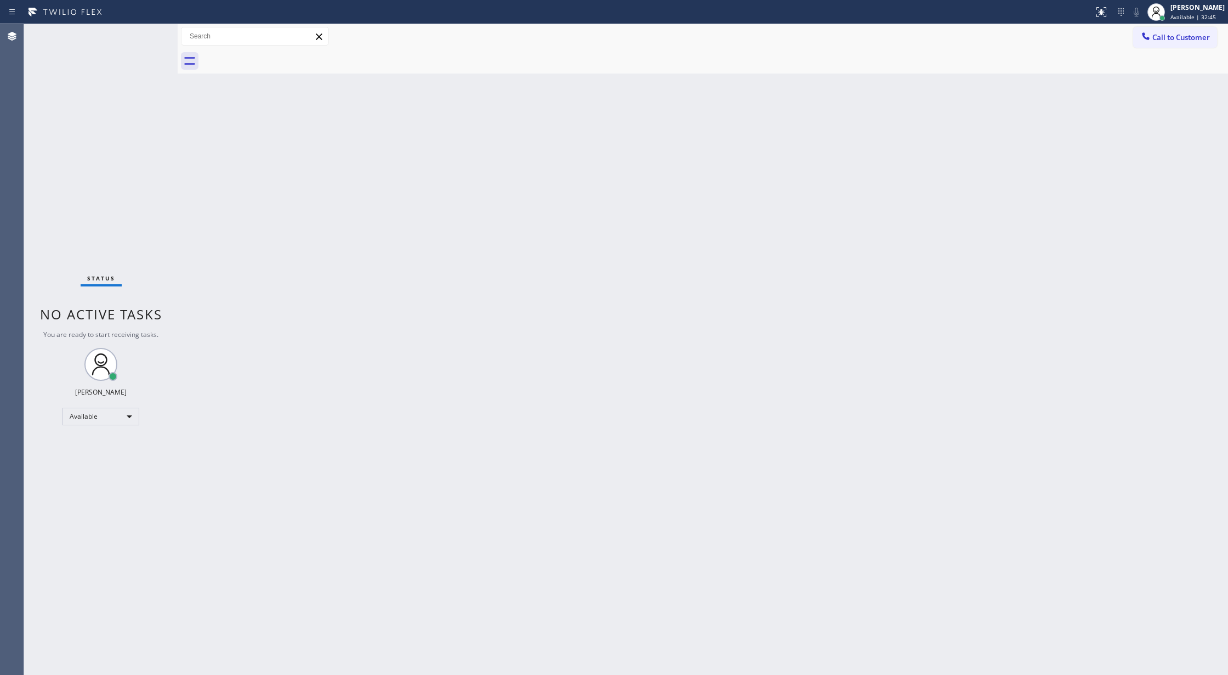
click at [143, 33] on div "Status No active tasks You are ready to start receiving tasks. [PERSON_NAME] Av…" at bounding box center [101, 349] width 154 height 650
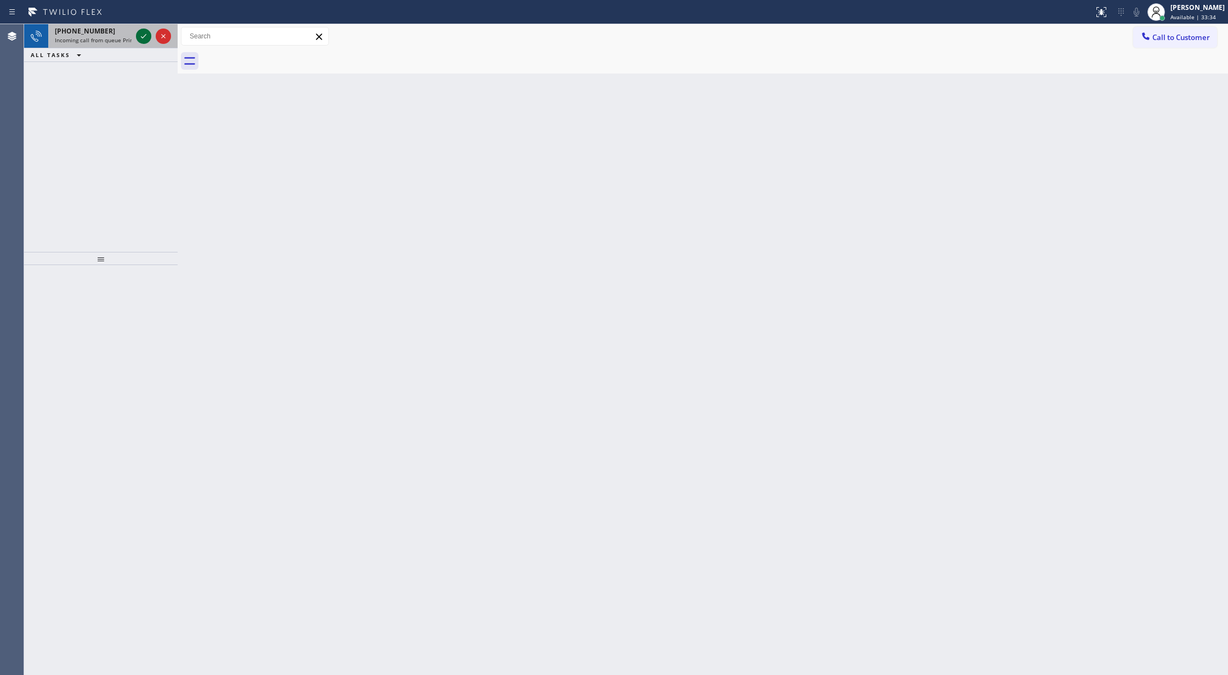
click at [144, 29] on button at bounding box center [143, 36] width 15 height 15
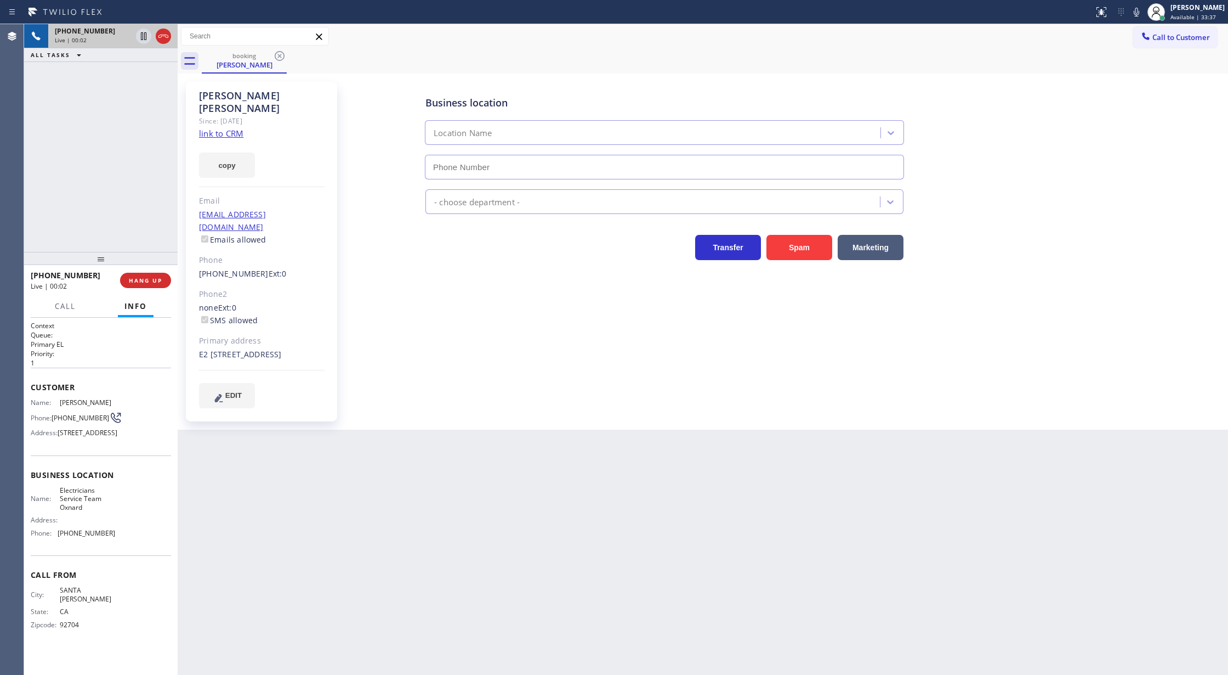
type input "(805) 600-5518"
click at [215, 128] on link "link to CRM" at bounding box center [221, 133] width 44 height 11
copy div "Customer Name: Maria Chavez Phone: (805) 616-3380 Address: 865 S B St APT E2, O…"
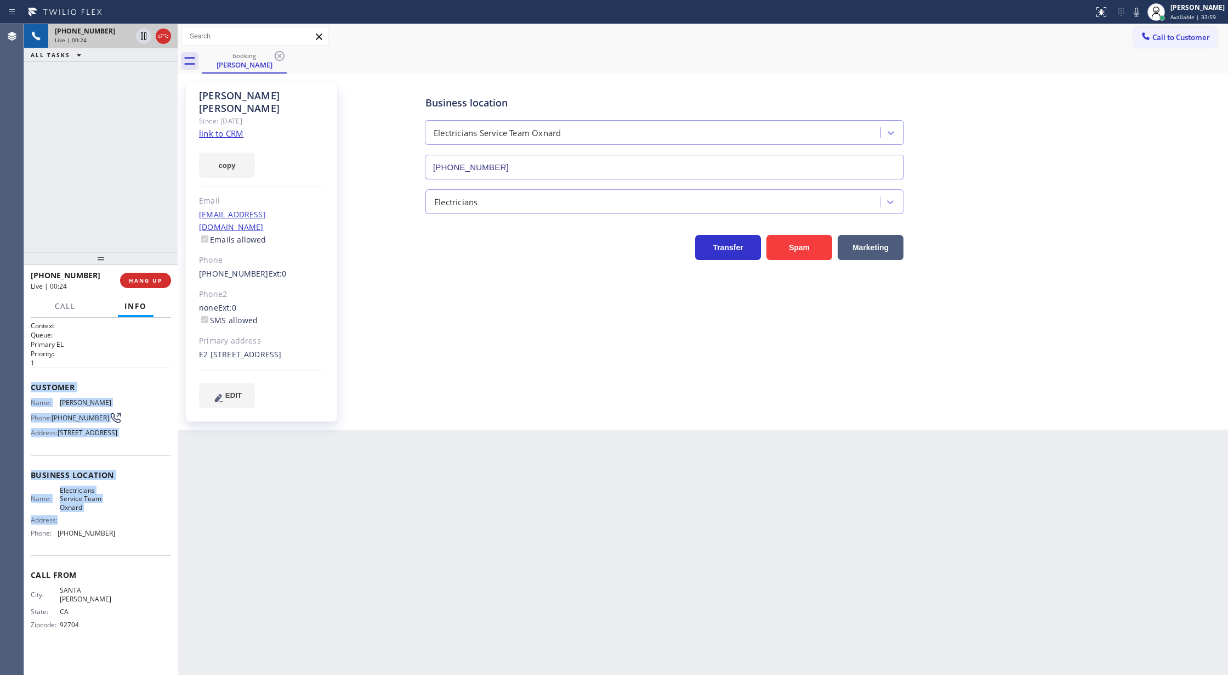
copy div "Customer Name: Maria Chavez Phone: (805) 616-3380 Address: 865 S B St APT E2, O…"
drag, startPoint x: 27, startPoint y: 387, endPoint x: 119, endPoint y: 549, distance: 186.2
click at [119, 549] on div "Context Queue: Primary EL Priority: 1 Customer Name: Maria Chavez Phone: (805) …" at bounding box center [101, 497] width 154 height 358
click at [1143, 10] on icon at bounding box center [1136, 11] width 13 height 13
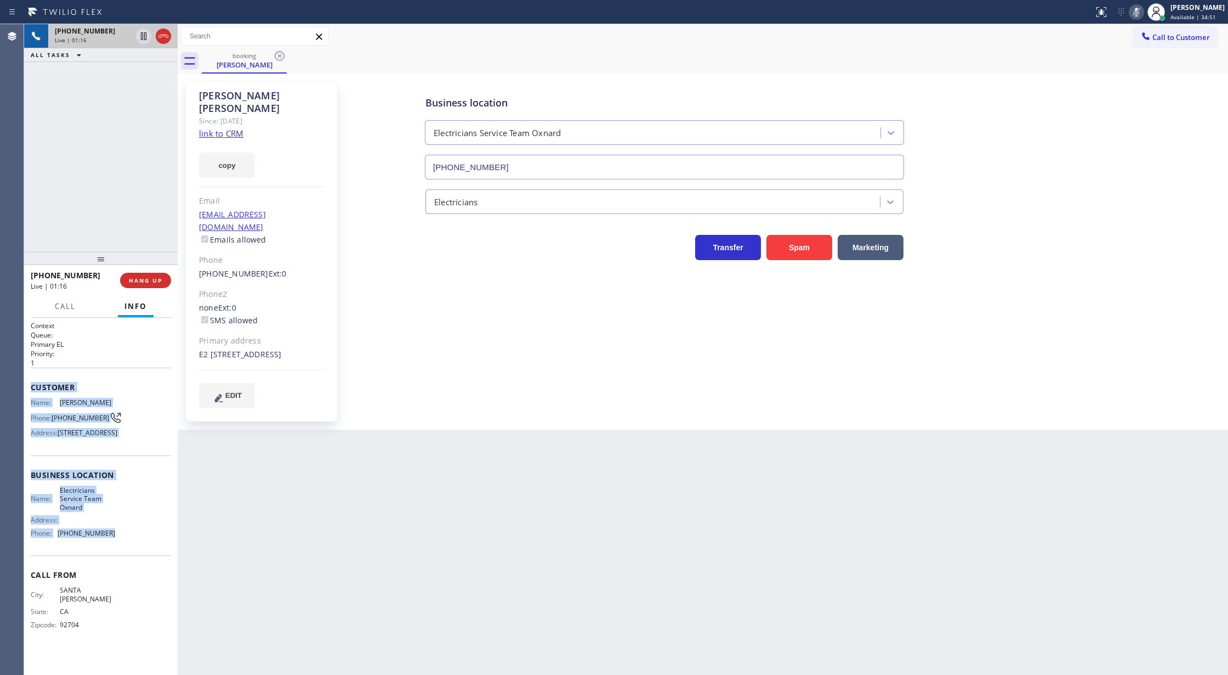
drag, startPoint x: 1143, startPoint y: 12, endPoint x: 1114, endPoint y: 87, distance: 80.4
click at [1143, 12] on icon at bounding box center [1136, 11] width 13 height 13
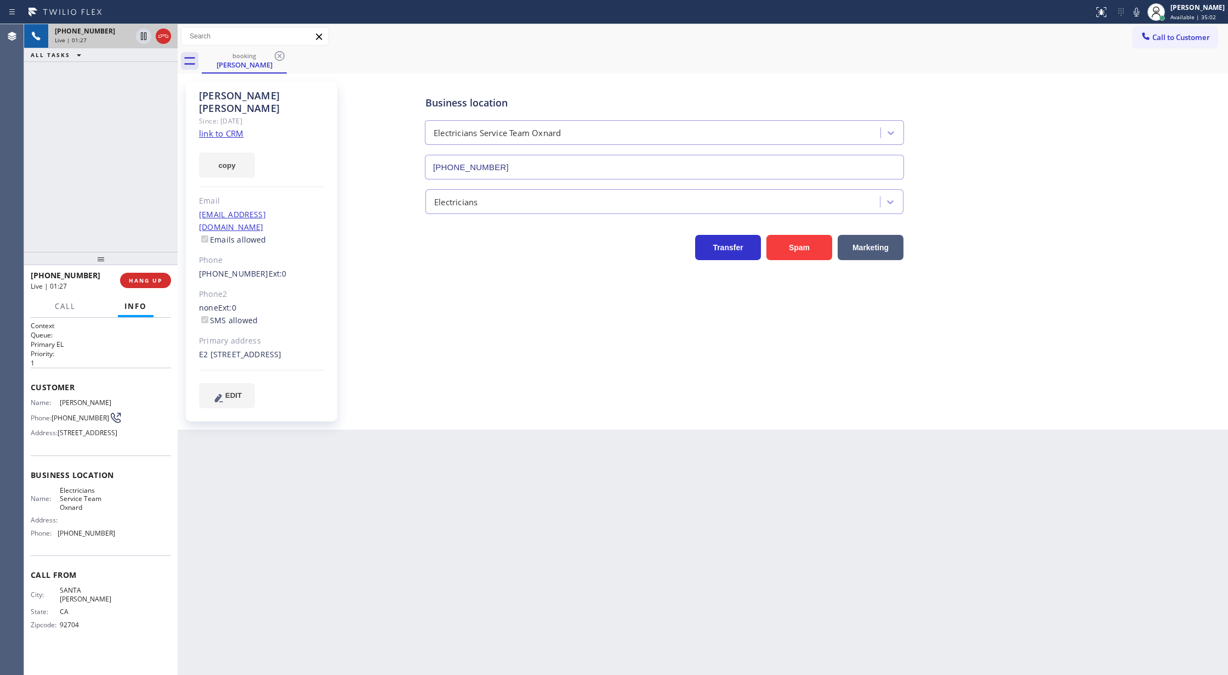
click at [1214, 449] on div "Back to Dashboard Change Sender ID Customers Technicians Select a contact Outbo…" at bounding box center [703, 349] width 1051 height 650
click at [163, 35] on icon at bounding box center [163, 36] width 13 height 13
click at [154, 283] on span "COMPLETE" at bounding box center [143, 280] width 38 height 8
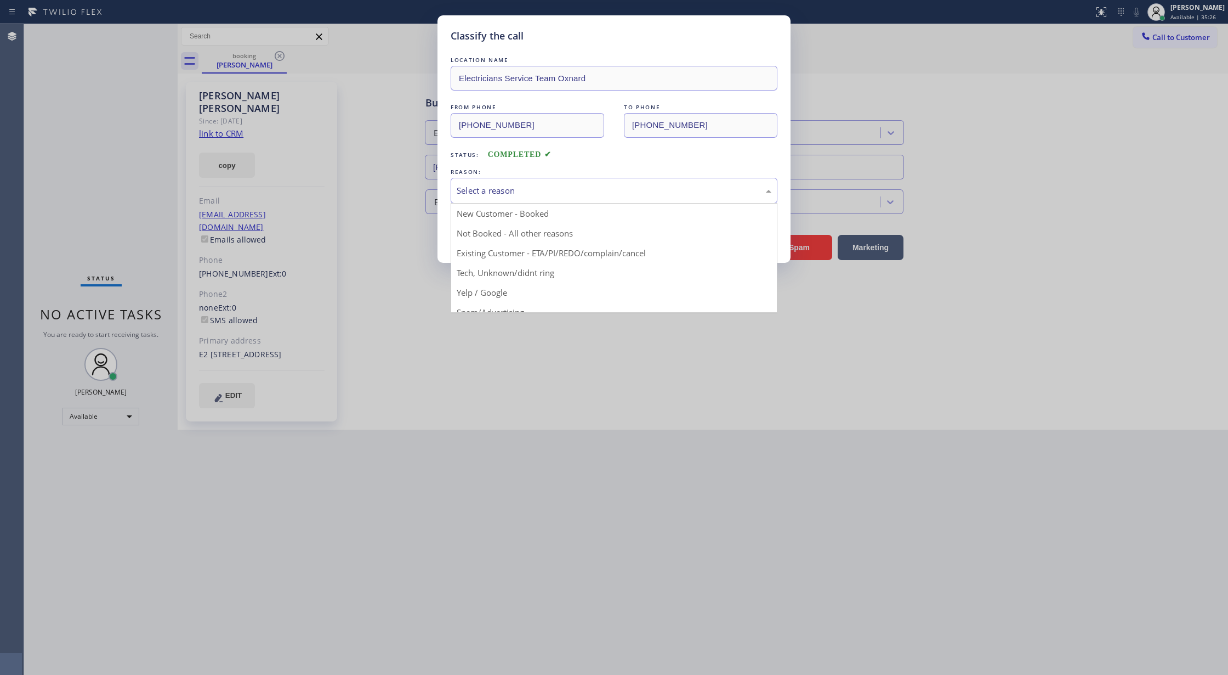
click at [505, 195] on div "Select a reason" at bounding box center [614, 190] width 315 height 13
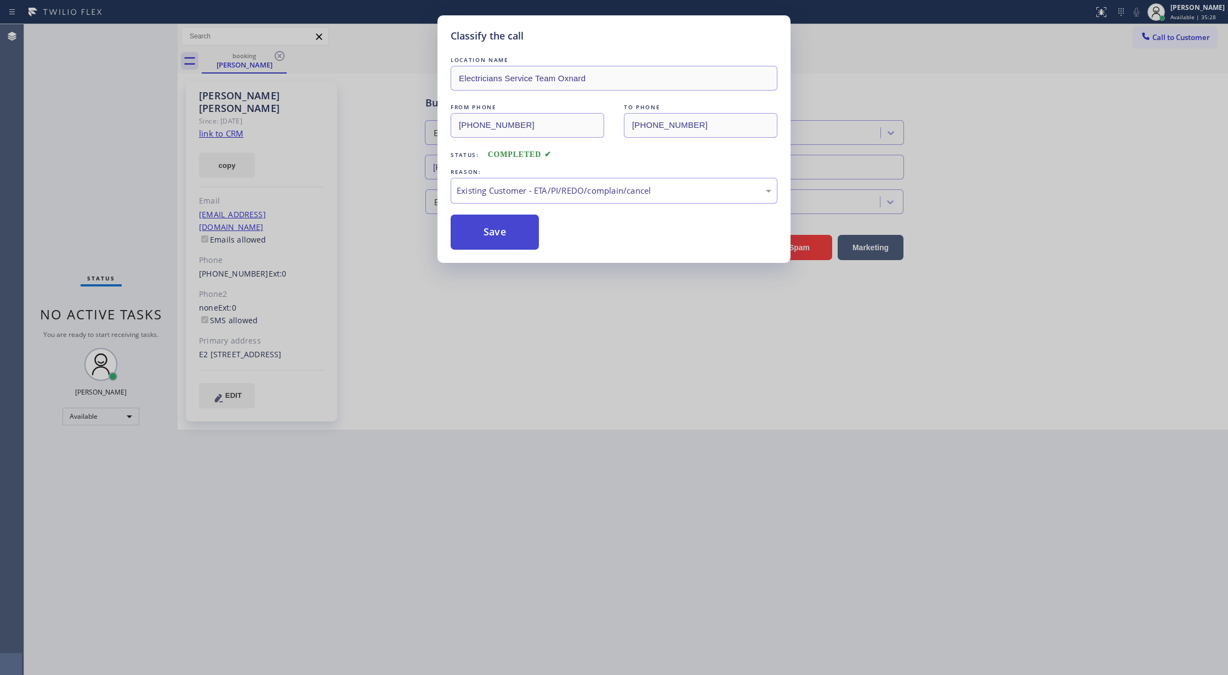
click at [469, 231] on button "Save" at bounding box center [495, 231] width 88 height 35
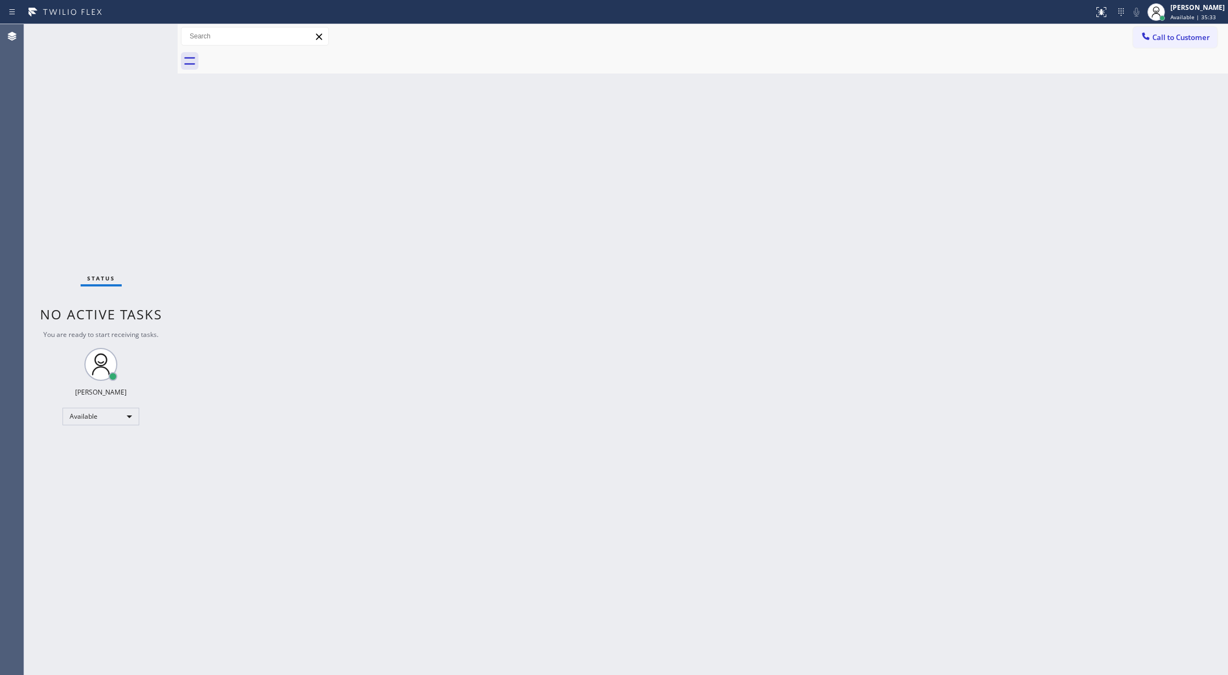
click at [138, 31] on div "Status No active tasks You are ready to start receiving tasks. [PERSON_NAME] Av…" at bounding box center [101, 349] width 154 height 650
click at [146, 39] on div "Status No active tasks You are ready to start receiving tasks. [PERSON_NAME] Av…" at bounding box center [101, 349] width 154 height 650
click at [143, 33] on div "Status No active tasks You are ready to start receiving tasks. [PERSON_NAME] Av…" at bounding box center [101, 349] width 154 height 650
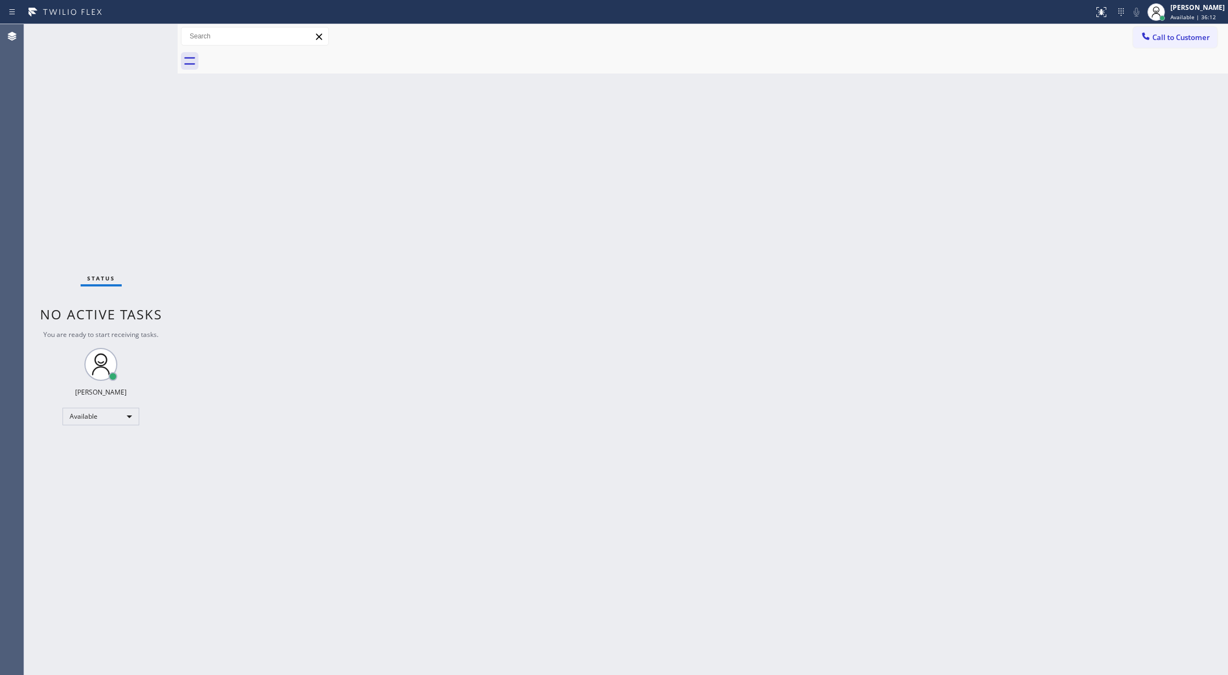
click at [152, 30] on div "Status No active tasks You are ready to start receiving tasks. [PERSON_NAME] Av…" at bounding box center [101, 349] width 154 height 650
click at [140, 33] on div "Status No active tasks You are ready to start receiving tasks. [PERSON_NAME] Av…" at bounding box center [101, 349] width 154 height 650
click at [145, 29] on div "Status No active tasks You are ready to start receiving tasks. [PERSON_NAME] Av…" at bounding box center [101, 349] width 154 height 650
click at [150, 34] on div "Status No active tasks You are ready to start receiving tasks. [PERSON_NAME] Av…" at bounding box center [101, 349] width 154 height 650
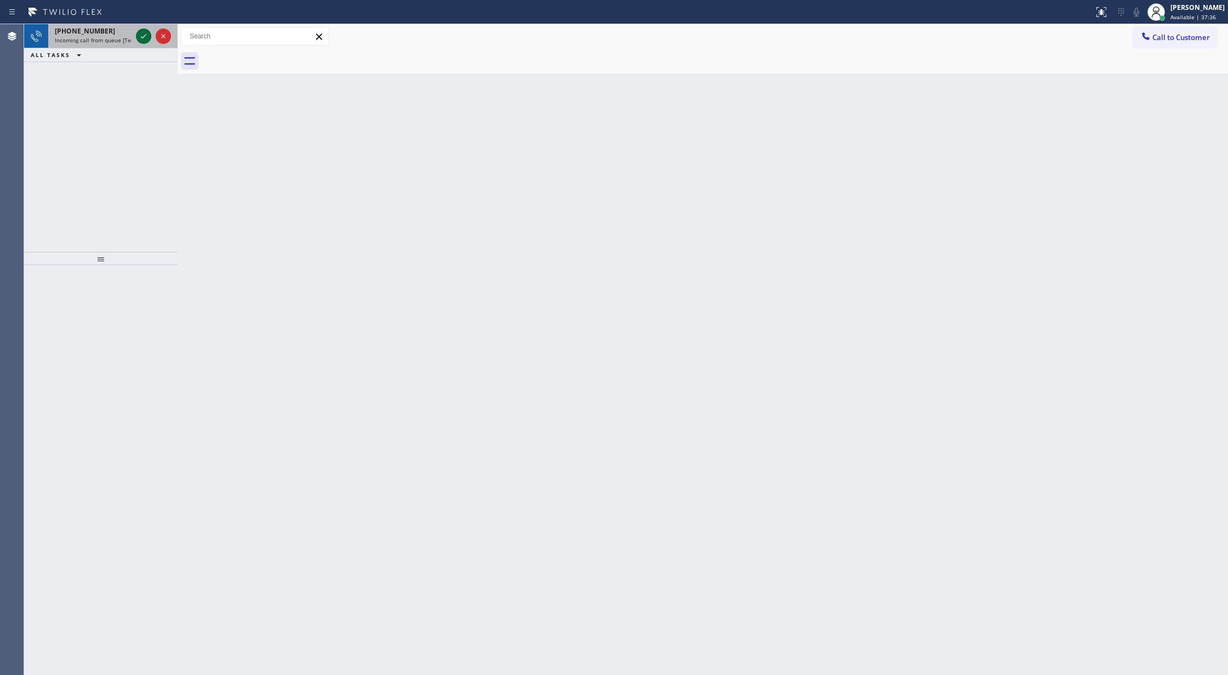
click at [143, 38] on icon at bounding box center [143, 36] width 13 height 13
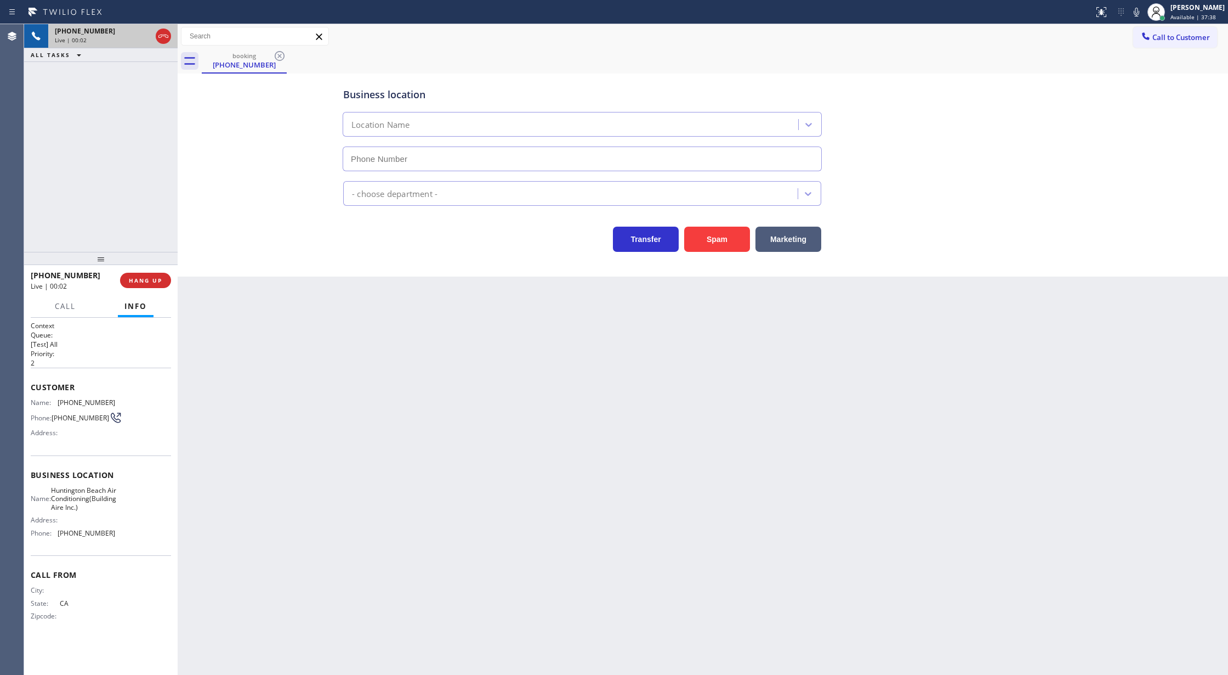
type input "(657) 275-8596"
click at [723, 242] on button "Spam" at bounding box center [717, 238] width 66 height 25
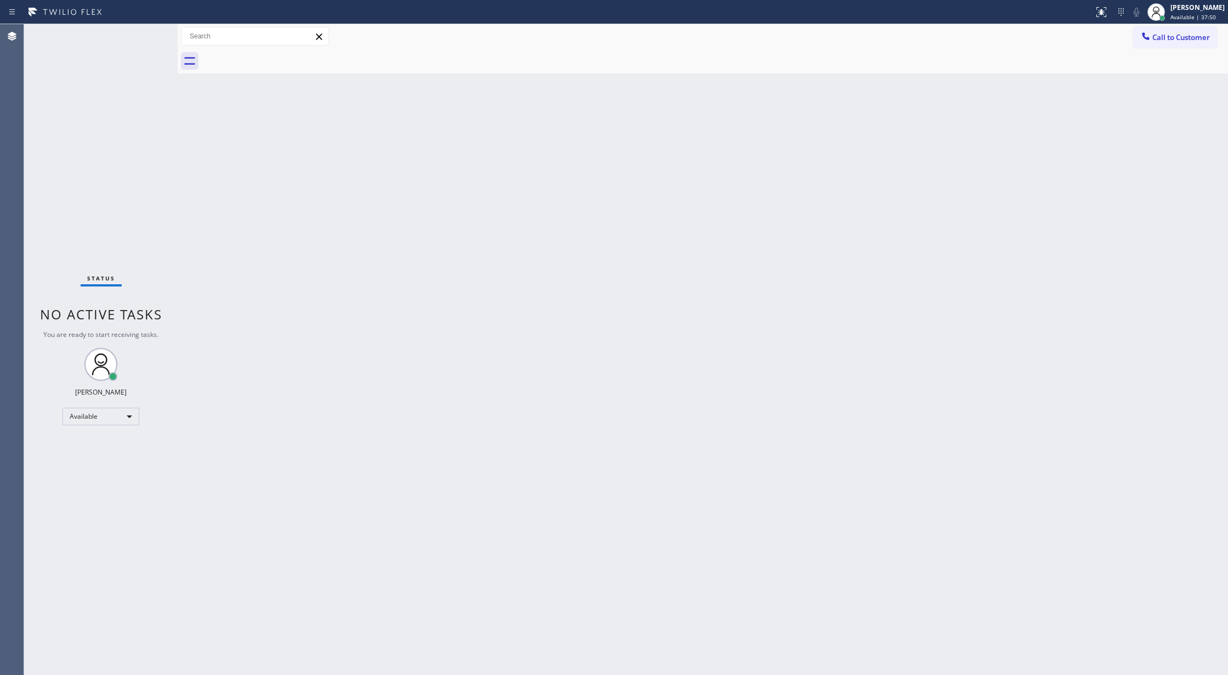
click at [143, 38] on div "Status No active tasks You are ready to start receiving tasks. [PERSON_NAME] Av…" at bounding box center [101, 349] width 154 height 650
click at [144, 33] on div "Status No active tasks You are ready to start receiving tasks. [PERSON_NAME] Av…" at bounding box center [101, 349] width 154 height 650
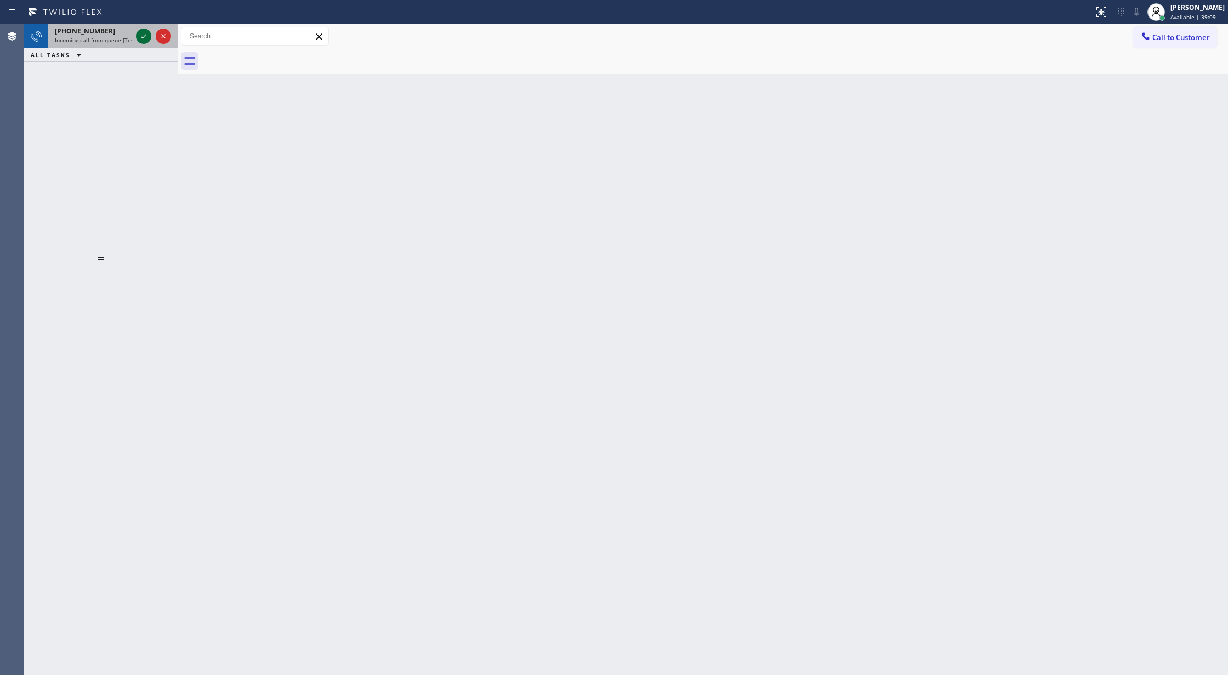
drag, startPoint x: 129, startPoint y: 42, endPoint x: 145, endPoint y: 38, distance: 16.2
click at [129, 42] on span "Incoming call from queue [Test] All" at bounding box center [100, 40] width 91 height 8
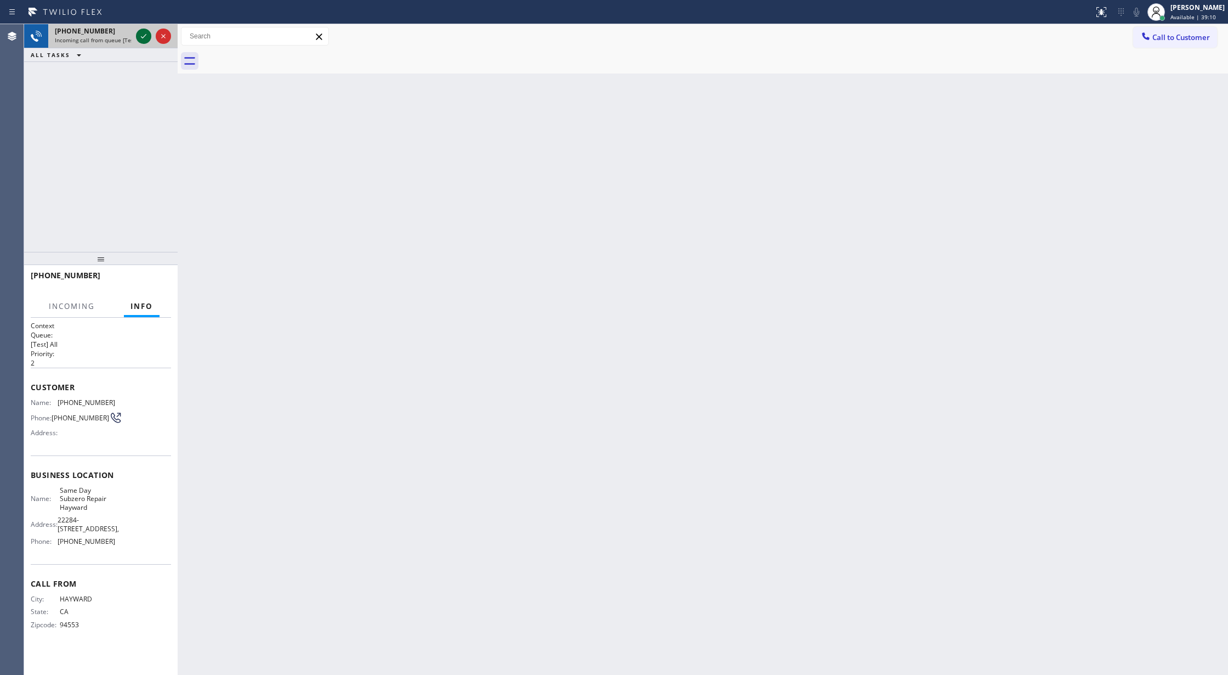
click at [148, 33] on icon at bounding box center [143, 36] width 13 height 13
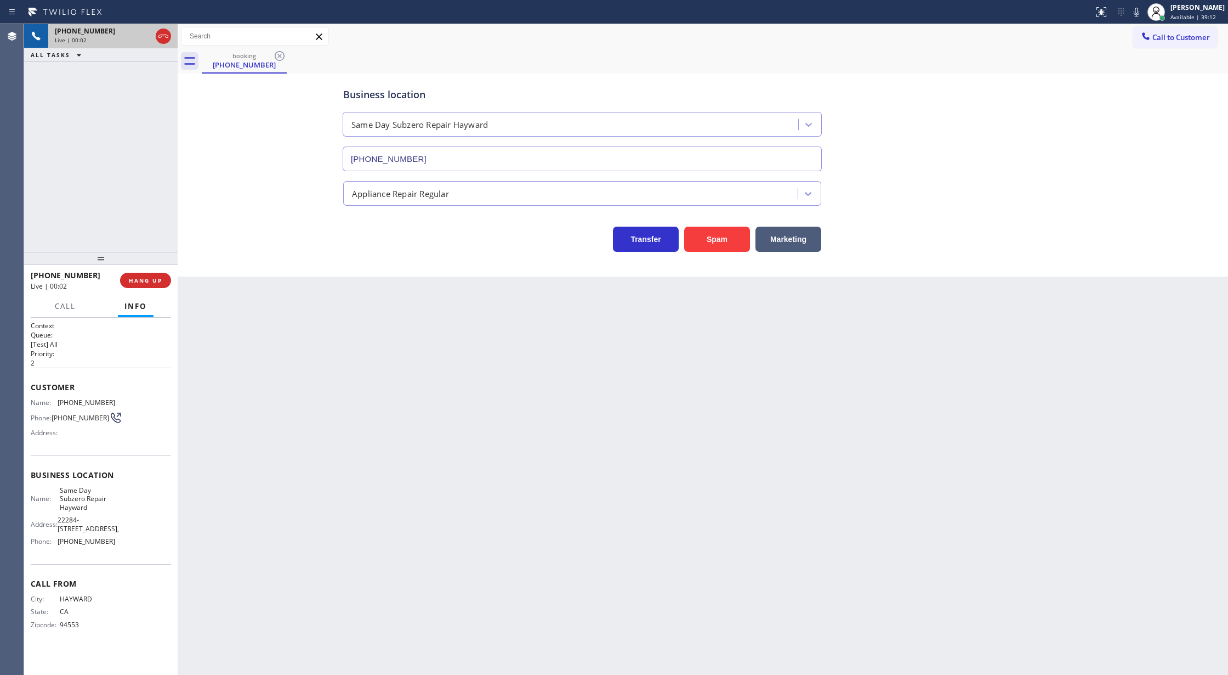
type input "(510) 822-6206"
click at [713, 237] on button "Spam" at bounding box center [717, 238] width 66 height 25
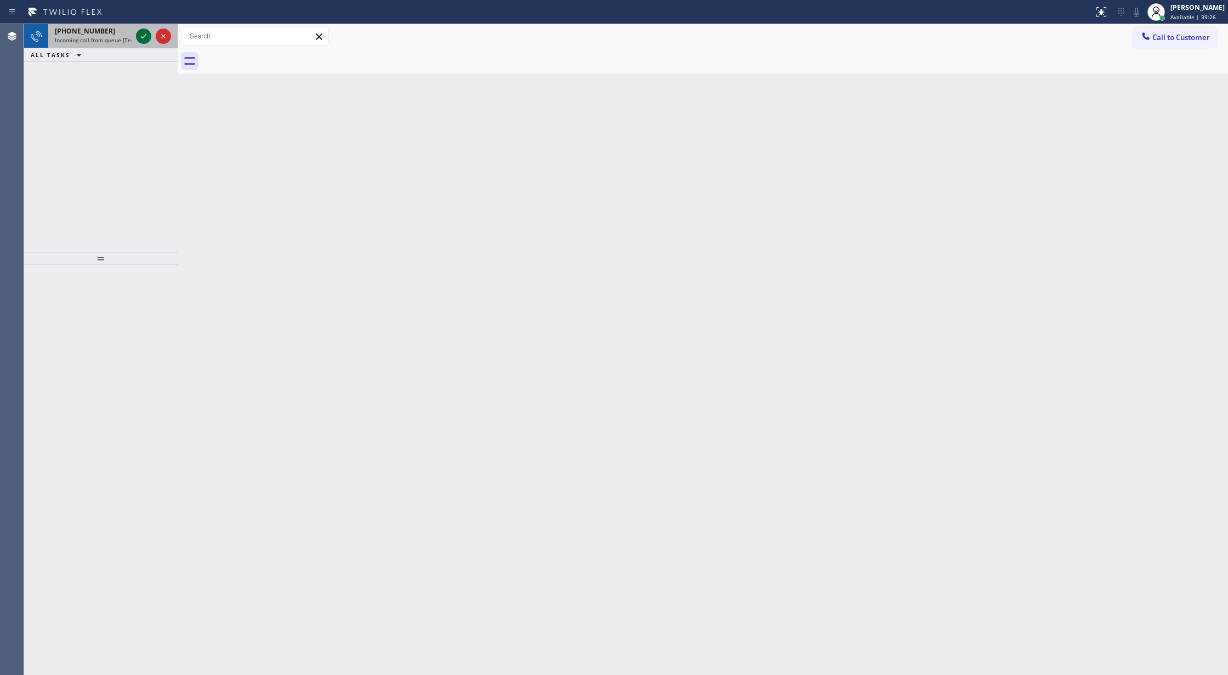
click at [140, 33] on icon at bounding box center [143, 36] width 13 height 13
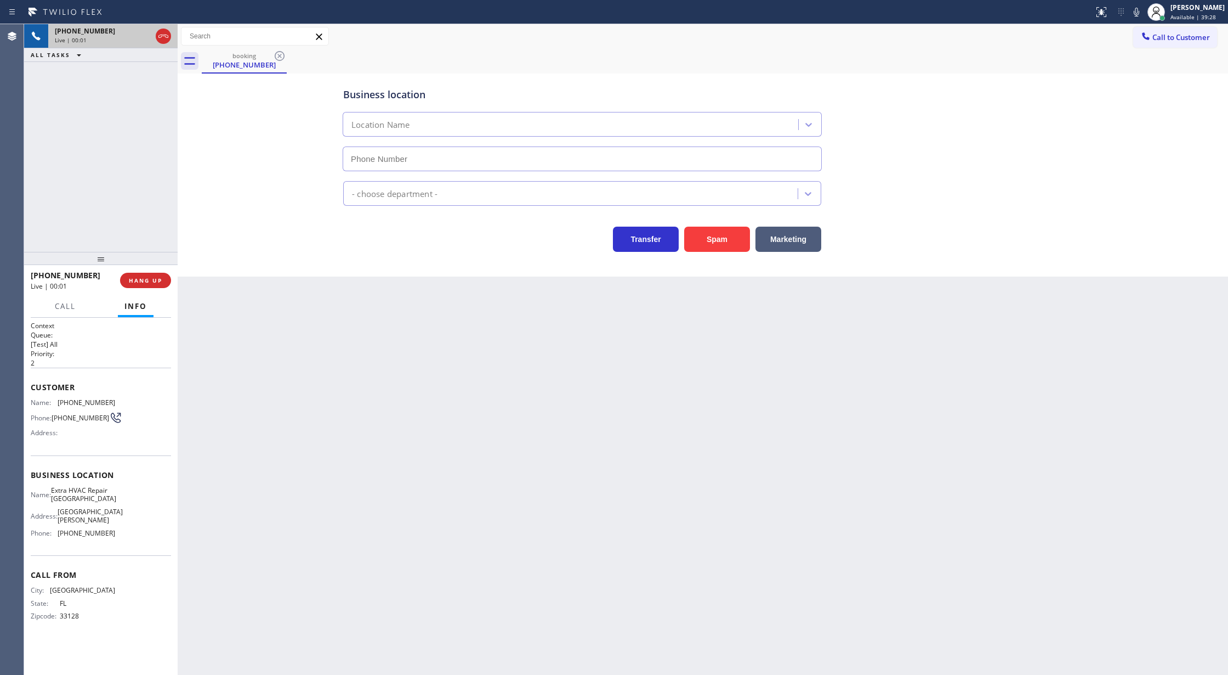
type input "(786) 228-7554"
click at [149, 279] on span "HANG UP" at bounding box center [145, 280] width 33 height 8
click at [156, 284] on span "COMPLETE" at bounding box center [143, 280] width 38 height 8
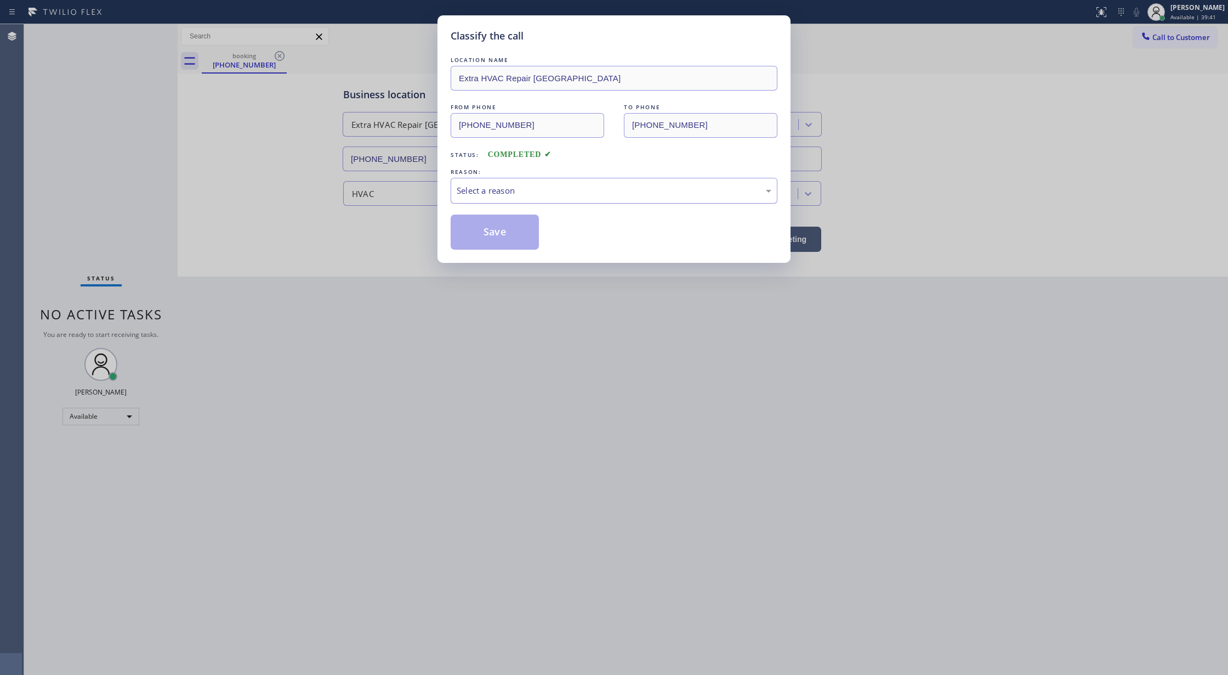
click at [468, 198] on div "Select a reason" at bounding box center [614, 191] width 327 height 26
click at [483, 234] on button "Save" at bounding box center [495, 231] width 88 height 35
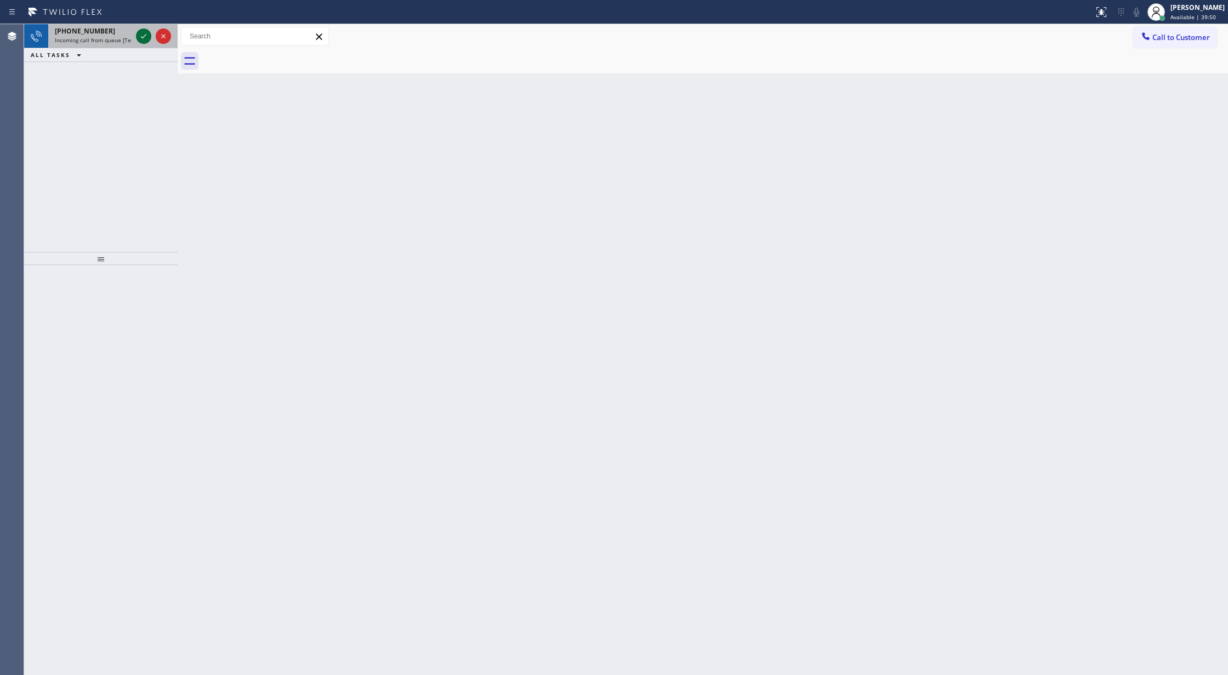
click at [144, 38] on icon at bounding box center [143, 36] width 13 height 13
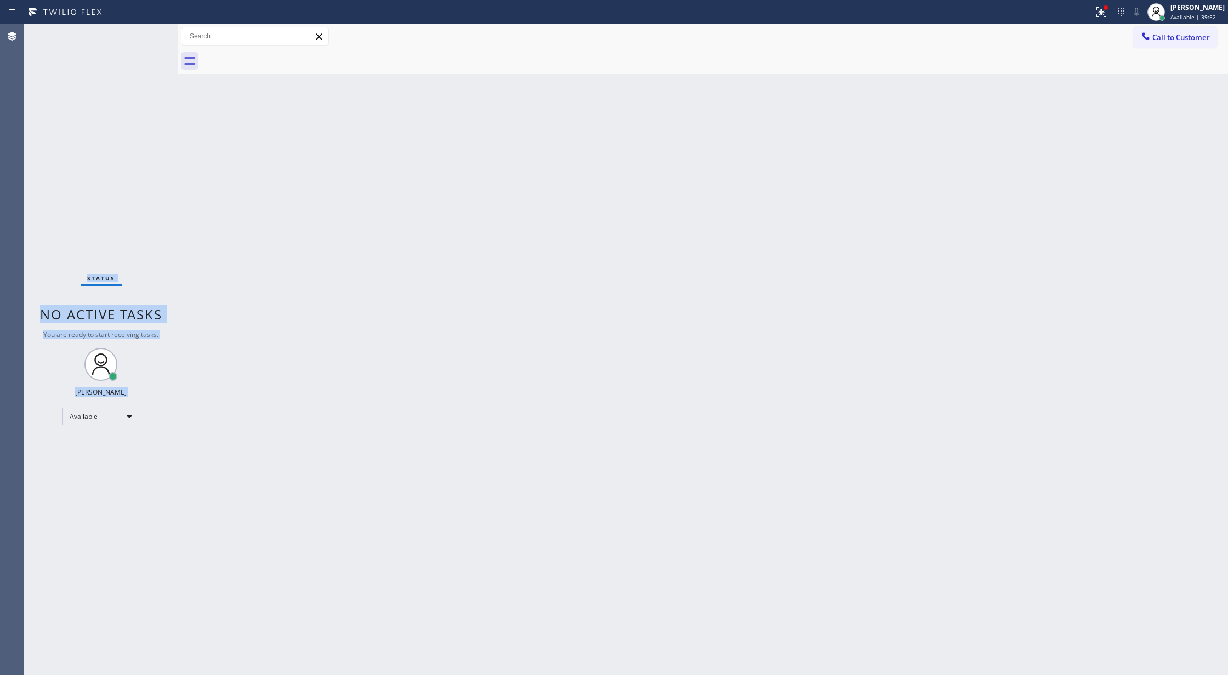
click at [144, 38] on div "Status No active tasks You are ready to start receiving tasks. [PERSON_NAME] Av…" at bounding box center [101, 349] width 154 height 650
click at [115, 413] on div "Available" at bounding box center [101, 416] width 77 height 18
click at [111, 473] on li "Break" at bounding box center [100, 472] width 74 height 13
